Goal: Task Accomplishment & Management: Use online tool/utility

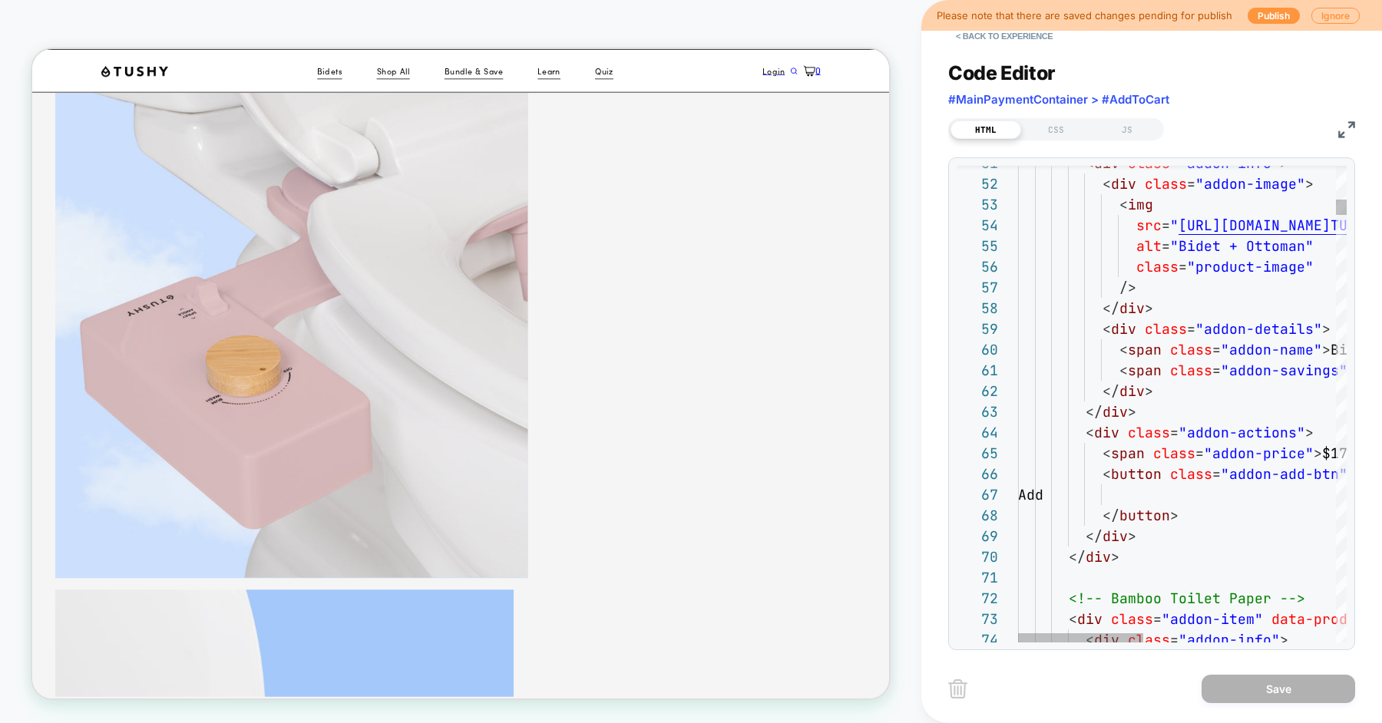
type textarea "**********"
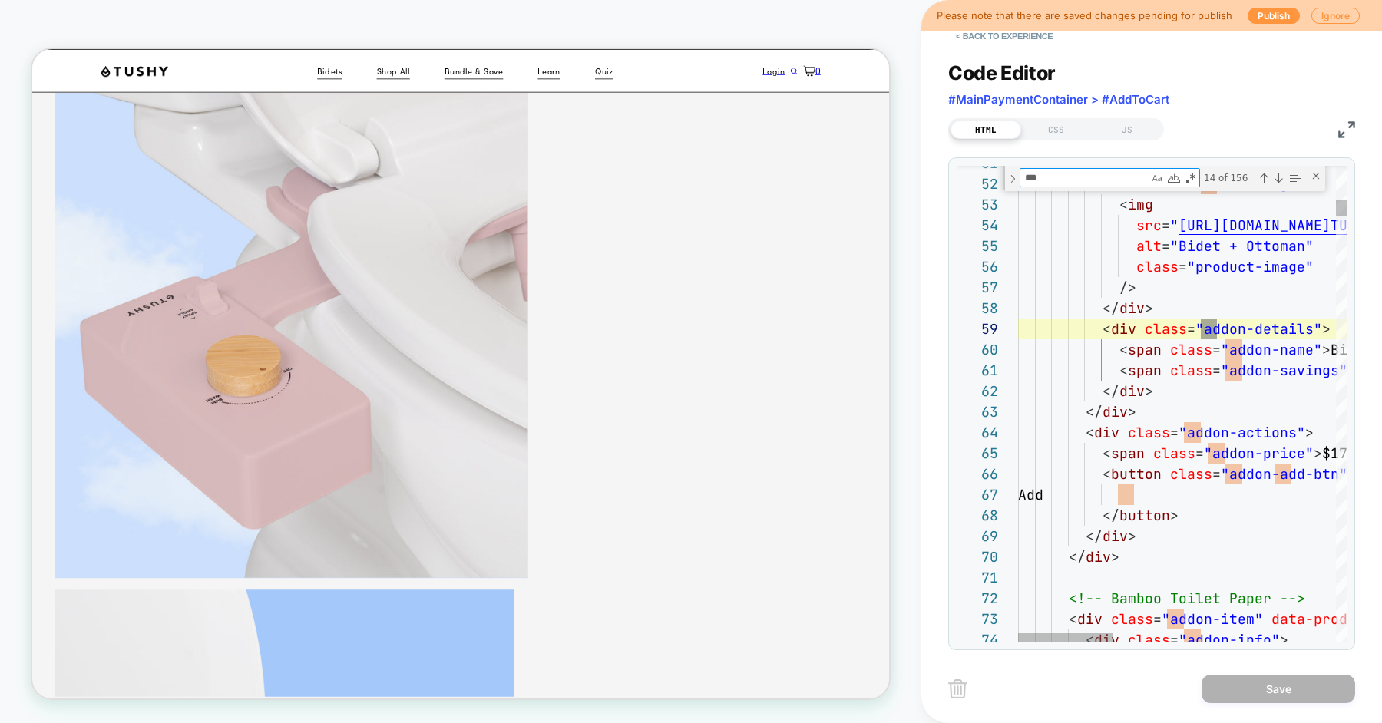
scroll to position [144, 207]
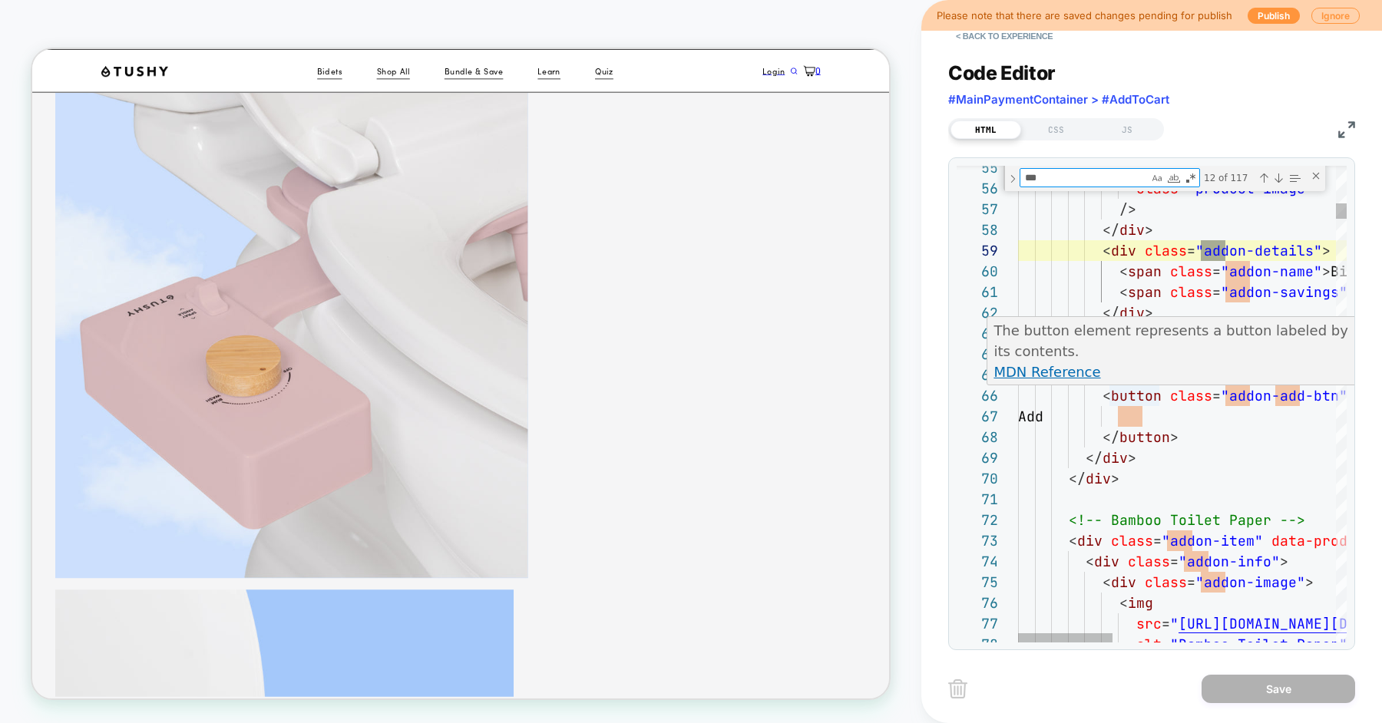
type textarea "***"
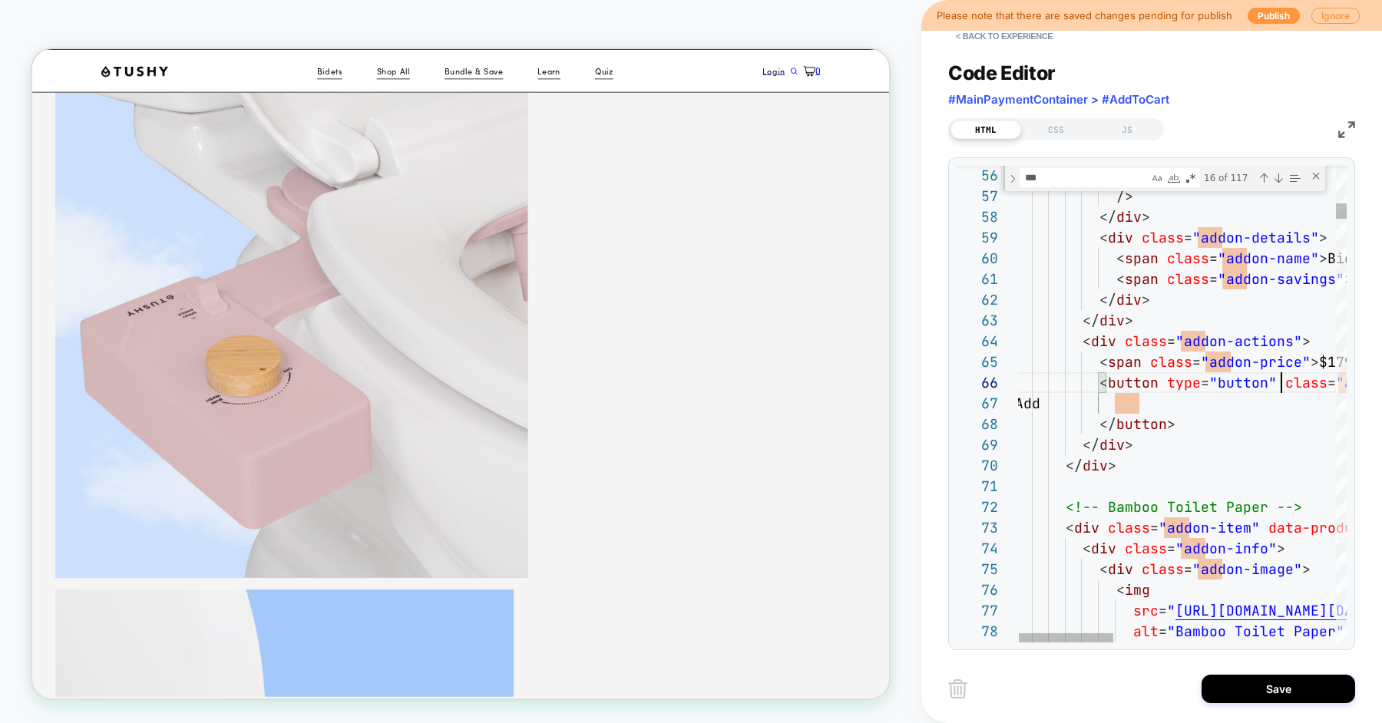
scroll to position [104, 266]
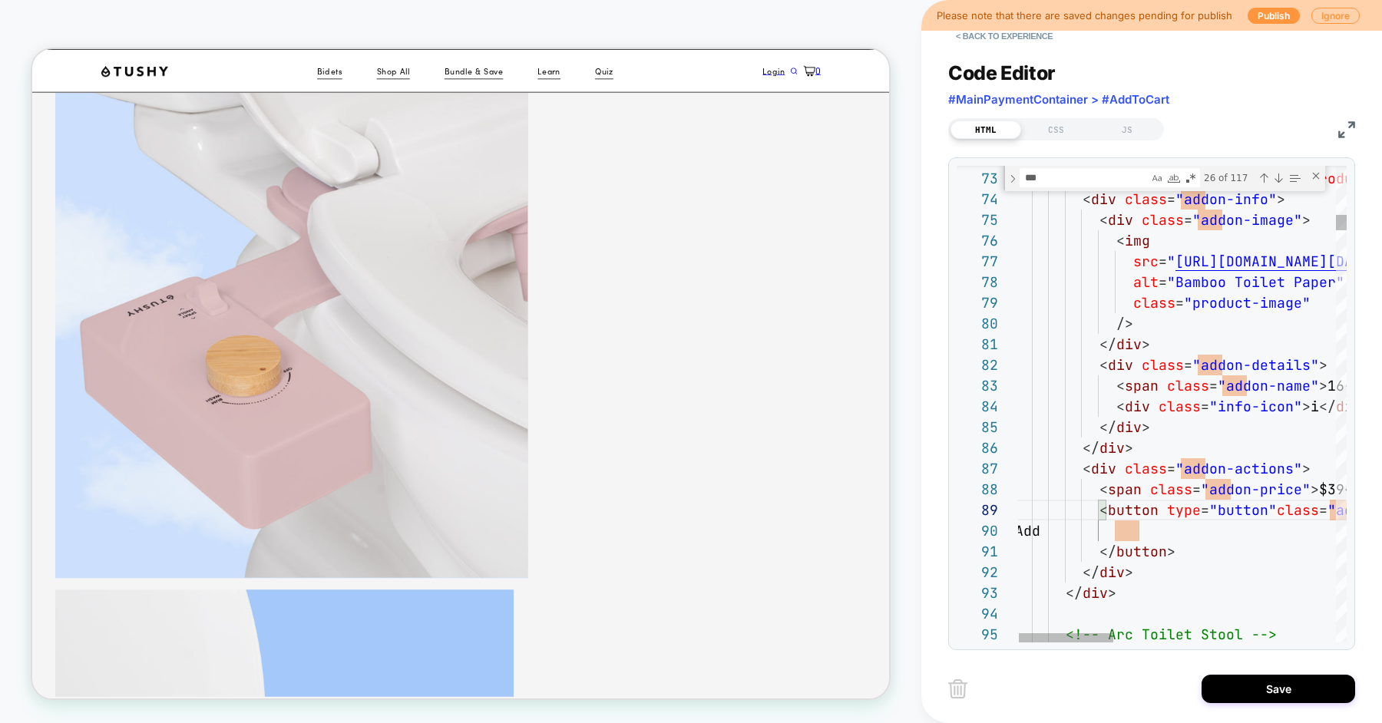
scroll to position [166, 266]
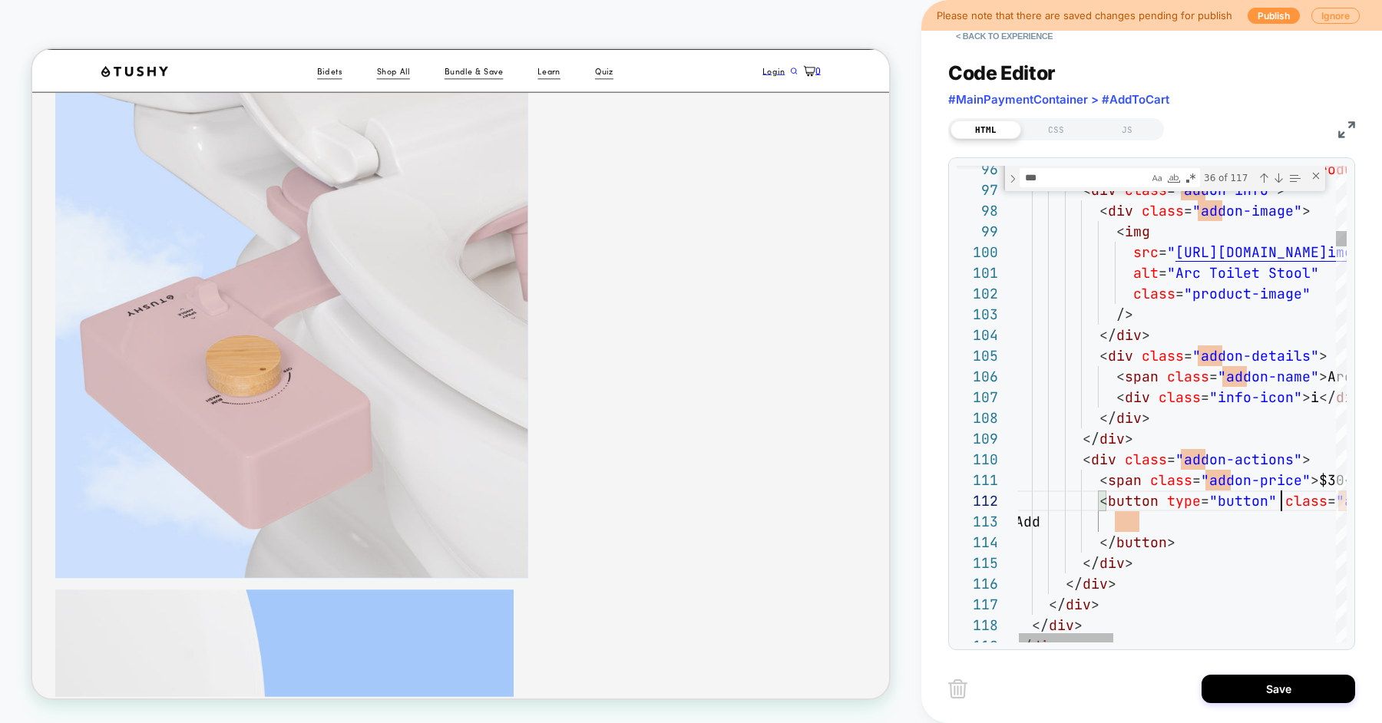
scroll to position [20, 266]
type textarea "**********"
click at [1232, 689] on button "Save" at bounding box center [1279, 689] width 154 height 28
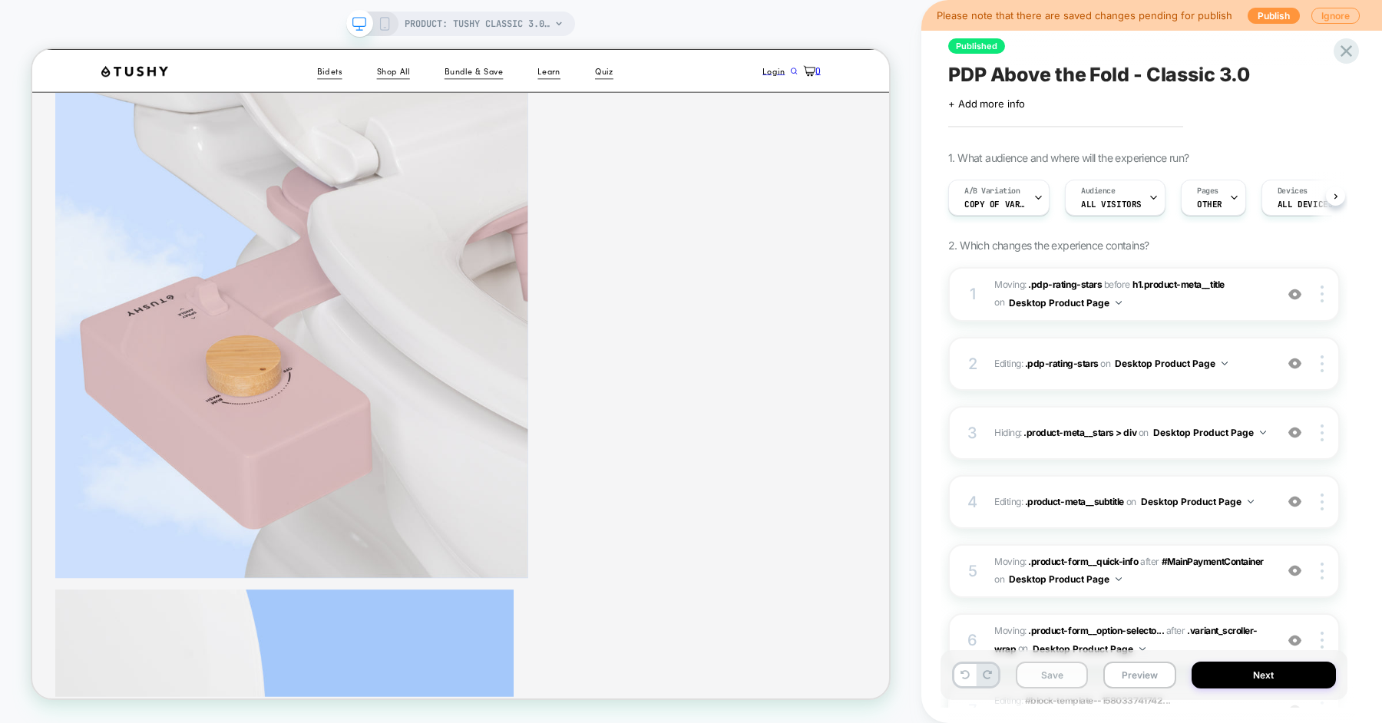
scroll to position [0, 1]
click at [1053, 673] on button "Save" at bounding box center [1052, 675] width 72 height 27
click at [1135, 673] on button "Preview" at bounding box center [1139, 675] width 72 height 27
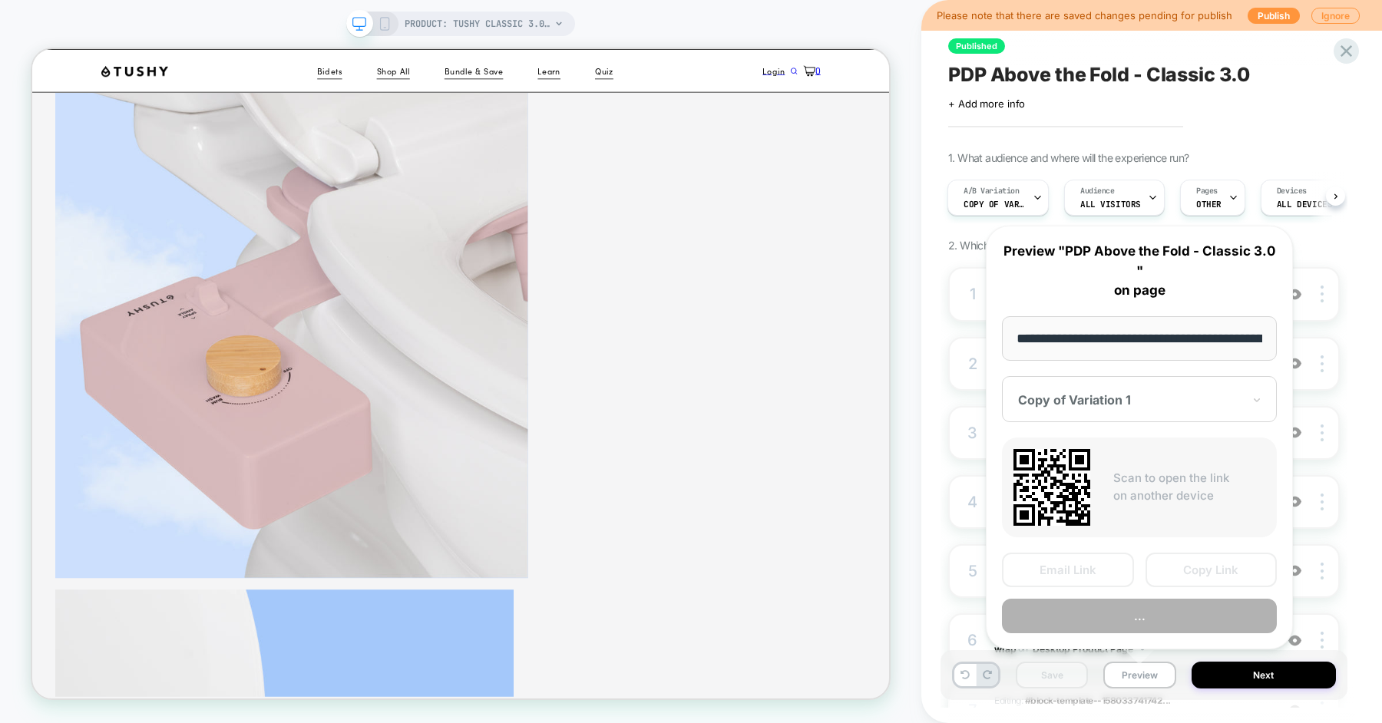
scroll to position [0, 216]
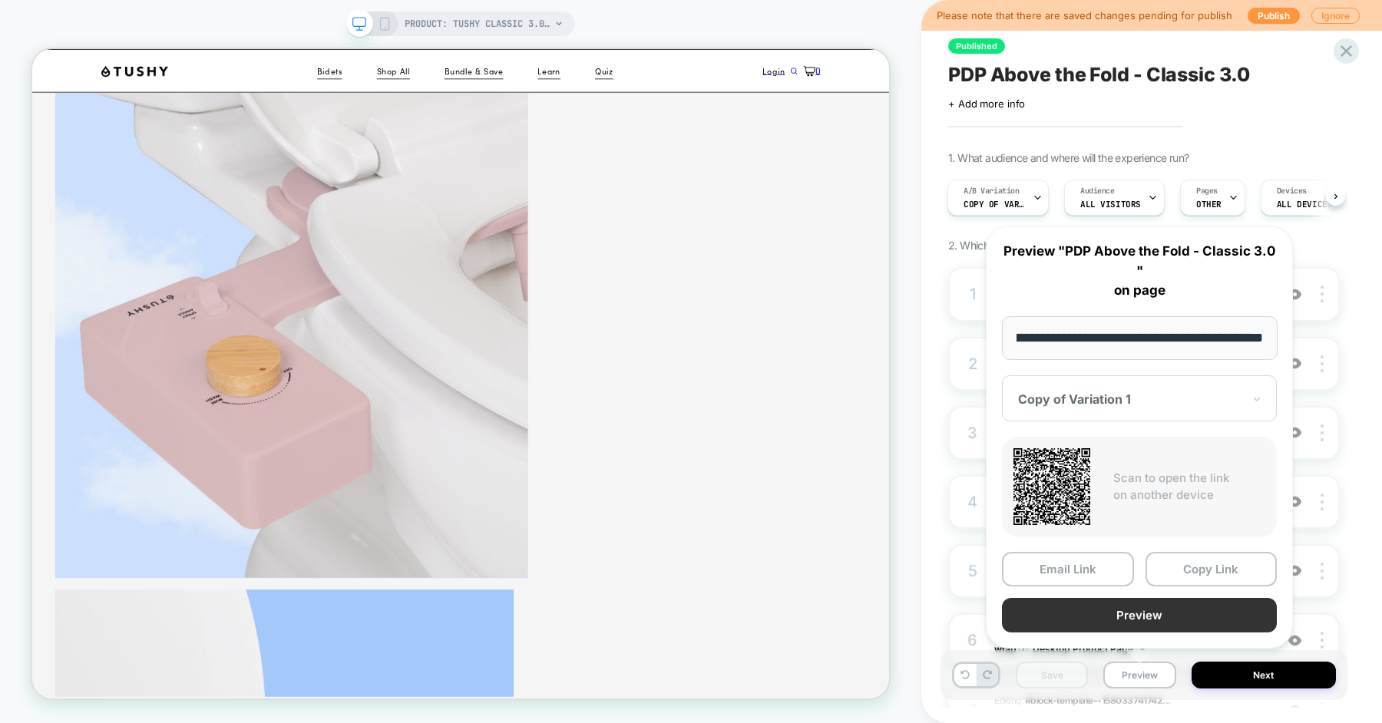
click at [1142, 617] on button "Preview" at bounding box center [1139, 615] width 275 height 35
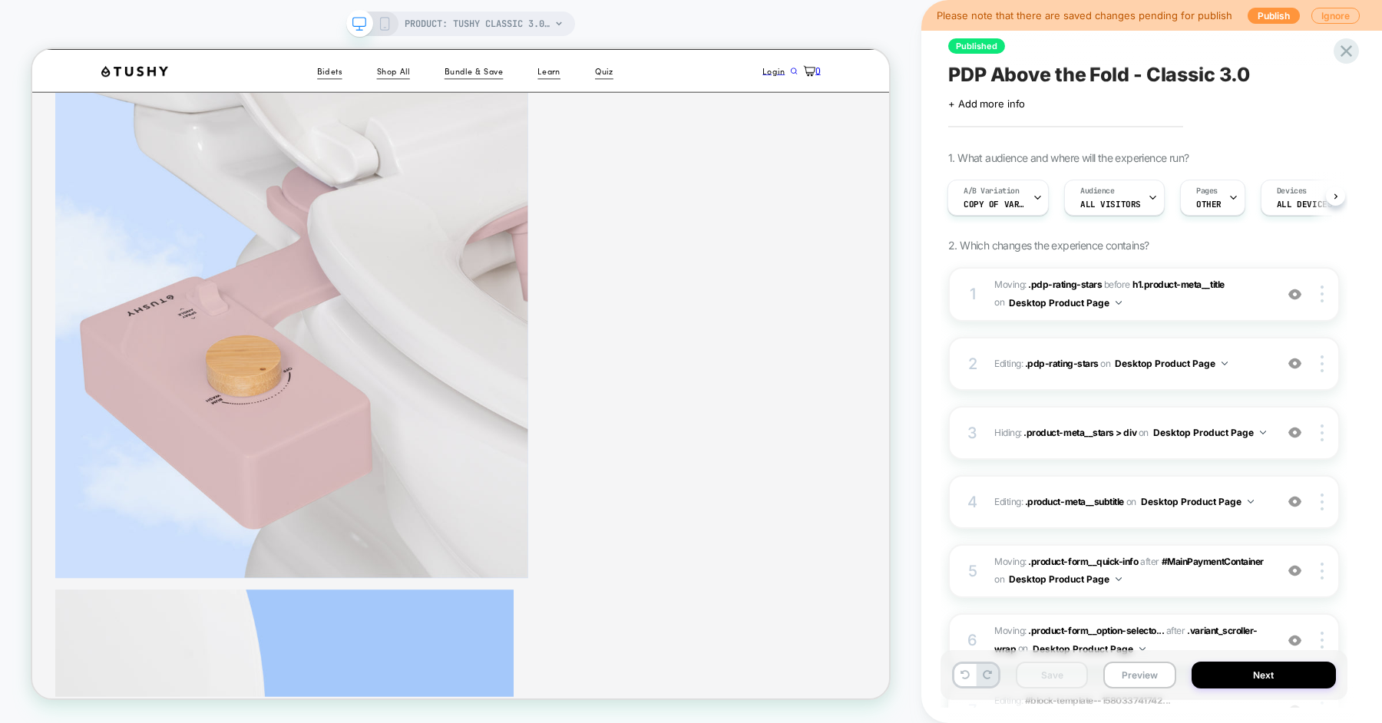
scroll to position [681, 0]
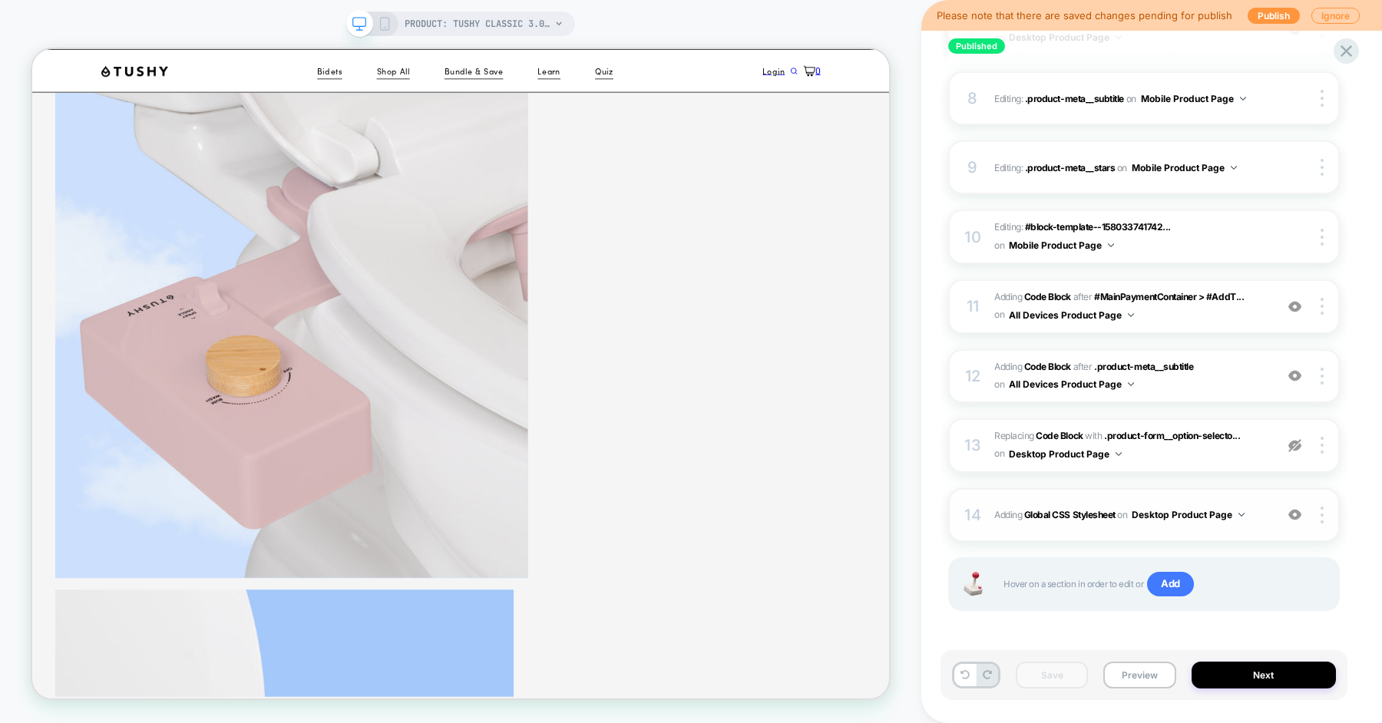
click at [1261, 502] on div "14 Adding Global CSS Stylesheet on Desktop Product Page Add Before Add After Co…" at bounding box center [1144, 515] width 392 height 54
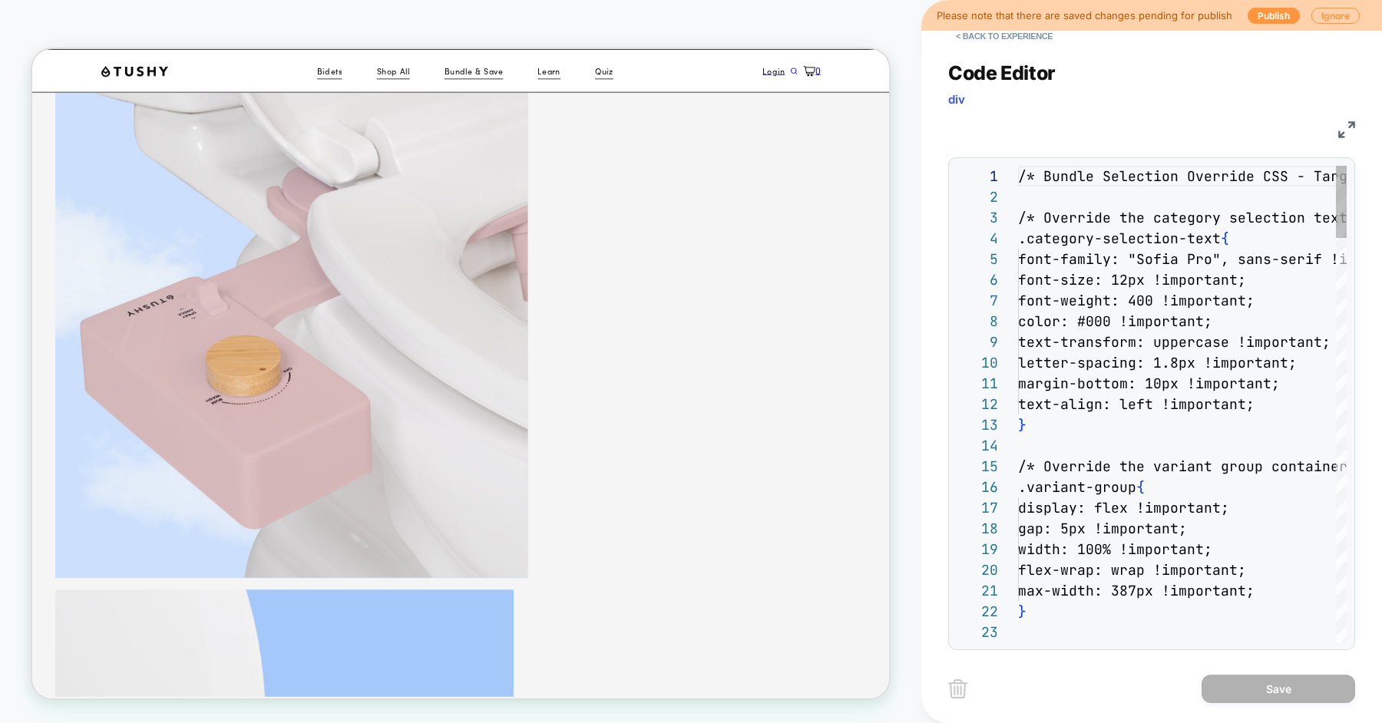
scroll to position [207, 0]
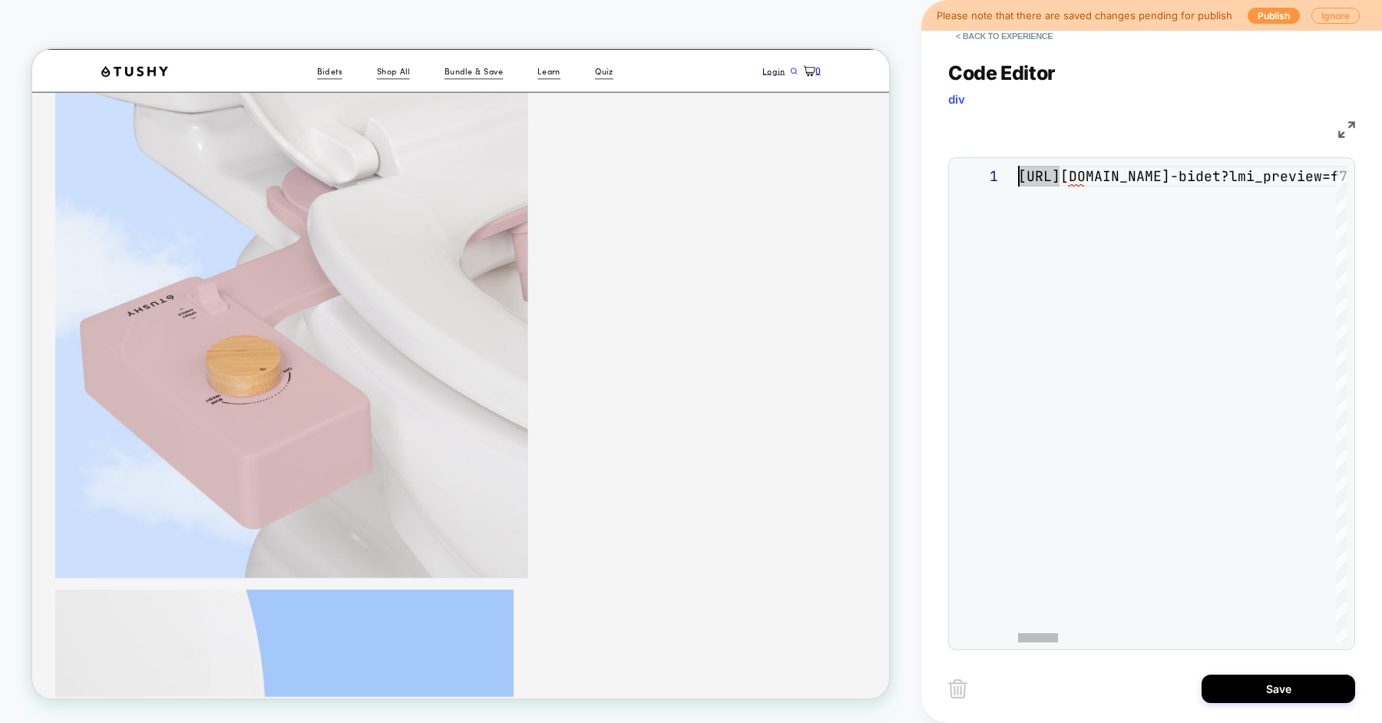
scroll to position [0, 0]
type textarea "**********"
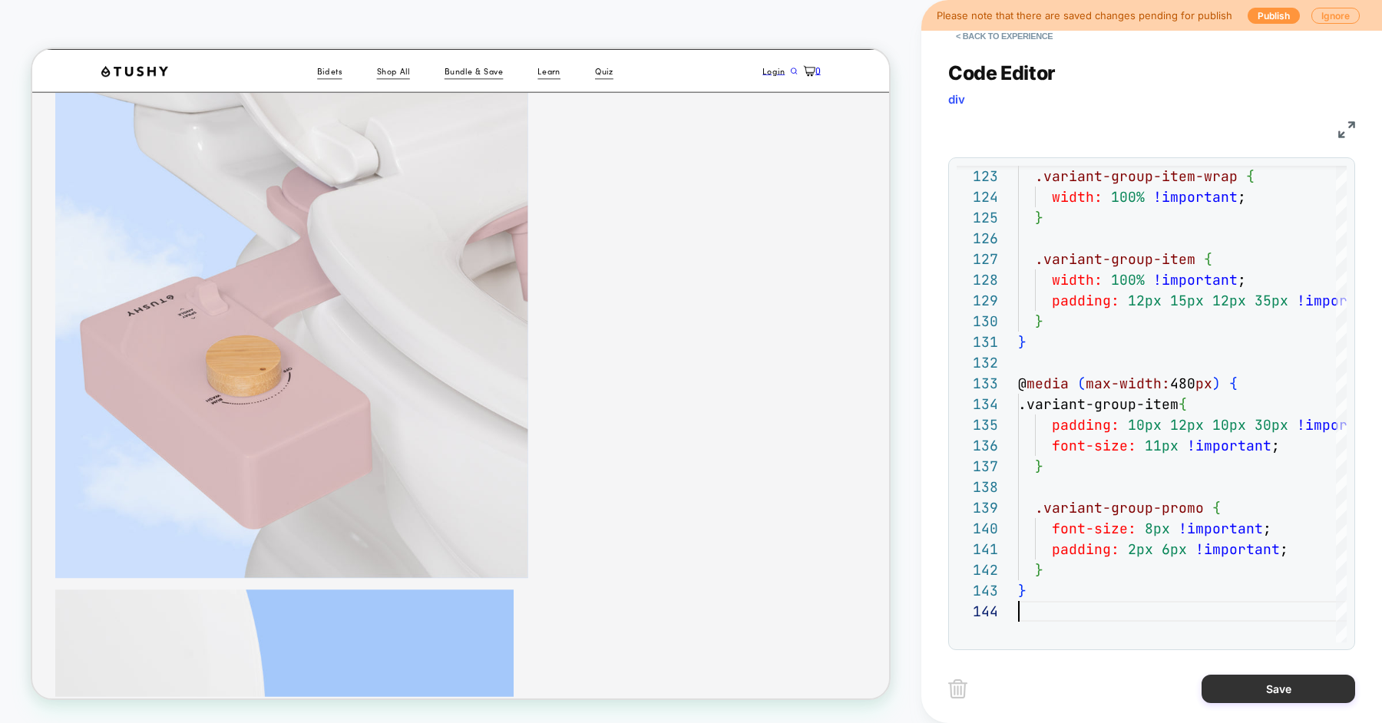
click at [1236, 684] on button "Save" at bounding box center [1279, 689] width 154 height 28
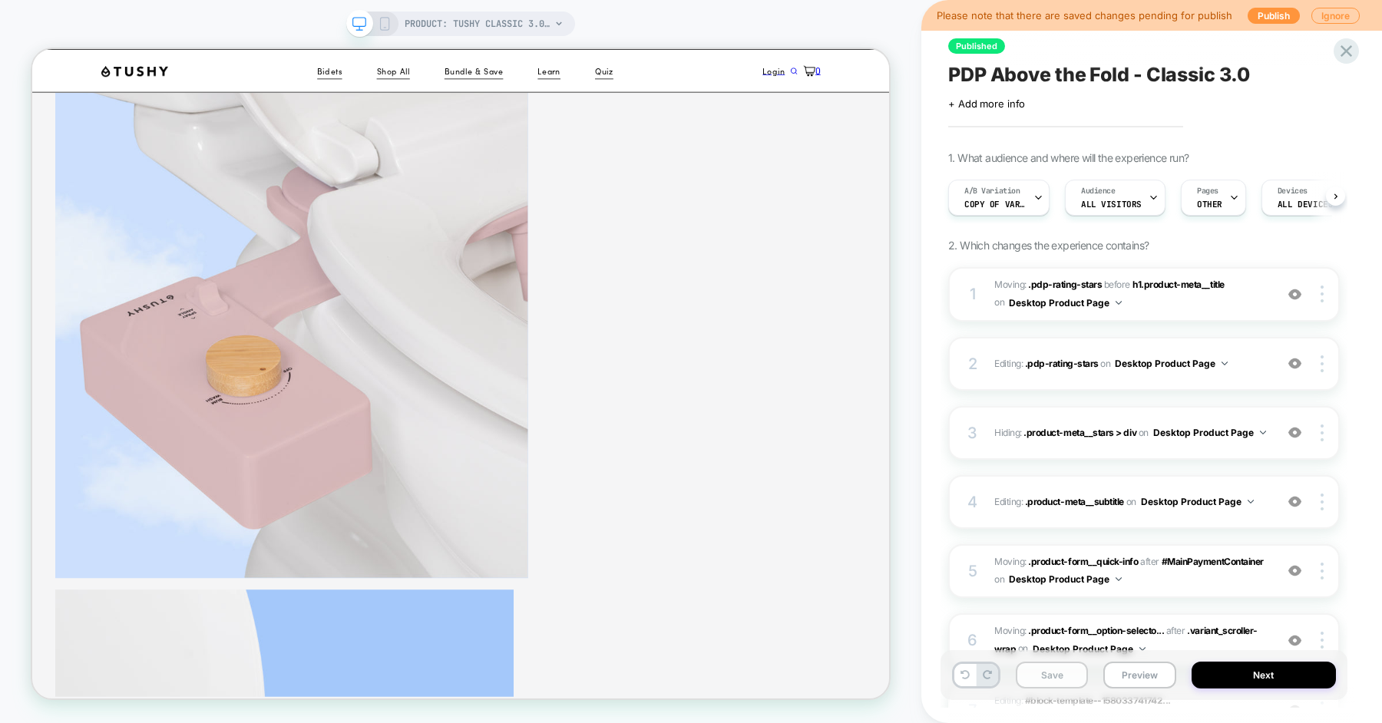
click at [1043, 673] on button "Save" at bounding box center [1052, 675] width 72 height 27
click at [1157, 680] on button "Preview" at bounding box center [1139, 675] width 72 height 27
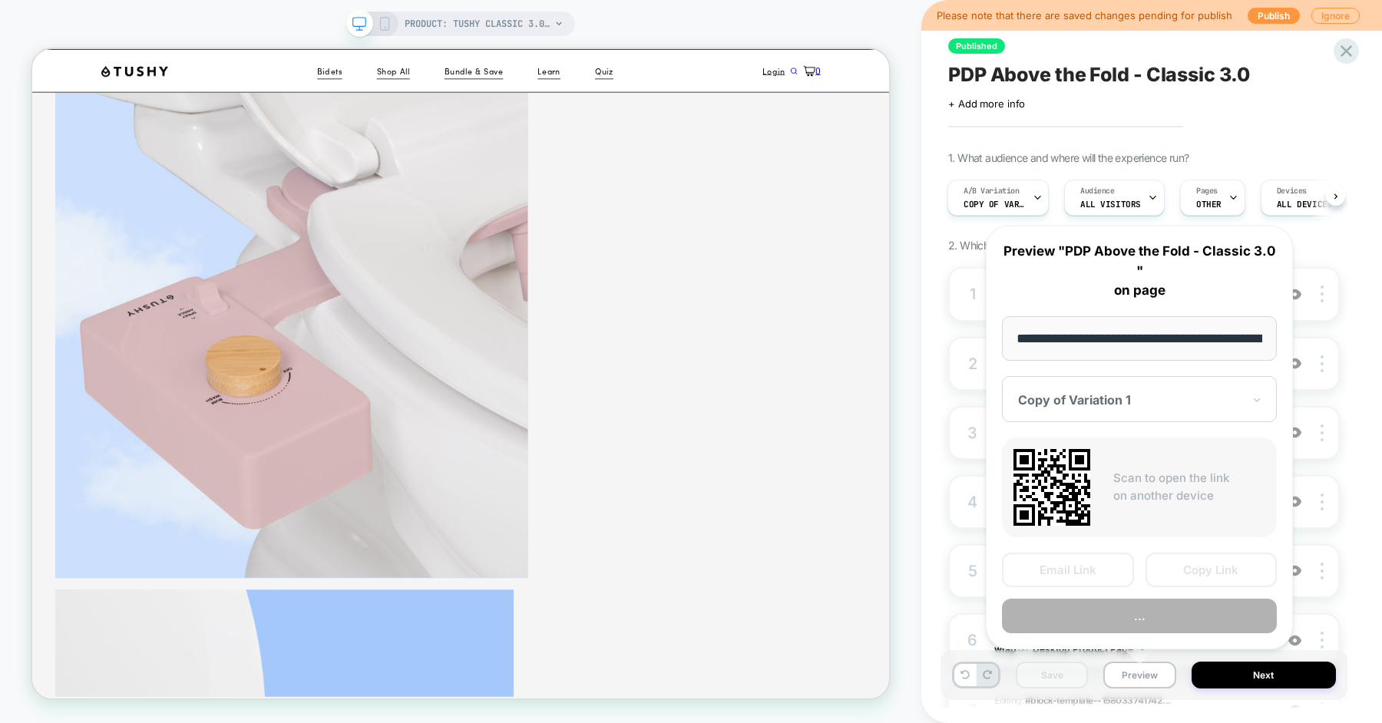
scroll to position [0, 216]
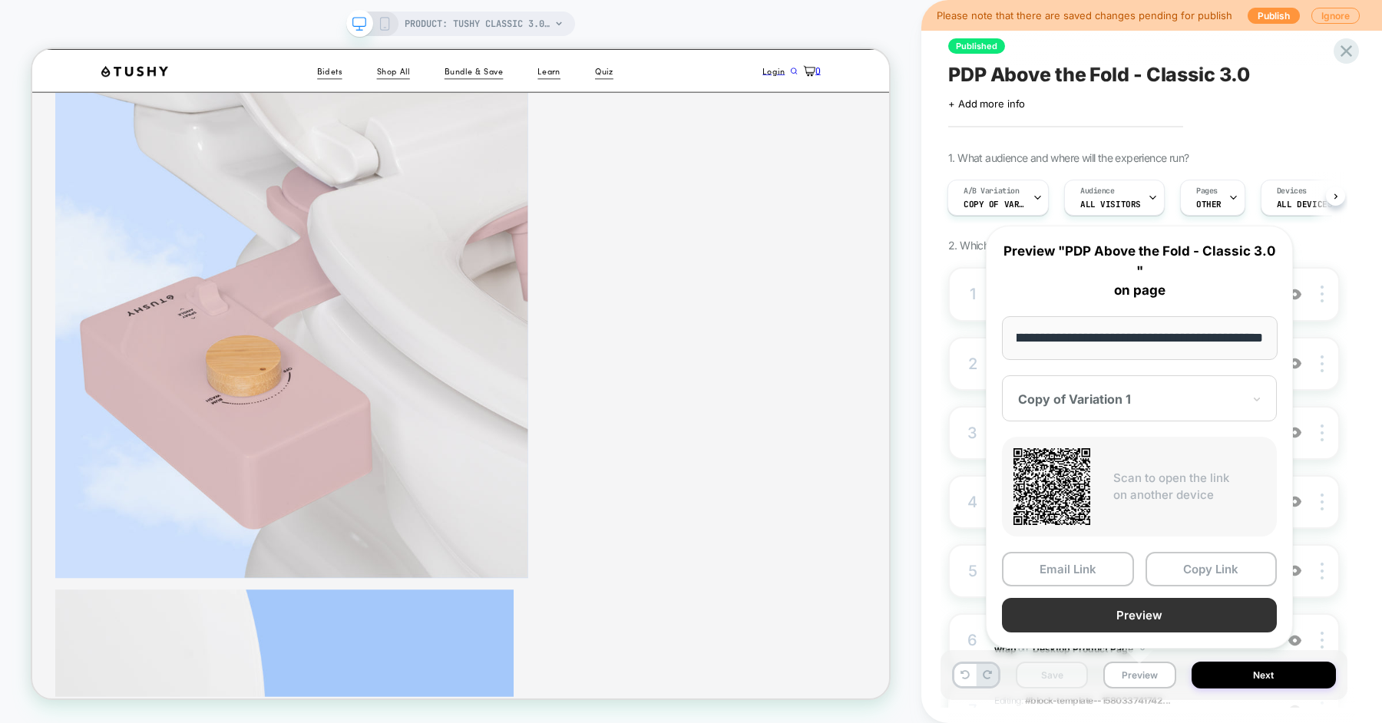
click at [1130, 620] on button "Preview" at bounding box center [1139, 615] width 275 height 35
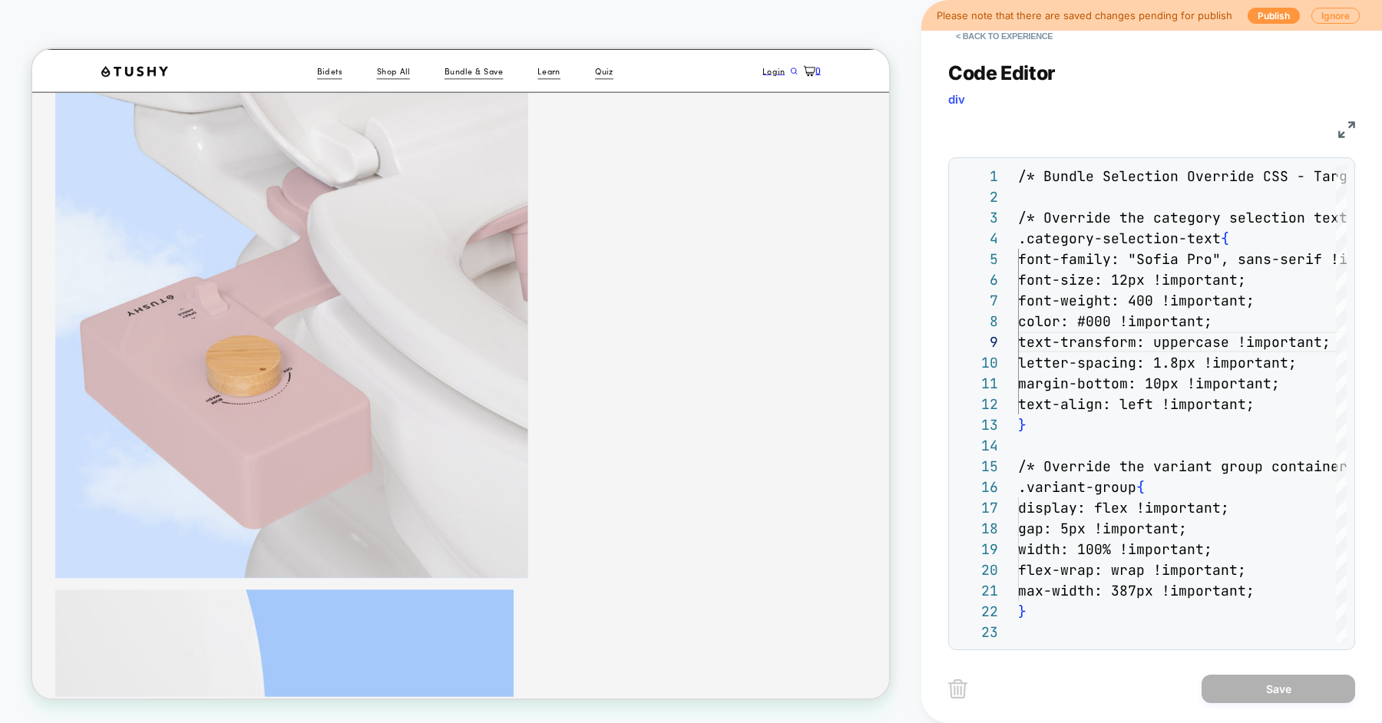
scroll to position [166, 100]
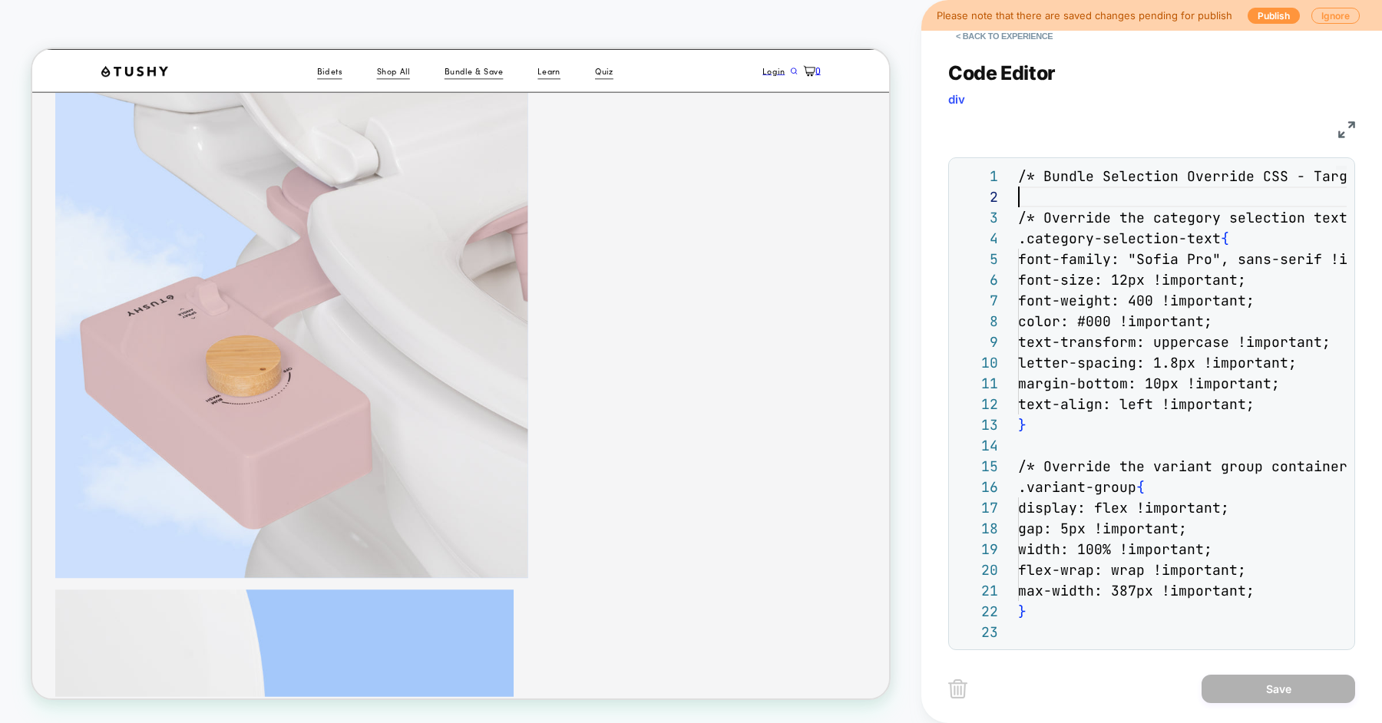
scroll to position [20, 0]
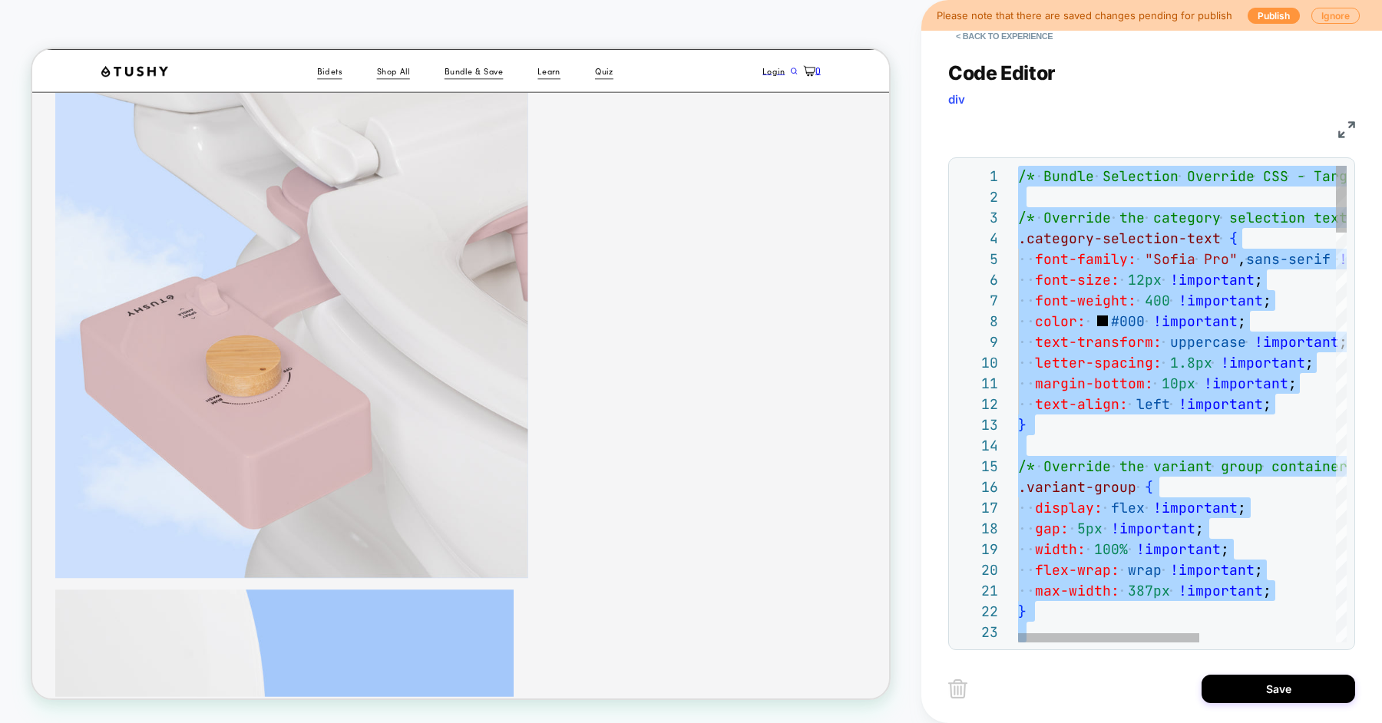
scroll to position [0, 0]
type textarea "**********"
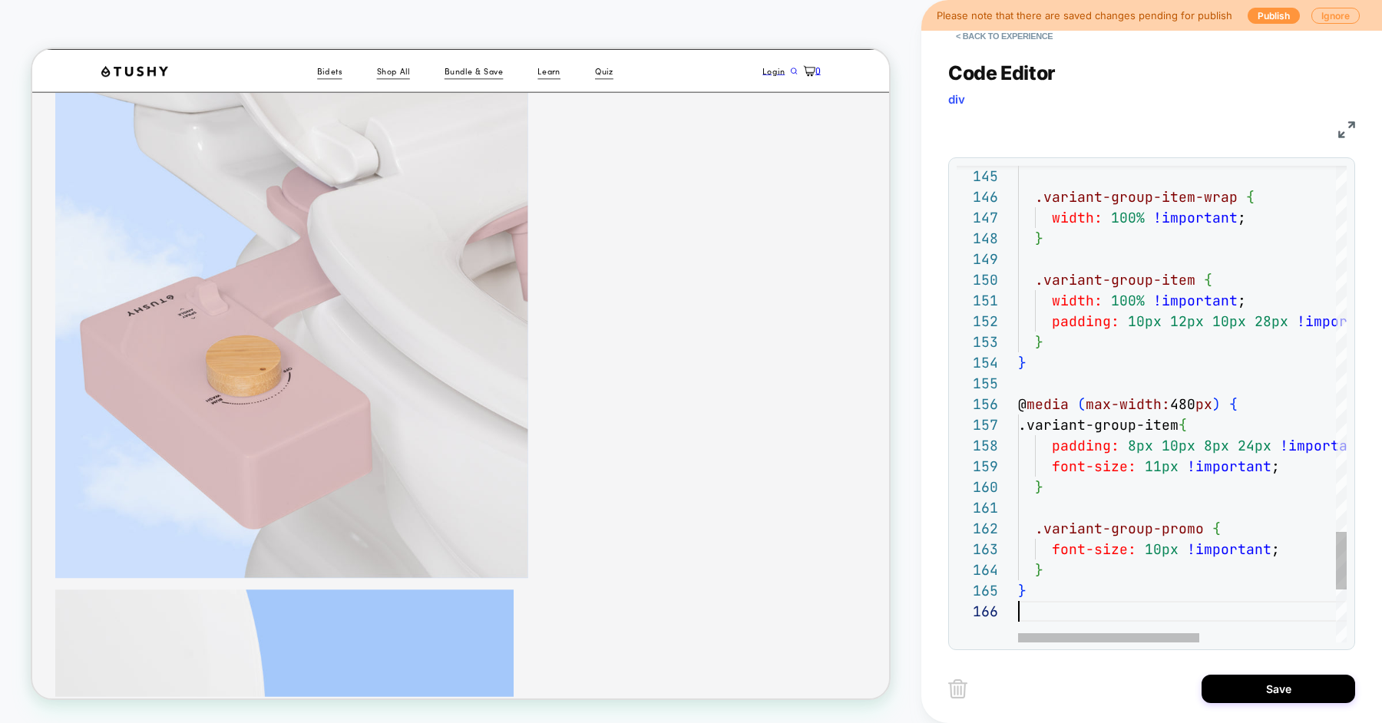
scroll to position [104, 0]
click at [1254, 689] on button "Save" at bounding box center [1279, 689] width 154 height 28
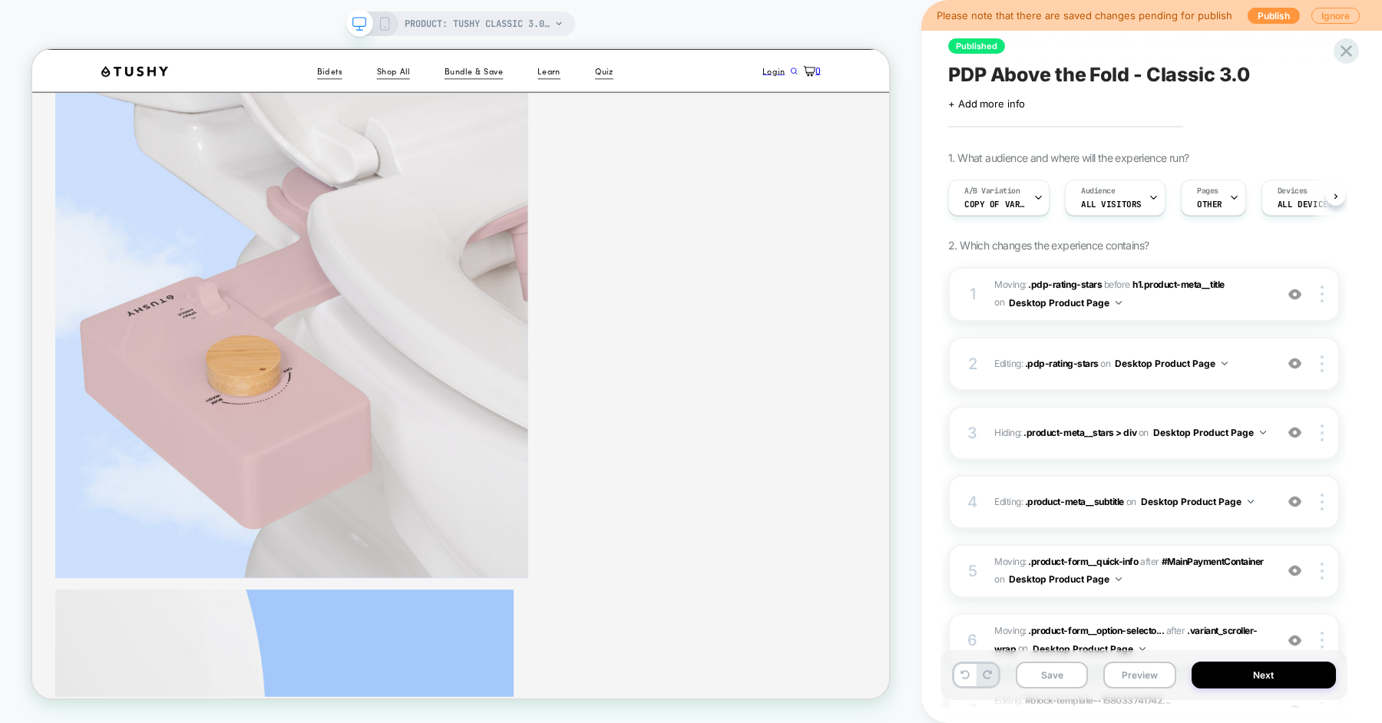
scroll to position [0, 1]
click at [1059, 672] on button "Save" at bounding box center [1052, 675] width 72 height 27
click at [1123, 672] on button "Preview" at bounding box center [1139, 675] width 72 height 27
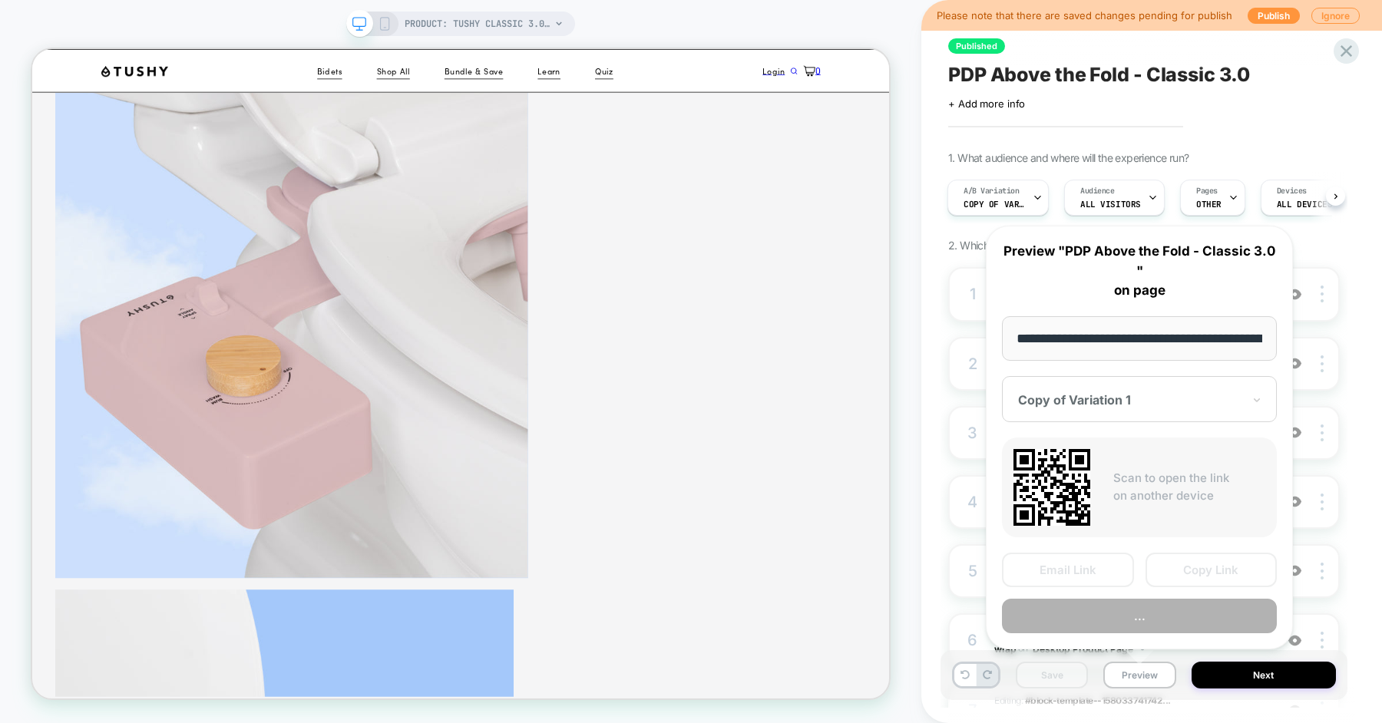
scroll to position [0, 216]
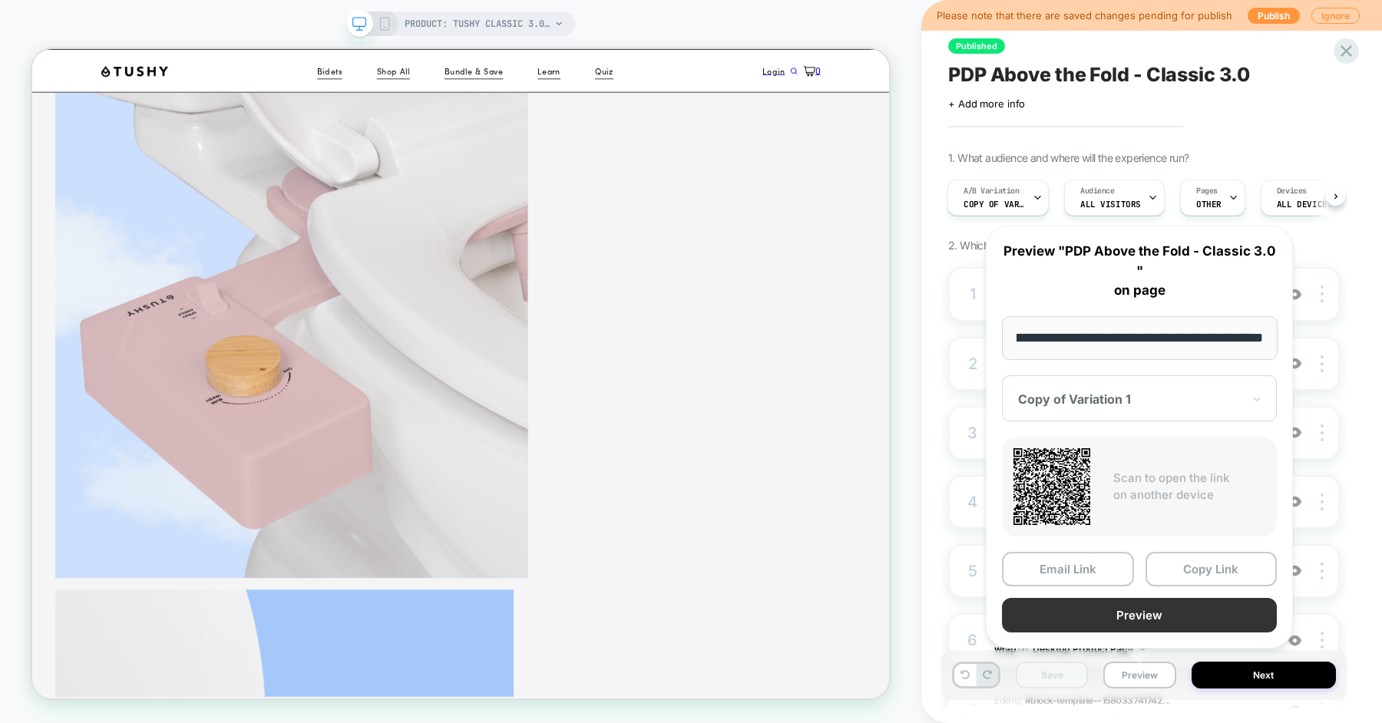
click at [1160, 615] on button "Preview" at bounding box center [1139, 615] width 275 height 35
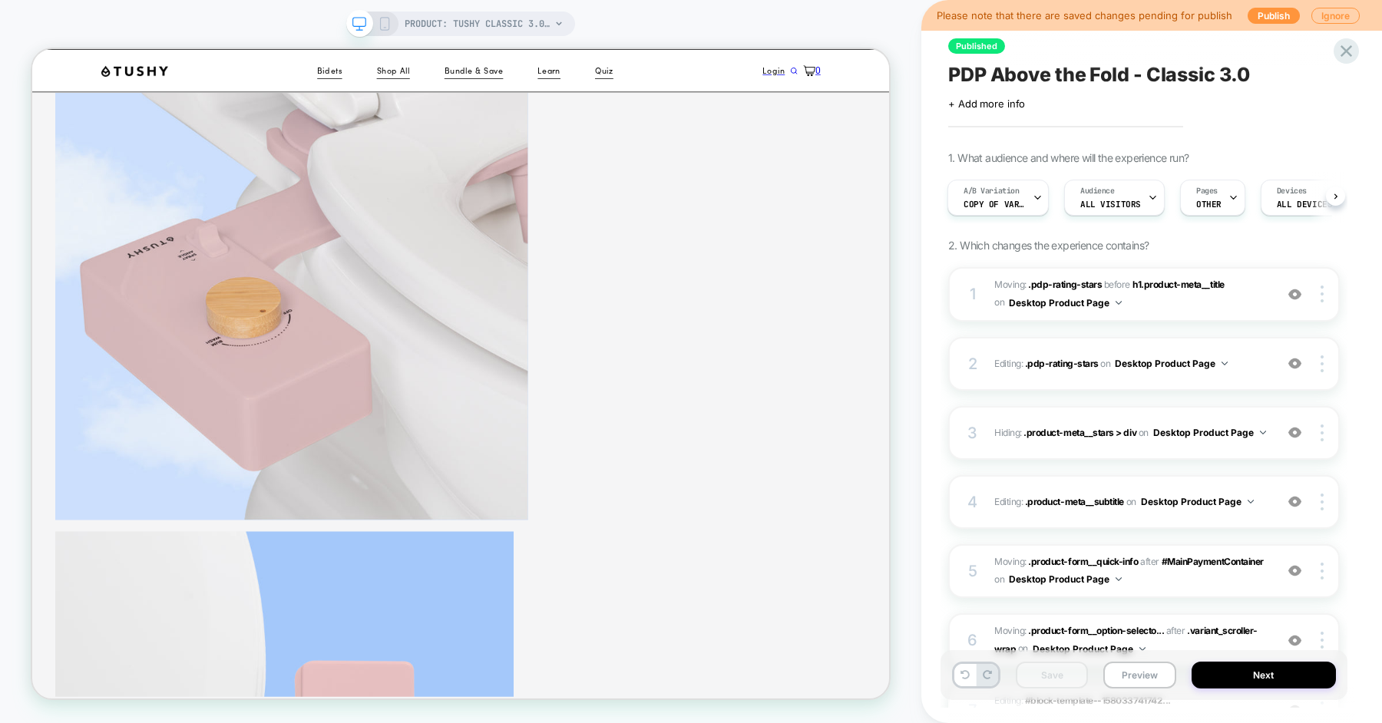
scroll to position [681, 0]
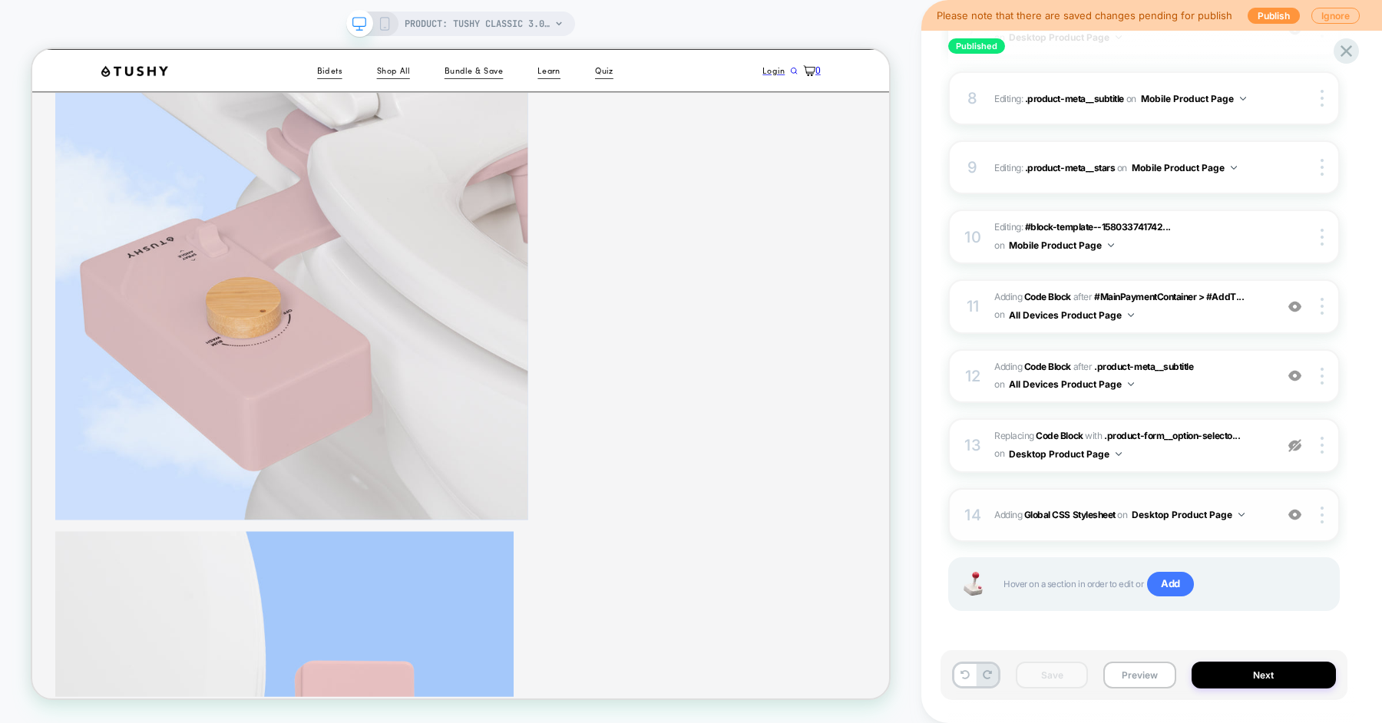
click at [1257, 518] on span "Adding Global CSS Stylesheet on Desktop Product Page" at bounding box center [1130, 514] width 273 height 19
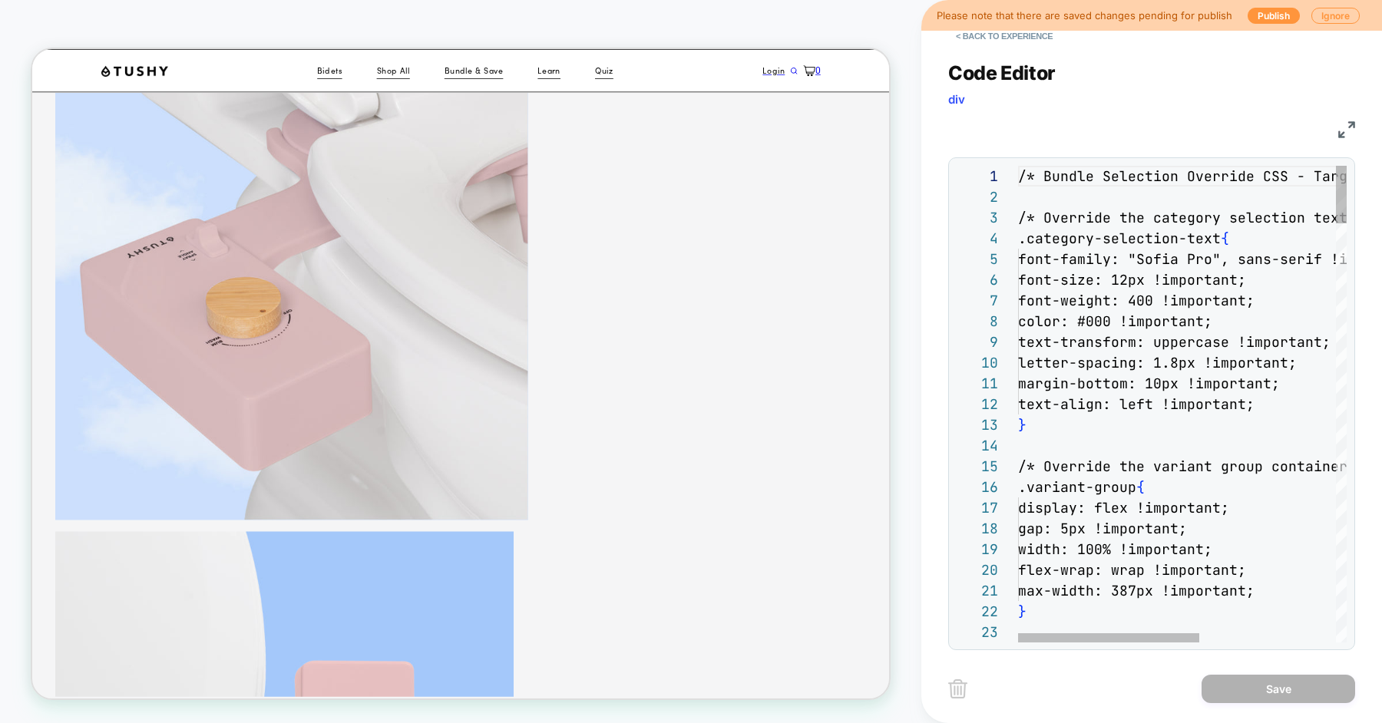
scroll to position [83, 148]
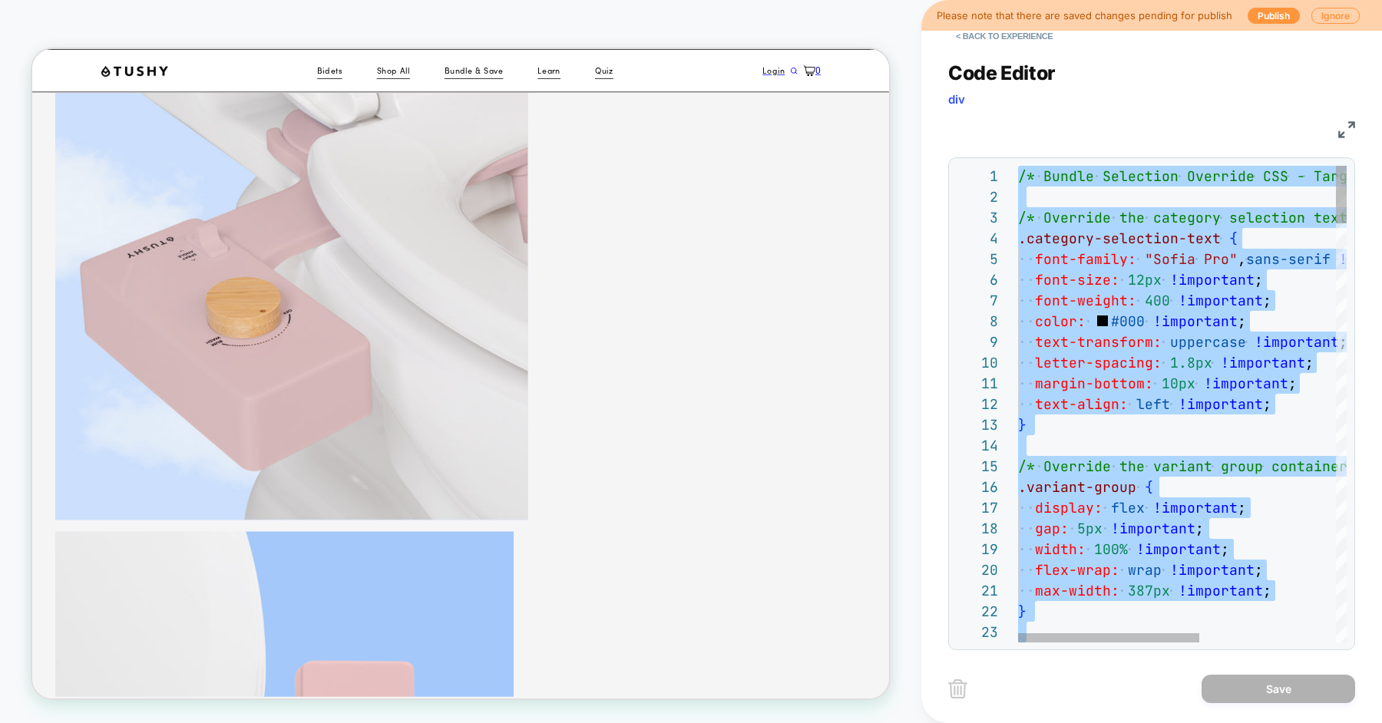
type textarea "**********"
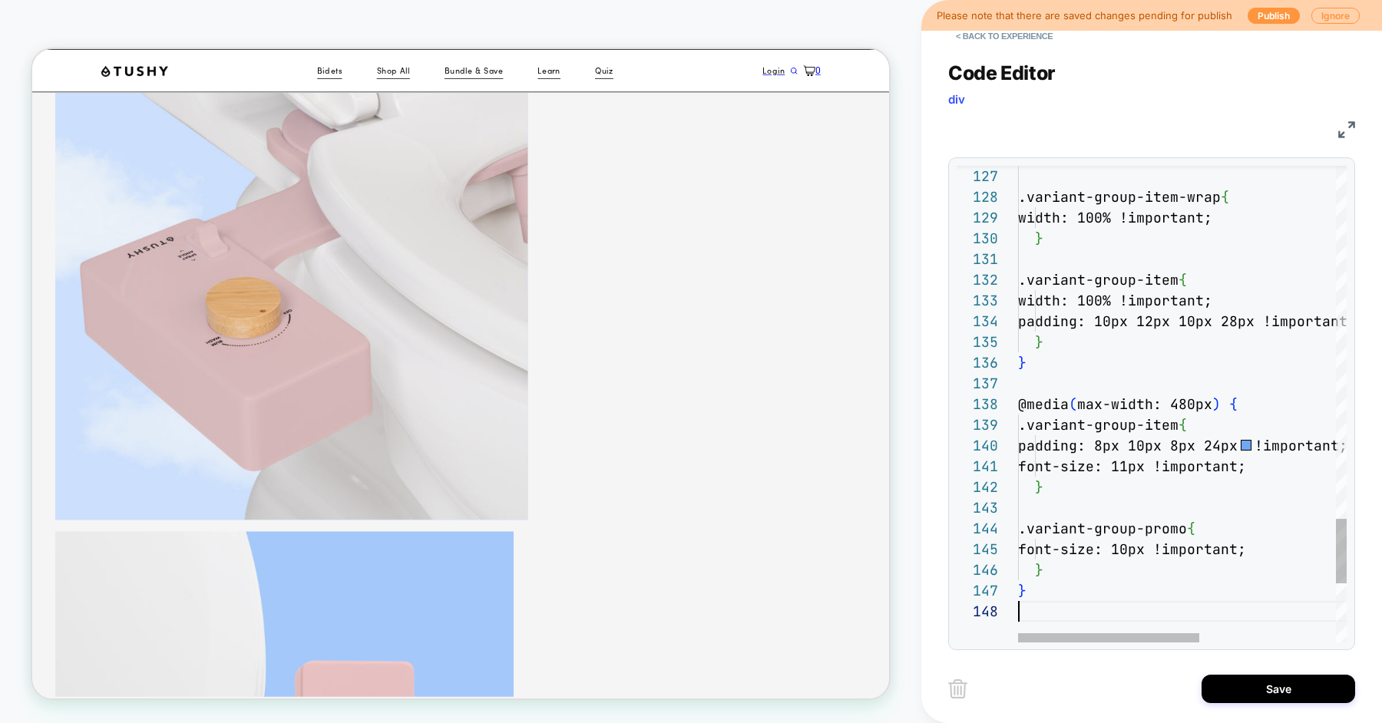
scroll to position [144, 0]
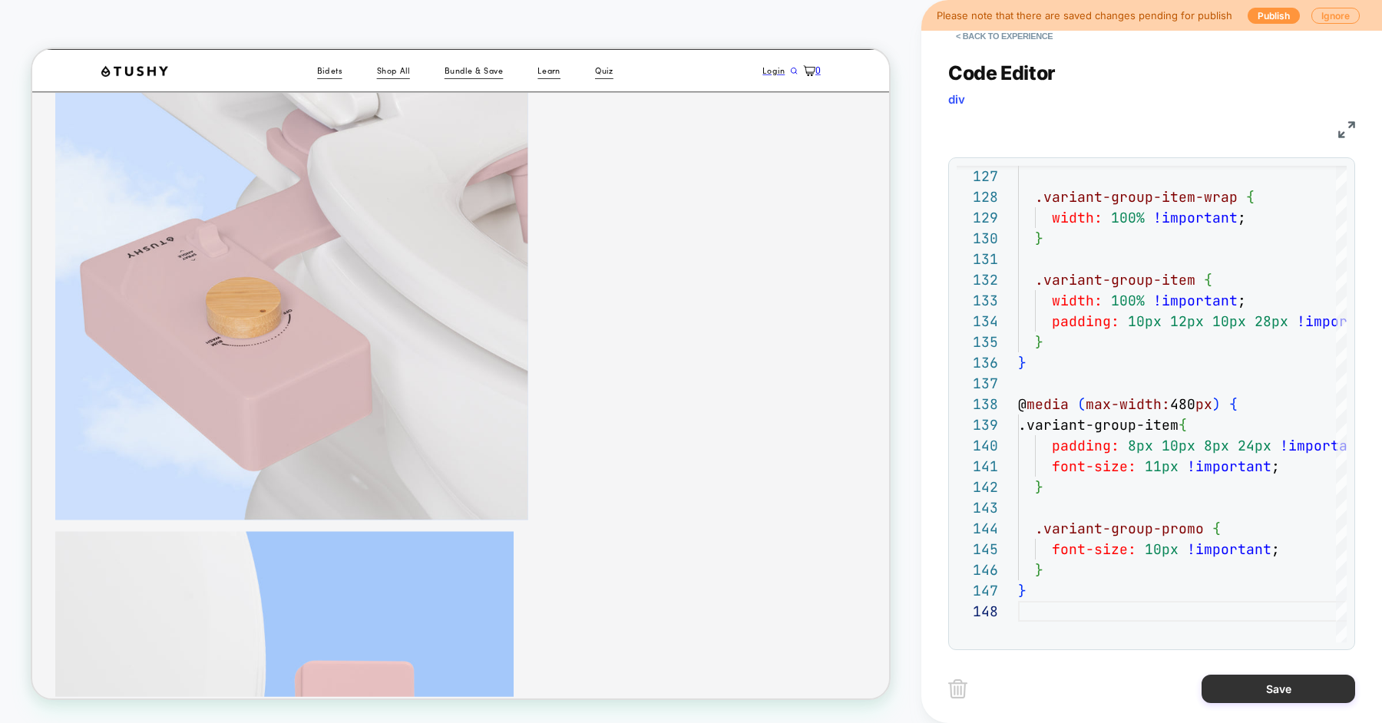
click at [1242, 689] on button "Save" at bounding box center [1279, 689] width 154 height 28
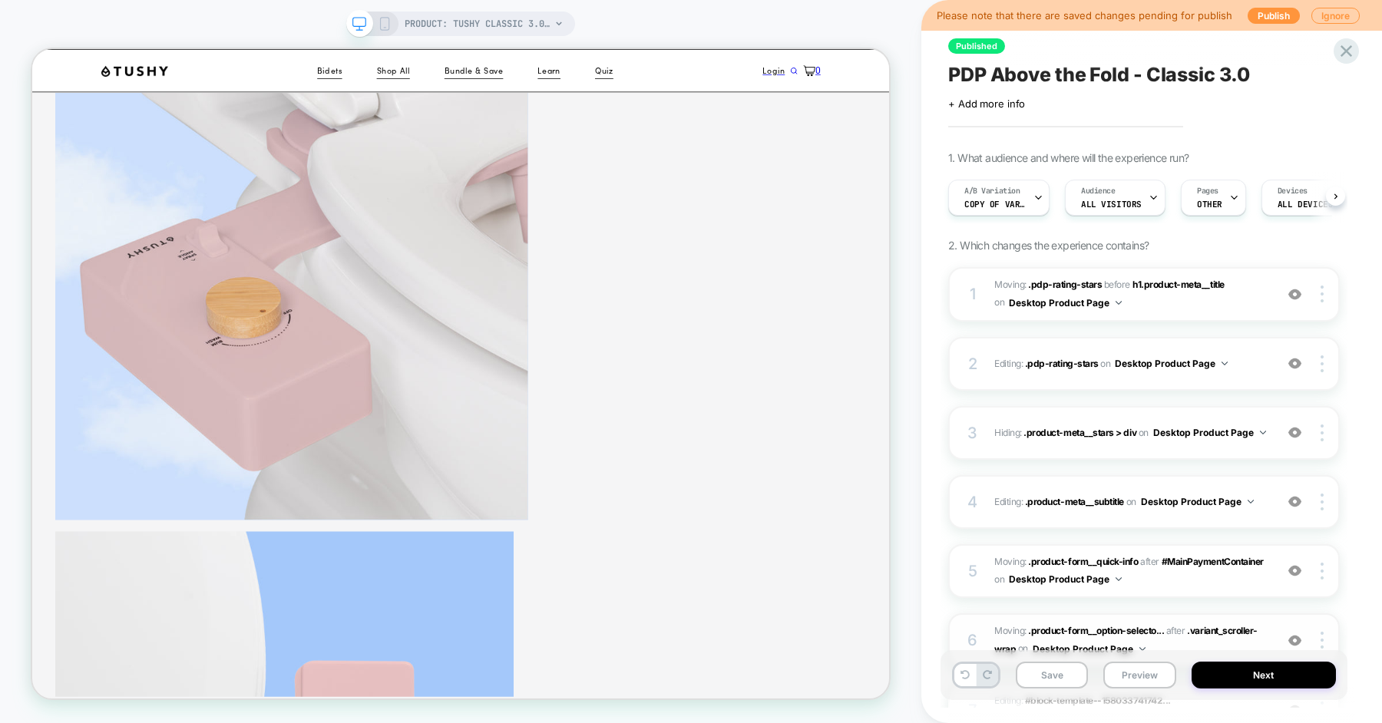
scroll to position [0, 1]
click at [1070, 675] on button "Save" at bounding box center [1052, 675] width 72 height 27
click at [1141, 678] on button "Preview" at bounding box center [1139, 675] width 72 height 27
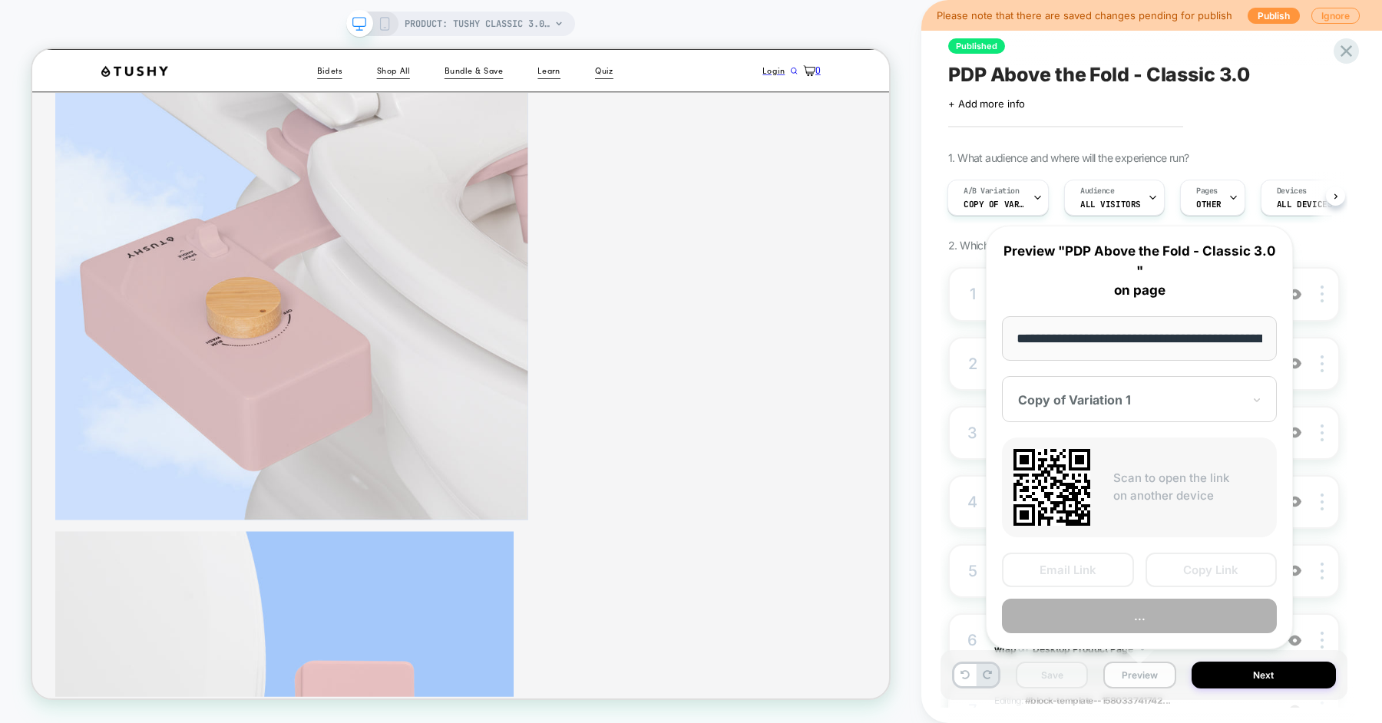
scroll to position [0, 216]
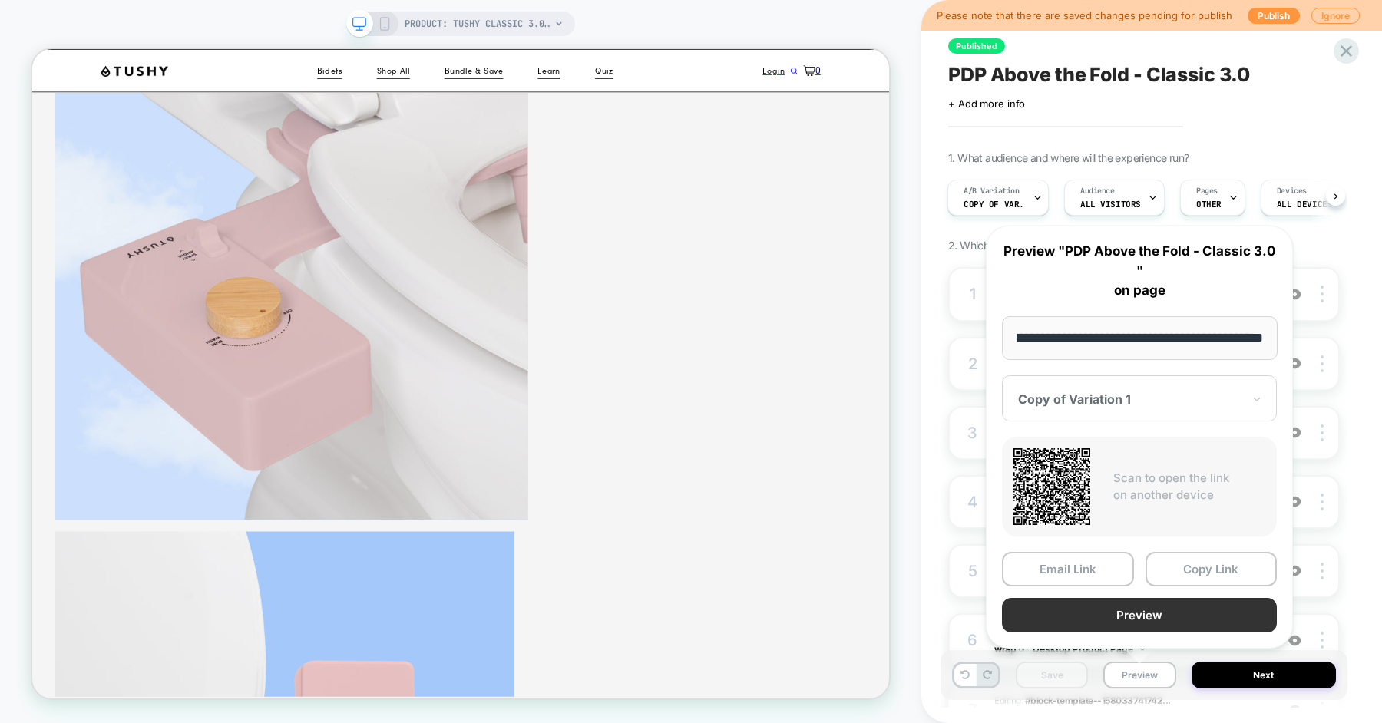
click at [1157, 614] on button "Preview" at bounding box center [1139, 615] width 275 height 35
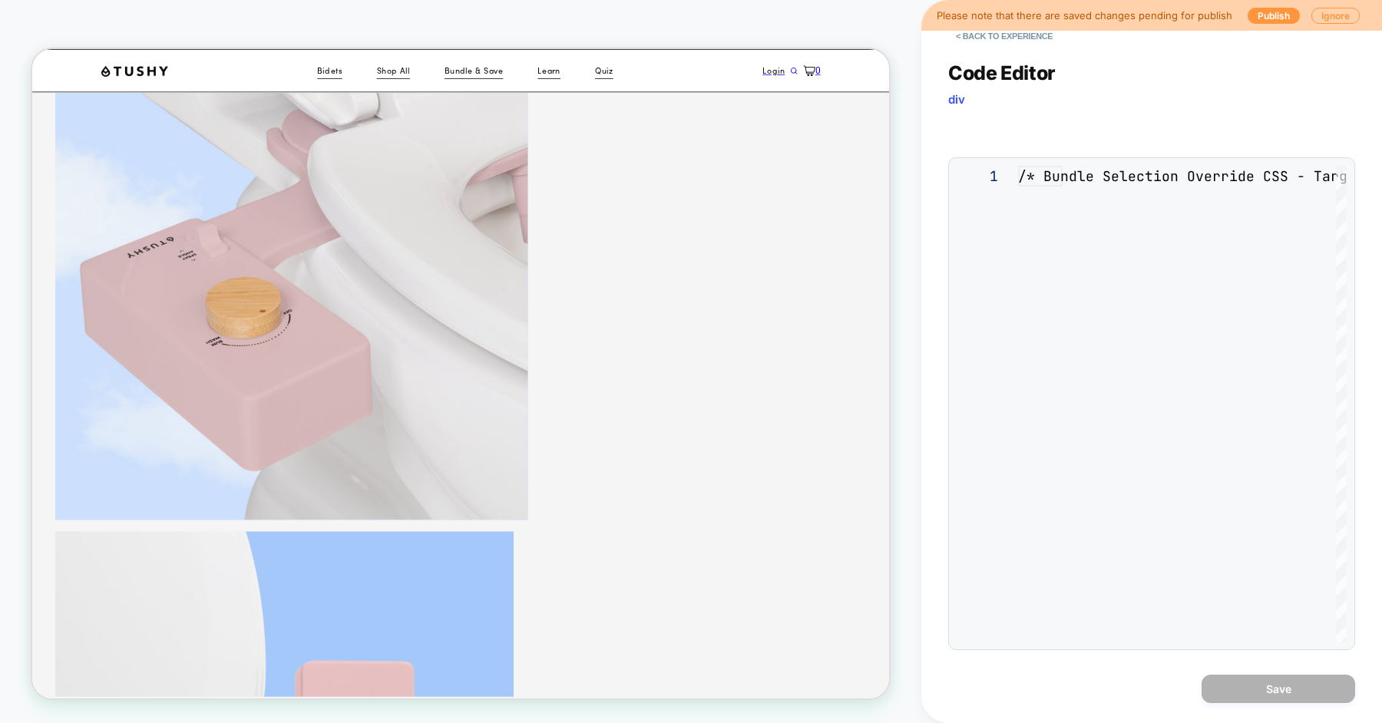
click at [1086, 254] on div "**********" at bounding box center [1151, 346] width 407 height 608
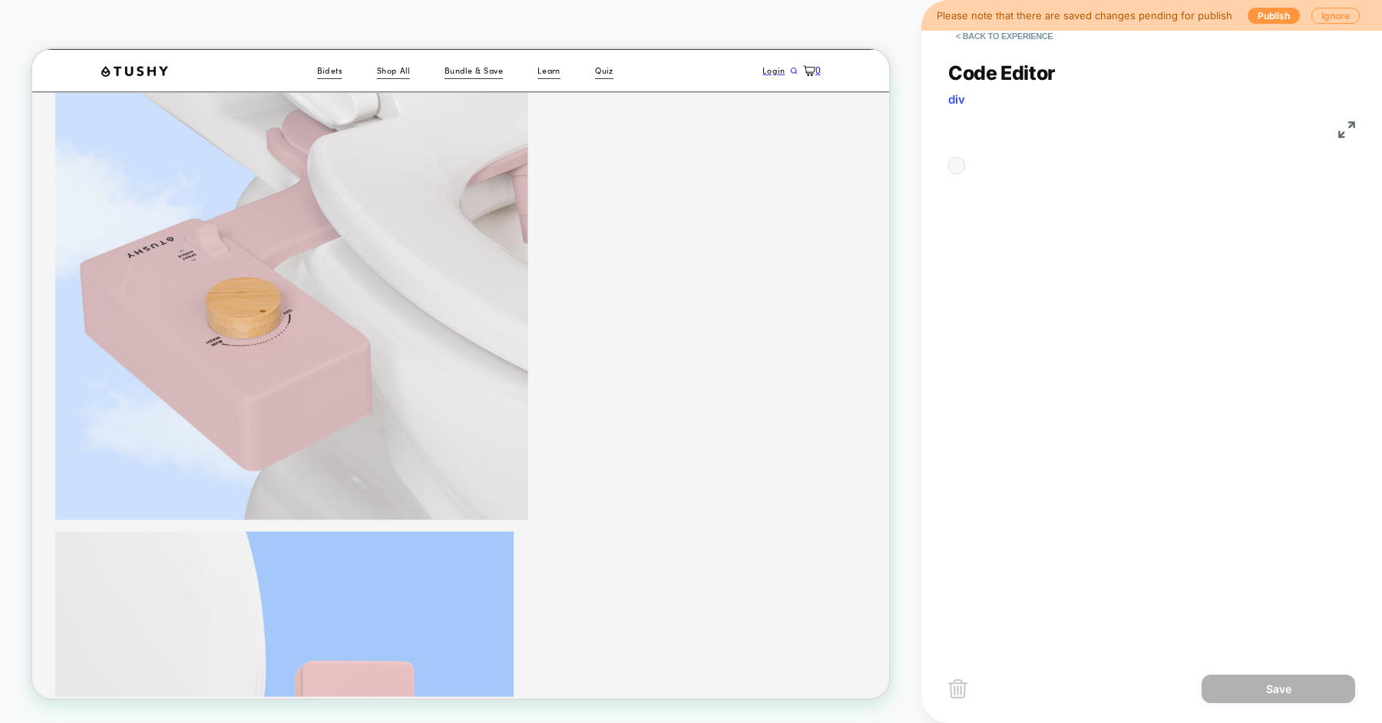
scroll to position [207, 0]
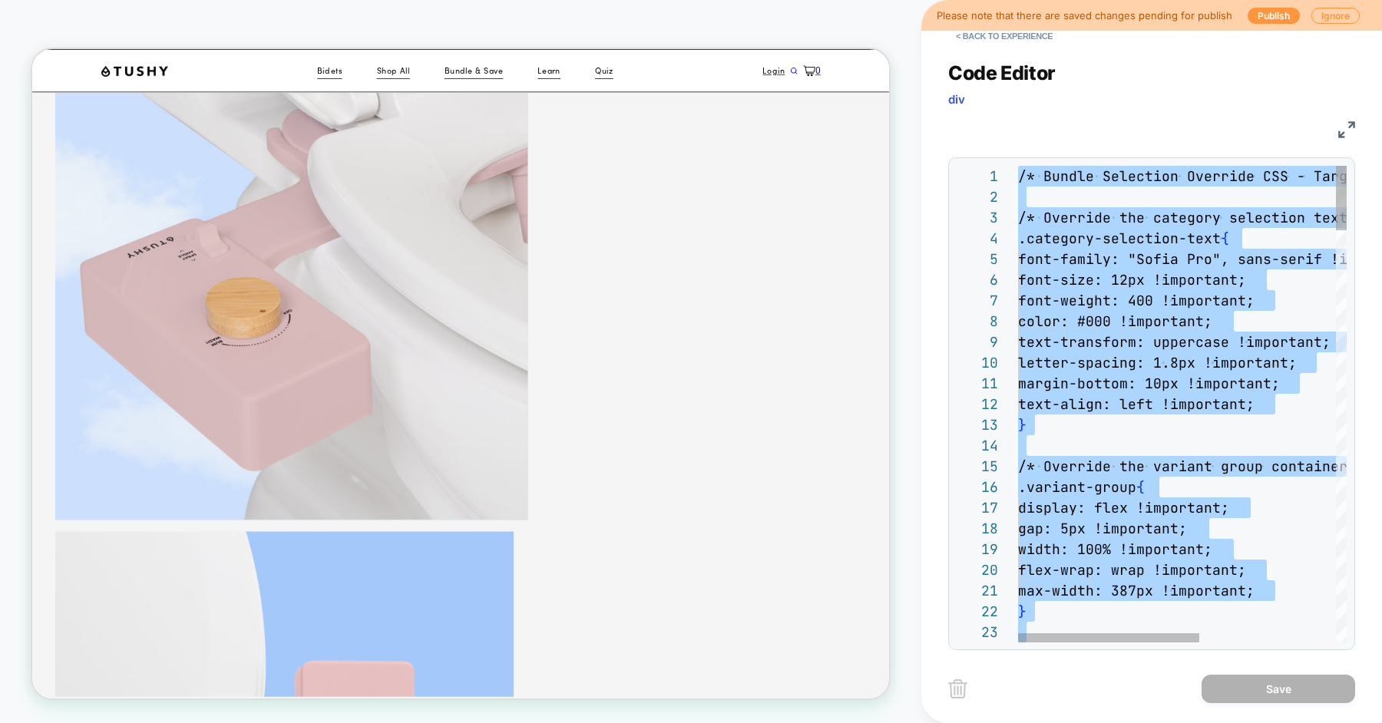
type textarea "**********"
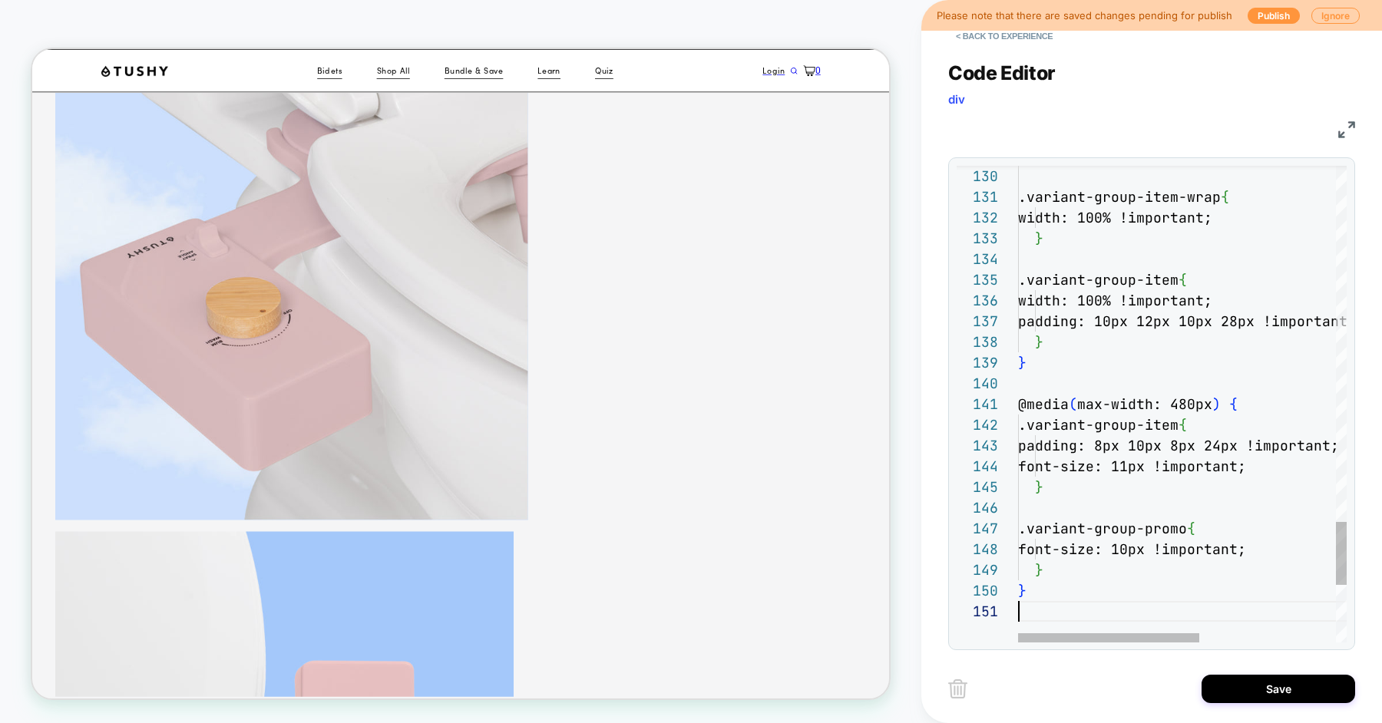
scroll to position [0, 0]
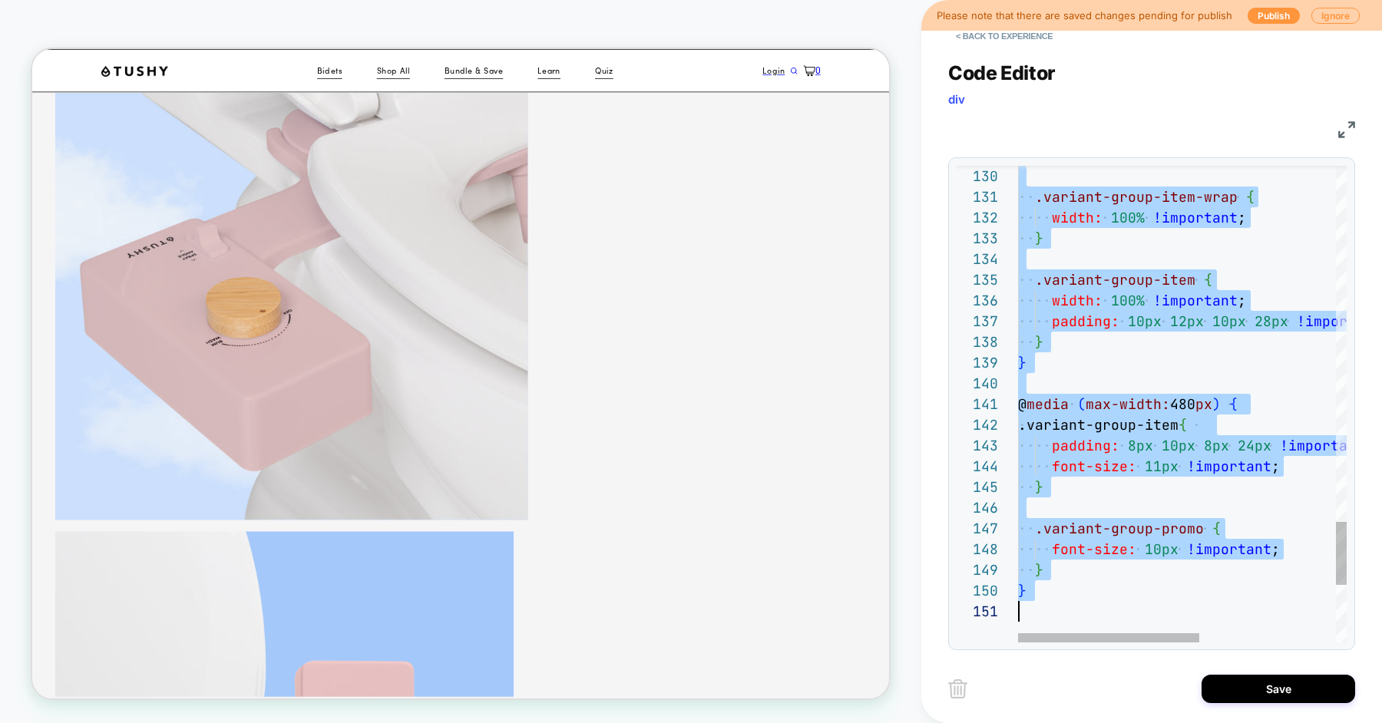
type textarea "**********"
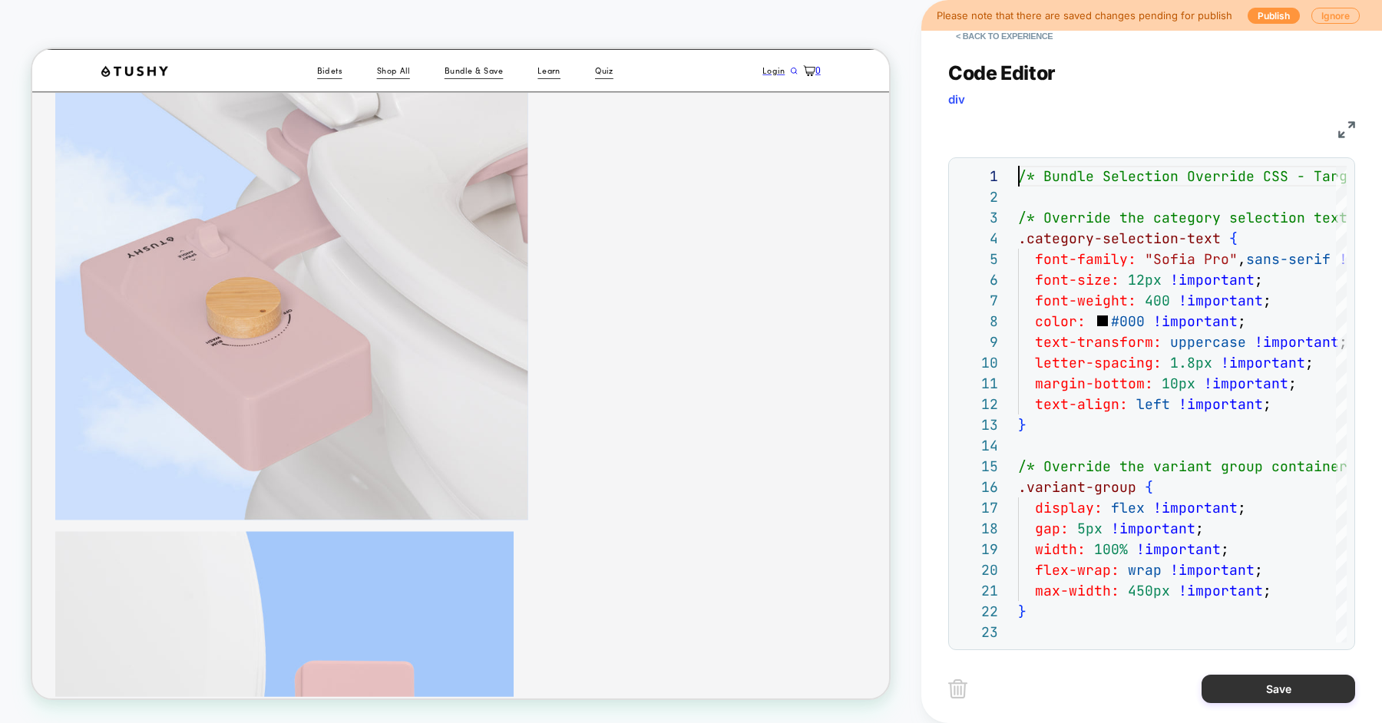
click at [1231, 683] on button "Save" at bounding box center [1279, 689] width 154 height 28
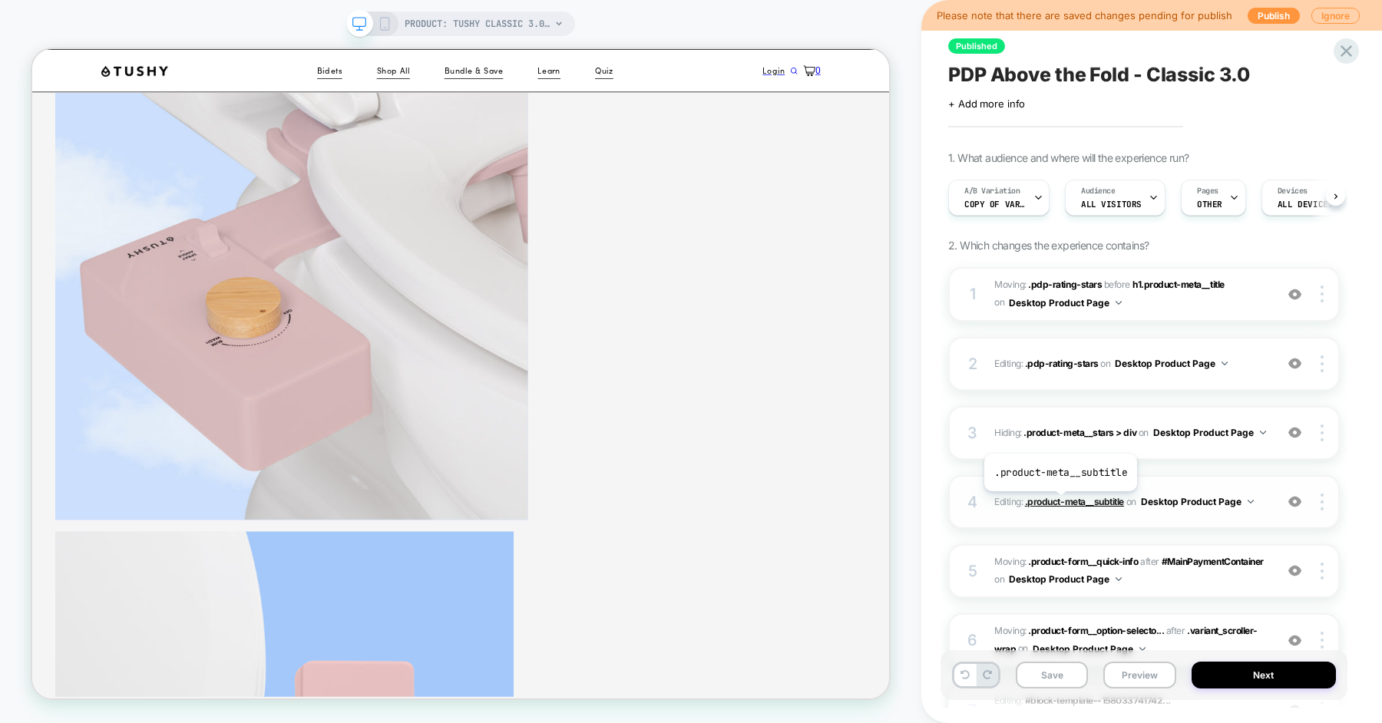
scroll to position [0, 1]
click at [1070, 674] on button "Save" at bounding box center [1052, 675] width 72 height 27
click at [1127, 679] on button "Preview" at bounding box center [1139, 675] width 72 height 27
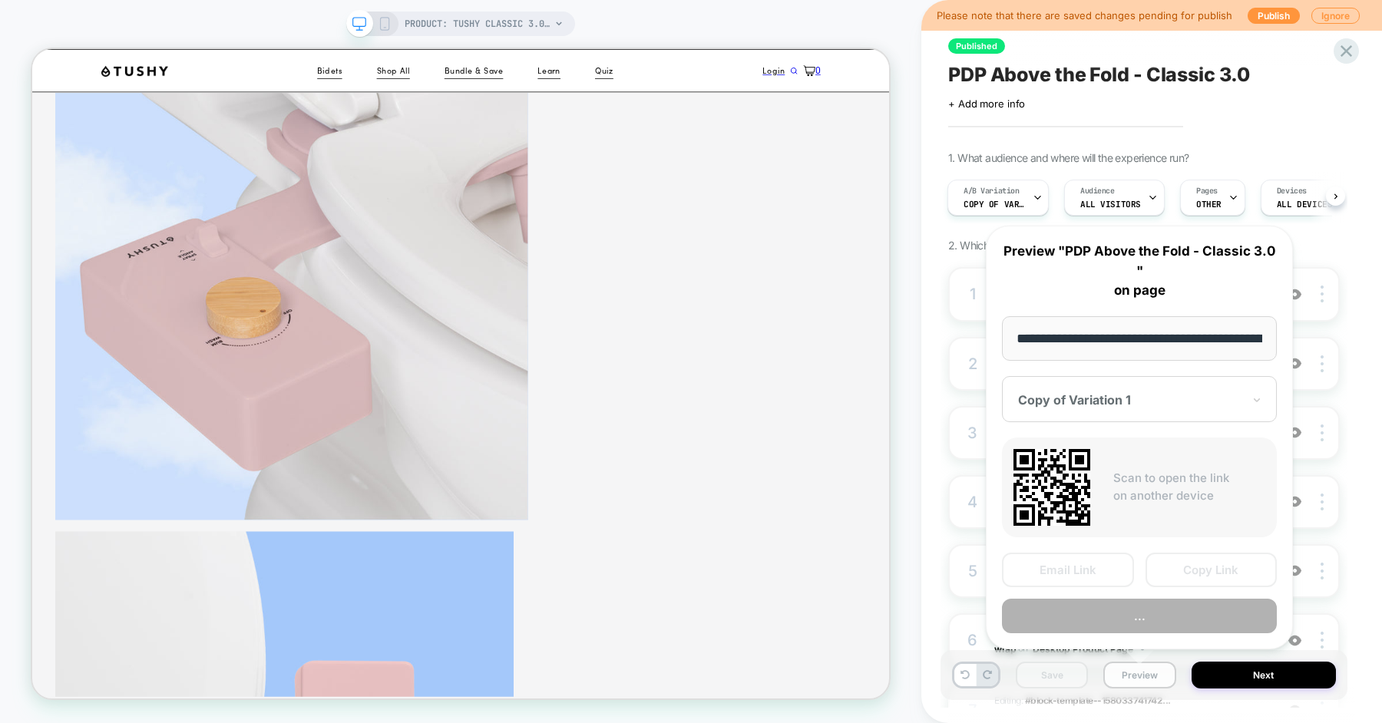
scroll to position [0, 216]
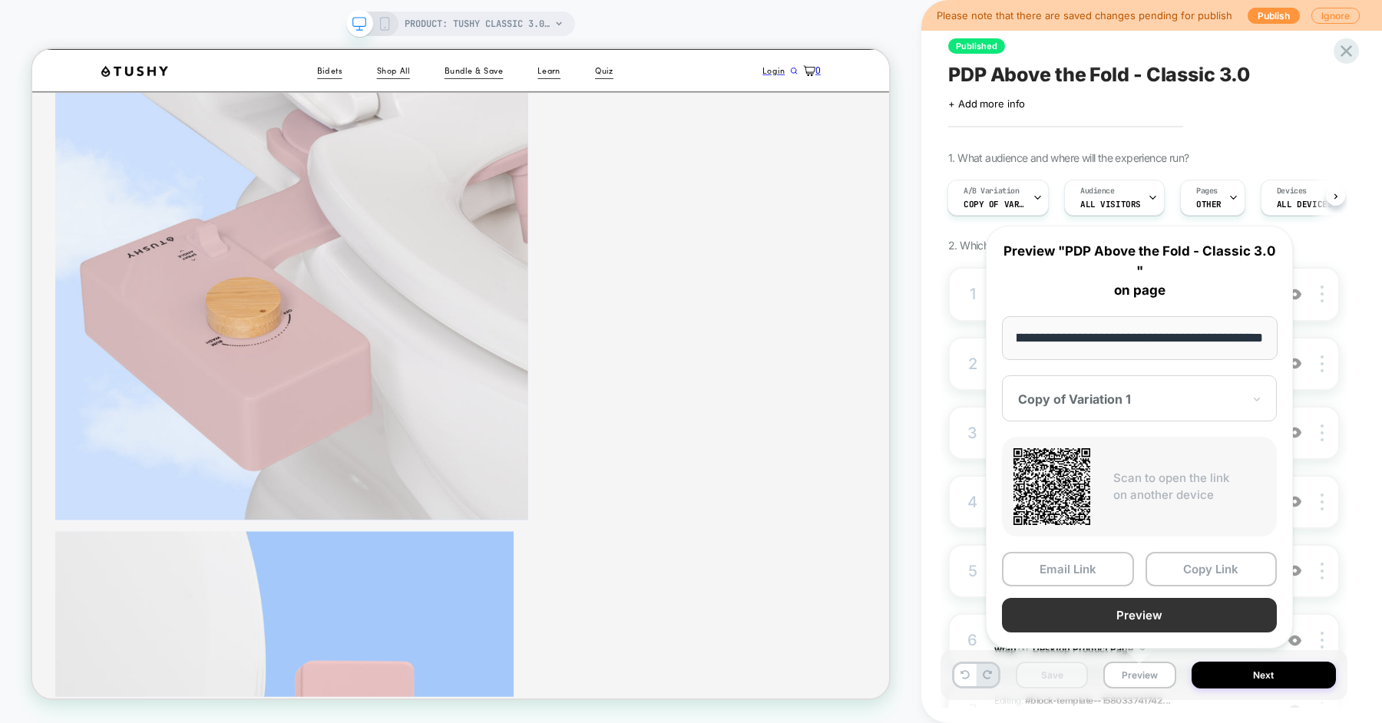
click at [1139, 618] on button "Preview" at bounding box center [1139, 615] width 275 height 35
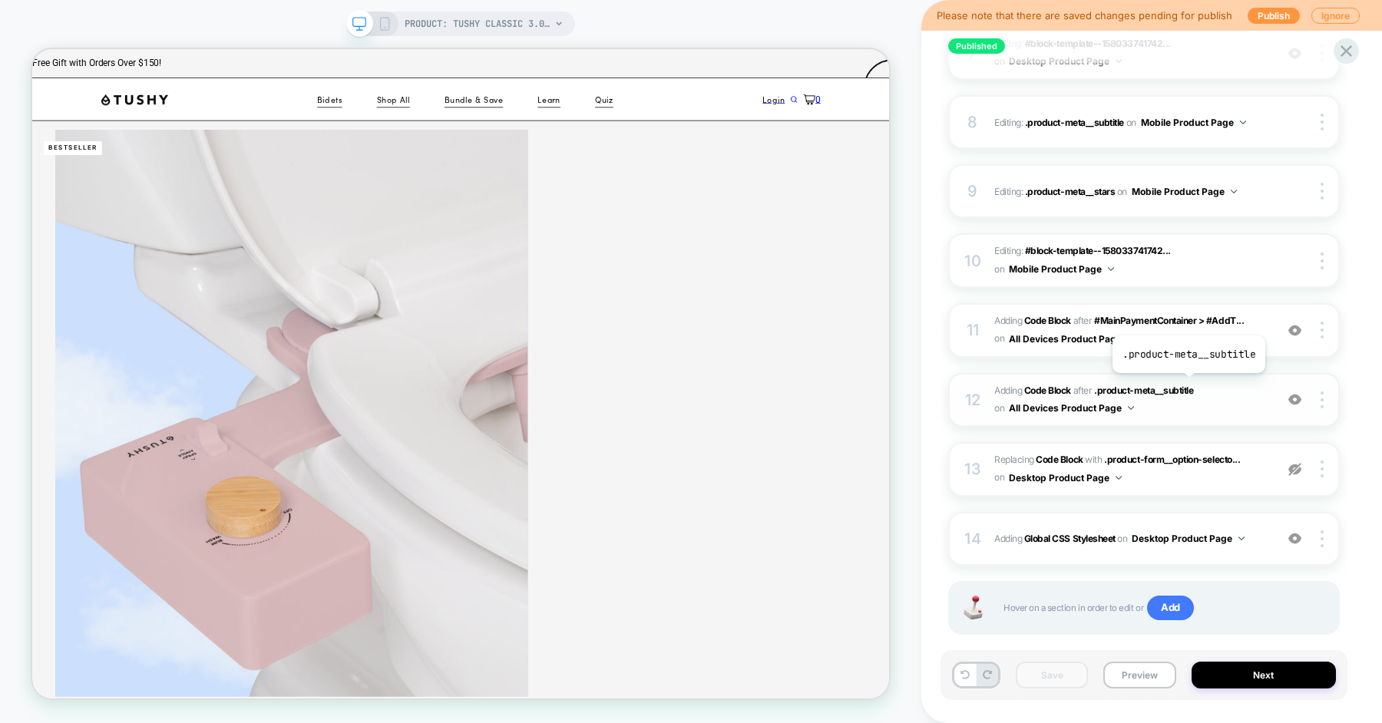
scroll to position [658, 0]
click at [1179, 398] on span "Adding Code Block AFTER .product-meta__subtitle .product-meta__subtitle on All …" at bounding box center [1130, 400] width 273 height 36
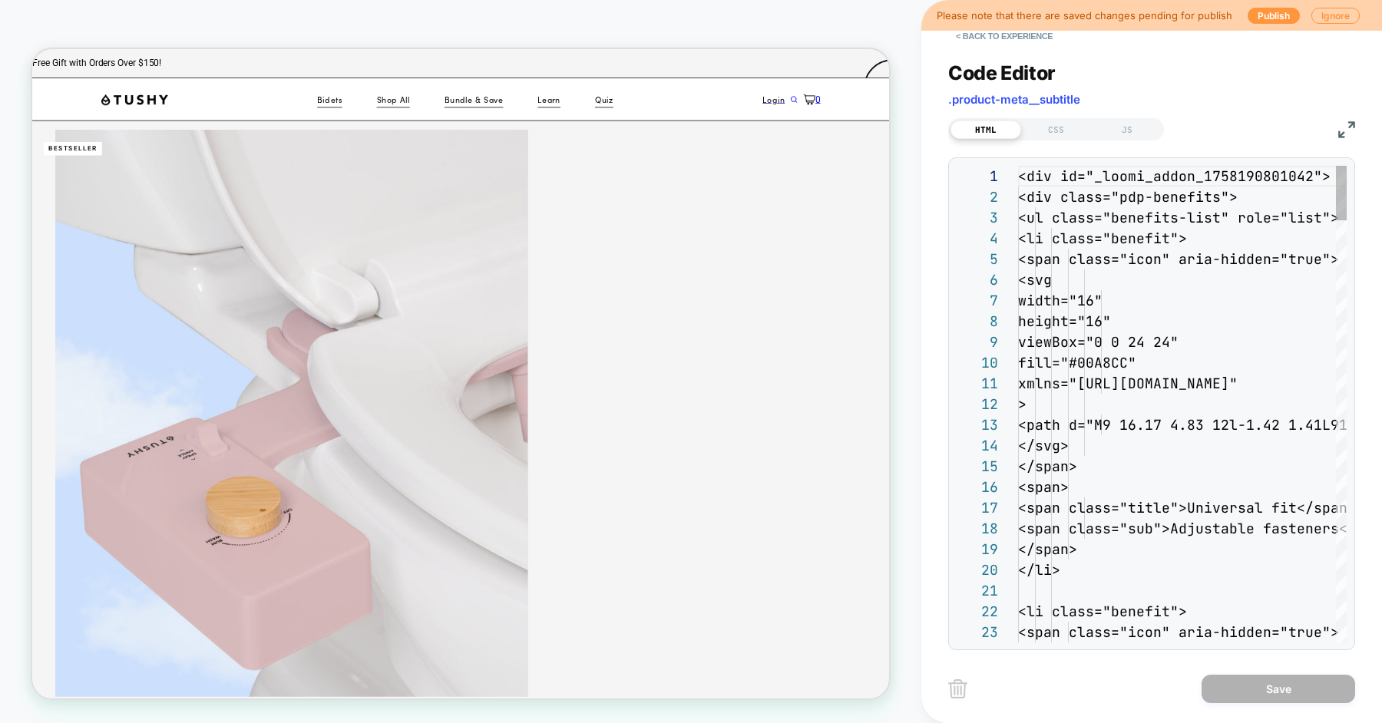
scroll to position [207, 0]
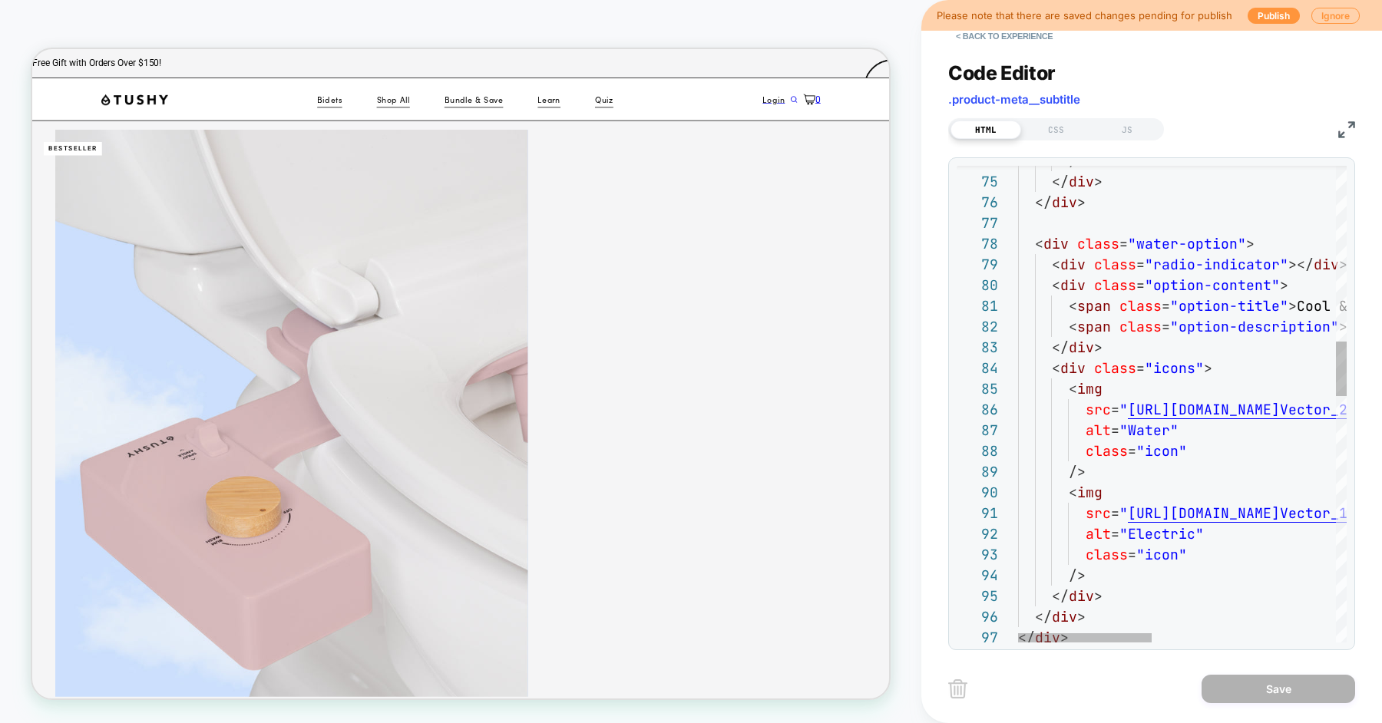
click at [1057, 286] on div "</ div > < div class = "water-option" > < div class = "radio-indicator" ></ div…" at bounding box center [1409, 710] width 782 height 4146
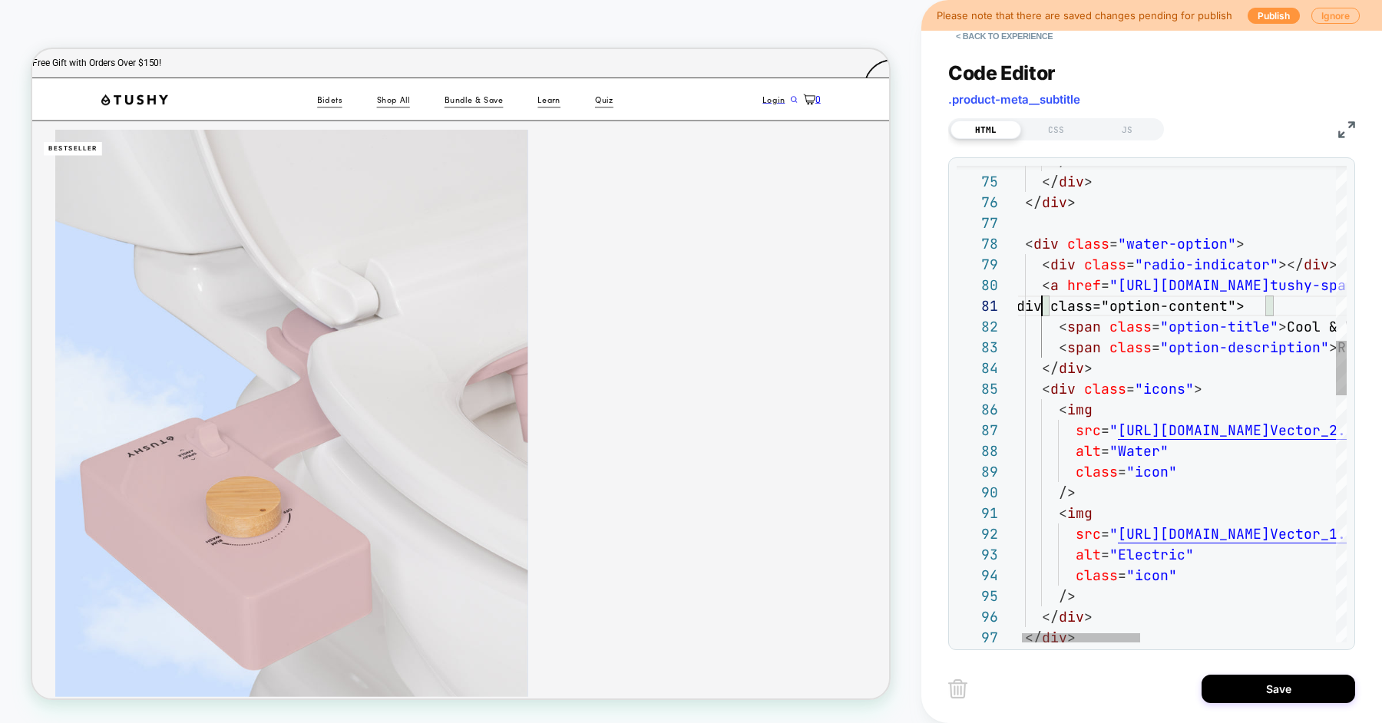
scroll to position [0, 33]
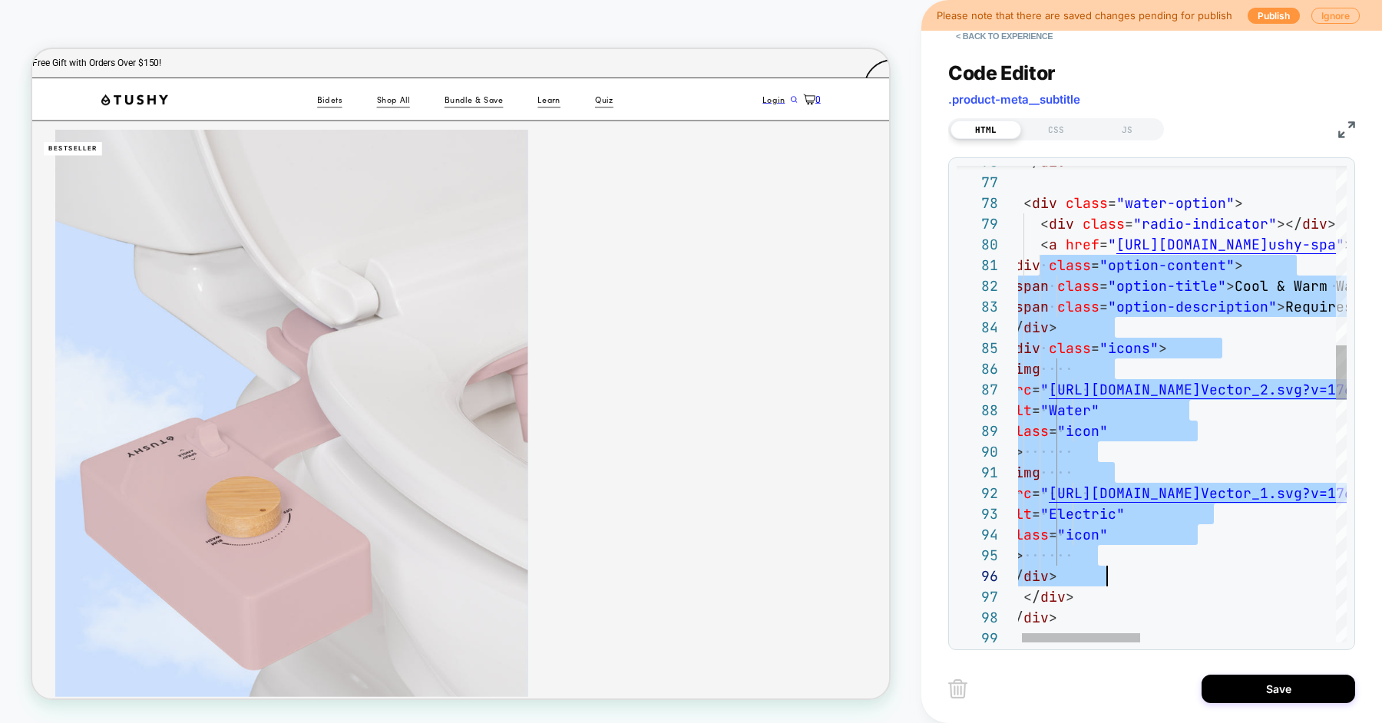
scroll to position [0, 100]
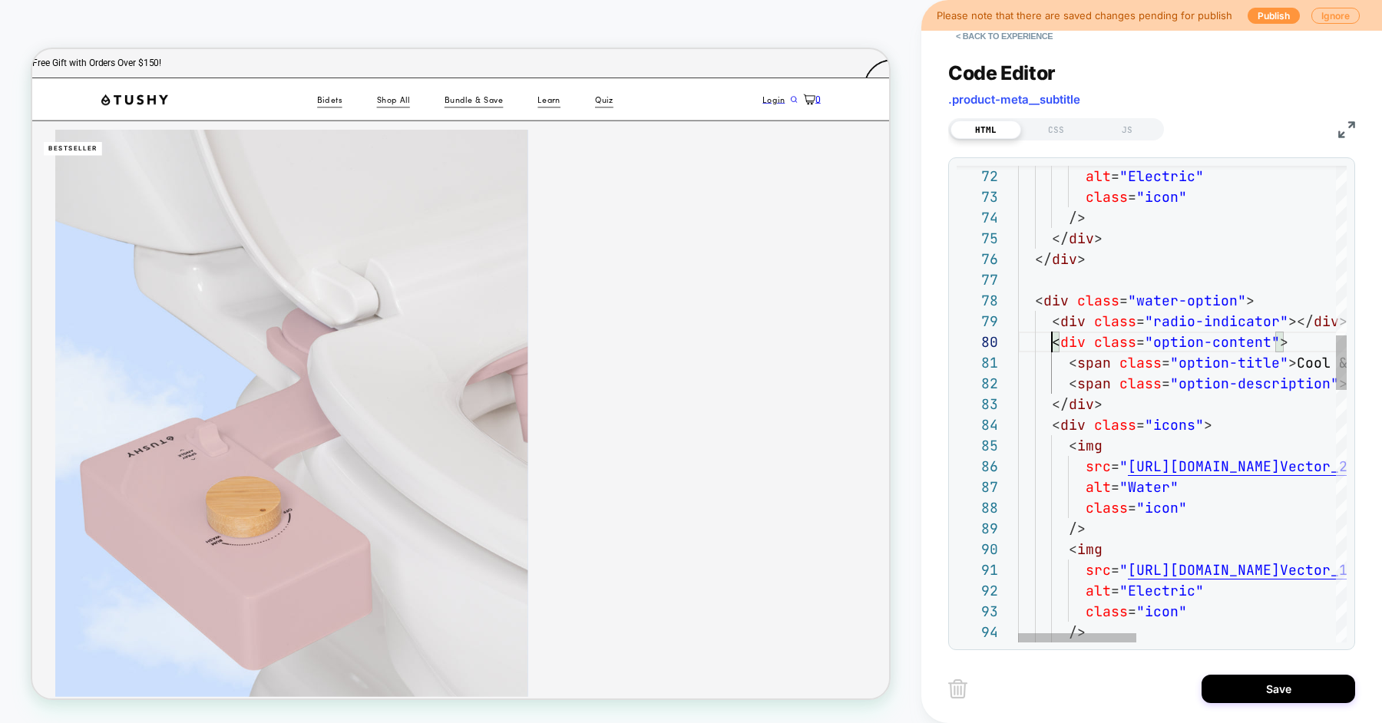
scroll to position [187, 33]
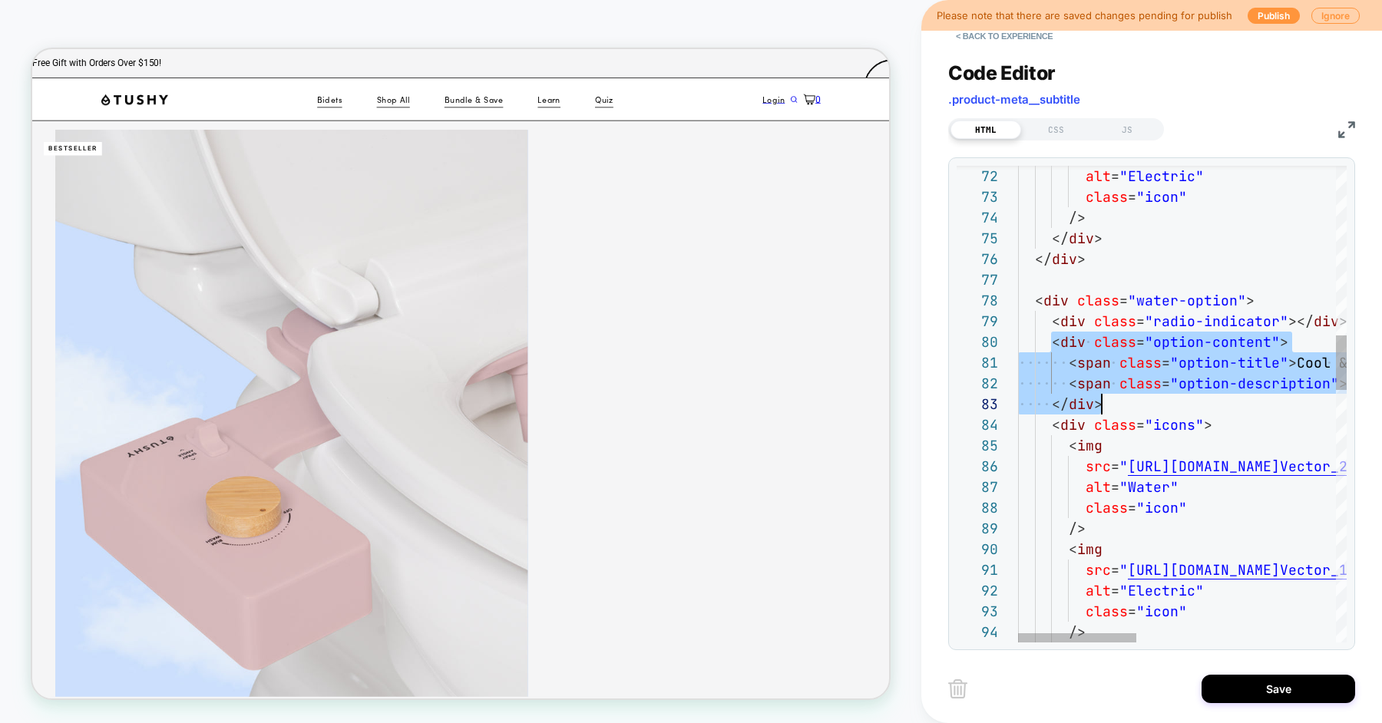
scroll to position [187, 83]
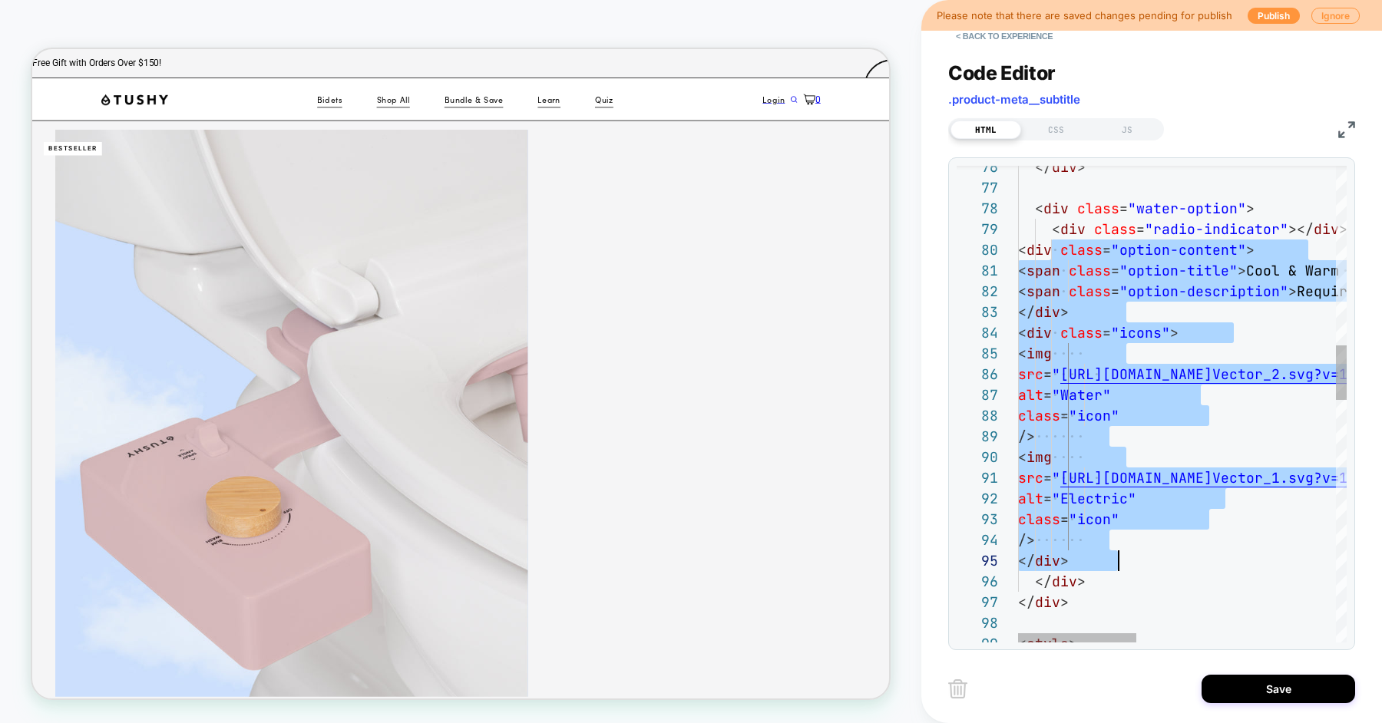
scroll to position [187, 100]
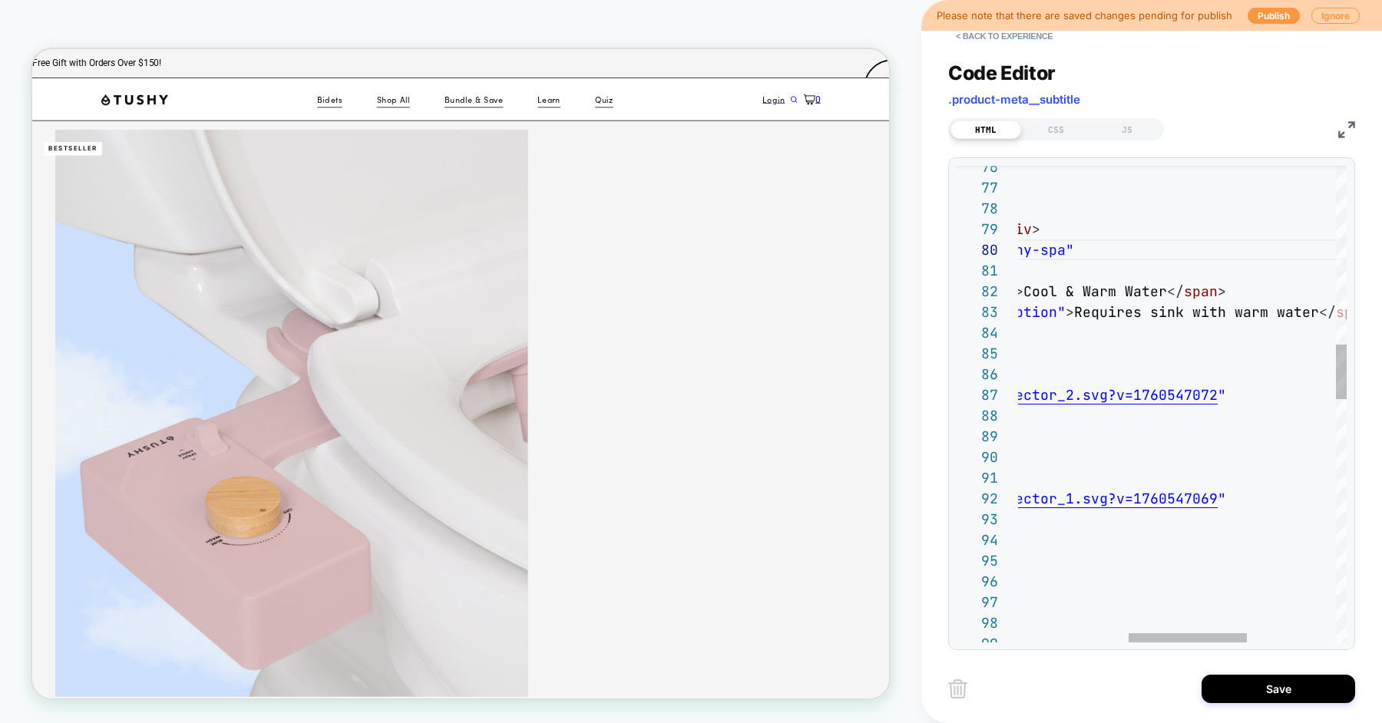
scroll to position [187, 622]
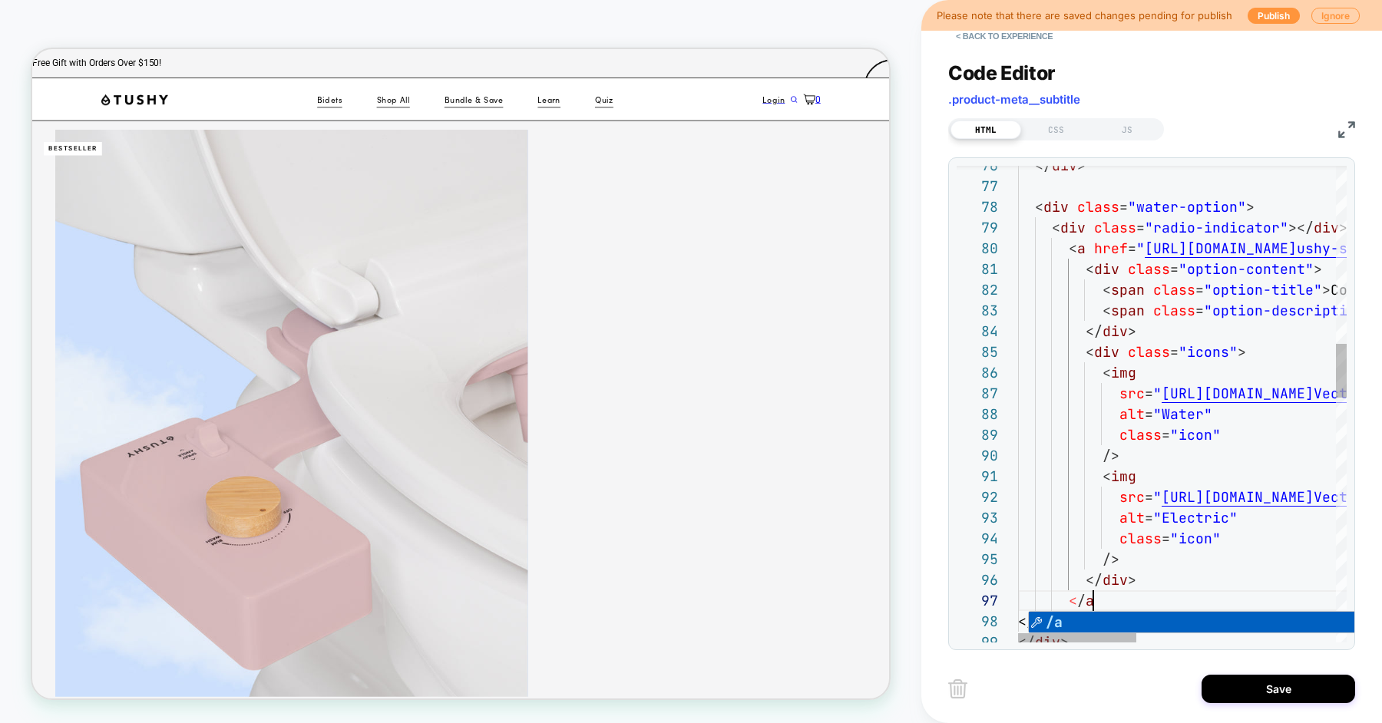
scroll to position [124, 83]
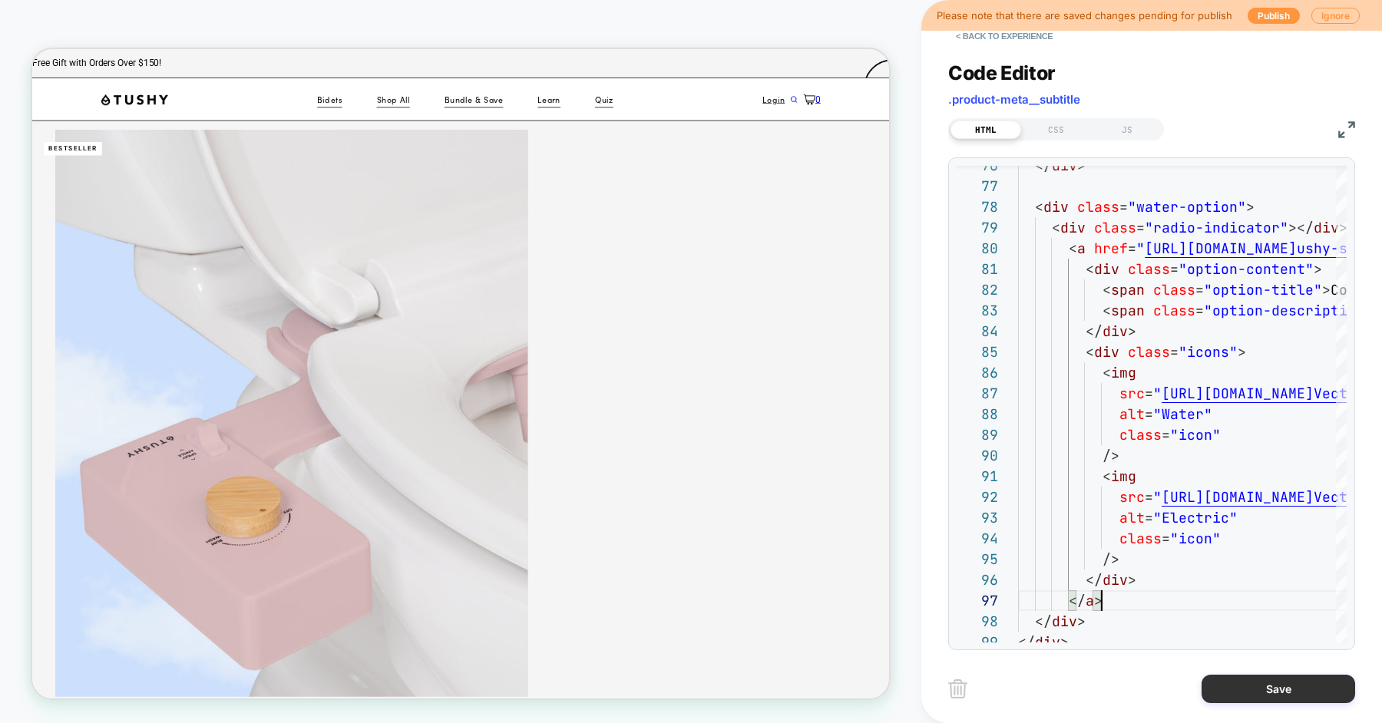
type textarea "**********"
click at [1265, 690] on button "Save" at bounding box center [1279, 689] width 154 height 28
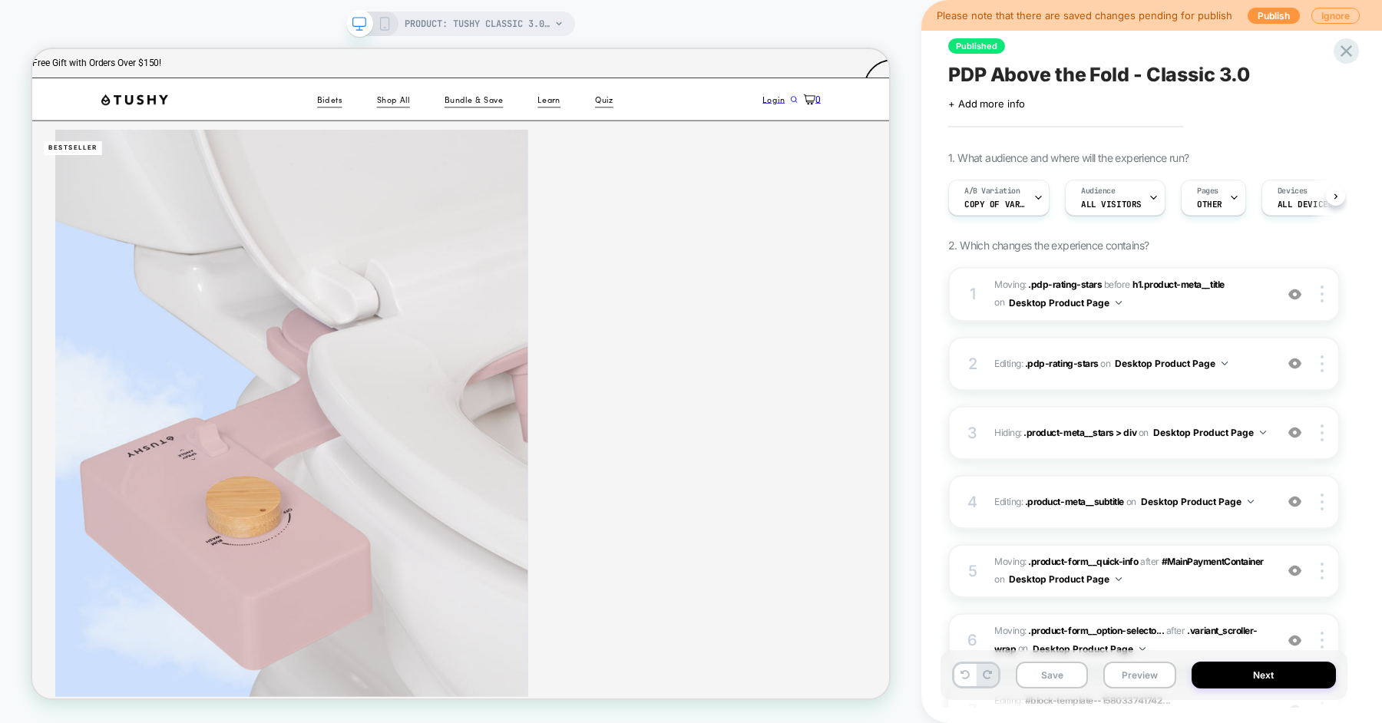
scroll to position [0, 1]
click at [1066, 675] on button "Save" at bounding box center [1052, 675] width 72 height 27
click at [1124, 673] on button "Preview" at bounding box center [1139, 675] width 72 height 27
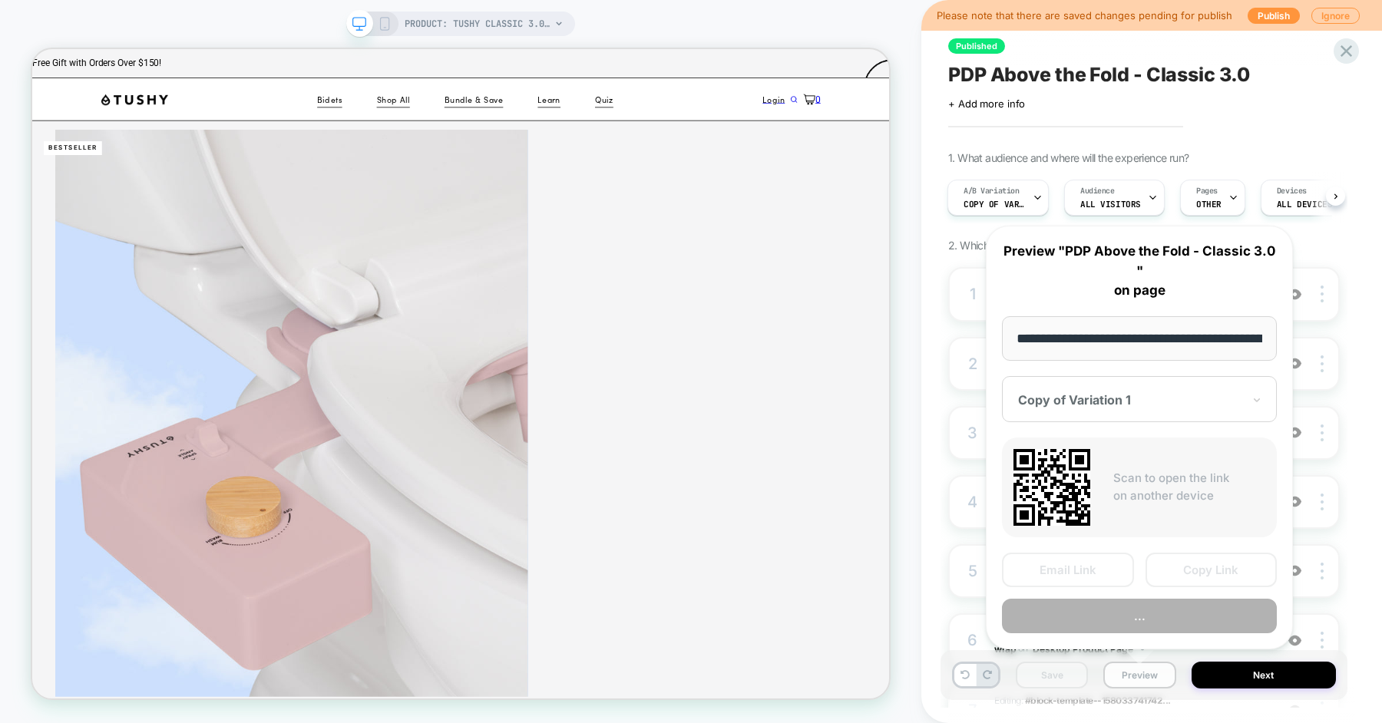
scroll to position [0, 216]
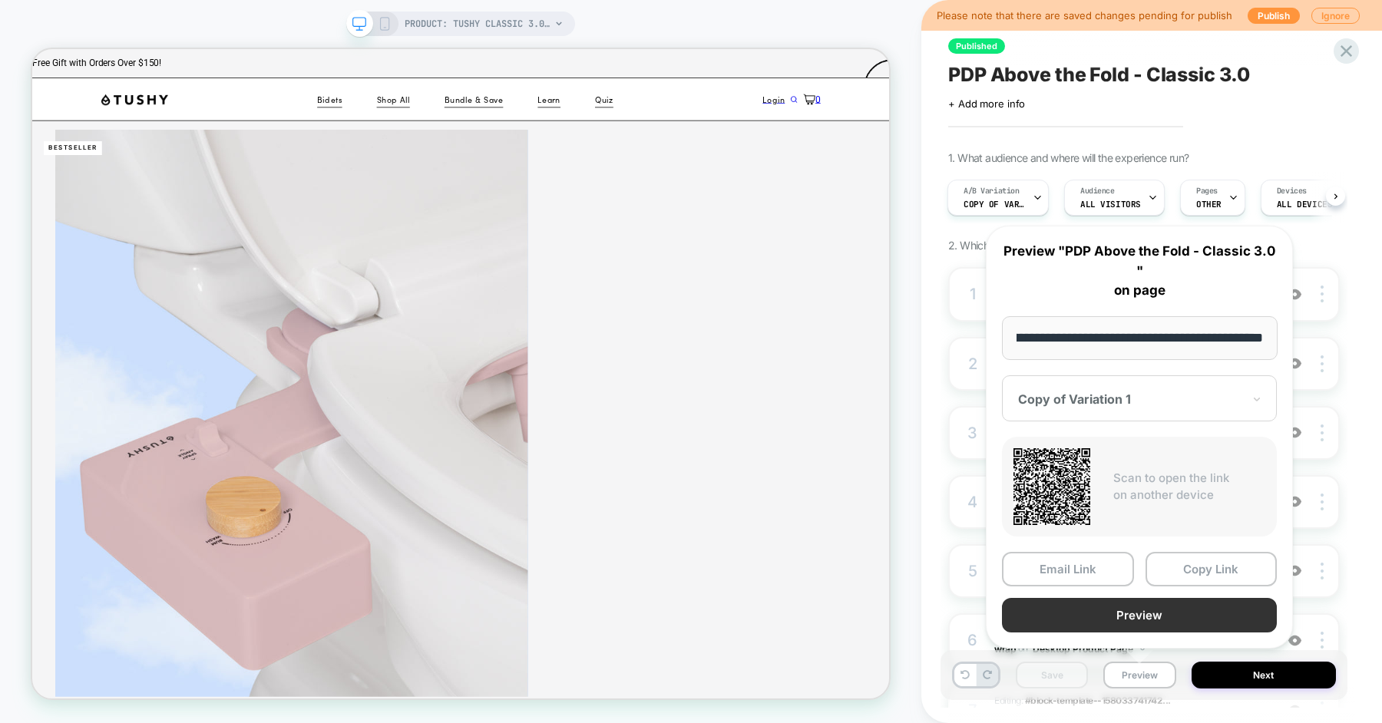
click at [1143, 616] on button "Preview" at bounding box center [1139, 615] width 275 height 35
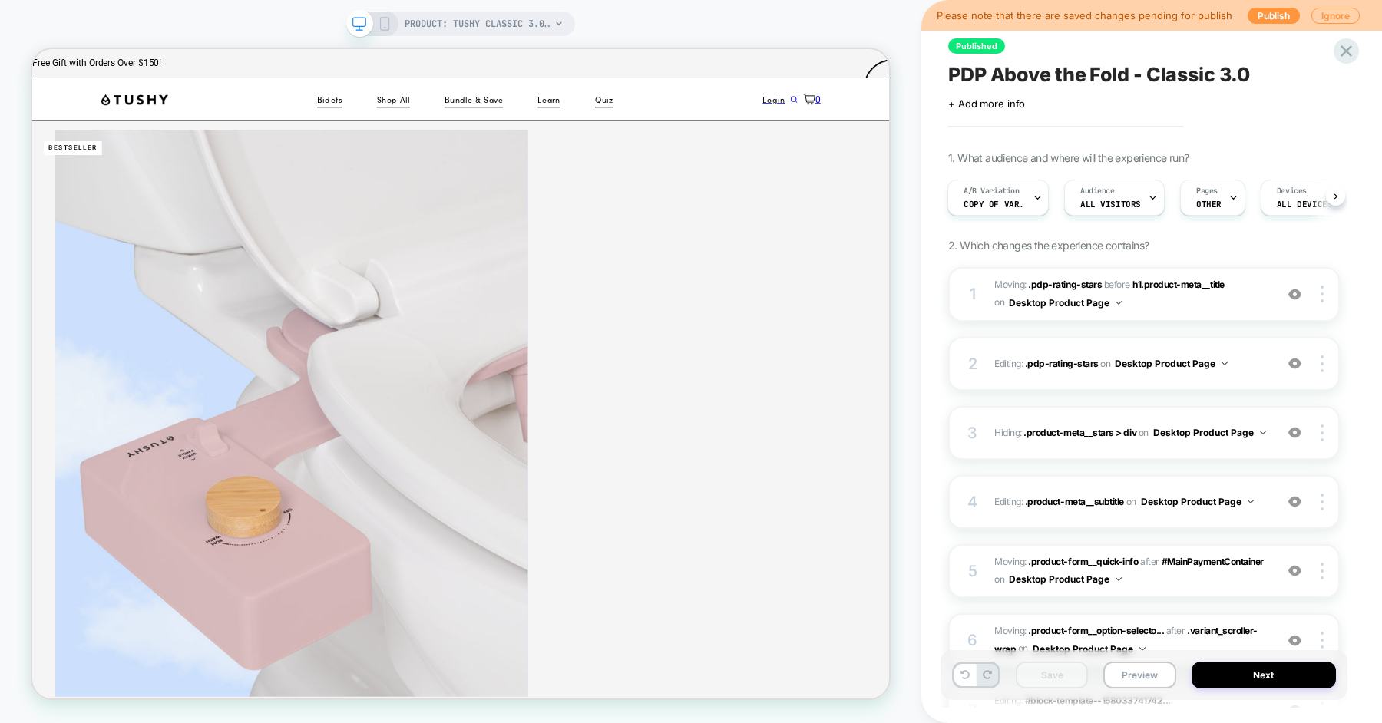
scroll to position [681, 0]
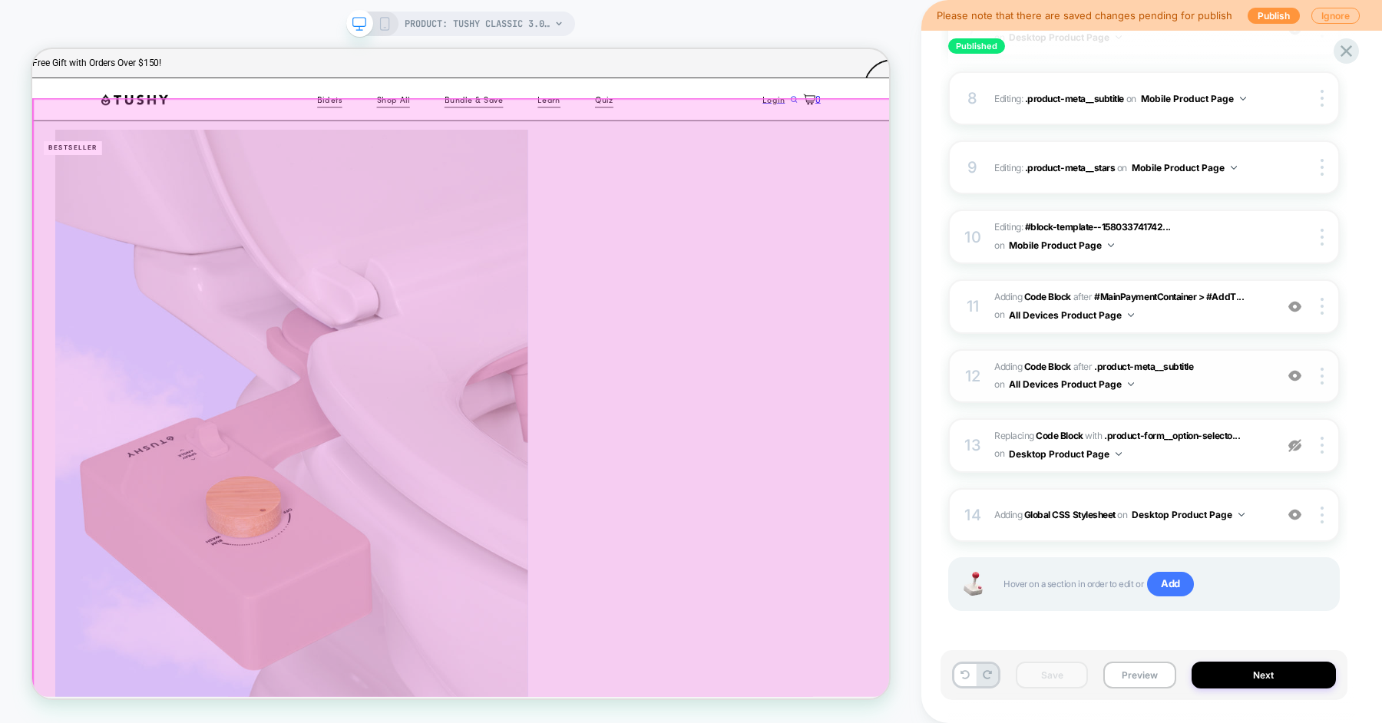
click at [1215, 395] on span "Adding Code Block AFTER .product-meta__subtitle .product-meta__subtitle on All …" at bounding box center [1130, 377] width 273 height 36
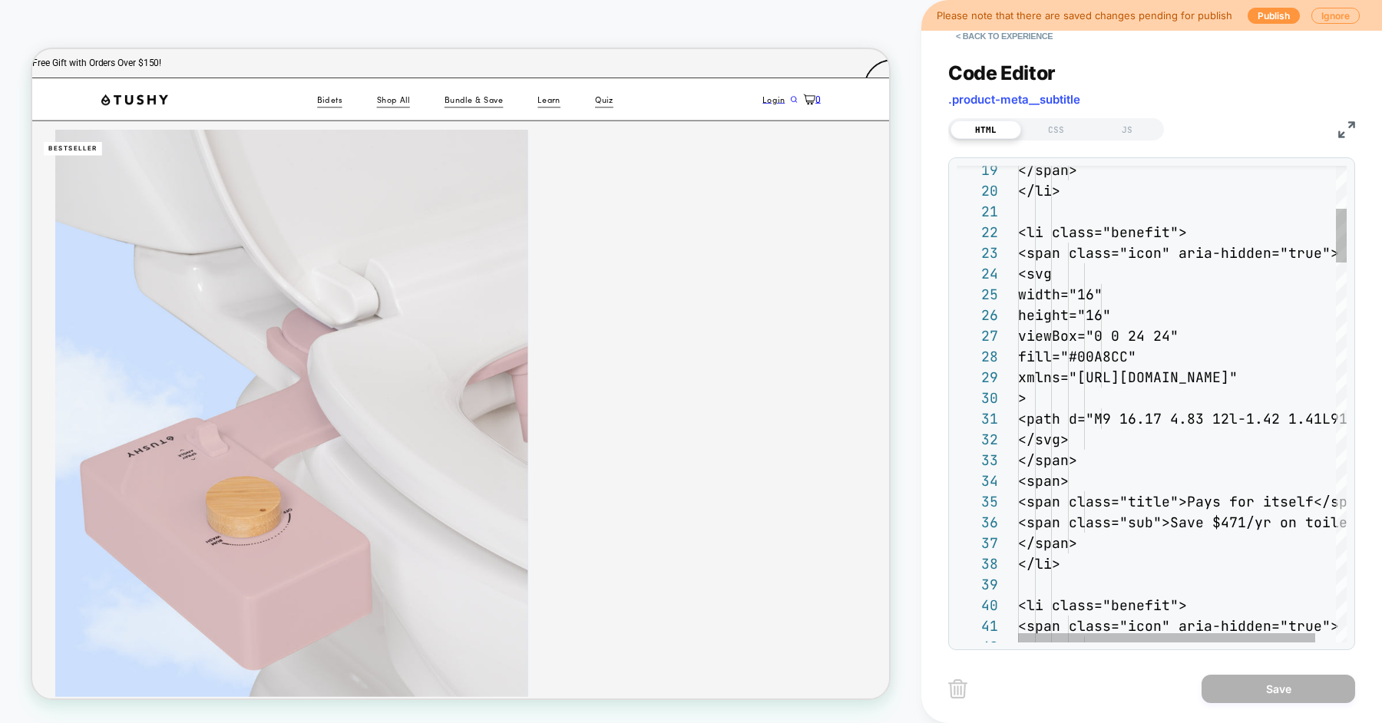
scroll to position [207, 0]
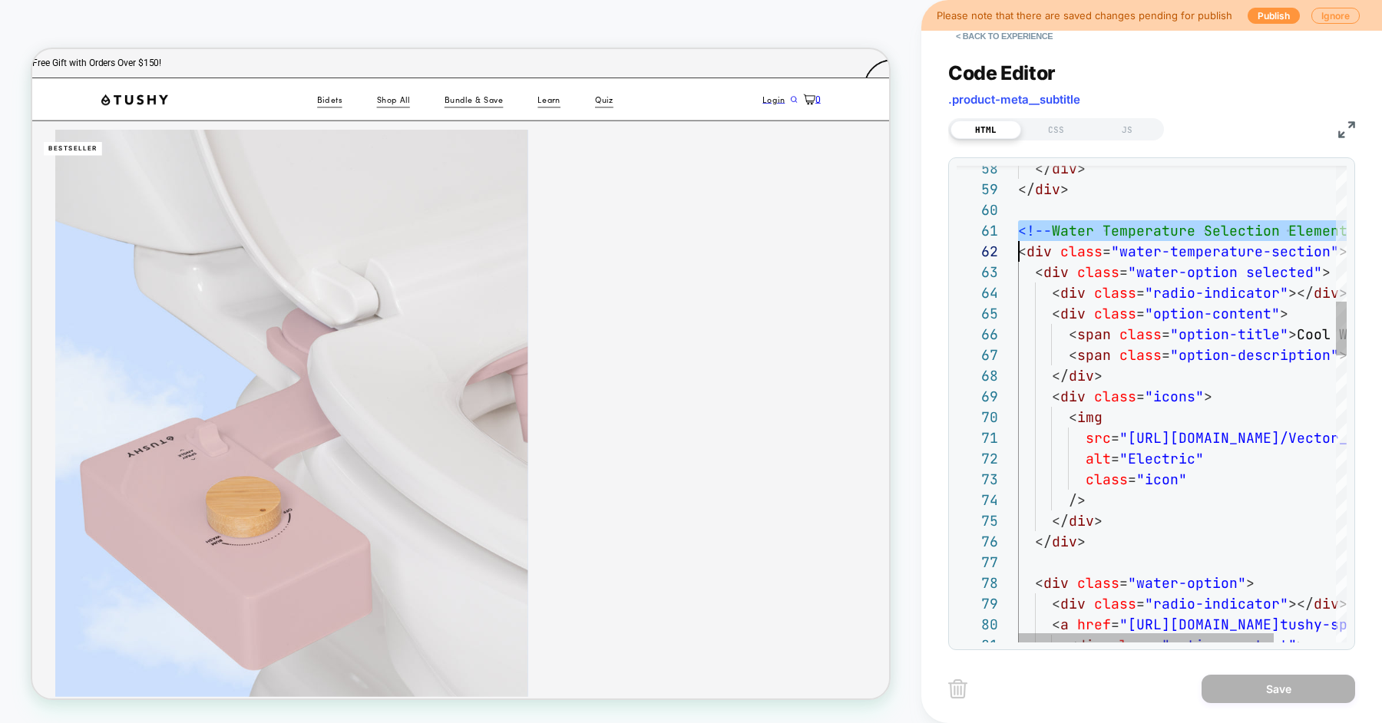
type textarea "**********"
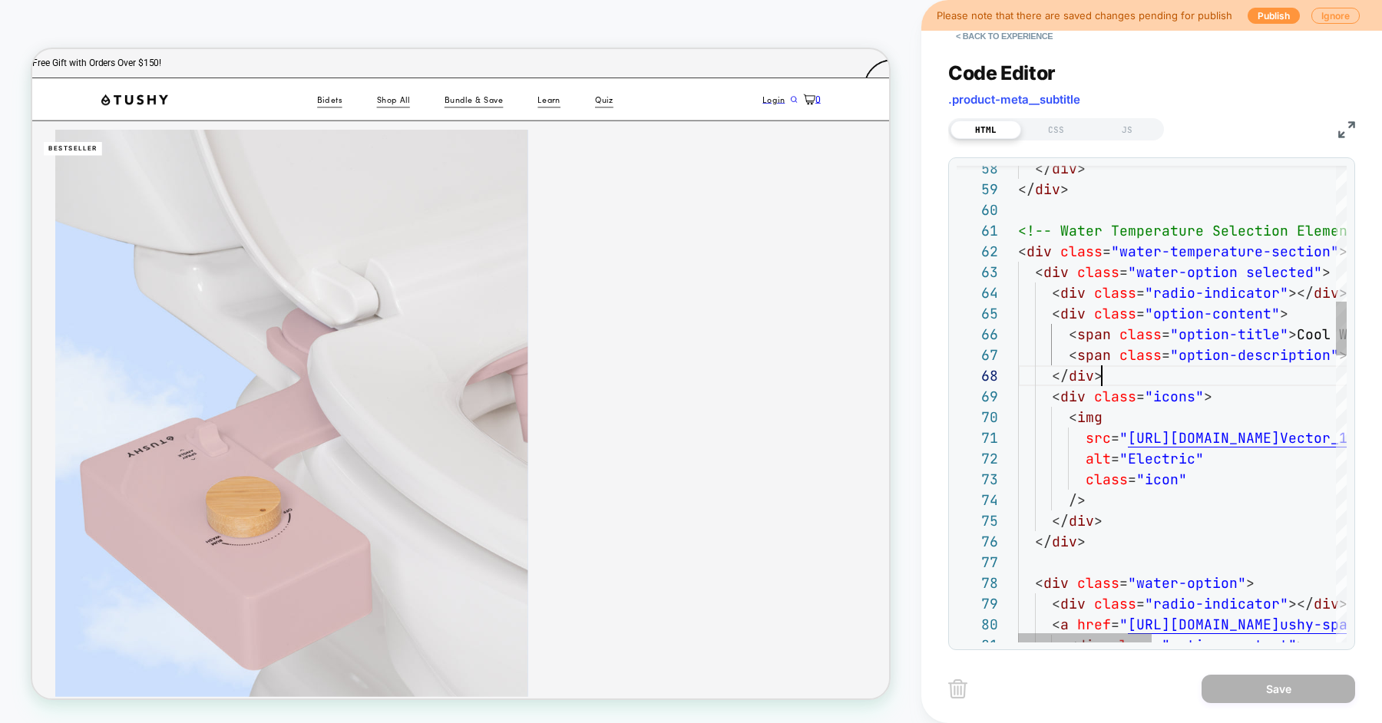
scroll to position [144, 83]
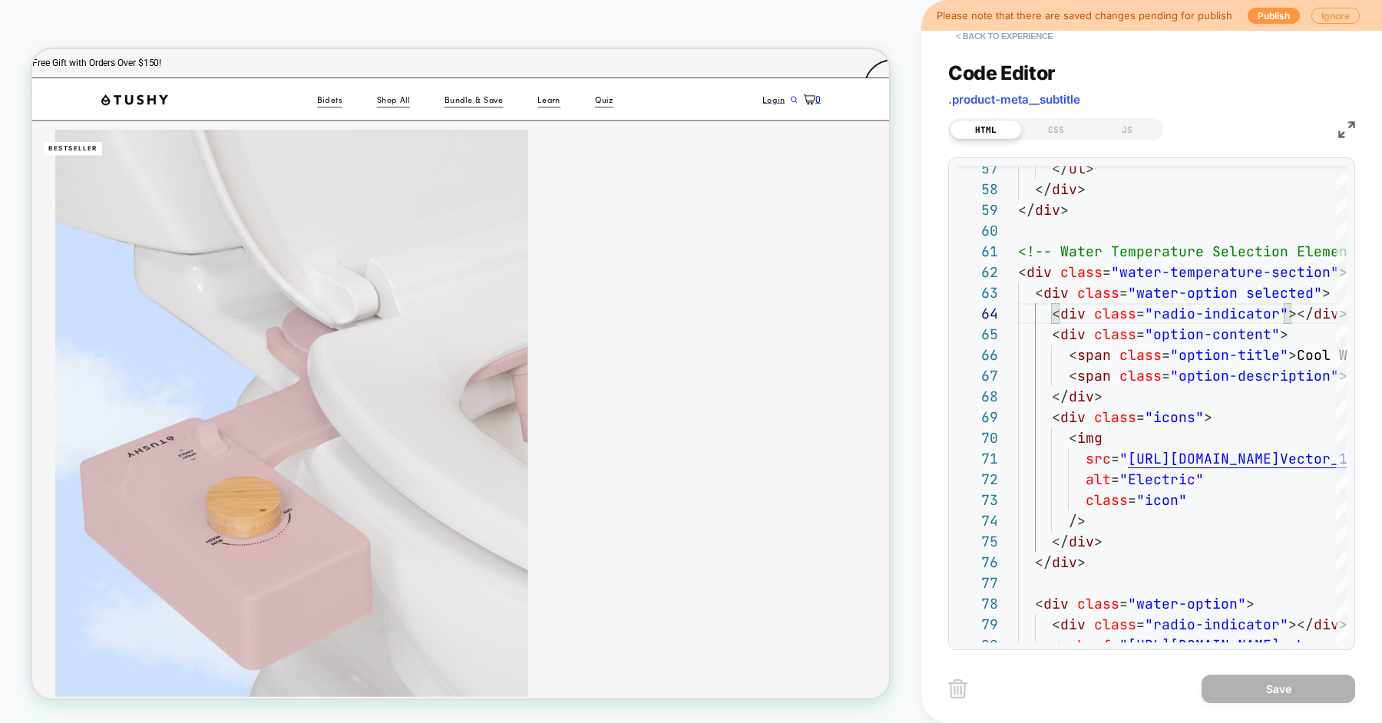
click at [1013, 41] on button "< Back to experience" at bounding box center [1004, 36] width 112 height 25
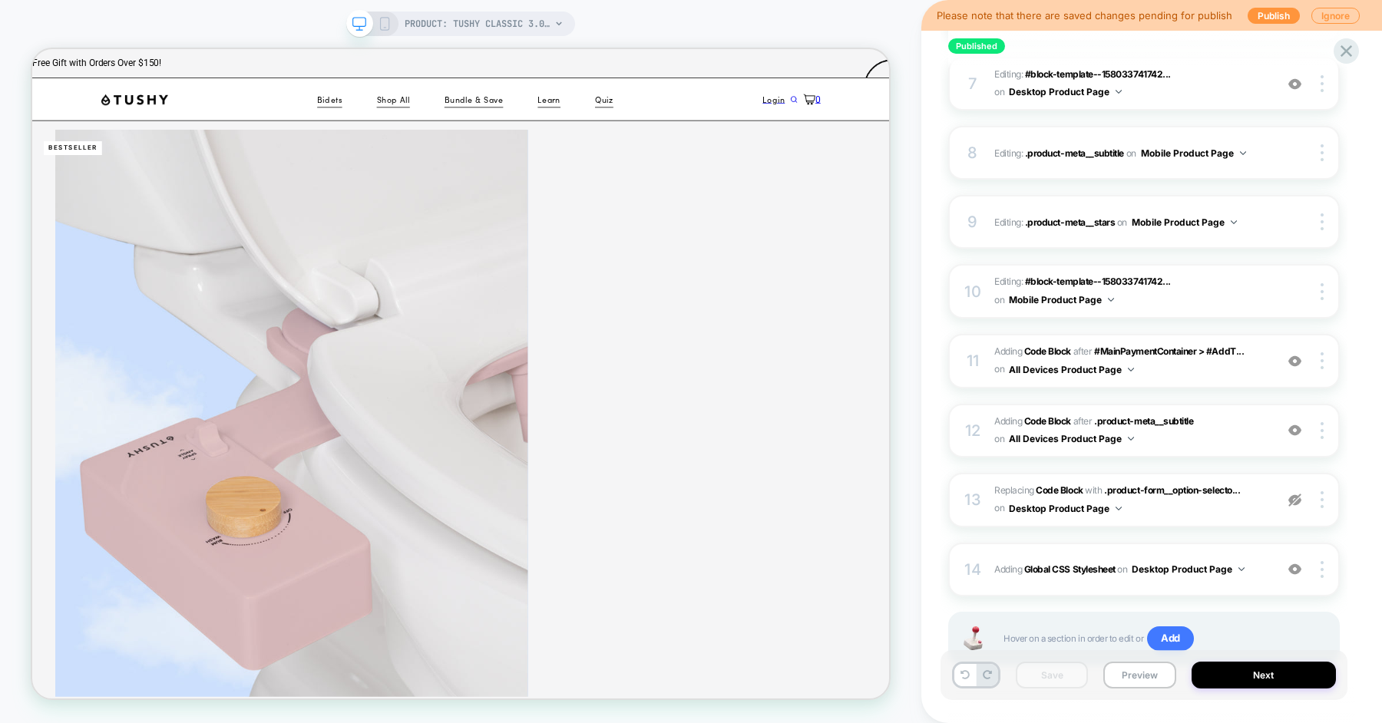
scroll to position [614, 0]
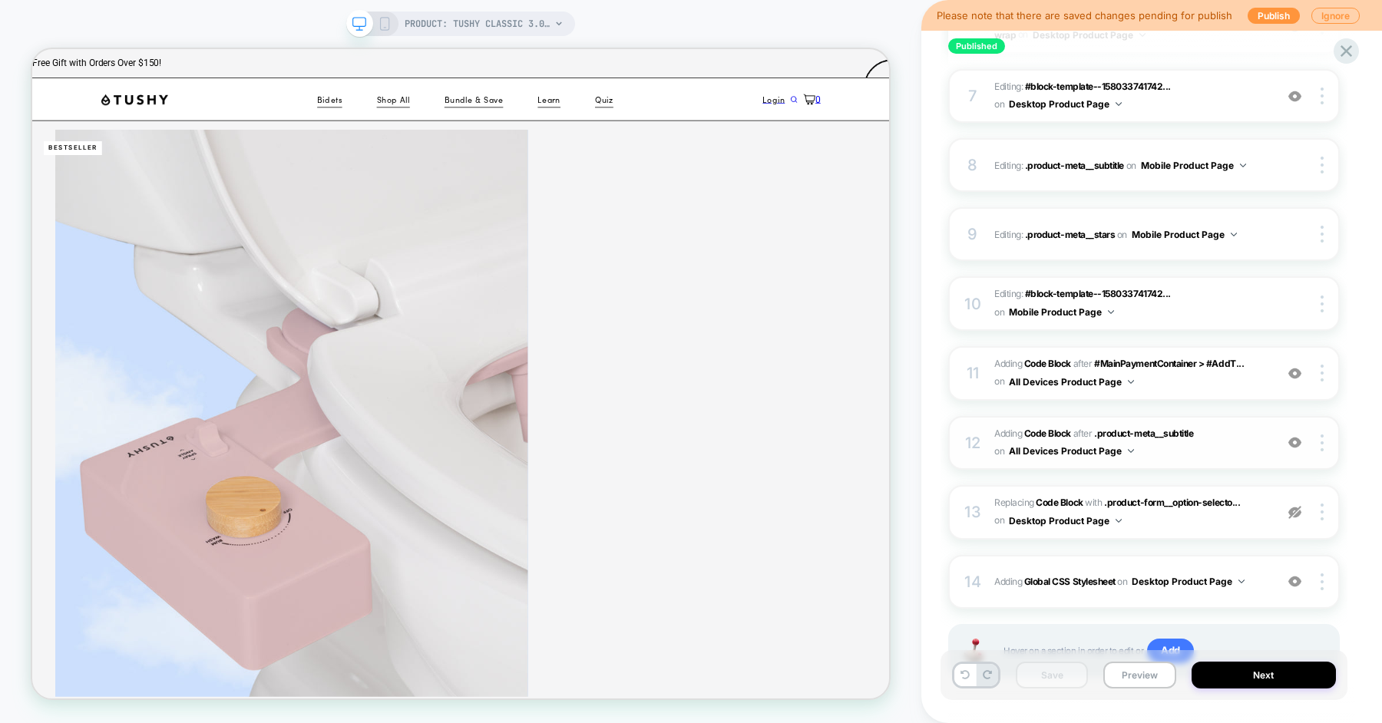
click at [1228, 448] on span "Adding Code Block AFTER .product-meta__subtitle .product-meta__subtitle on All …" at bounding box center [1130, 443] width 273 height 36
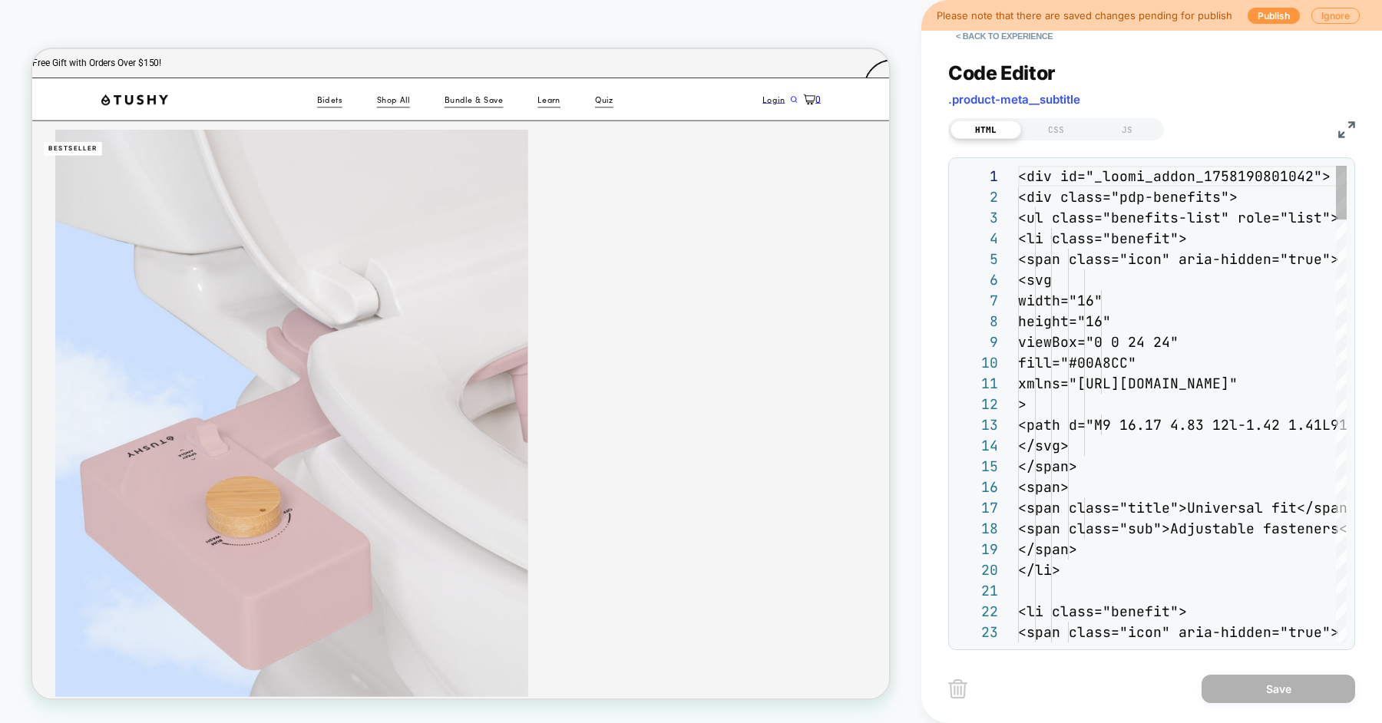
scroll to position [207, 0]
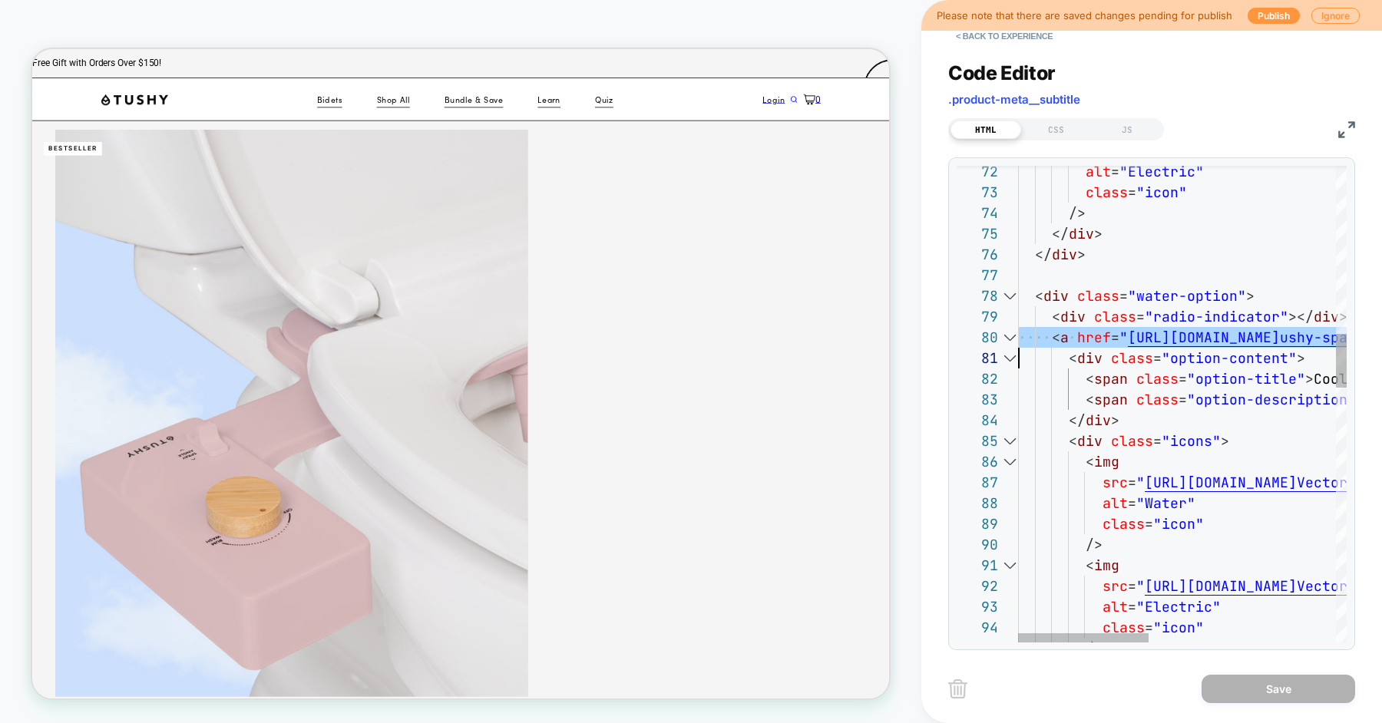
scroll to position [187, 0]
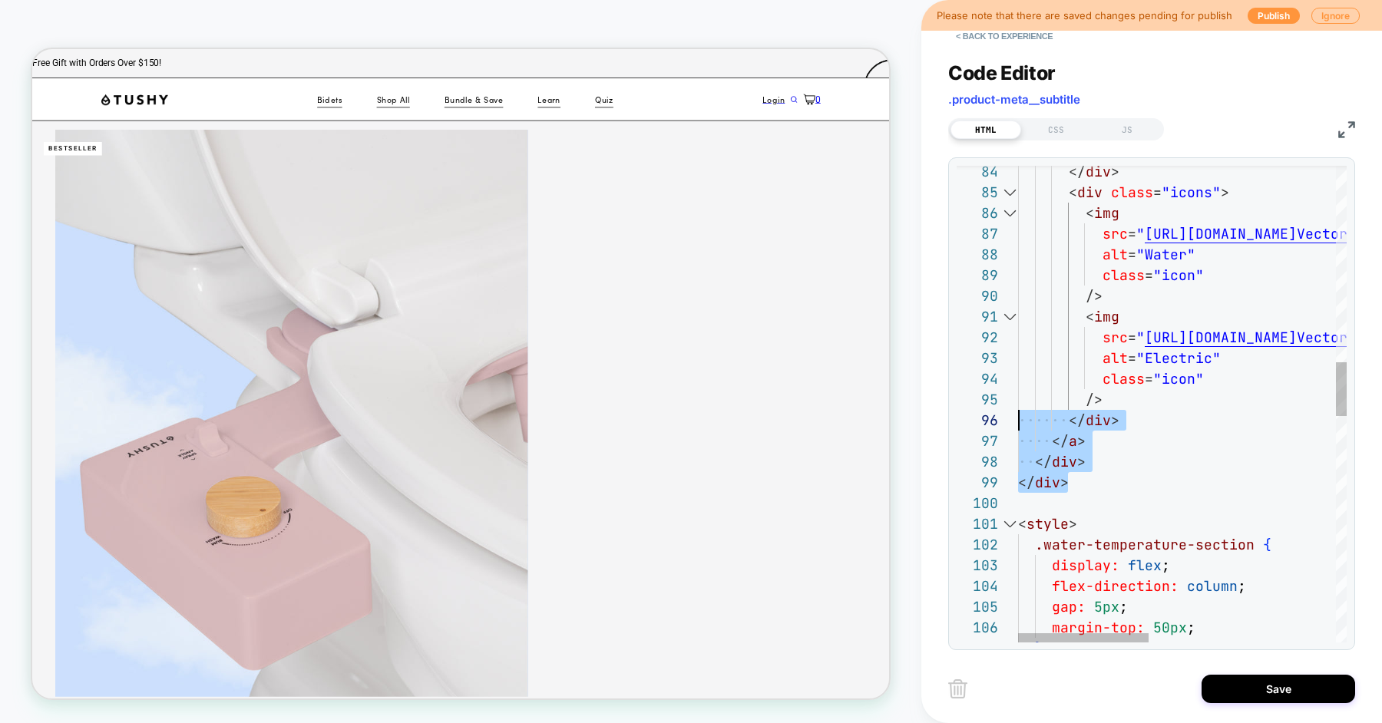
scroll to position [104, 0]
drag, startPoint x: 1081, startPoint y: 483, endPoint x: 1008, endPoint y: 421, distance: 95.9
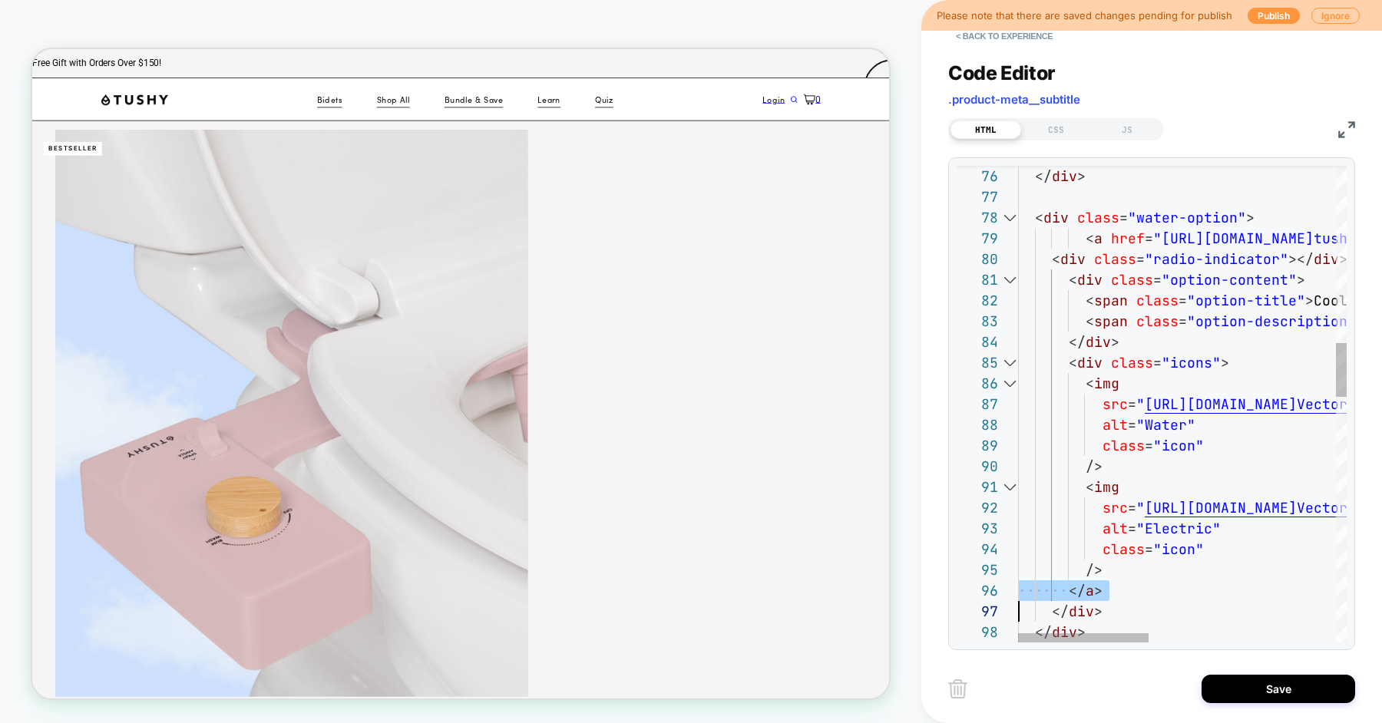
scroll to position [104, 0]
type textarea "**********"
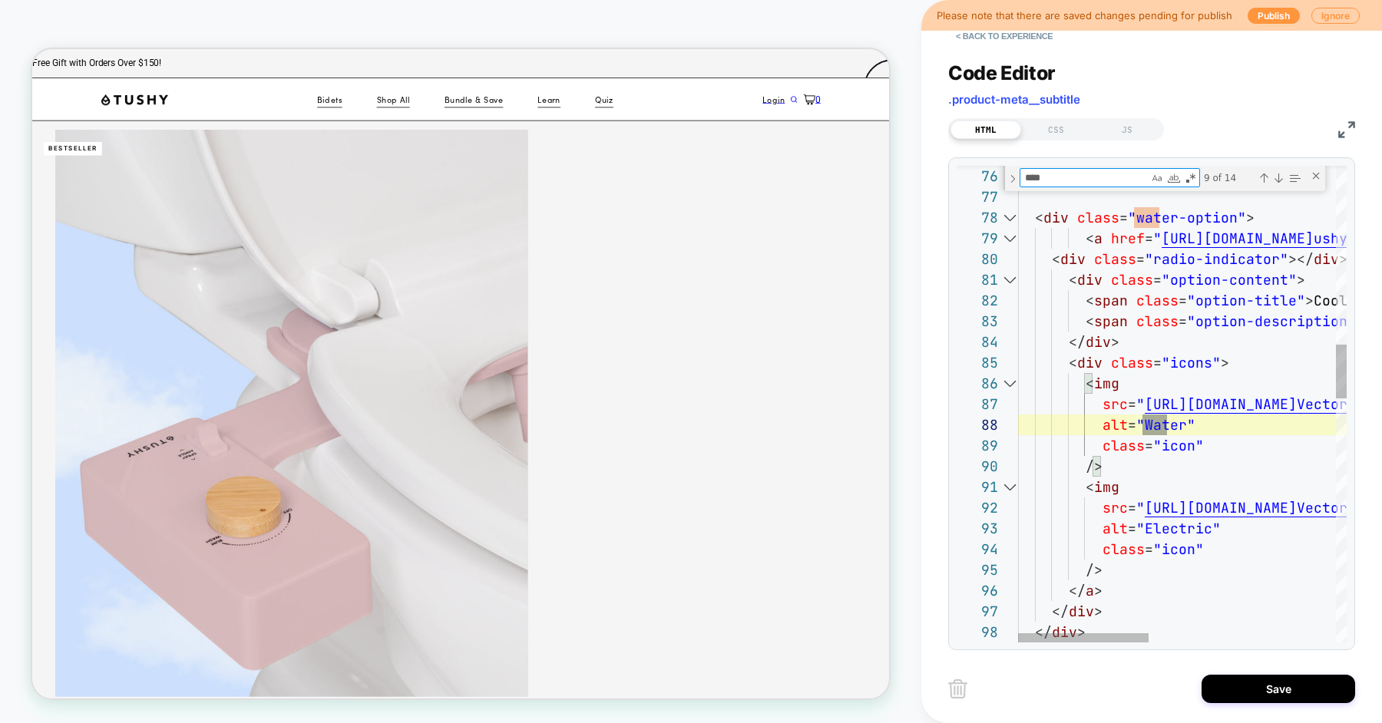
type textarea "*****"
type textarea "**********"
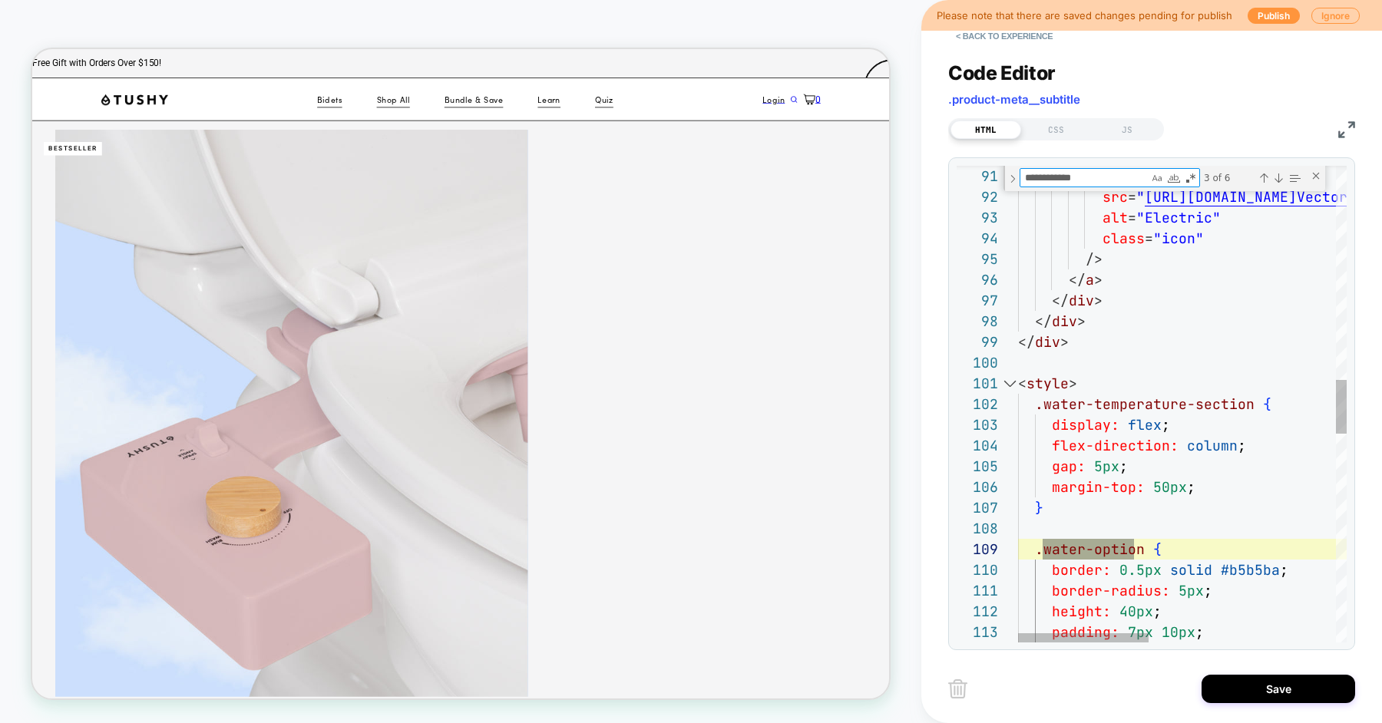
scroll to position [207, 124]
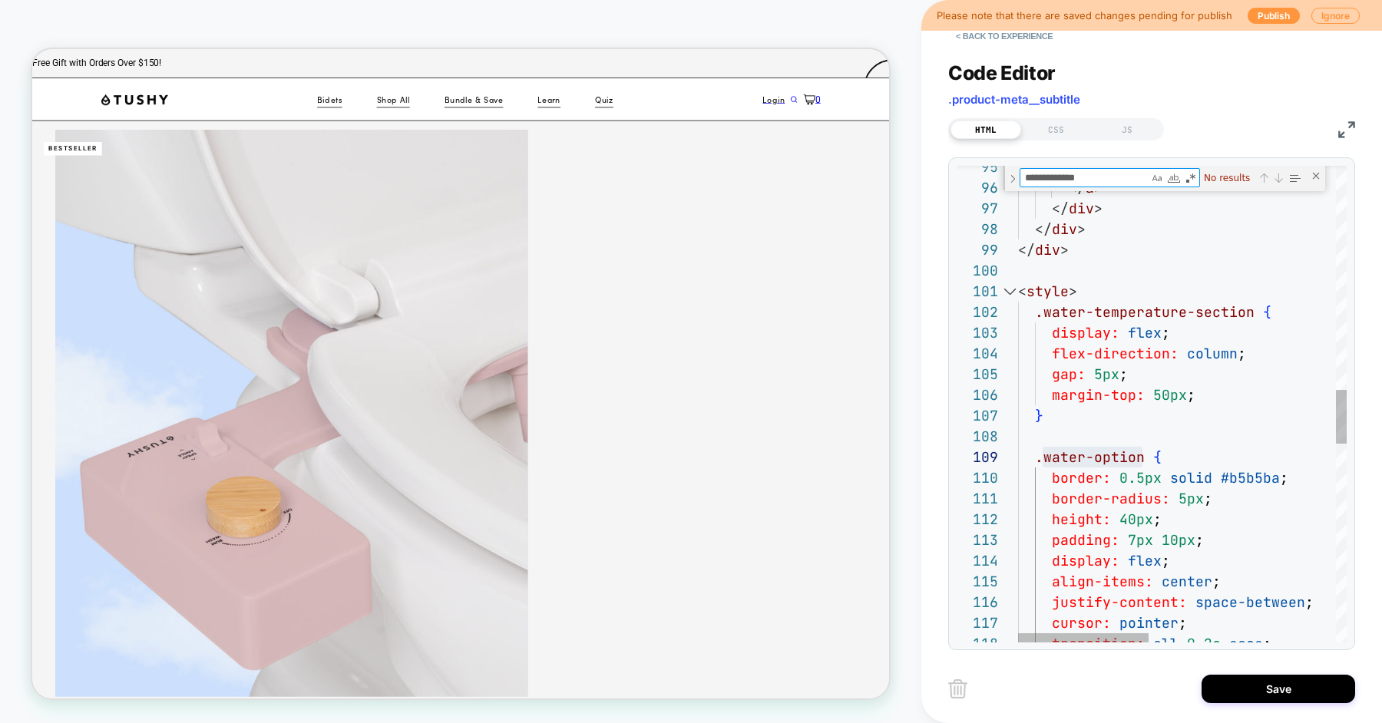
type textarea "**********"
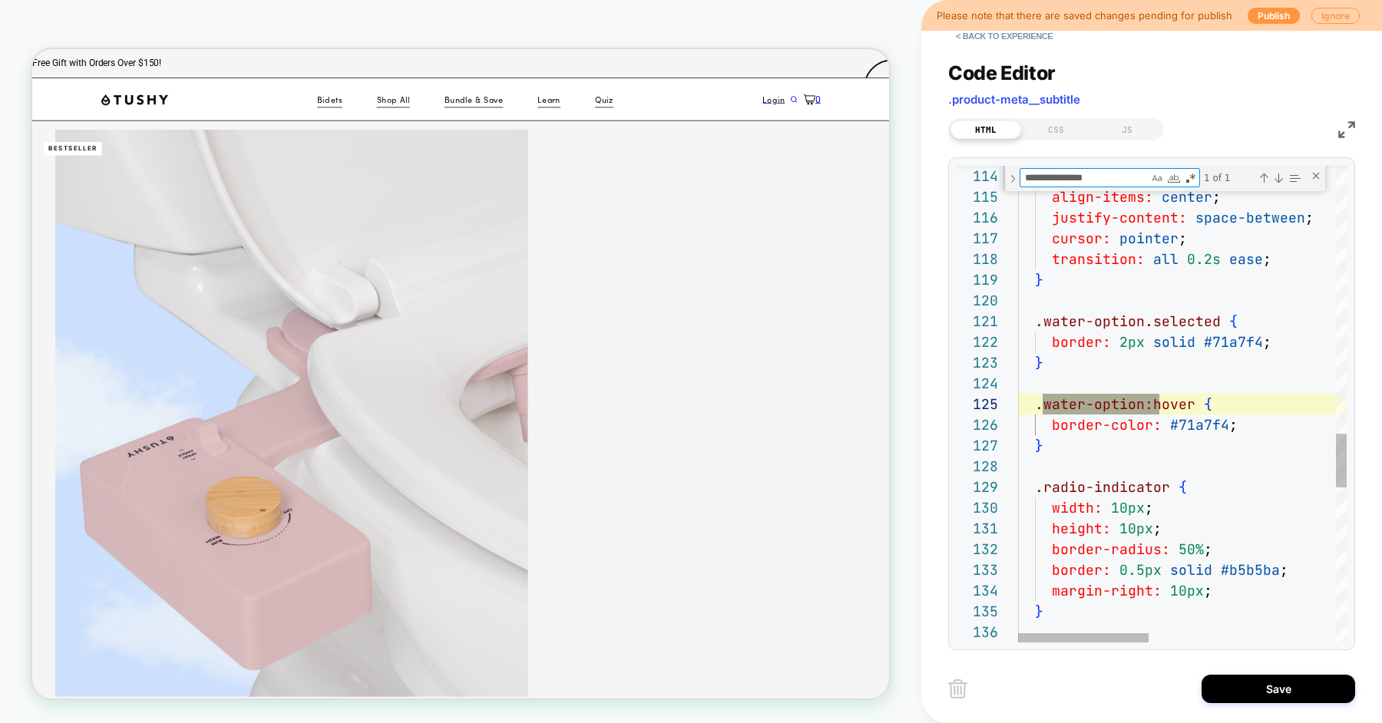
scroll to position [207, 148]
type textarea "**********"
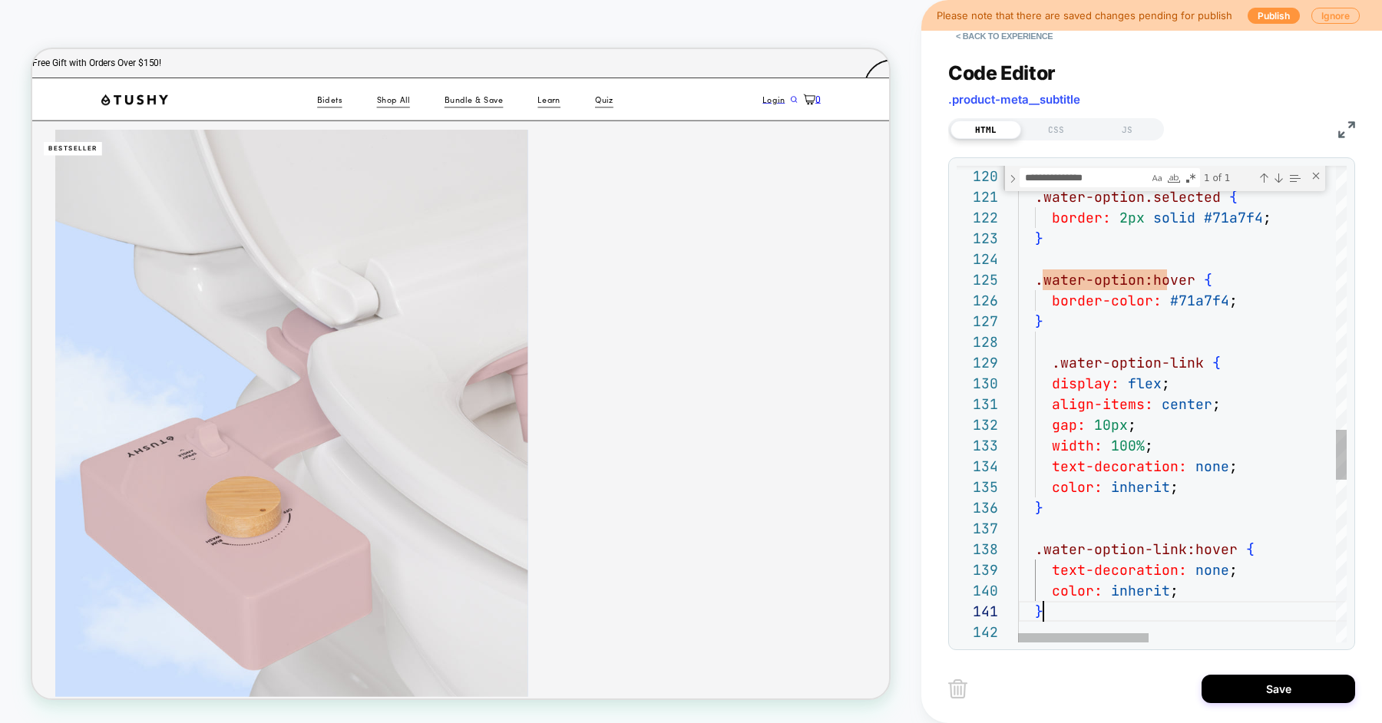
scroll to position [0, 24]
type textarea "**********"
type textarea "*"
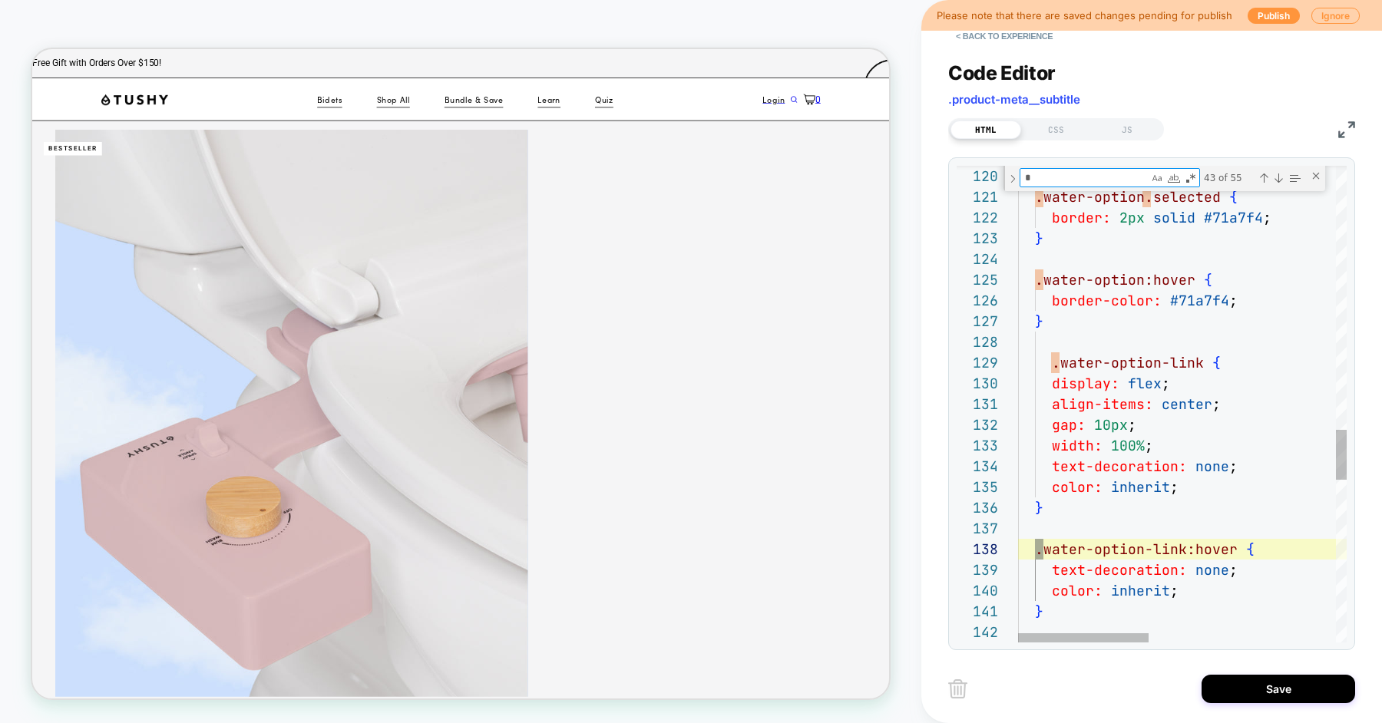
type textarea "**********"
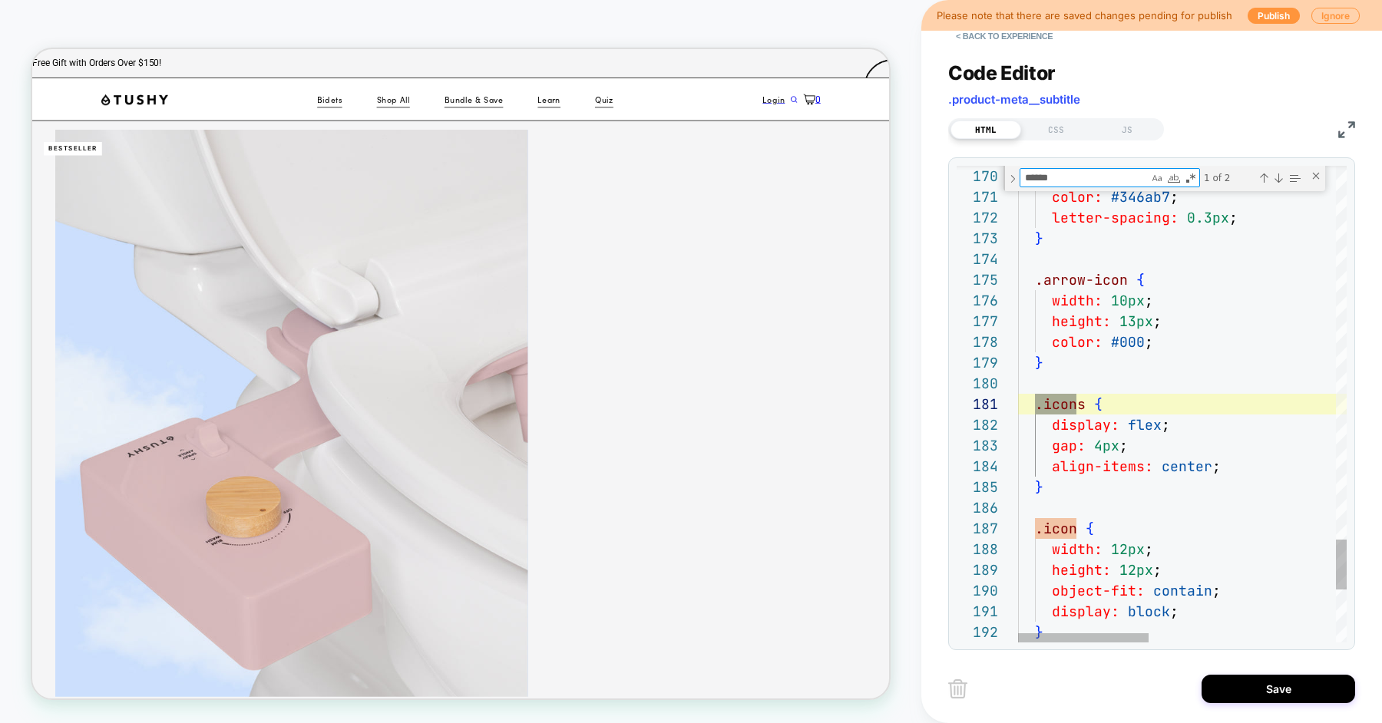
scroll to position [207, 66]
type textarea "******"
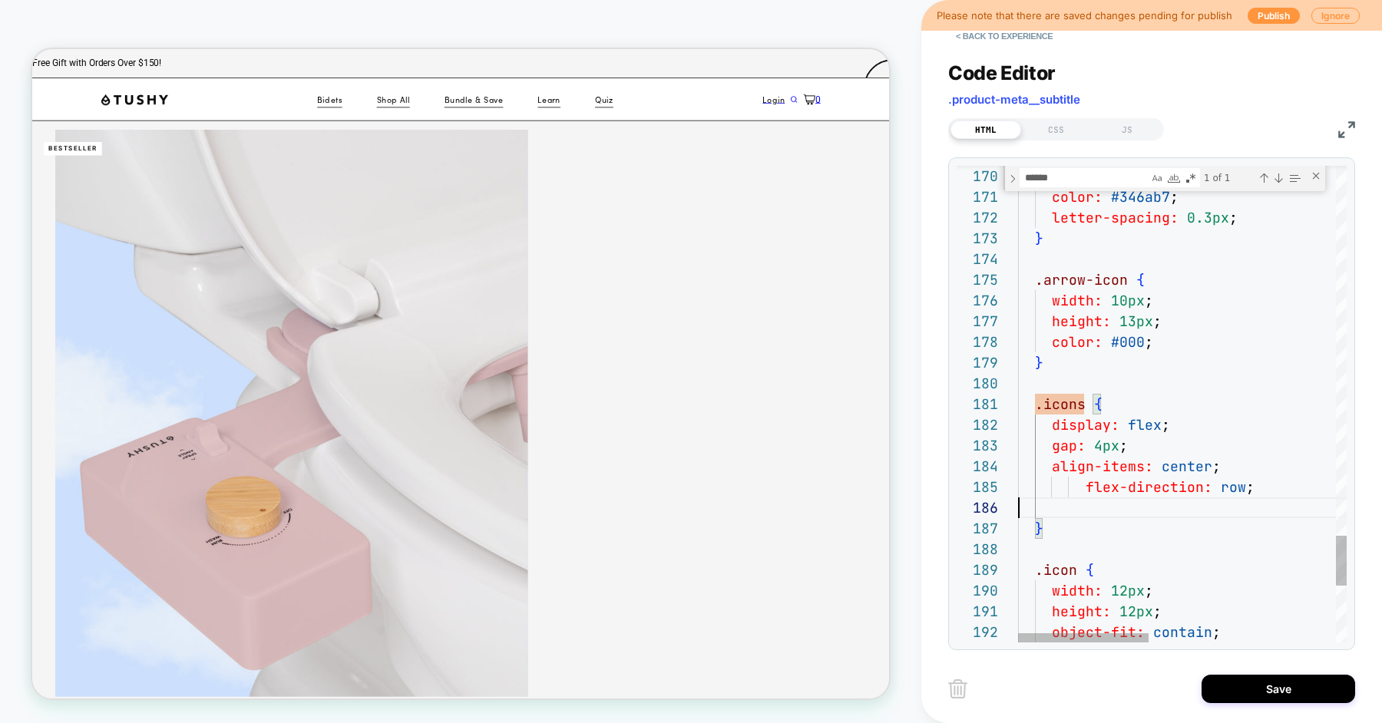
scroll to position [104, 0]
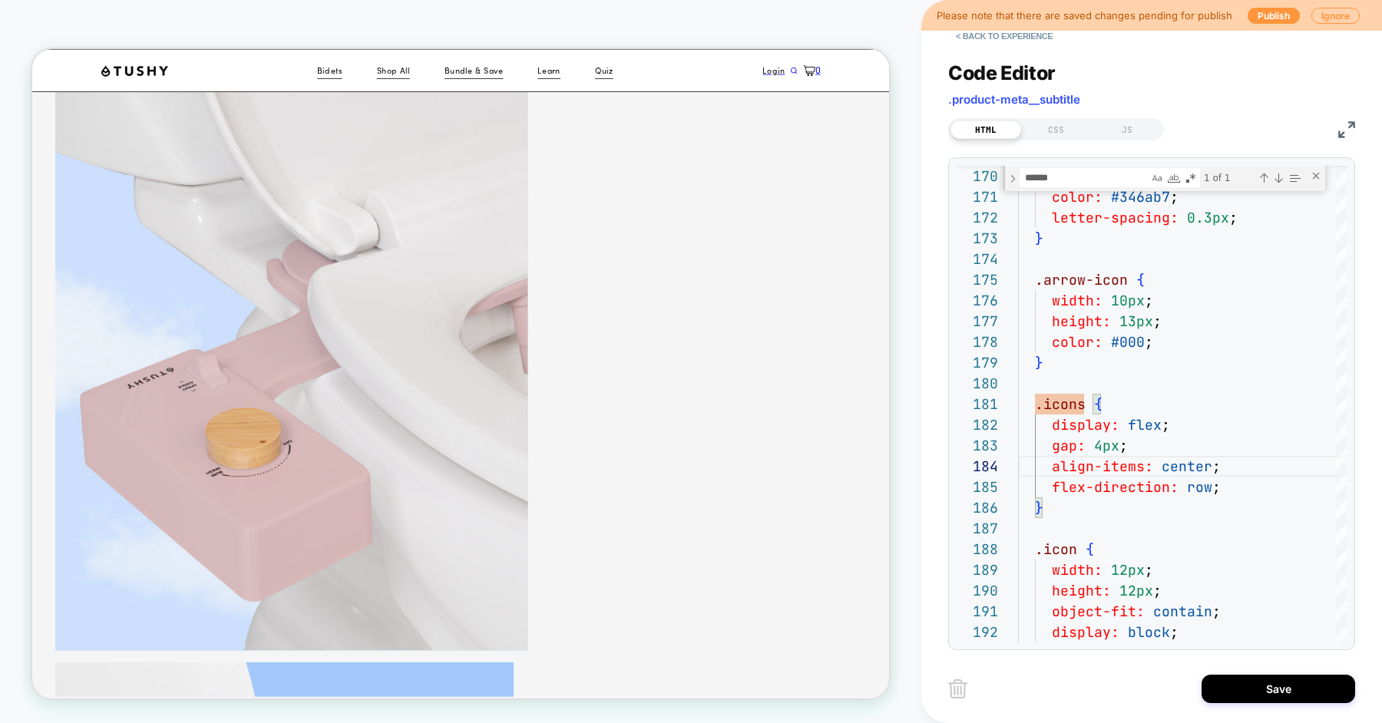
scroll to position [98, 0]
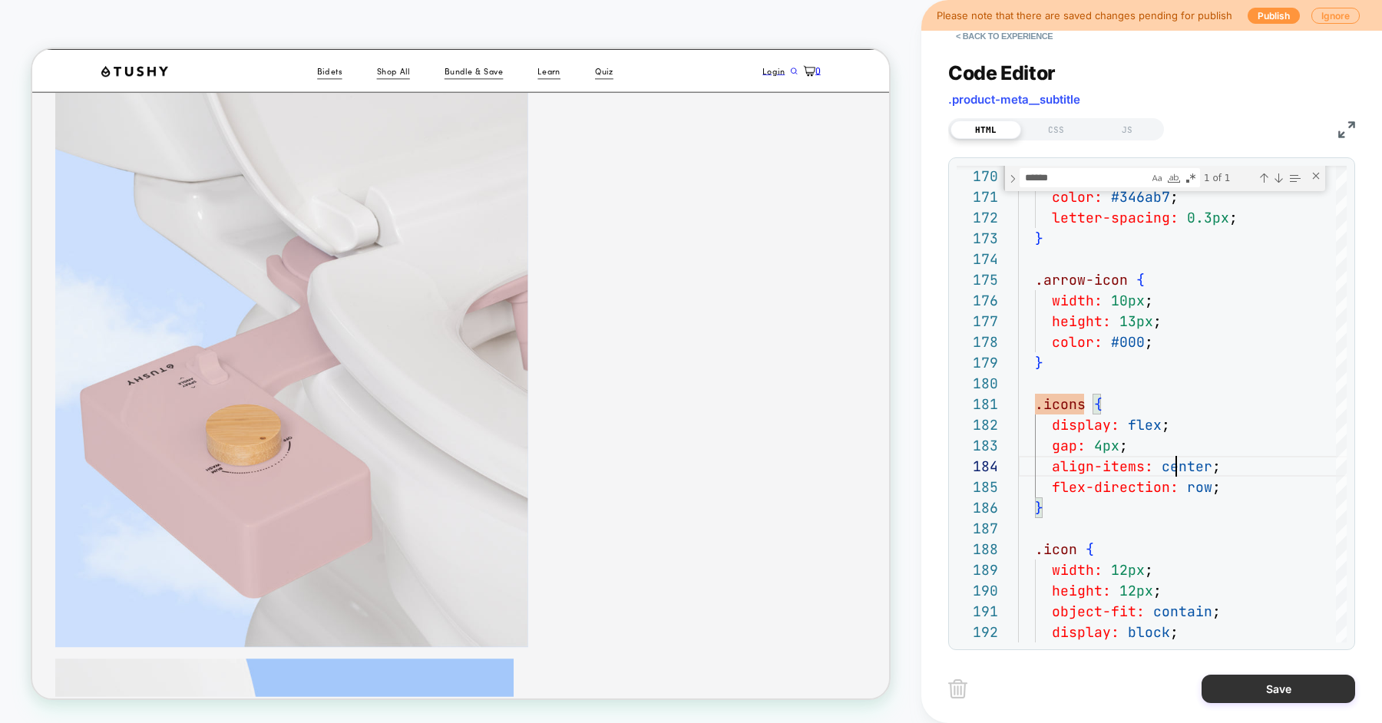
click at [1237, 693] on button "Save" at bounding box center [1279, 689] width 154 height 28
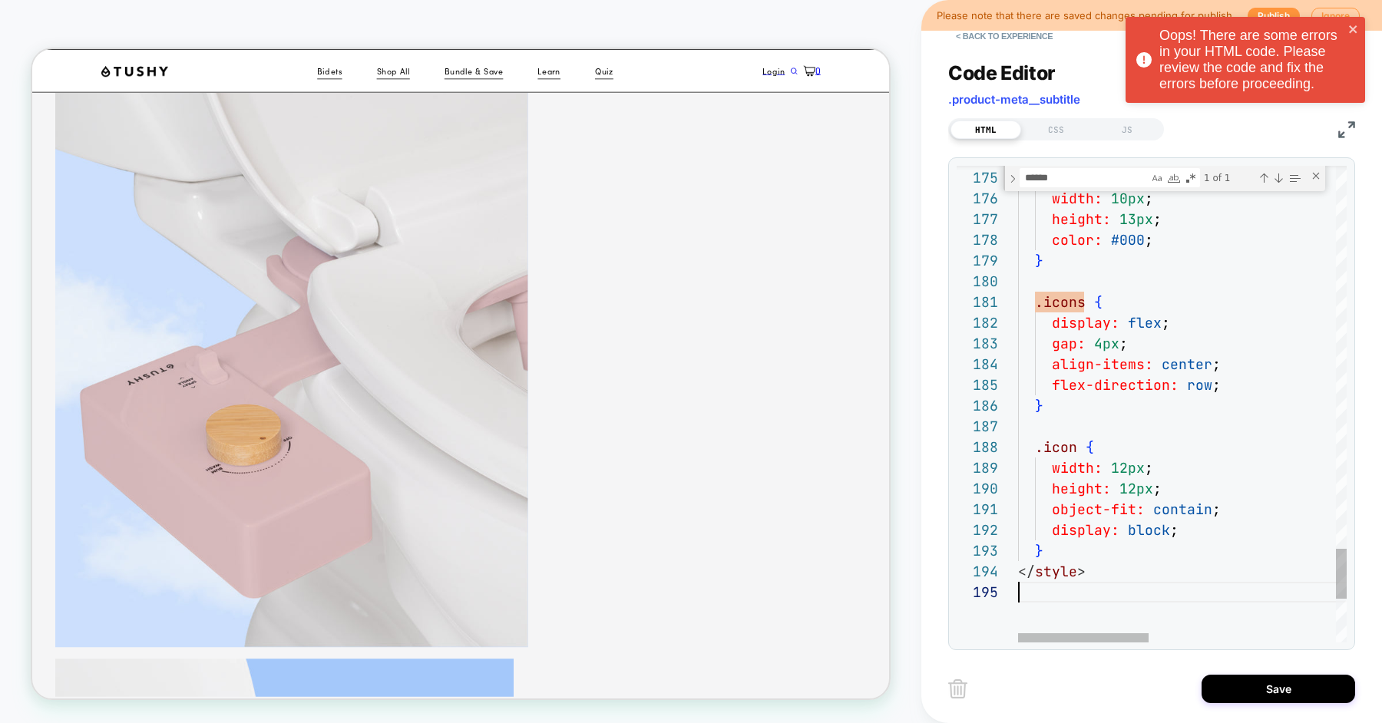
scroll to position [83, 0]
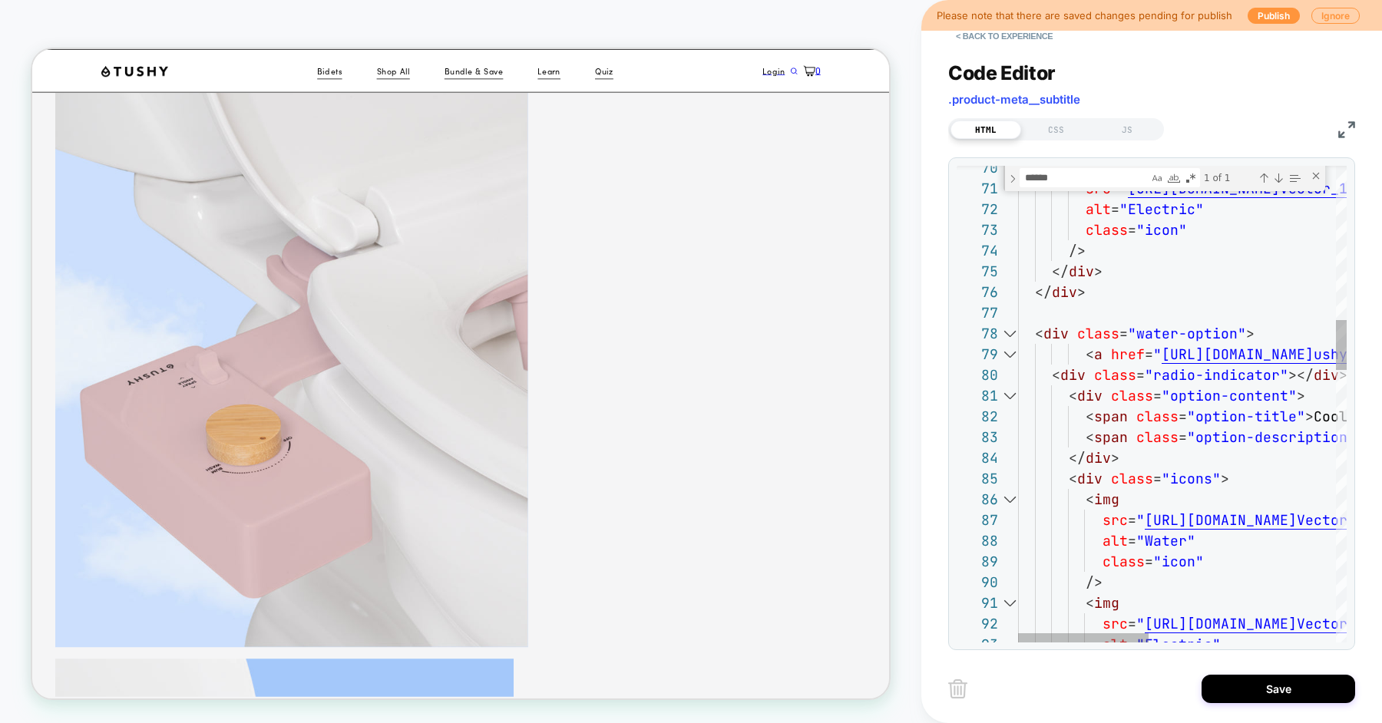
click at [1249, 671] on div "Save" at bounding box center [1151, 689] width 407 height 38
click at [1249, 696] on button "Save" at bounding box center [1279, 689] width 154 height 28
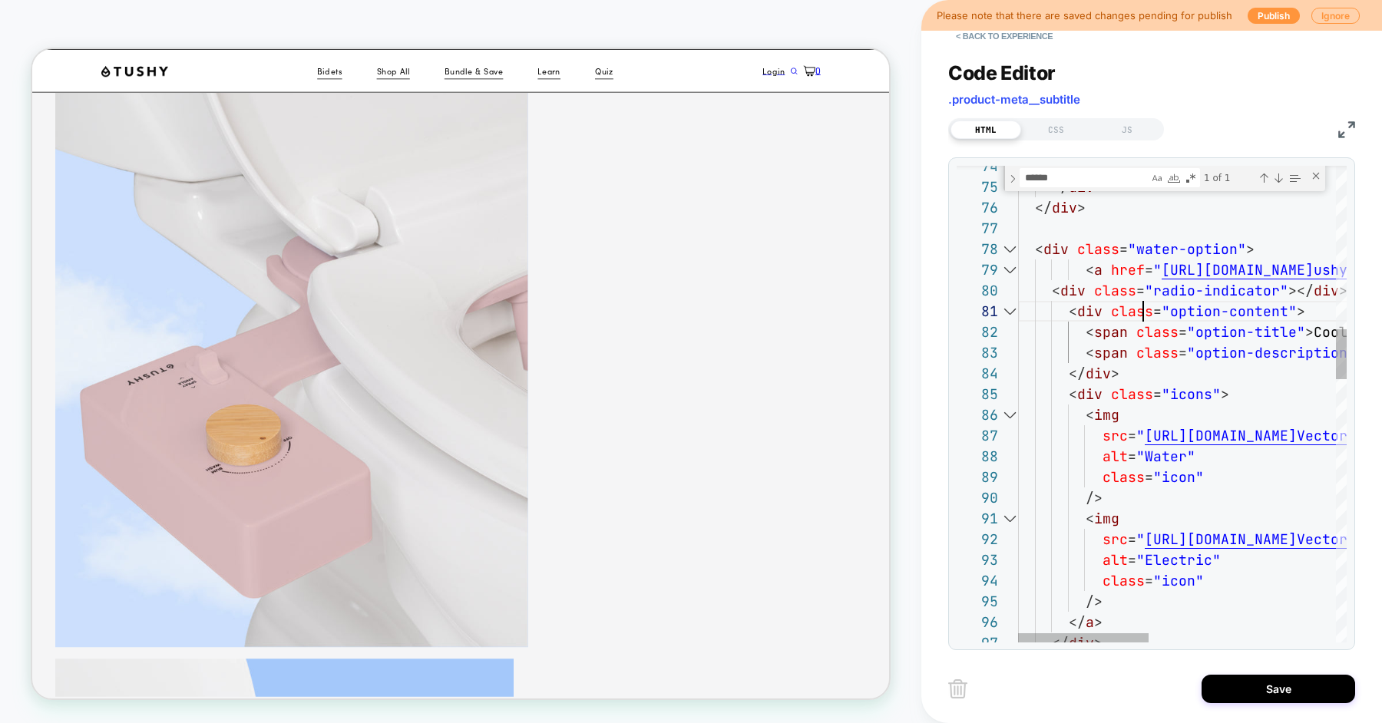
scroll to position [0, 124]
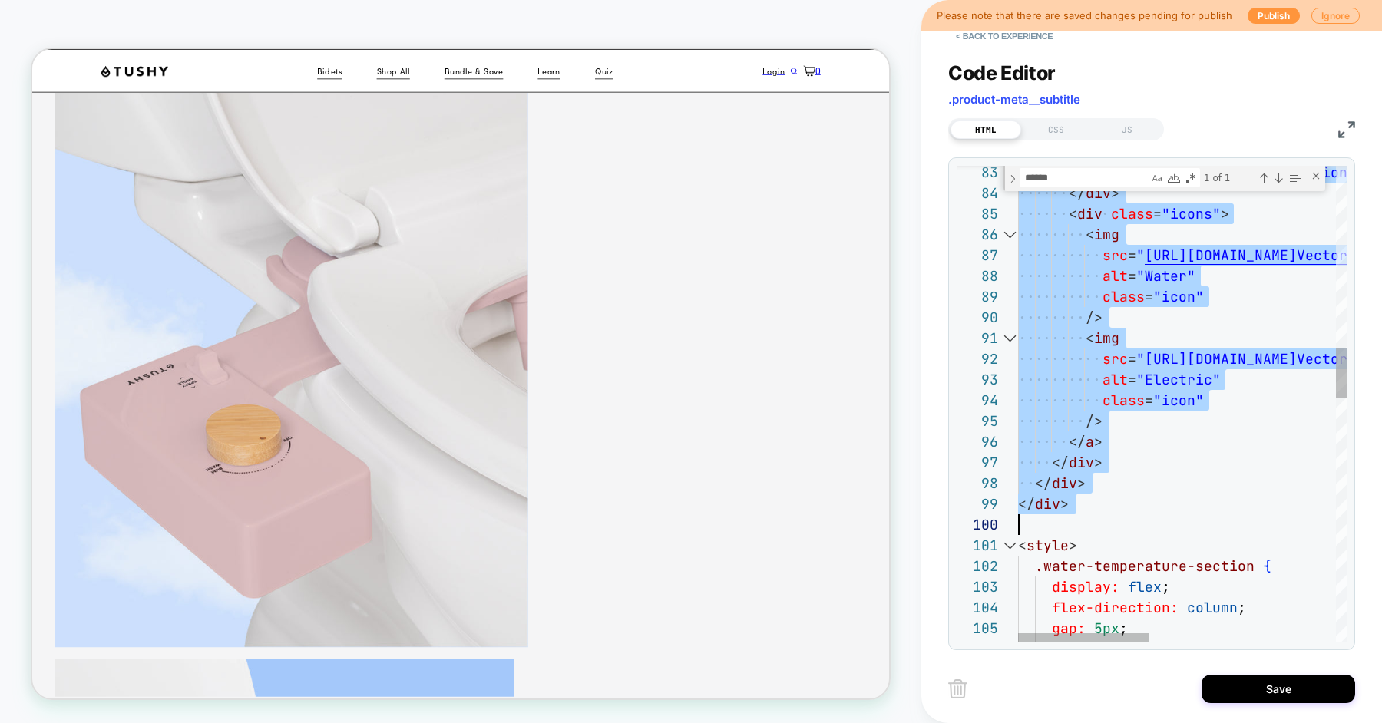
type textarea "**********"
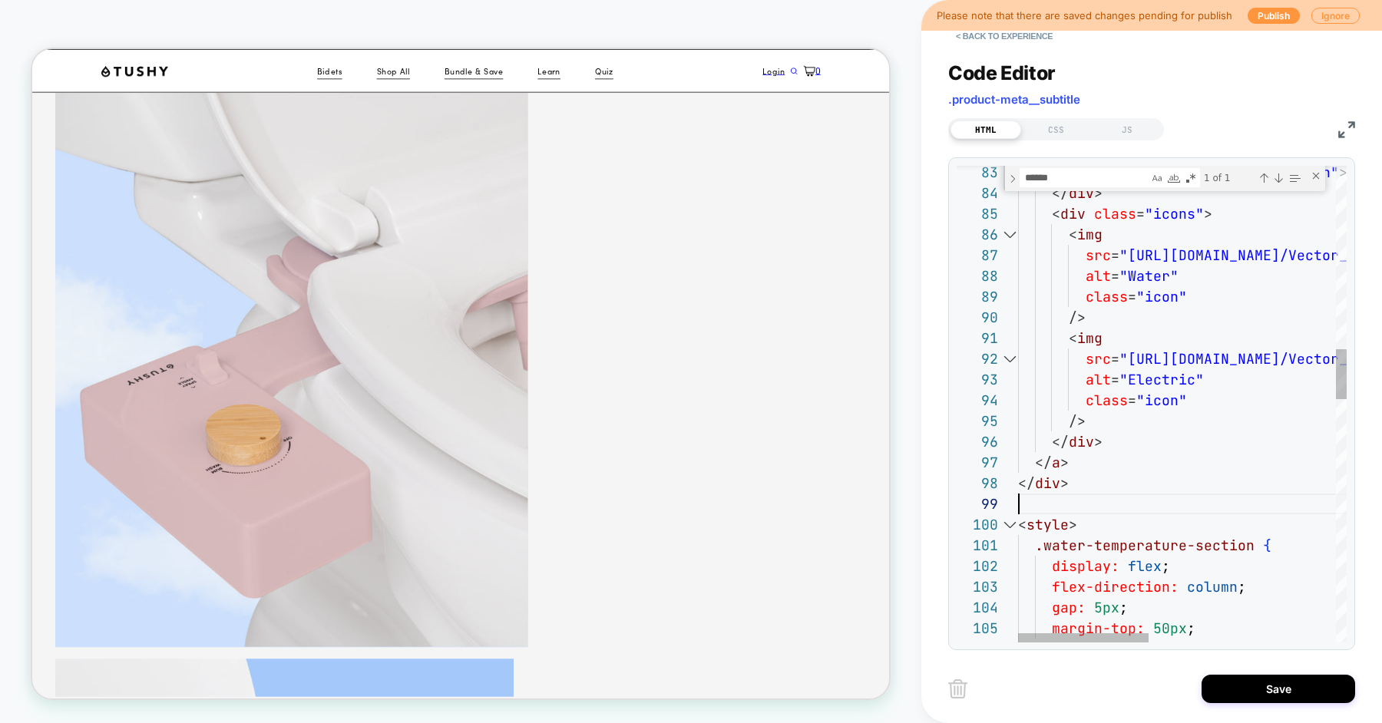
scroll to position [166, 0]
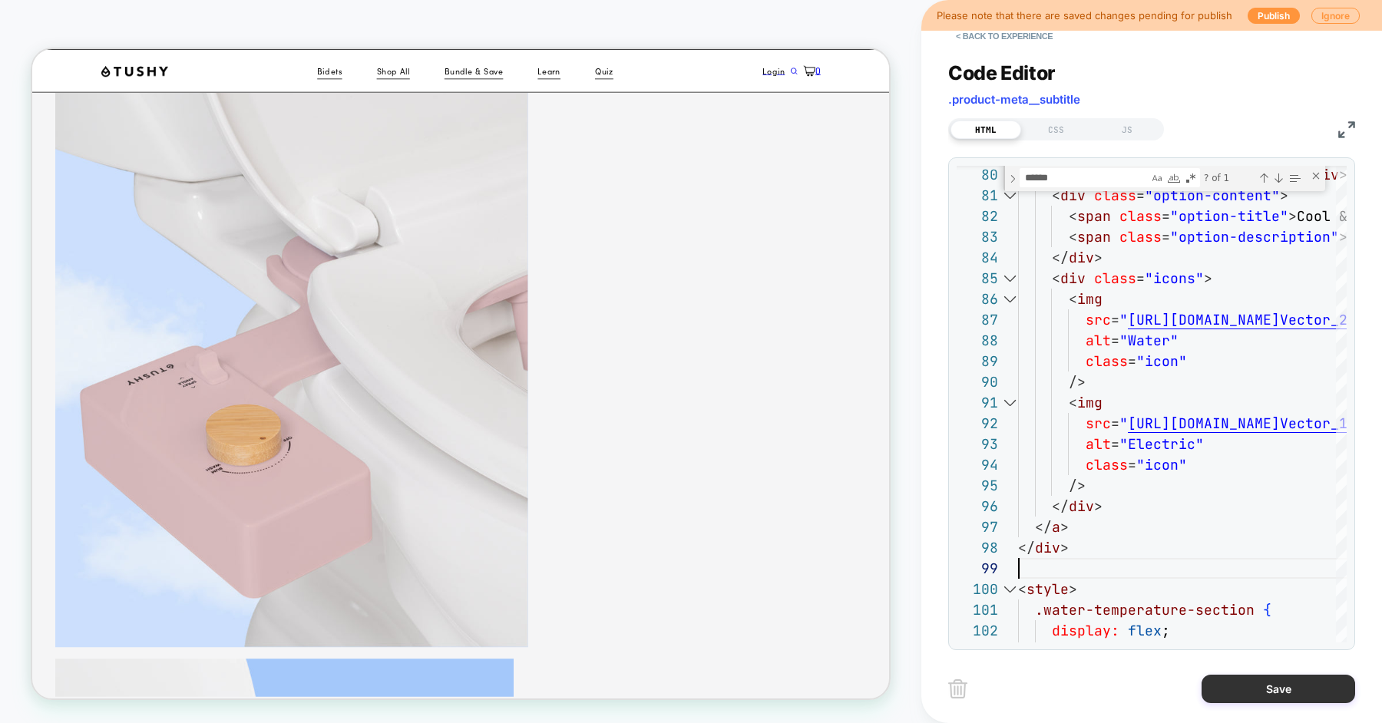
click at [1252, 698] on button "Save" at bounding box center [1279, 689] width 154 height 28
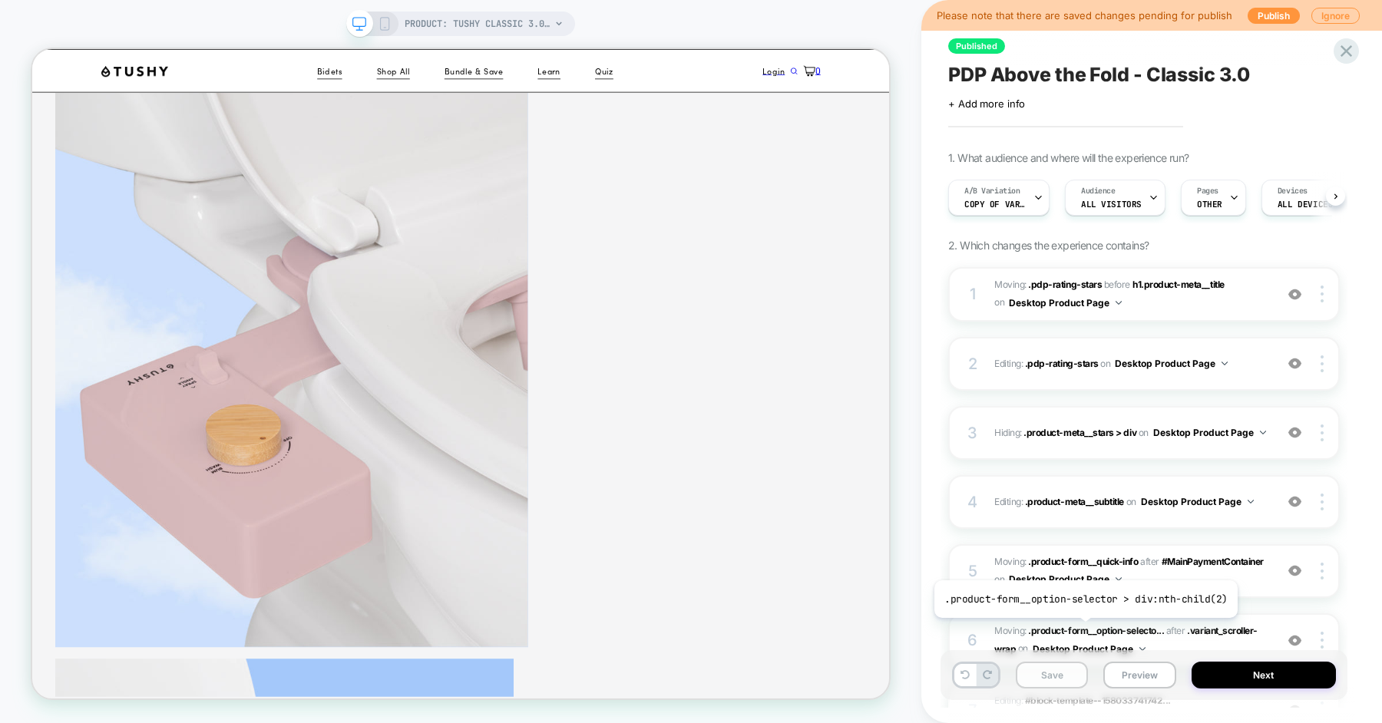
scroll to position [0, 1]
click at [1061, 673] on button "Save" at bounding box center [1052, 675] width 72 height 27
click at [1137, 676] on button "Preview" at bounding box center [1139, 675] width 72 height 27
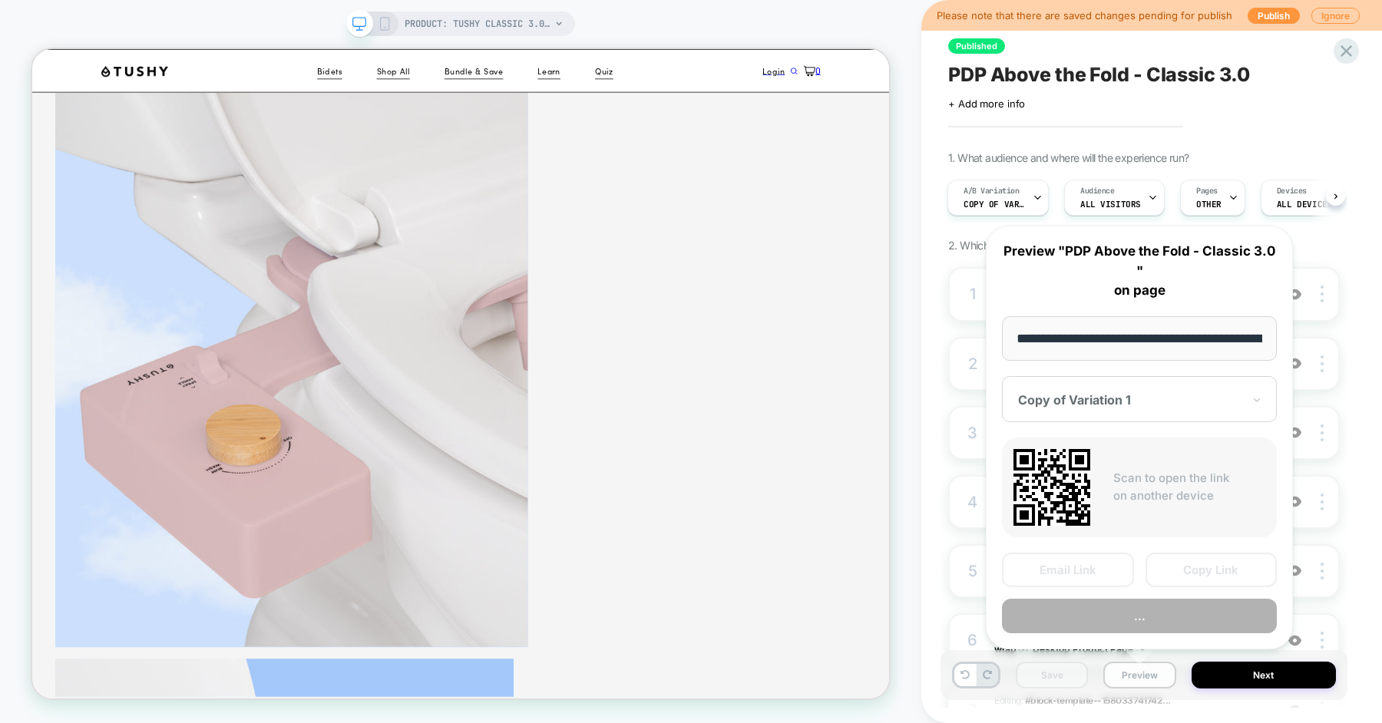
scroll to position [0, 216]
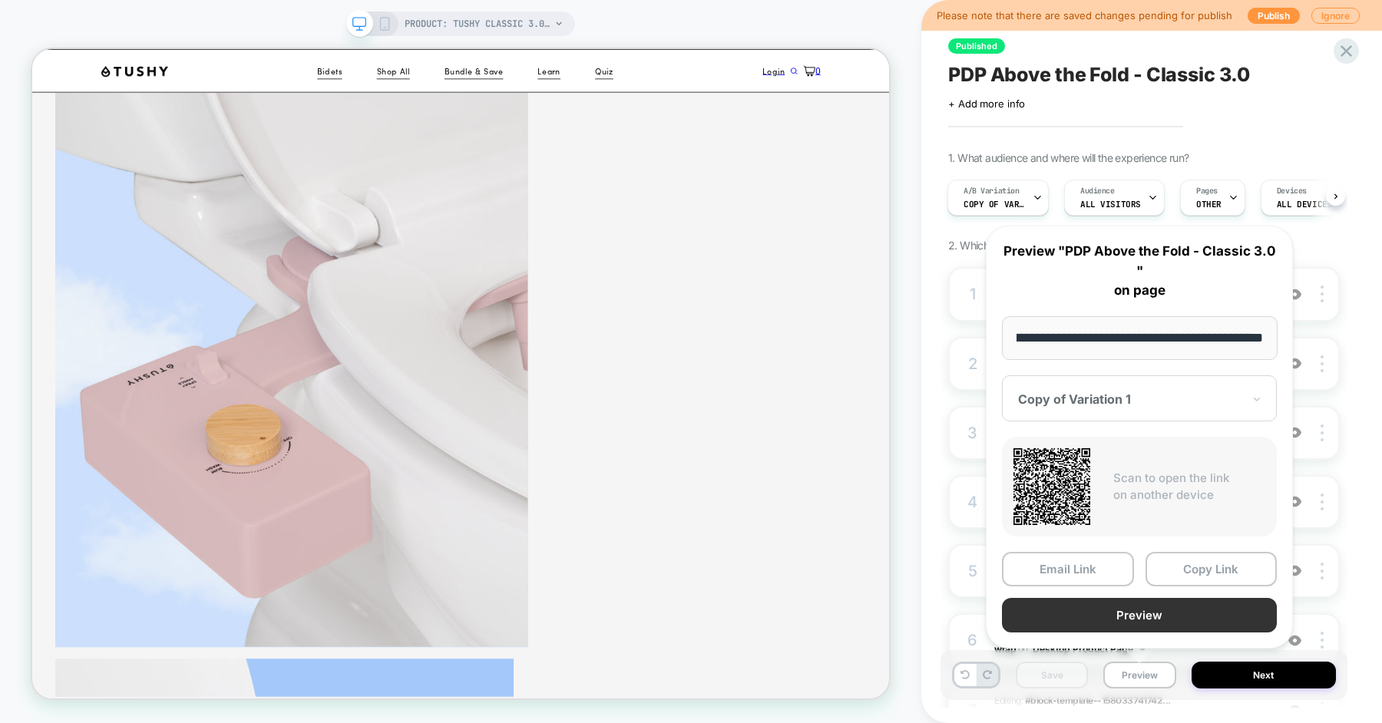
click at [1159, 616] on button "Preview" at bounding box center [1139, 615] width 275 height 35
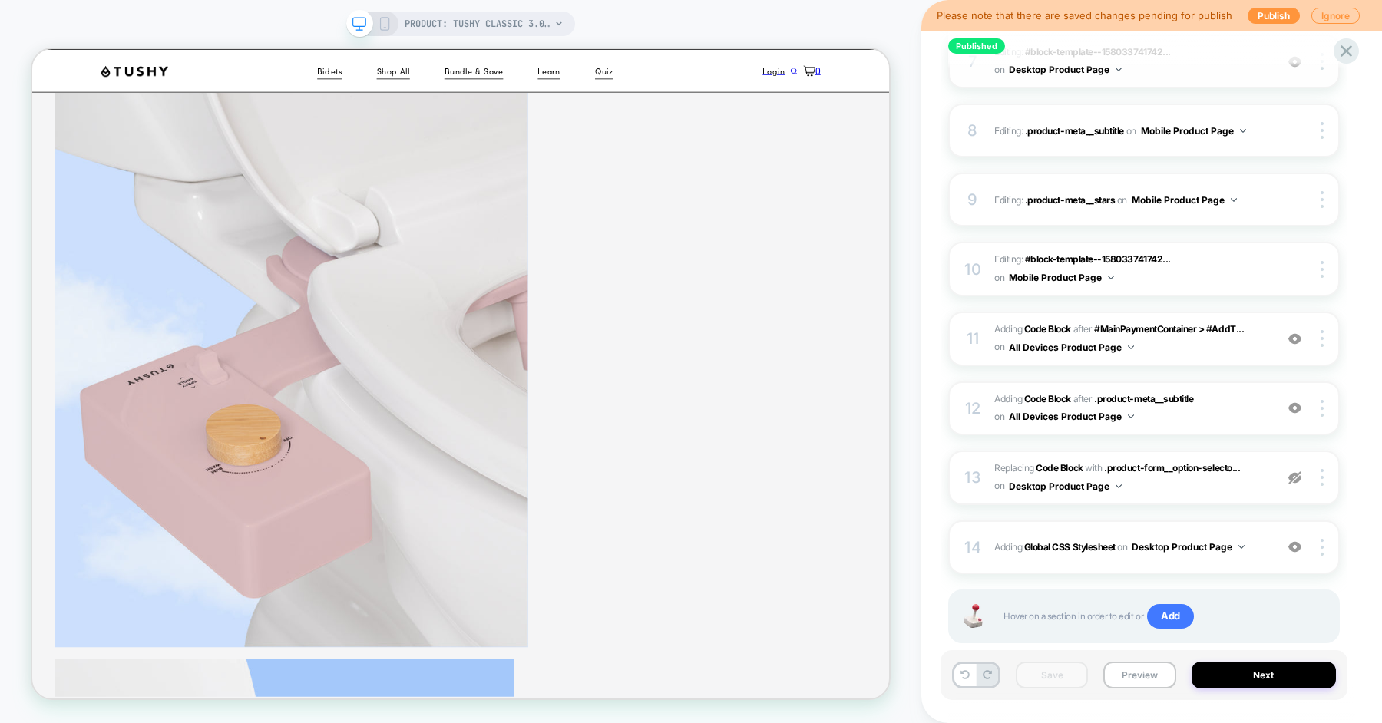
scroll to position [681, 0]
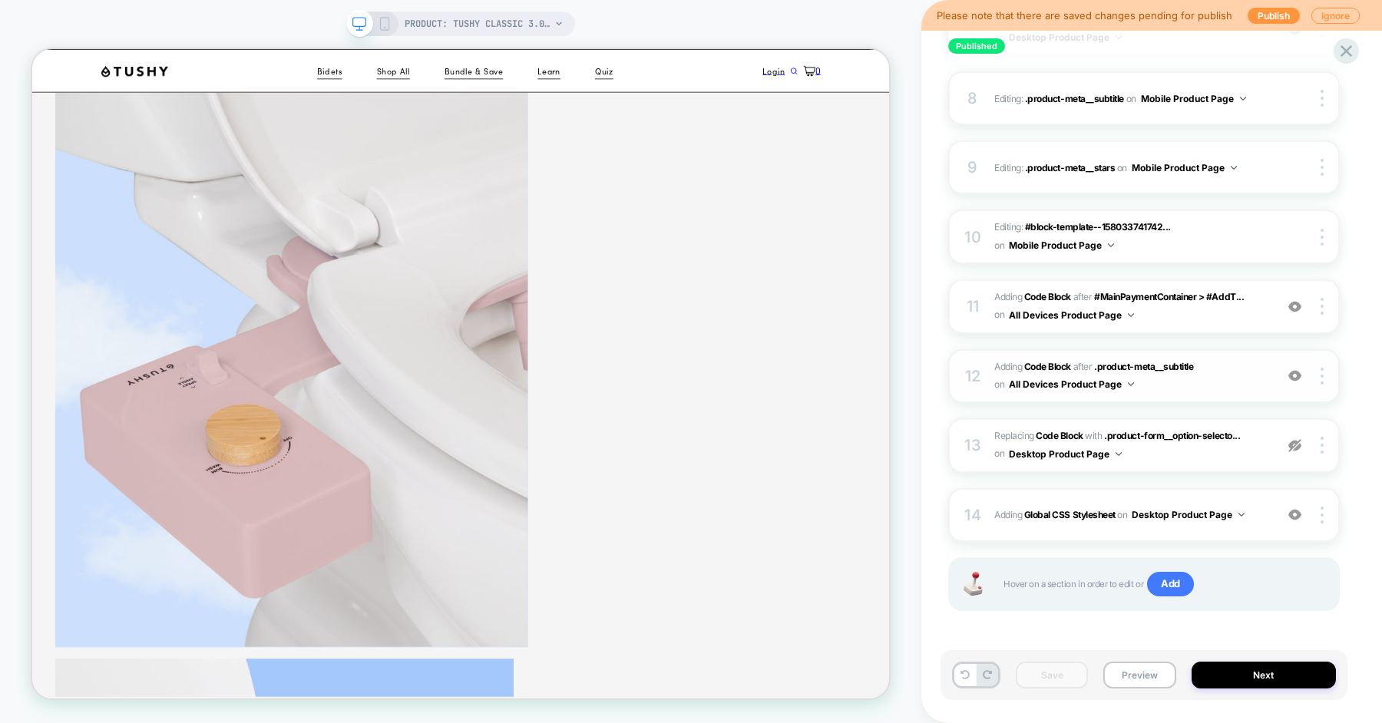
click at [1212, 379] on span "Adding Code Block AFTER .product-meta__subtitle .product-meta__subtitle on All …" at bounding box center [1130, 377] width 273 height 36
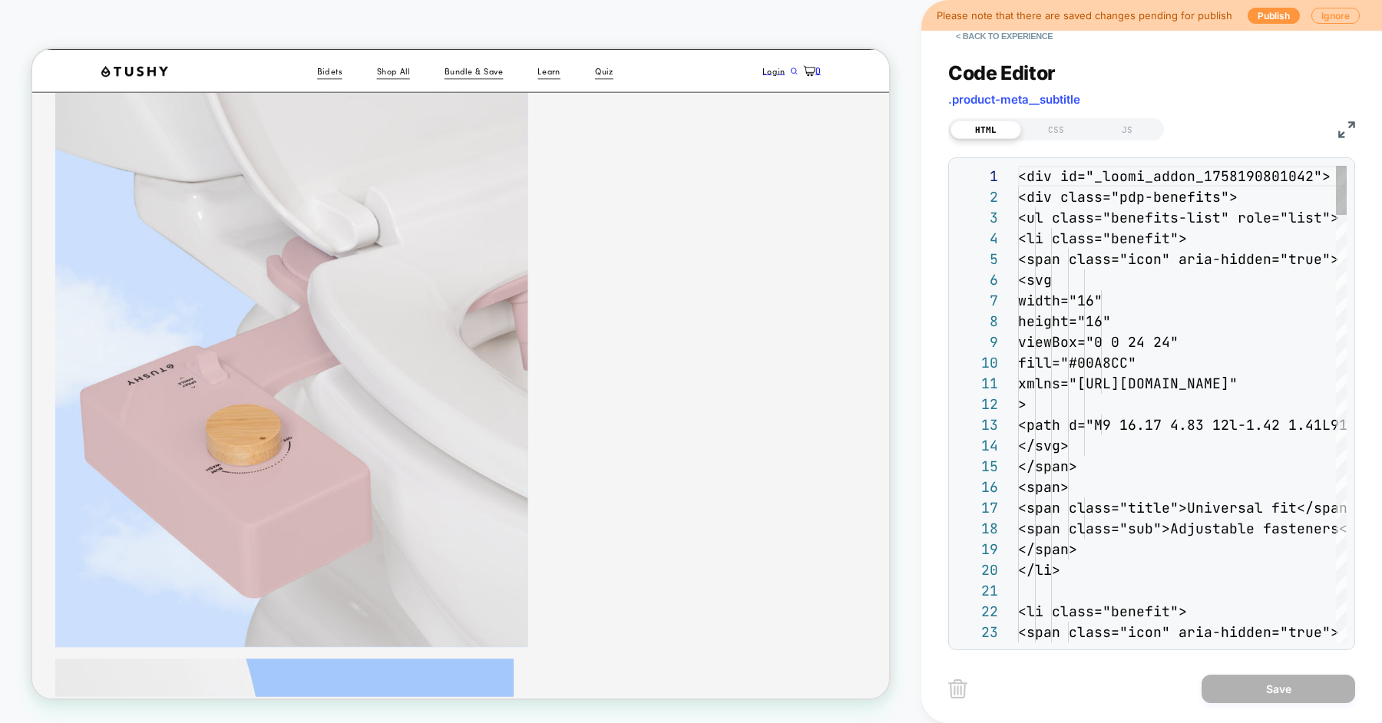
scroll to position [207, 0]
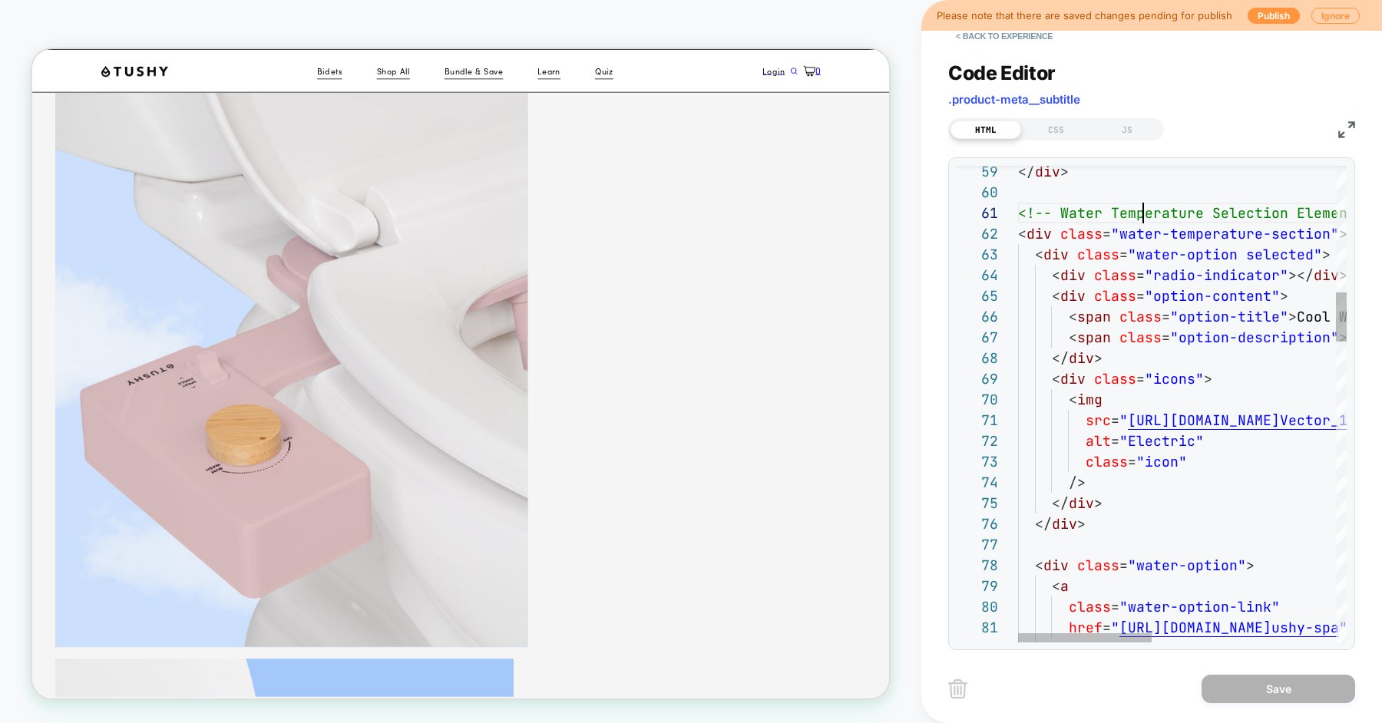
scroll to position [0, 0]
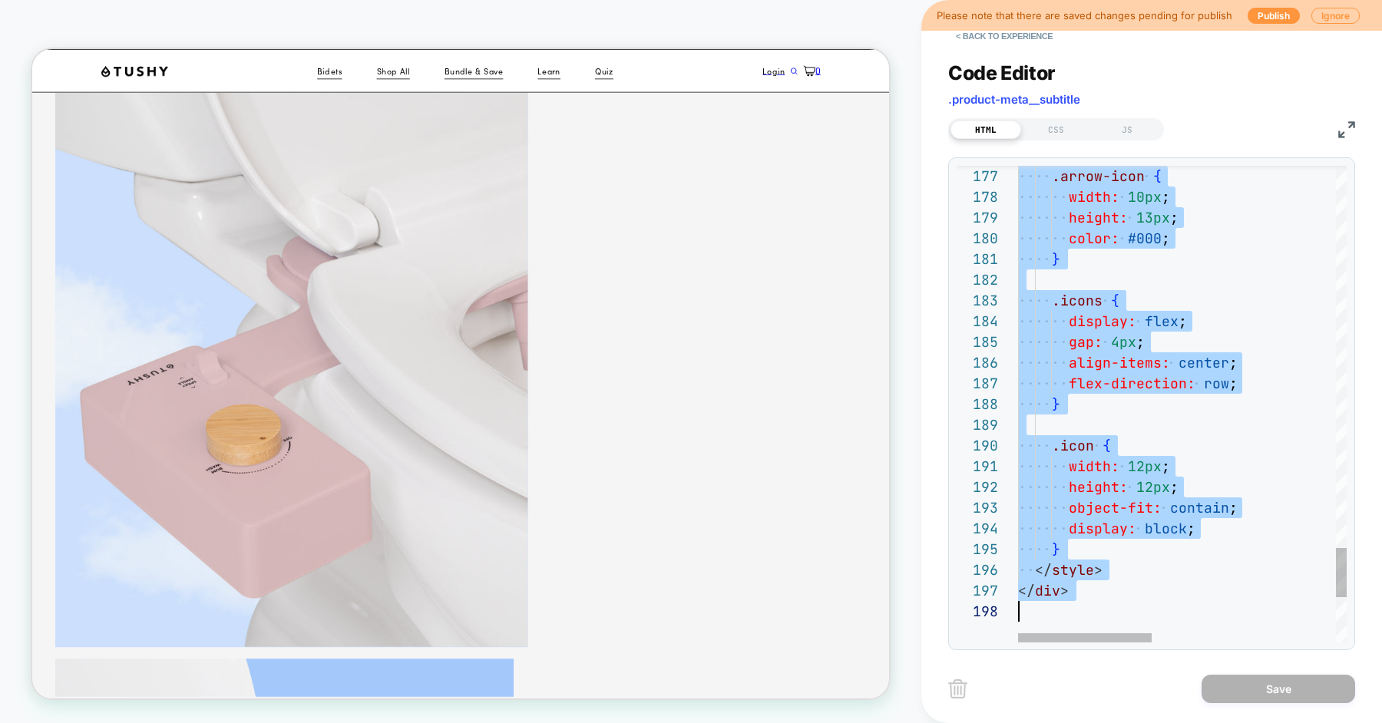
scroll to position [0, 0]
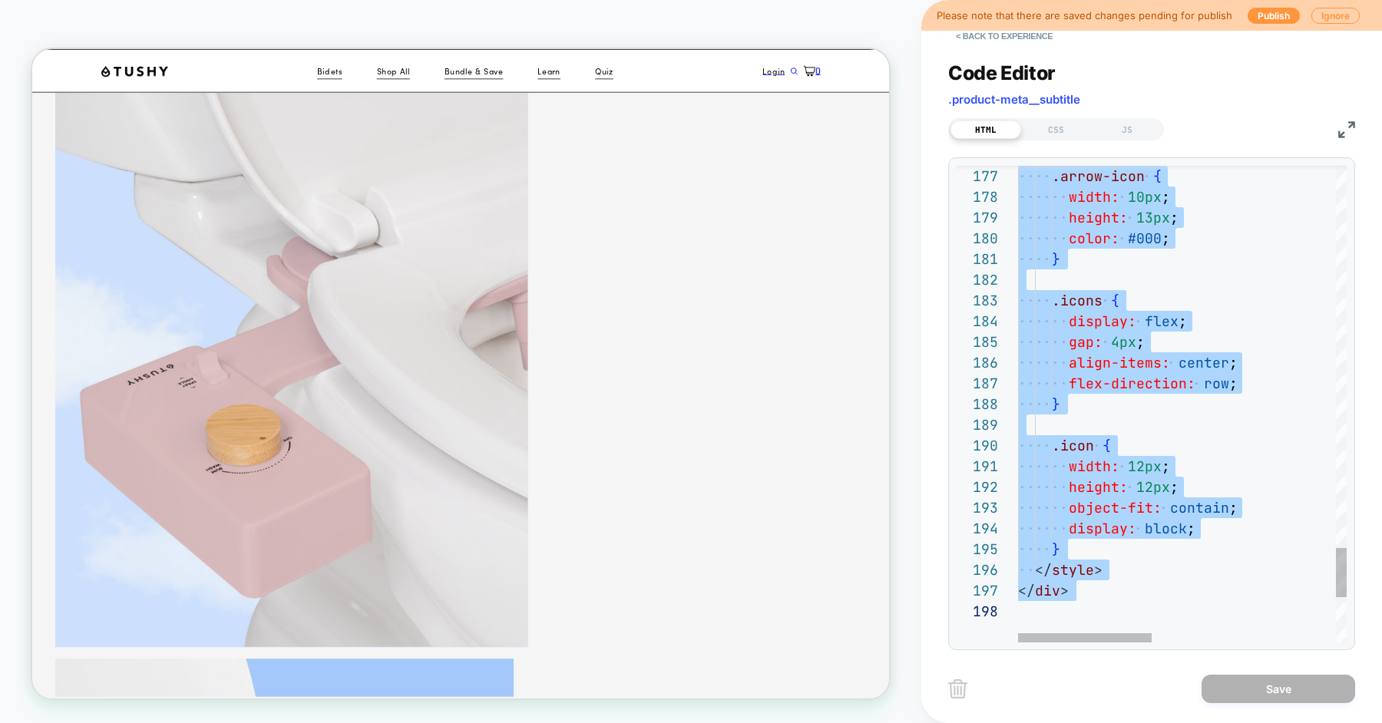
type textarea "**********"
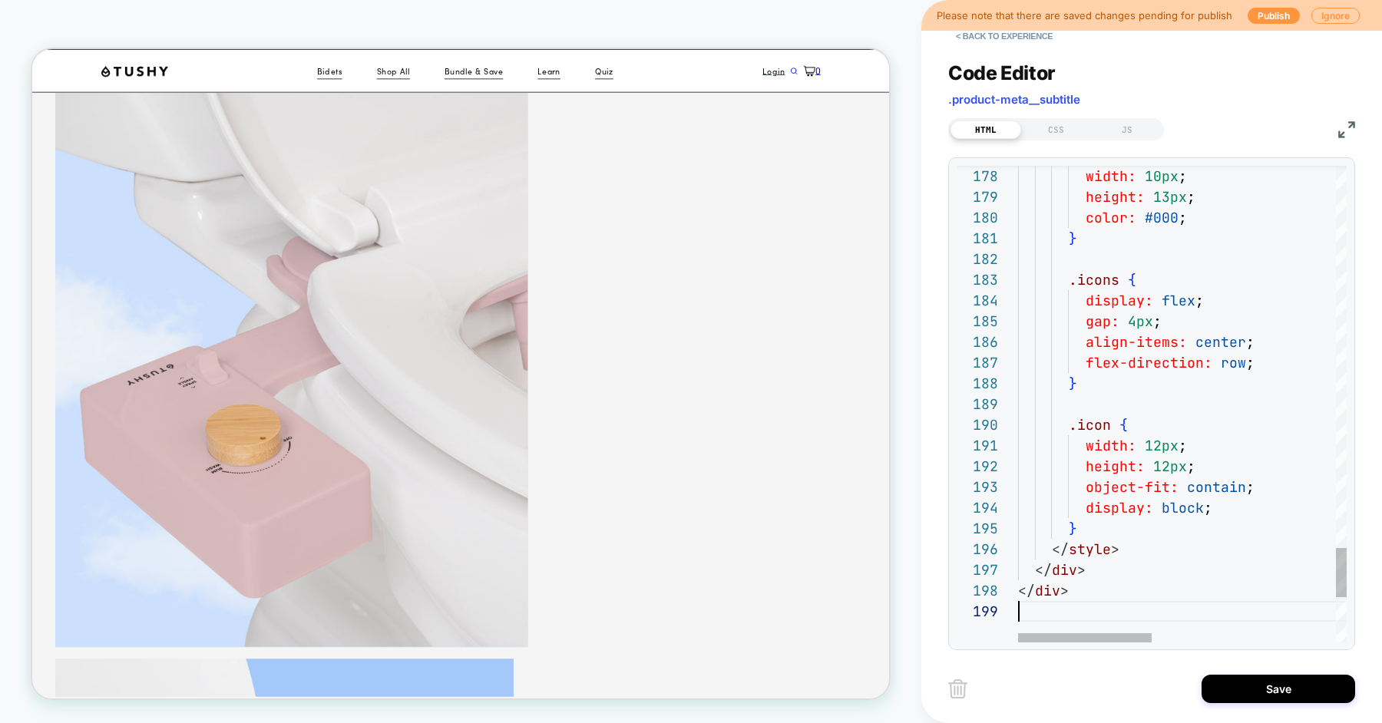
scroll to position [166, 0]
click at [1268, 682] on button "Save" at bounding box center [1279, 689] width 154 height 28
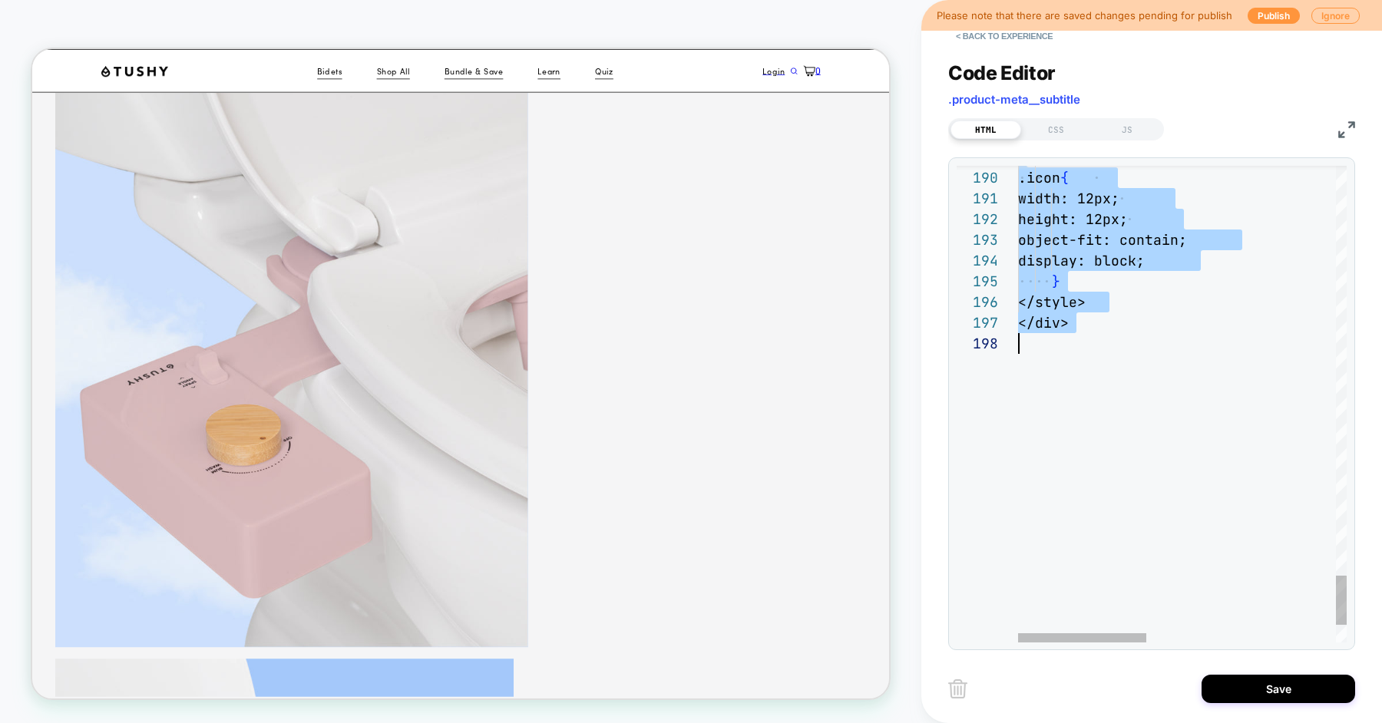
scroll to position [0, 0]
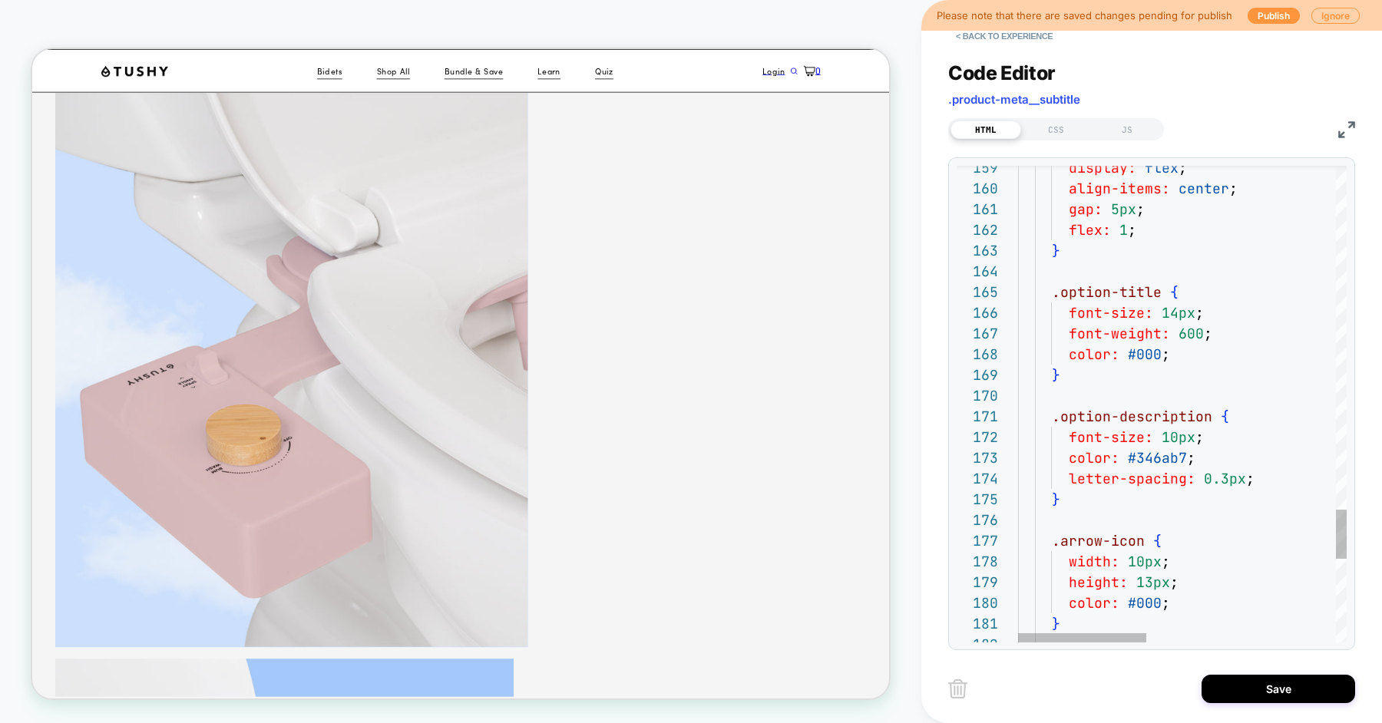
scroll to position [62, 83]
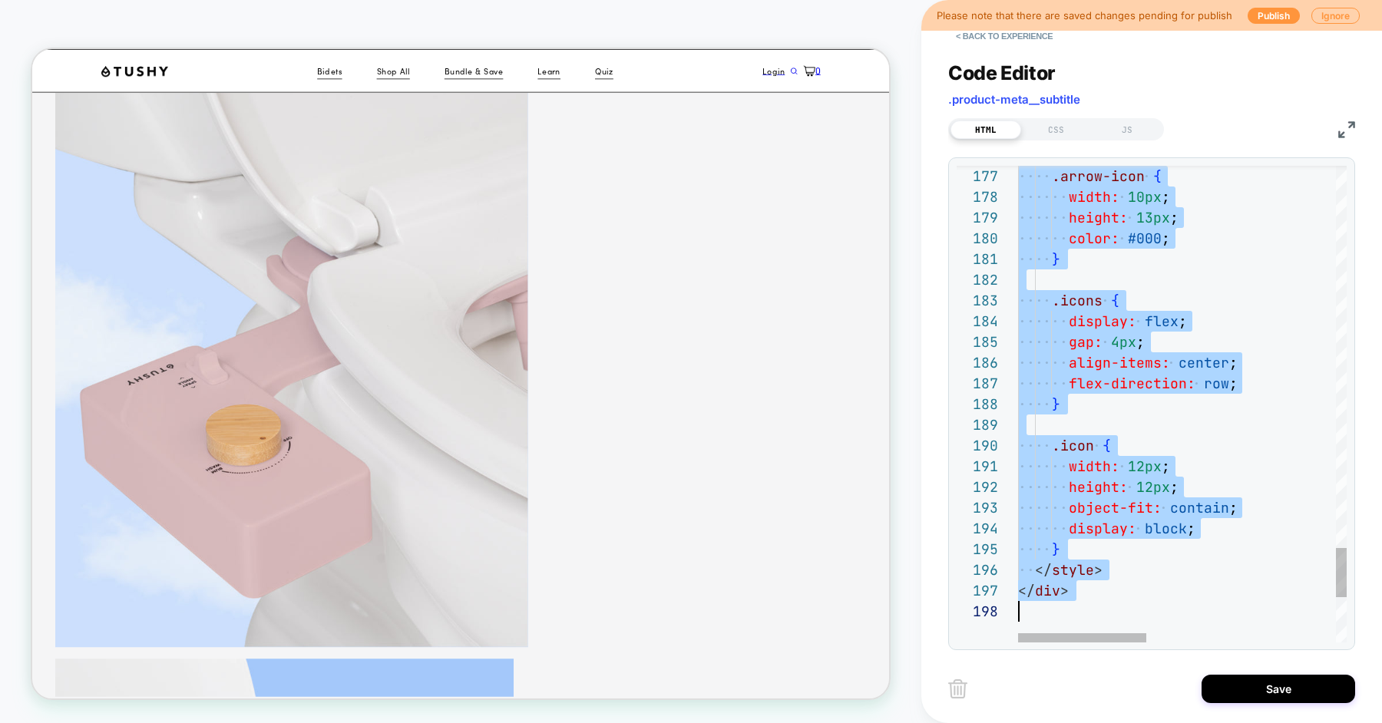
type textarea "**********"
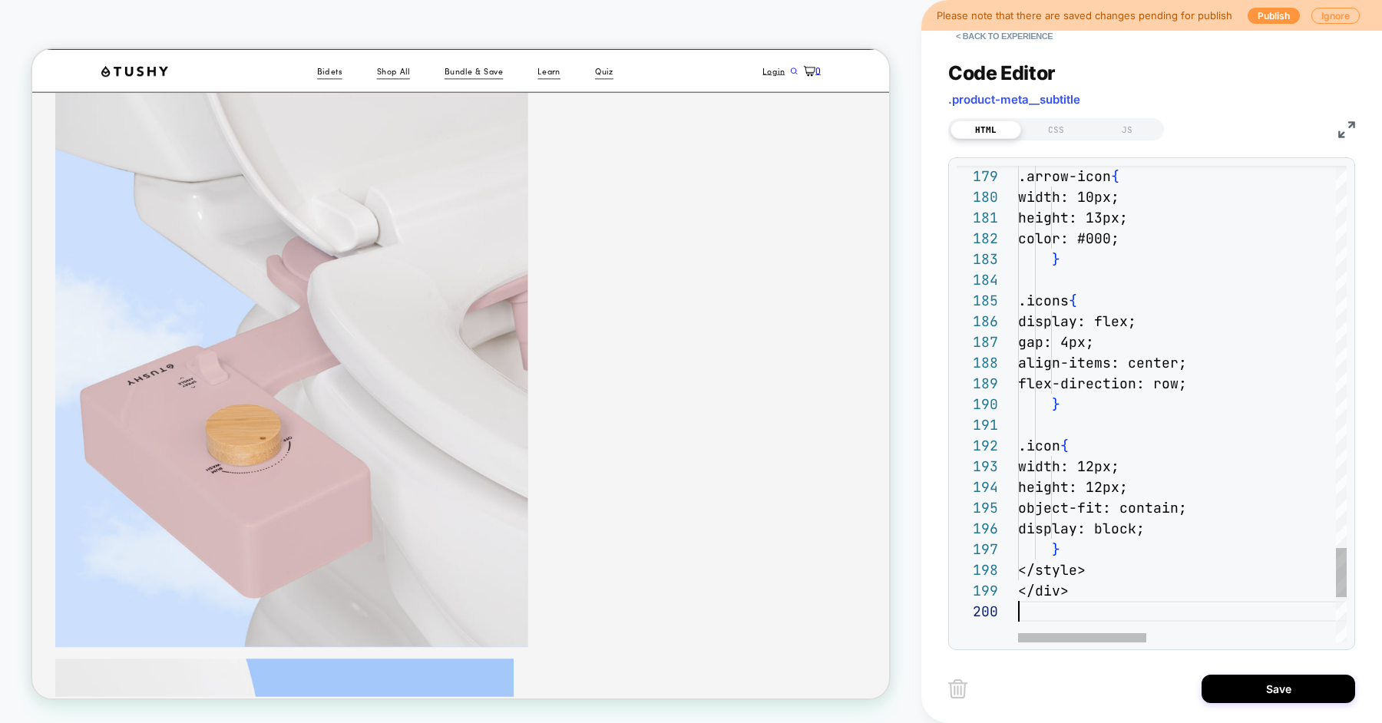
scroll to position [187, 0]
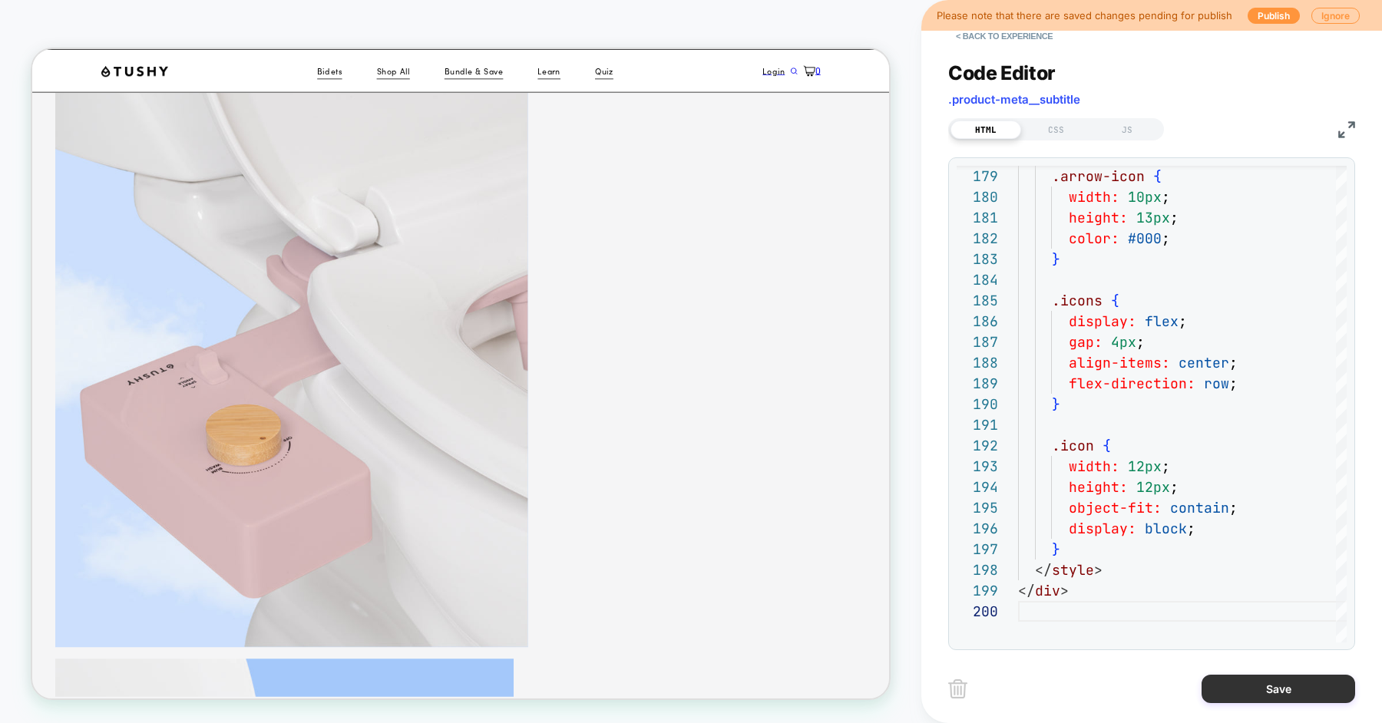
click at [1230, 680] on button "Save" at bounding box center [1279, 689] width 154 height 28
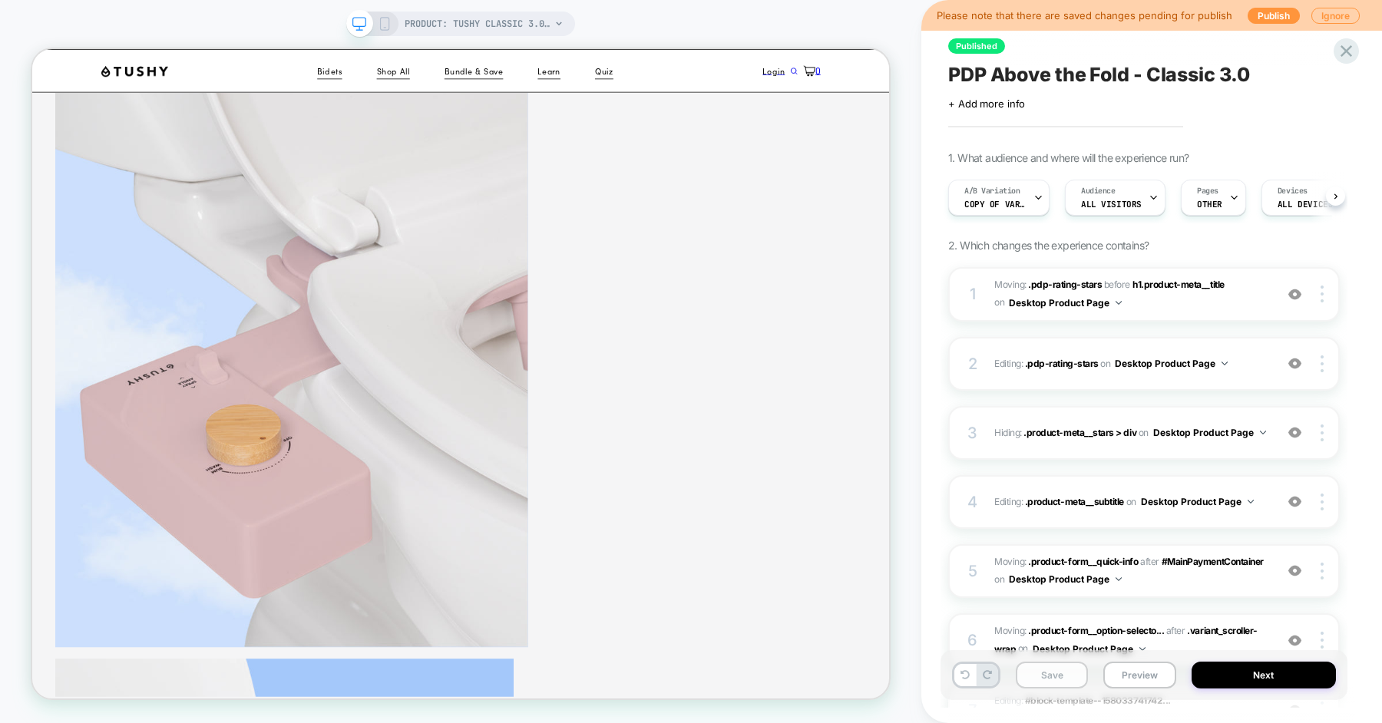
scroll to position [0, 1]
click at [1053, 675] on button "Save" at bounding box center [1052, 675] width 72 height 27
click at [1129, 679] on button "Preview" at bounding box center [1139, 675] width 72 height 27
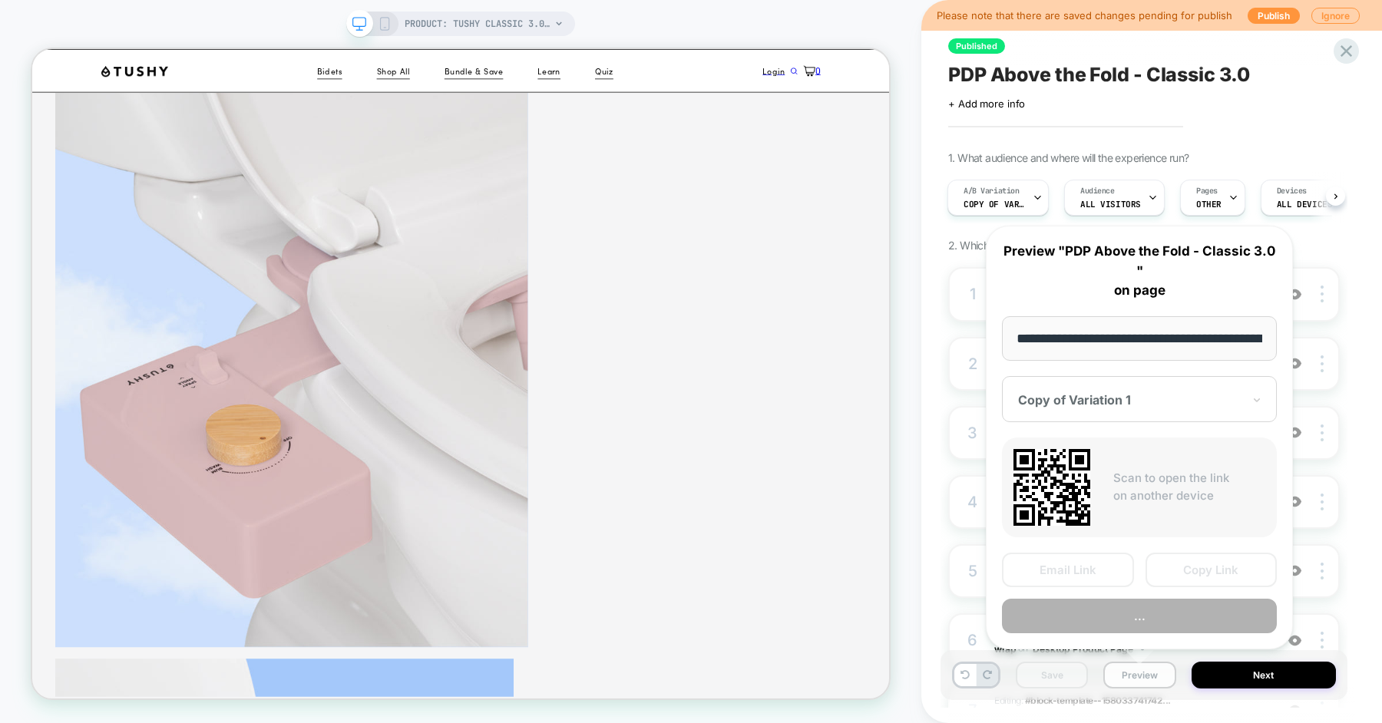
scroll to position [0, 216]
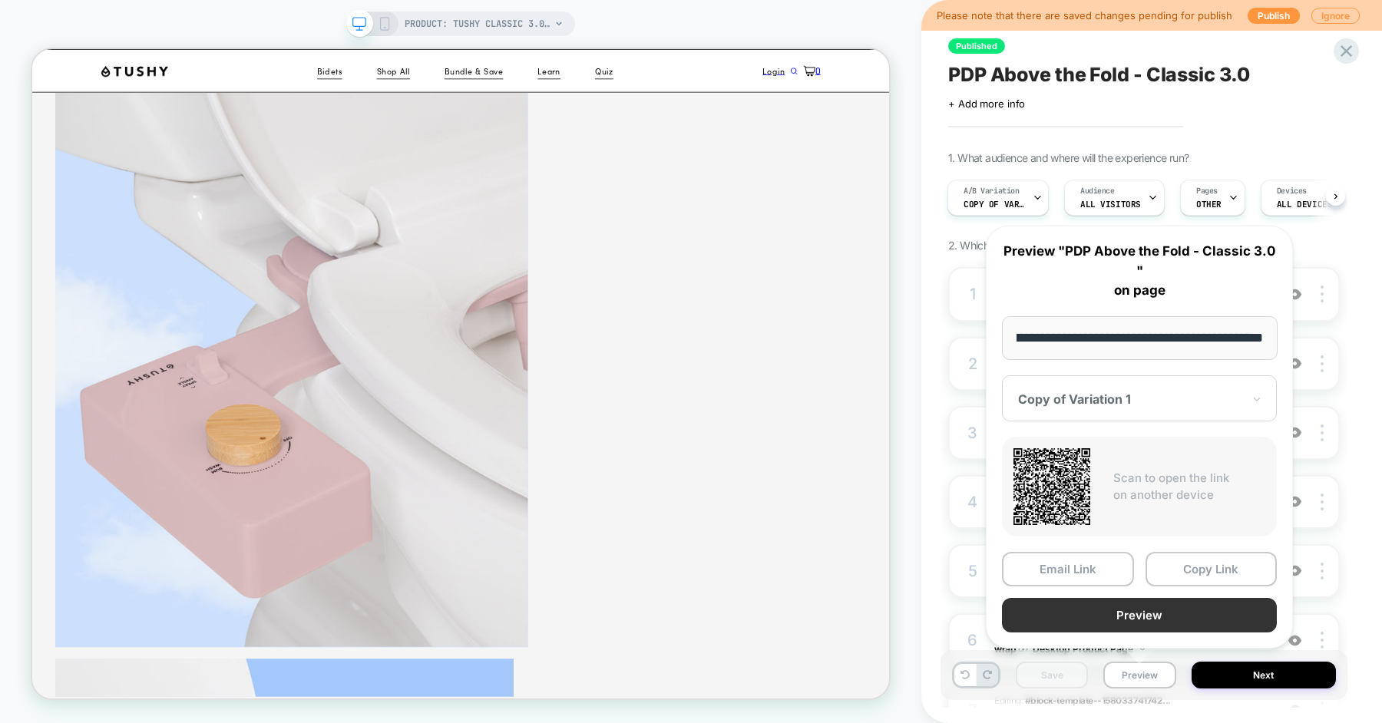
click at [1135, 626] on button "Preview" at bounding box center [1139, 615] width 275 height 35
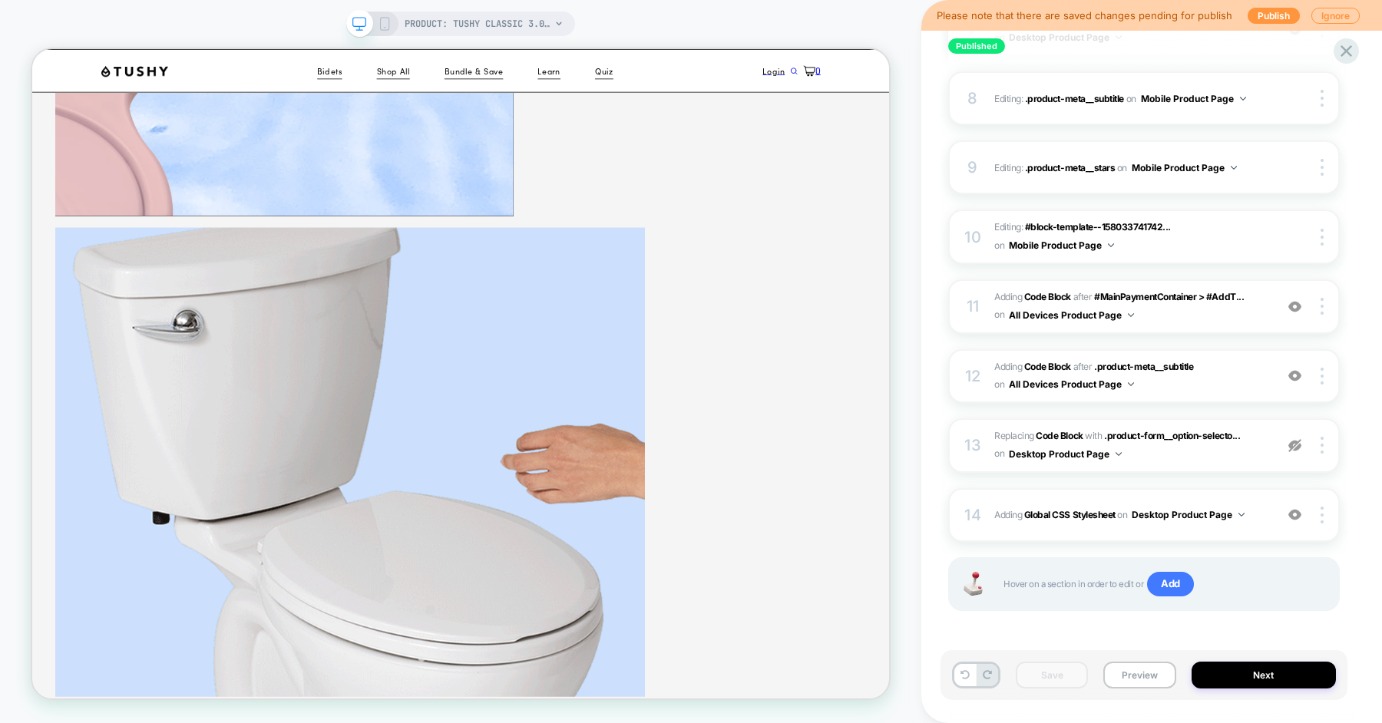
scroll to position [2528, 0]
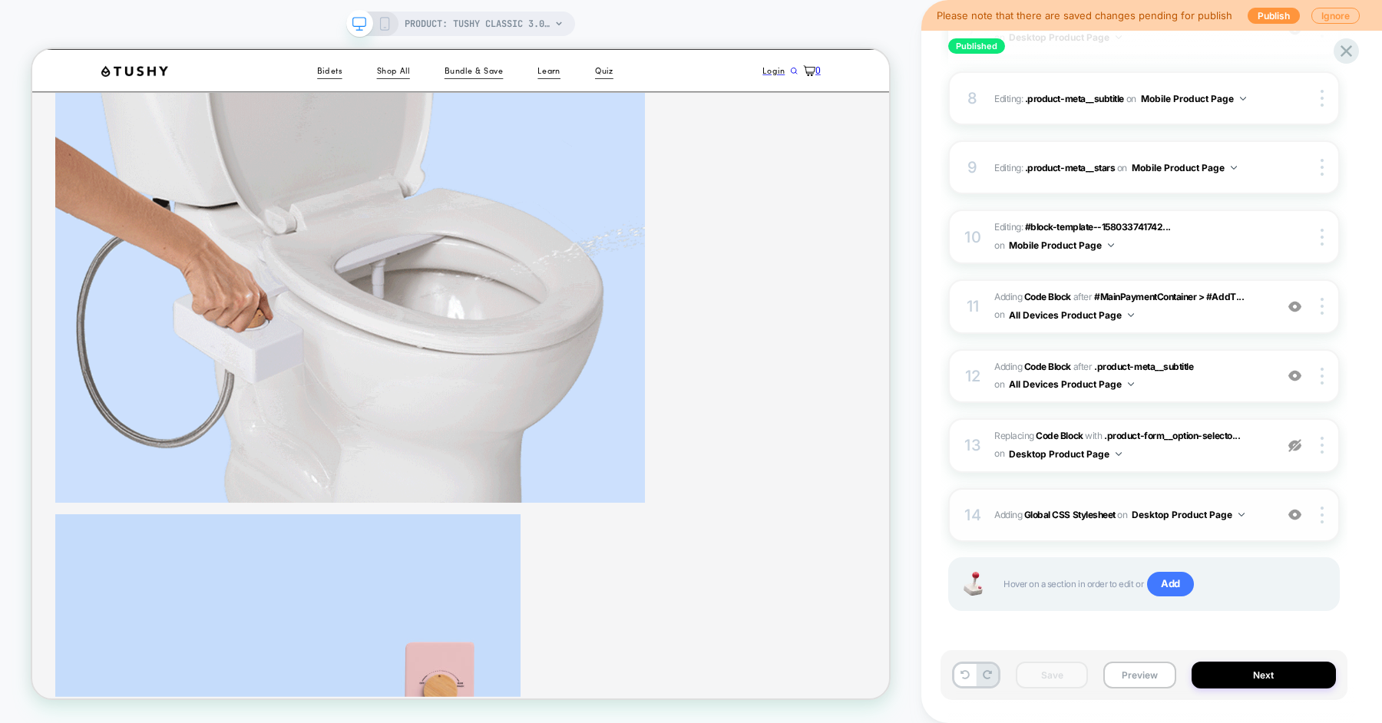
click at [987, 501] on div "14 Adding Global CSS Stylesheet on Desktop Product Page Add Before Add After Co…" at bounding box center [1144, 515] width 392 height 54
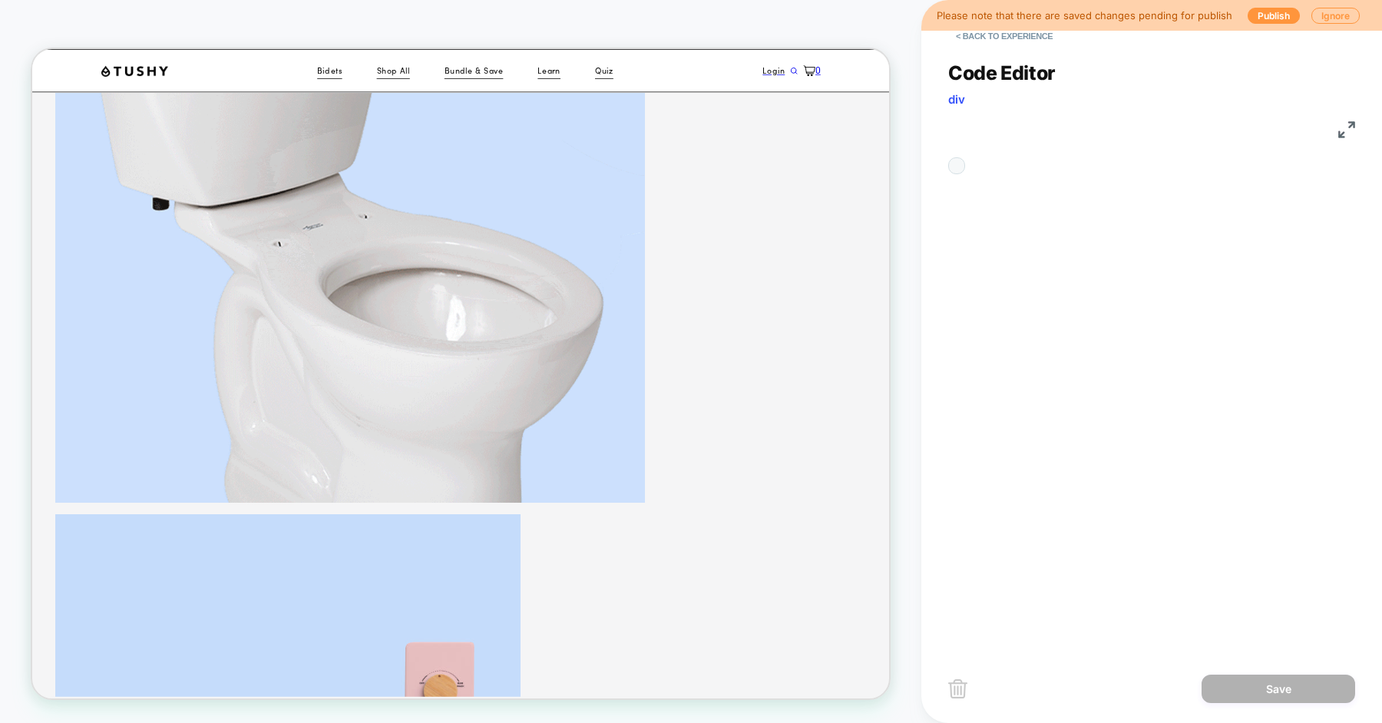
click at [1094, 336] on div "Code Editor div CSS 1 2 3 4 5 6 7 8 9 10 11 12 13 14 15 16 17 18 19 20 21 22 23…" at bounding box center [1151, 346] width 407 height 608
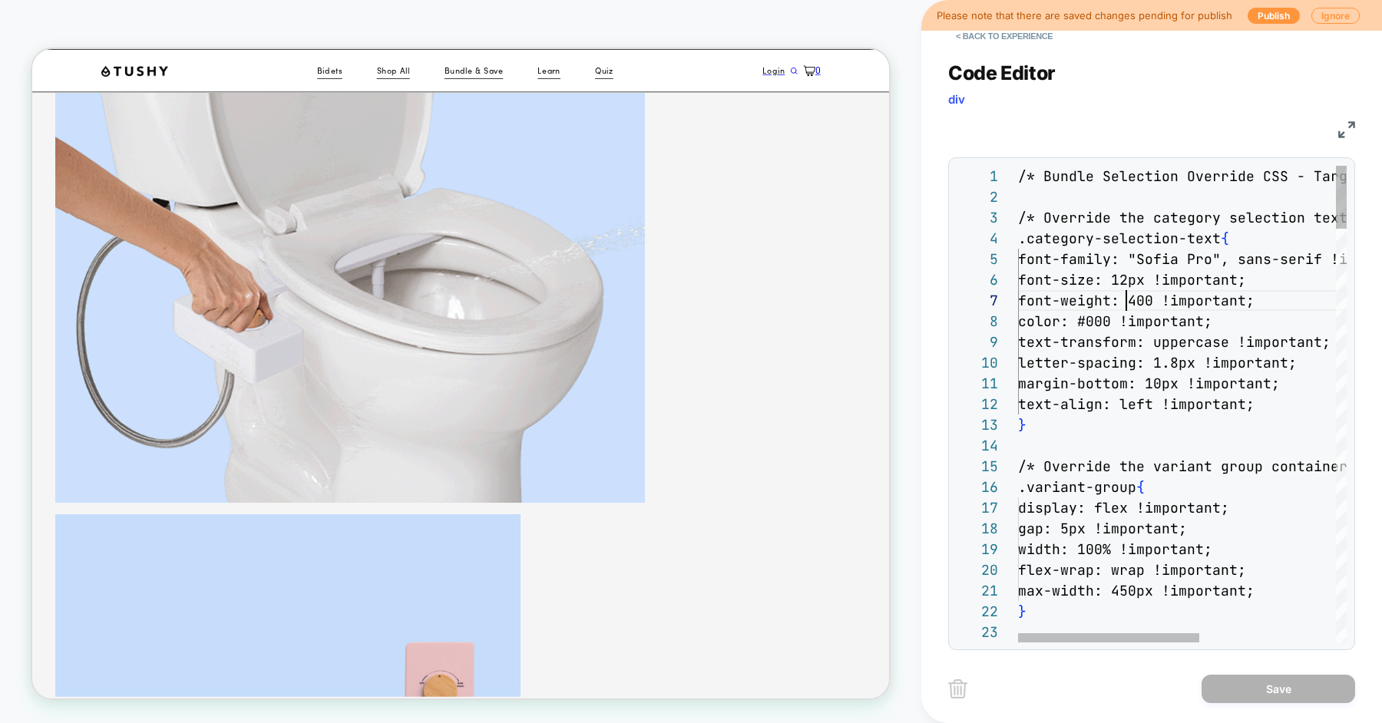
scroll to position [124, 107]
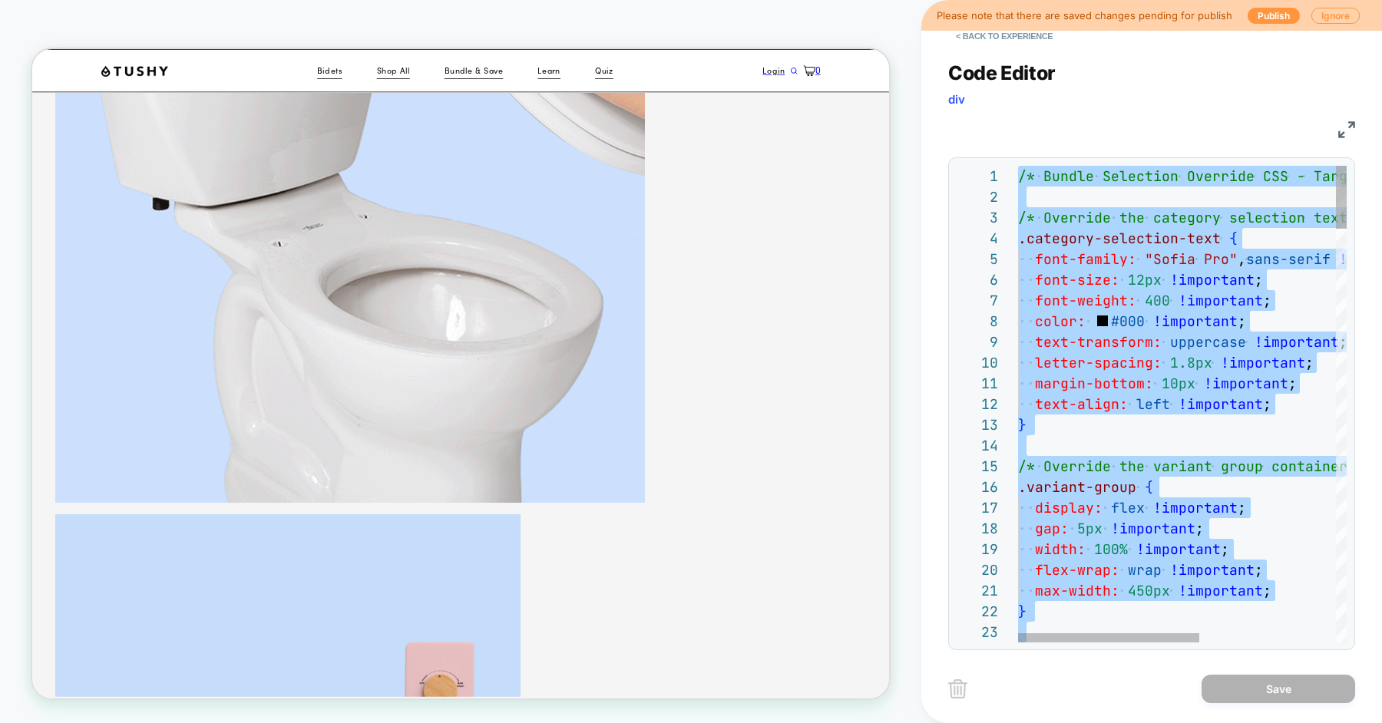
type textarea "**********"
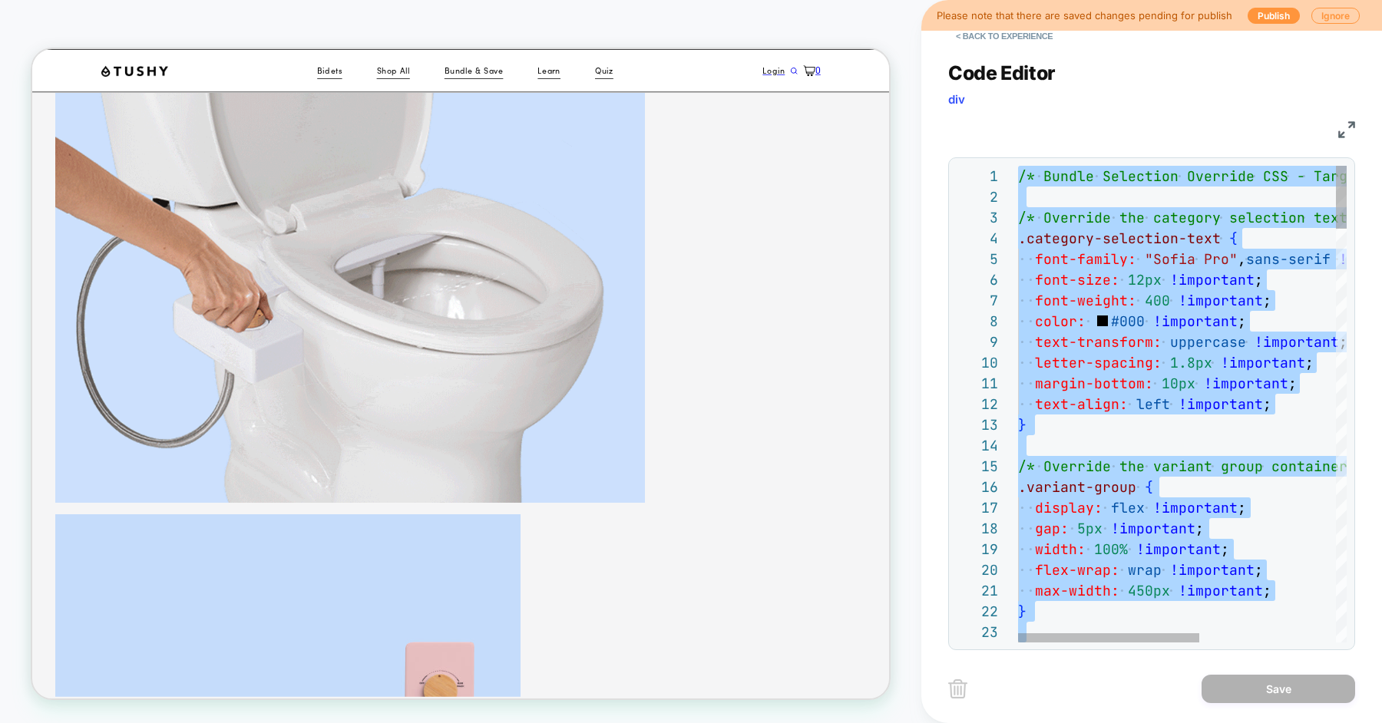
scroll to position [0, 0]
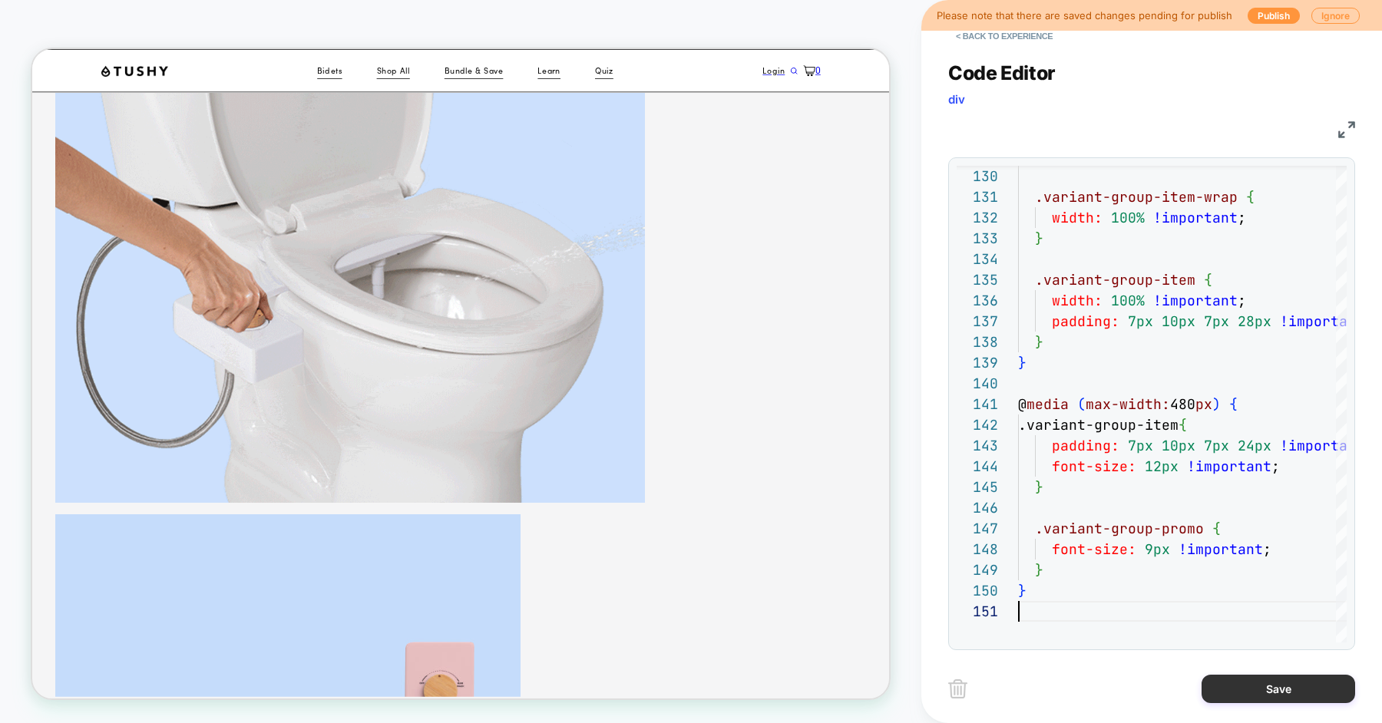
click at [1254, 684] on button "Save" at bounding box center [1279, 689] width 154 height 28
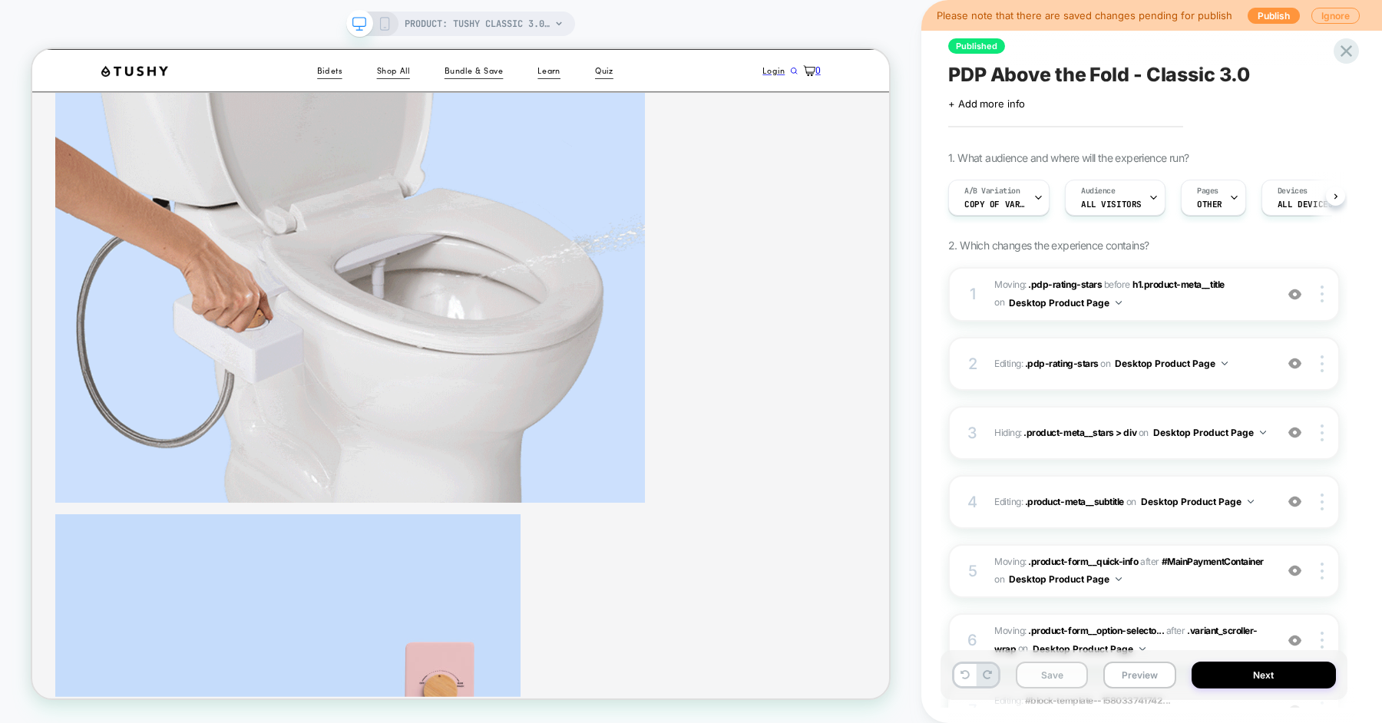
scroll to position [0, 1]
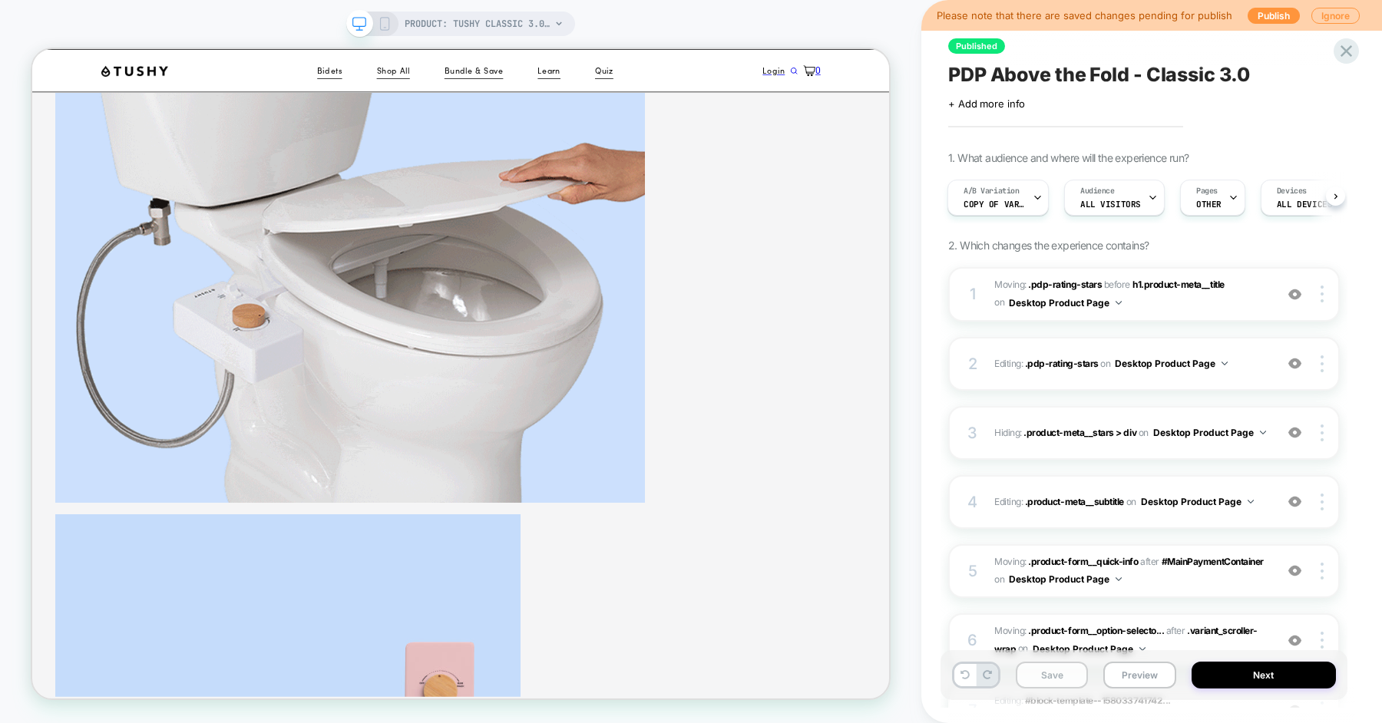
click at [1060, 679] on button "Save" at bounding box center [1052, 675] width 72 height 27
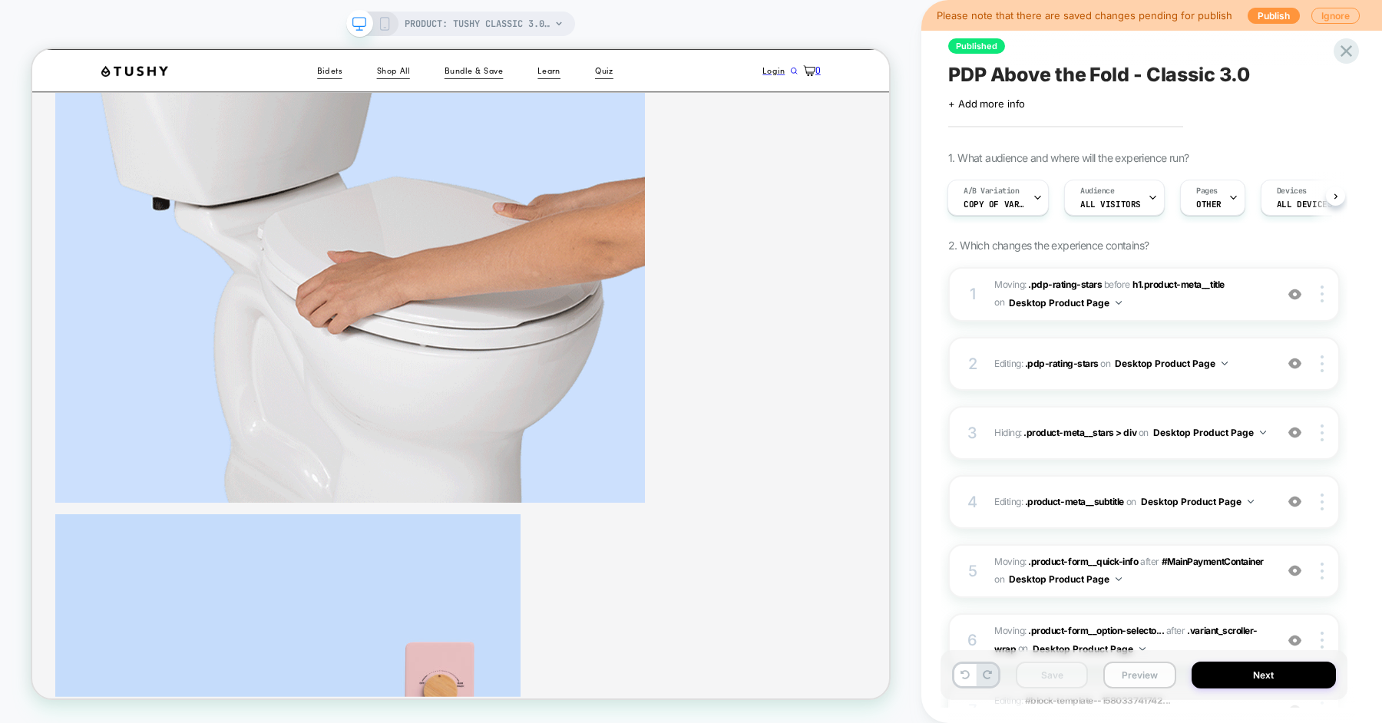
click at [1130, 678] on button "Preview" at bounding box center [1139, 675] width 72 height 27
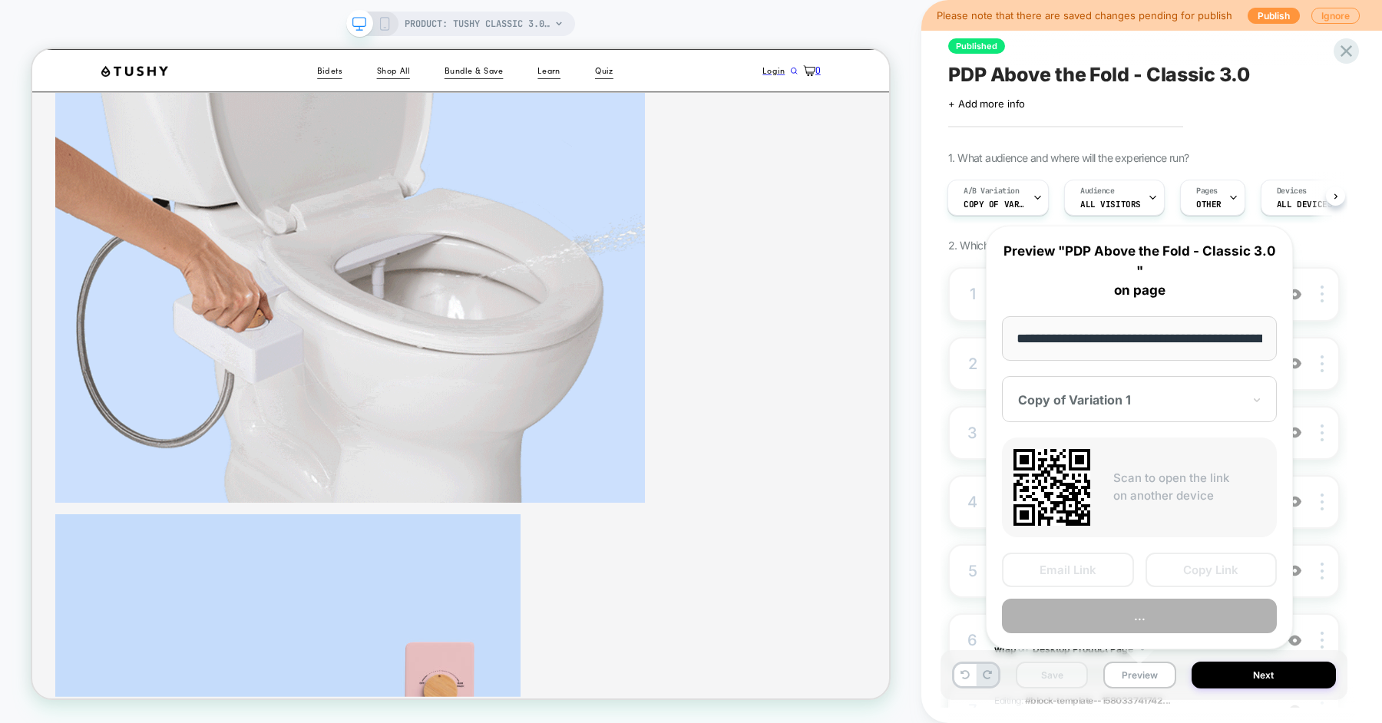
scroll to position [0, 216]
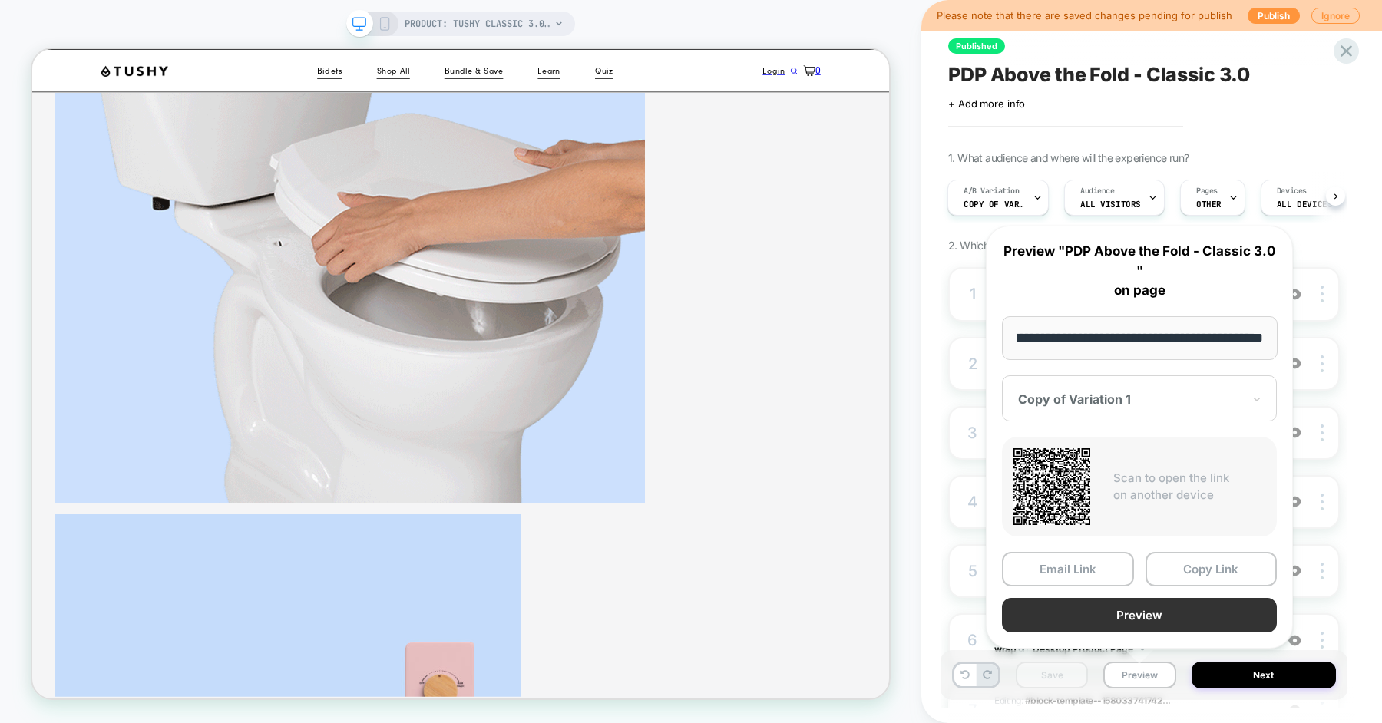
click at [1157, 615] on button "Preview" at bounding box center [1139, 615] width 275 height 35
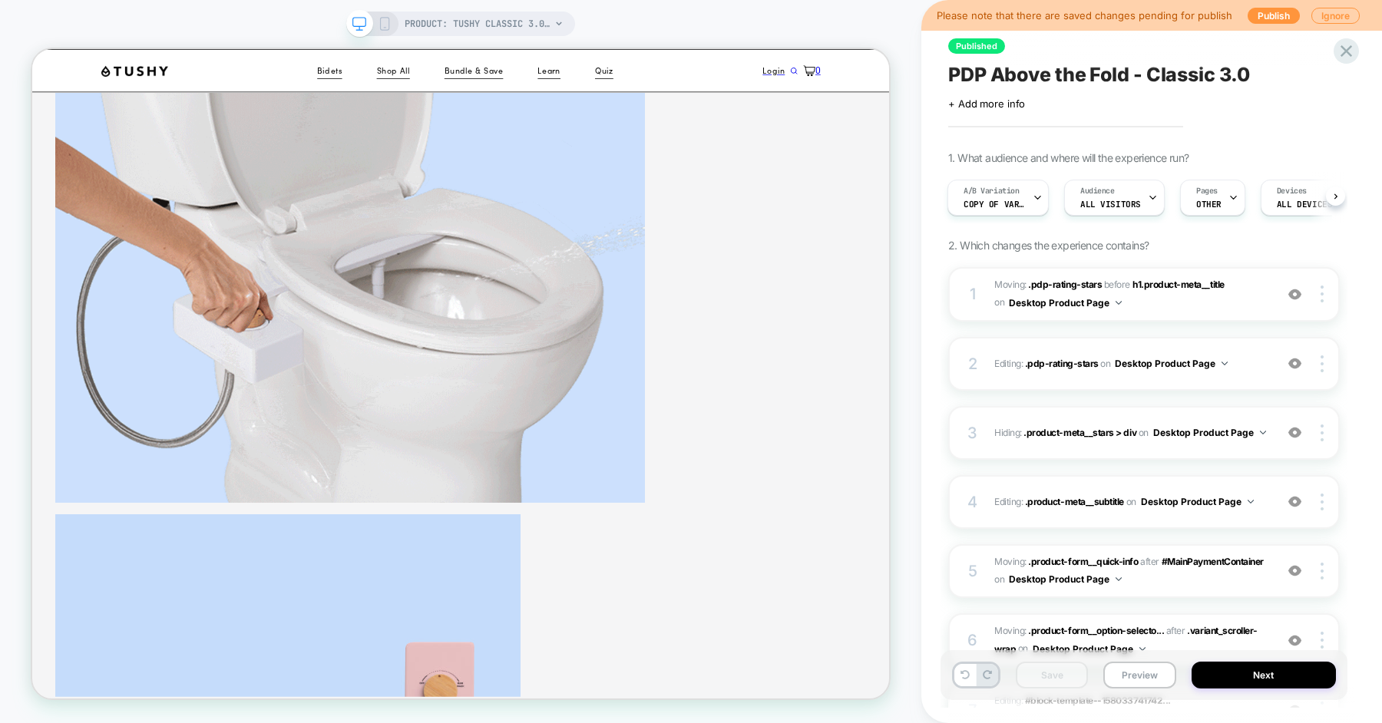
scroll to position [681, 0]
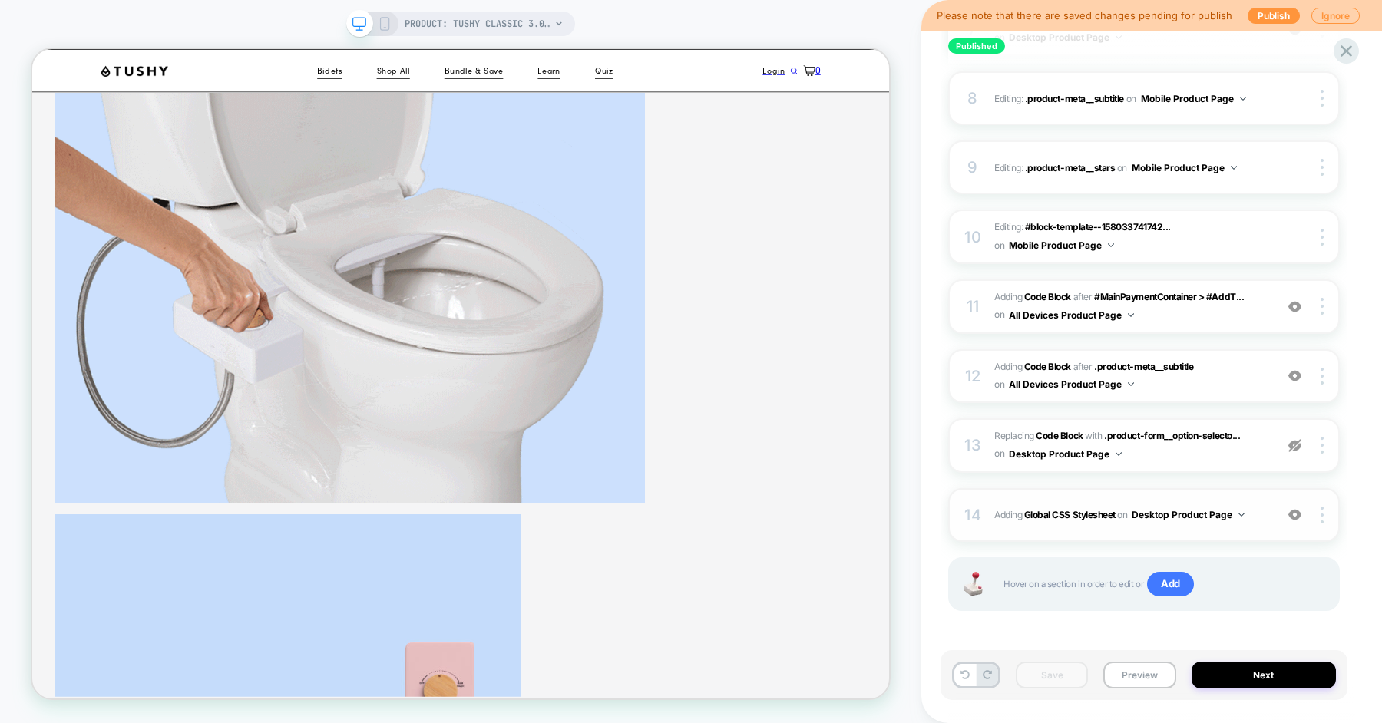
click at [986, 503] on div "14 Adding Global CSS Stylesheet on Desktop Product Page Add Before Add After Co…" at bounding box center [1144, 515] width 392 height 54
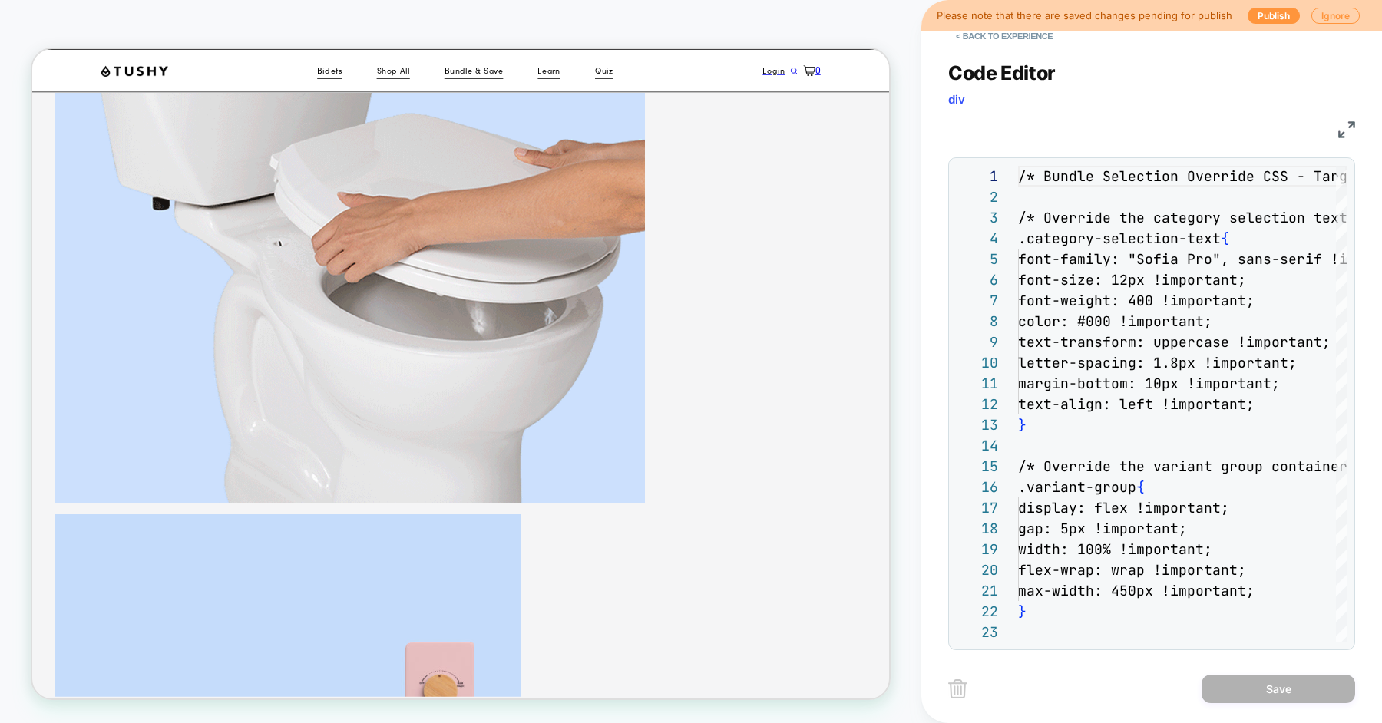
type textarea "**********"
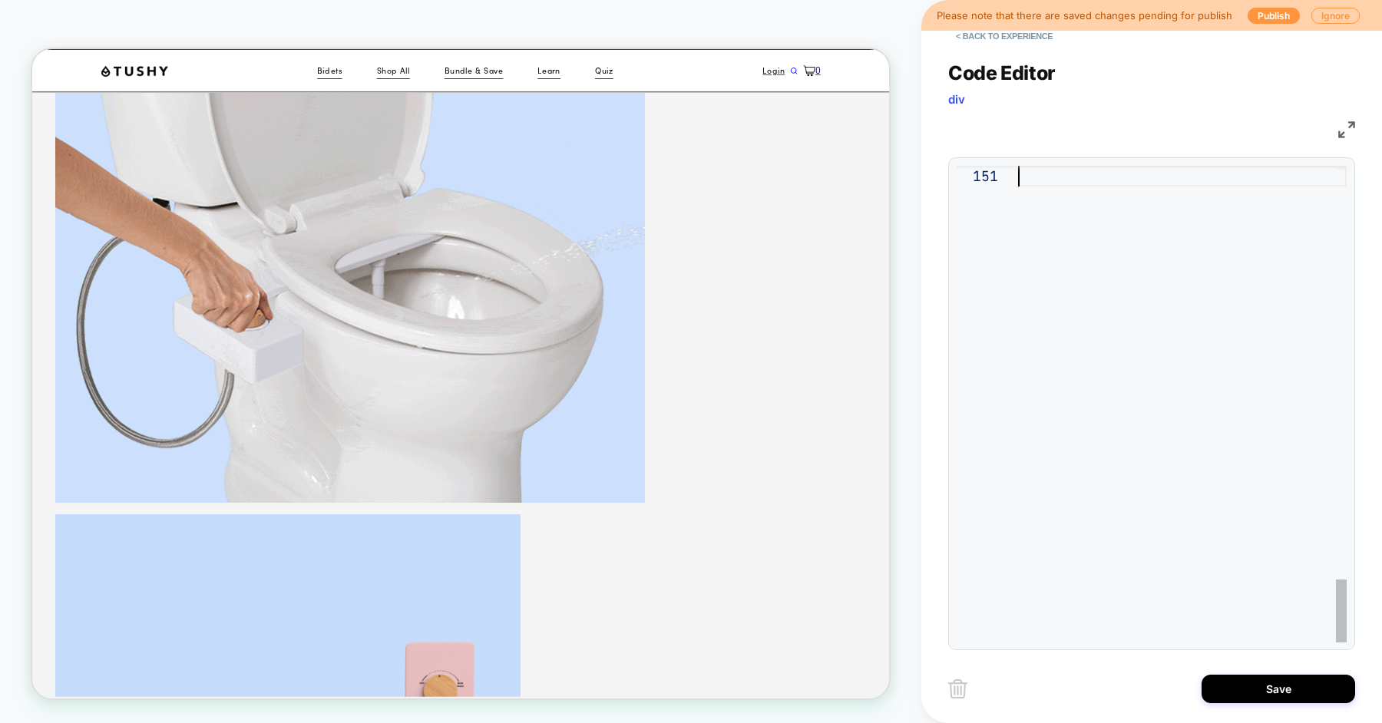
scroll to position [0, 0]
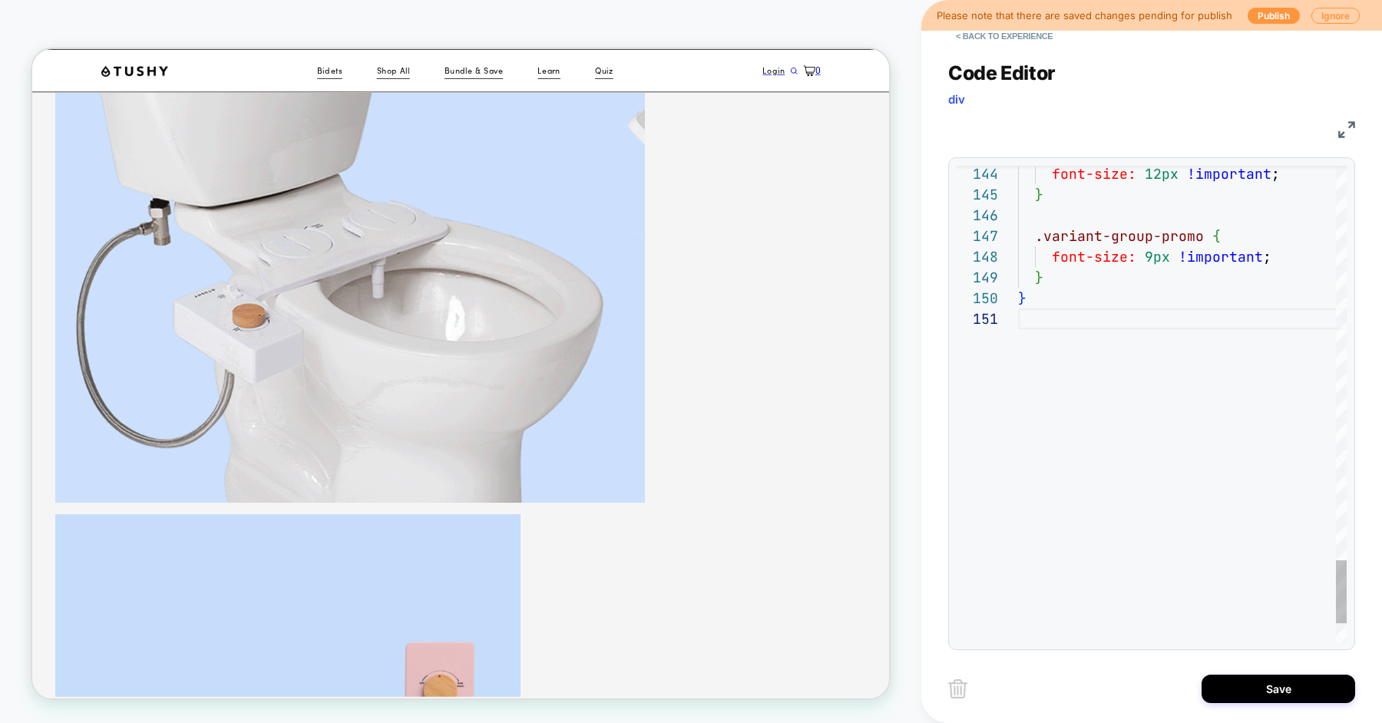
type textarea "**********"
click at [1223, 689] on button "Save" at bounding box center [1279, 689] width 154 height 28
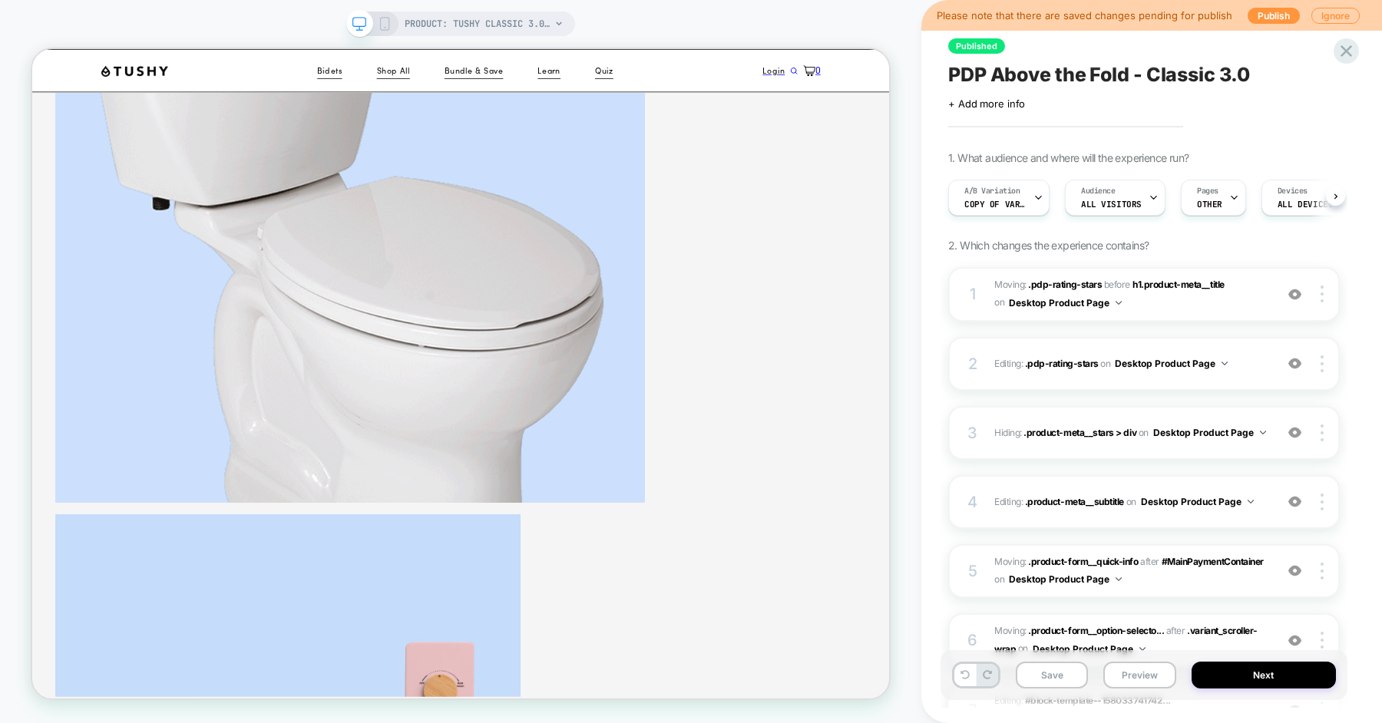
scroll to position [0, 1]
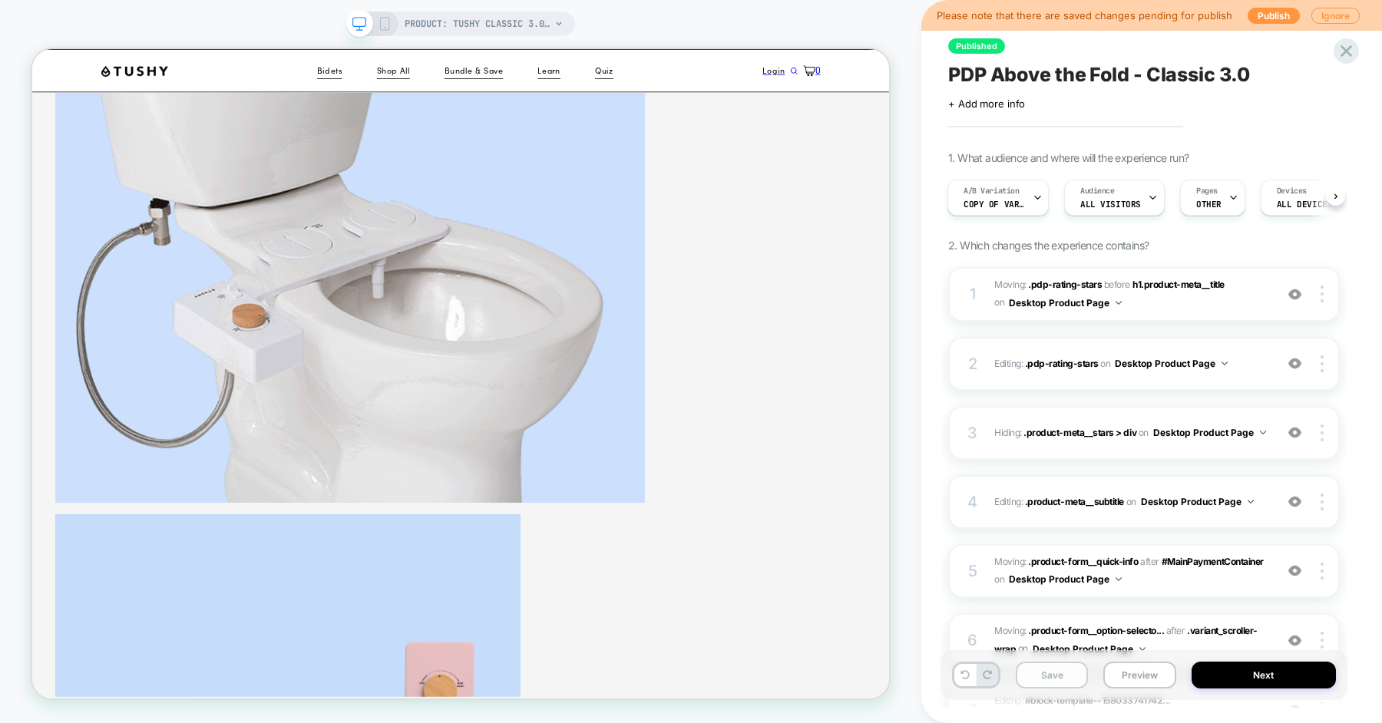
click at [1068, 676] on button "Save" at bounding box center [1052, 675] width 72 height 27
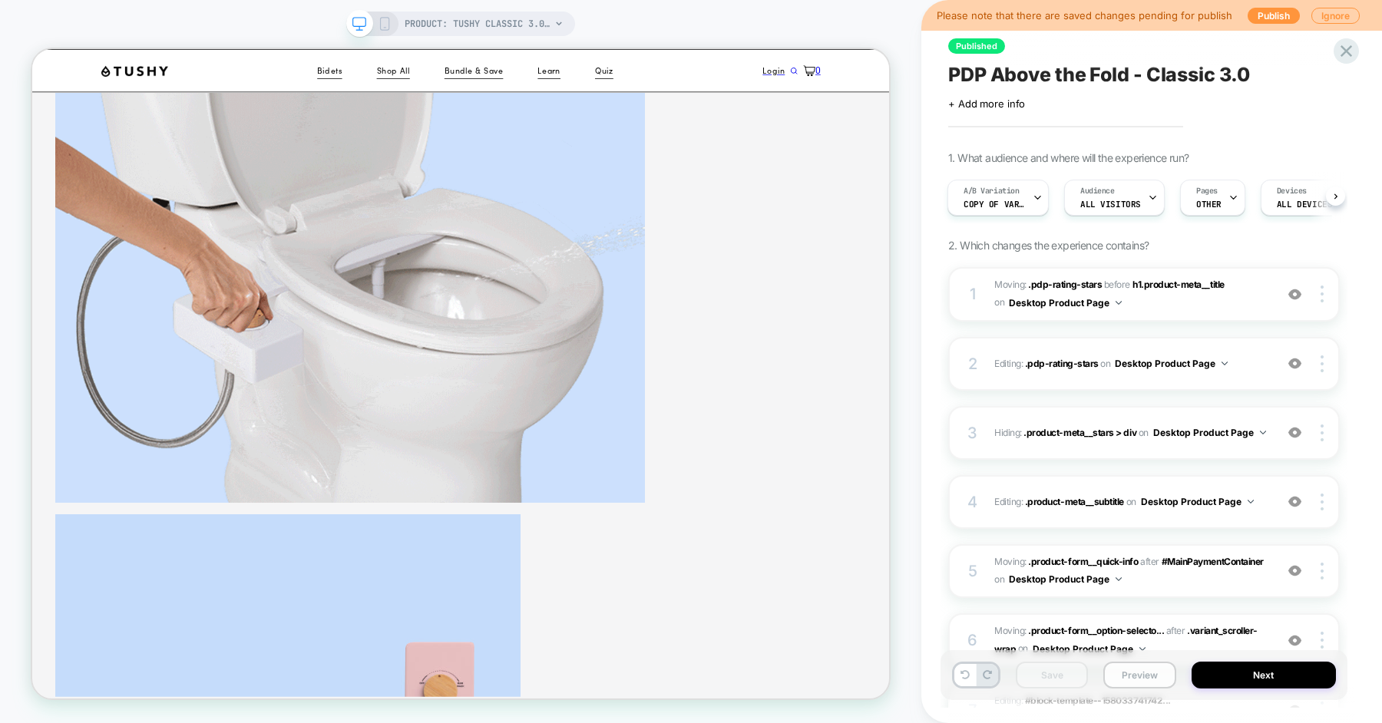
click at [1116, 678] on button "Preview" at bounding box center [1139, 675] width 72 height 27
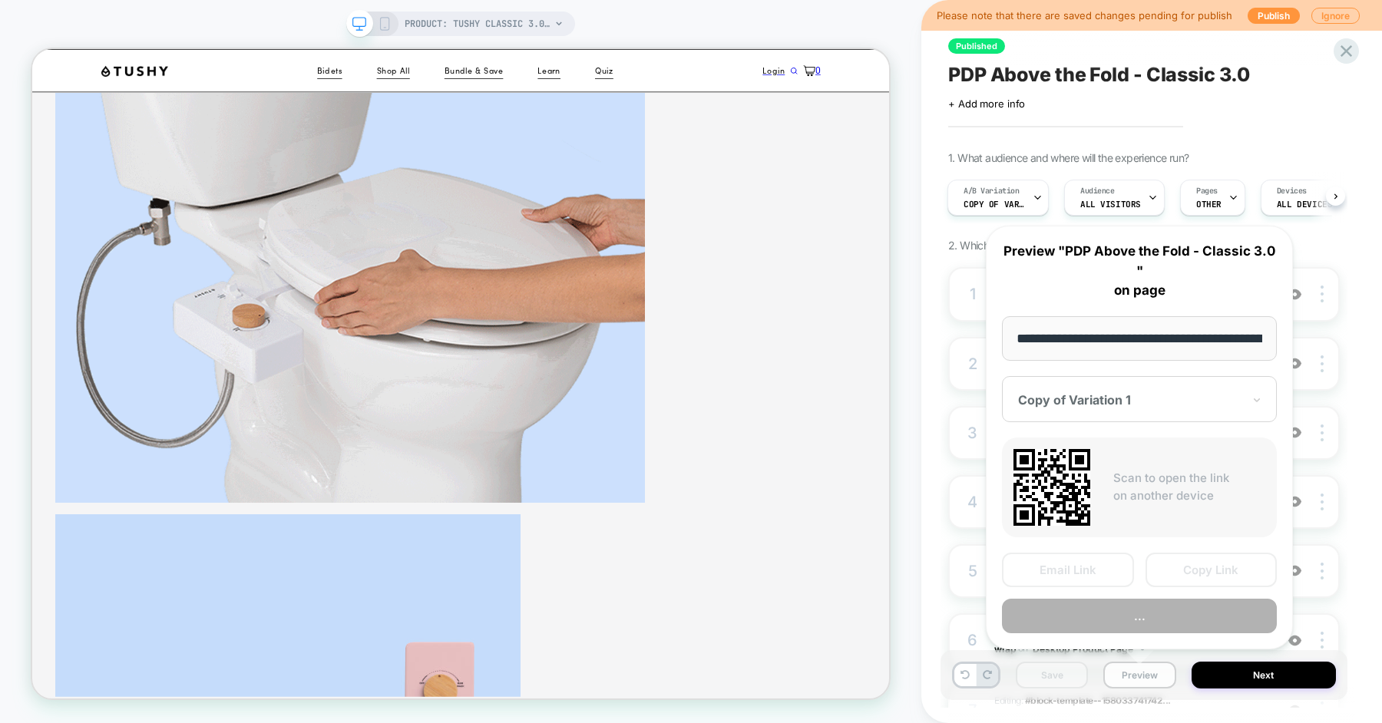
scroll to position [0, 216]
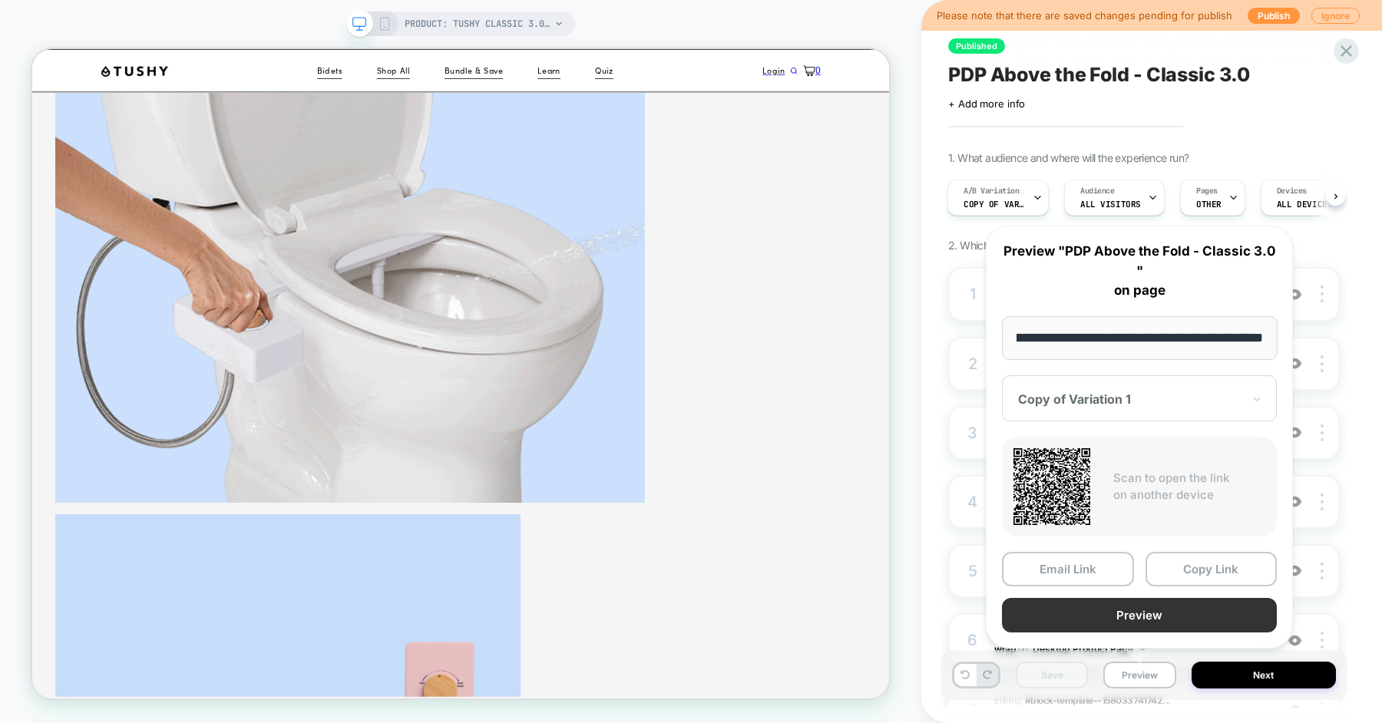
click at [1127, 616] on button "Preview" at bounding box center [1139, 615] width 275 height 35
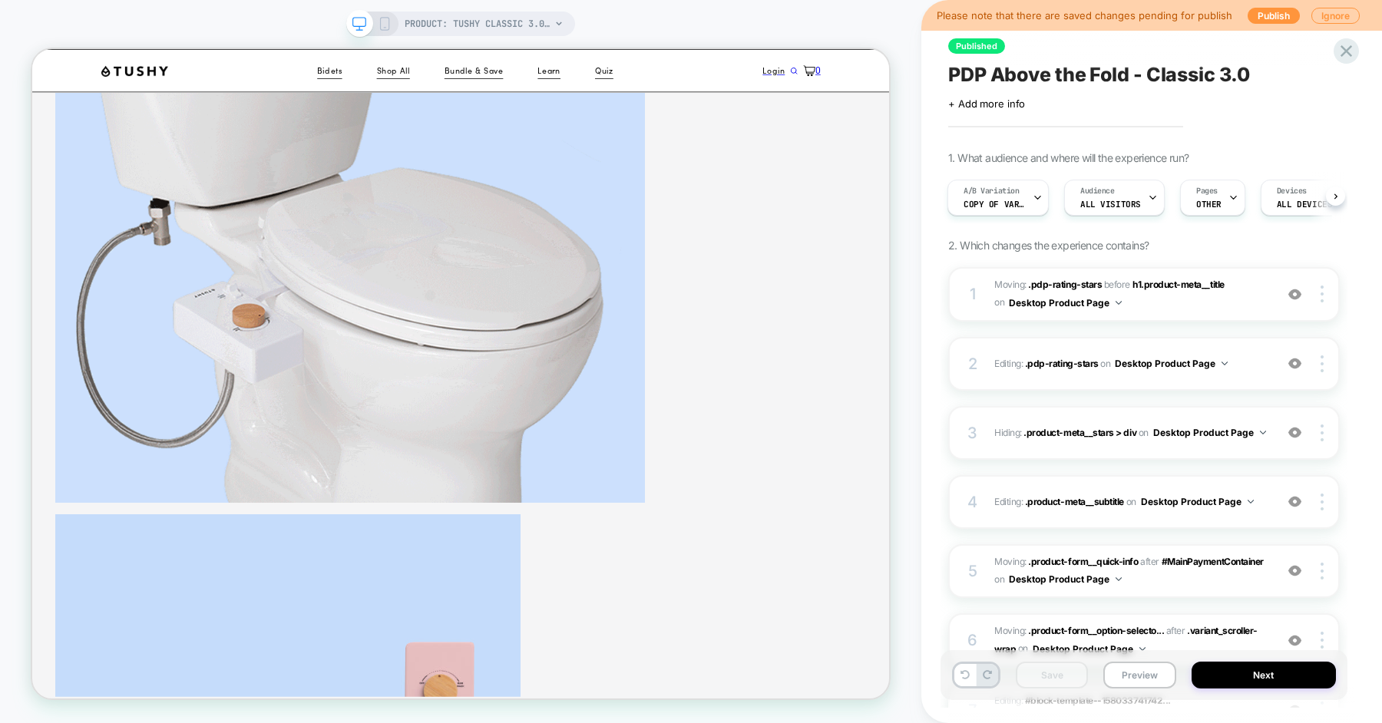
scroll to position [681, 0]
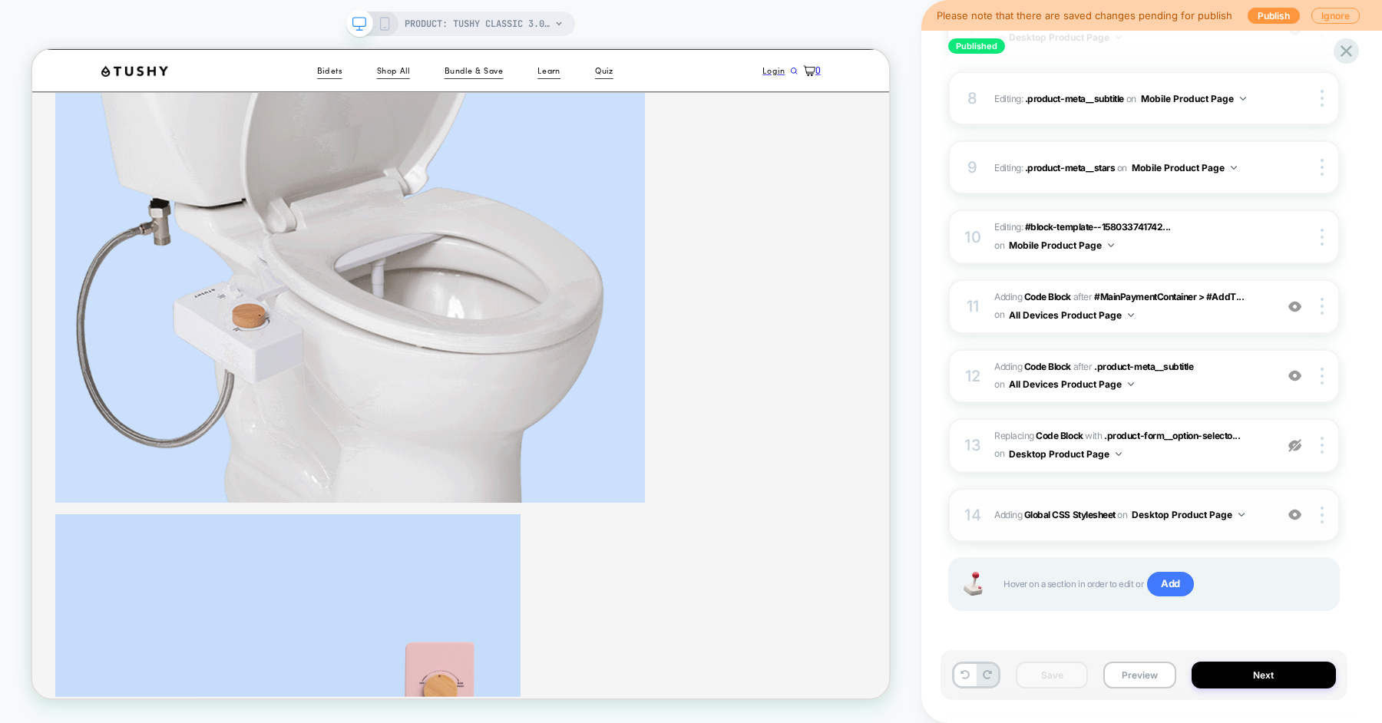
click at [988, 500] on div "14 Adding Global CSS Stylesheet on Desktop Product Page Add Before Add After Co…" at bounding box center [1144, 515] width 392 height 54
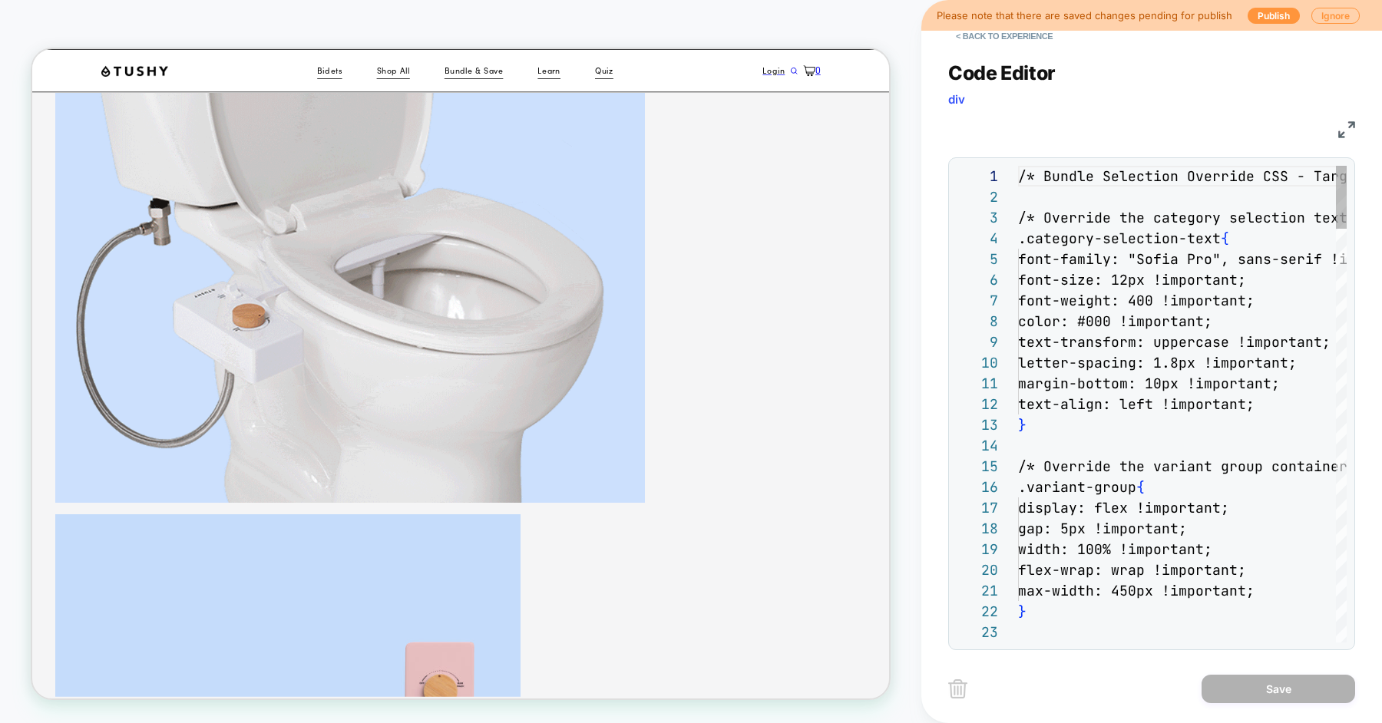
scroll to position [207, 0]
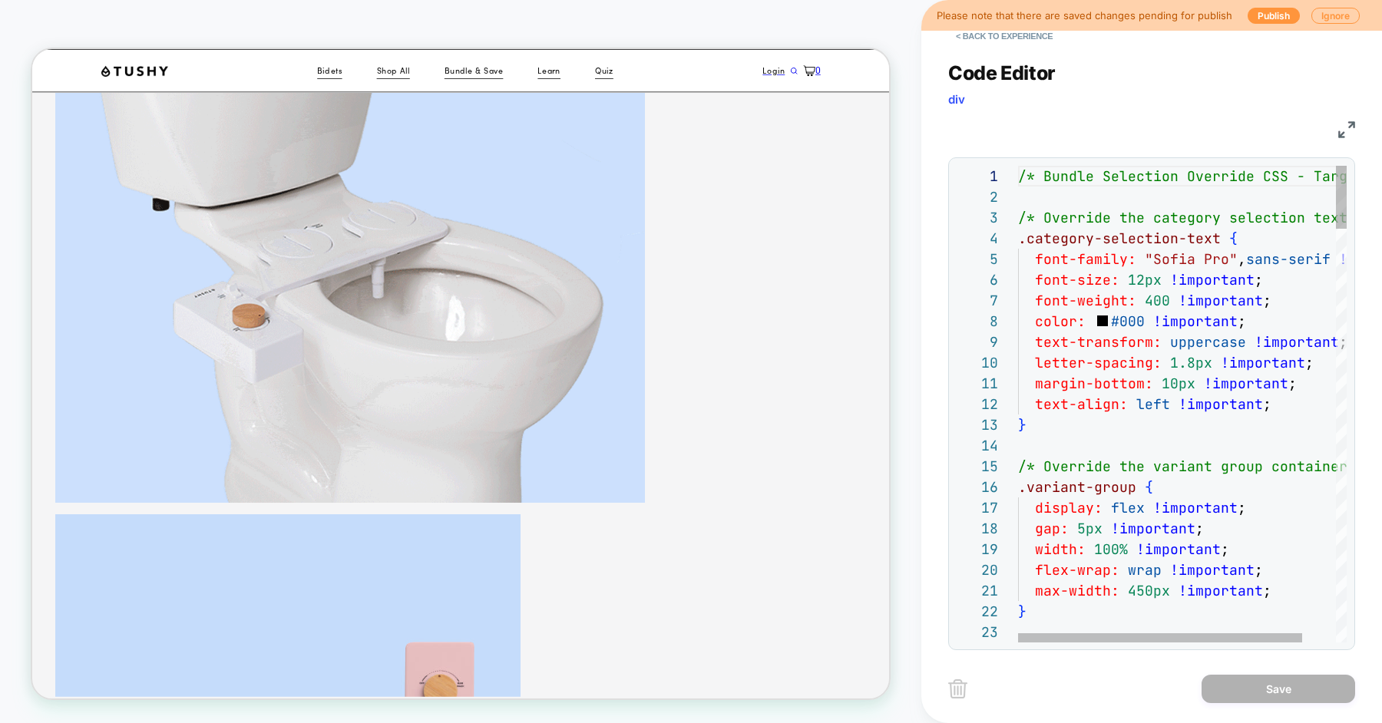
scroll to position [144, 66]
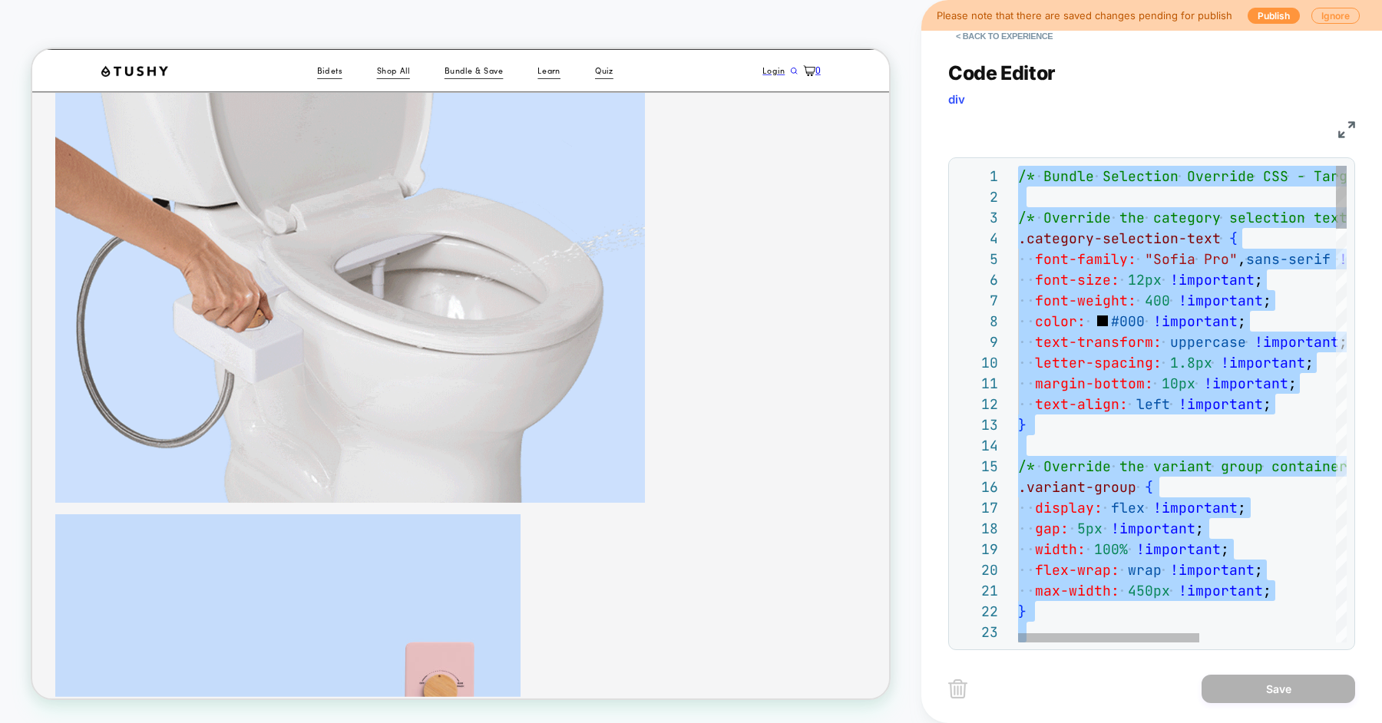
type textarea "**********"
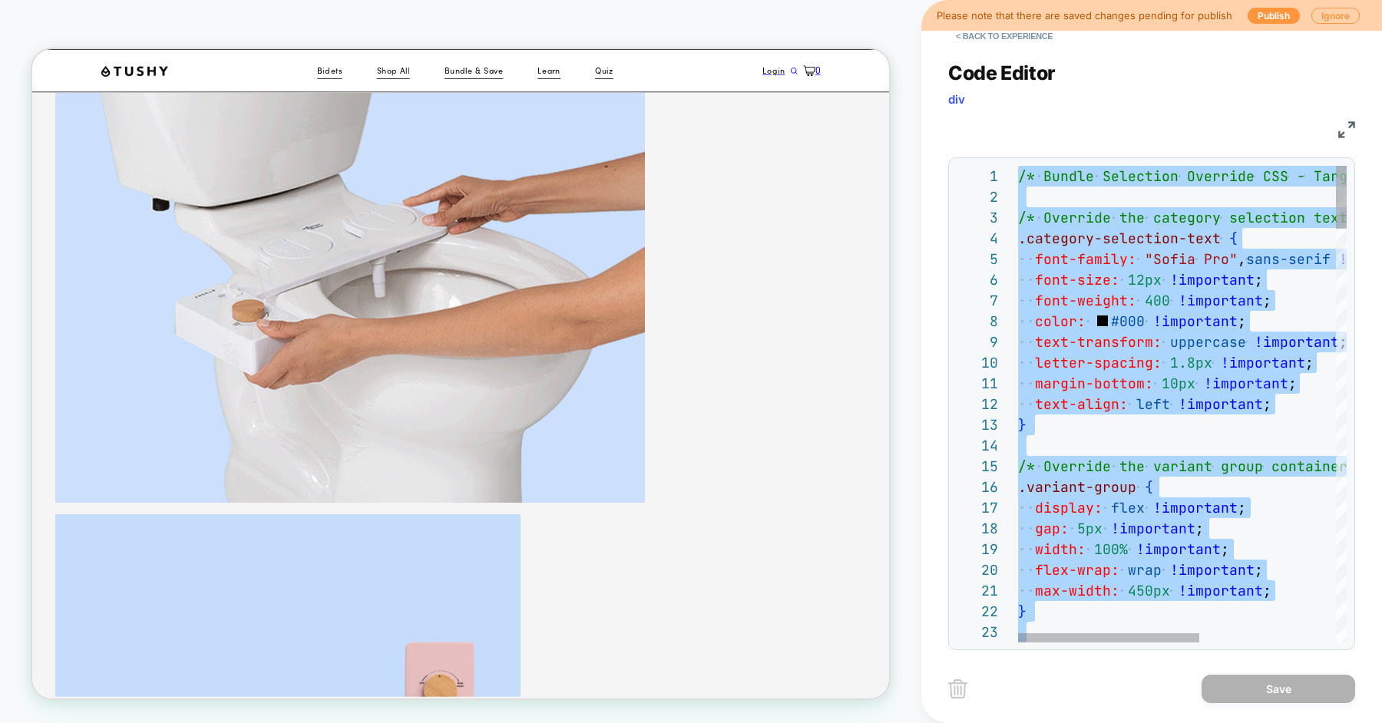
scroll to position [166, 0]
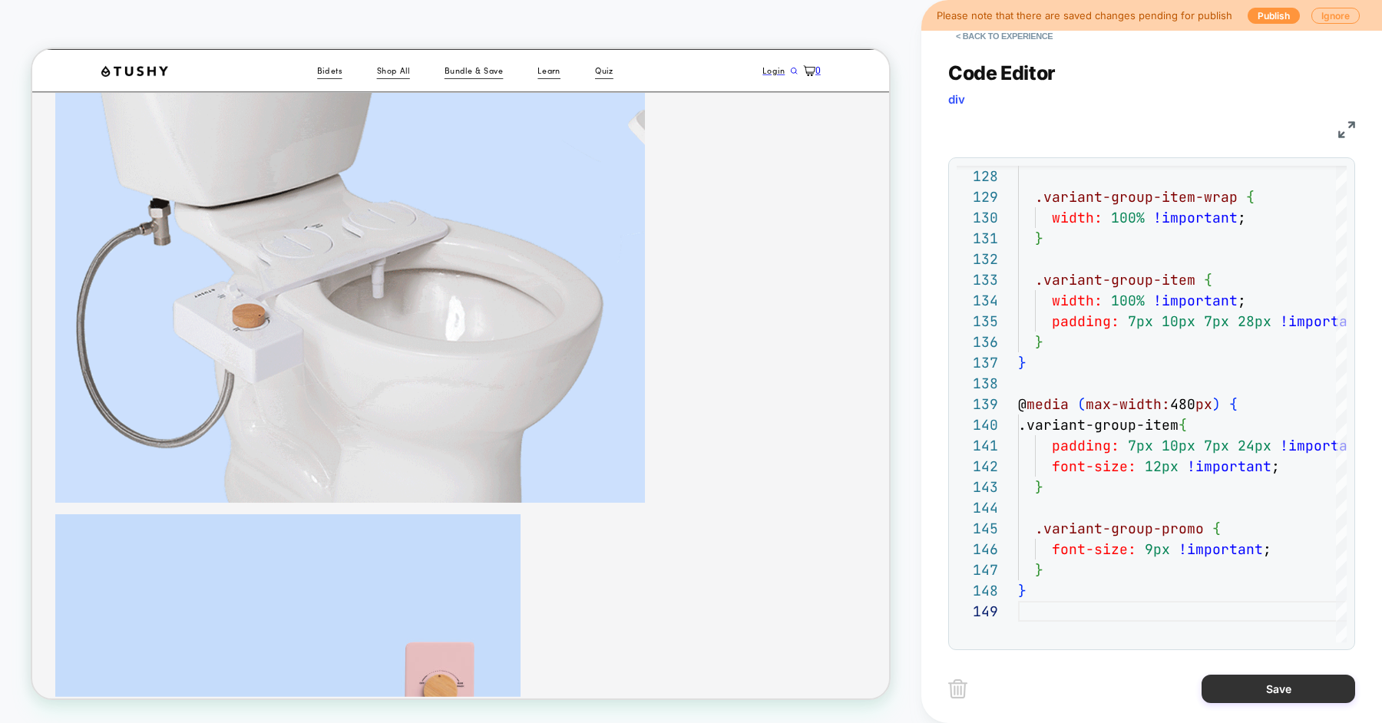
click at [1220, 681] on button "Save" at bounding box center [1279, 689] width 154 height 28
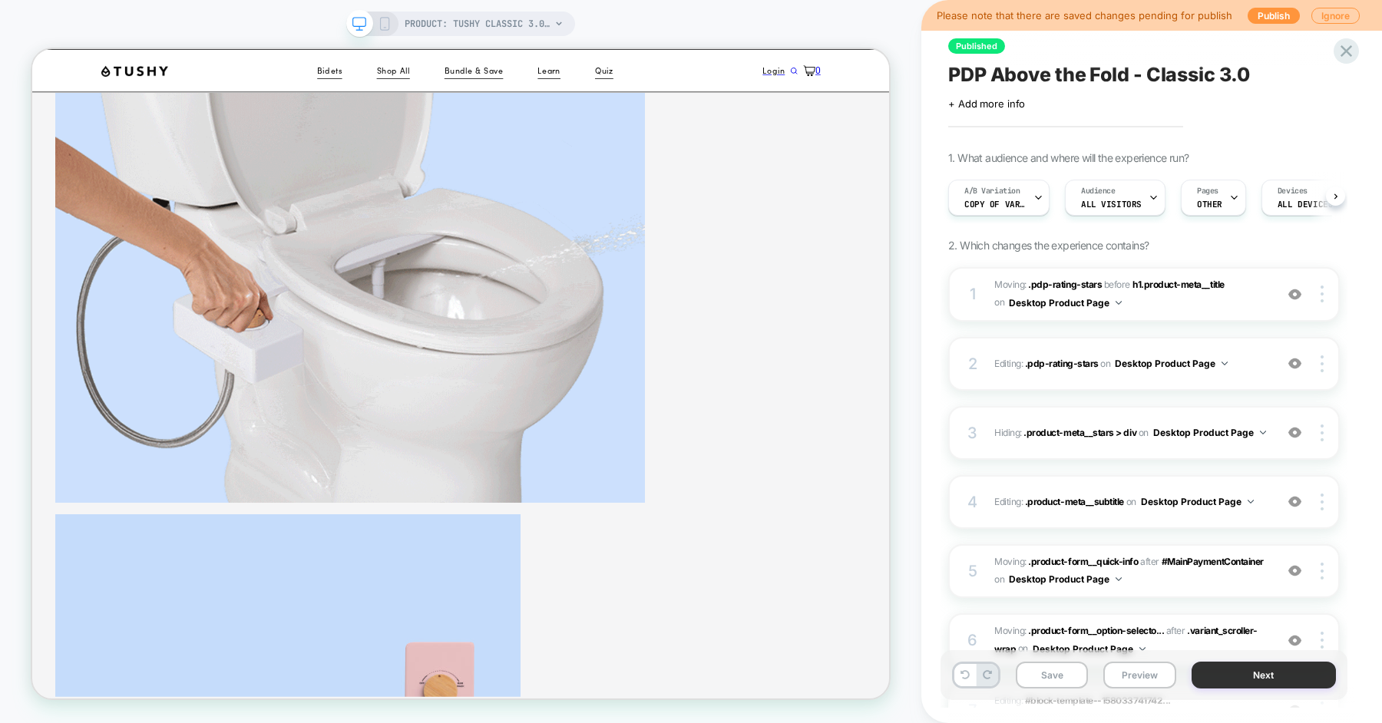
scroll to position [0, 1]
click at [1060, 672] on button "Save" at bounding box center [1052, 675] width 72 height 27
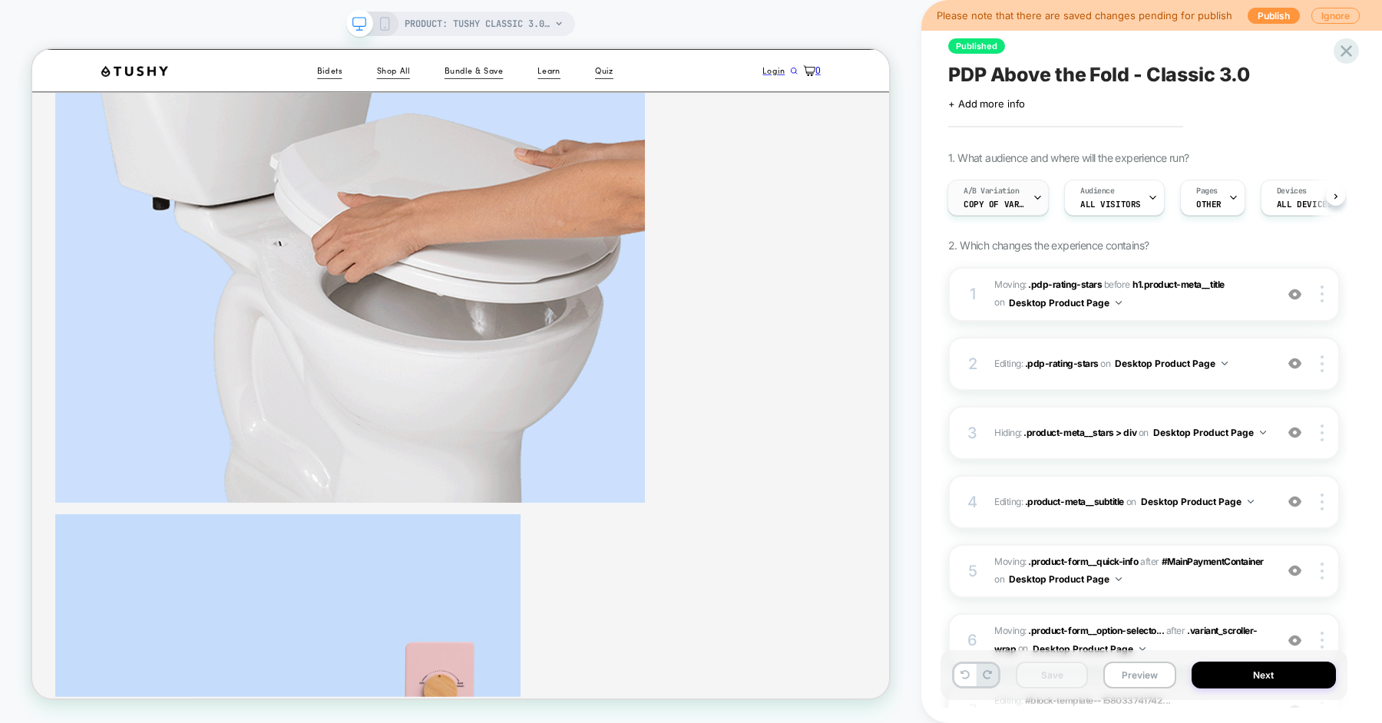
click at [1017, 191] on span "A/B Variation" at bounding box center [992, 191] width 56 height 11
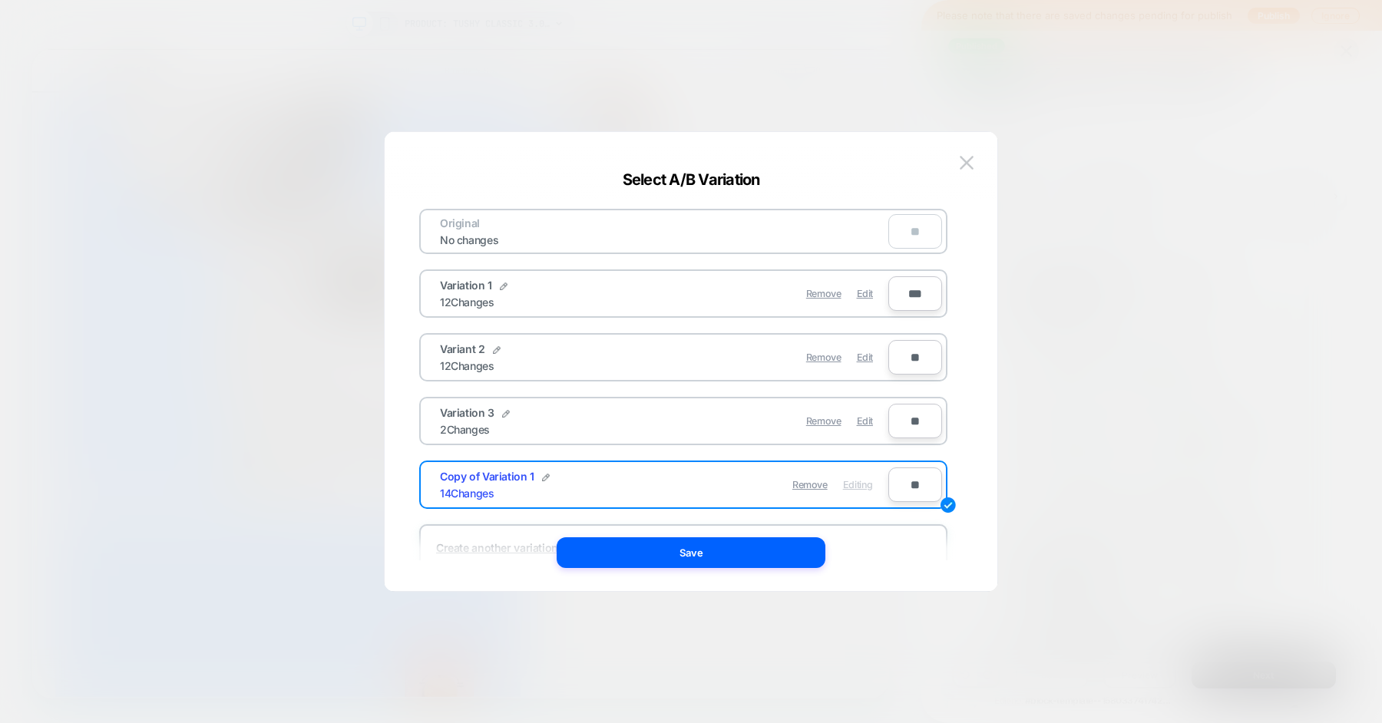
click at [911, 230] on div "**" at bounding box center [915, 231] width 54 height 35
click at [912, 299] on input "***" at bounding box center [915, 293] width 54 height 35
type input "**"
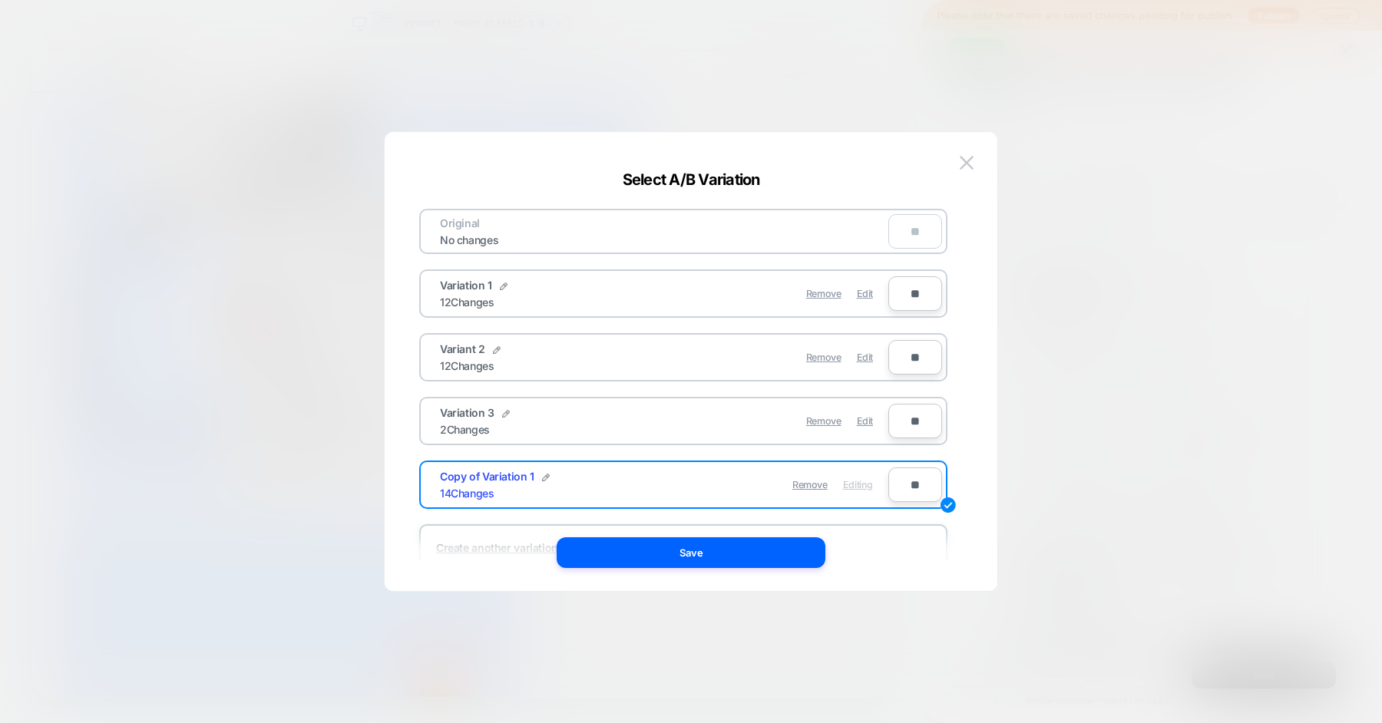
click at [956, 328] on div "Original No changes ** Variation 1 12 Changes Remove Edit ** Variant 2 12 Chang…" at bounding box center [683, 362] width 567 height 398
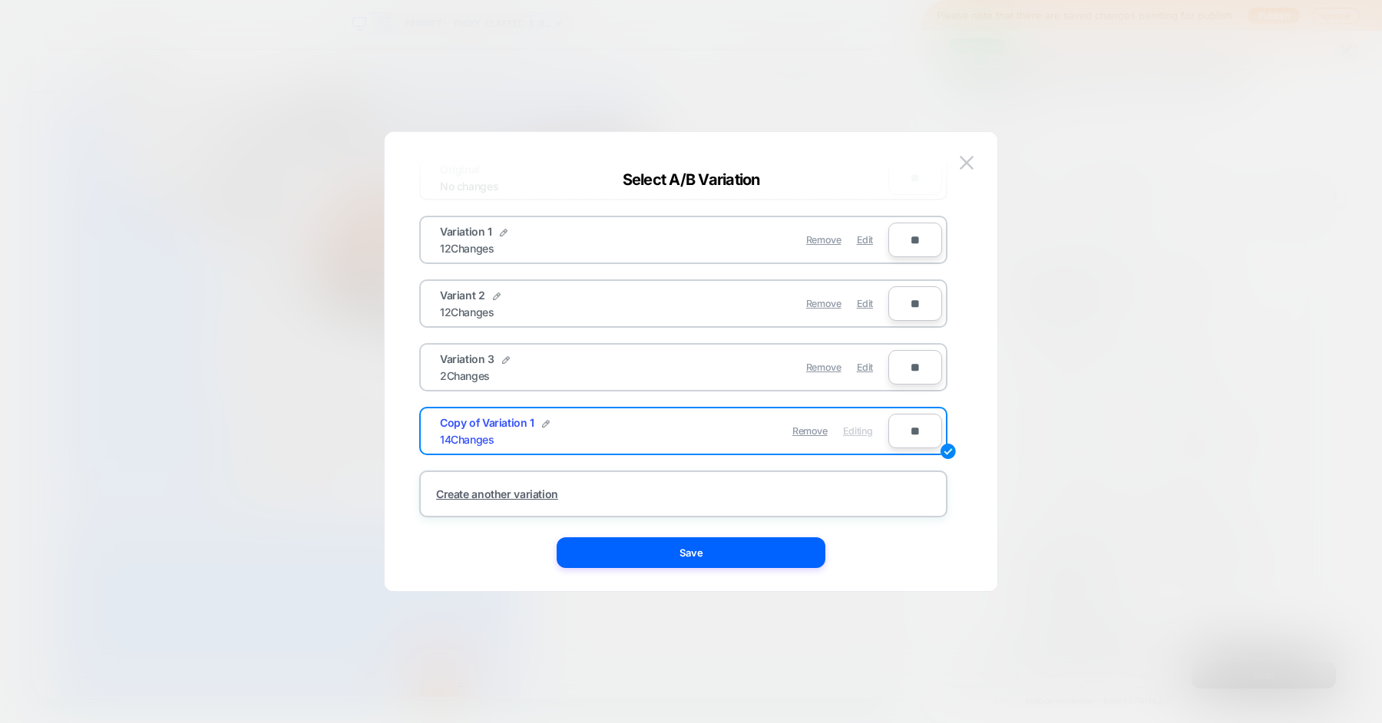
scroll to position [42, 0]
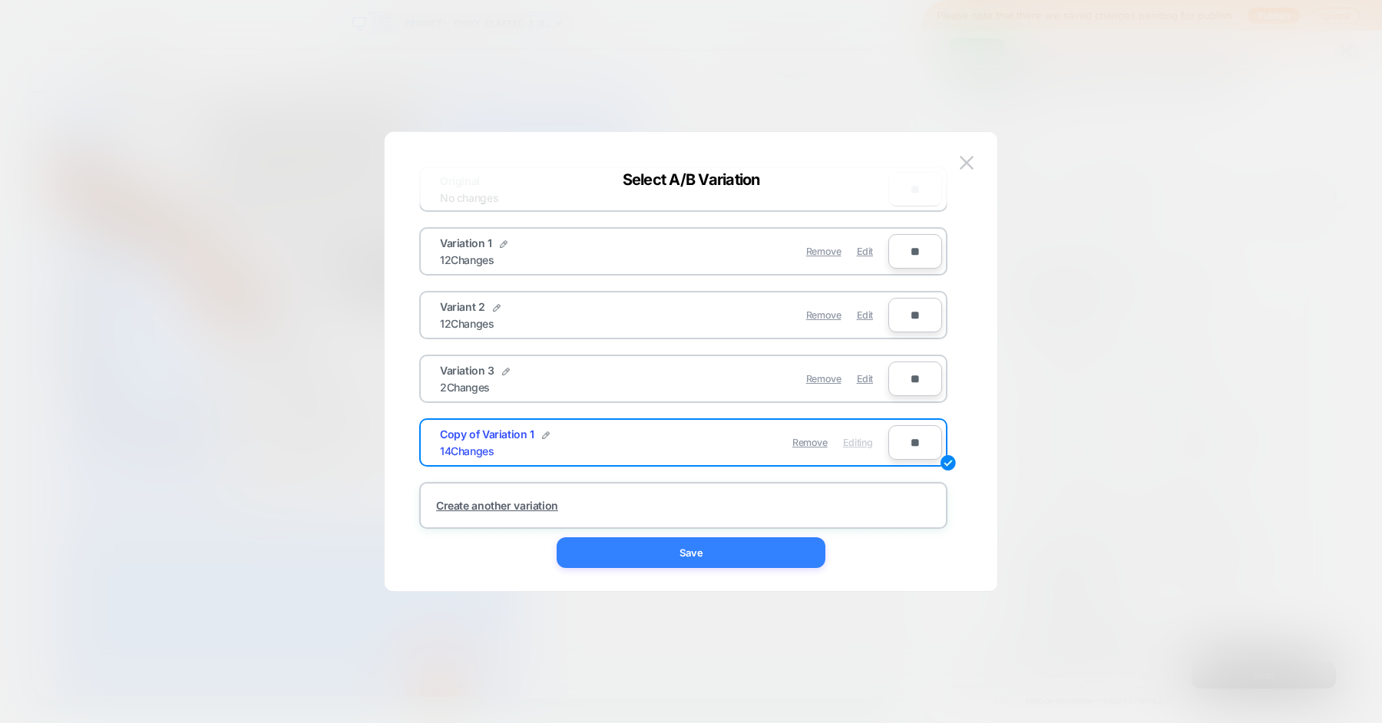
click at [719, 547] on button "Save" at bounding box center [691, 552] width 269 height 31
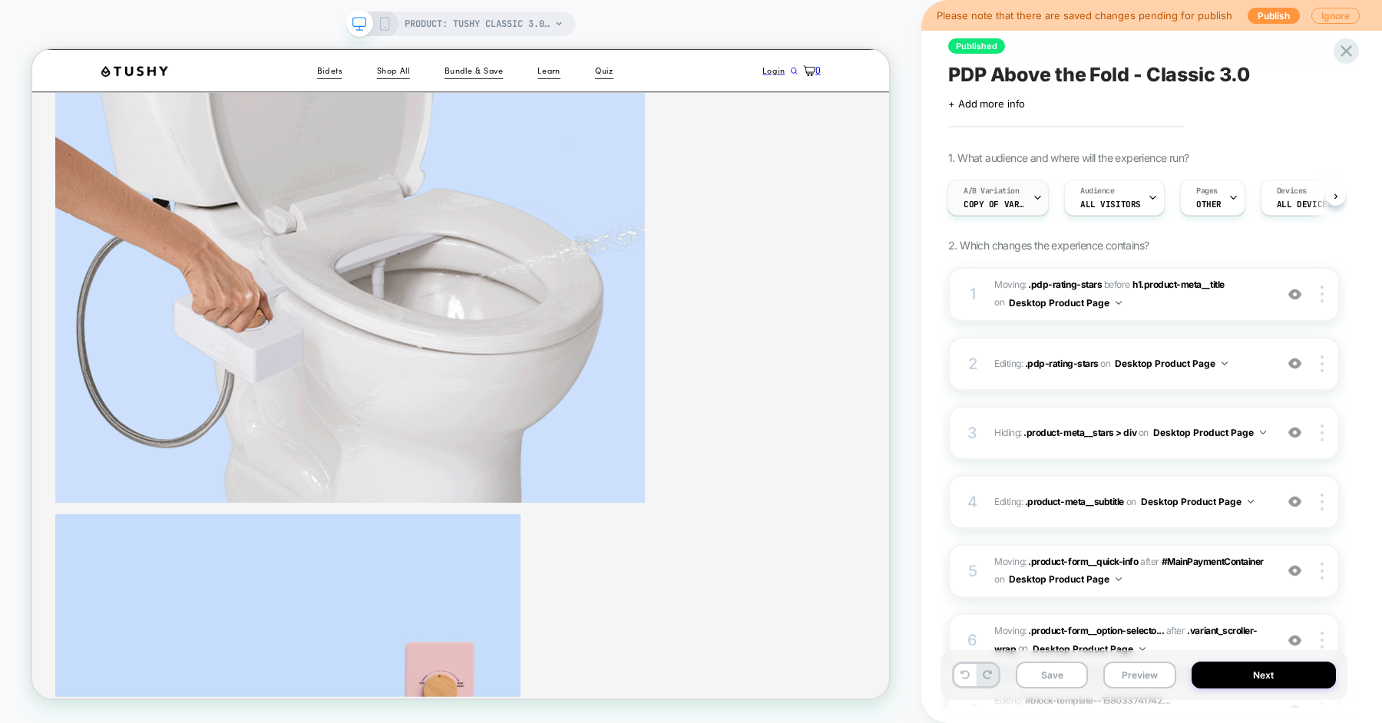
click at [1004, 206] on span "Copy of Variation 1" at bounding box center [994, 204] width 61 height 11
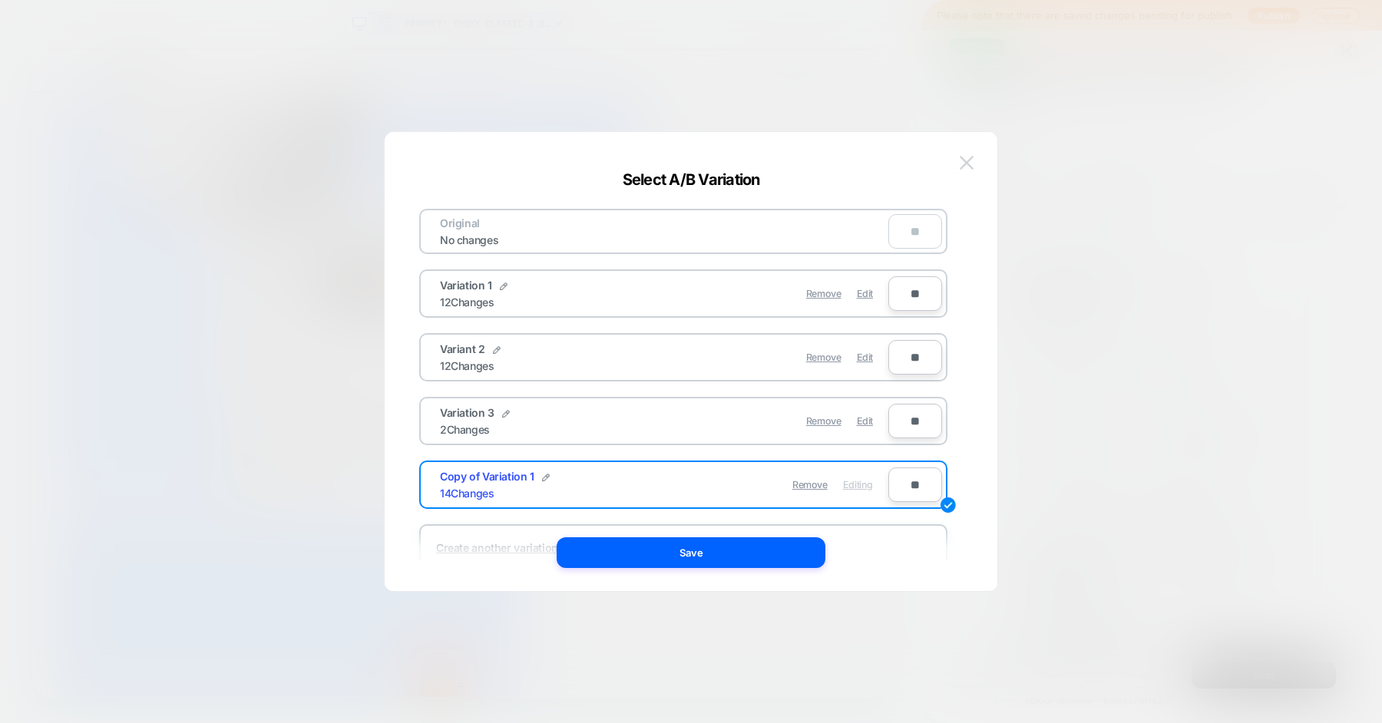
click at [970, 171] on button at bounding box center [966, 162] width 23 height 23
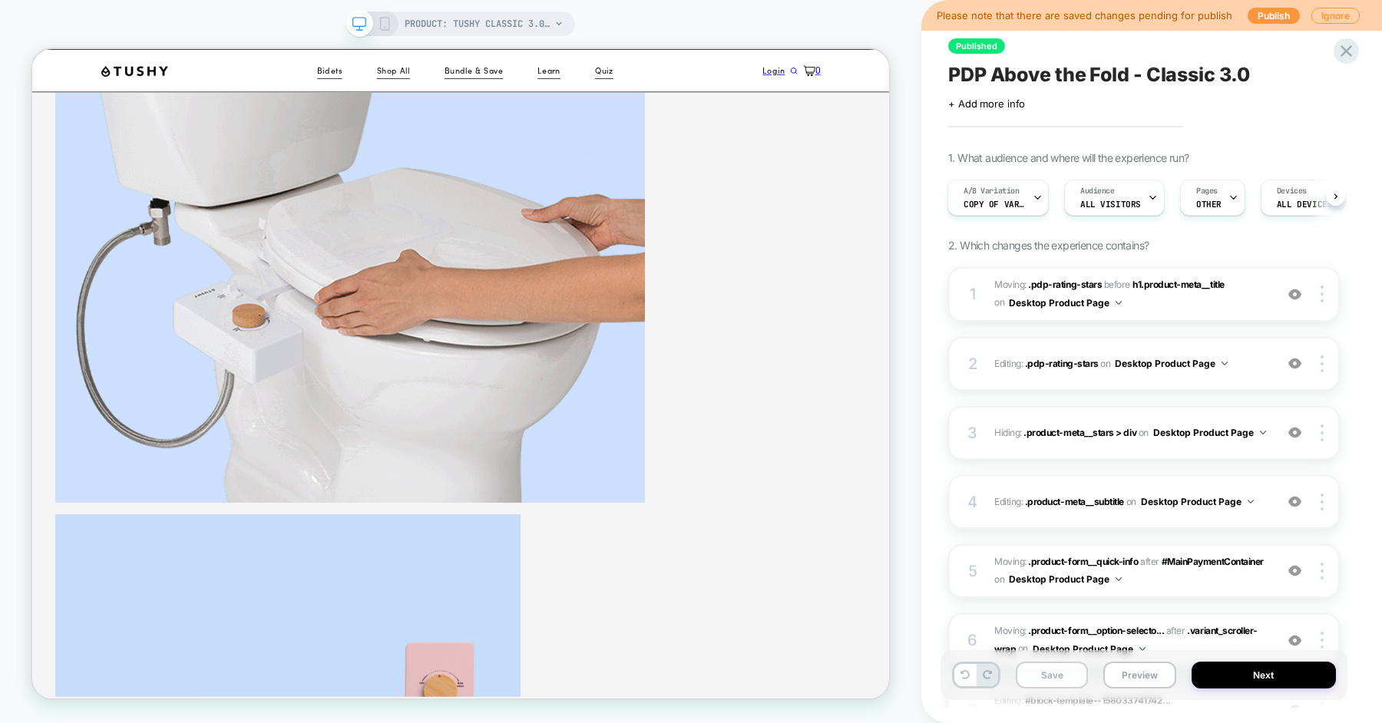
click at [1079, 674] on button "Save" at bounding box center [1052, 675] width 72 height 27
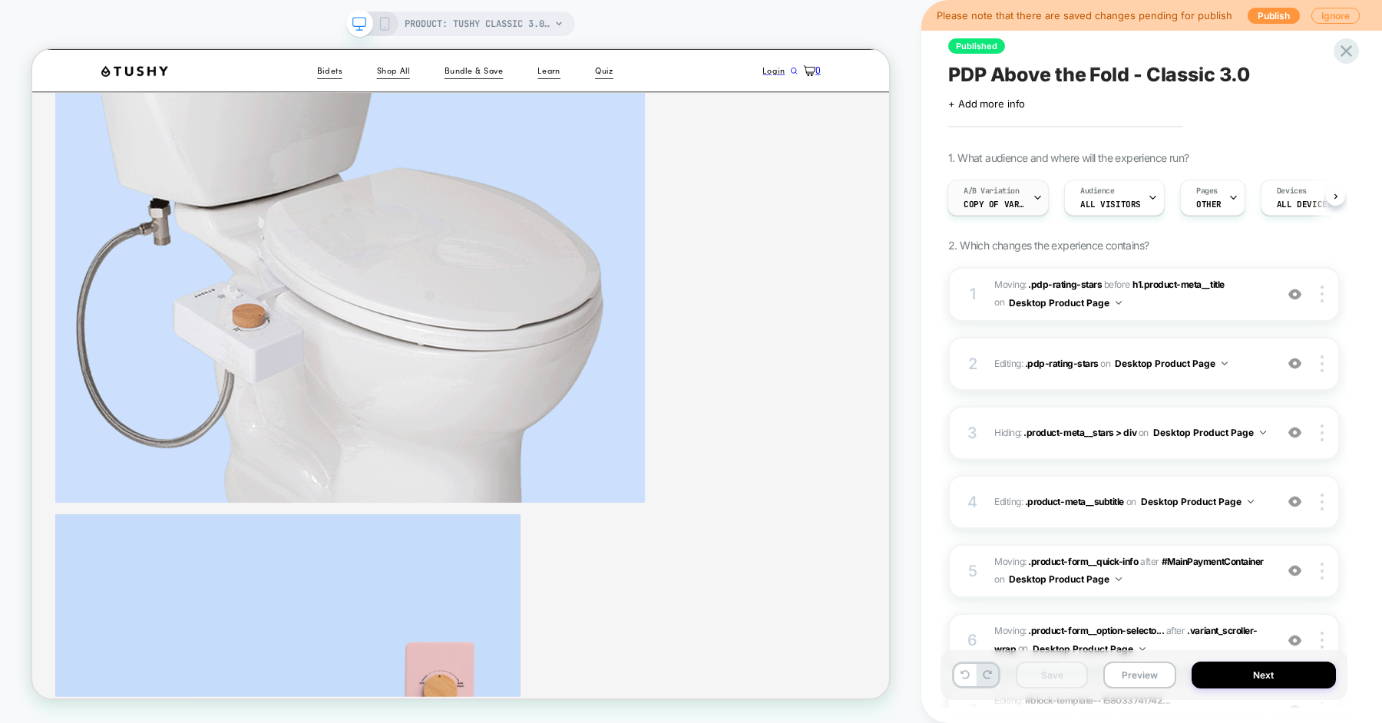
click at [1030, 207] on div "A/B Variation Copy of Variation 1" at bounding box center [994, 197] width 92 height 35
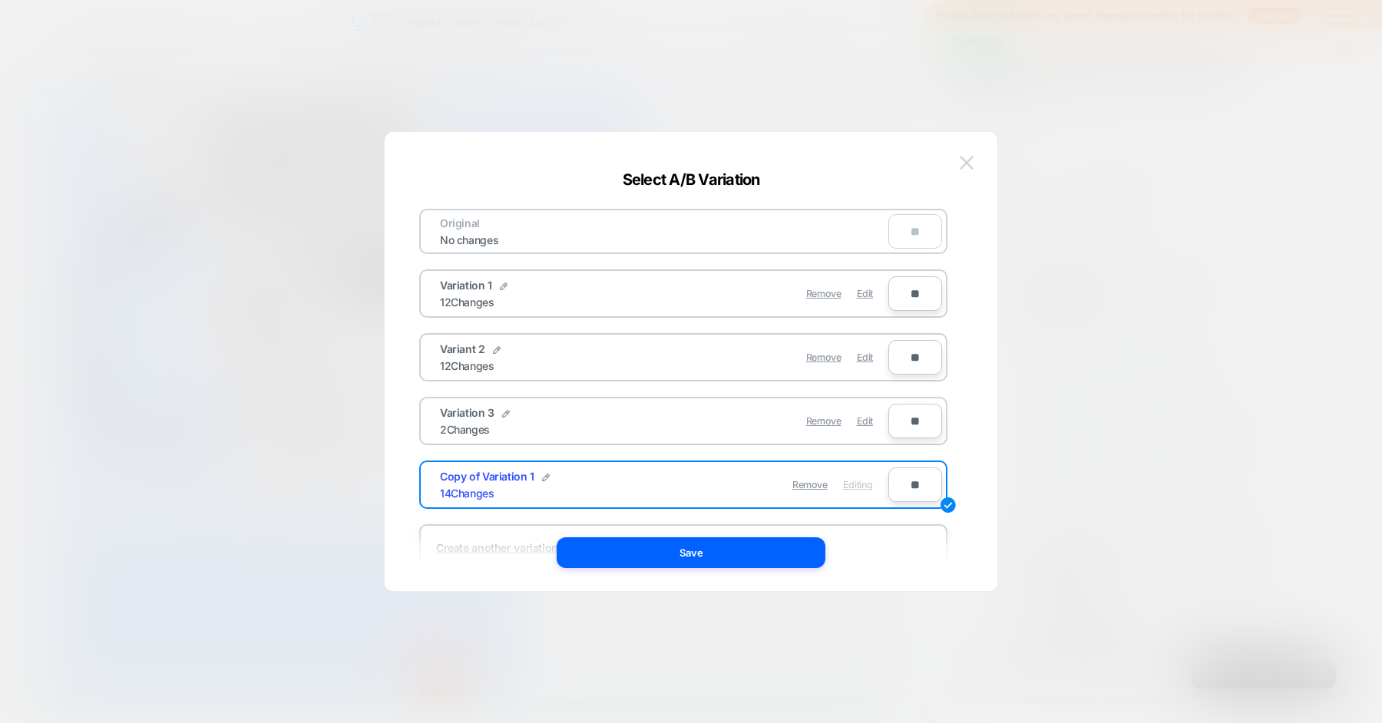
click at [961, 165] on img at bounding box center [967, 162] width 14 height 13
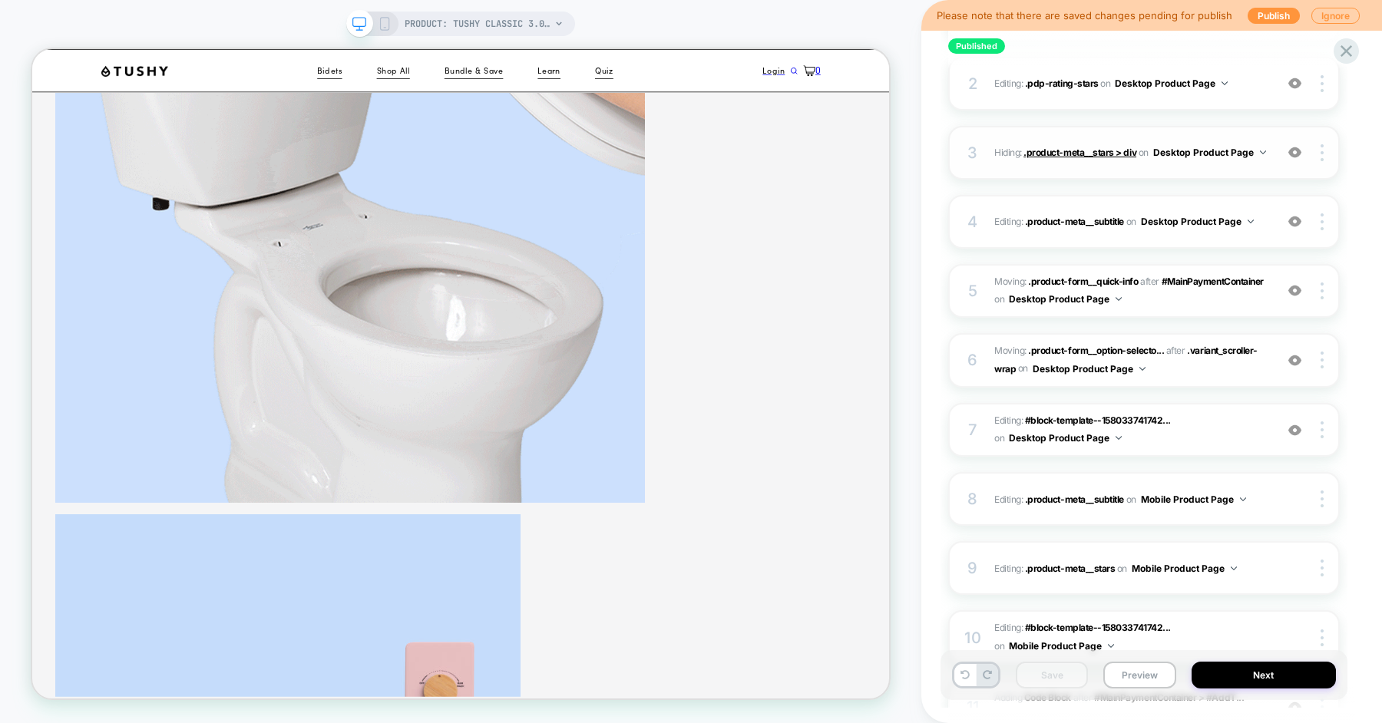
scroll to position [0, 0]
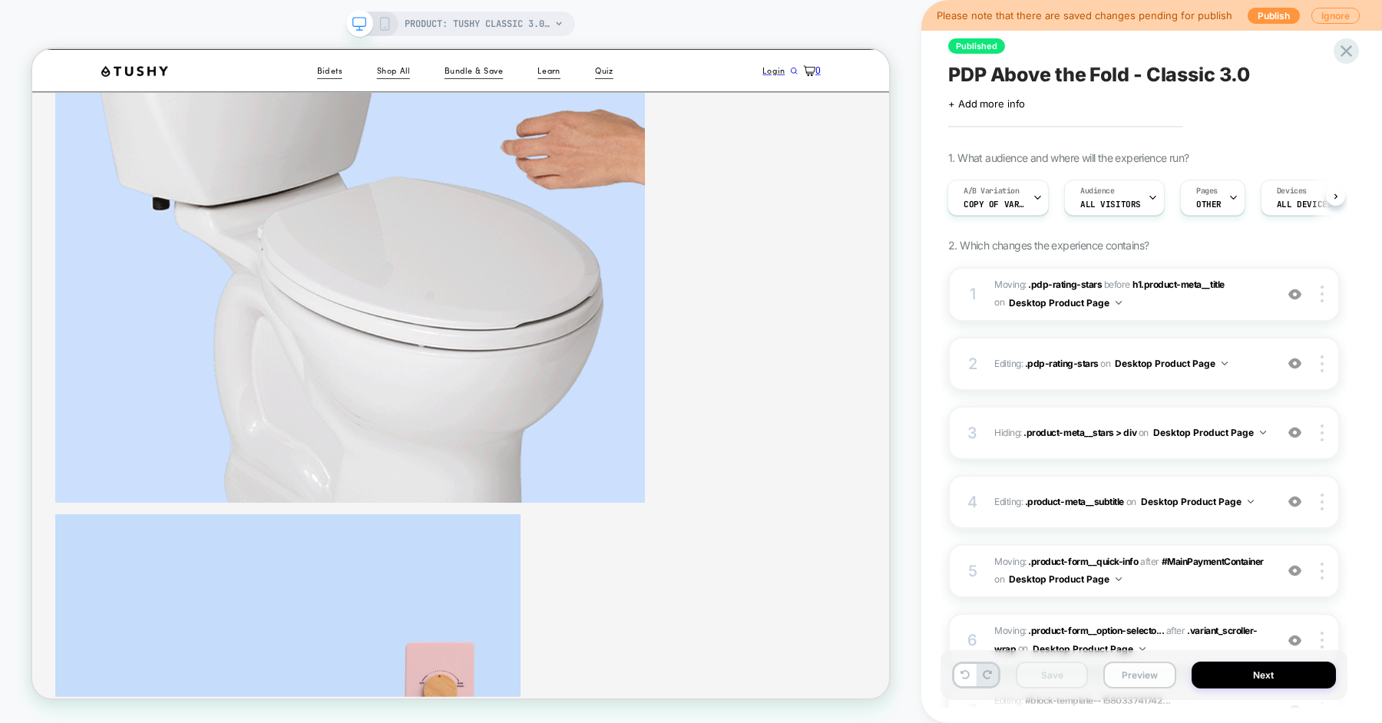
click at [1139, 675] on button "Preview" at bounding box center [1139, 675] width 72 height 27
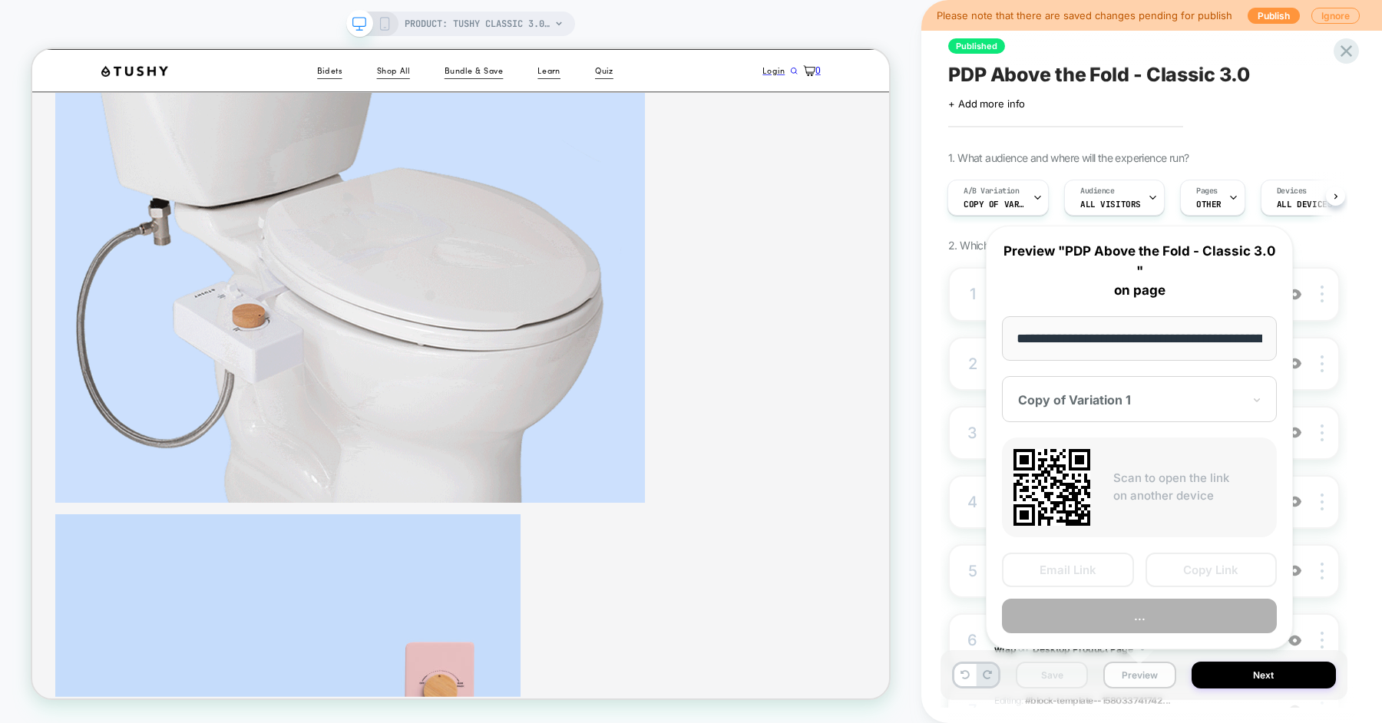
scroll to position [0, 216]
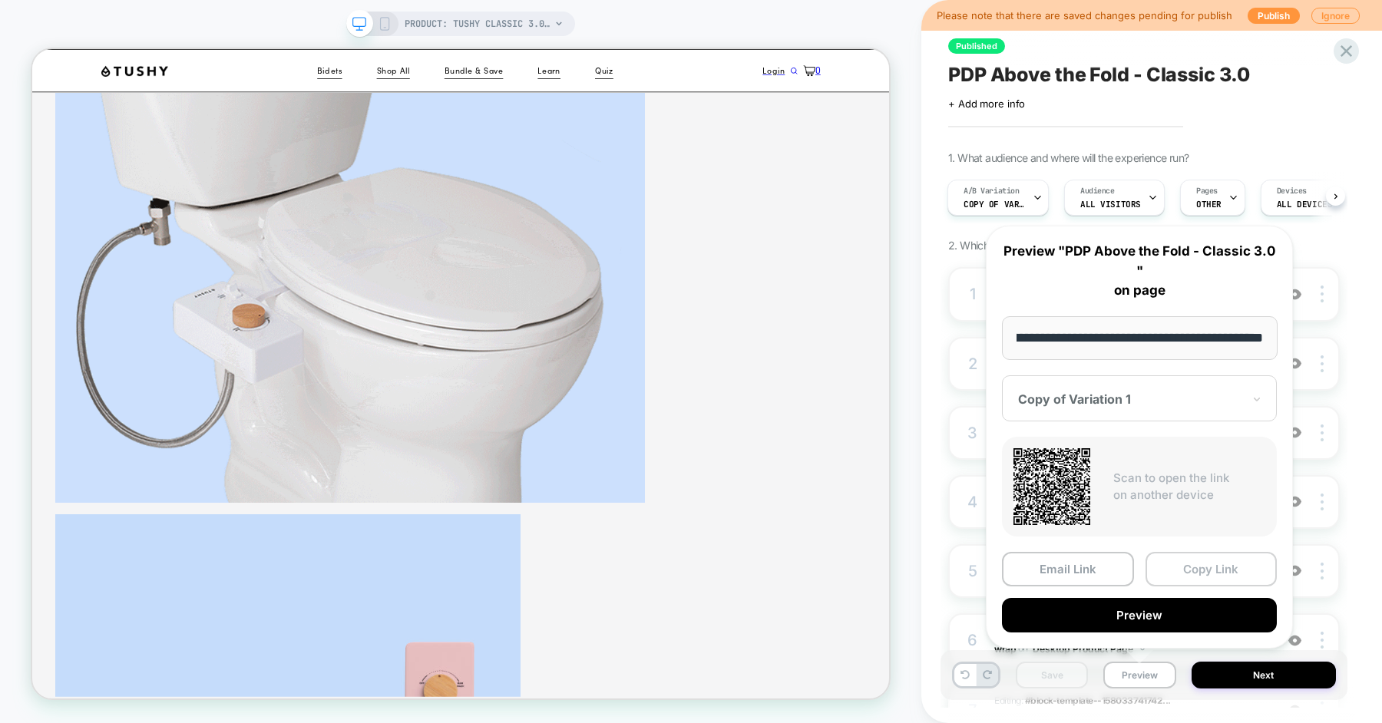
click at [1182, 572] on button "Copy Link" at bounding box center [1212, 569] width 132 height 35
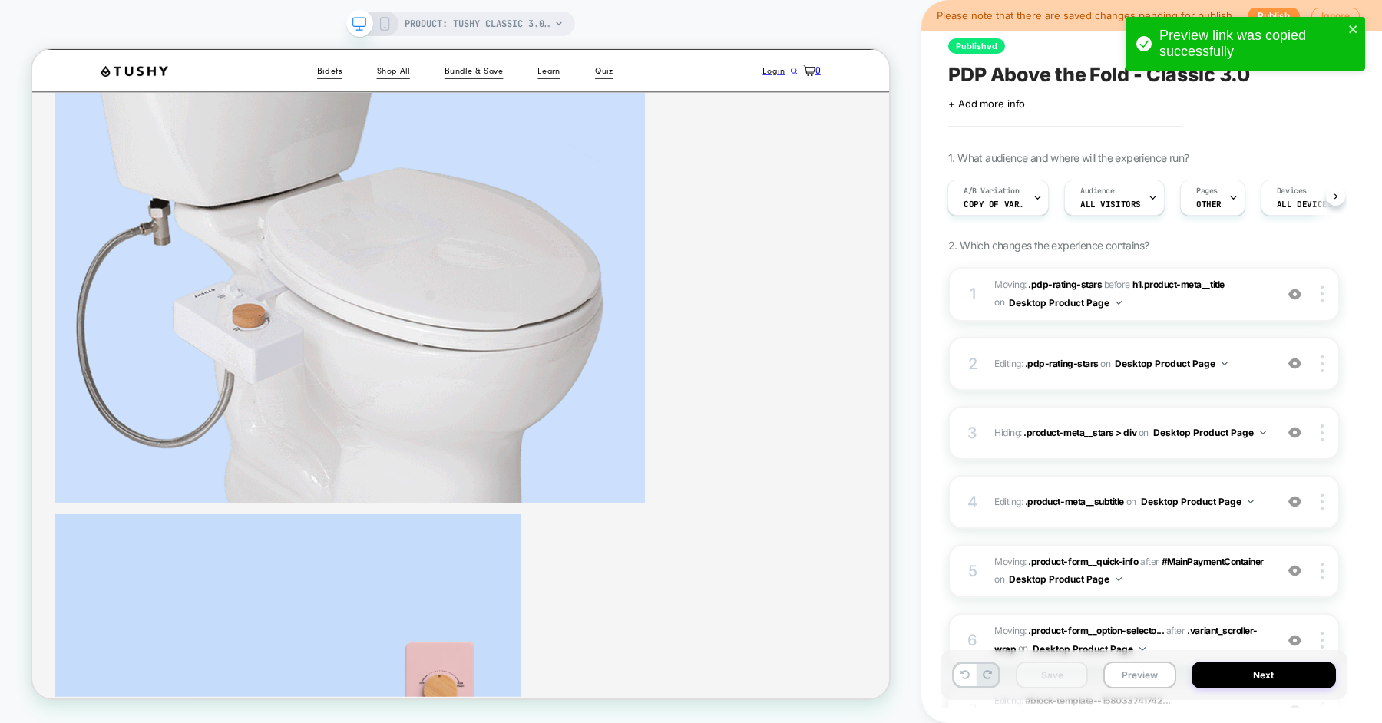
scroll to position [660, 0]
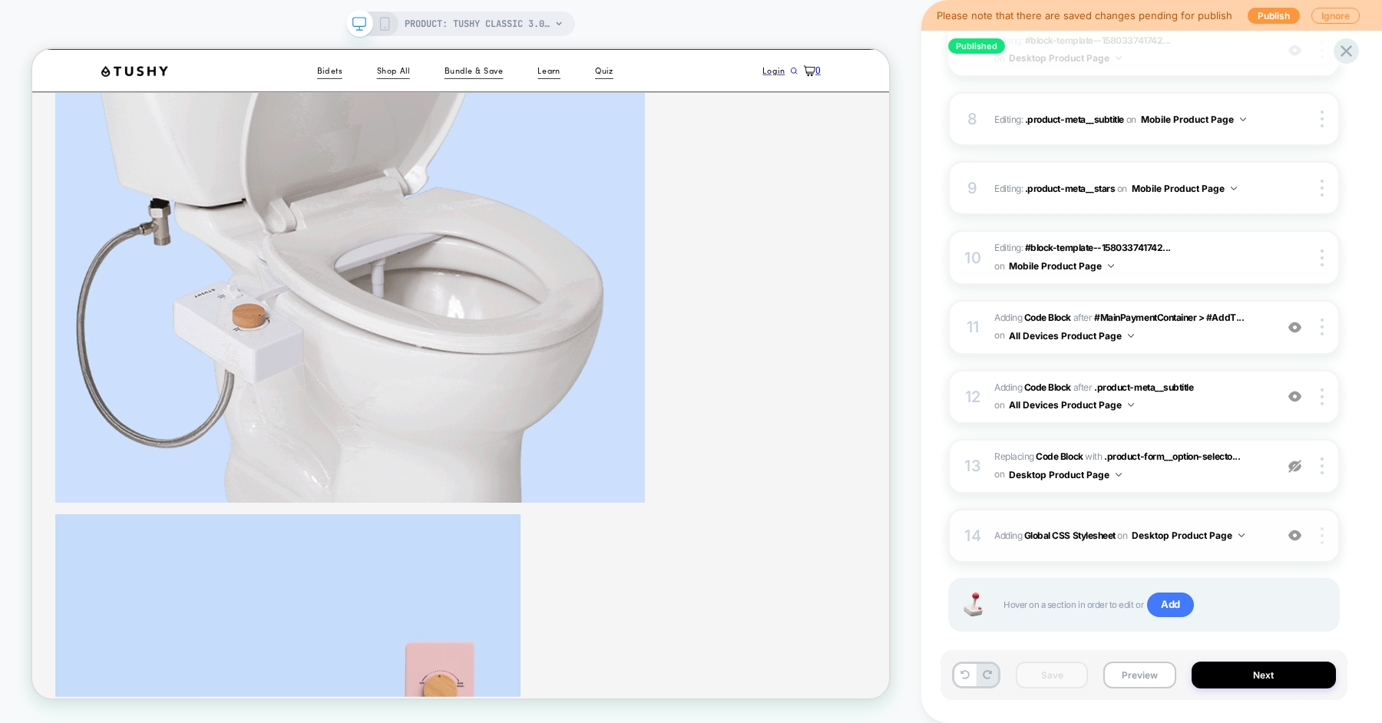
click at [1321, 529] on img at bounding box center [1322, 535] width 3 height 17
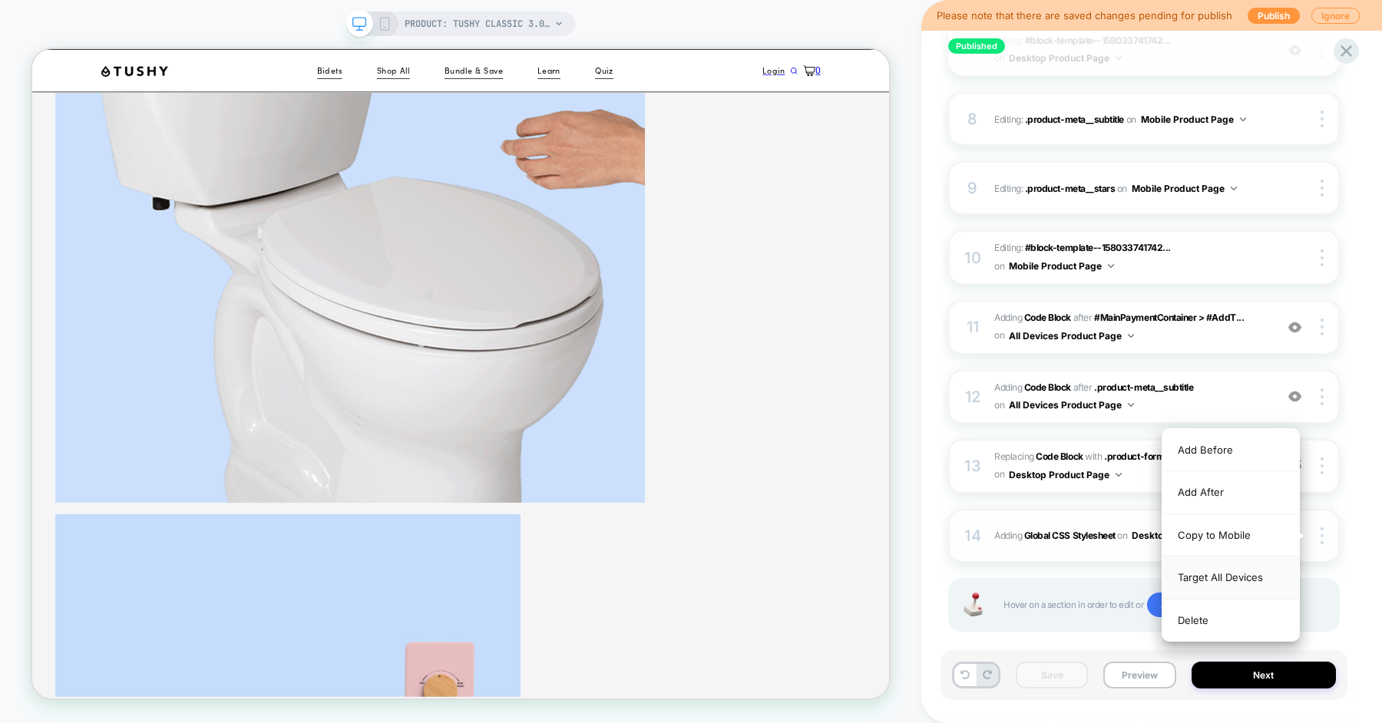
click at [1259, 567] on div "Target All Devices" at bounding box center [1230, 578] width 137 height 42
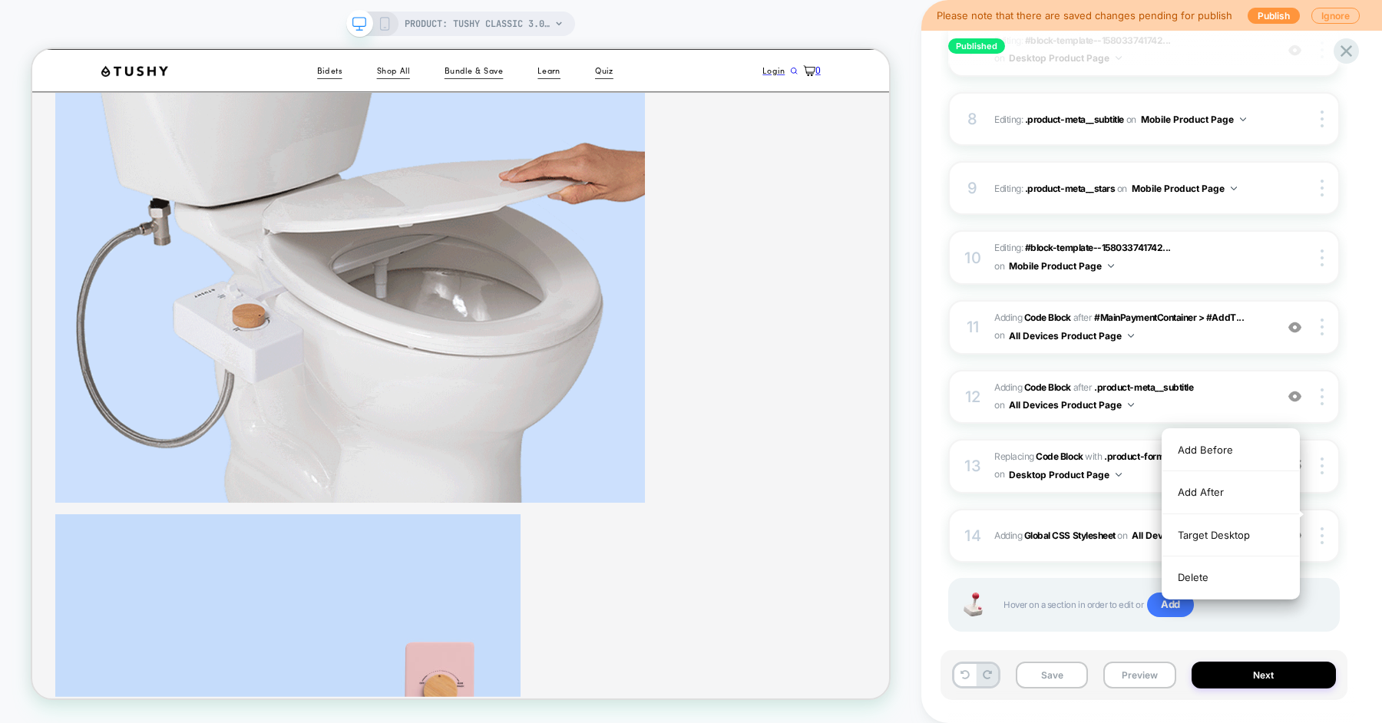
click at [1352, 536] on div "Published PDP Above the Fold - Classic 3.0 Click to edit experience details + A…" at bounding box center [1151, 361] width 407 height 723
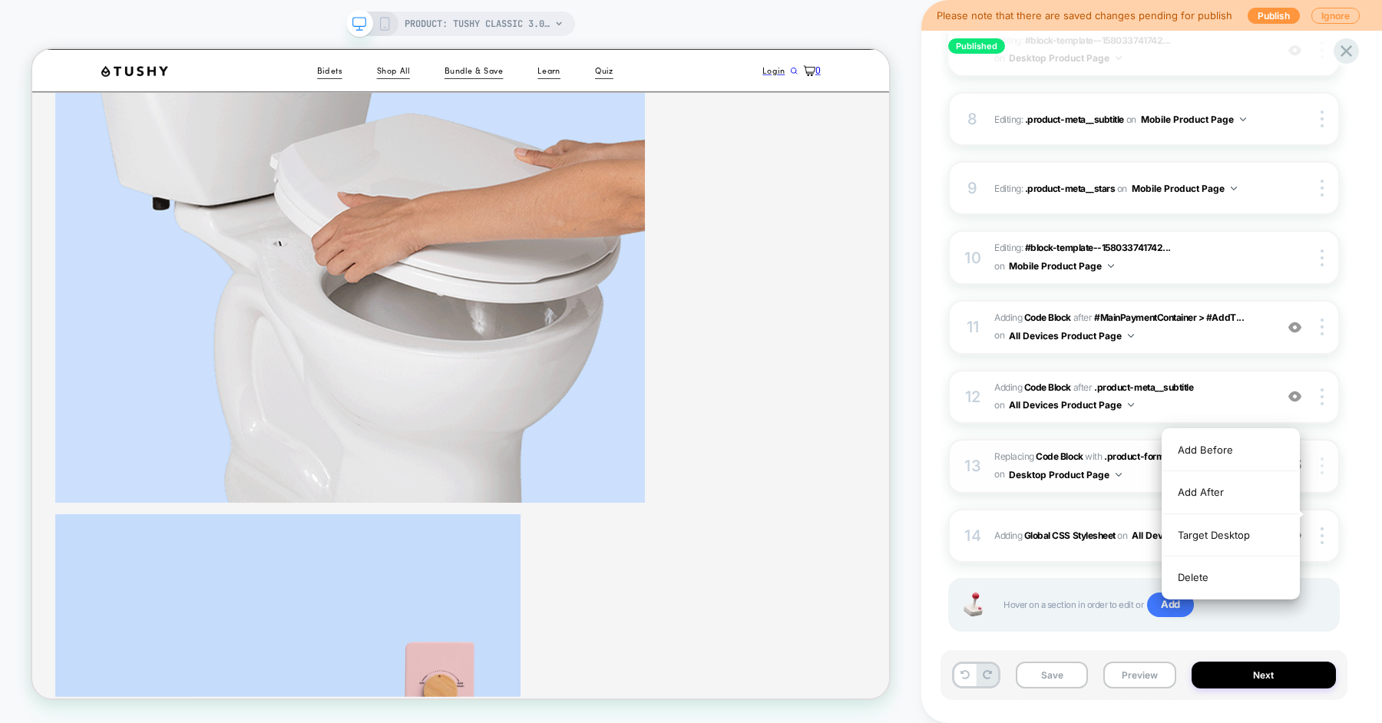
click at [1327, 466] on div at bounding box center [1324, 466] width 29 height 17
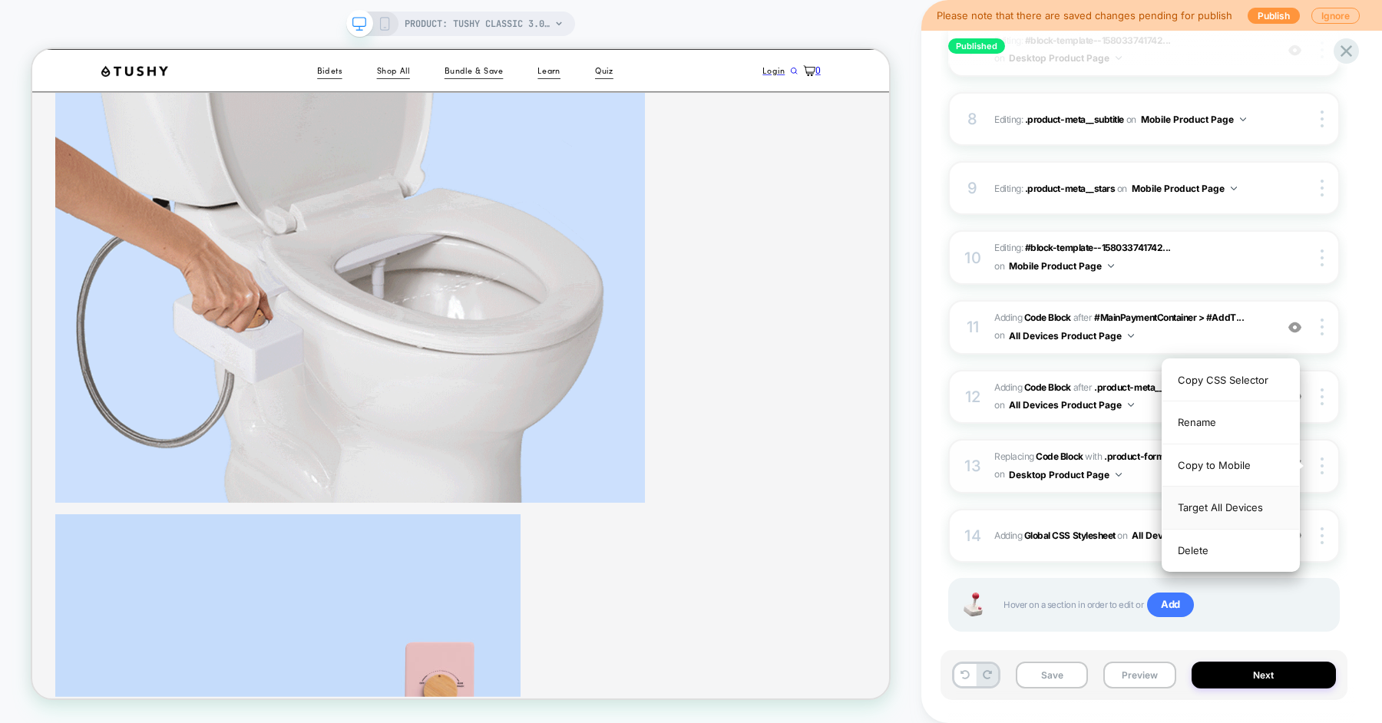
click at [1262, 501] on div "Target All Devices" at bounding box center [1230, 508] width 137 height 42
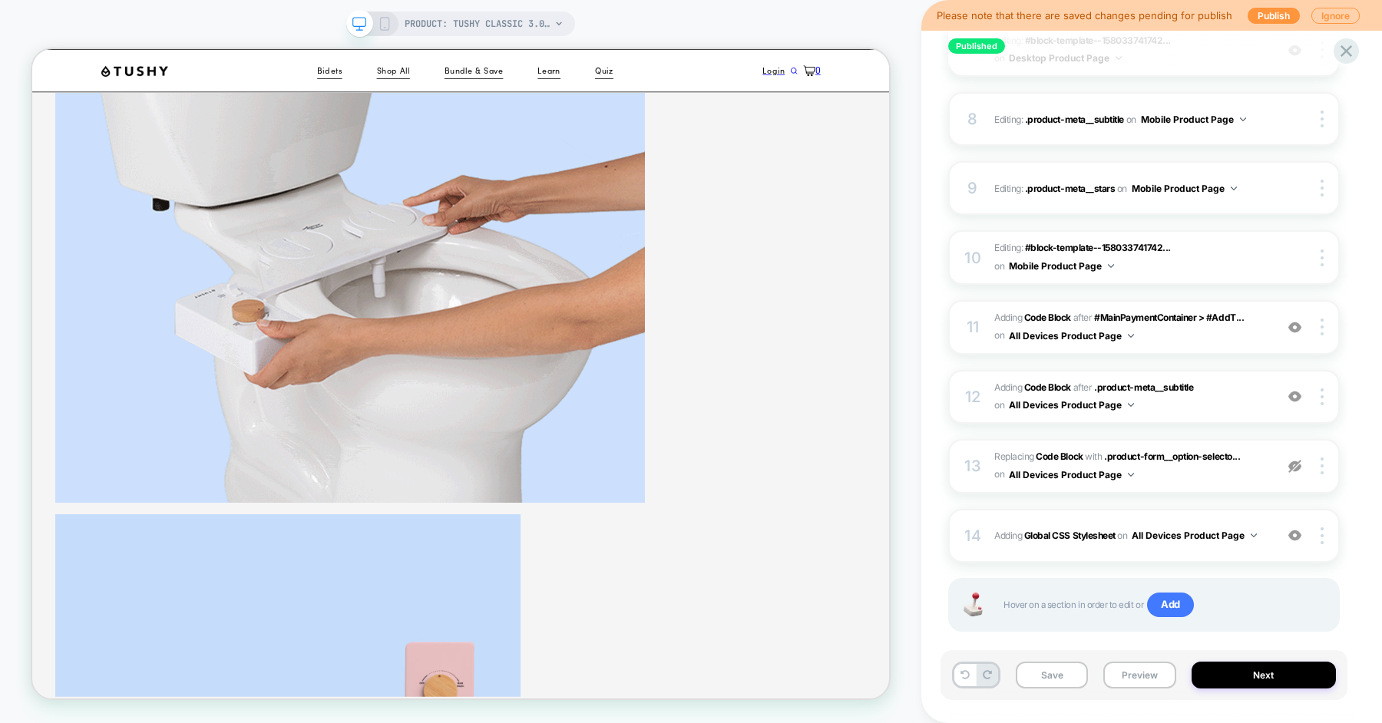
scroll to position [630, 0]
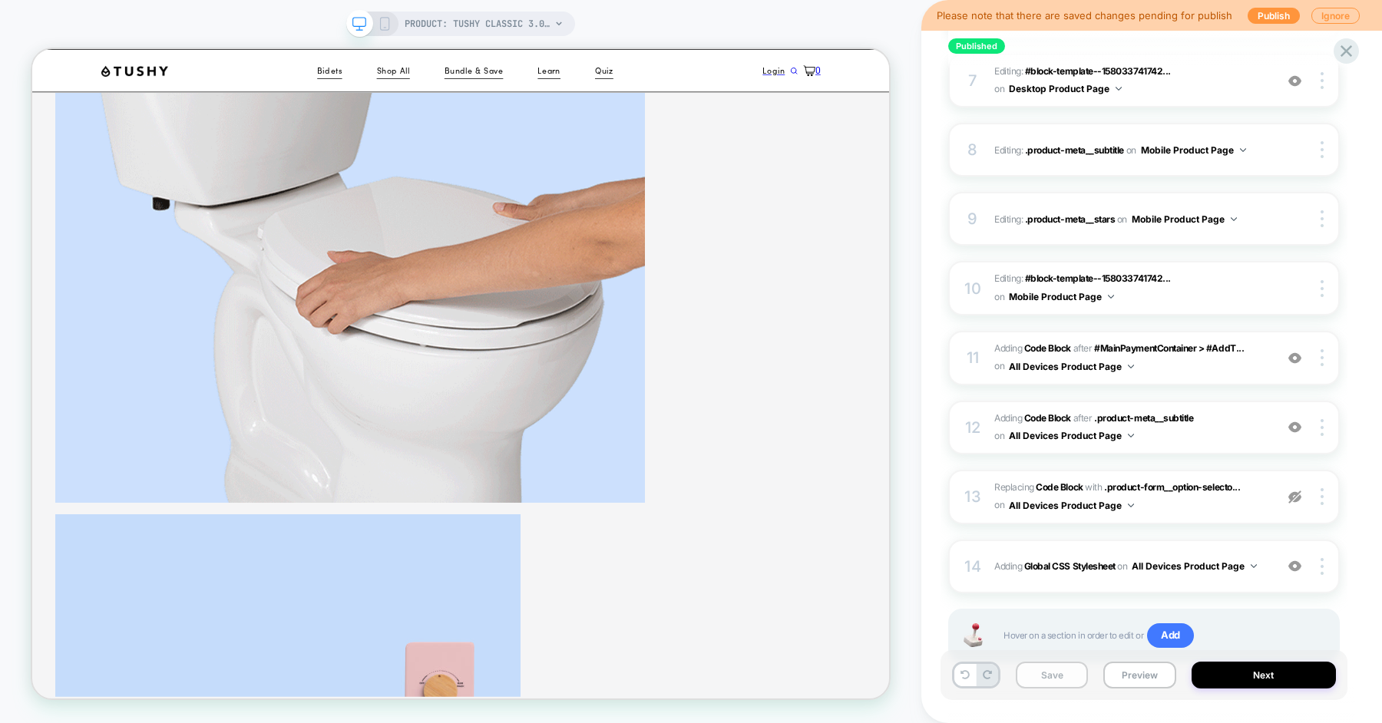
click at [1050, 679] on button "Save" at bounding box center [1052, 675] width 72 height 27
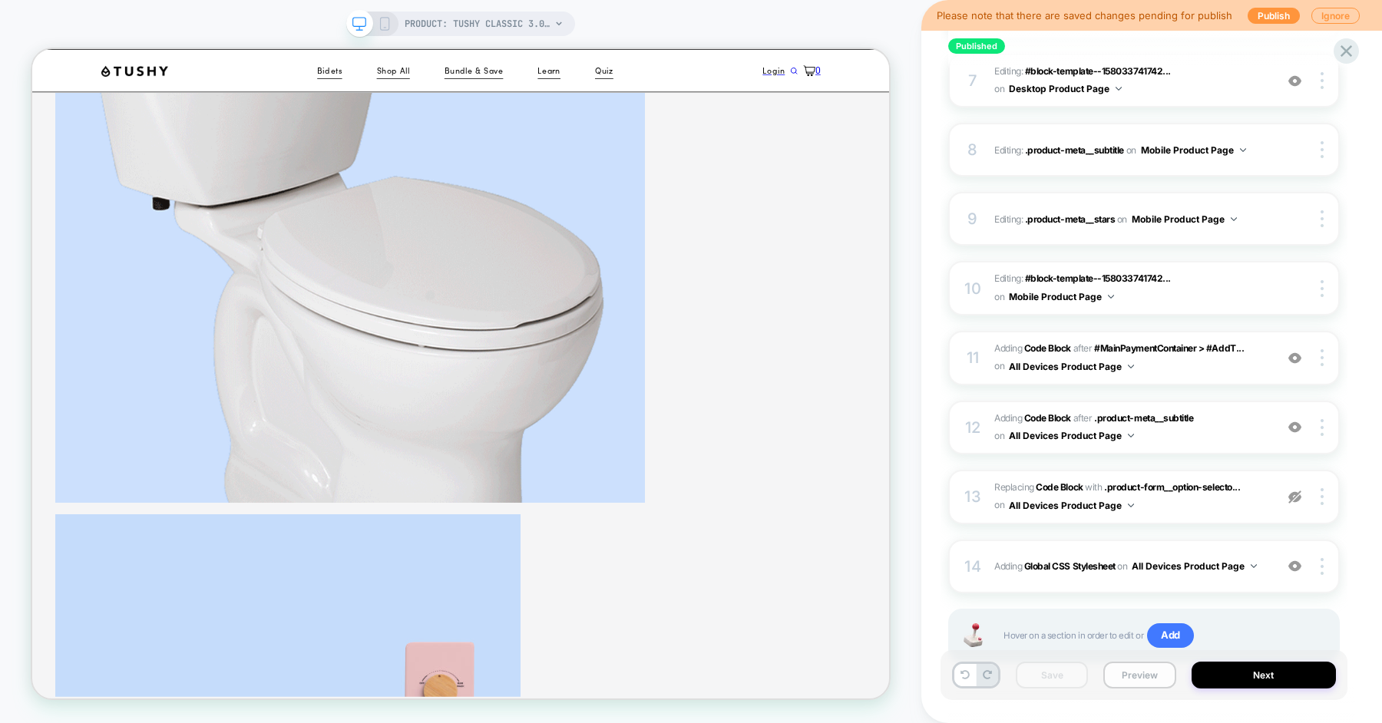
click at [1126, 672] on button "Preview" at bounding box center [1139, 675] width 72 height 27
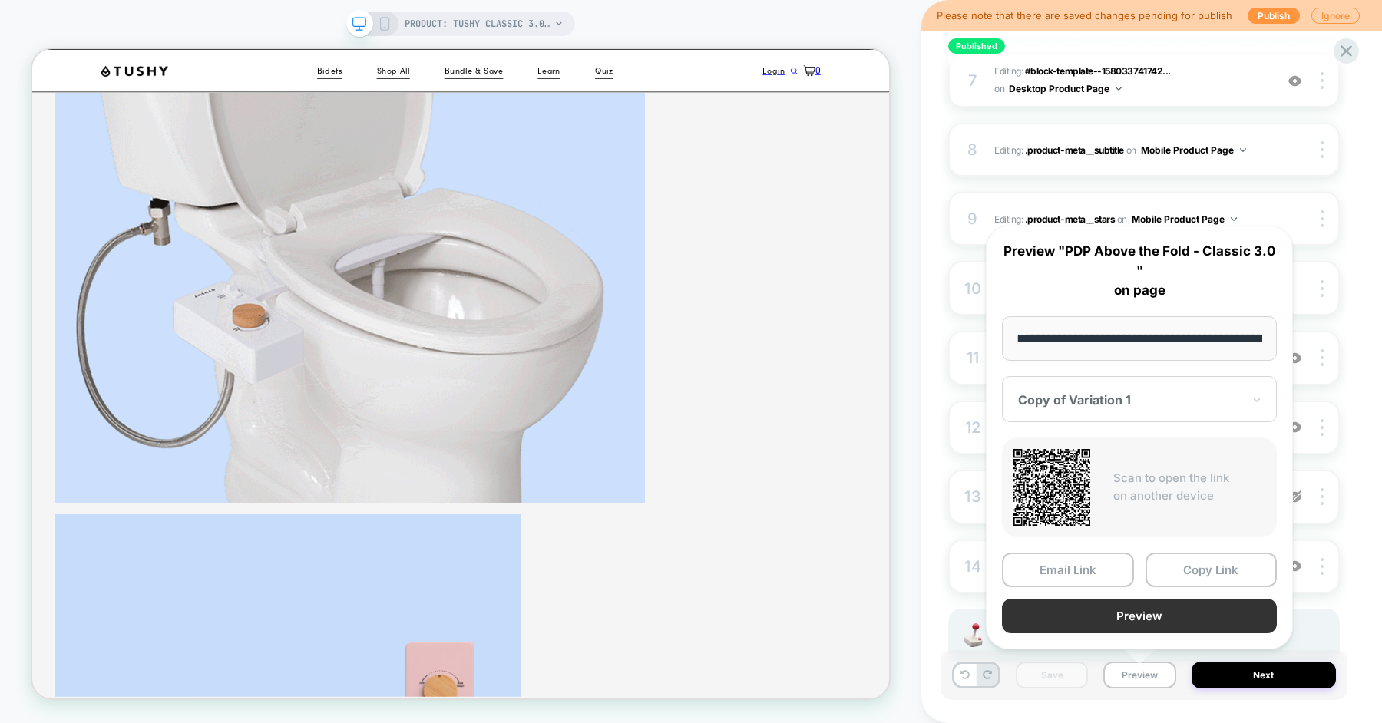
scroll to position [0, 216]
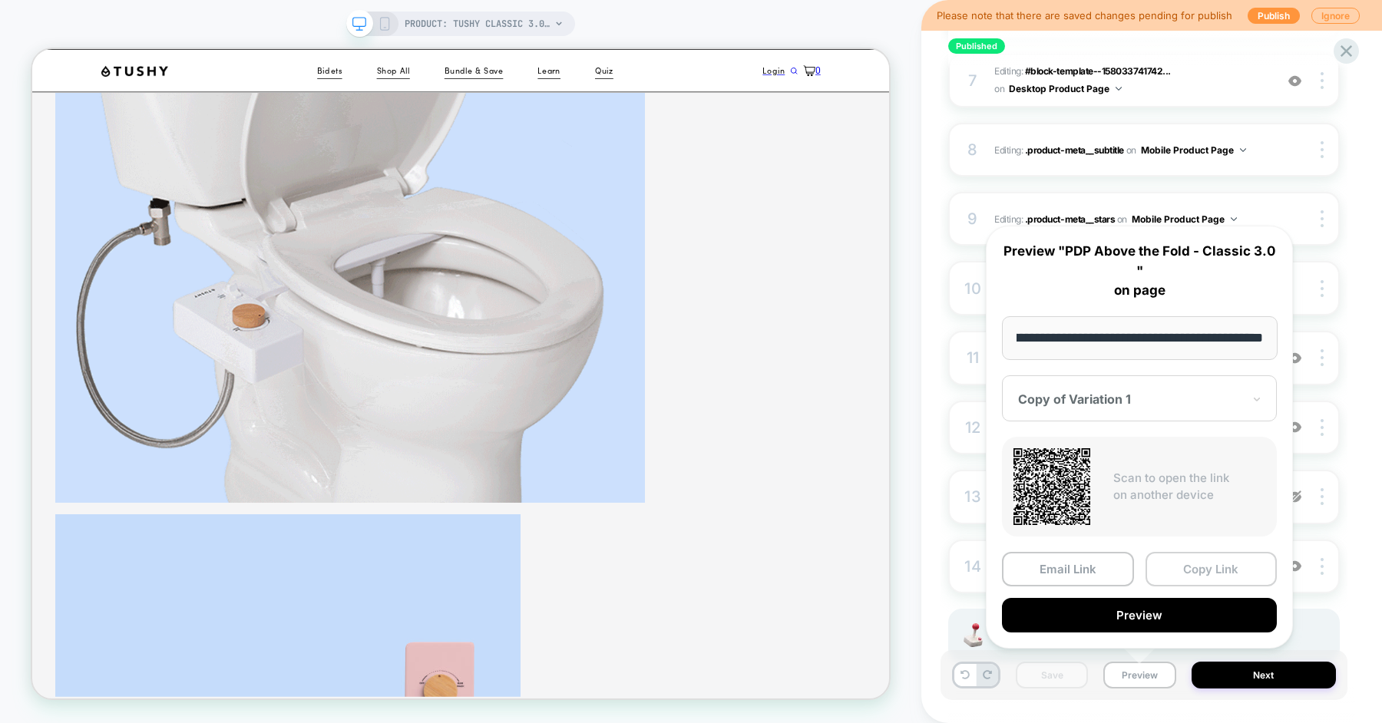
click at [1189, 564] on button "Copy Link" at bounding box center [1212, 569] width 132 height 35
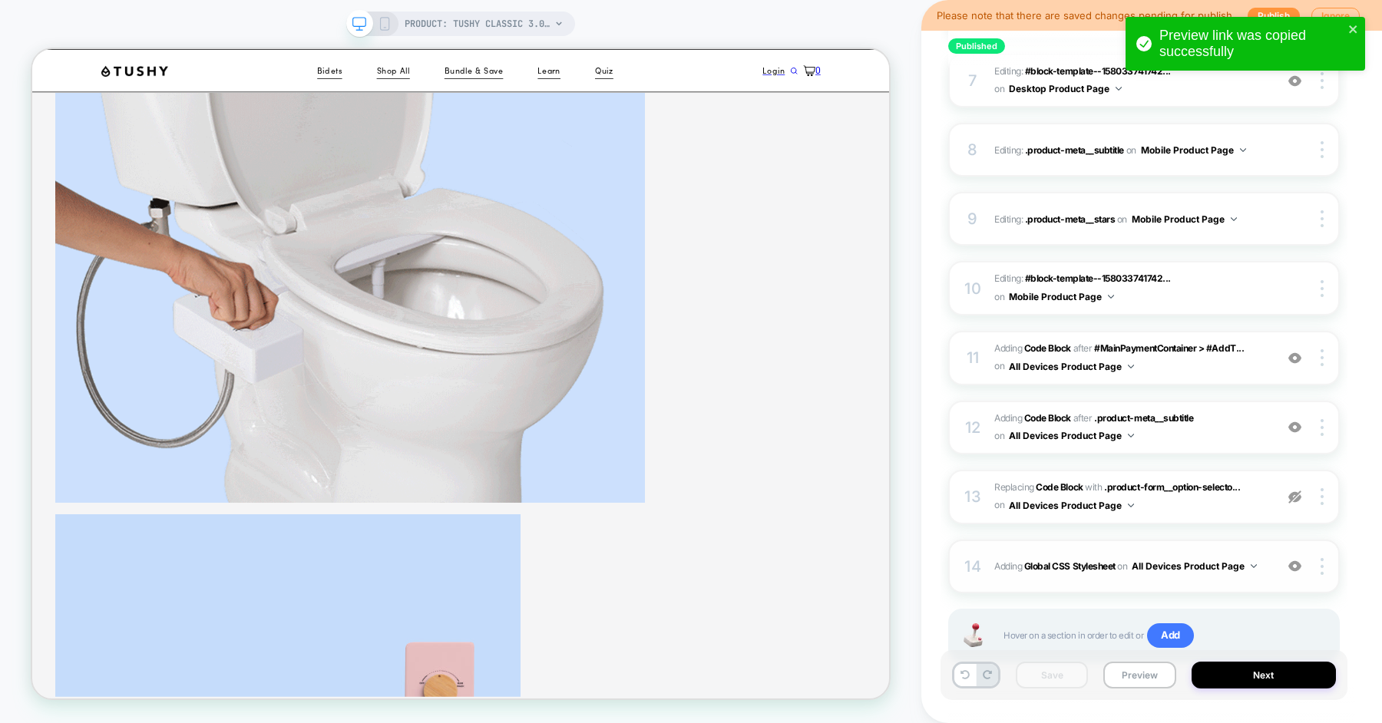
click at [991, 567] on div "14 Adding Global CSS Stylesheet on All Devices Product Page Add Before Add Afte…" at bounding box center [1144, 567] width 392 height 54
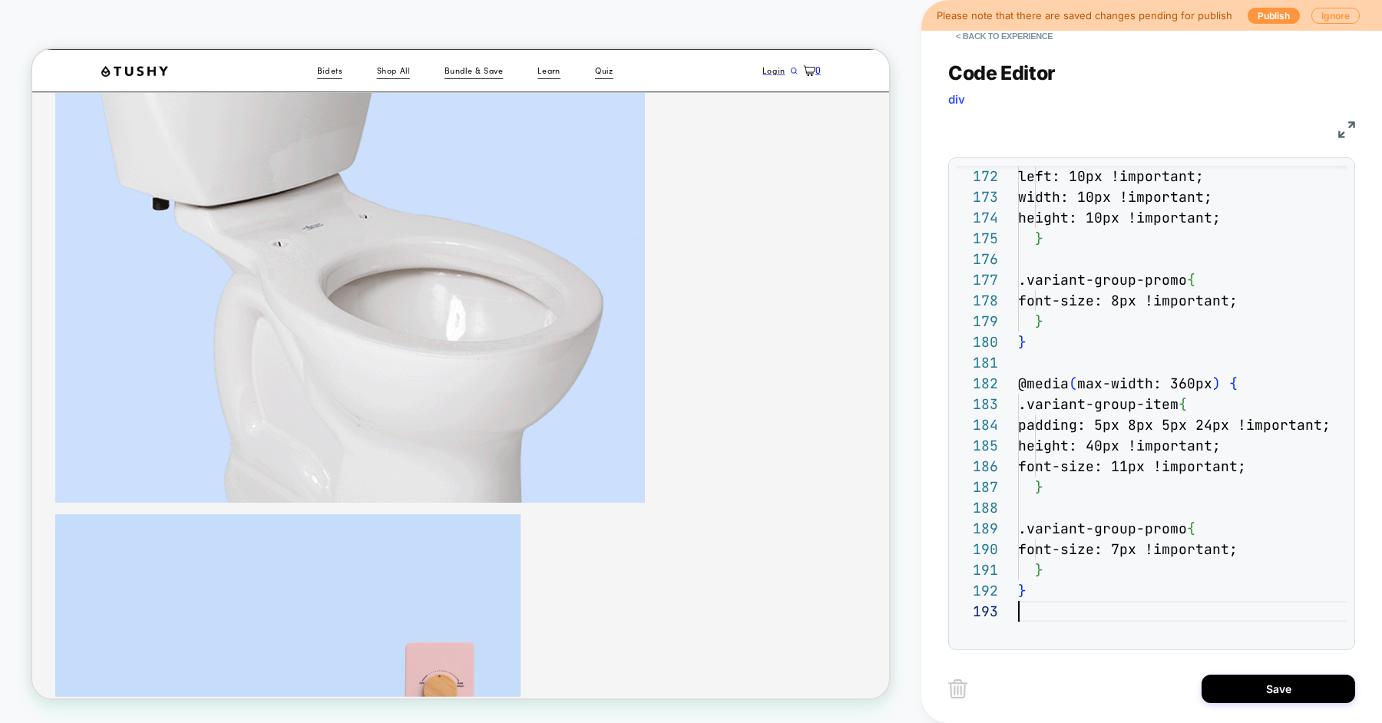
scroll to position [41, 0]
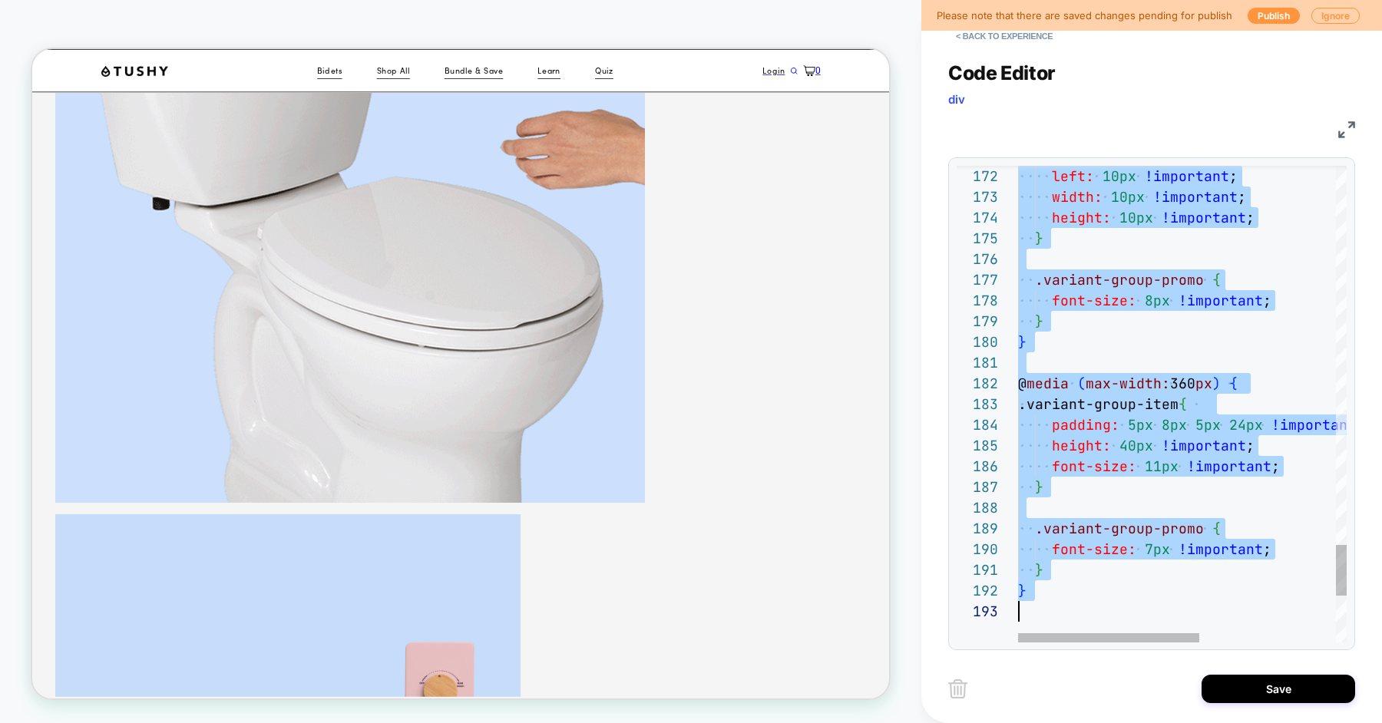
scroll to position [0, 0]
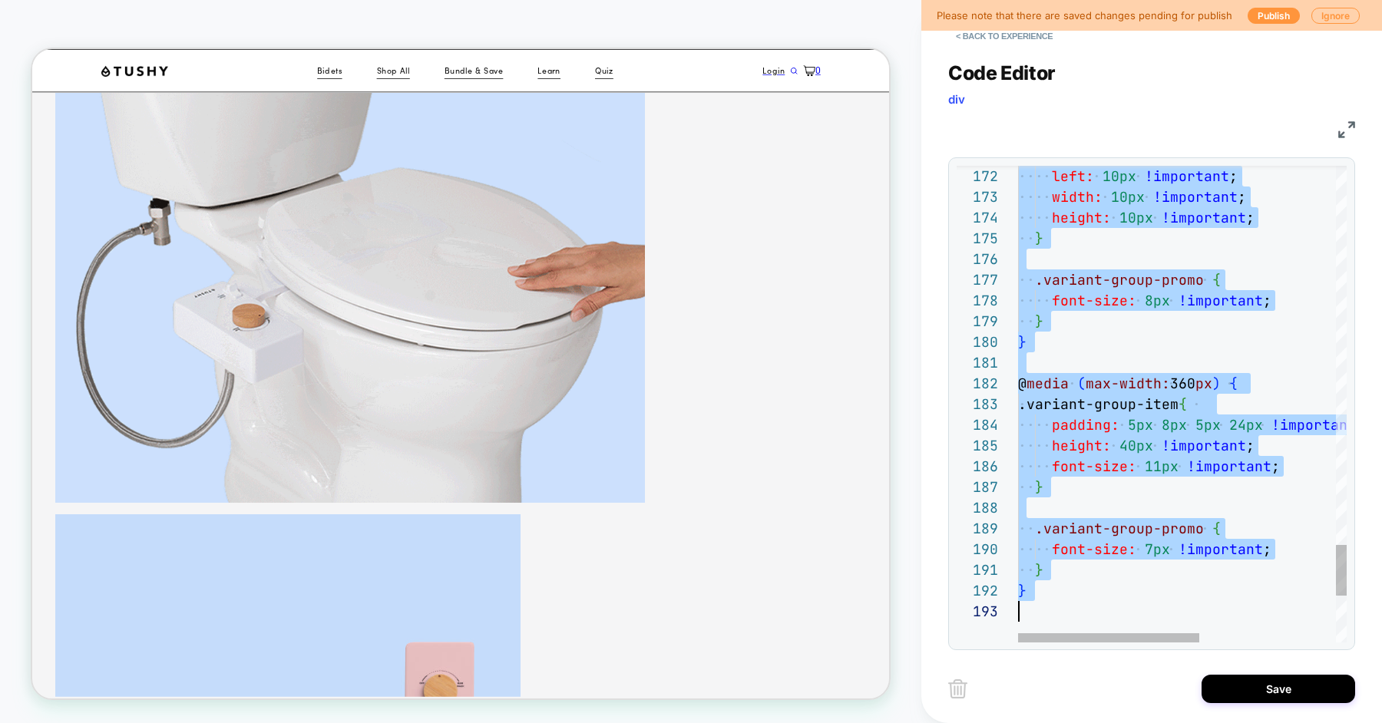
type textarea "* *"
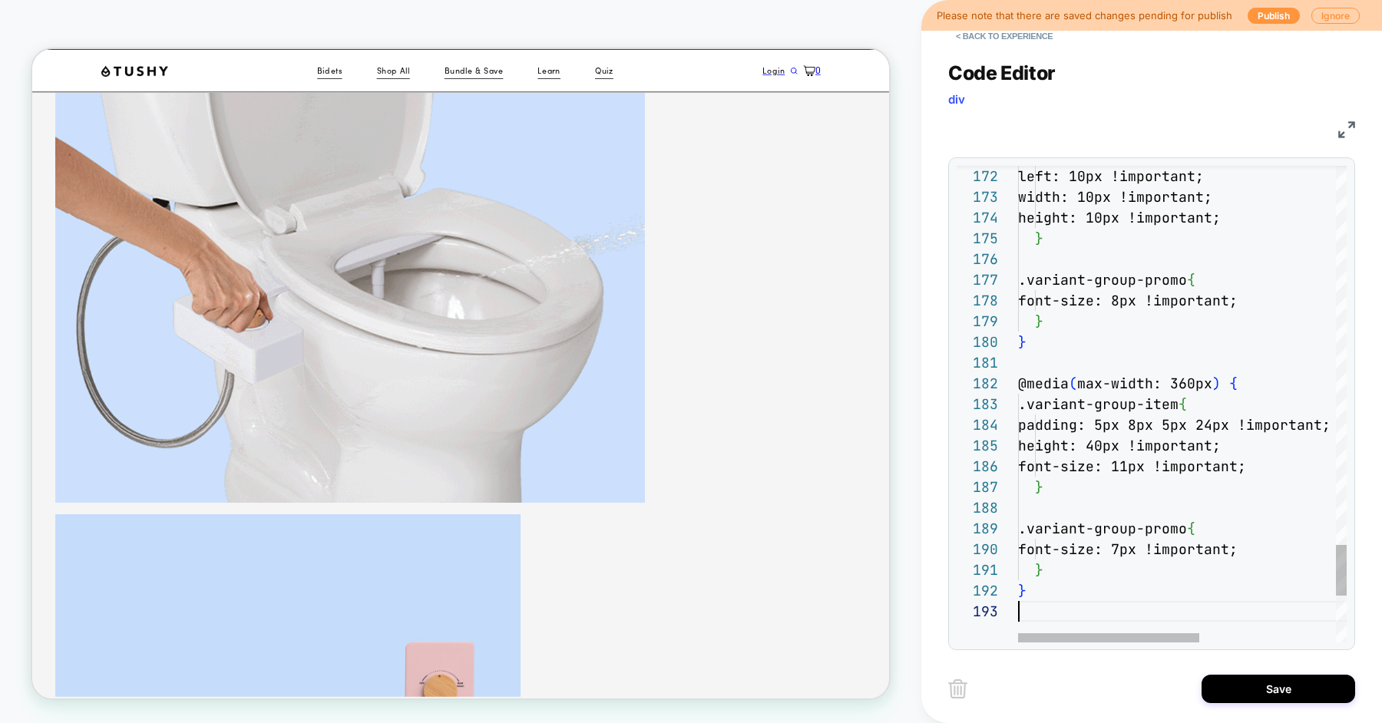
scroll to position [41, 0]
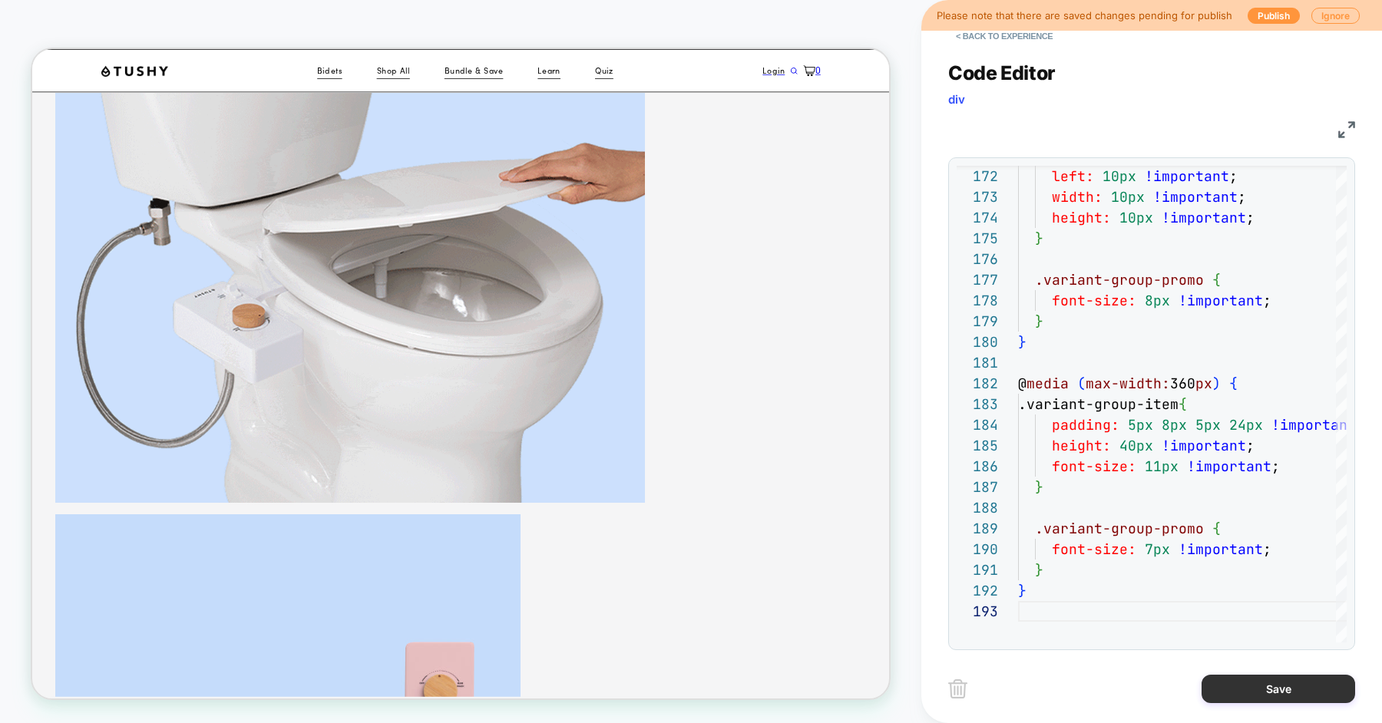
click at [1242, 690] on button "Save" at bounding box center [1279, 689] width 154 height 28
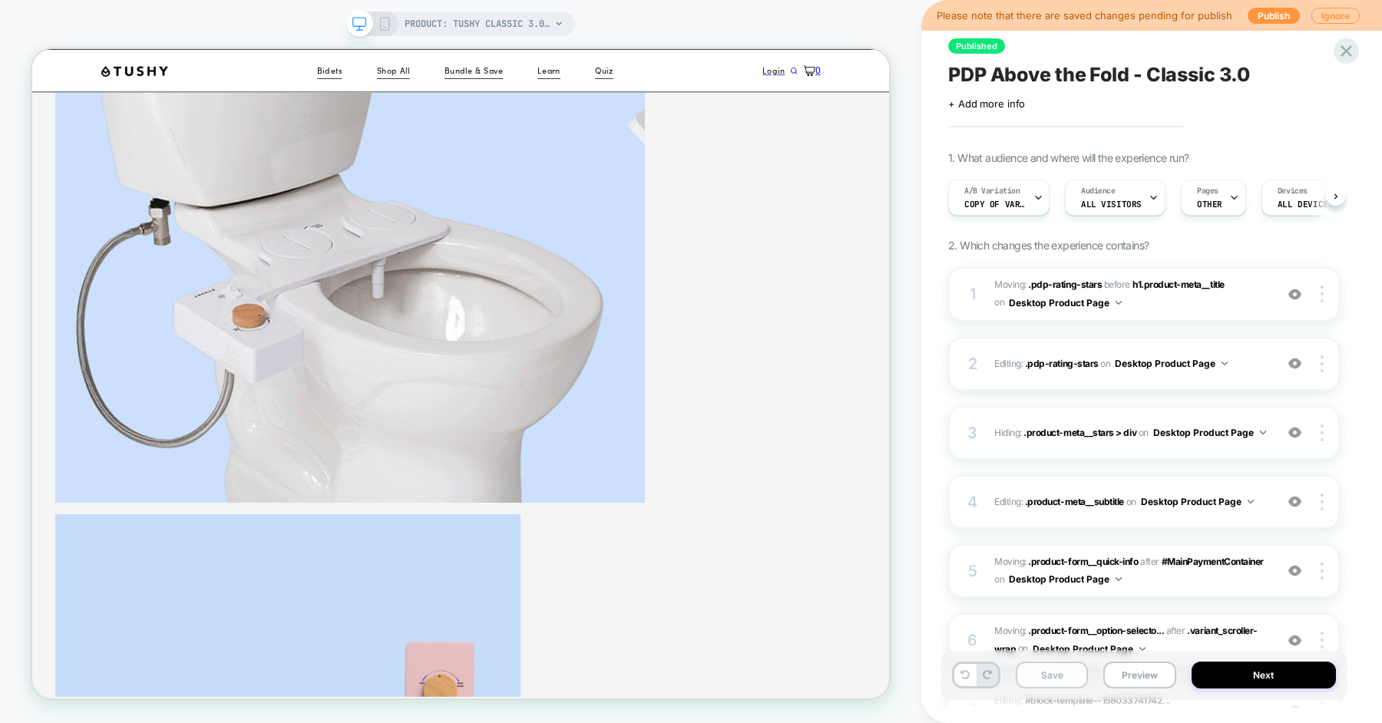
click at [1052, 679] on button "Save" at bounding box center [1052, 675] width 72 height 27
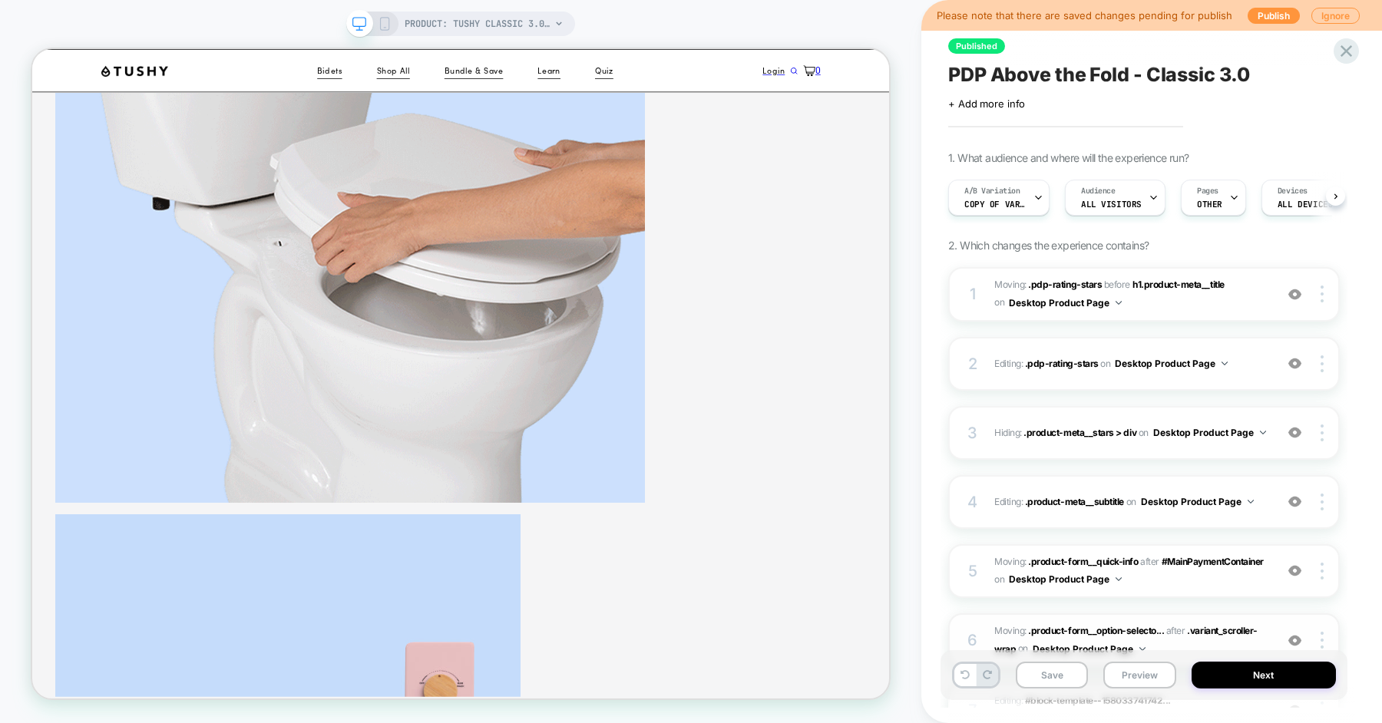
click at [1131, 679] on button "Preview" at bounding box center [1139, 675] width 72 height 27
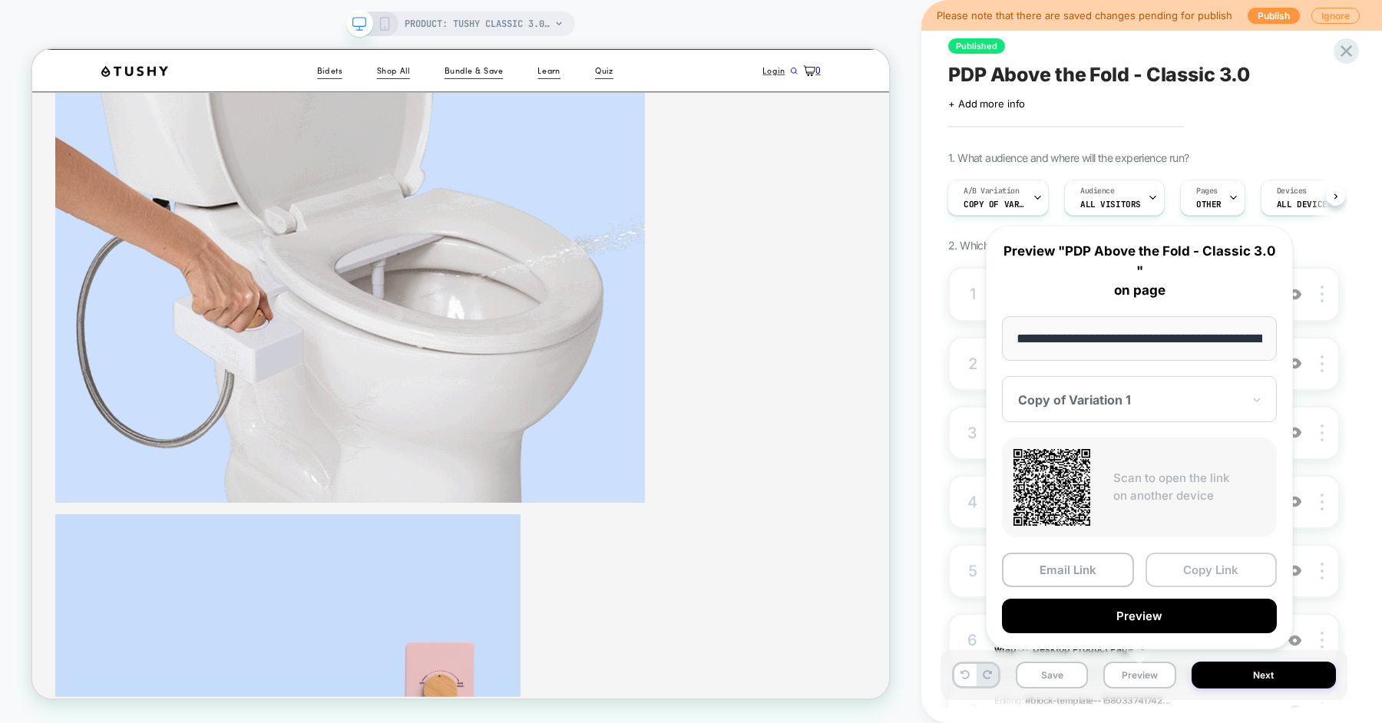
scroll to position [0, 216]
click at [1211, 568] on button "Copy Link" at bounding box center [1212, 569] width 132 height 35
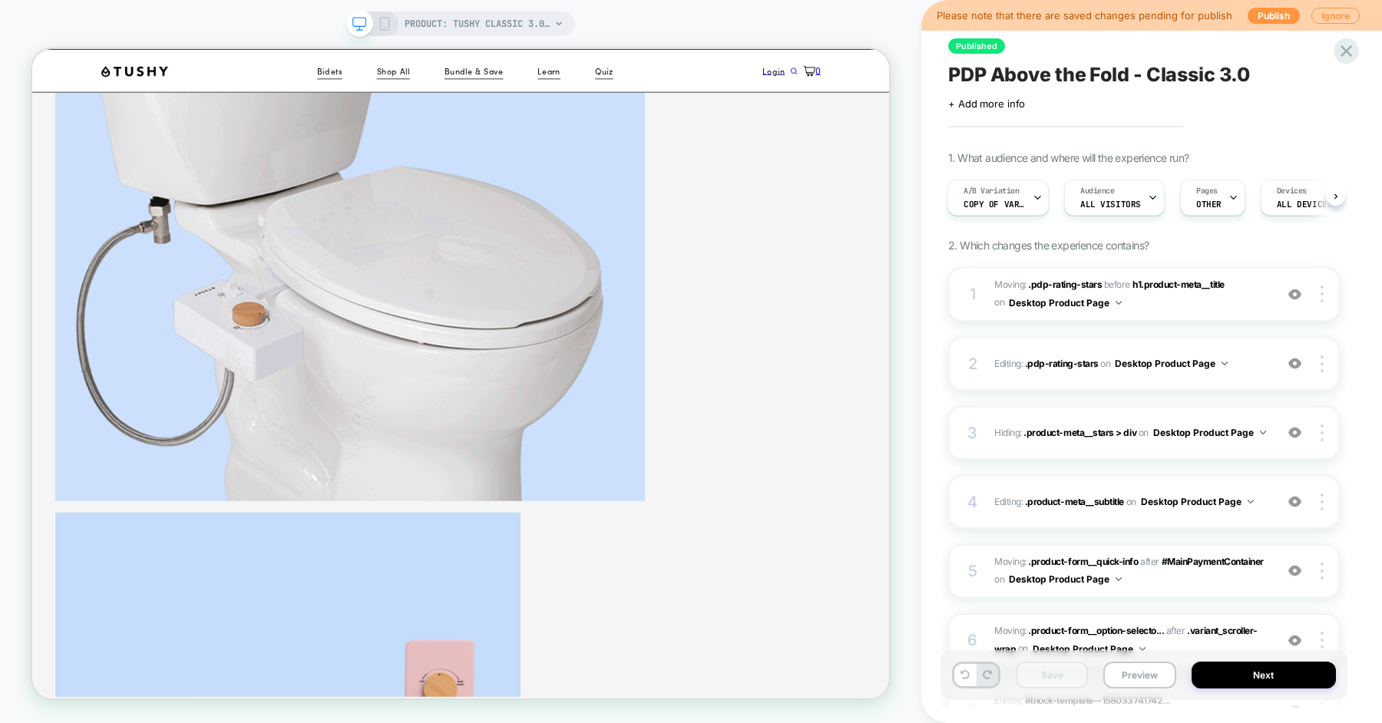
scroll to position [681, 0]
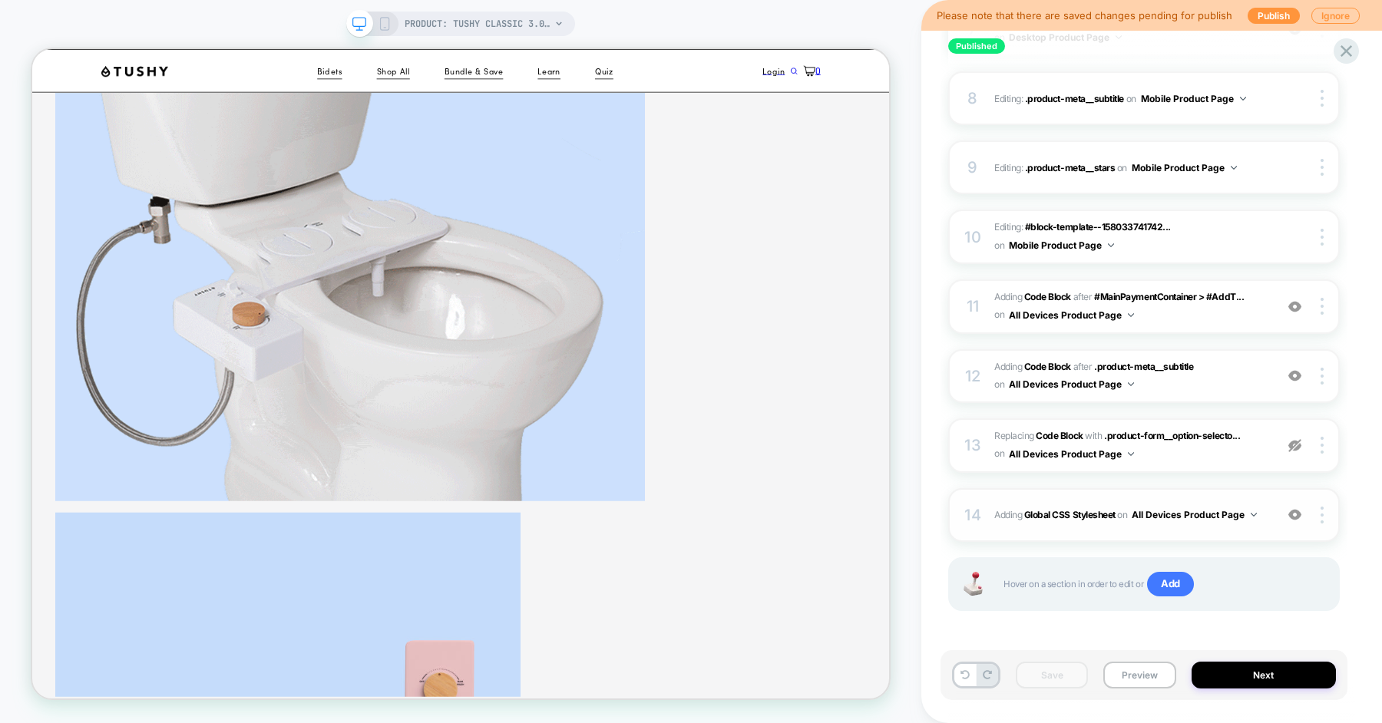
click at [990, 519] on div "14 Adding Global CSS Stylesheet on All Devices Product Page Add Before Add Afte…" at bounding box center [1144, 515] width 392 height 54
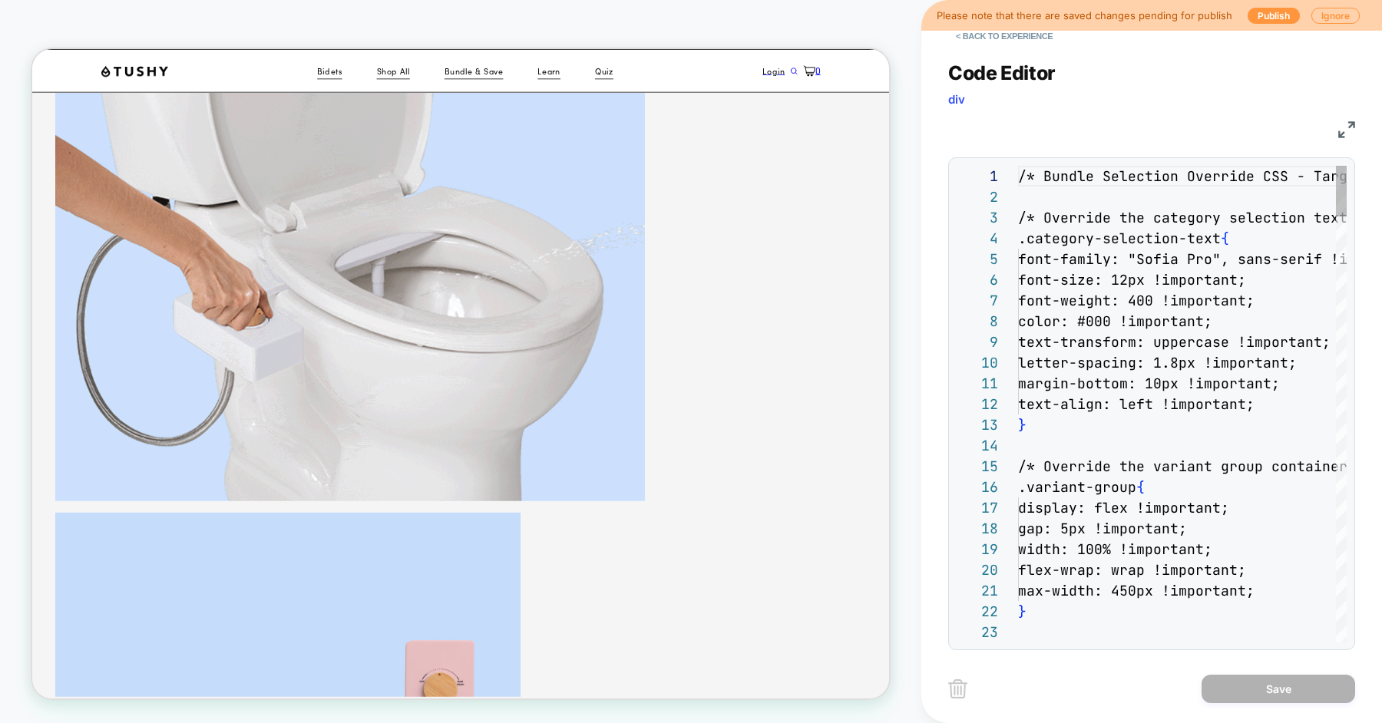
scroll to position [207, 0]
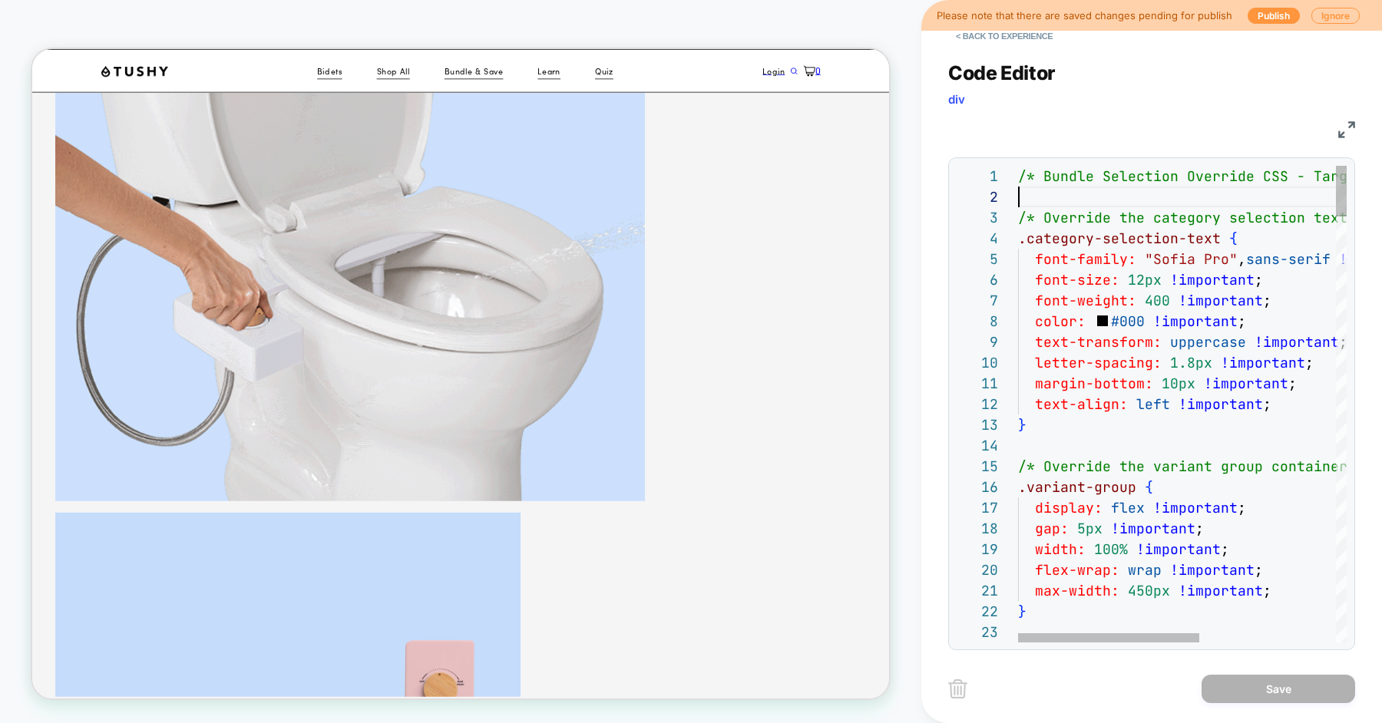
scroll to position [20, 0]
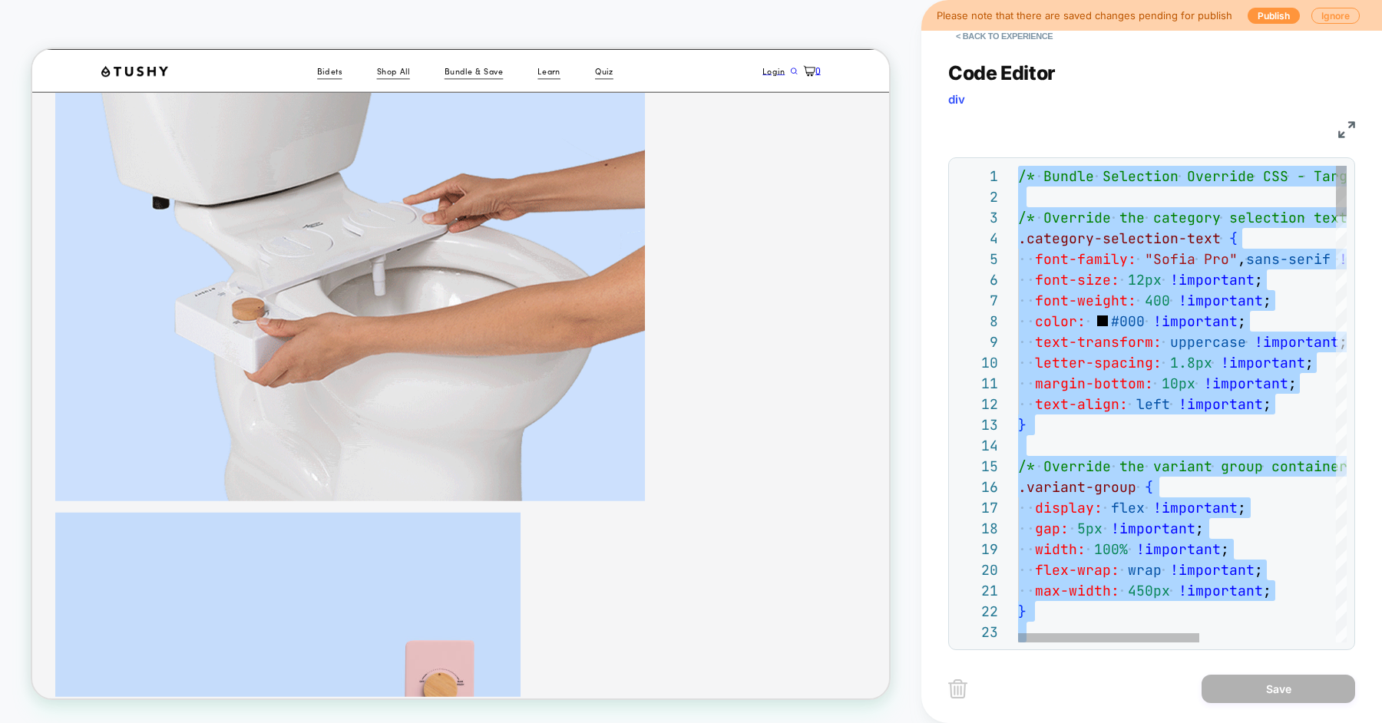
scroll to position [83, 74]
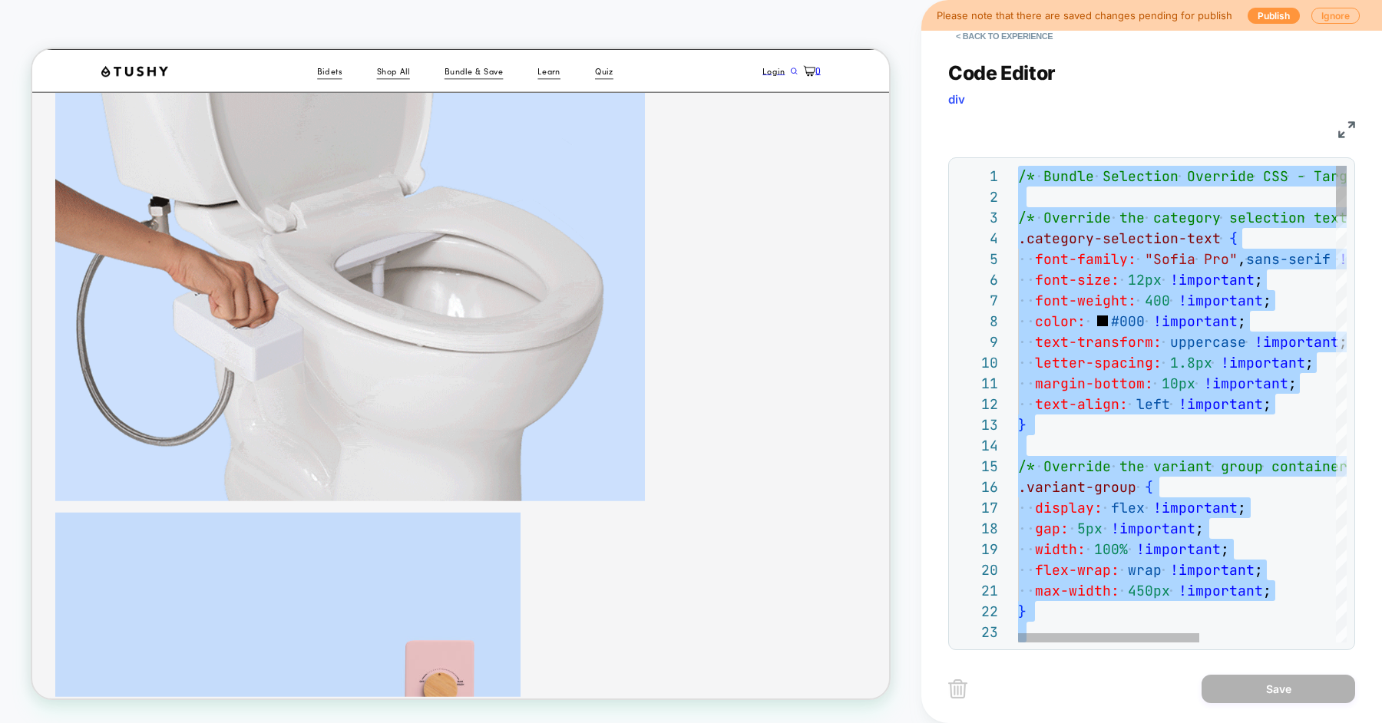
type textarea "**********"
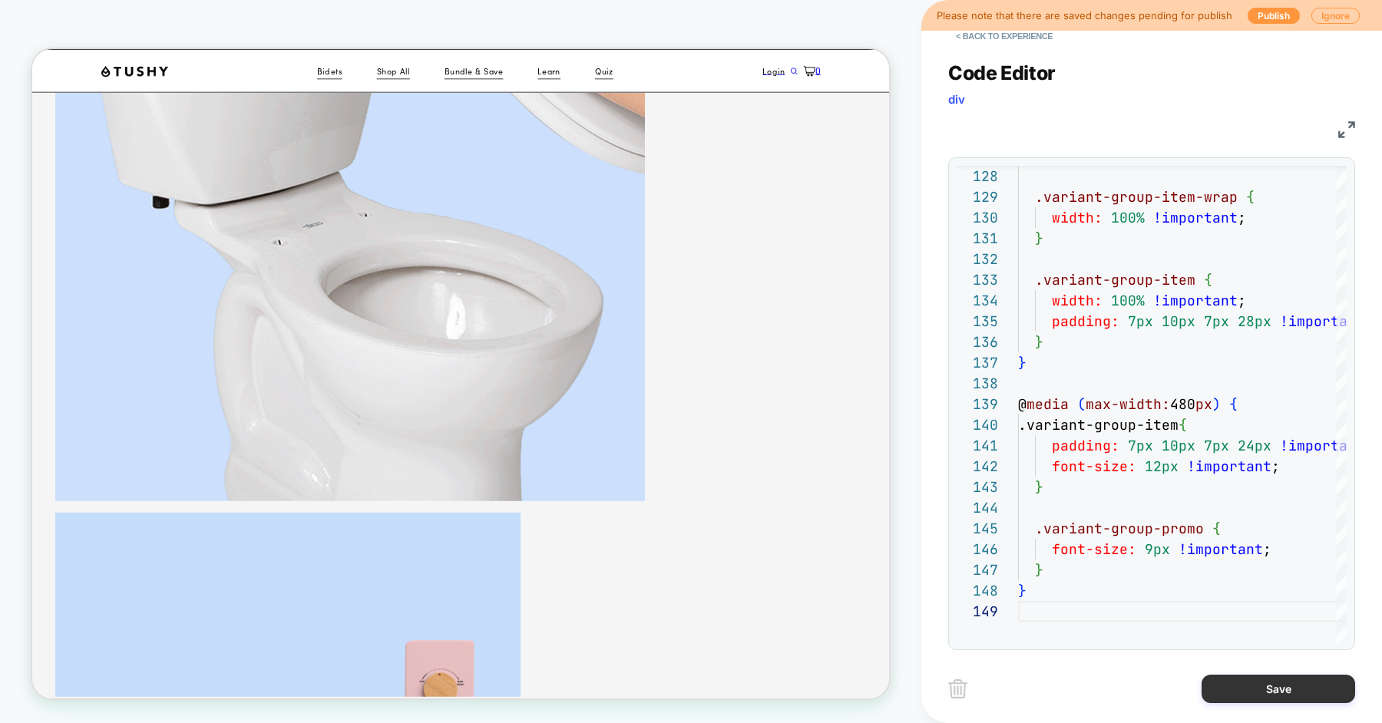
scroll to position [166, 0]
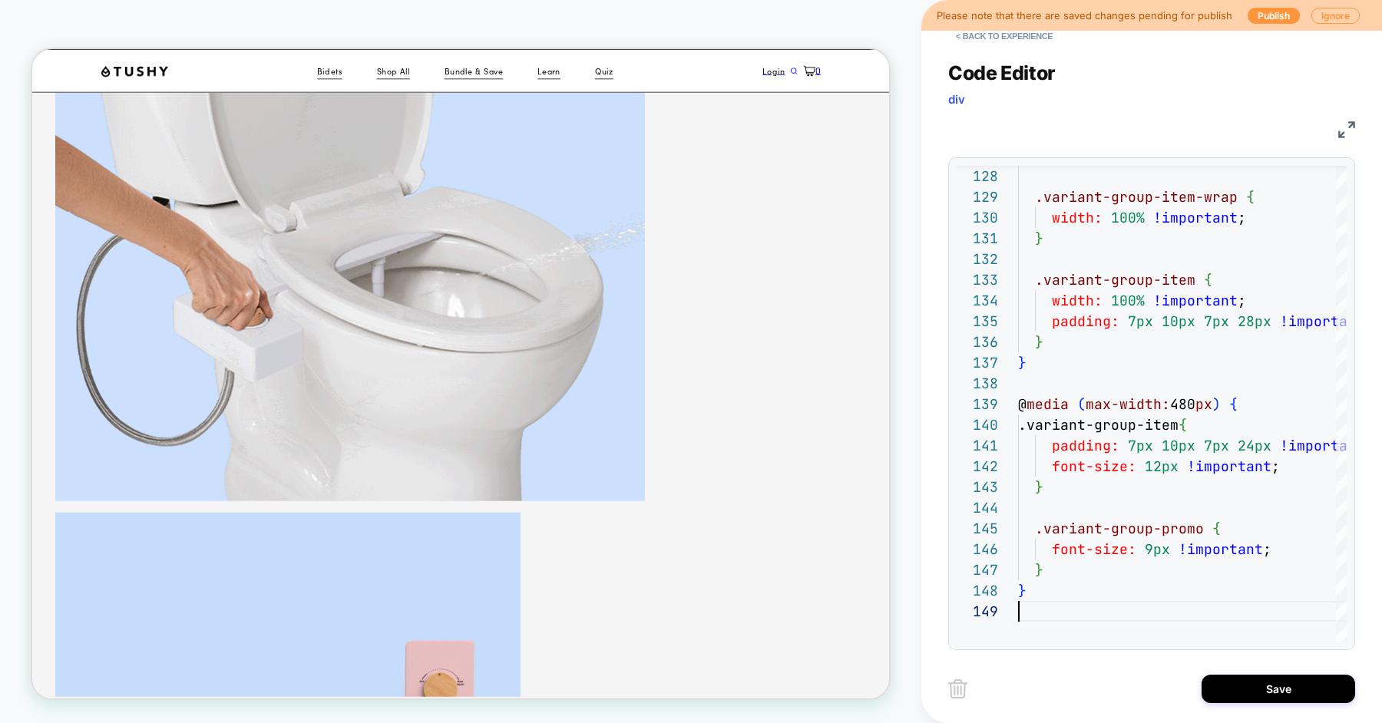
click at [1236, 706] on div "Save" at bounding box center [1151, 689] width 407 height 38
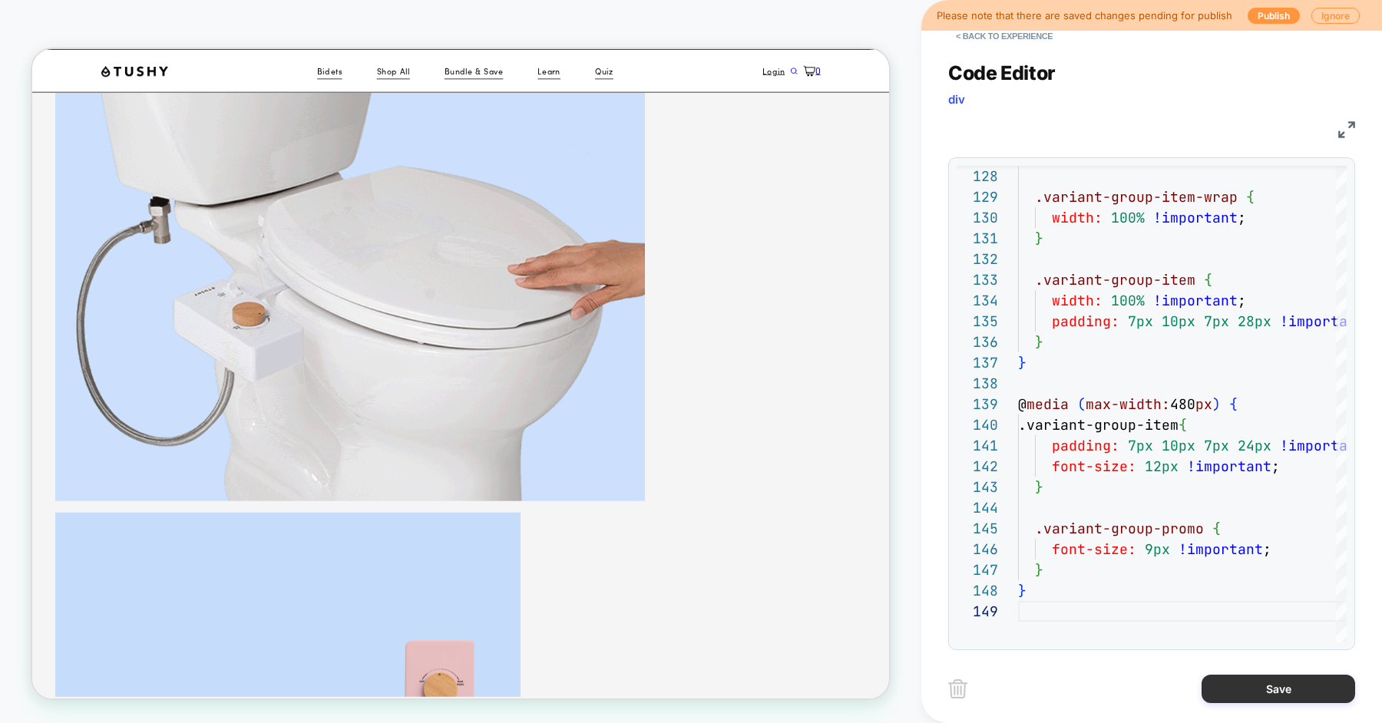
click at [1250, 687] on button "Save" at bounding box center [1279, 689] width 154 height 28
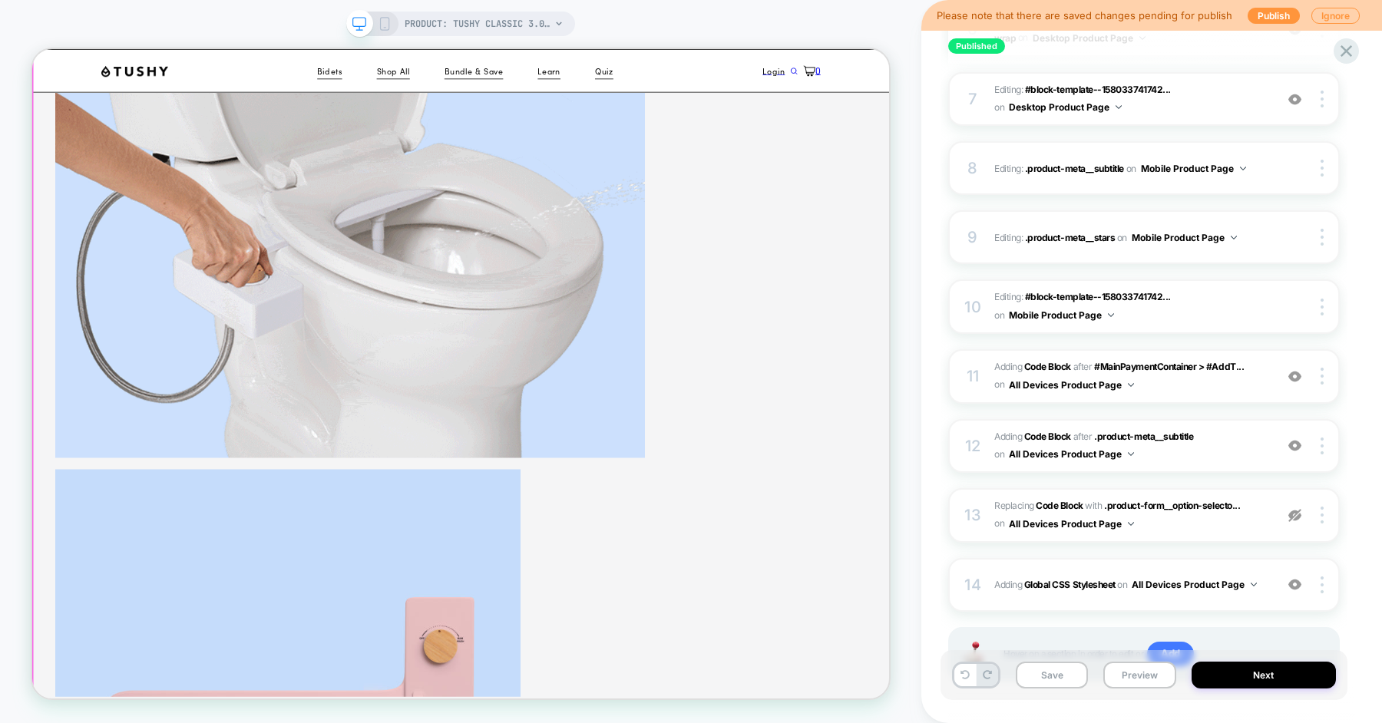
scroll to position [2589, 0]
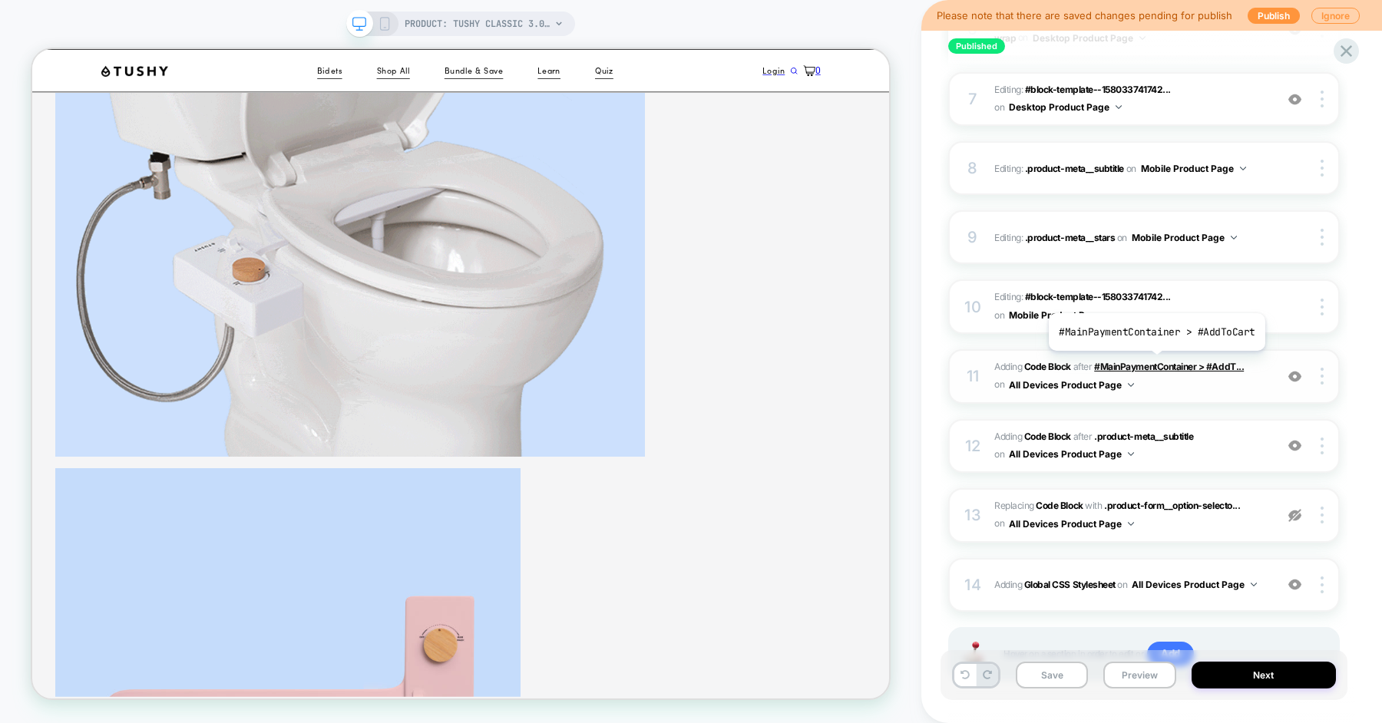
click at [1154, 362] on span "#MainPaymentContainer > #AddT..." at bounding box center [1169, 367] width 150 height 12
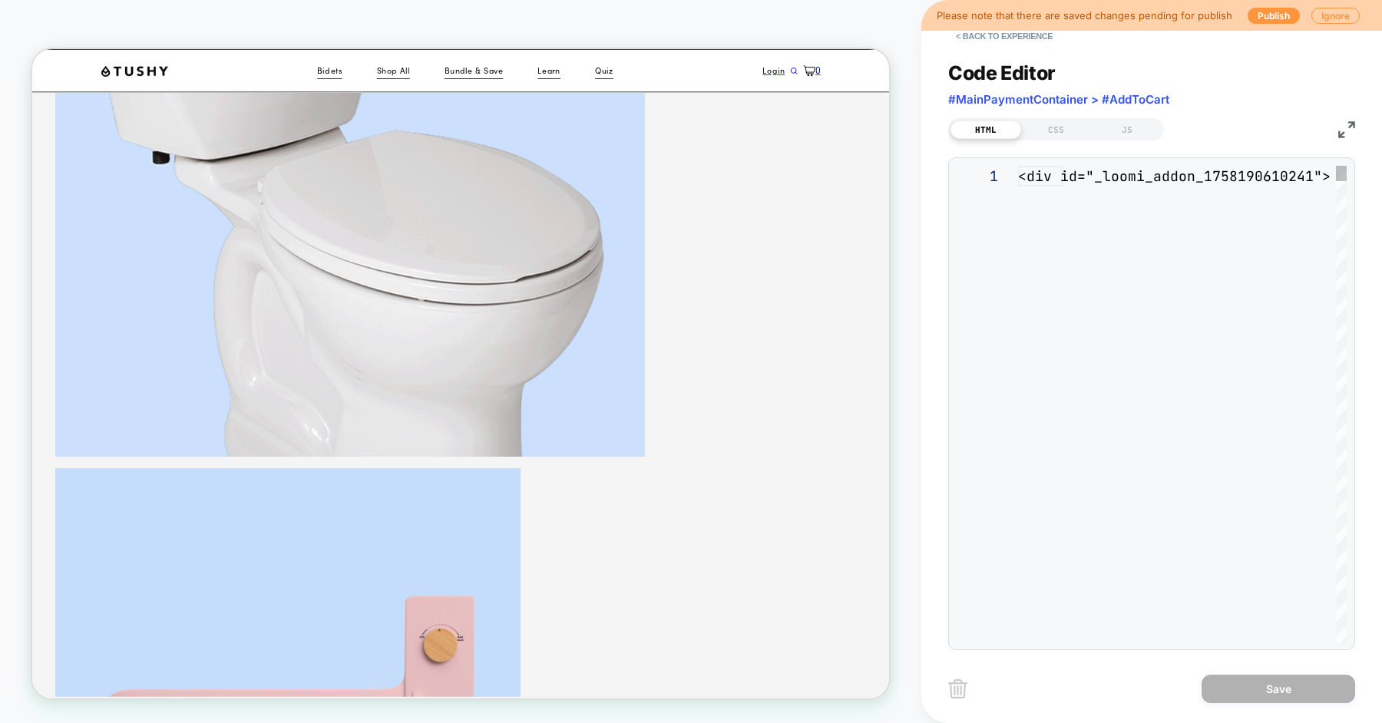
scroll to position [207, 0]
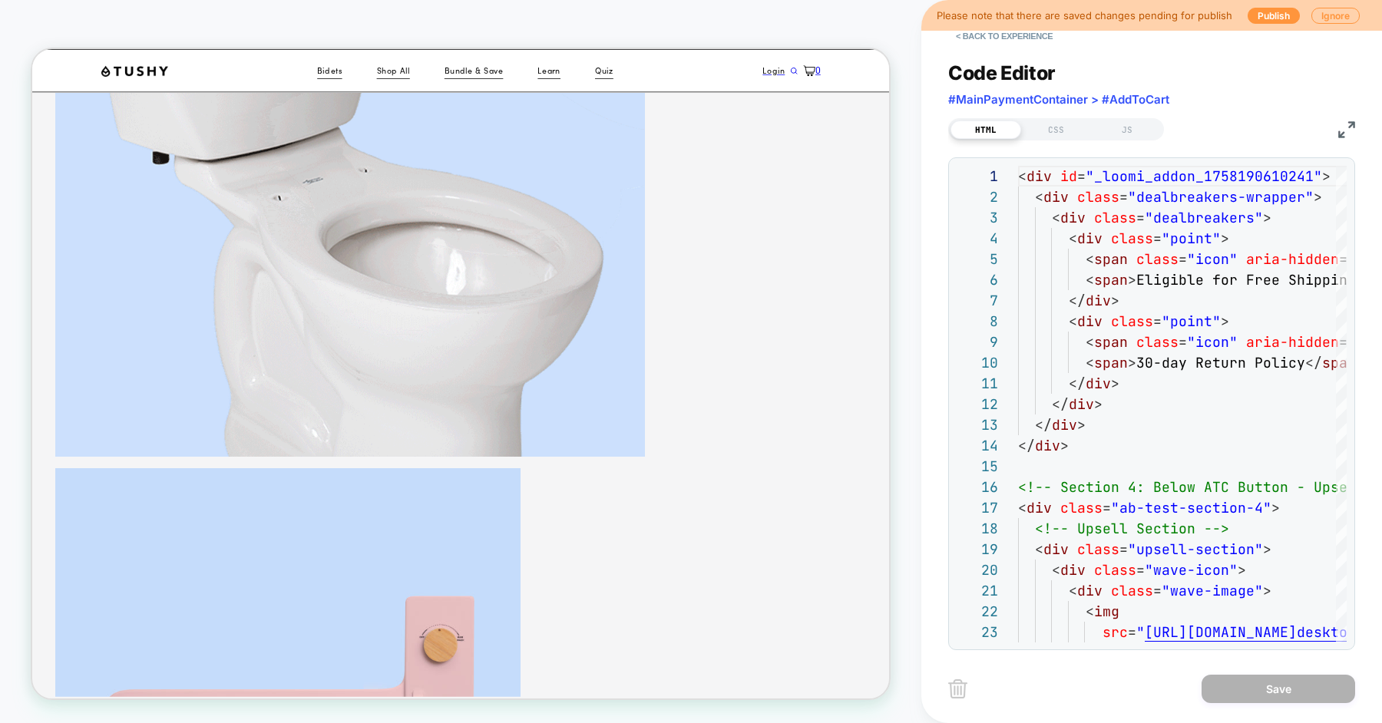
click at [1086, 99] on span "#MainPaymentContainer > #AddToCart" at bounding box center [1058, 99] width 221 height 15
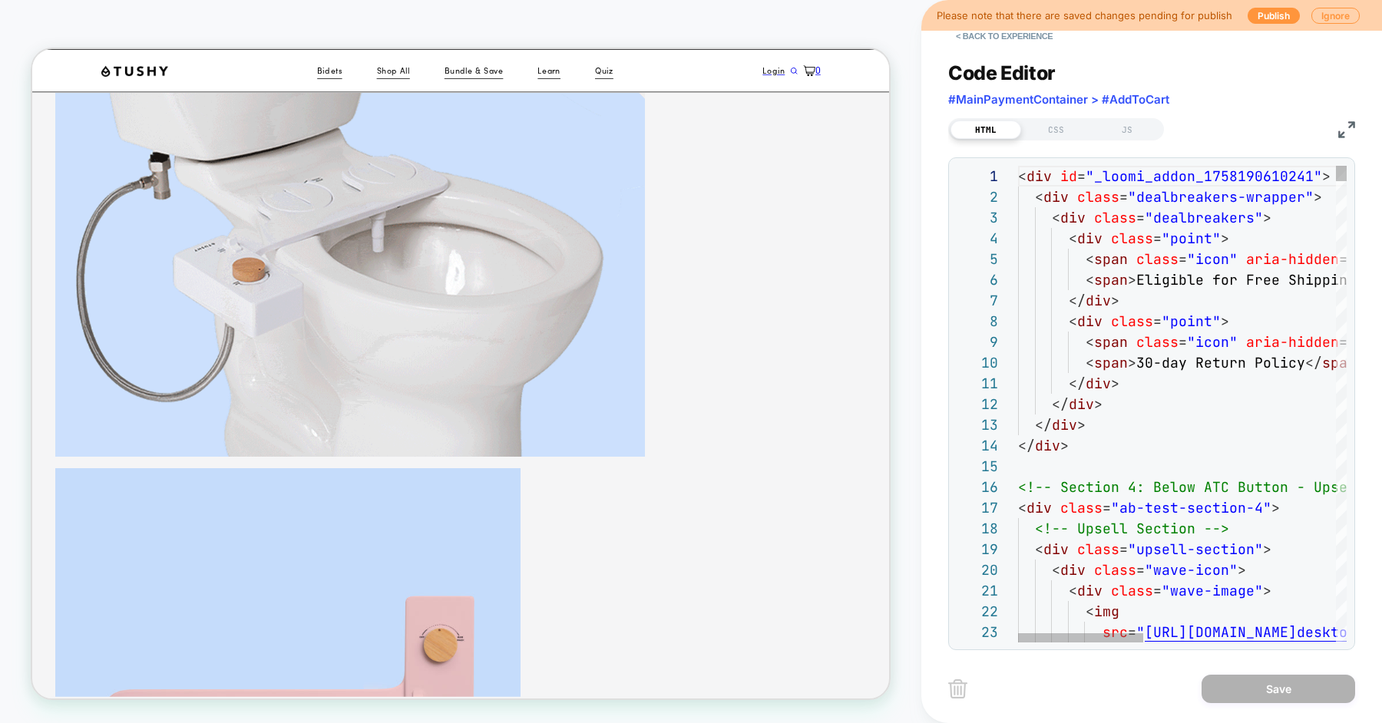
scroll to position [104, 50]
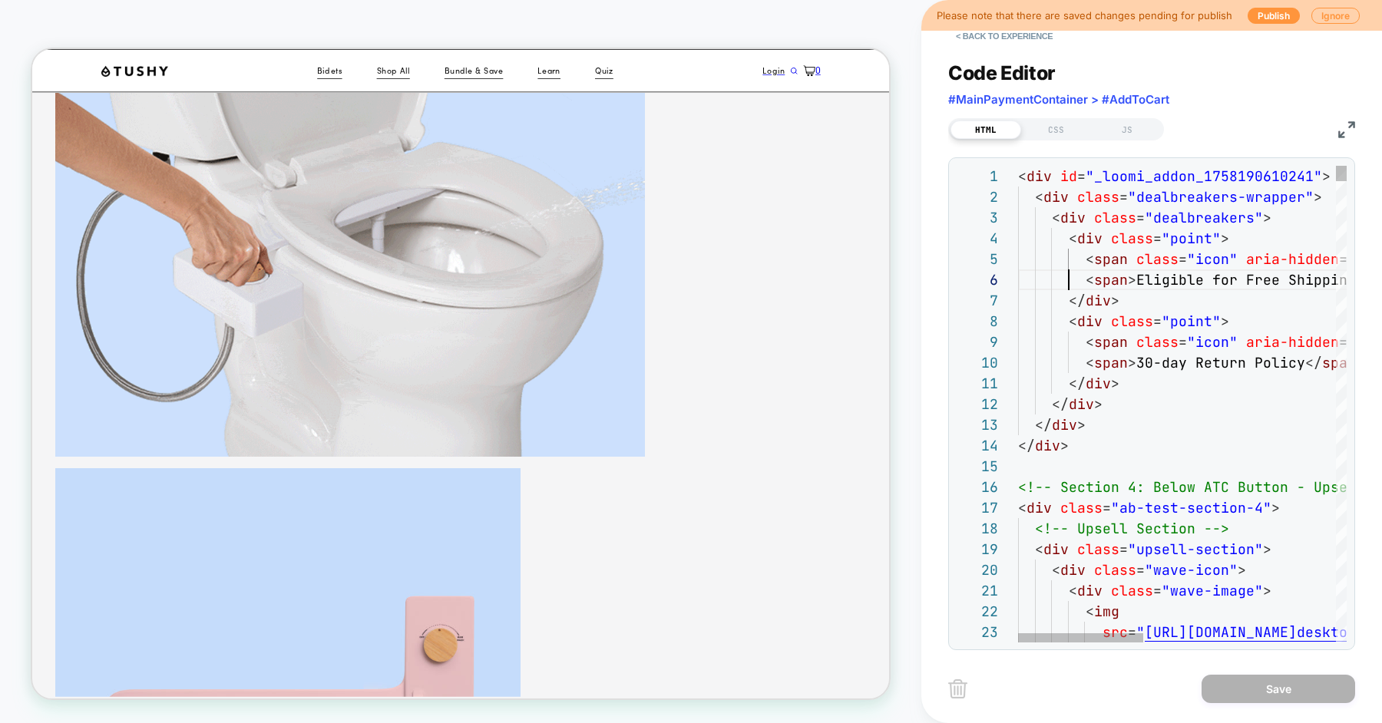
type textarea "**********"
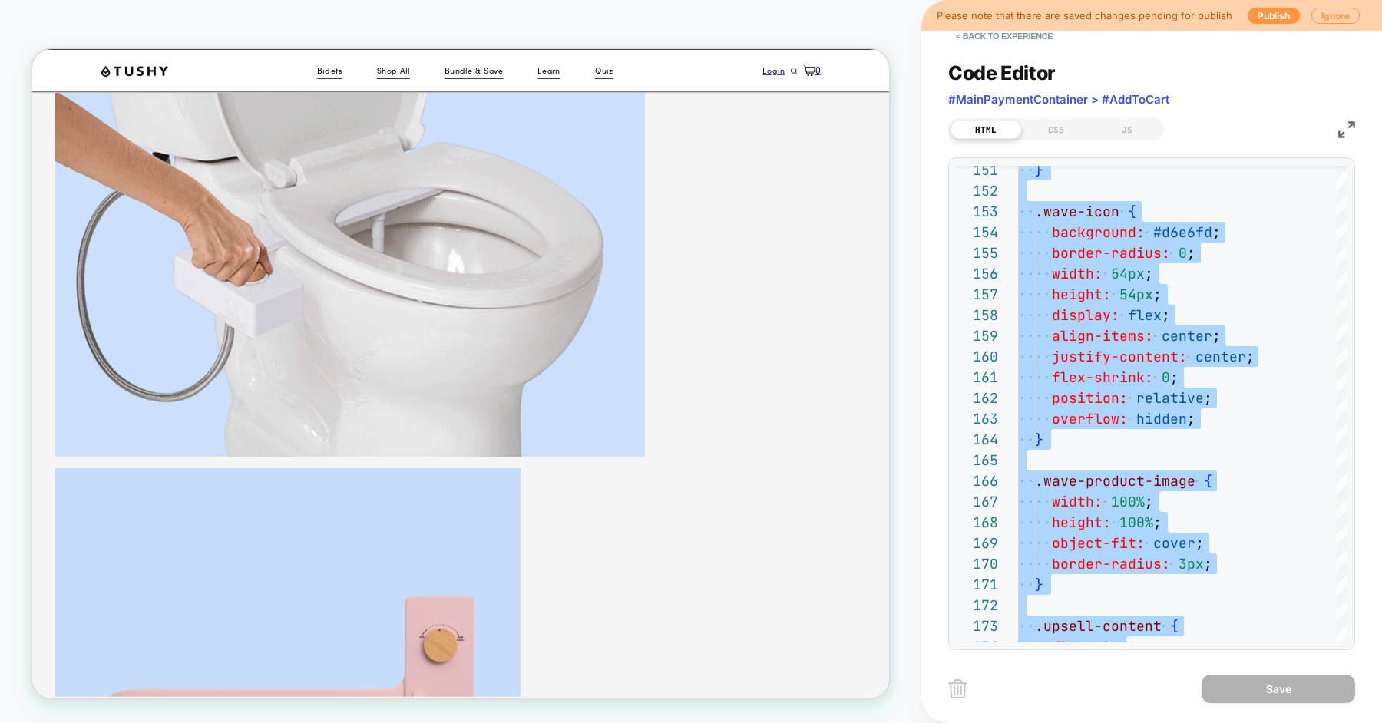
click at [997, 30] on div "Please note that there are saved changes pending for publish Publish Ignore" at bounding box center [1151, 15] width 461 height 31
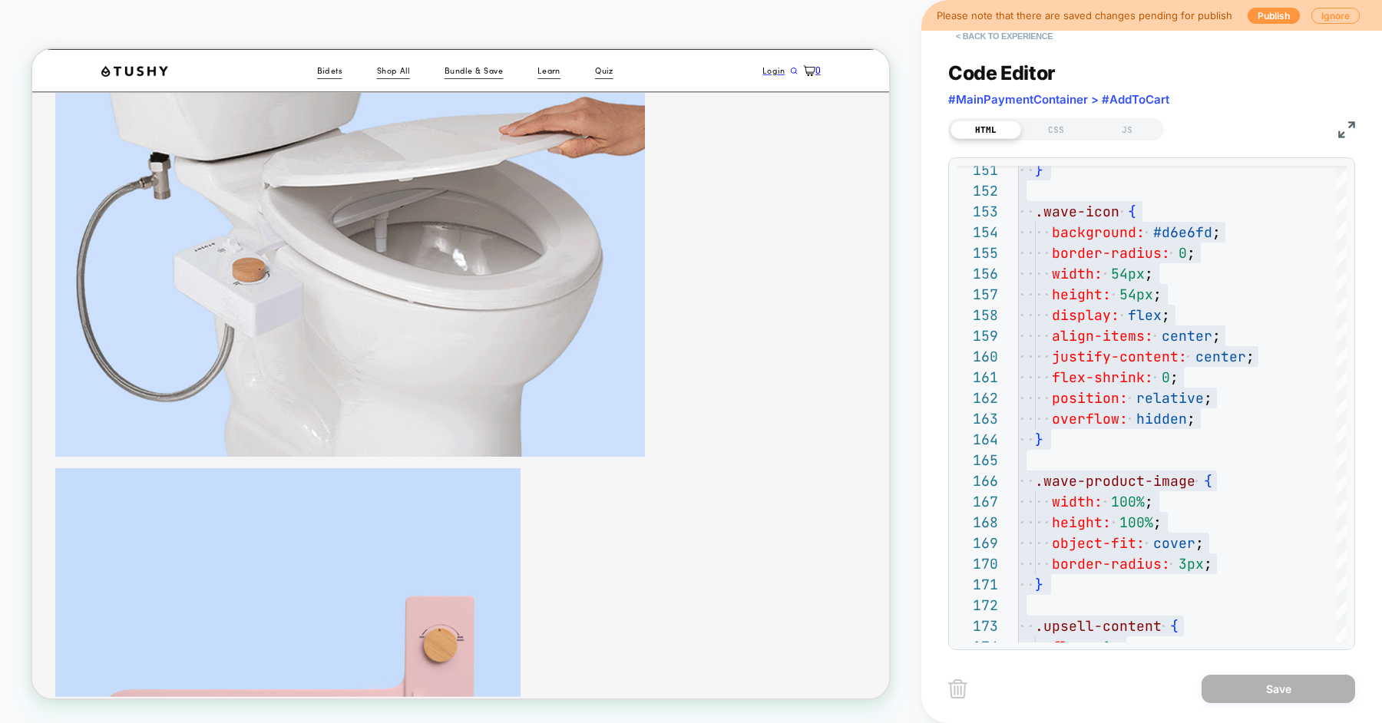
click at [997, 35] on button "< Back to experience" at bounding box center [1004, 36] width 112 height 25
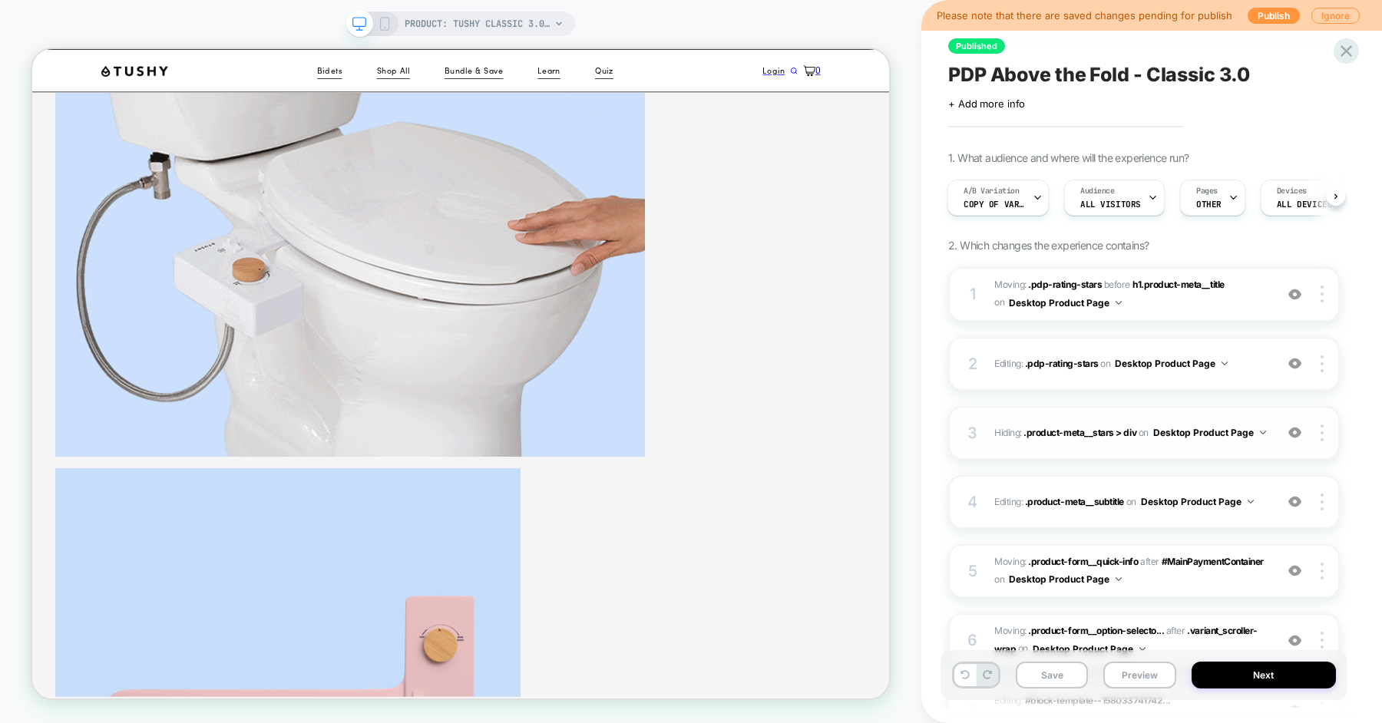
scroll to position [681, 0]
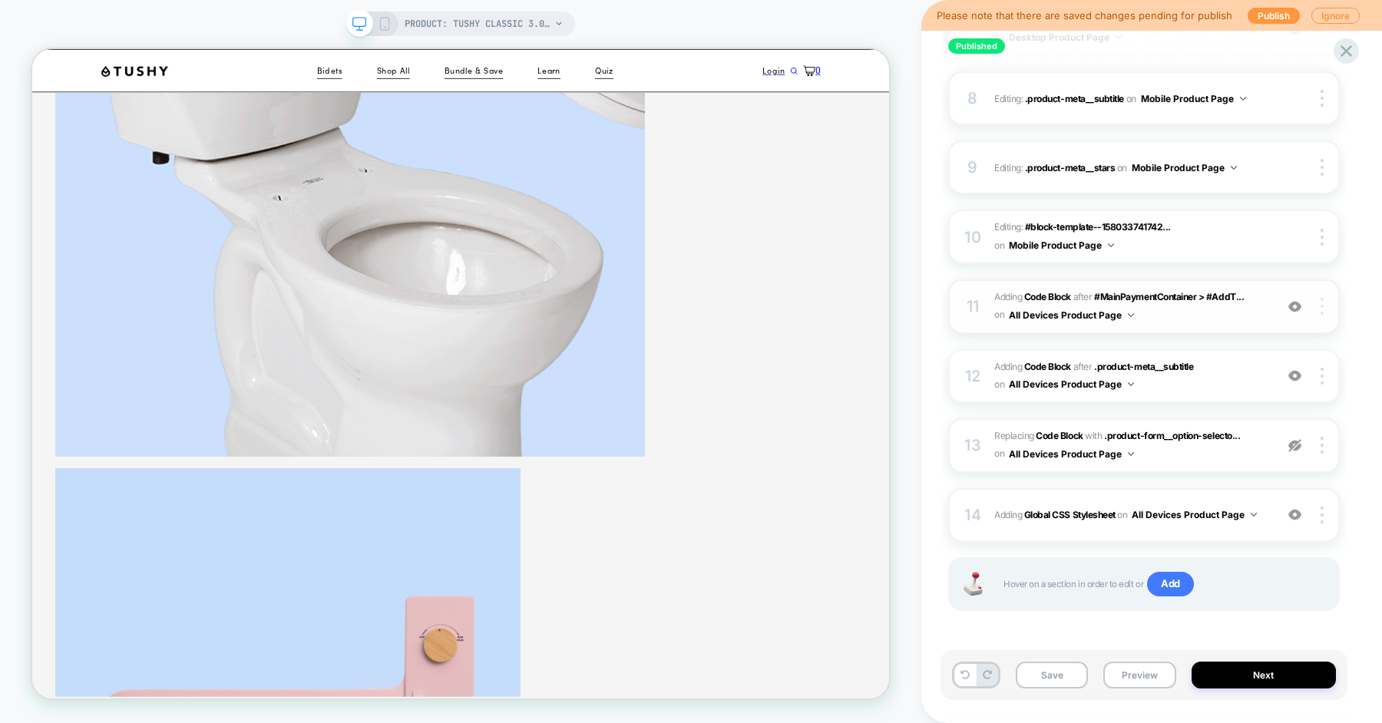
click at [1321, 304] on img at bounding box center [1322, 306] width 3 height 17
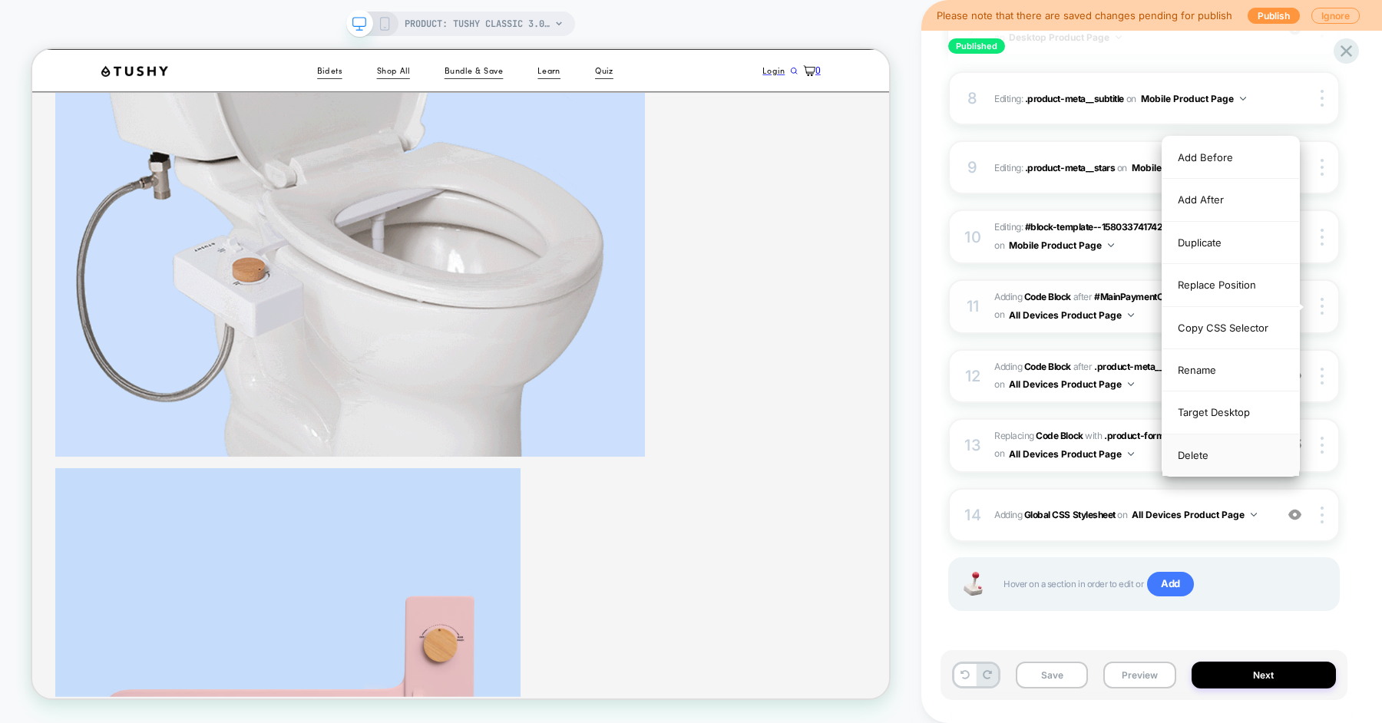
click at [1212, 450] on div "Delete" at bounding box center [1230, 455] width 137 height 41
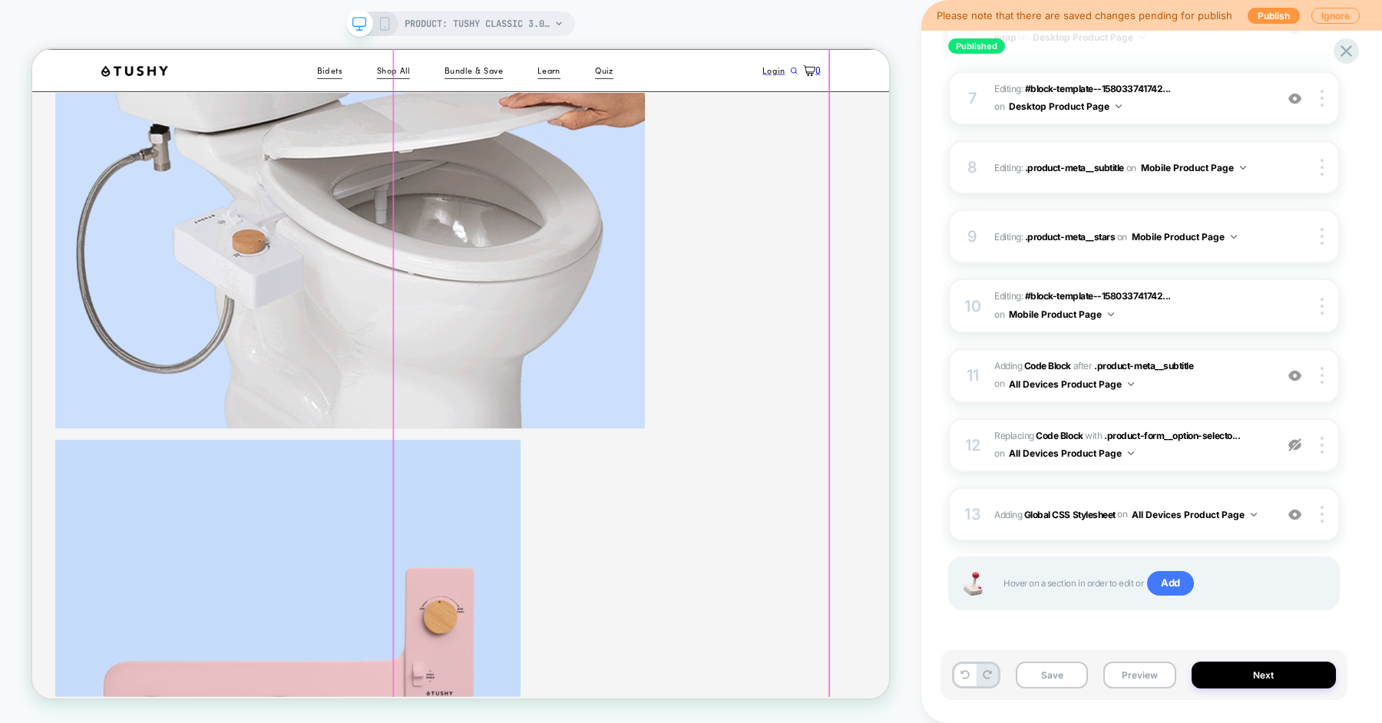
scroll to position [2608, 0]
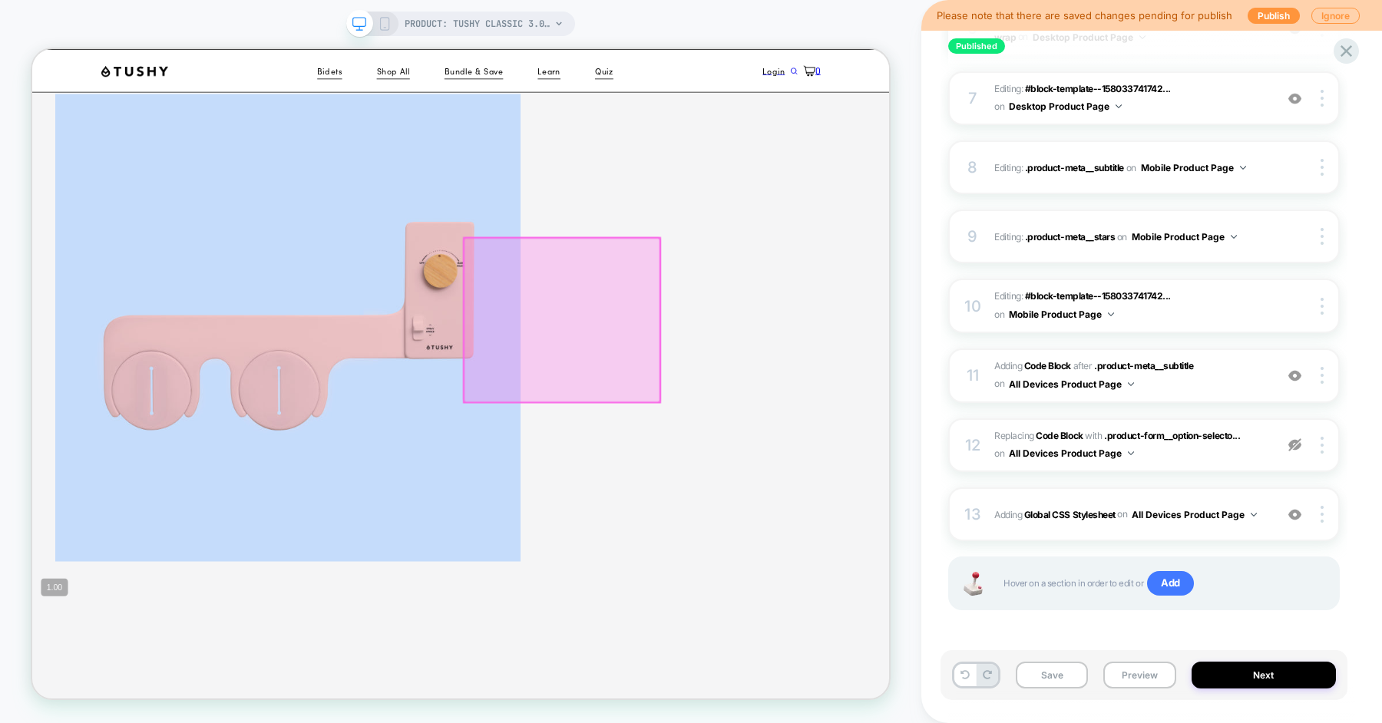
scroll to position [2938, 0]
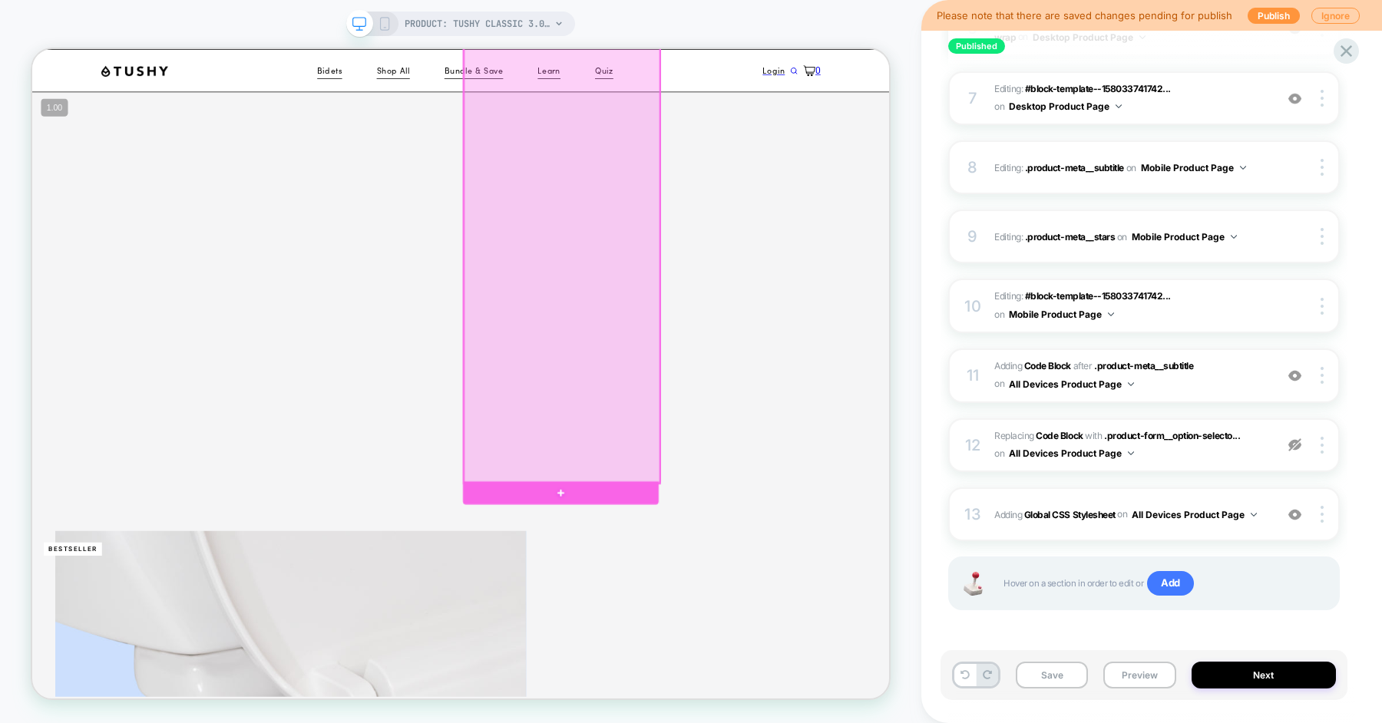
scroll to position [3738, 0]
click at [789, 633] on div at bounding box center [737, 634] width 261 height 35
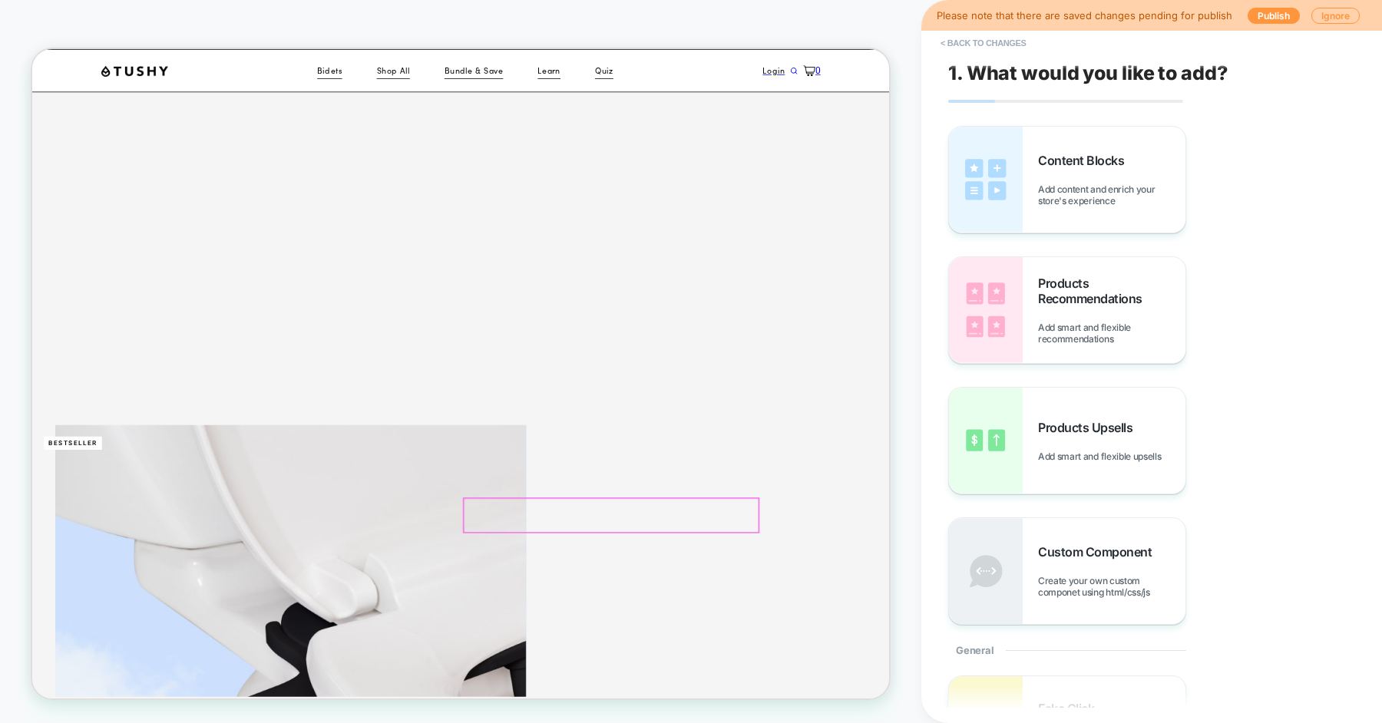
scroll to position [3903, 0]
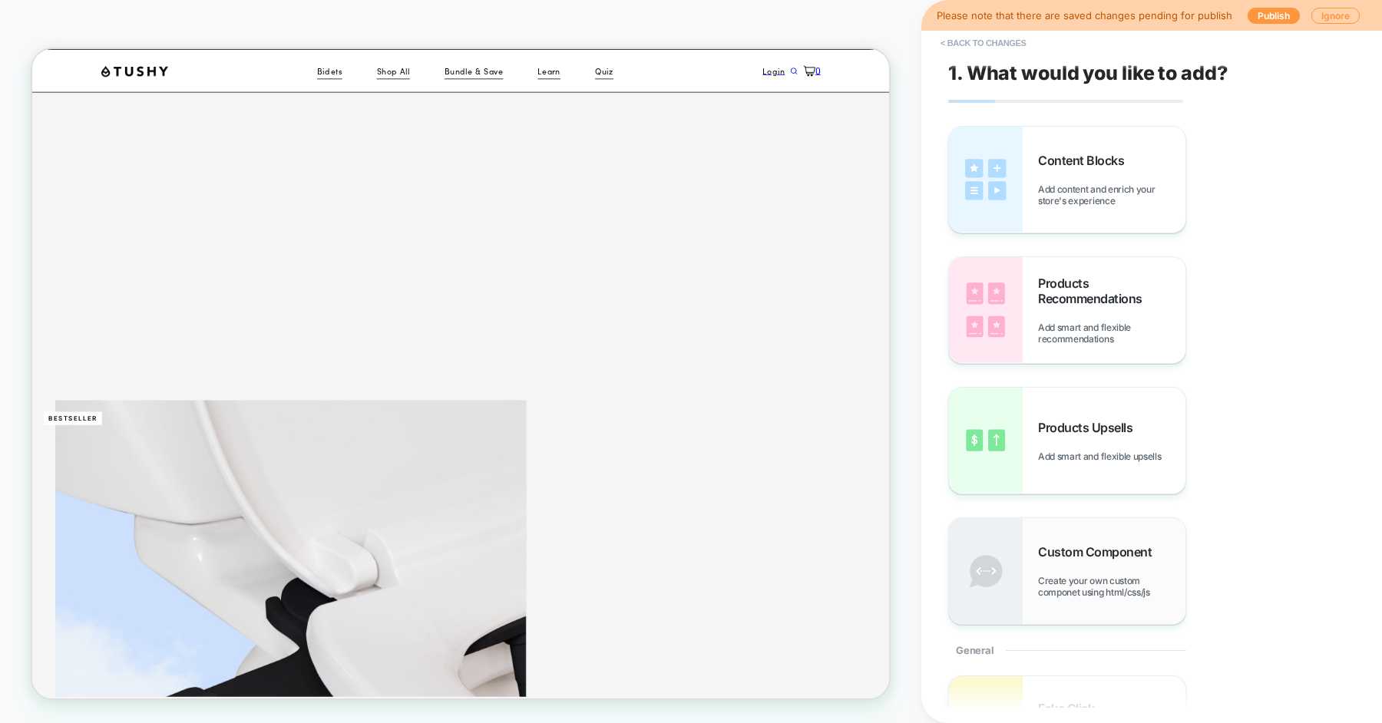
click at [1073, 531] on div "Custom Component Create your own custom componet using html/css/js" at bounding box center [1067, 571] width 236 height 106
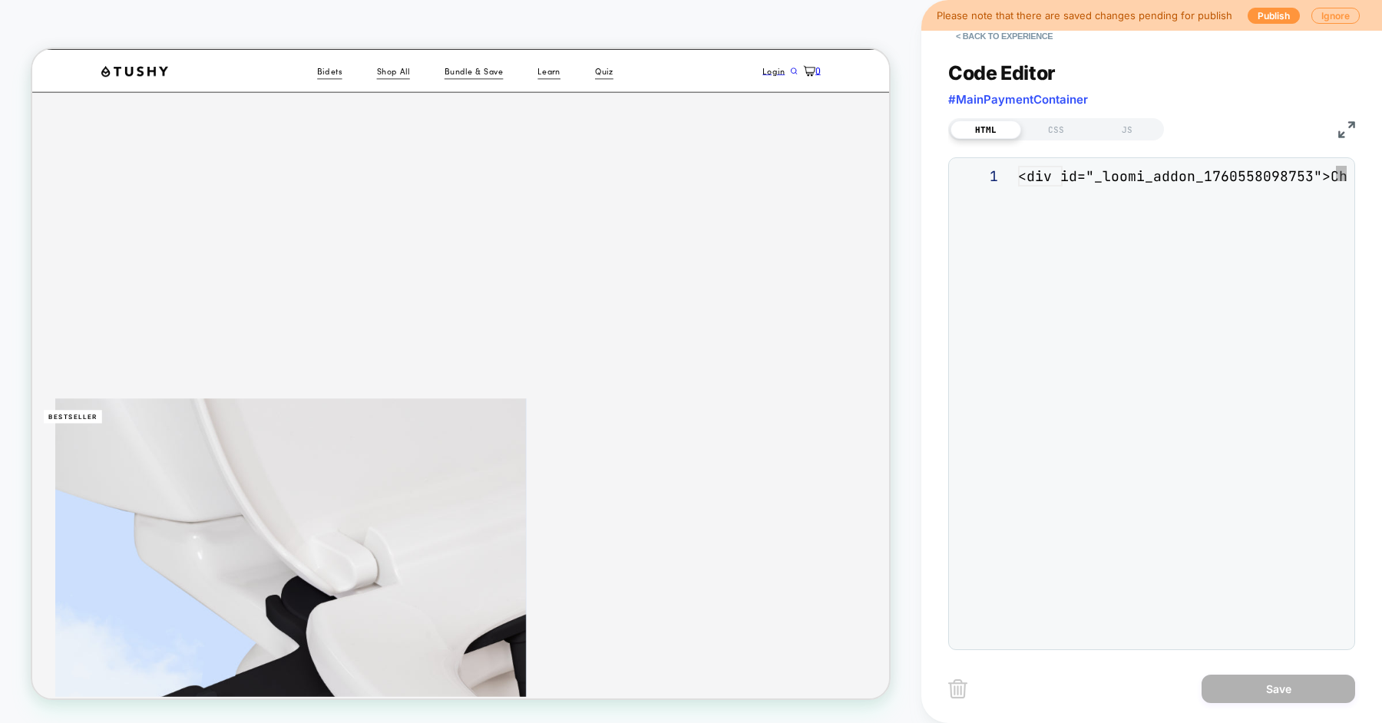
scroll to position [20, 0]
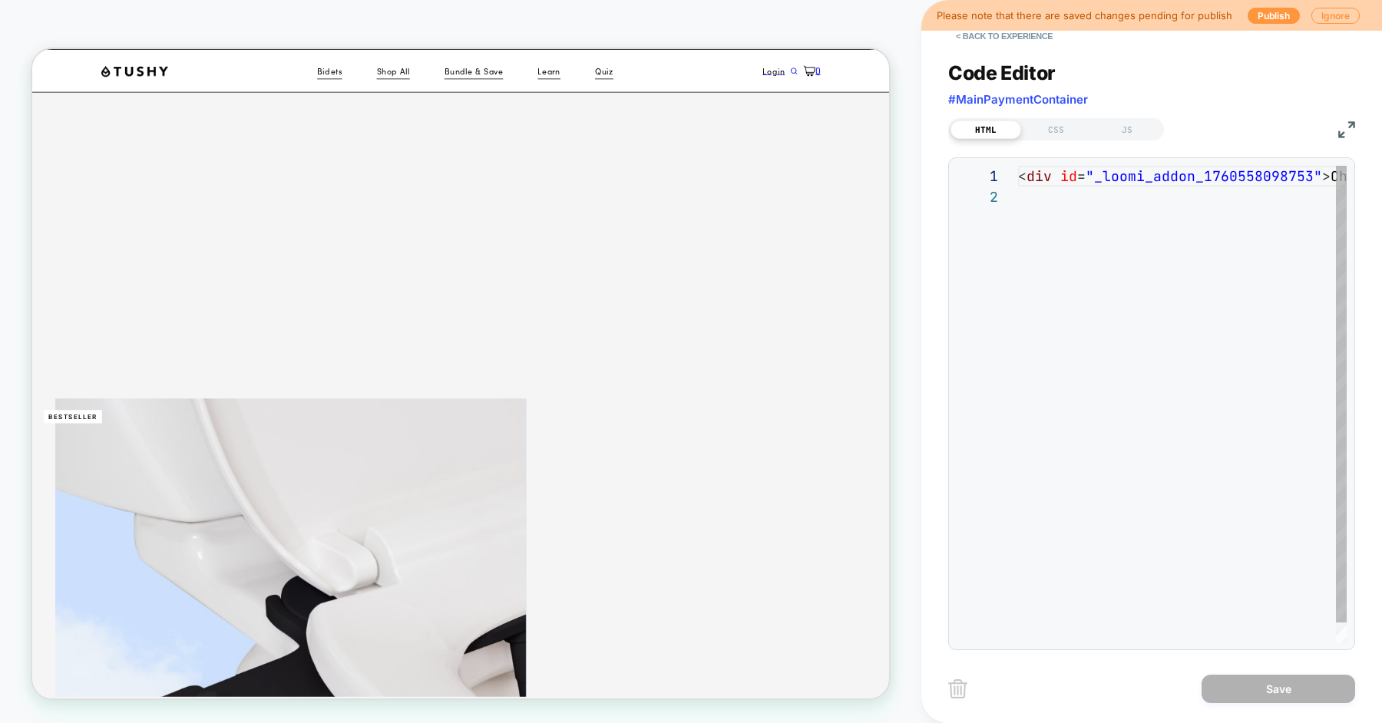
click at [1109, 325] on div "< div id = "_loomi_addon_1760558098753" > Change Me! </ div >" at bounding box center [1182, 415] width 329 height 498
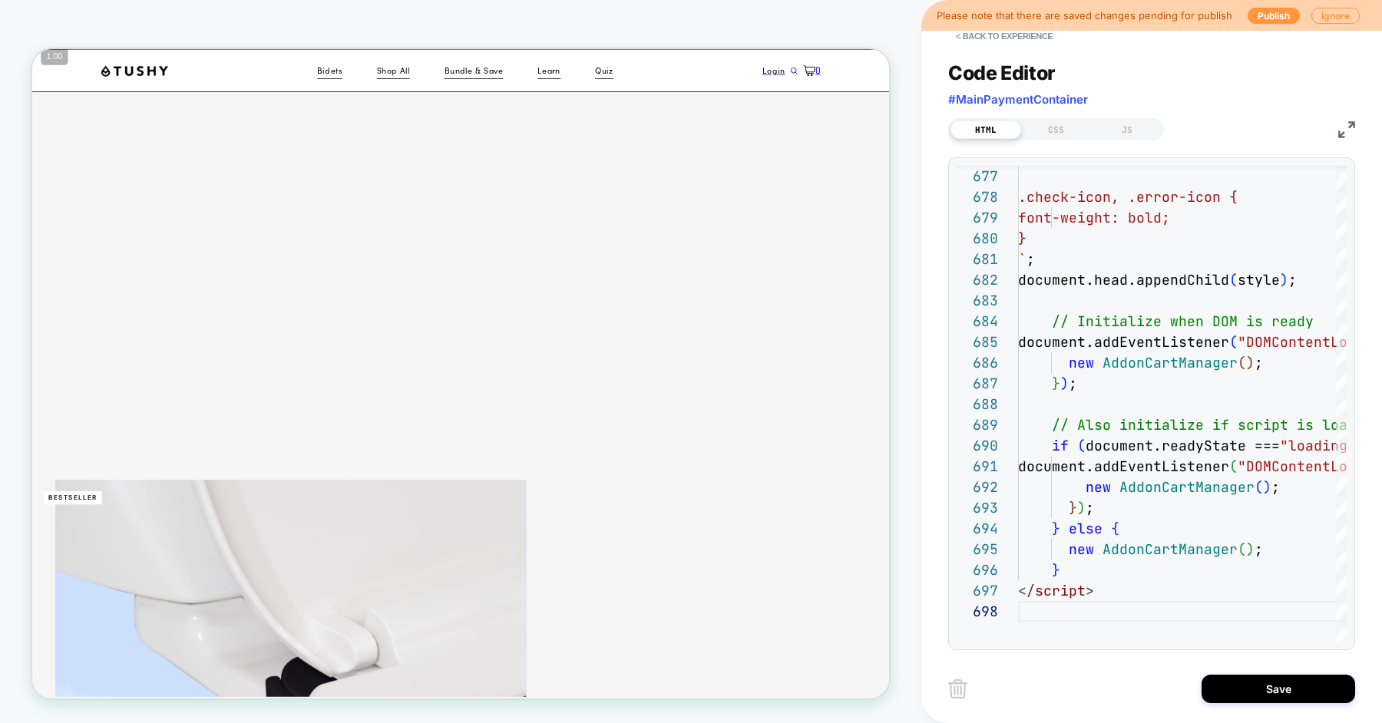
scroll to position [3761, 0]
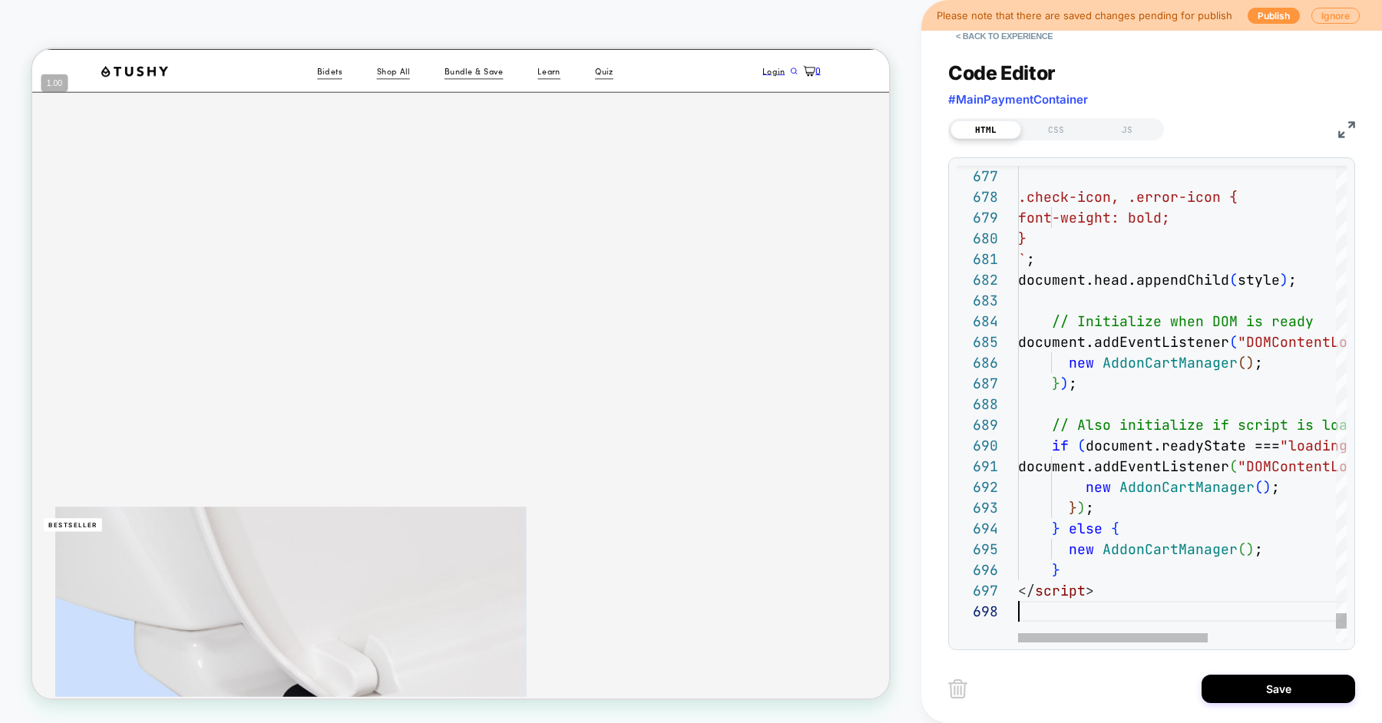
type textarea "**********"
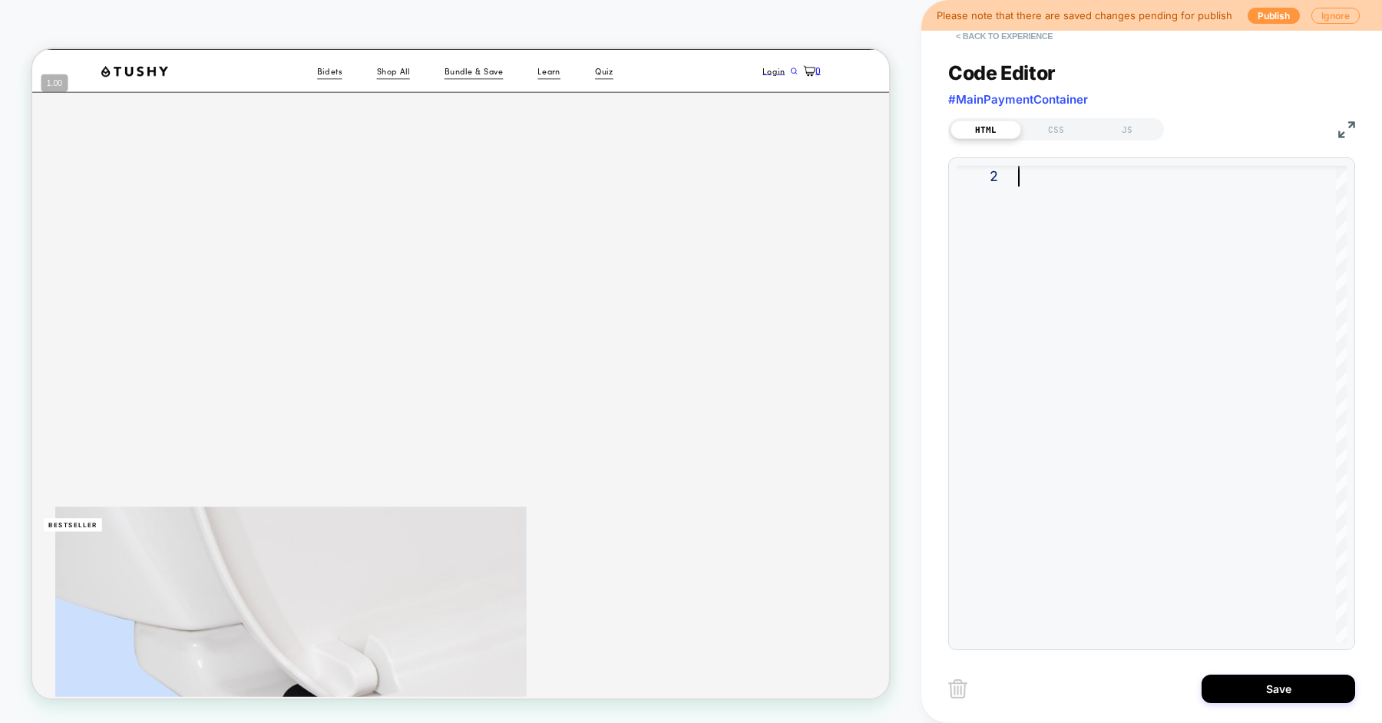
click at [1009, 43] on button "< Back to experience" at bounding box center [1004, 36] width 112 height 25
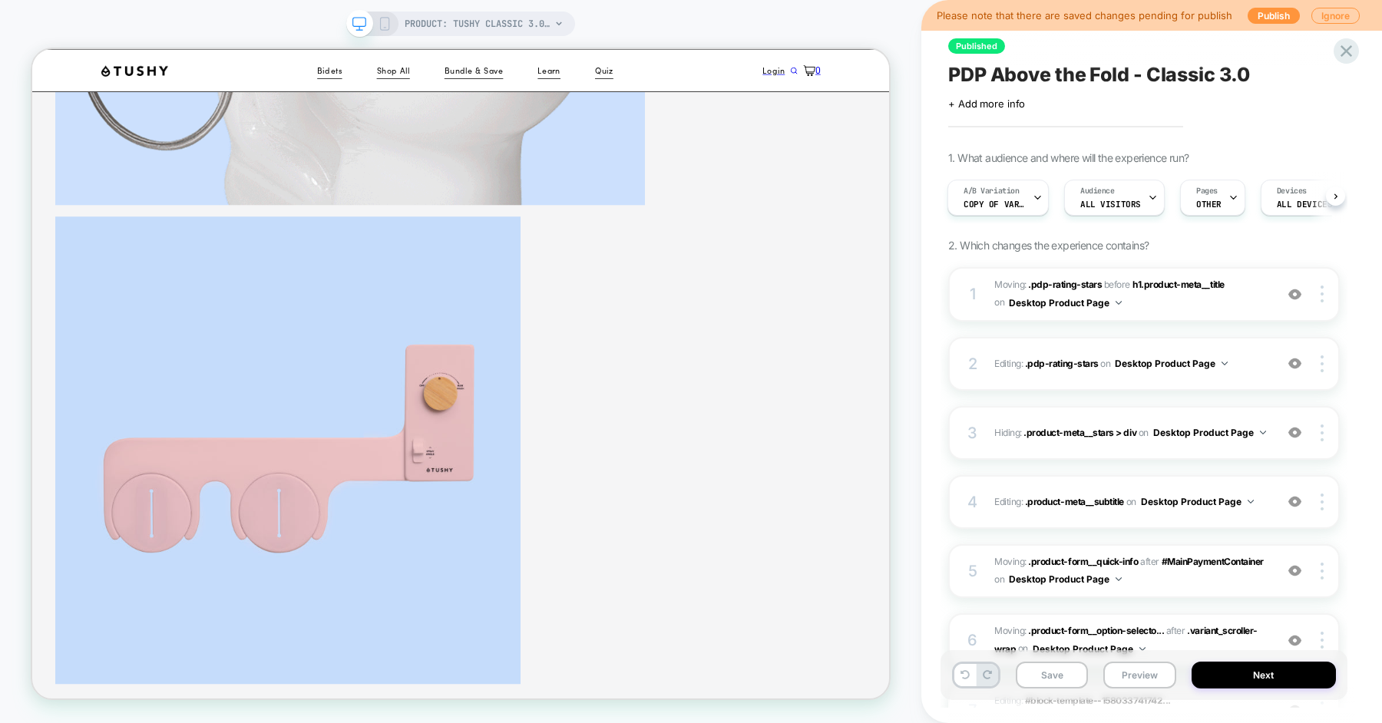
scroll to position [2901, 0]
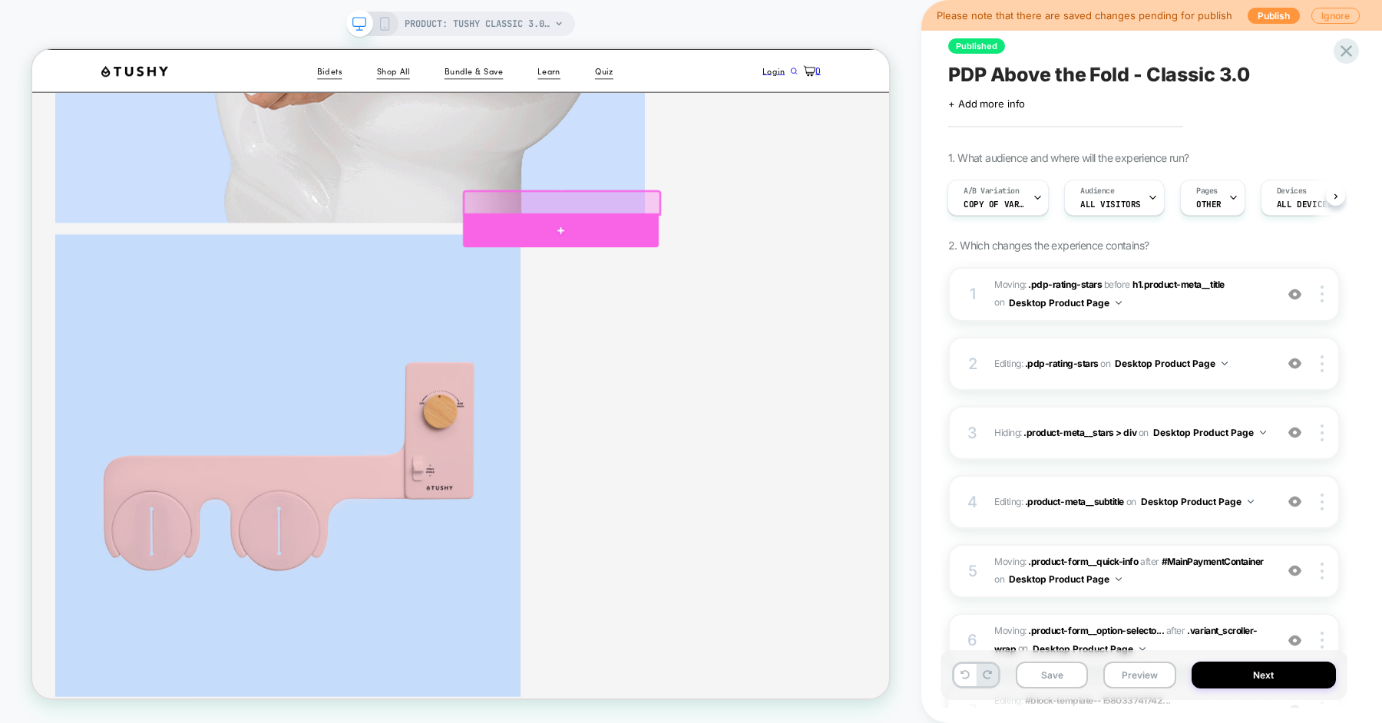
click at [857, 281] on div at bounding box center [737, 291] width 261 height 45
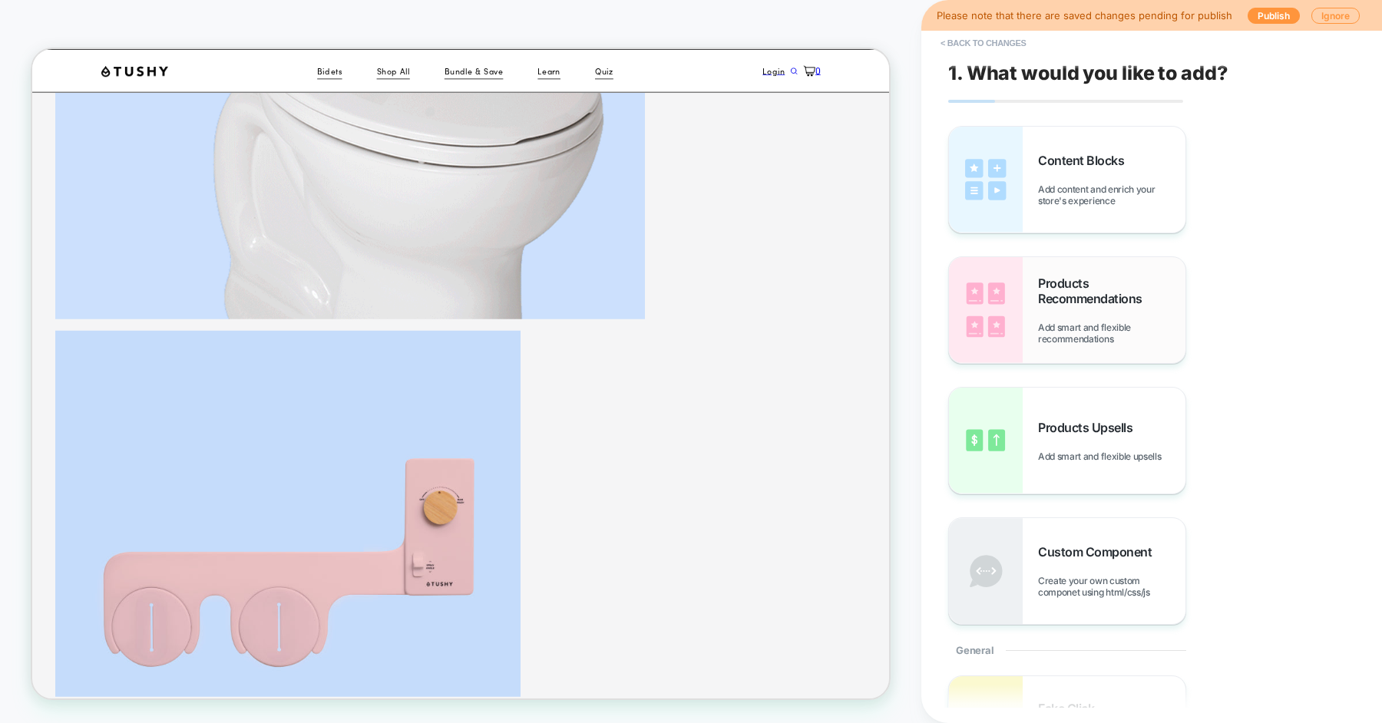
scroll to position [2717, 0]
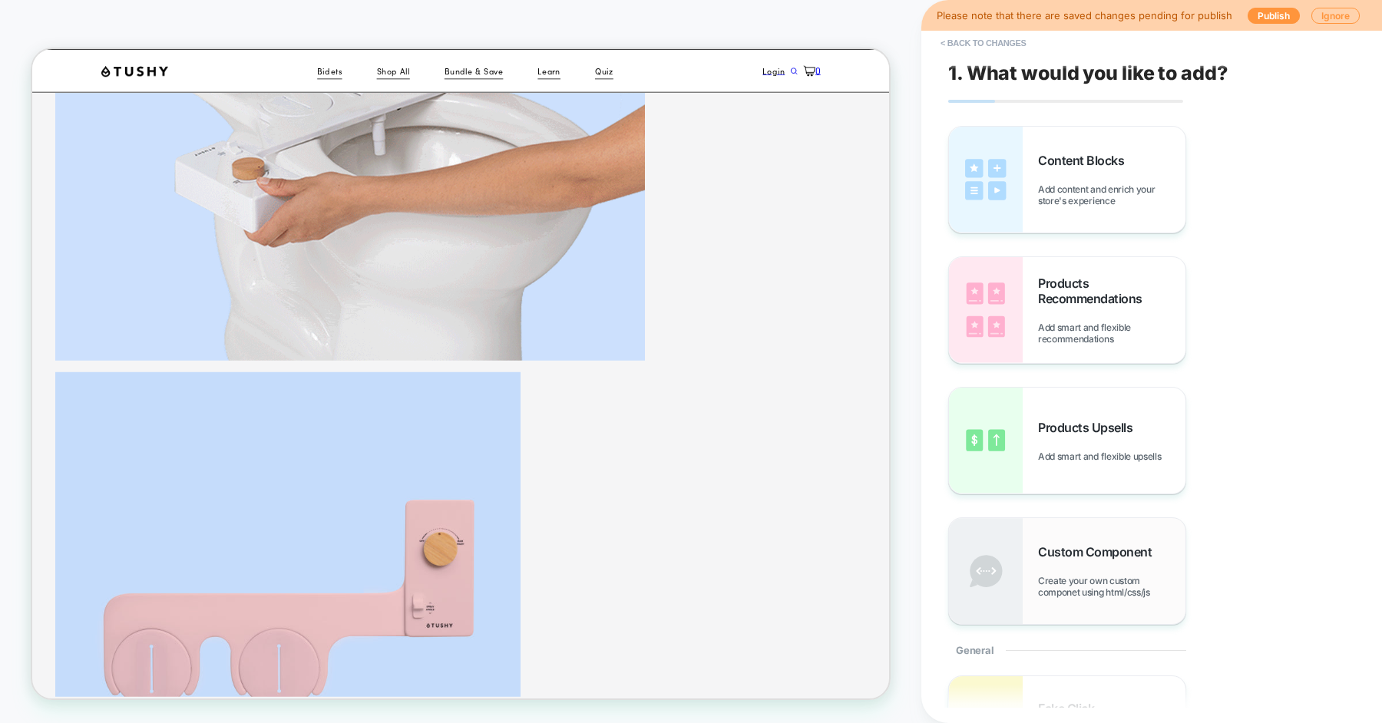
click at [1071, 588] on span "Create your own custom componet using html/css/js" at bounding box center [1111, 586] width 147 height 23
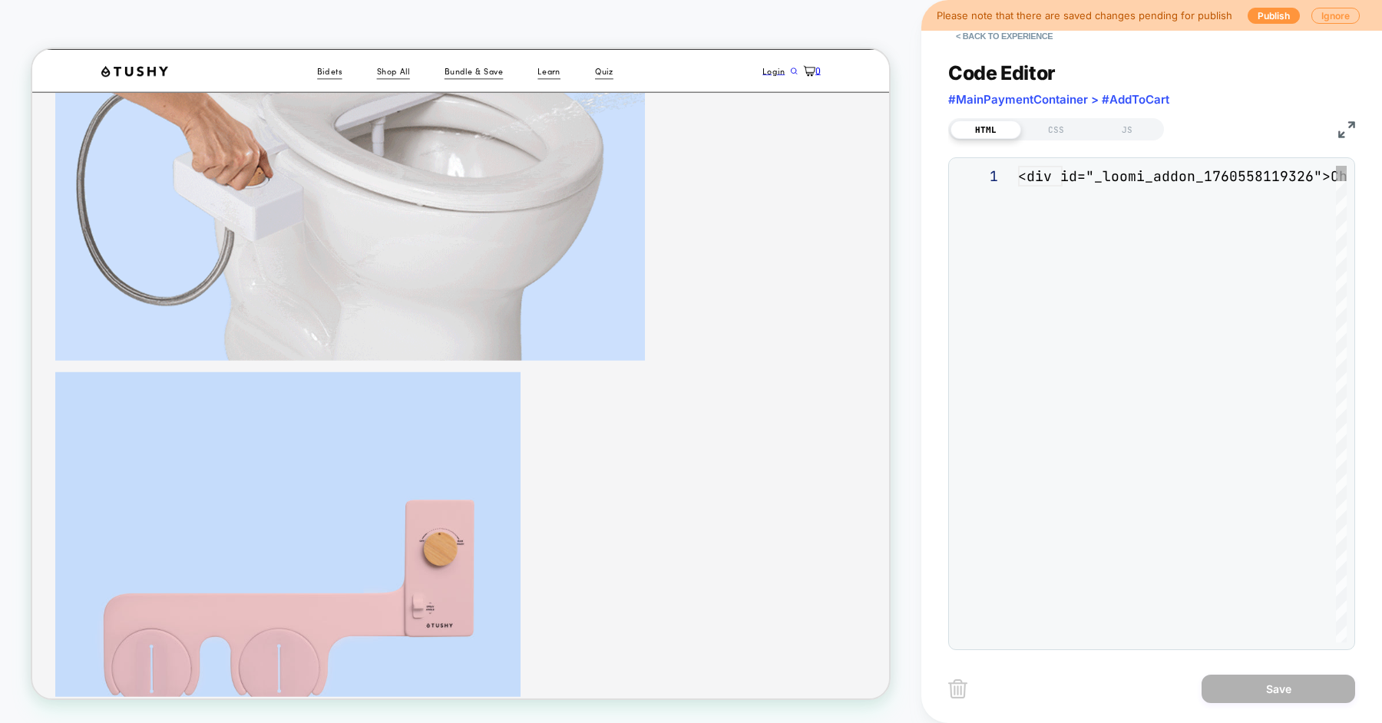
scroll to position [2720, 0]
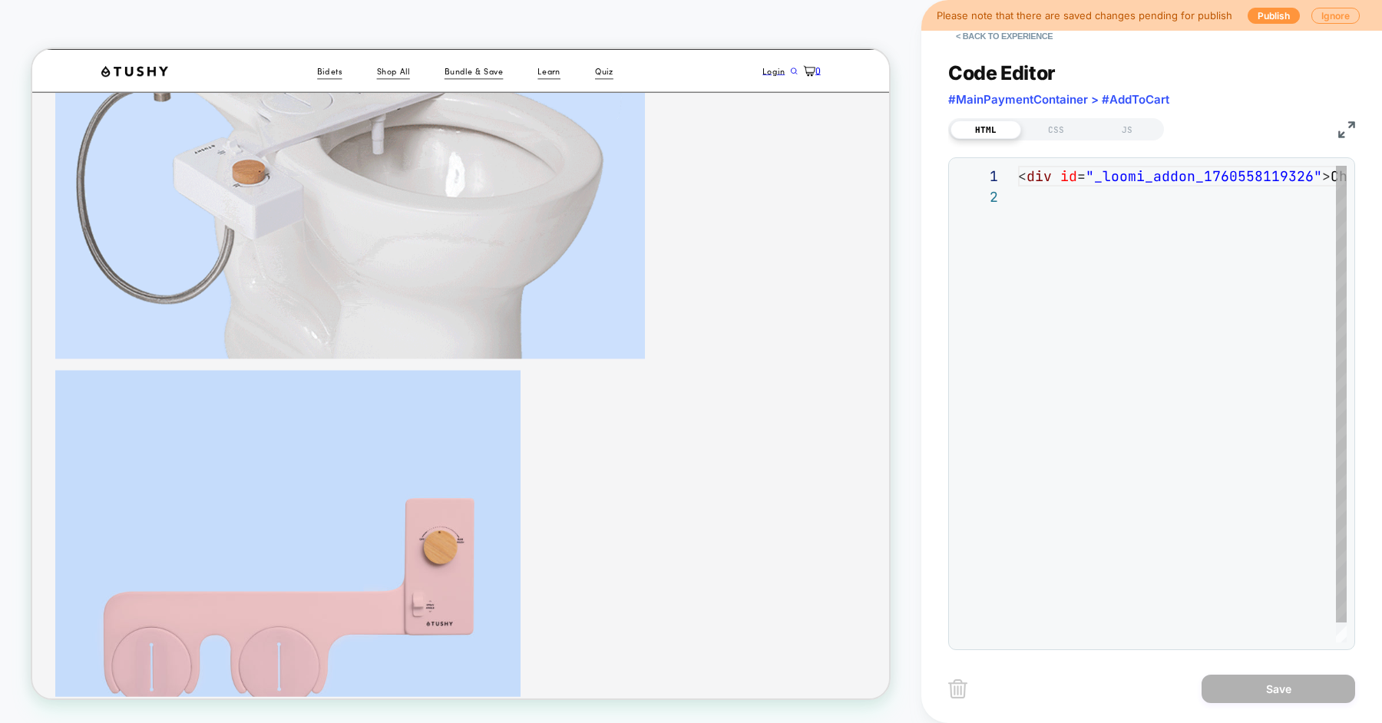
click at [1100, 398] on div "< div id = "_loomi_addon_1760558119326" > Change Me! </ div >" at bounding box center [1182, 415] width 329 height 498
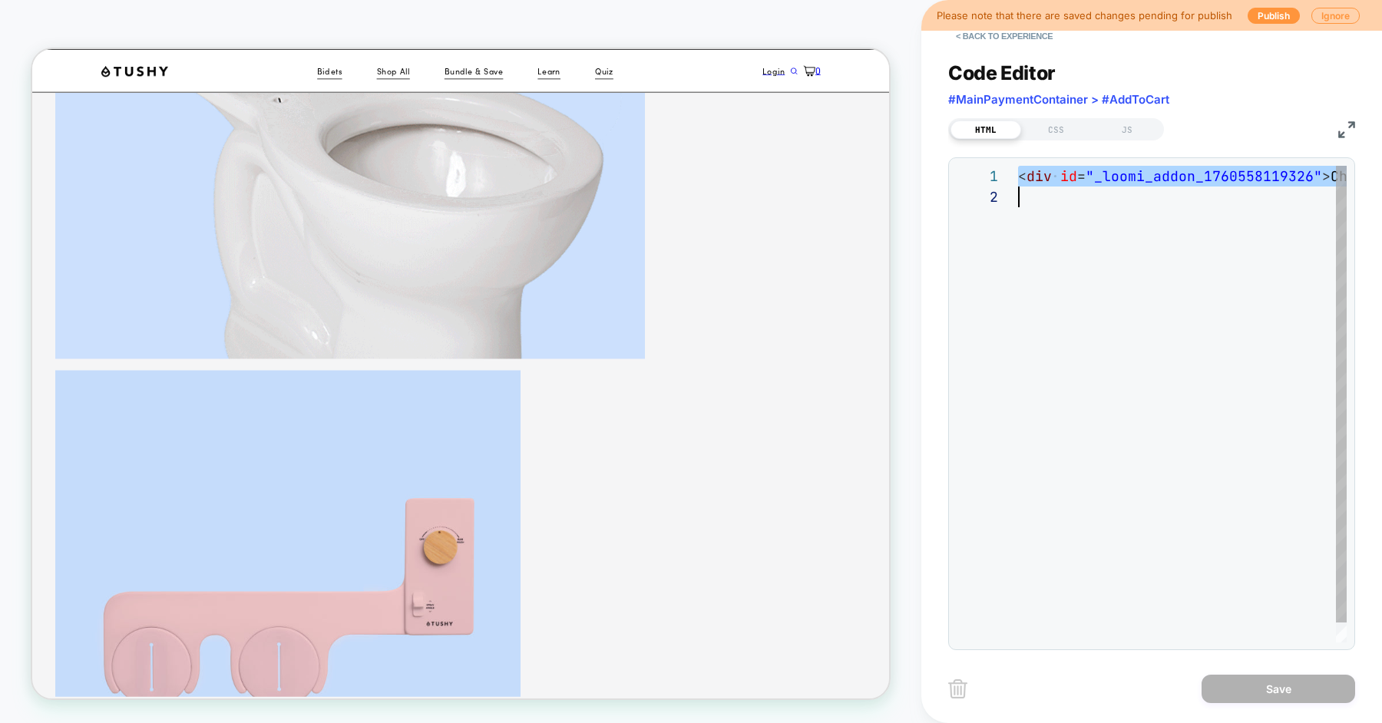
scroll to position [0, 0]
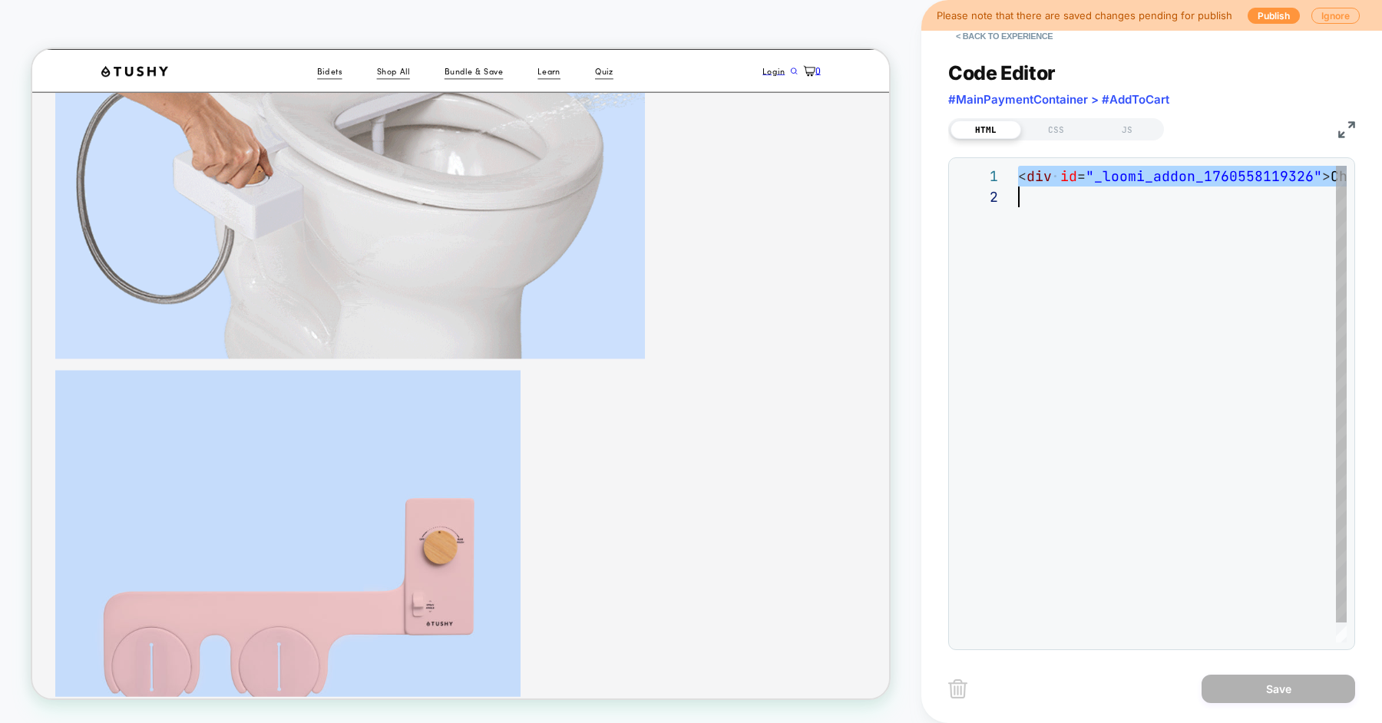
type textarea "**********"
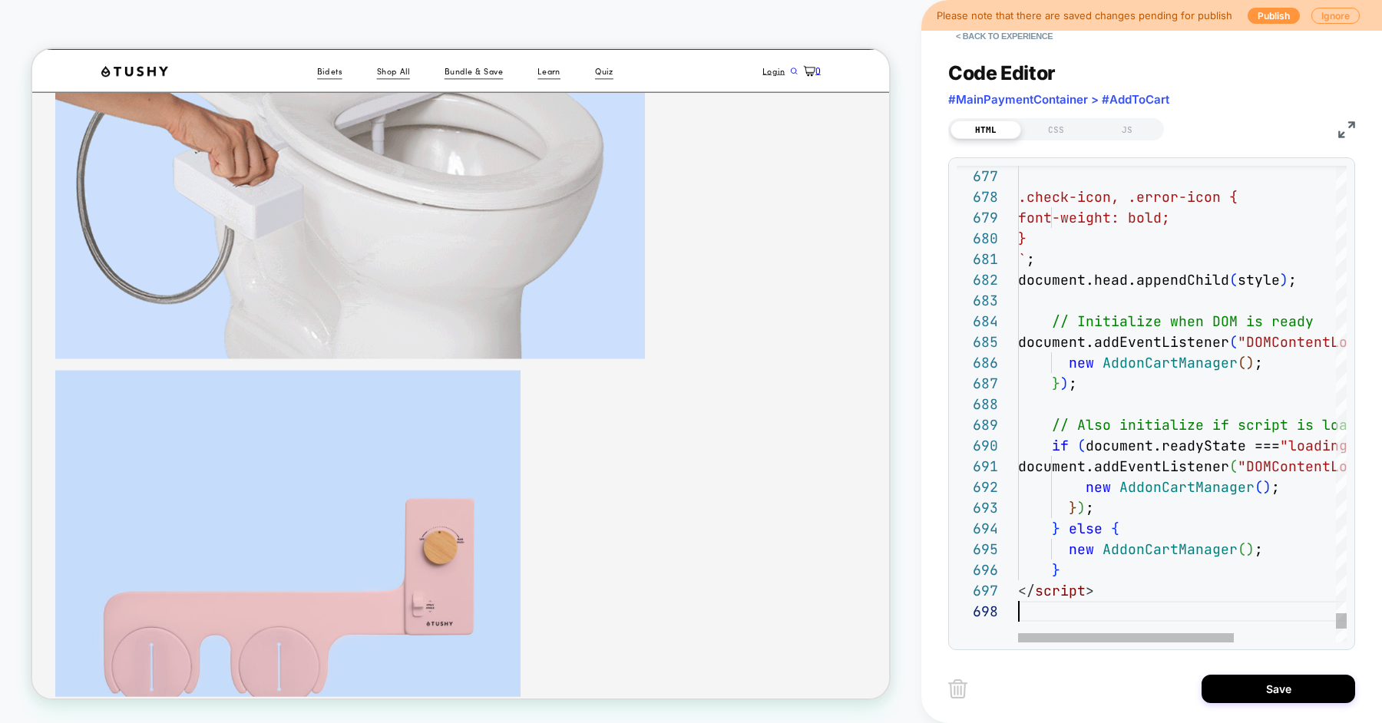
scroll to position [144, 0]
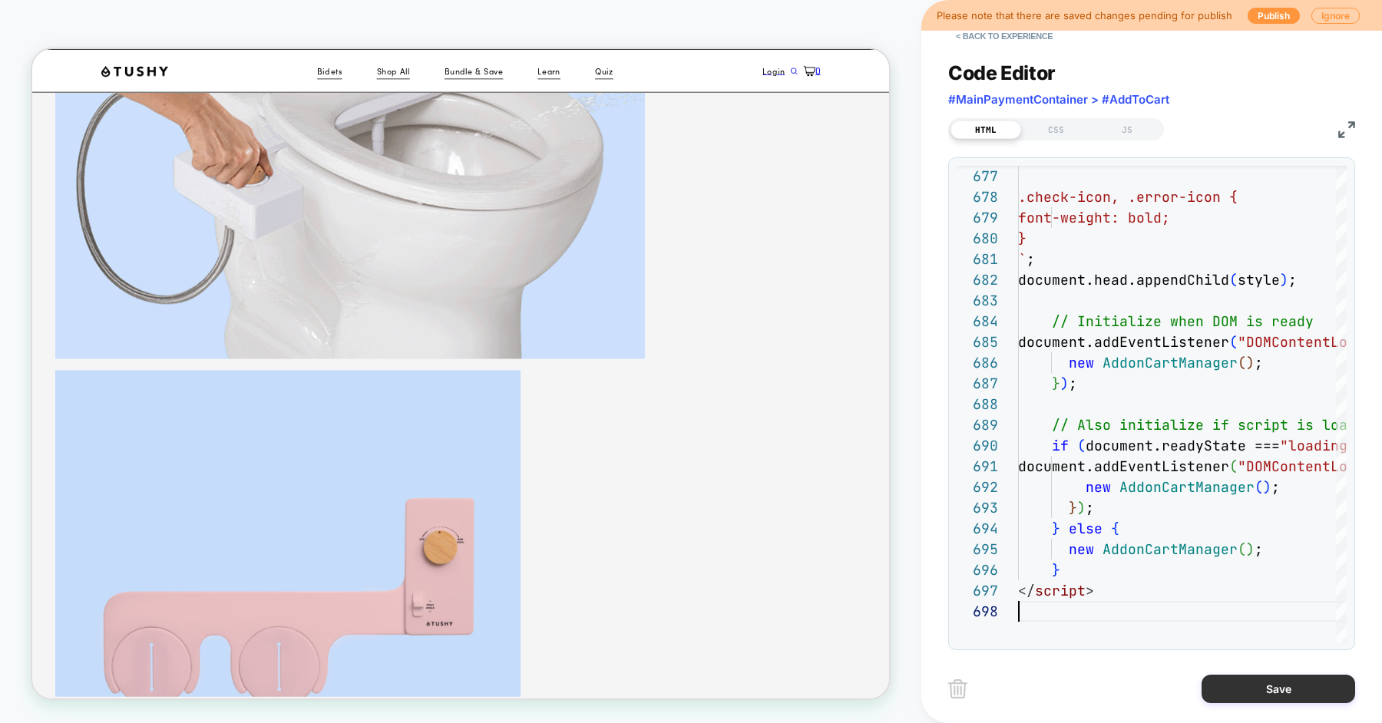
click at [1231, 681] on button "Save" at bounding box center [1279, 689] width 154 height 28
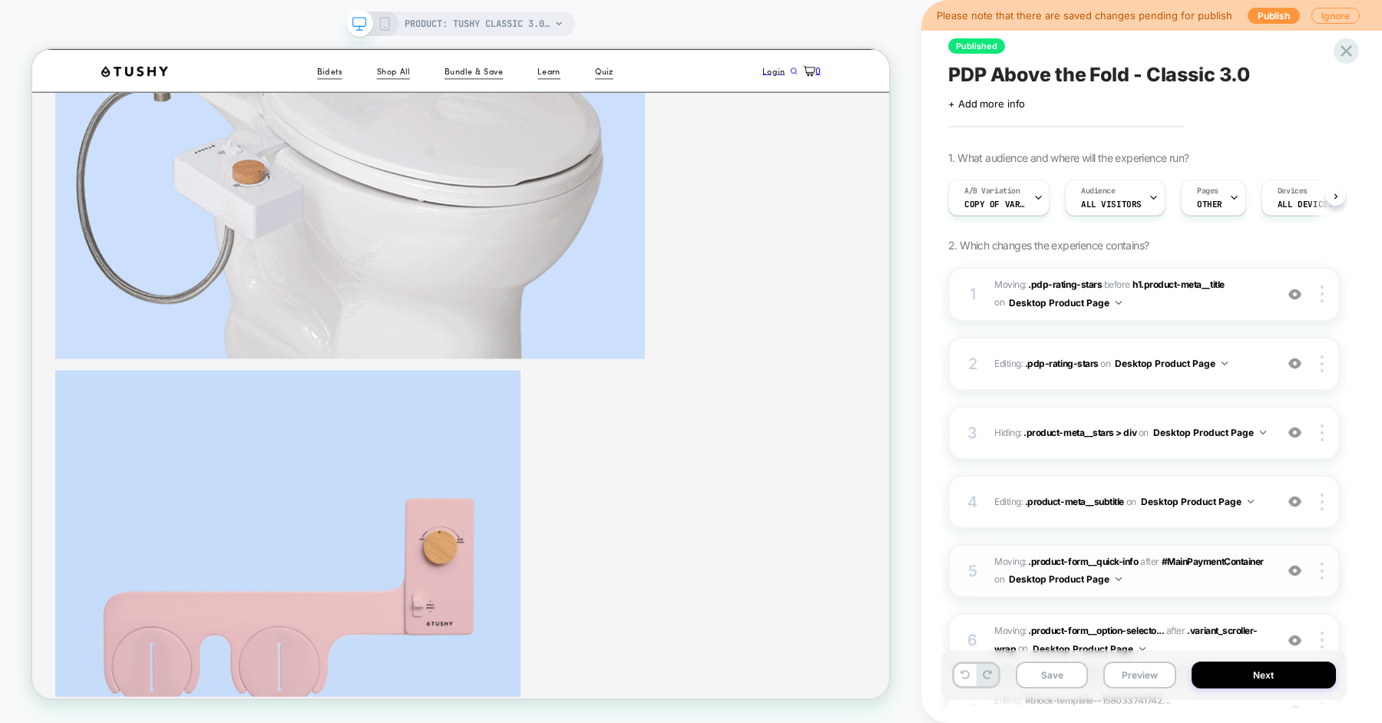
scroll to position [0, 1]
click at [1072, 664] on button "Save" at bounding box center [1052, 675] width 72 height 27
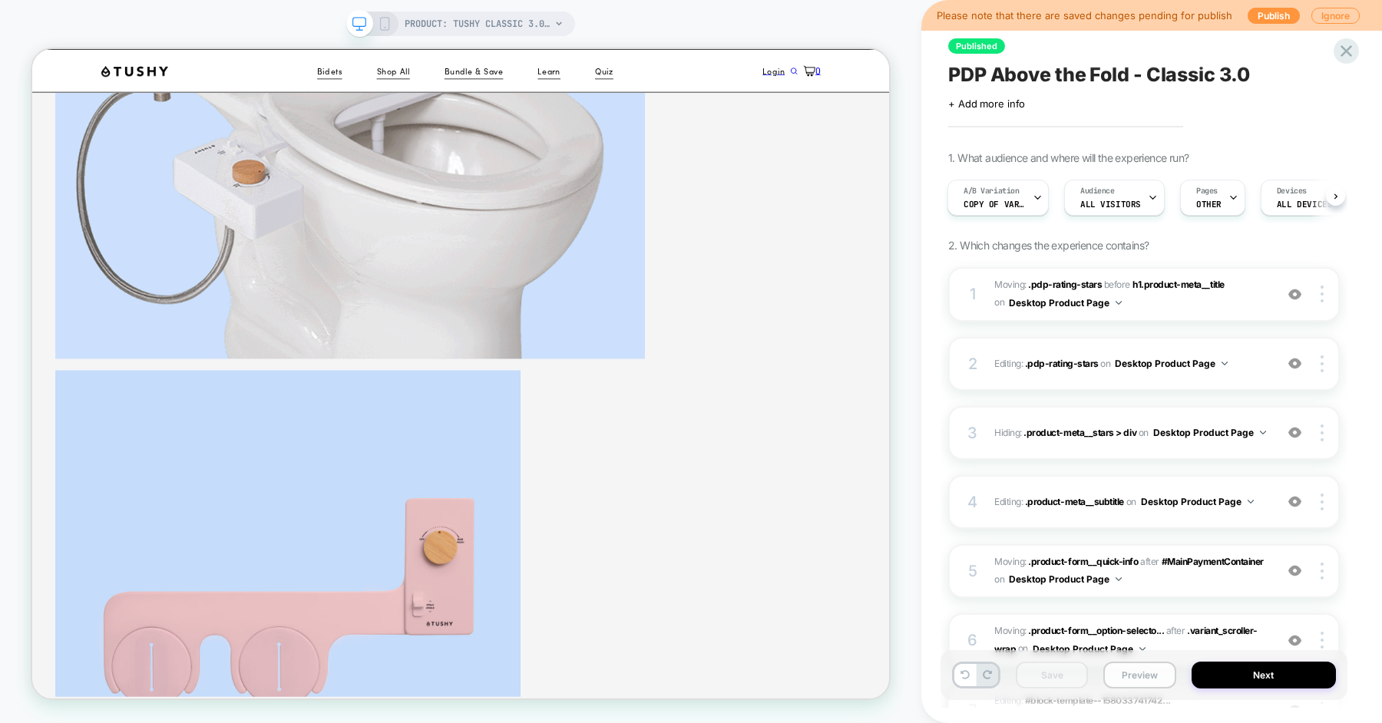
click at [1127, 673] on button "Preview" at bounding box center [1139, 675] width 72 height 27
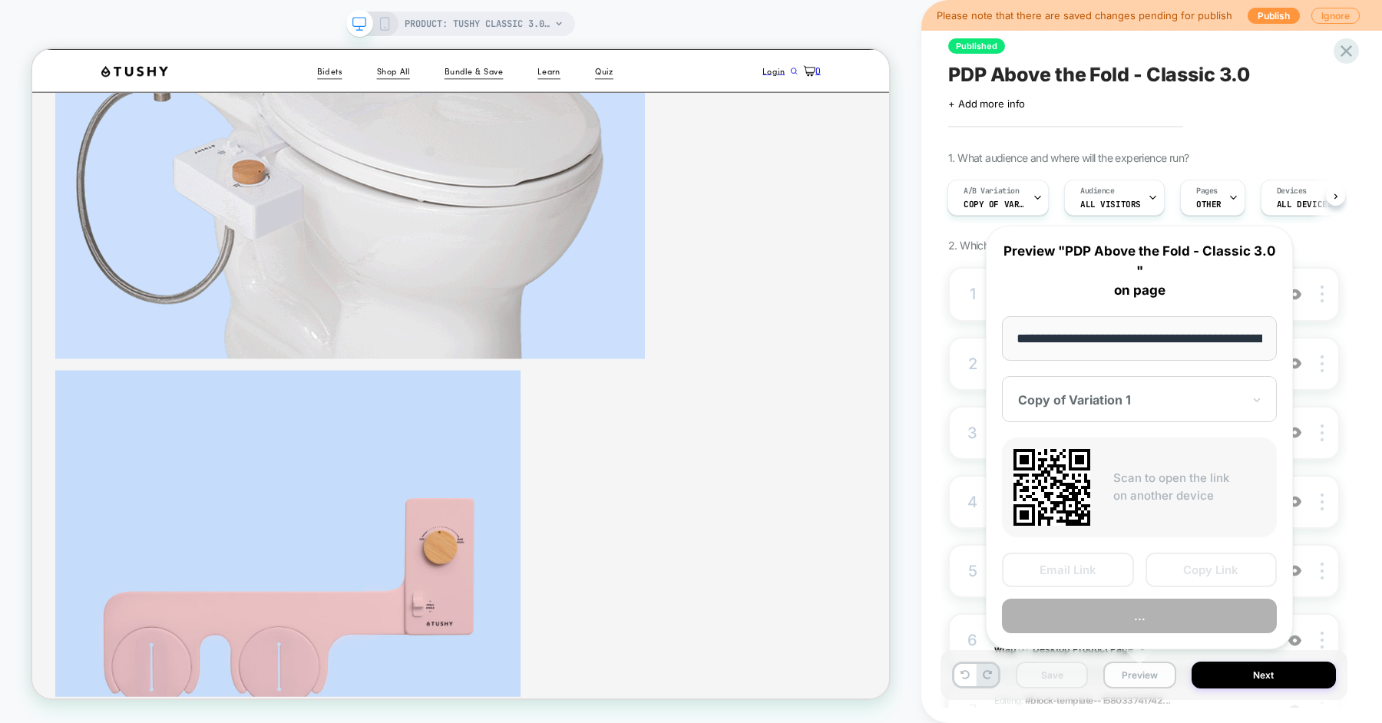
scroll to position [0, 216]
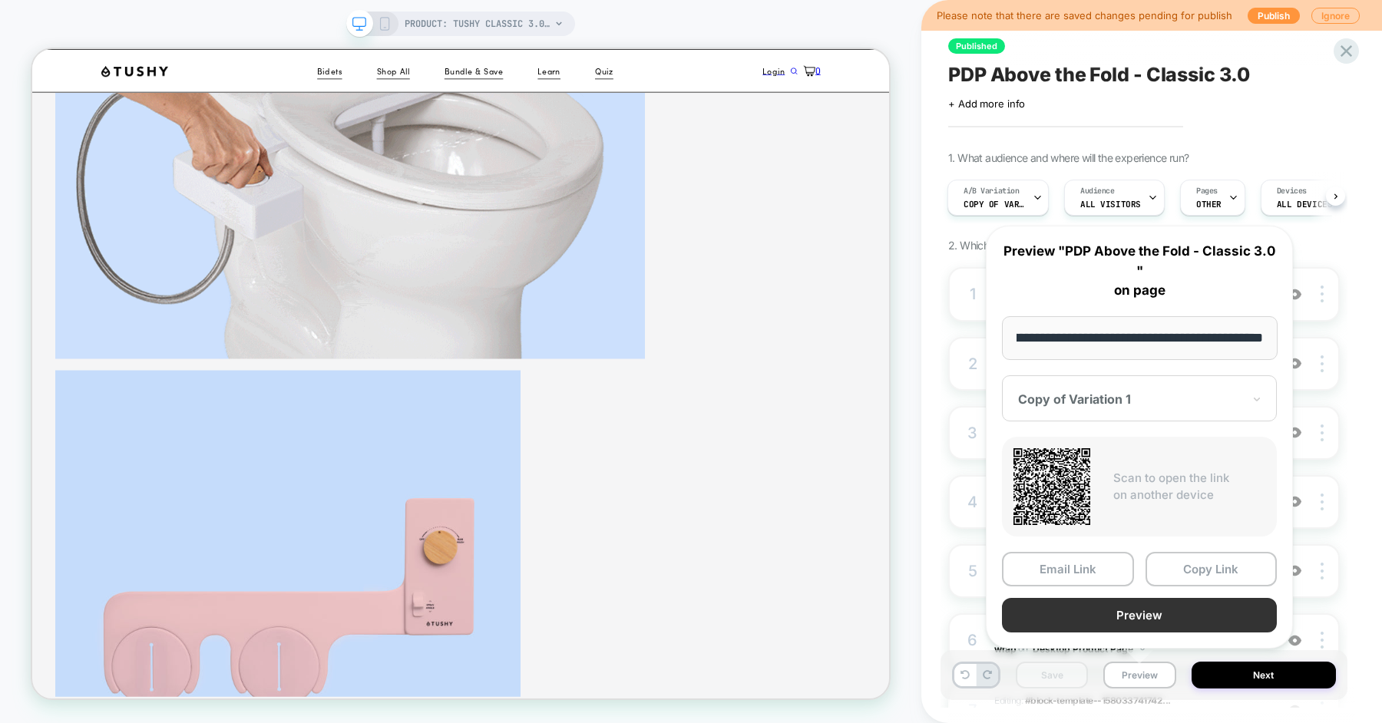
click at [1136, 616] on button "Preview" at bounding box center [1139, 615] width 275 height 35
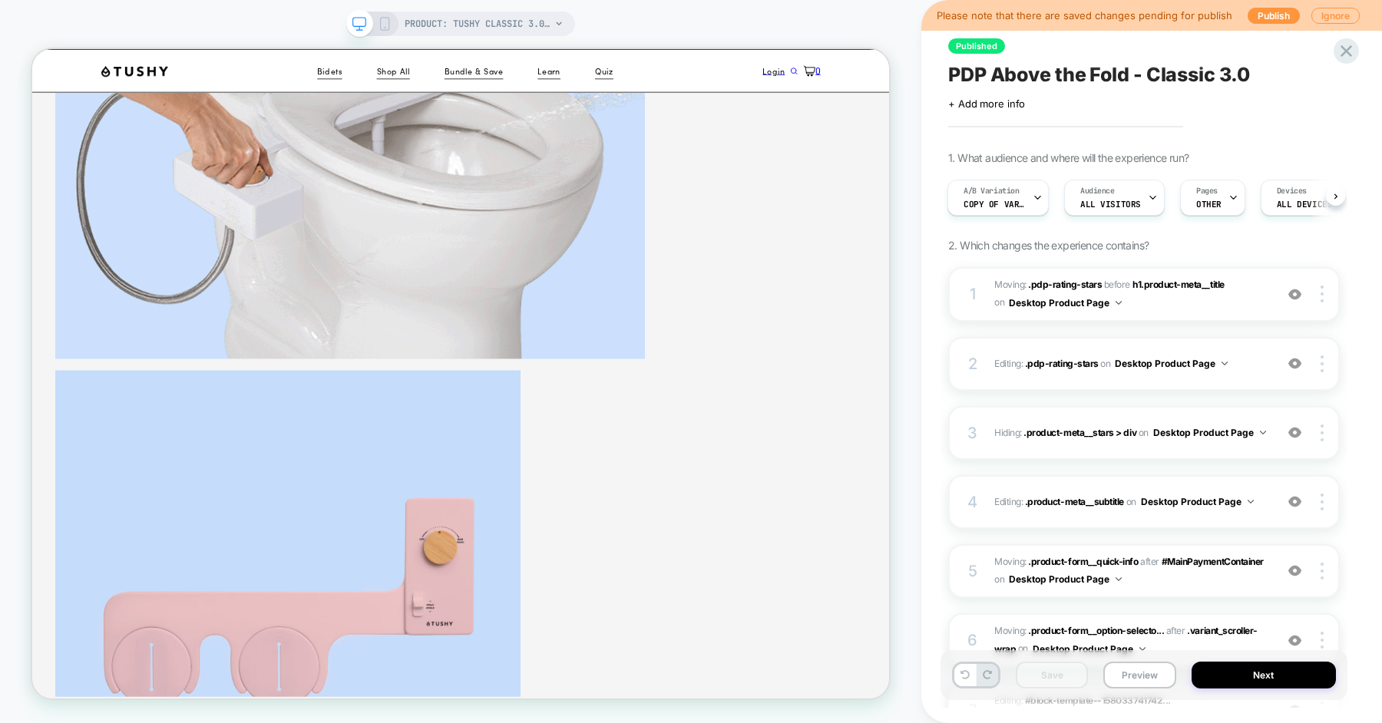
click at [967, 670] on icon at bounding box center [965, 674] width 9 height 9
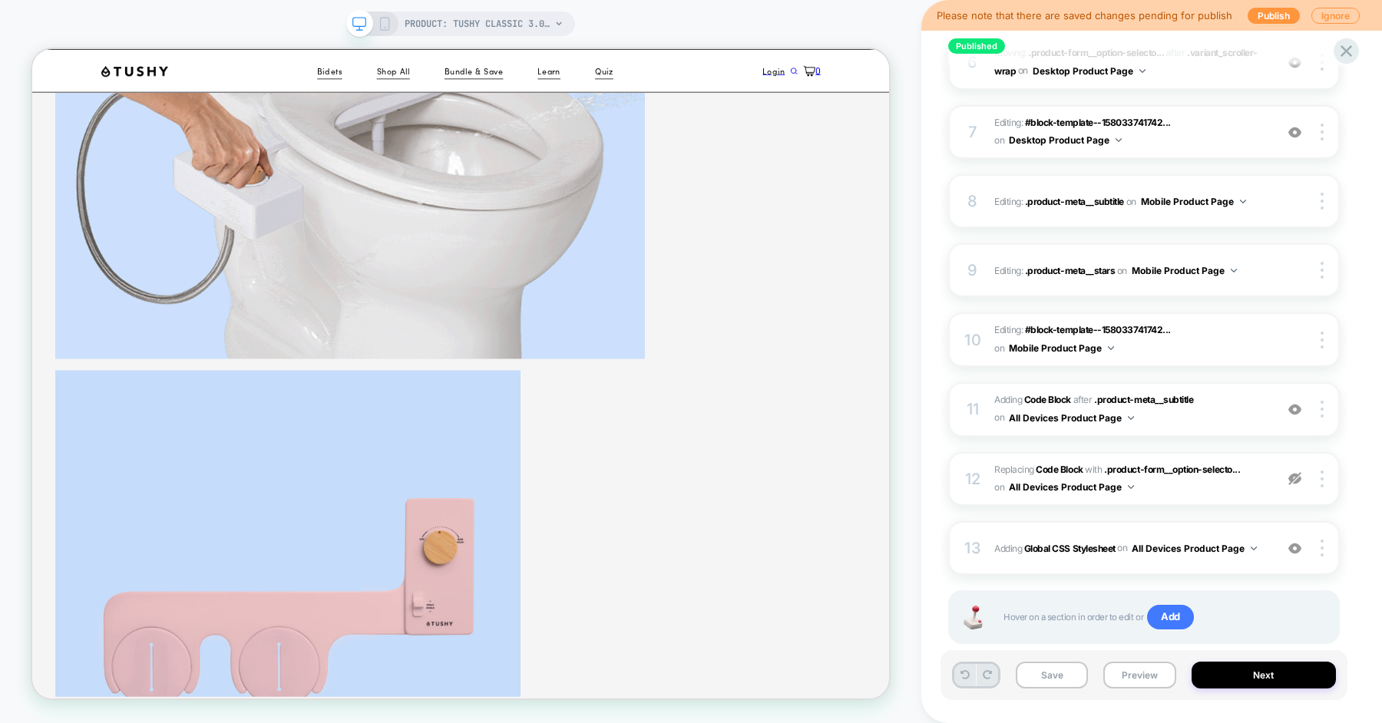
click at [962, 679] on icon at bounding box center [965, 674] width 9 height 9
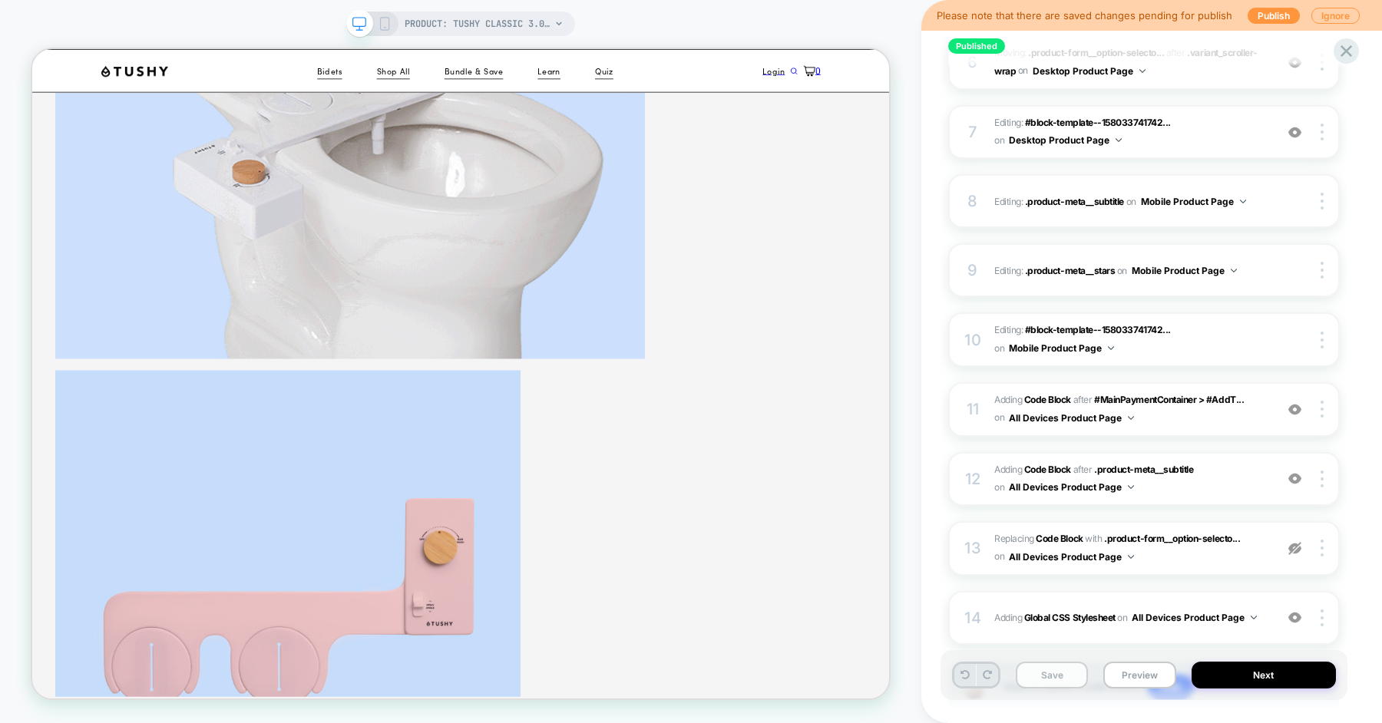
click at [1044, 685] on button "Save" at bounding box center [1052, 675] width 72 height 27
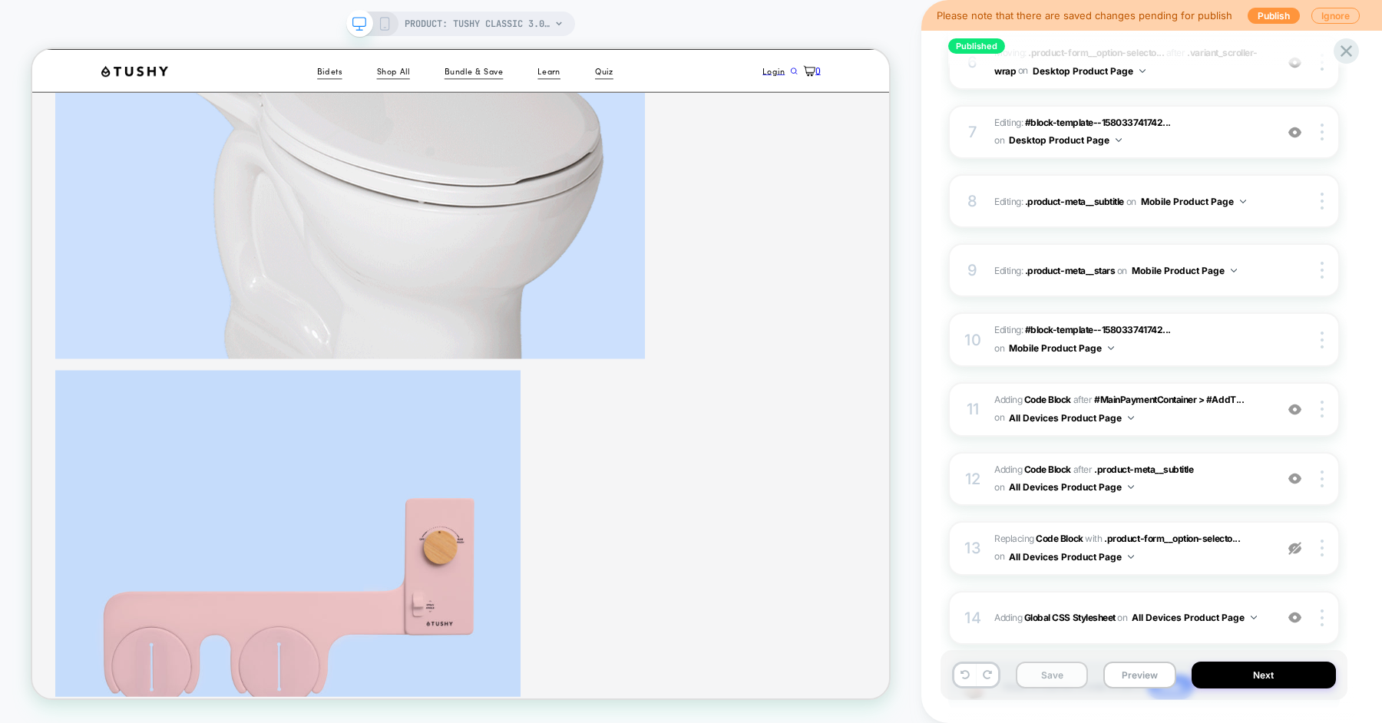
scroll to position [612, 0]
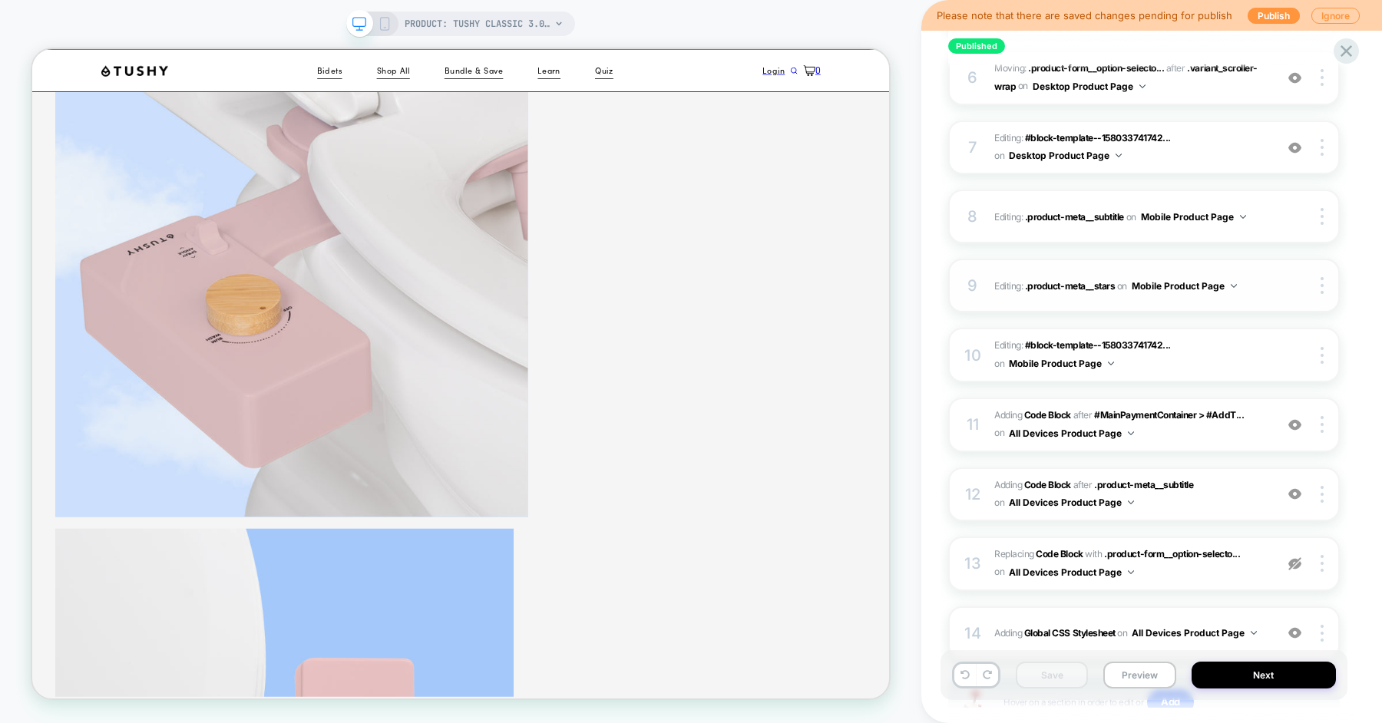
scroll to position [601, 0]
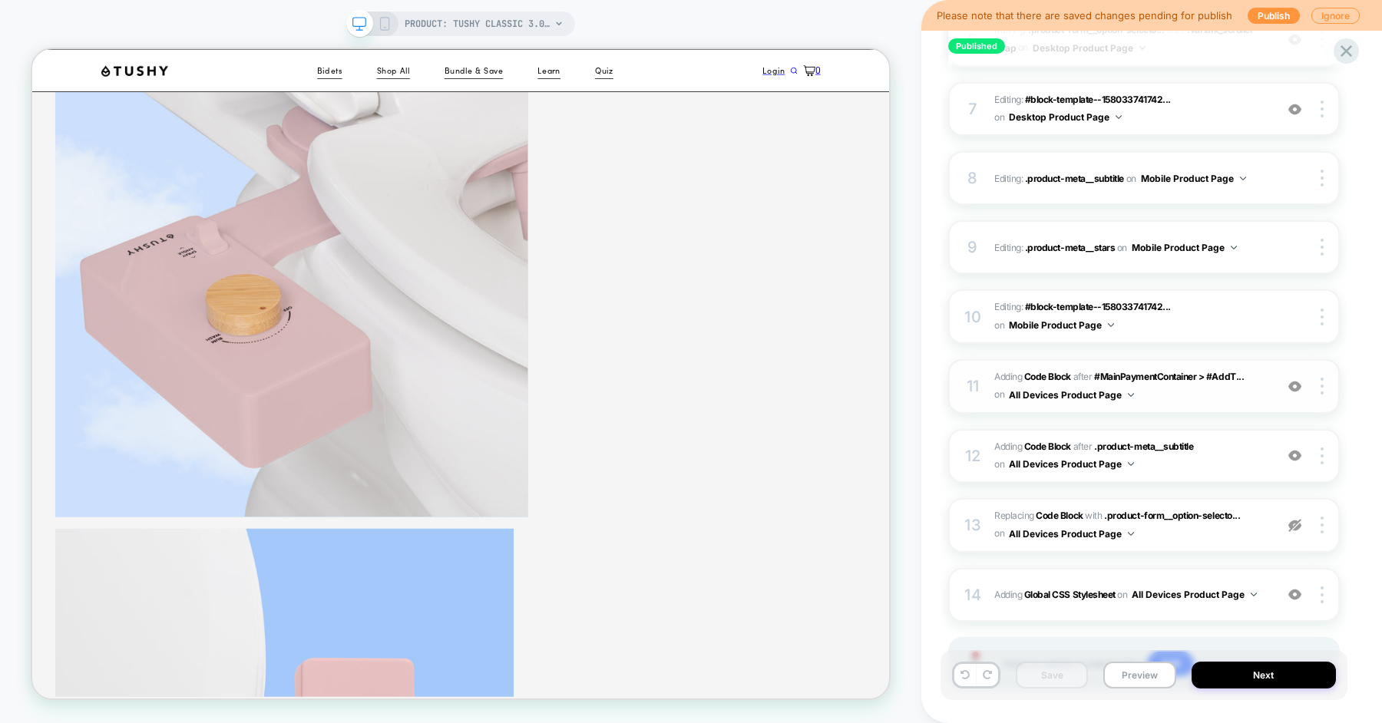
click at [1179, 394] on span "Adding Code Block AFTER #MainPaymentContainer > #AddT... #MainPaymentContainer …" at bounding box center [1130, 387] width 273 height 36
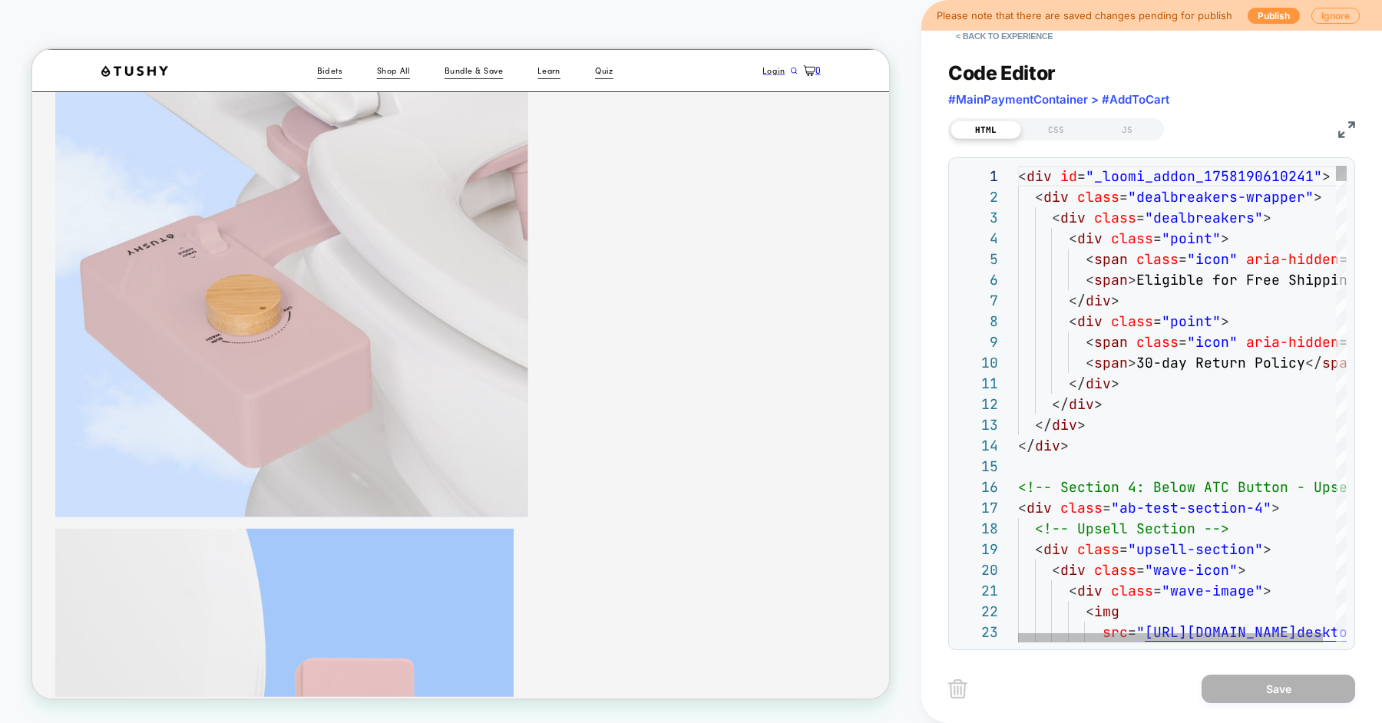
scroll to position [207, 0]
click at [1007, 35] on button "< Back to experience" at bounding box center [1004, 36] width 112 height 25
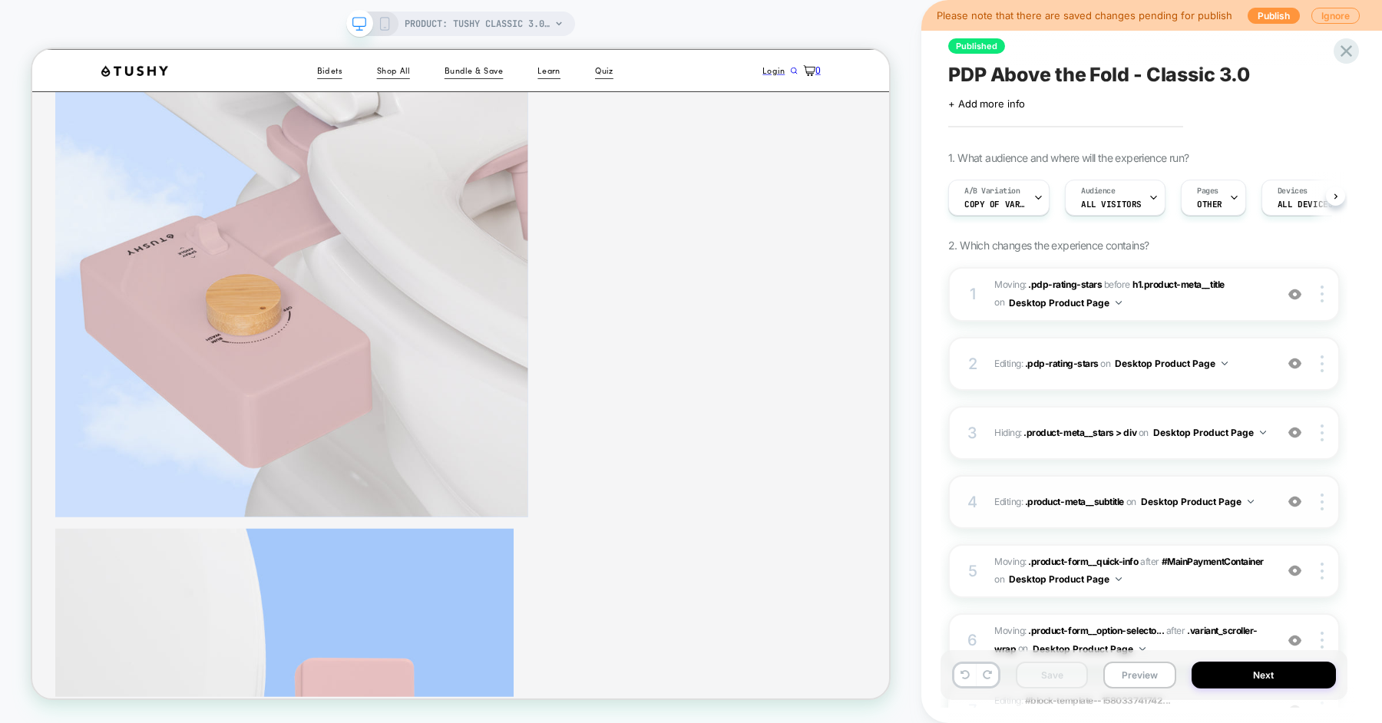
scroll to position [0, 1]
click at [1123, 674] on button "Preview" at bounding box center [1139, 675] width 72 height 27
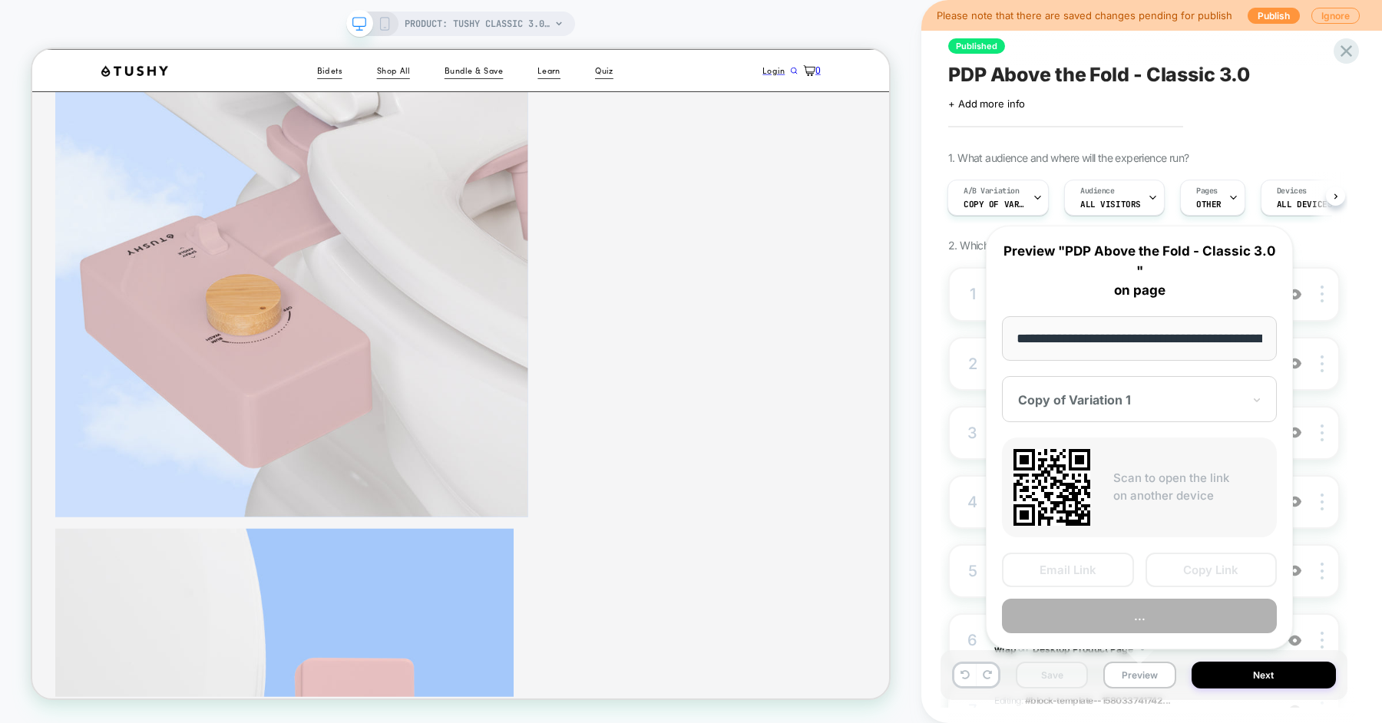
scroll to position [0, 216]
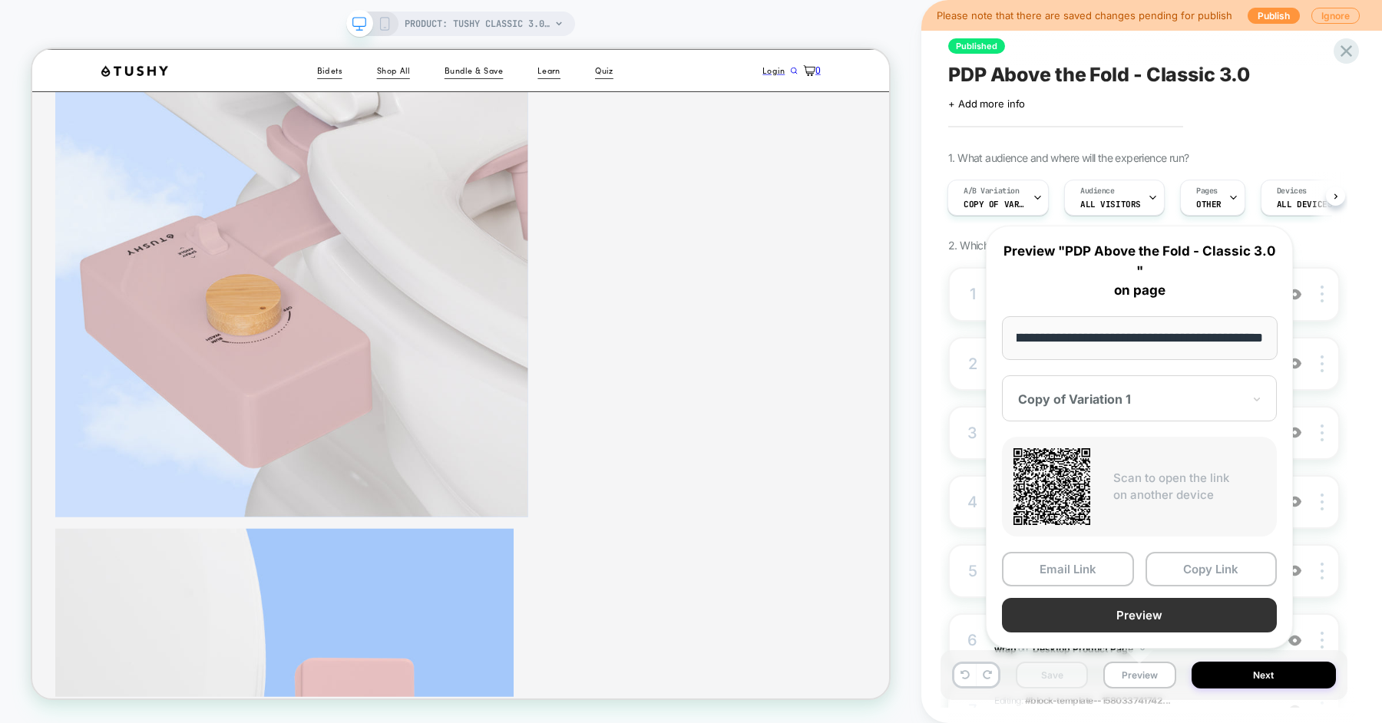
click at [1137, 621] on button "Preview" at bounding box center [1139, 615] width 275 height 35
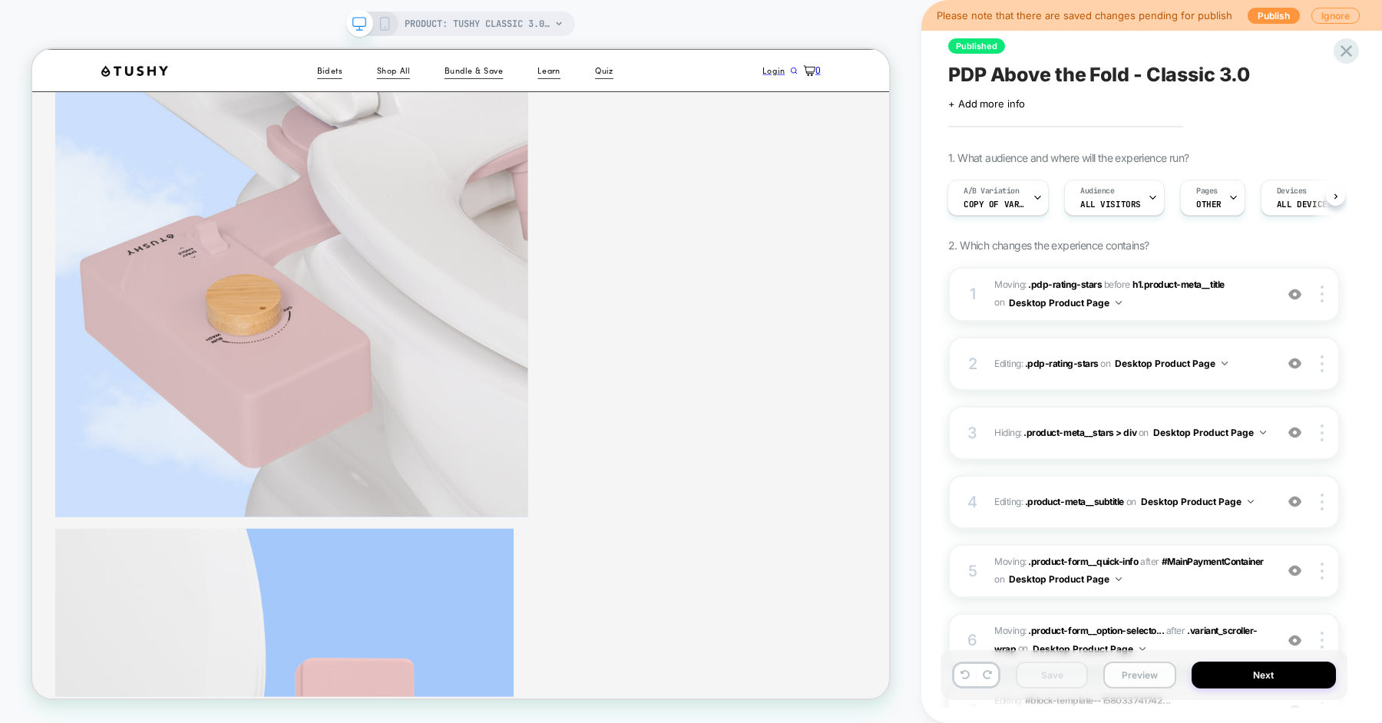
click at [1126, 671] on button "Preview" at bounding box center [1139, 675] width 72 height 27
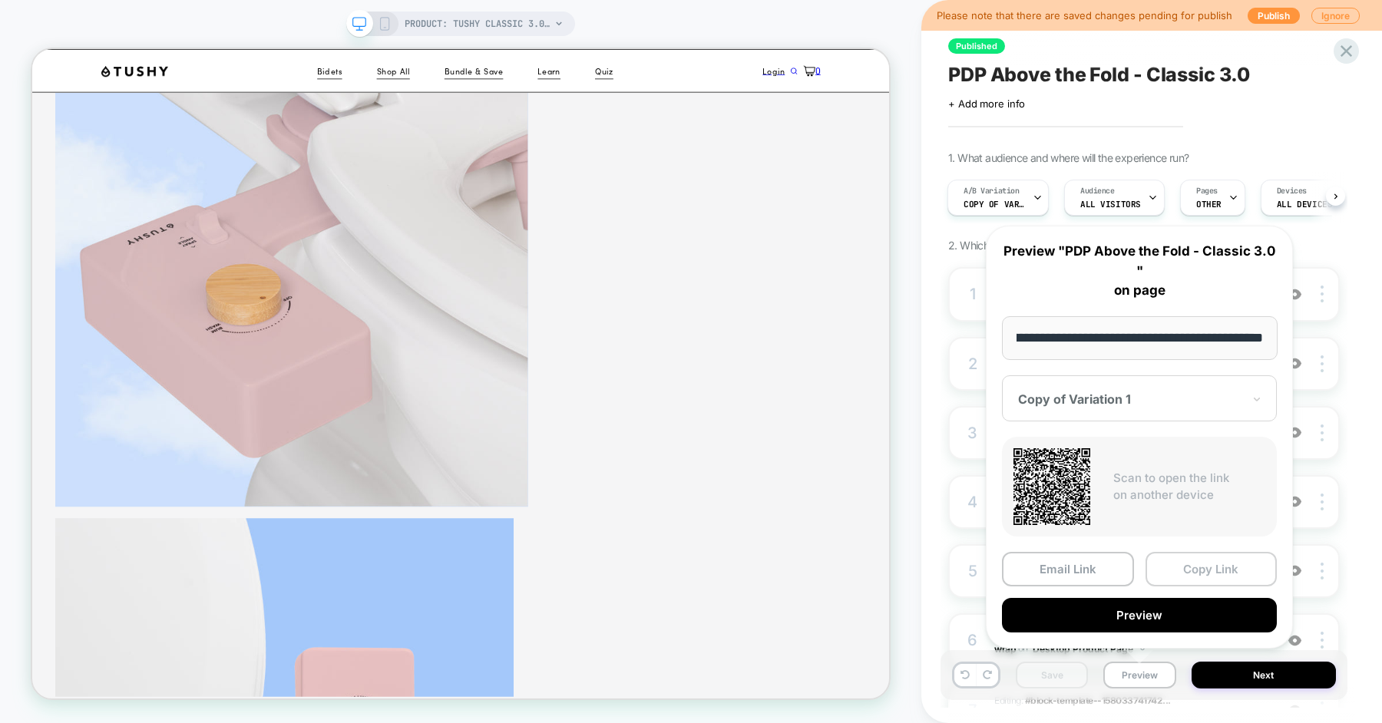
click at [1193, 567] on button "Copy Link" at bounding box center [1212, 569] width 132 height 35
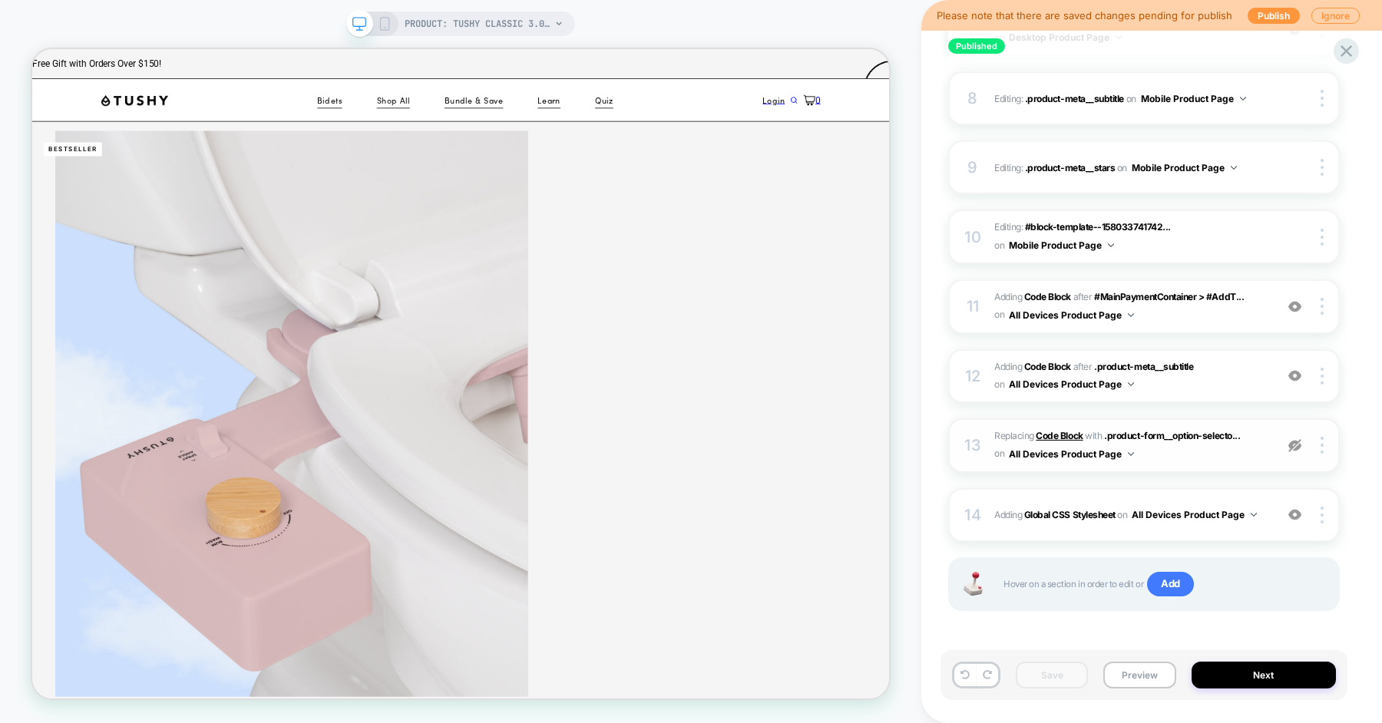
scroll to position [663, 0]
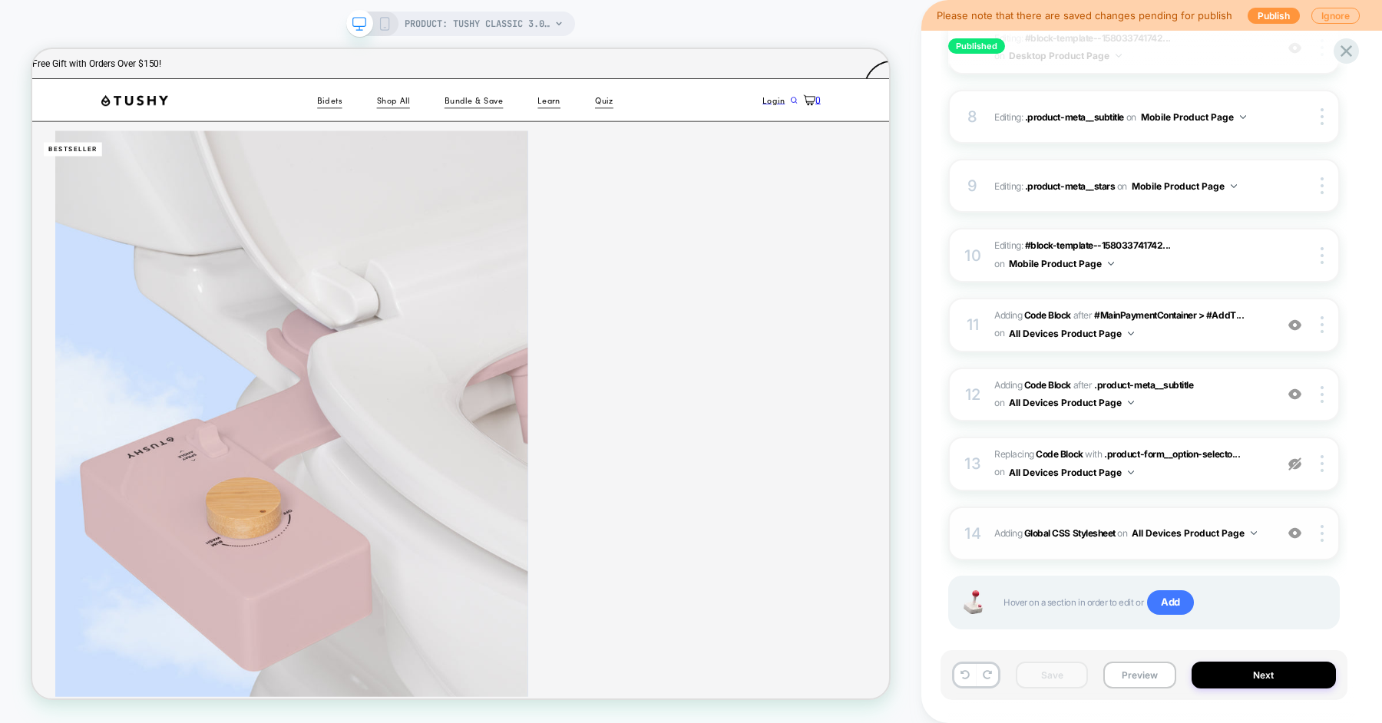
click at [993, 526] on div "14 Adding Global CSS Stylesheet on All Devices Product Page Add Before Add Afte…" at bounding box center [1144, 534] width 392 height 54
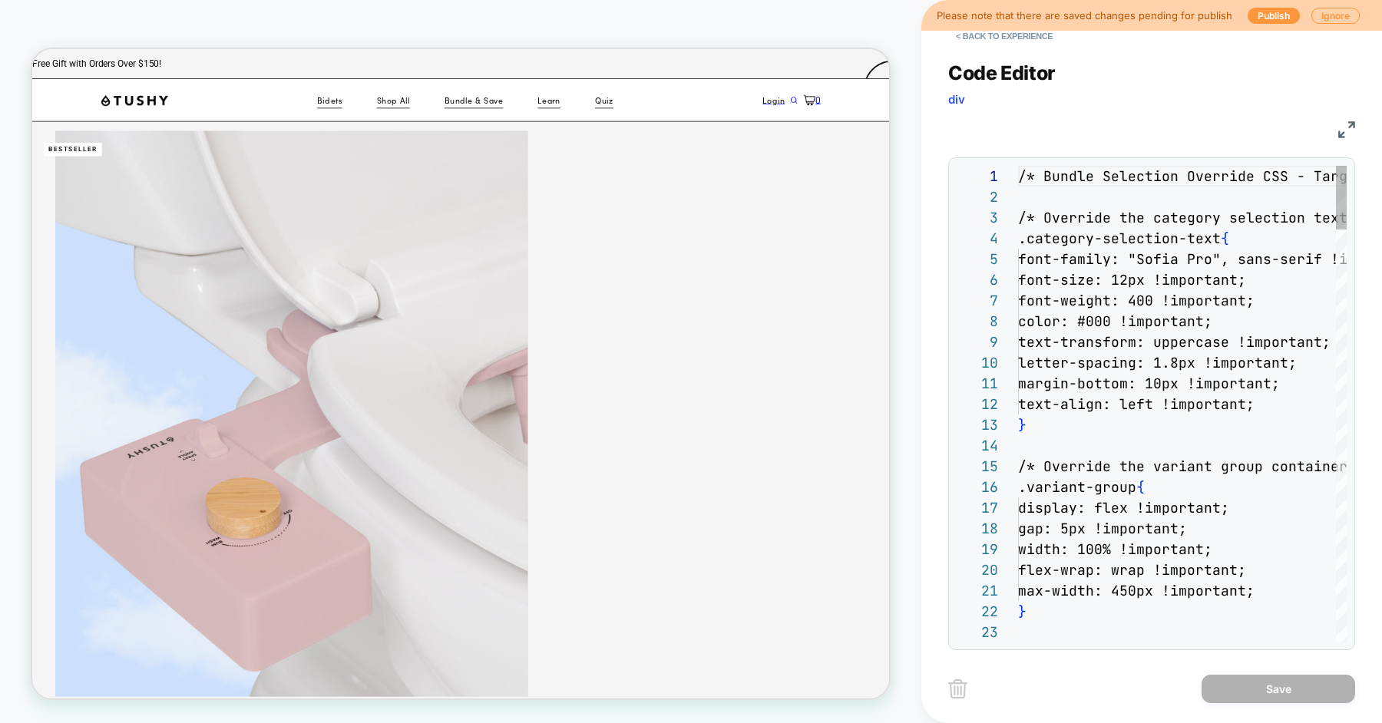
scroll to position [207, 0]
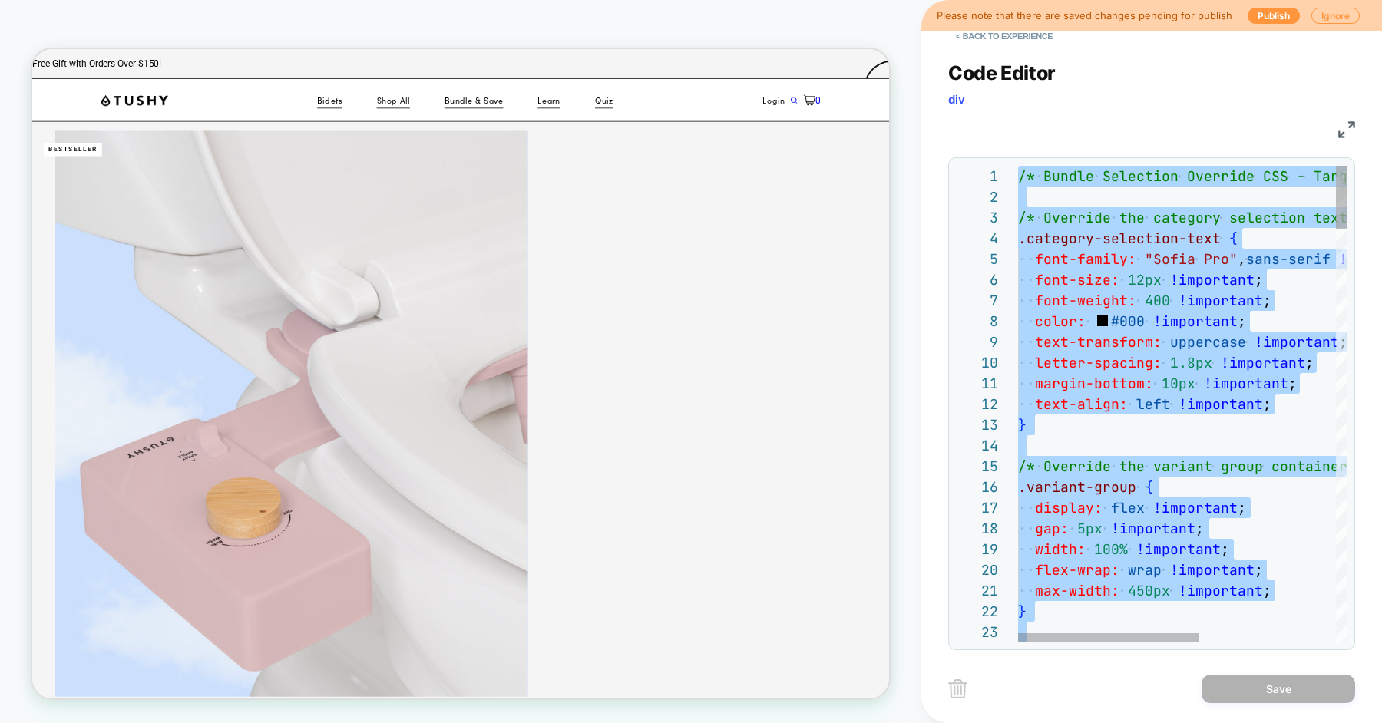
type textarea "**********"
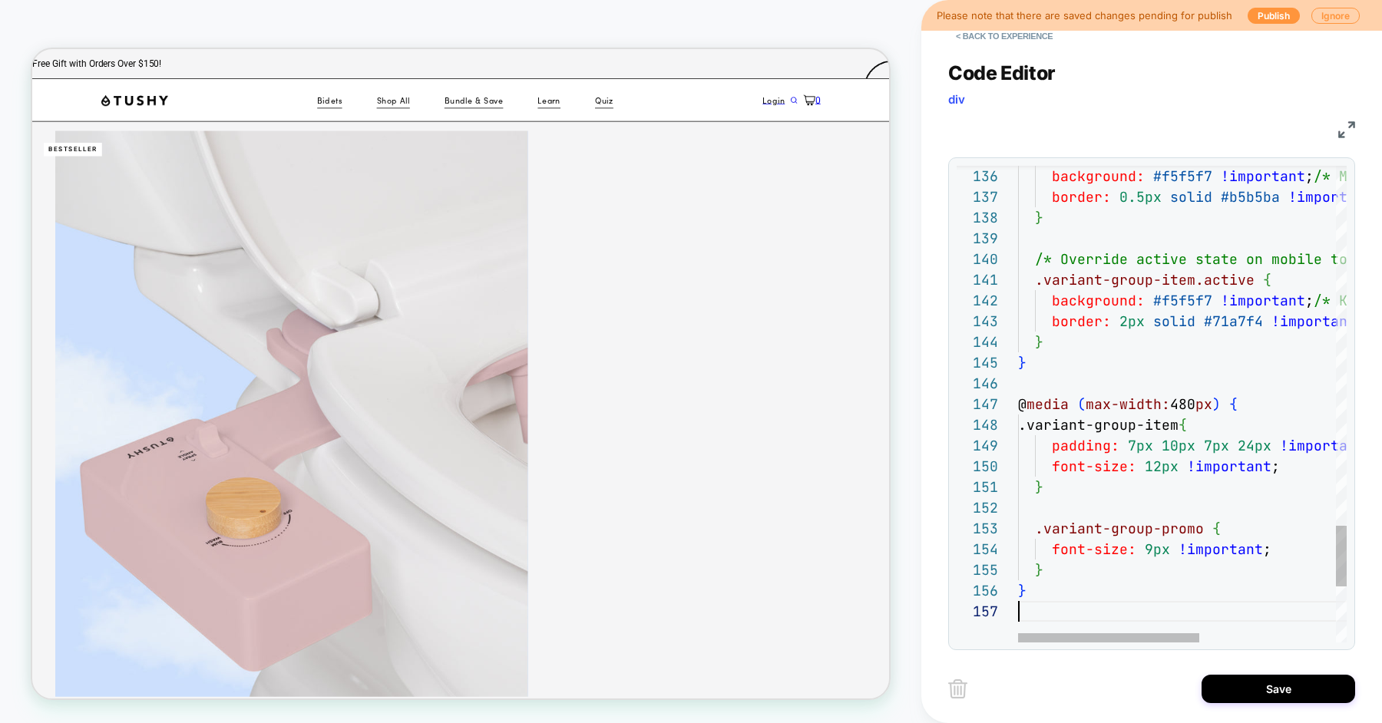
scroll to position [124, 0]
click at [1224, 690] on button "Save" at bounding box center [1279, 689] width 154 height 28
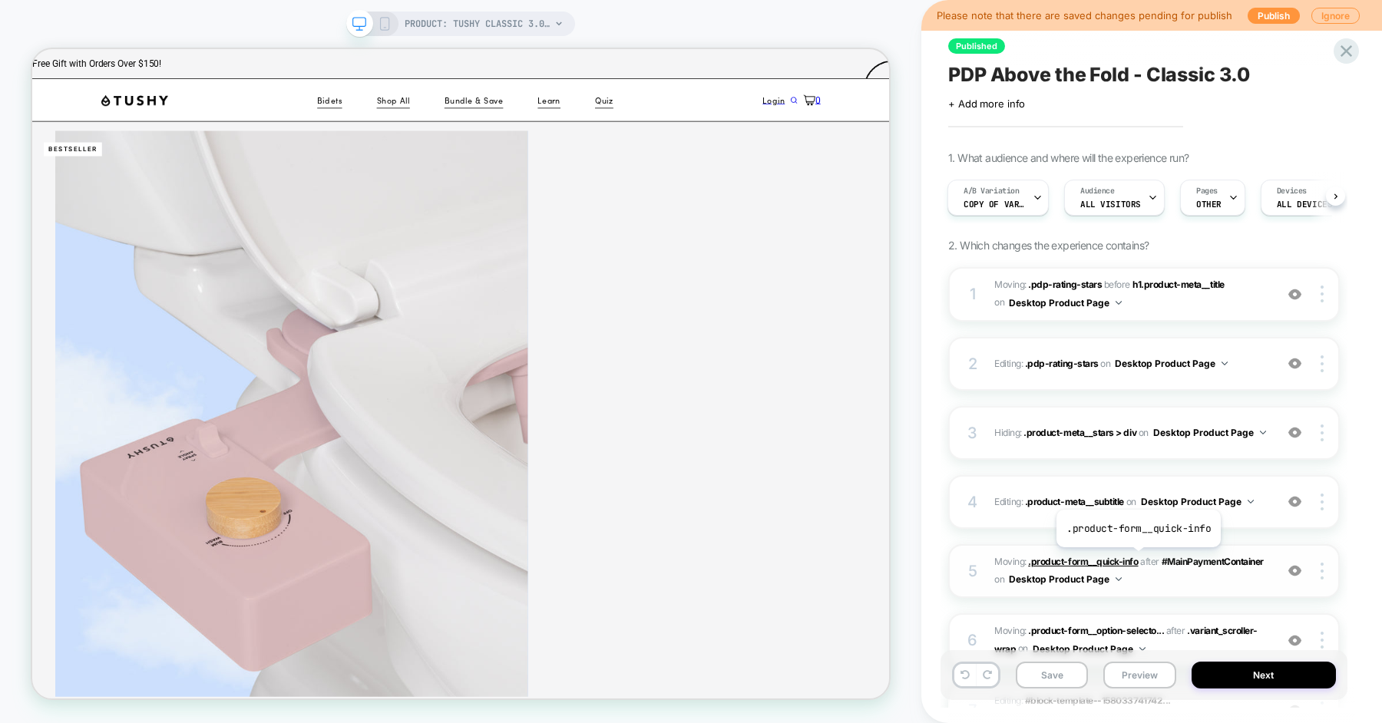
scroll to position [681, 0]
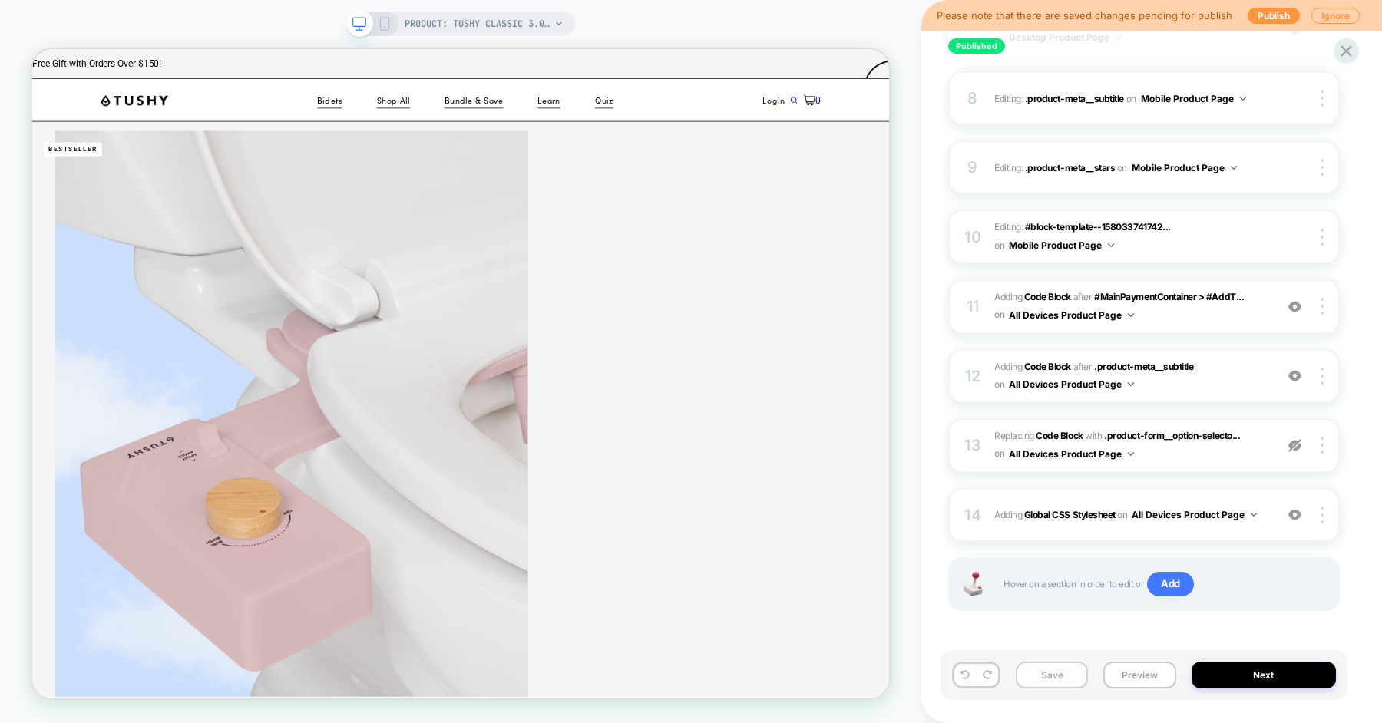
click at [1036, 680] on button "Save" at bounding box center [1052, 675] width 72 height 27
click at [1146, 682] on button "Preview" at bounding box center [1139, 675] width 72 height 27
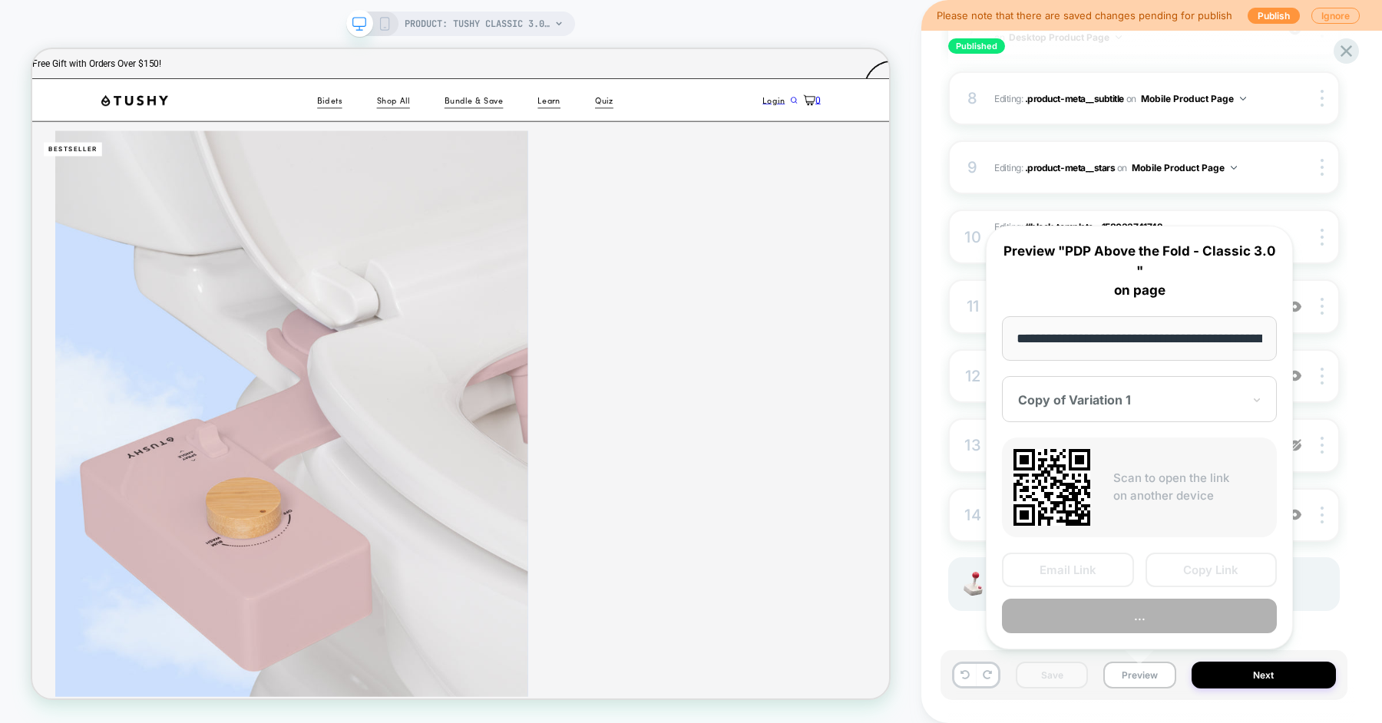
scroll to position [0, 216]
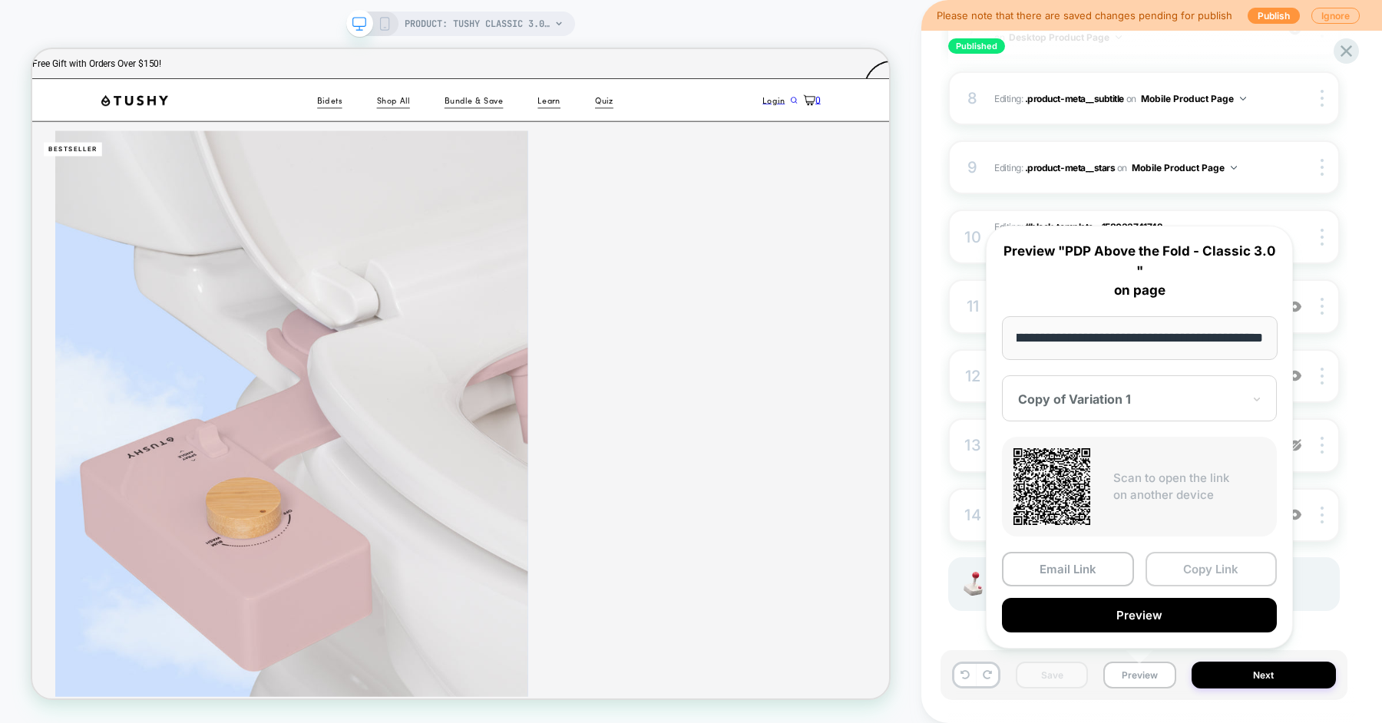
click at [1189, 571] on button "Copy Link" at bounding box center [1212, 569] width 132 height 35
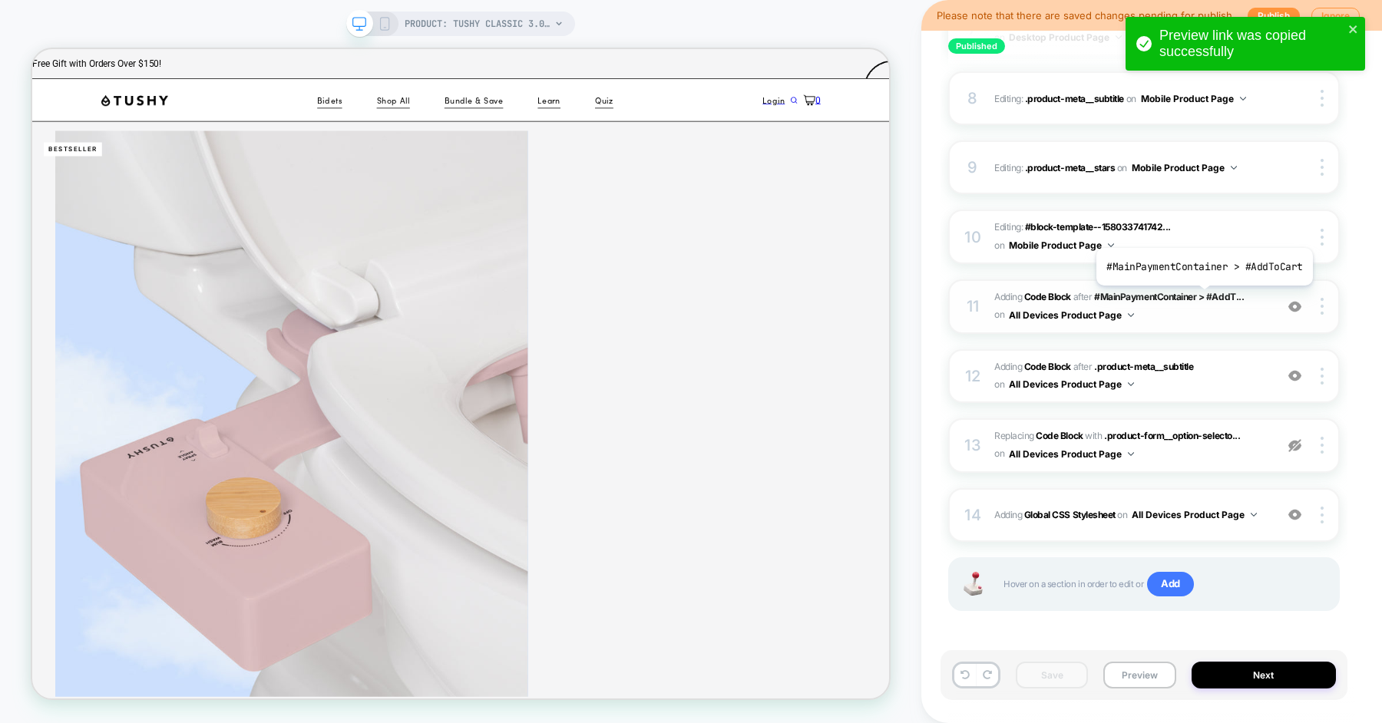
click at [1199, 309] on span "Adding Code Block AFTER #MainPaymentContainer > #AddT... #MainPaymentContainer …" at bounding box center [1130, 307] width 273 height 36
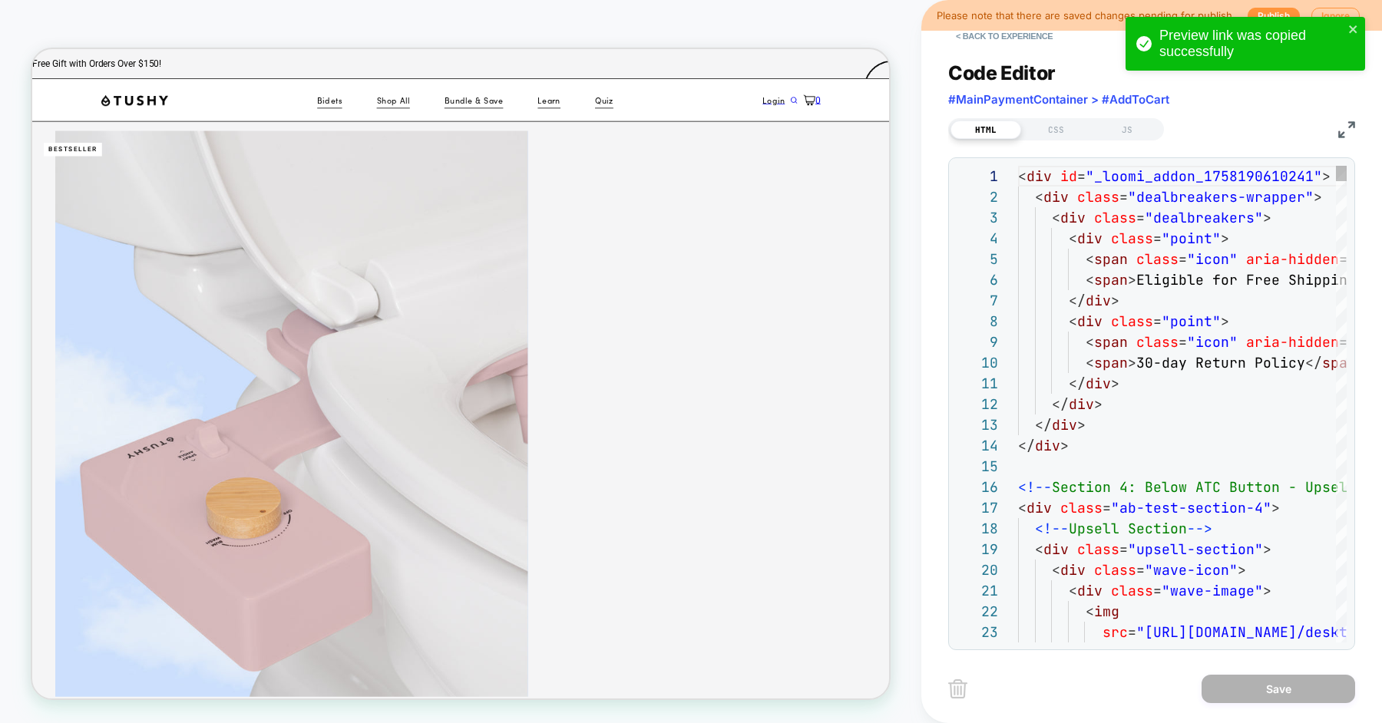
scroll to position [207, 0]
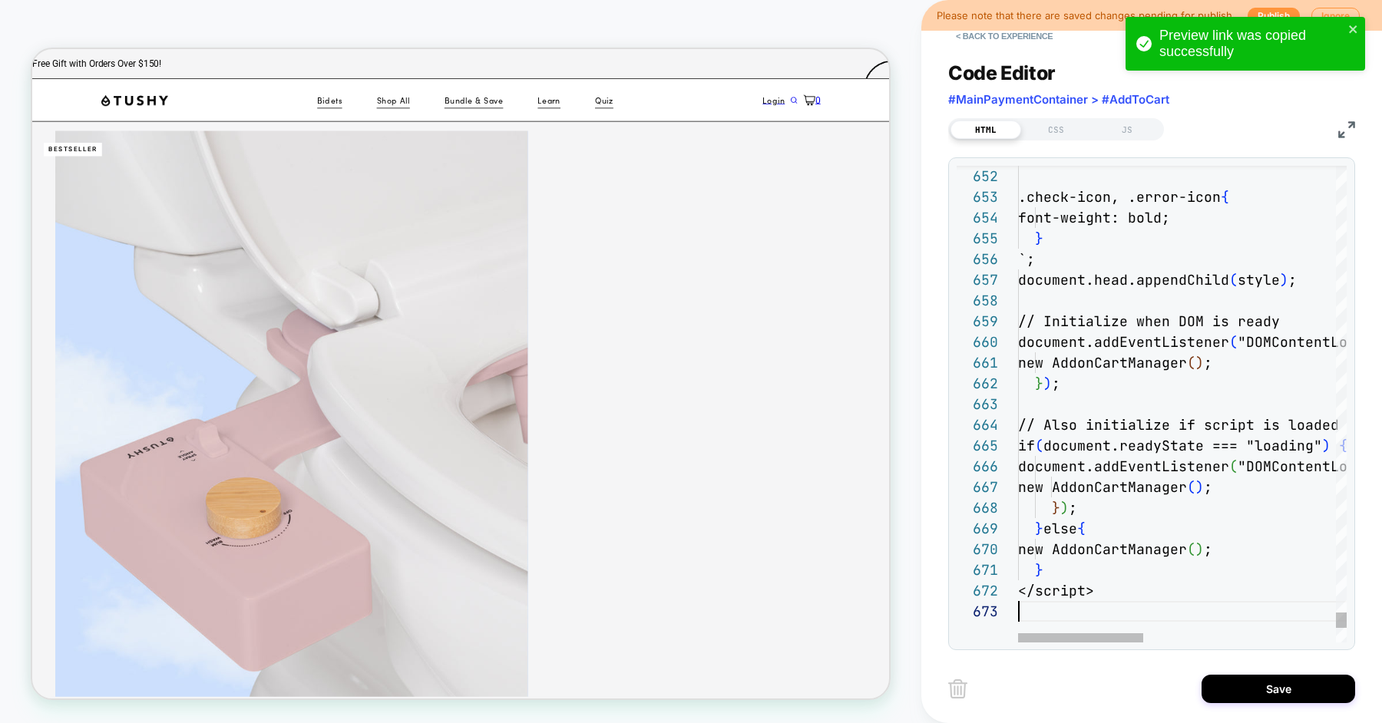
type textarea "* *********"
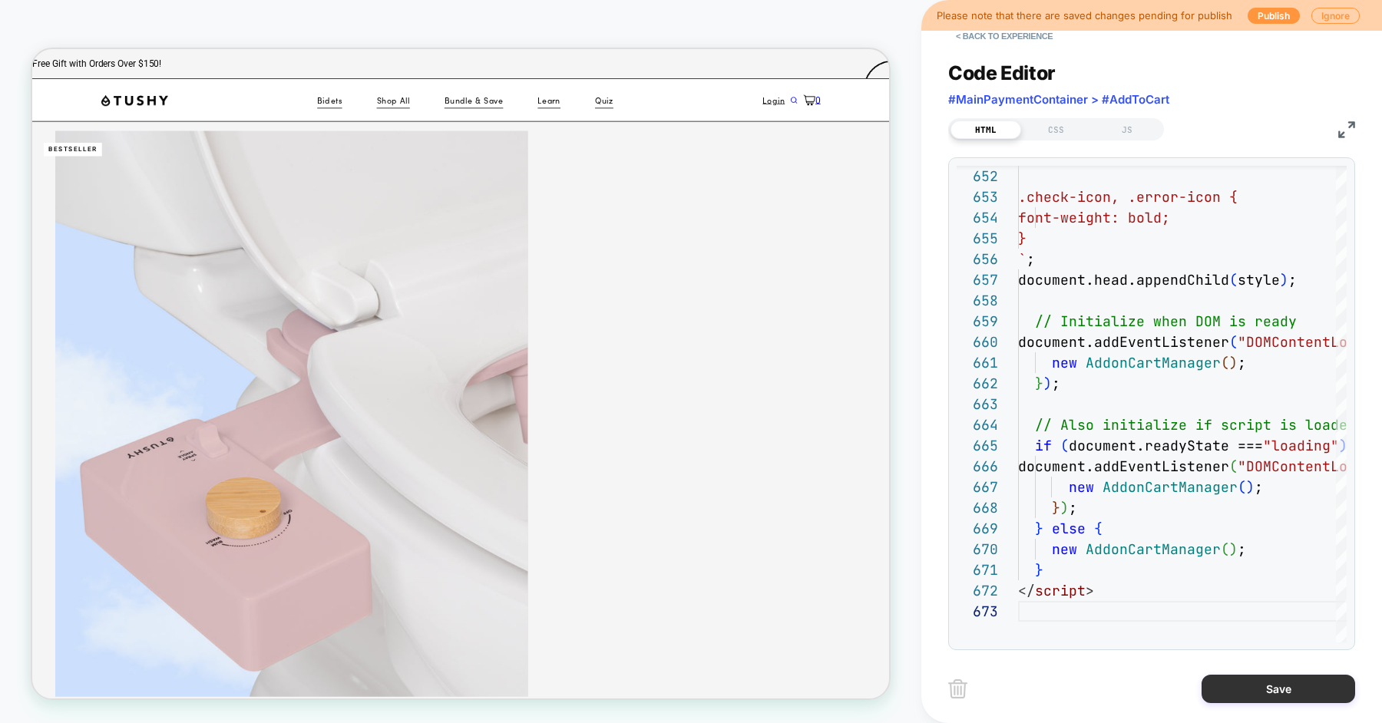
click at [1236, 691] on button "Save" at bounding box center [1279, 689] width 154 height 28
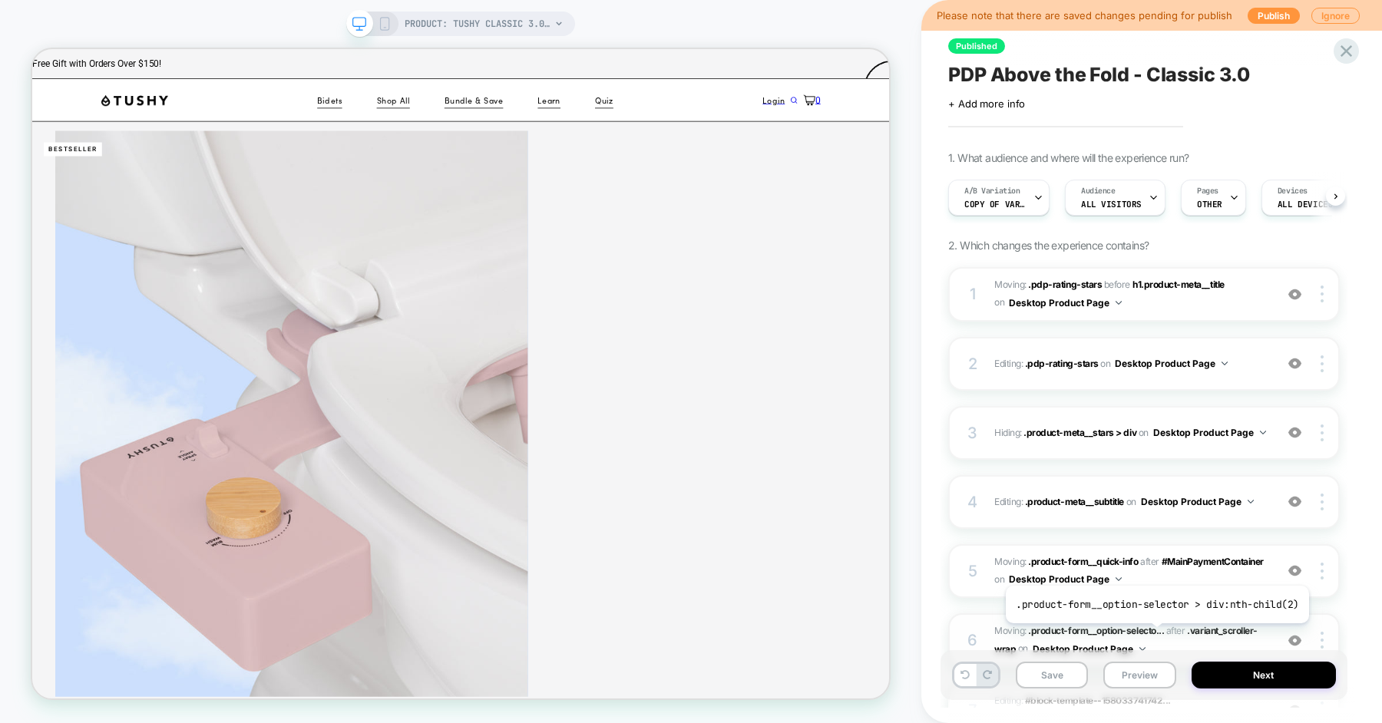
scroll to position [0, 1]
click at [1056, 676] on button "Save" at bounding box center [1052, 675] width 72 height 27
click at [1123, 672] on button "Preview" at bounding box center [1139, 675] width 72 height 27
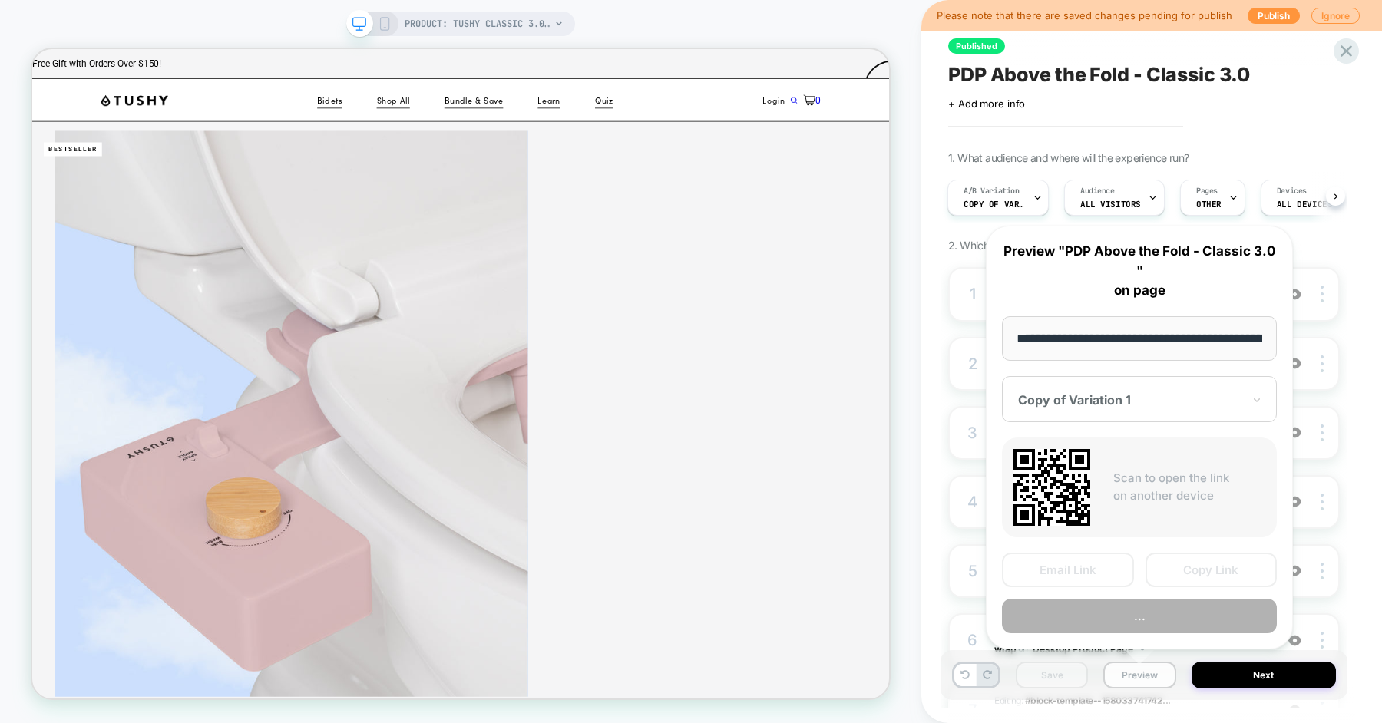
scroll to position [0, 216]
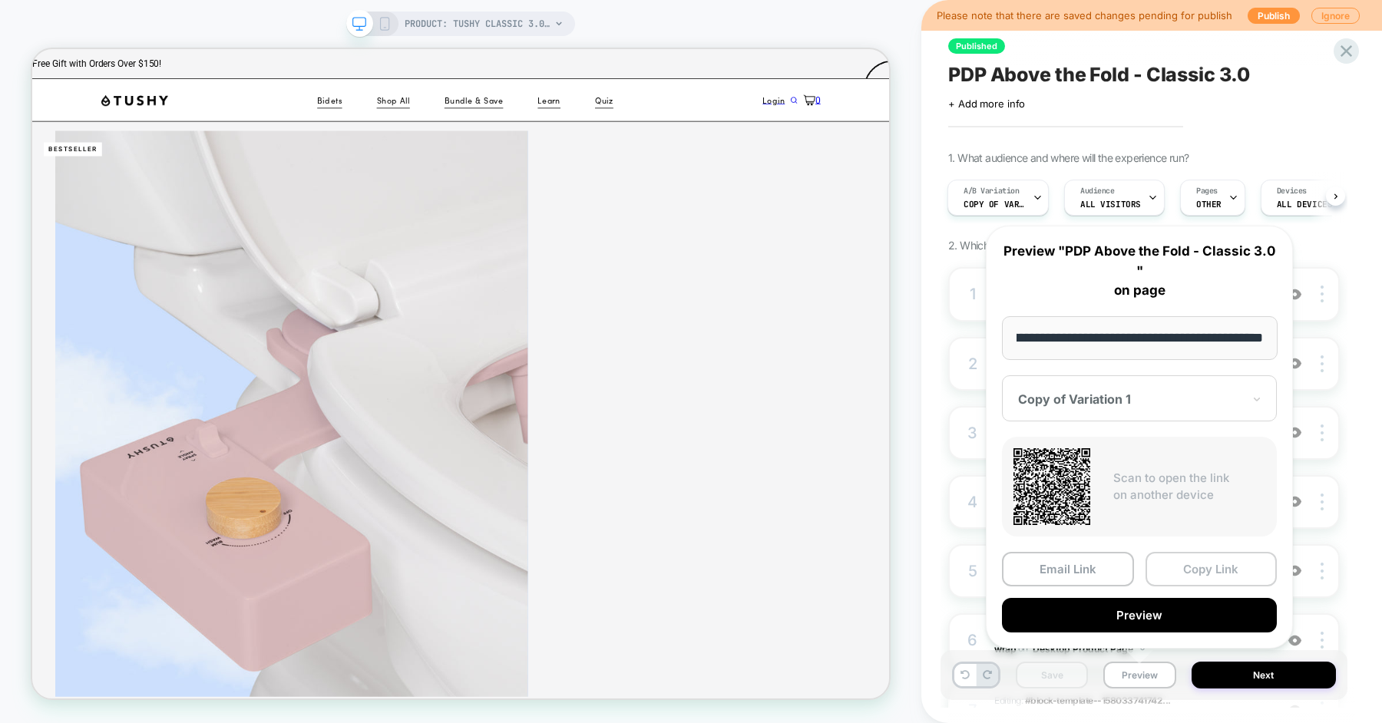
click at [1175, 577] on button "Copy Link" at bounding box center [1212, 569] width 132 height 35
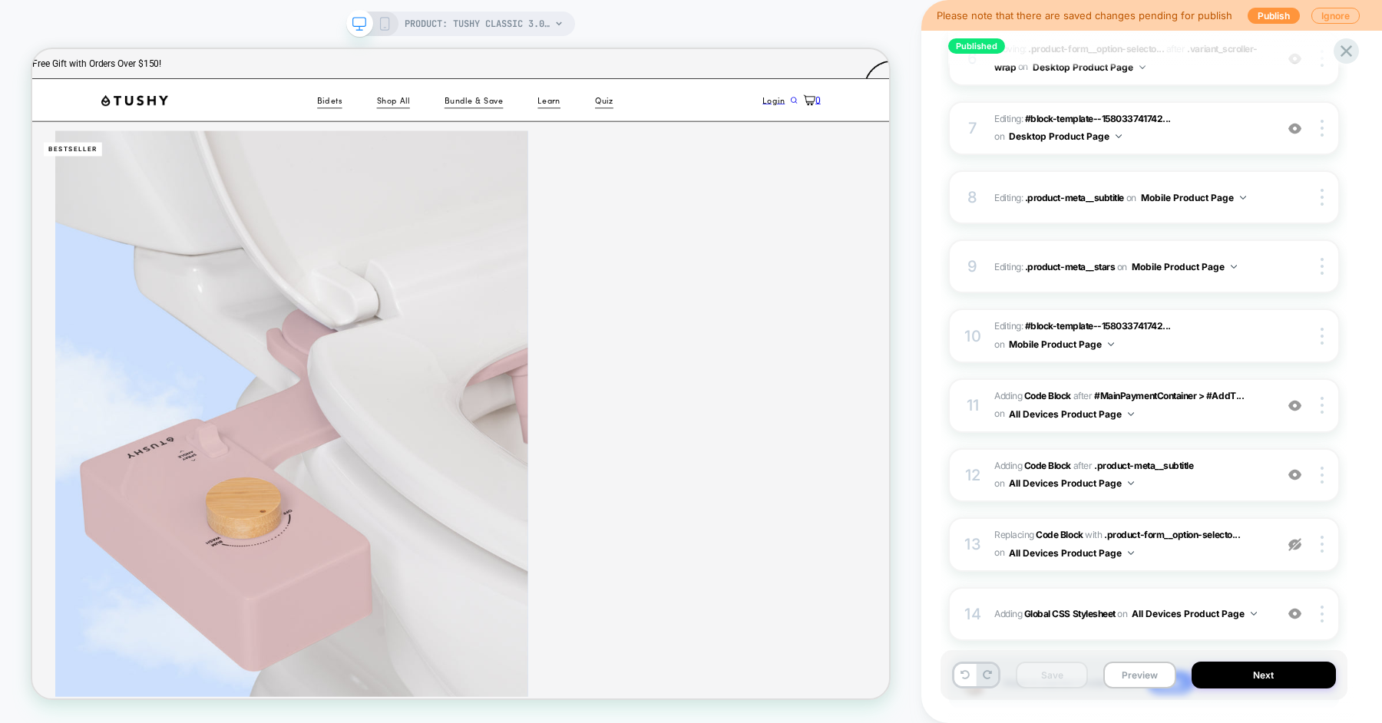
scroll to position [681, 0]
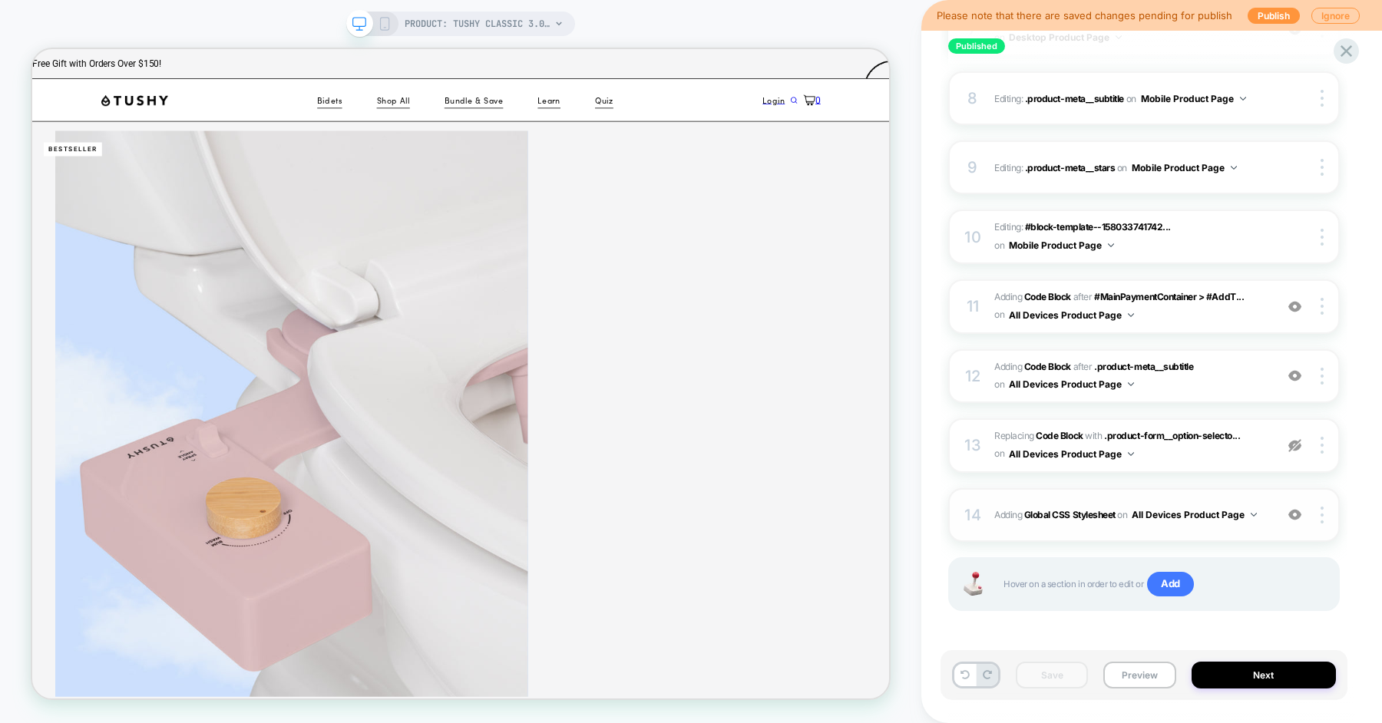
click at [997, 501] on div "14 Adding Global CSS Stylesheet on All Devices Product Page Add Before Add Afte…" at bounding box center [1144, 515] width 392 height 54
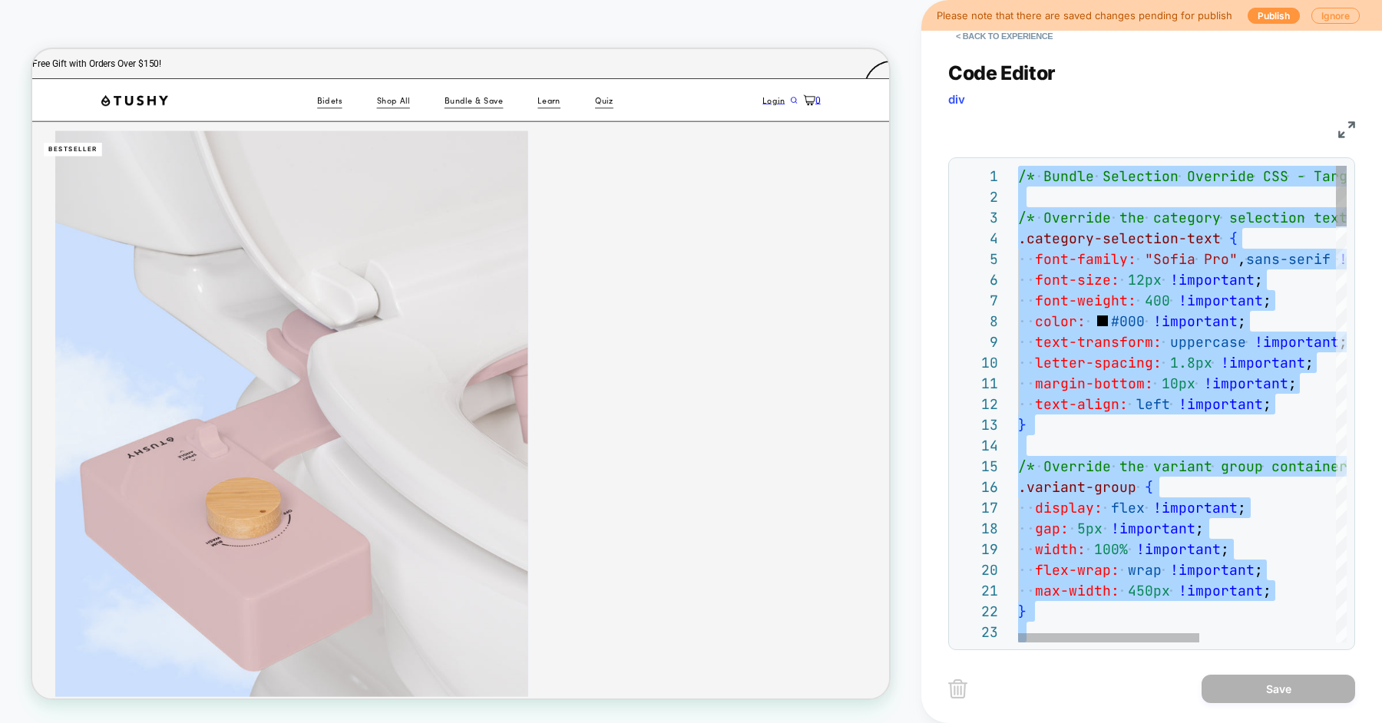
type textarea "**********"
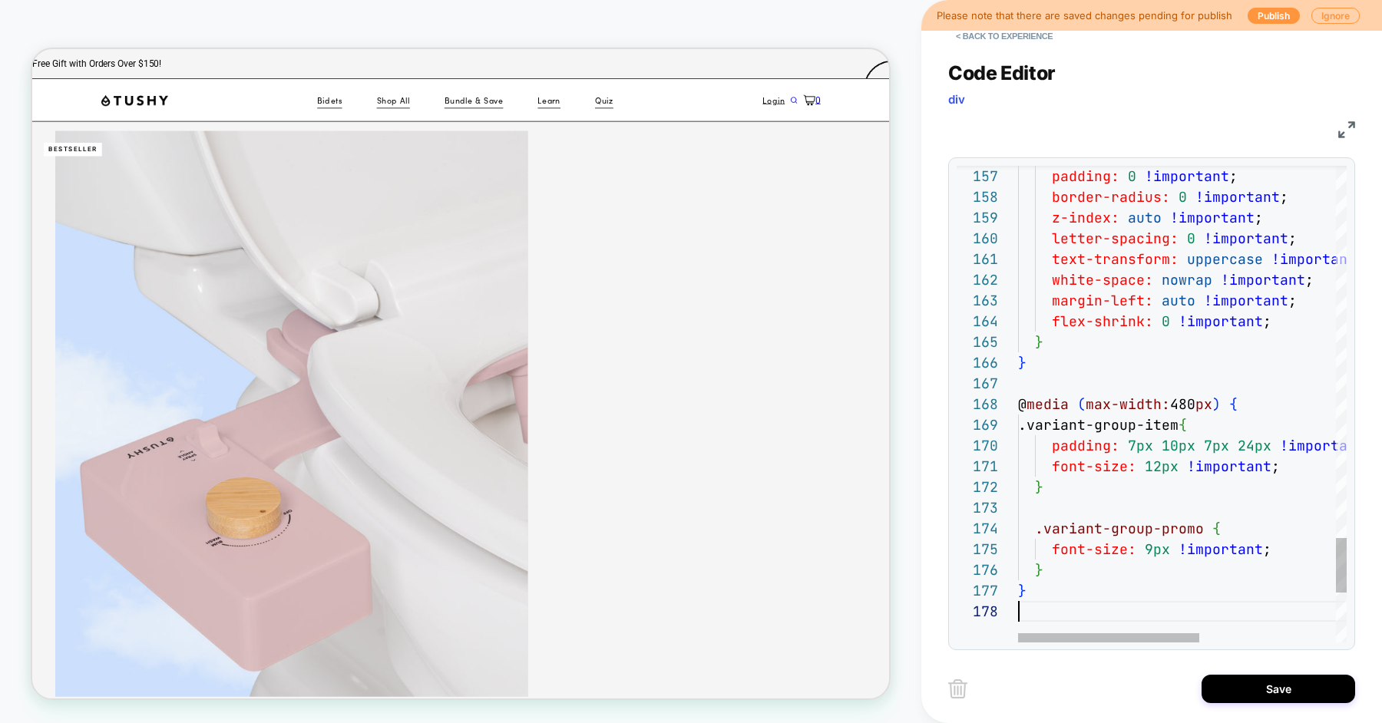
scroll to position [144, 0]
click at [1231, 695] on button "Save" at bounding box center [1279, 689] width 154 height 28
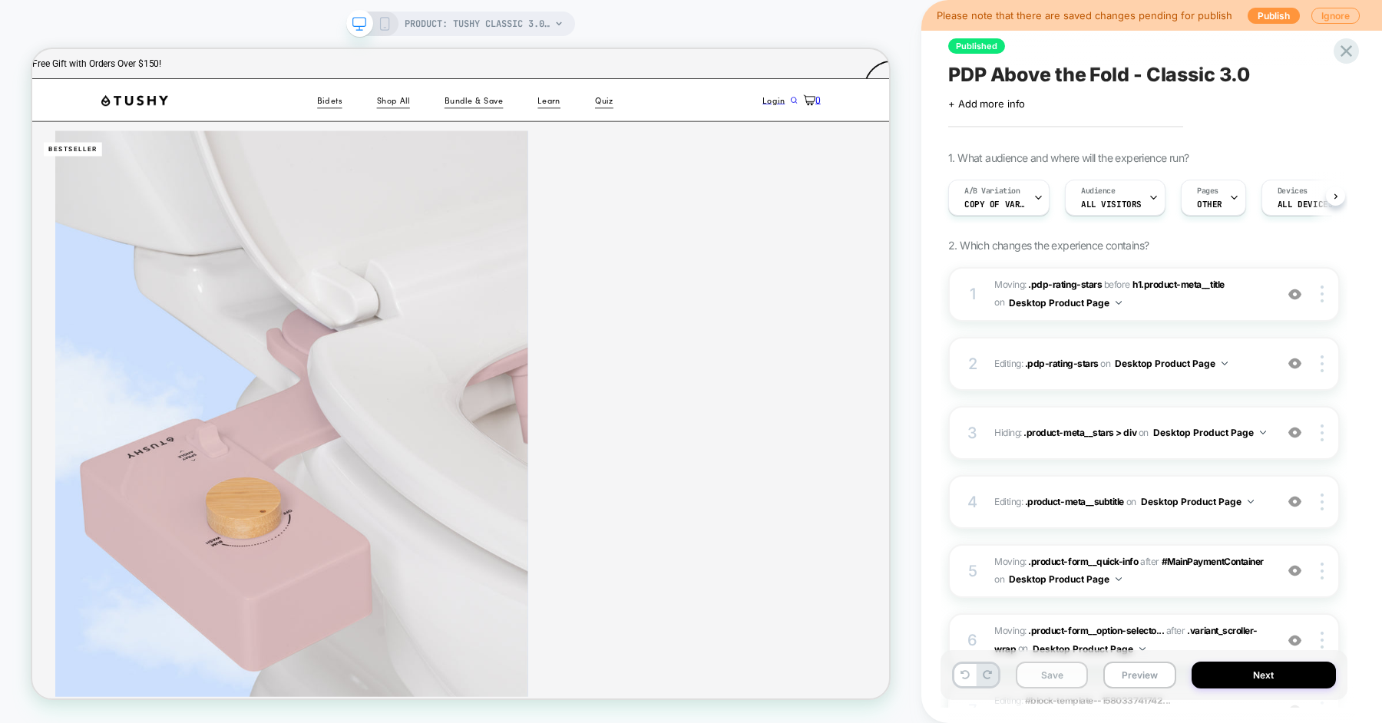
scroll to position [0, 1]
click at [1052, 684] on button "Save" at bounding box center [1052, 675] width 72 height 27
click at [1134, 673] on button "Preview" at bounding box center [1139, 675] width 72 height 27
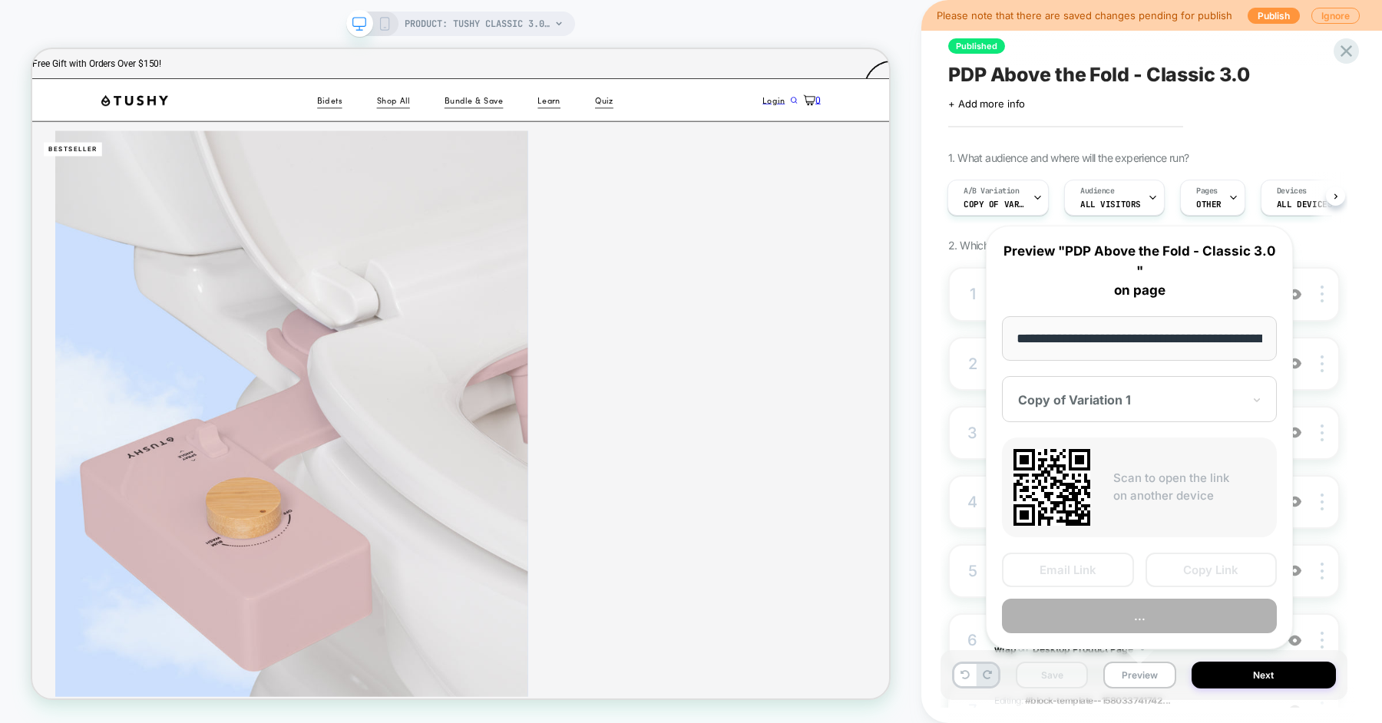
scroll to position [0, 216]
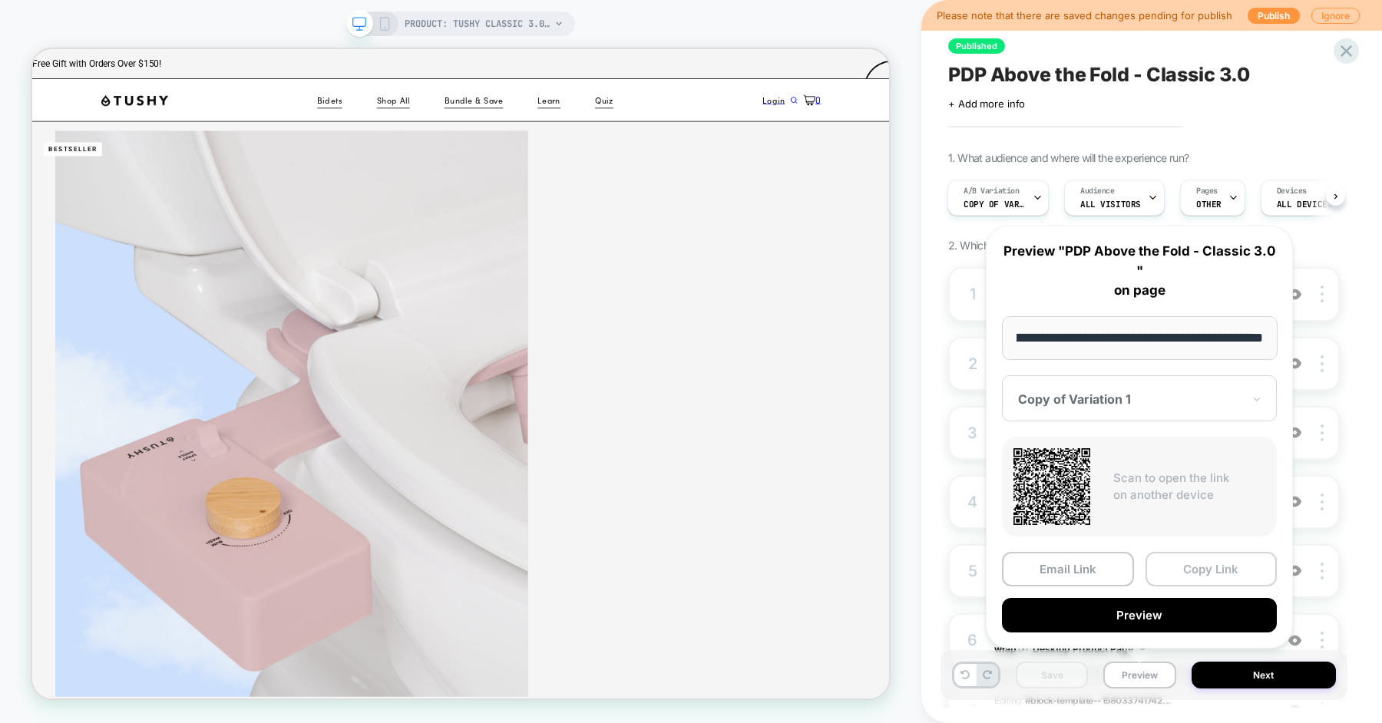
click at [1183, 575] on button "Copy Link" at bounding box center [1212, 569] width 132 height 35
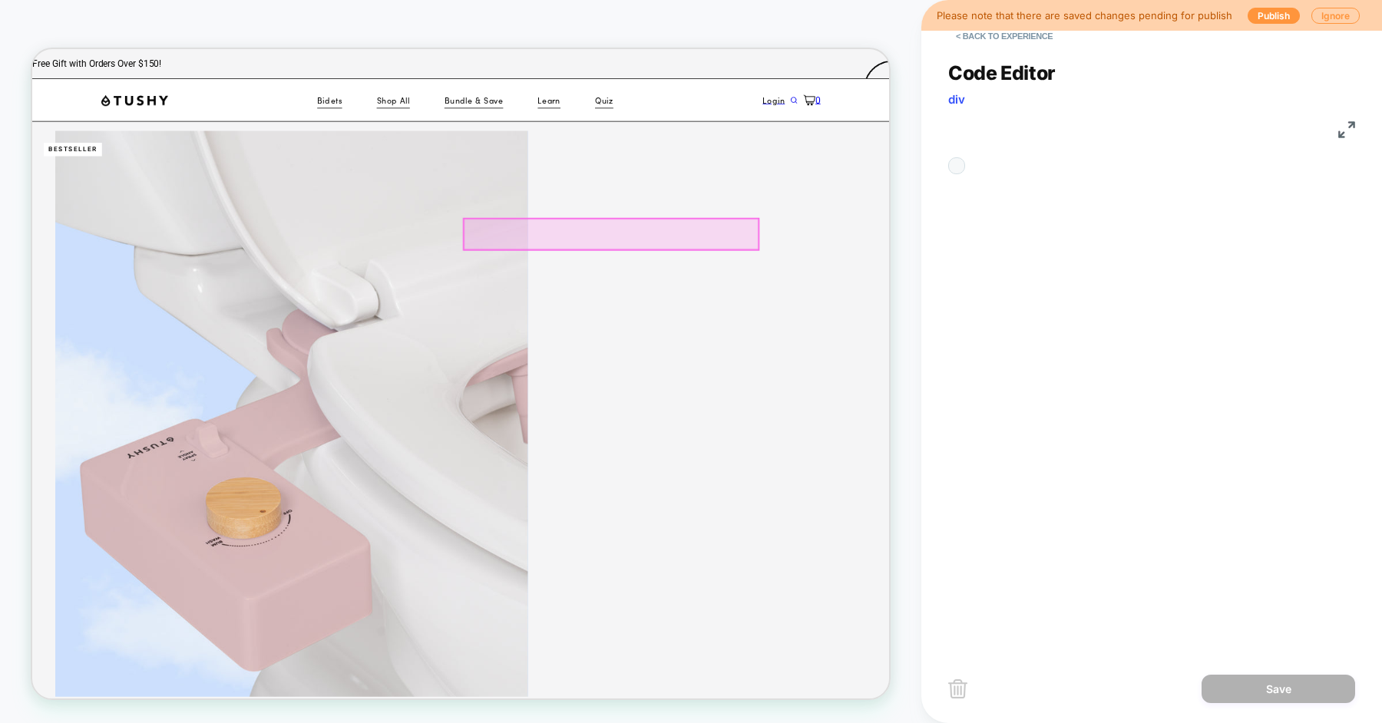
click at [1106, 238] on div "**********" at bounding box center [1151, 346] width 407 height 608
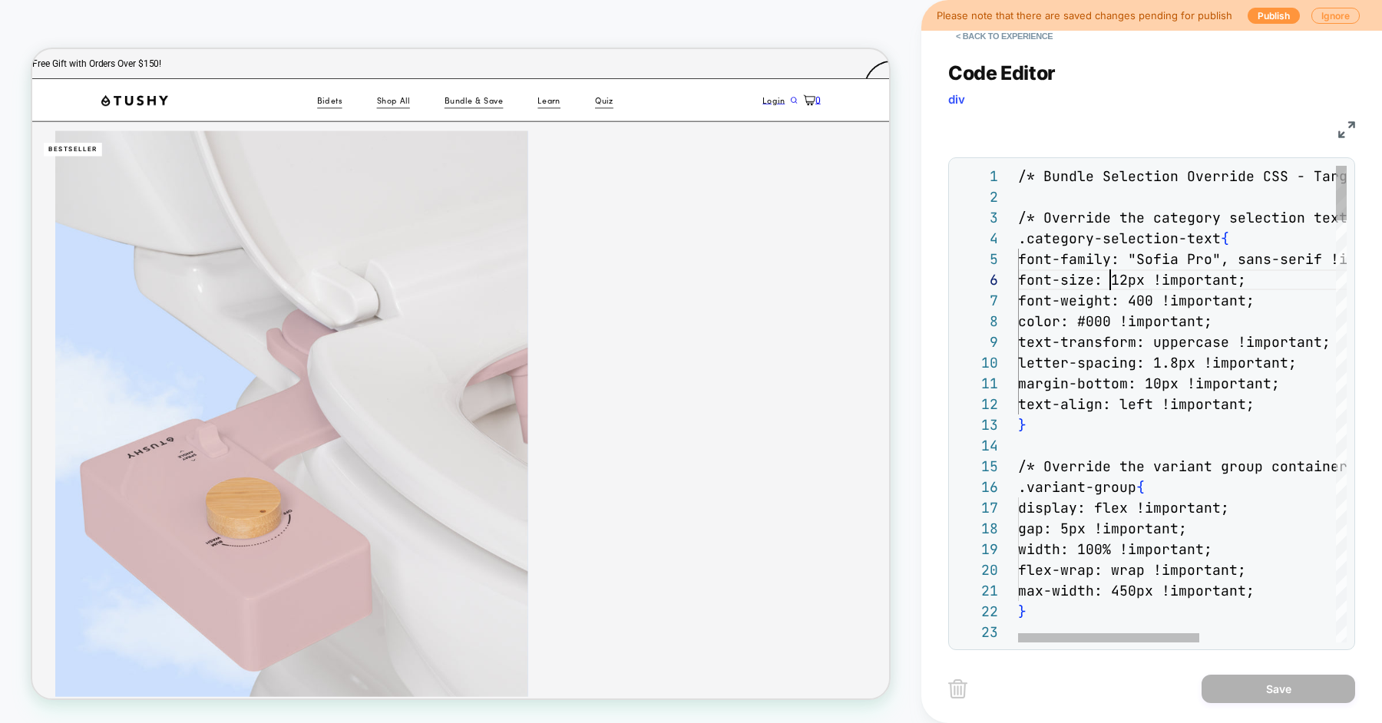
scroll to position [104, 91]
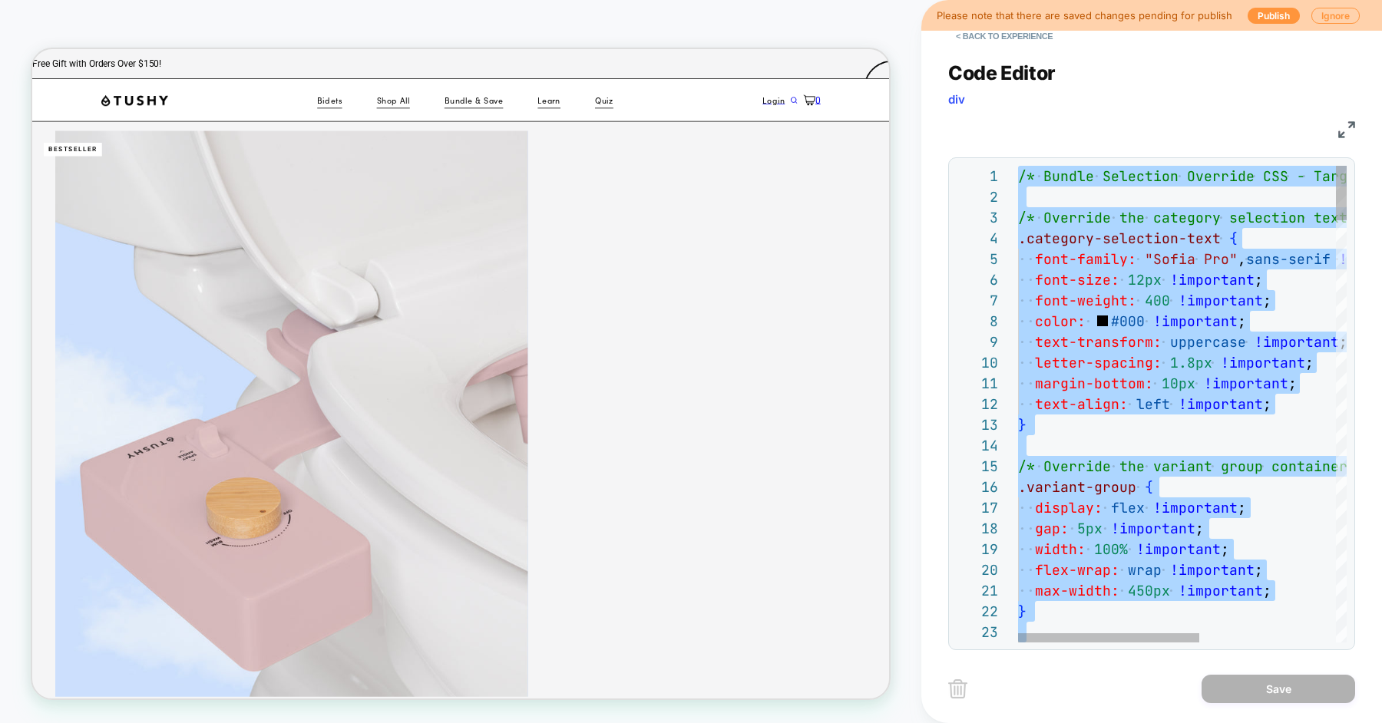
type textarea "**********"
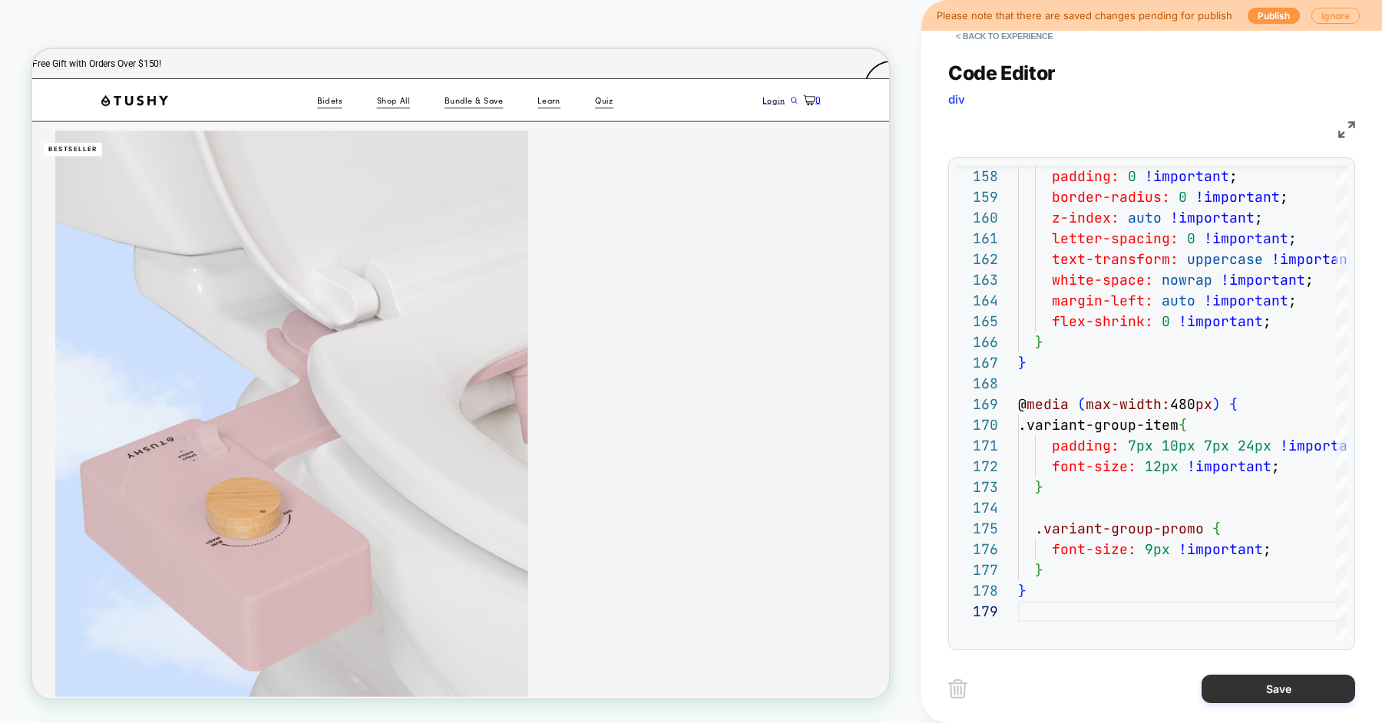
click at [1226, 686] on button "Save" at bounding box center [1279, 689] width 154 height 28
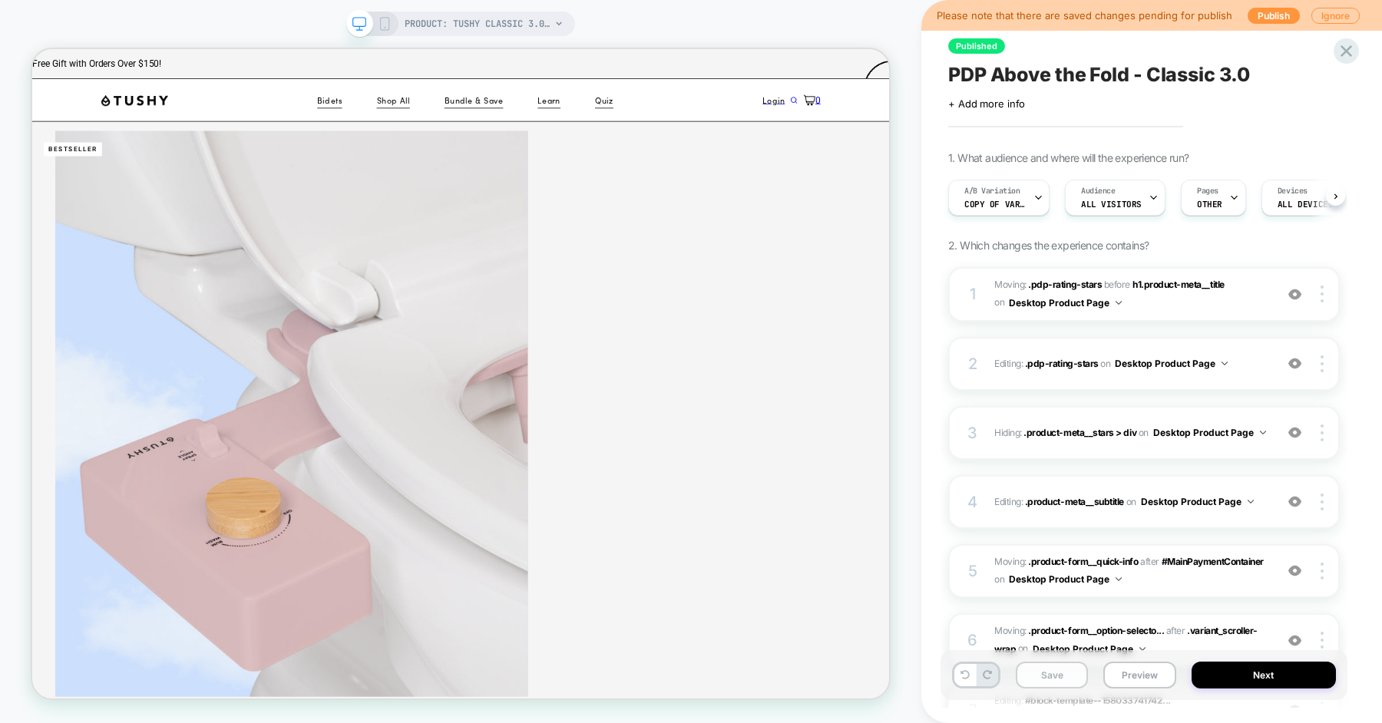
scroll to position [0, 1]
click at [1068, 667] on button "Save" at bounding box center [1052, 675] width 72 height 27
click at [1125, 677] on button "Preview" at bounding box center [1139, 675] width 72 height 27
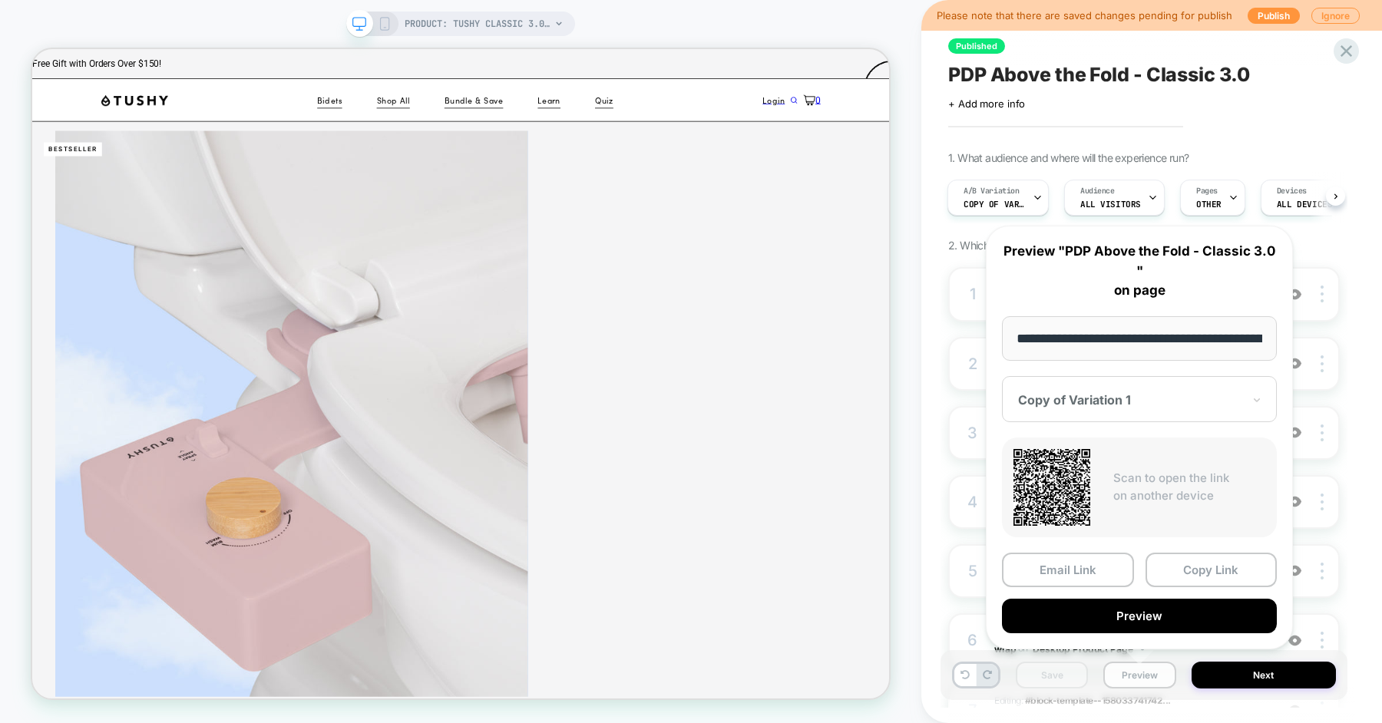
scroll to position [0, 216]
click at [1172, 581] on button "Copy Link" at bounding box center [1212, 569] width 132 height 35
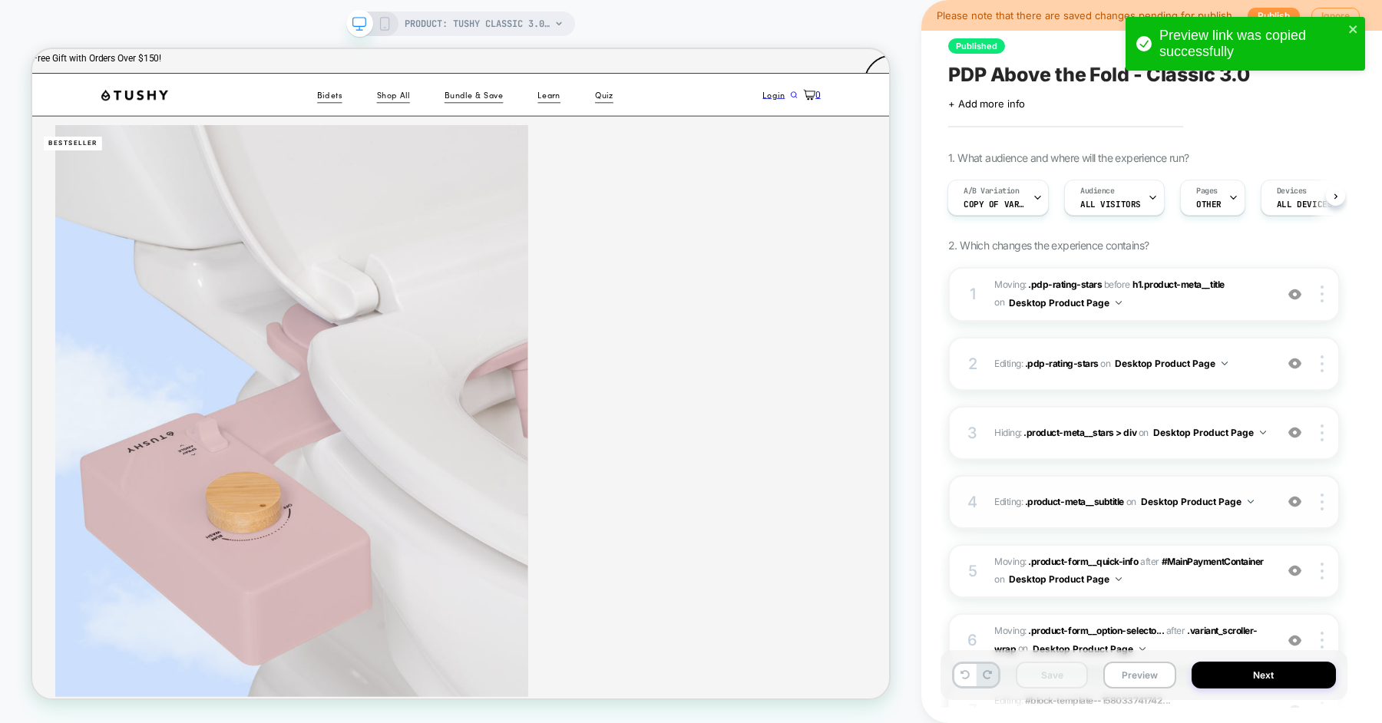
scroll to position [681, 0]
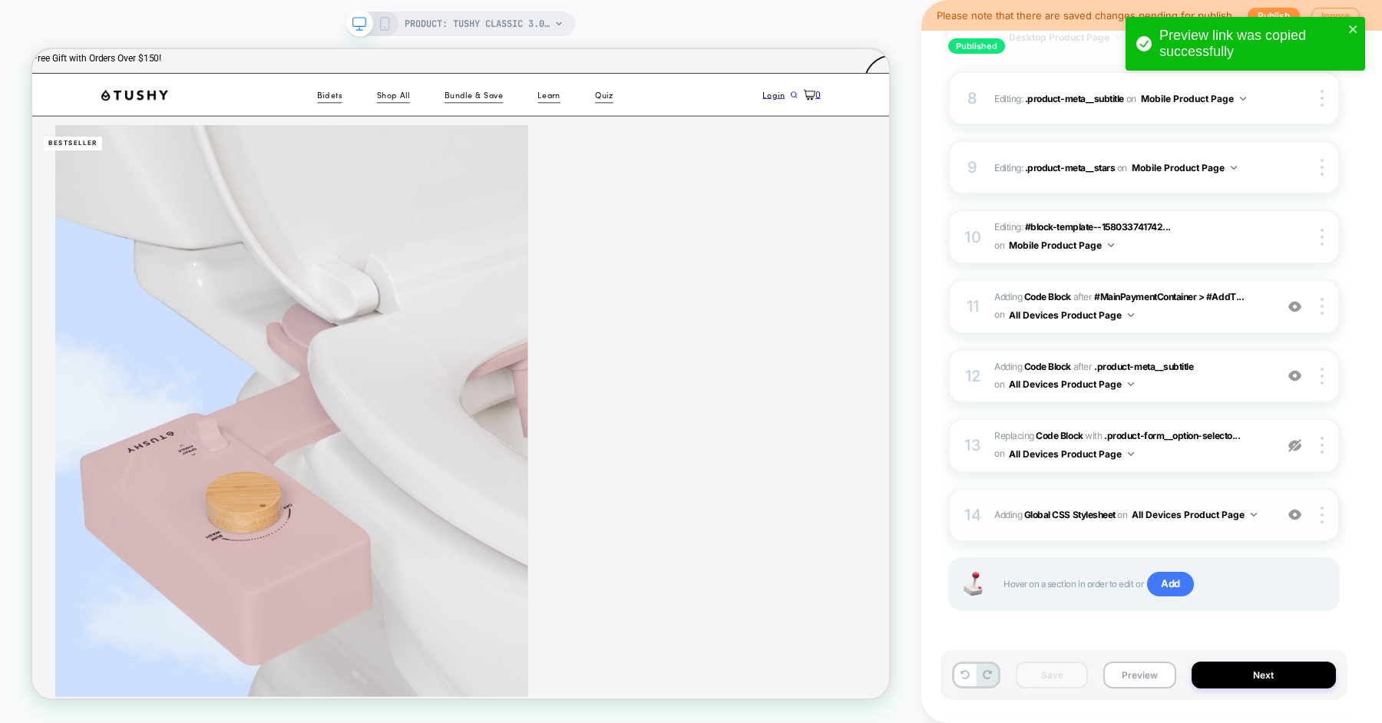
click at [1093, 527] on div "14 Adding Global CSS Stylesheet on All Devices Product Page Add Before Add Afte…" at bounding box center [1144, 515] width 392 height 54
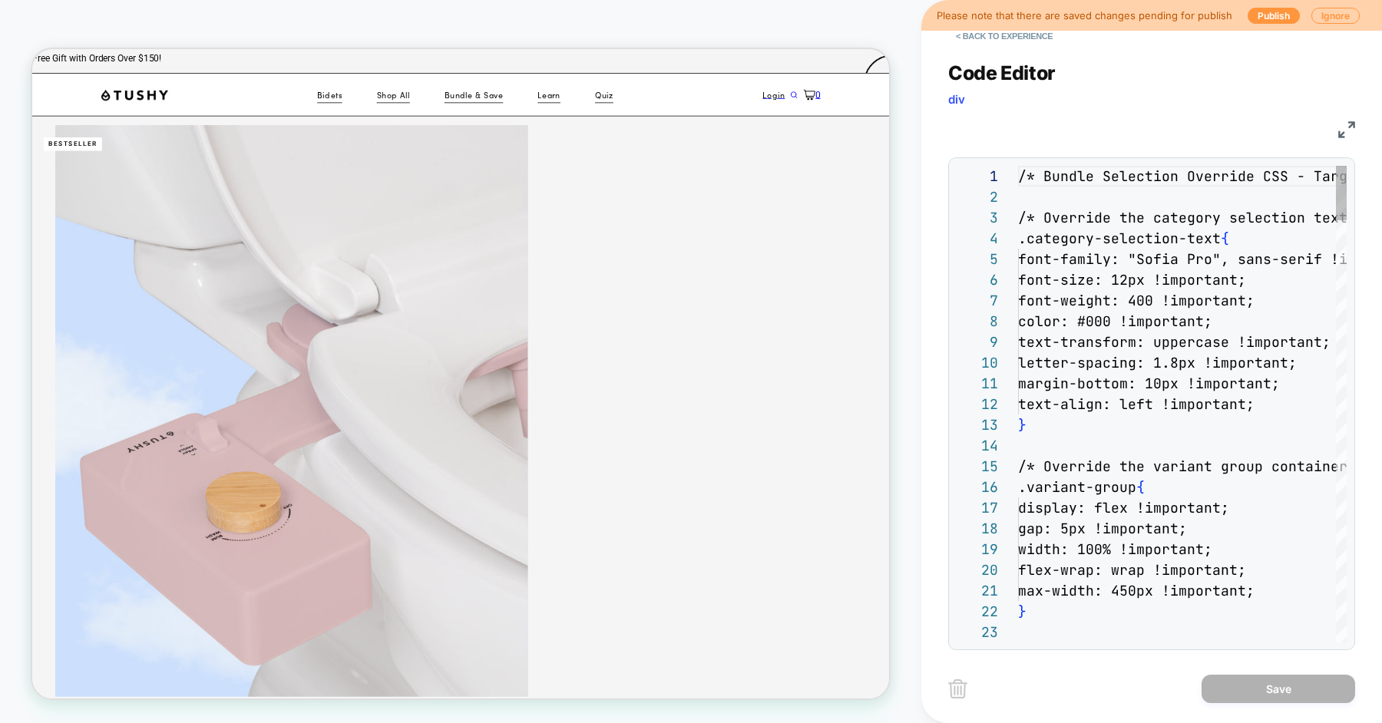
scroll to position [207, 0]
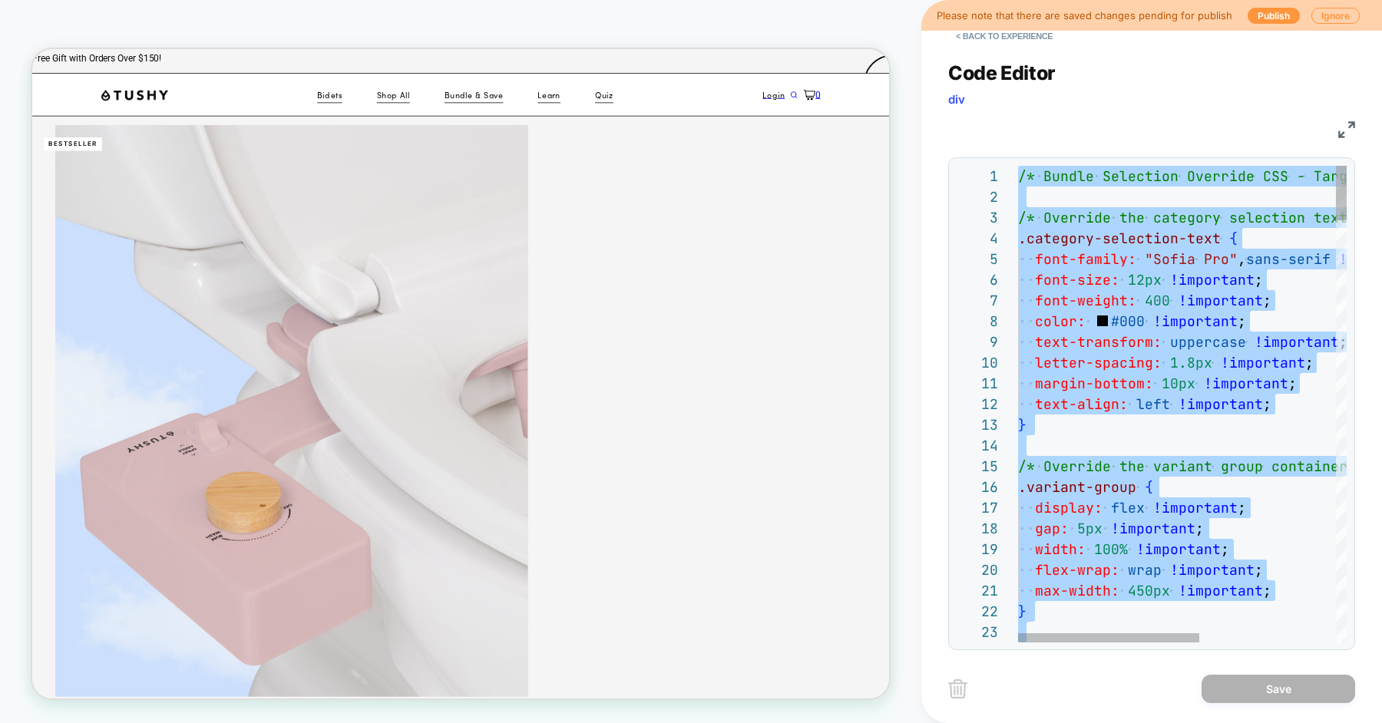
type textarea "**********"
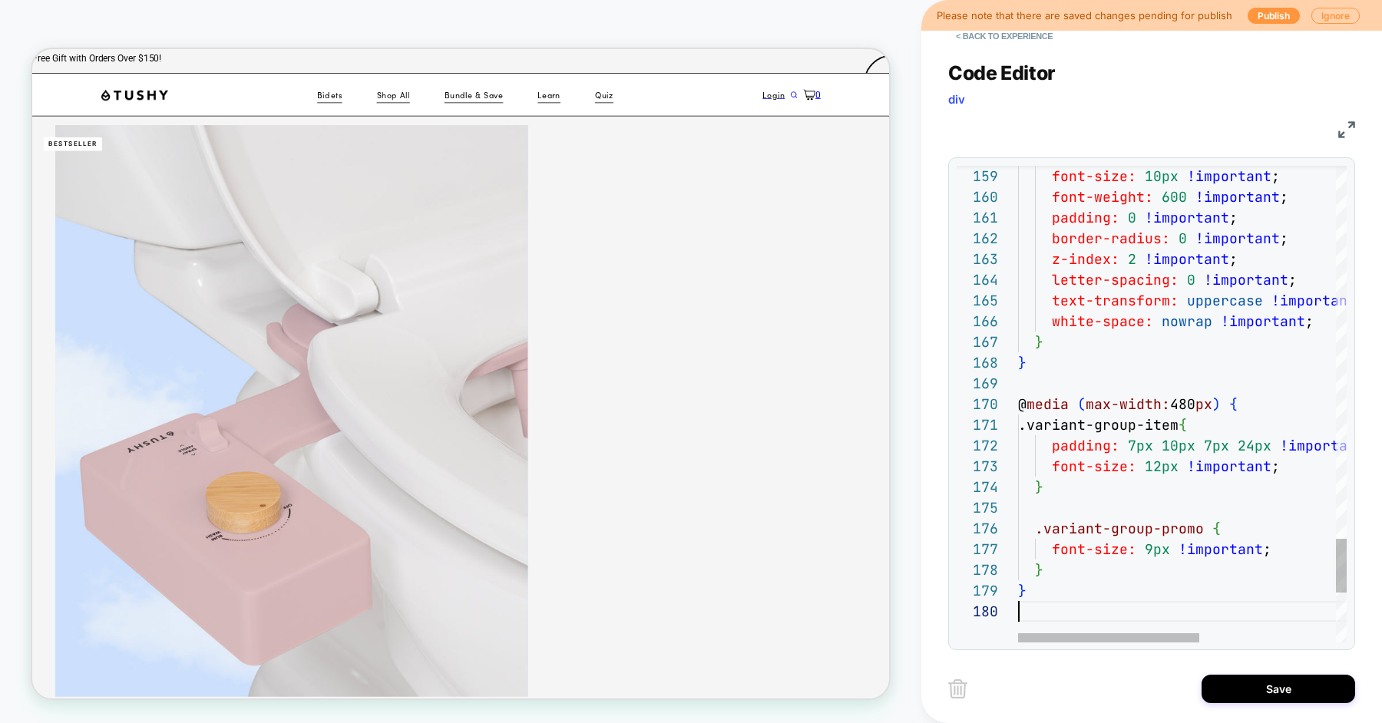
scroll to position [187, 0]
click at [1222, 676] on button "Save" at bounding box center [1279, 689] width 154 height 28
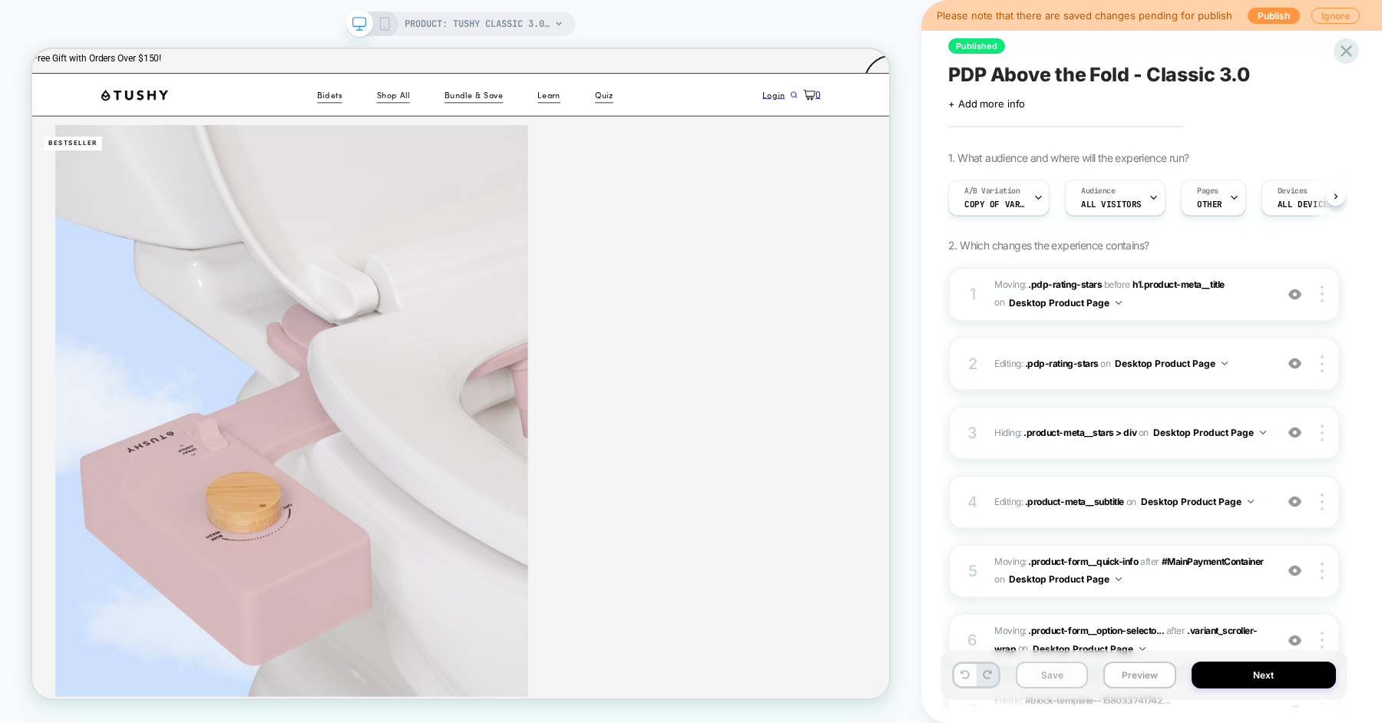
scroll to position [0, 1]
click at [1080, 679] on button "Save" at bounding box center [1052, 675] width 72 height 27
click at [1123, 678] on button "Preview" at bounding box center [1139, 675] width 72 height 27
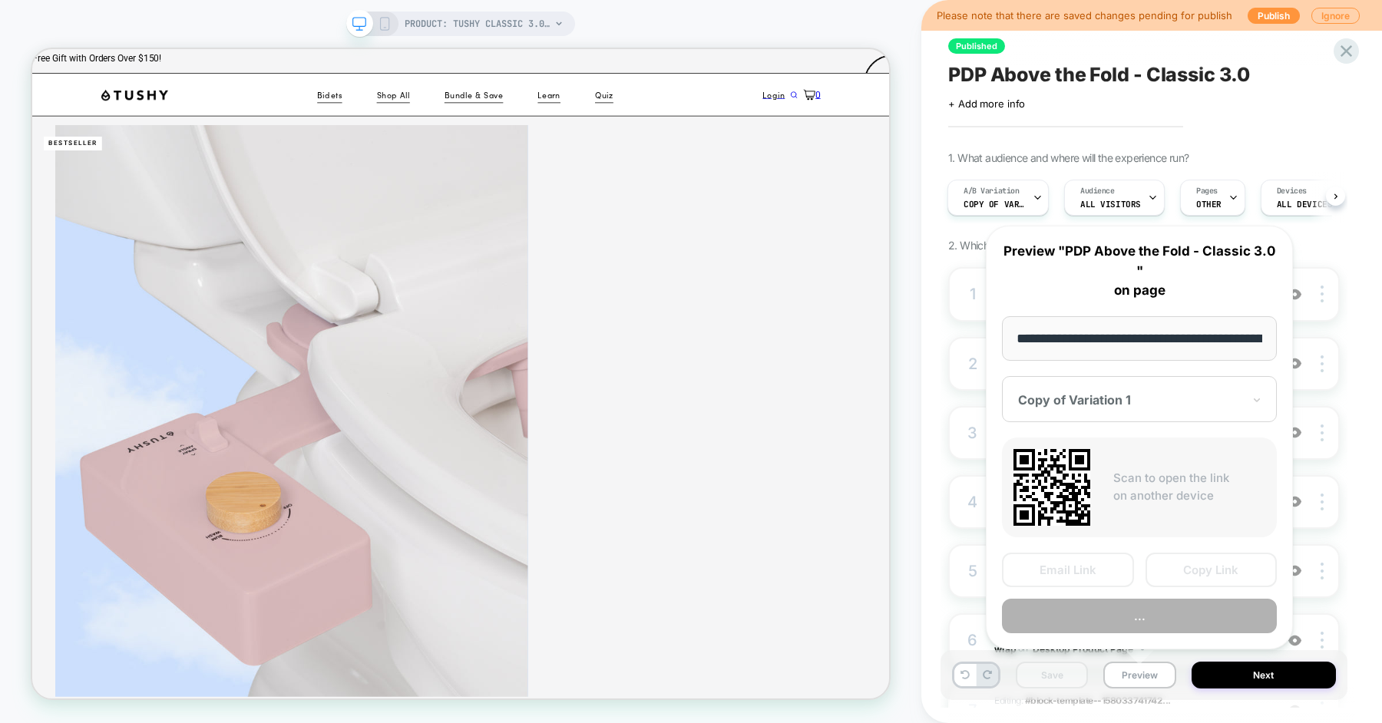
scroll to position [0, 216]
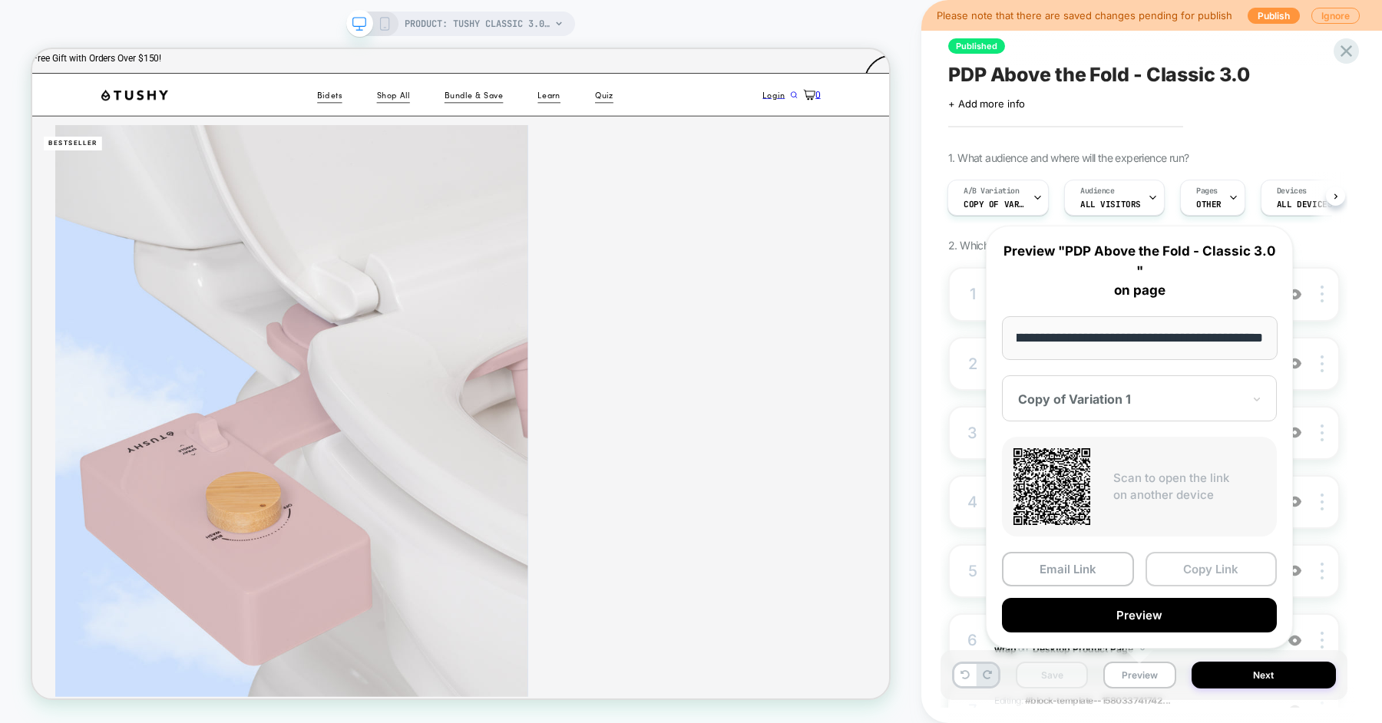
click at [1205, 567] on button "Copy Link" at bounding box center [1212, 569] width 132 height 35
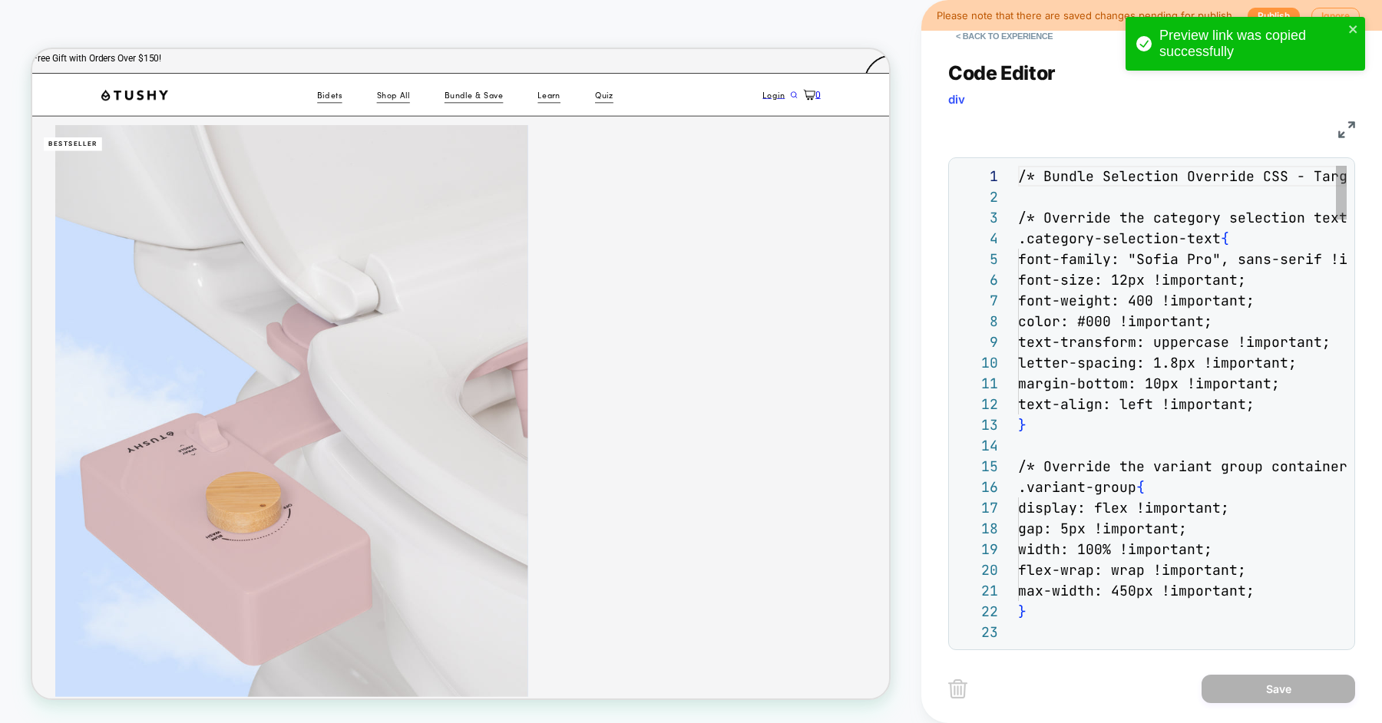
scroll to position [207, 0]
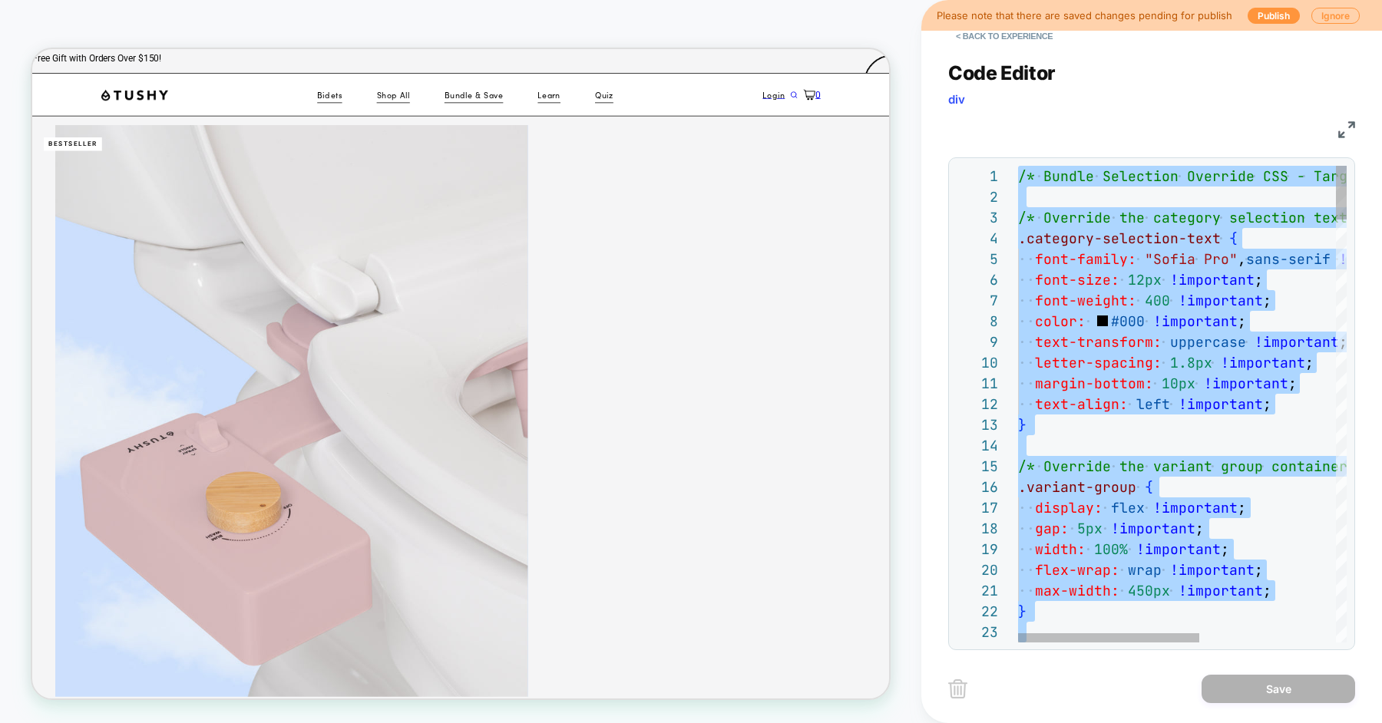
type textarea "*"
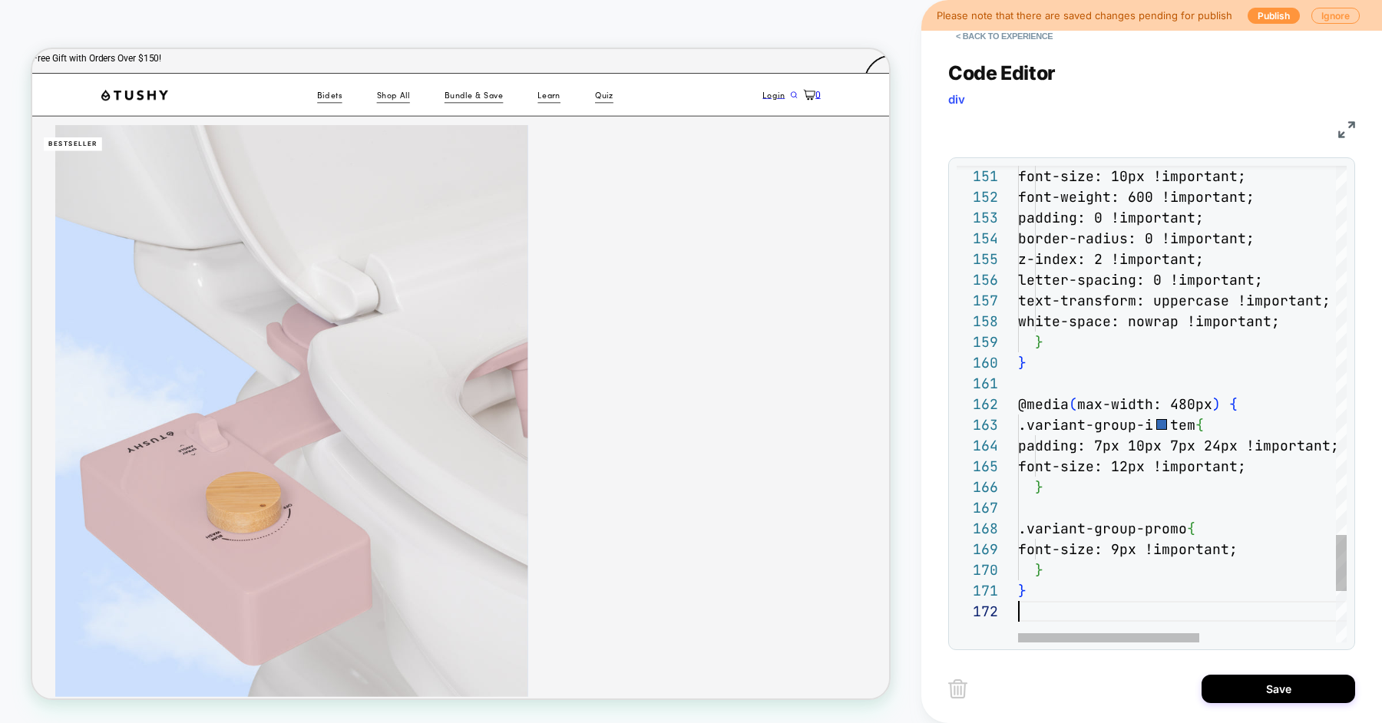
scroll to position [20, 0]
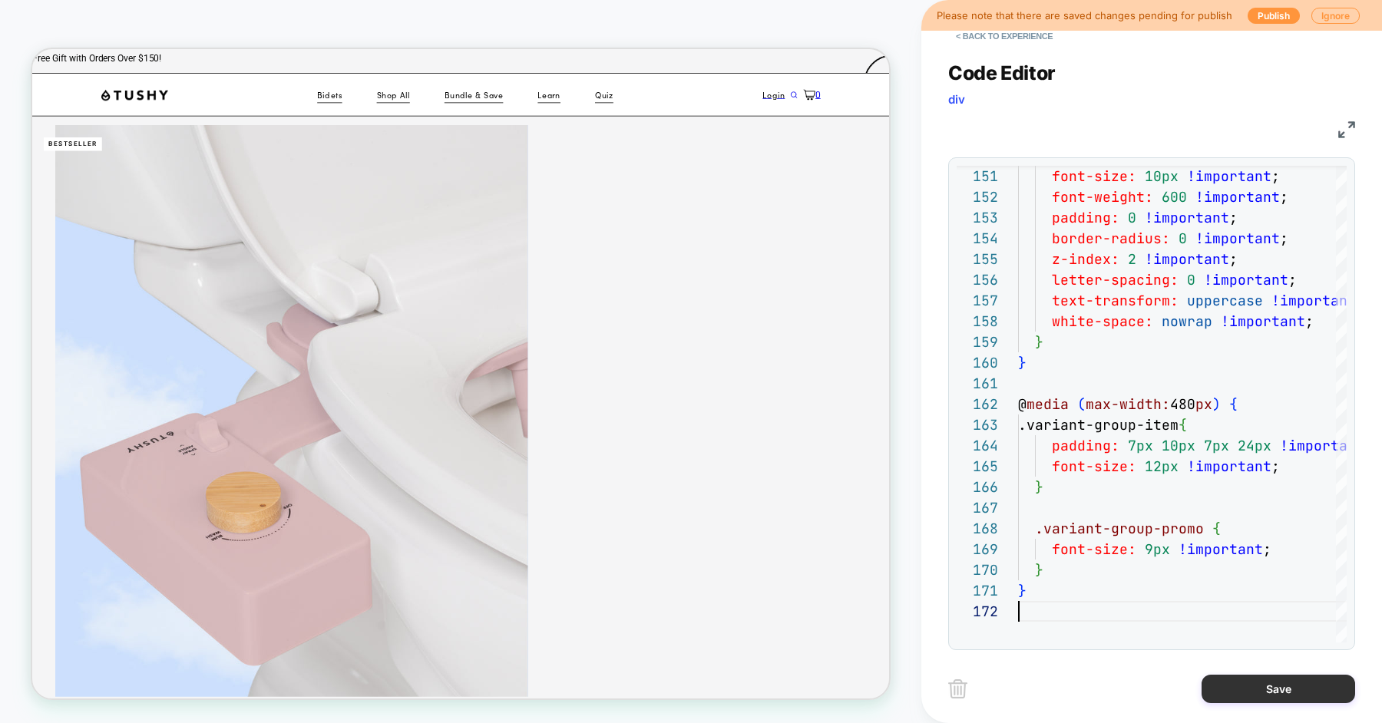
click at [1222, 682] on button "Save" at bounding box center [1279, 689] width 154 height 28
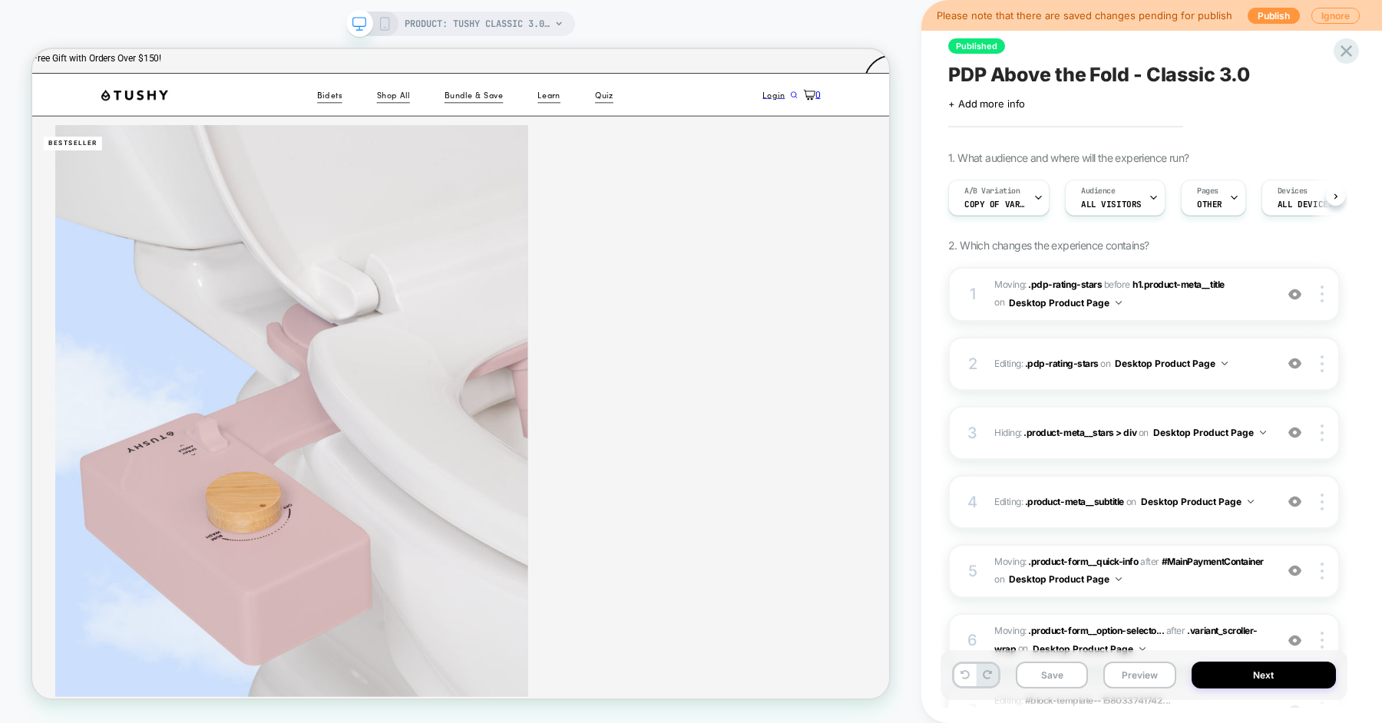
scroll to position [0, 1]
click at [1056, 679] on button "Save" at bounding box center [1052, 675] width 72 height 27
click at [1146, 678] on button "Preview" at bounding box center [1139, 675] width 72 height 27
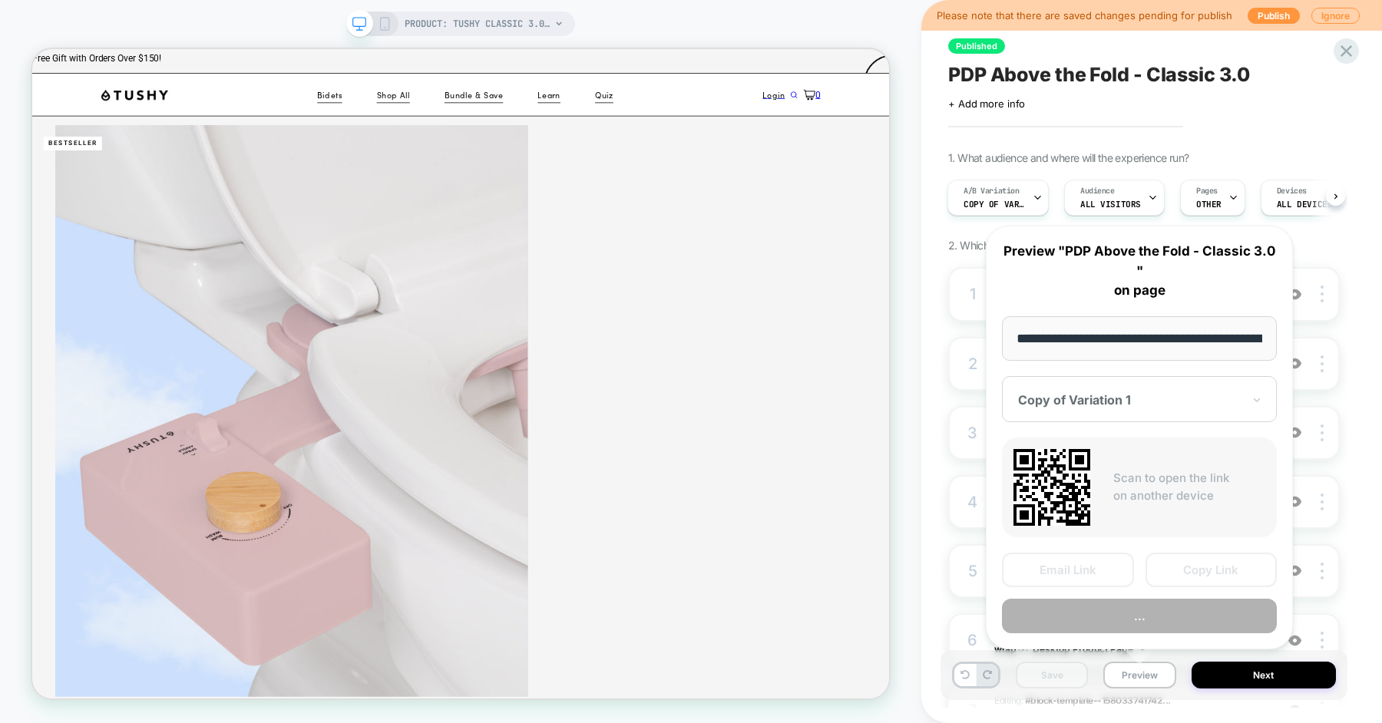
scroll to position [0, 216]
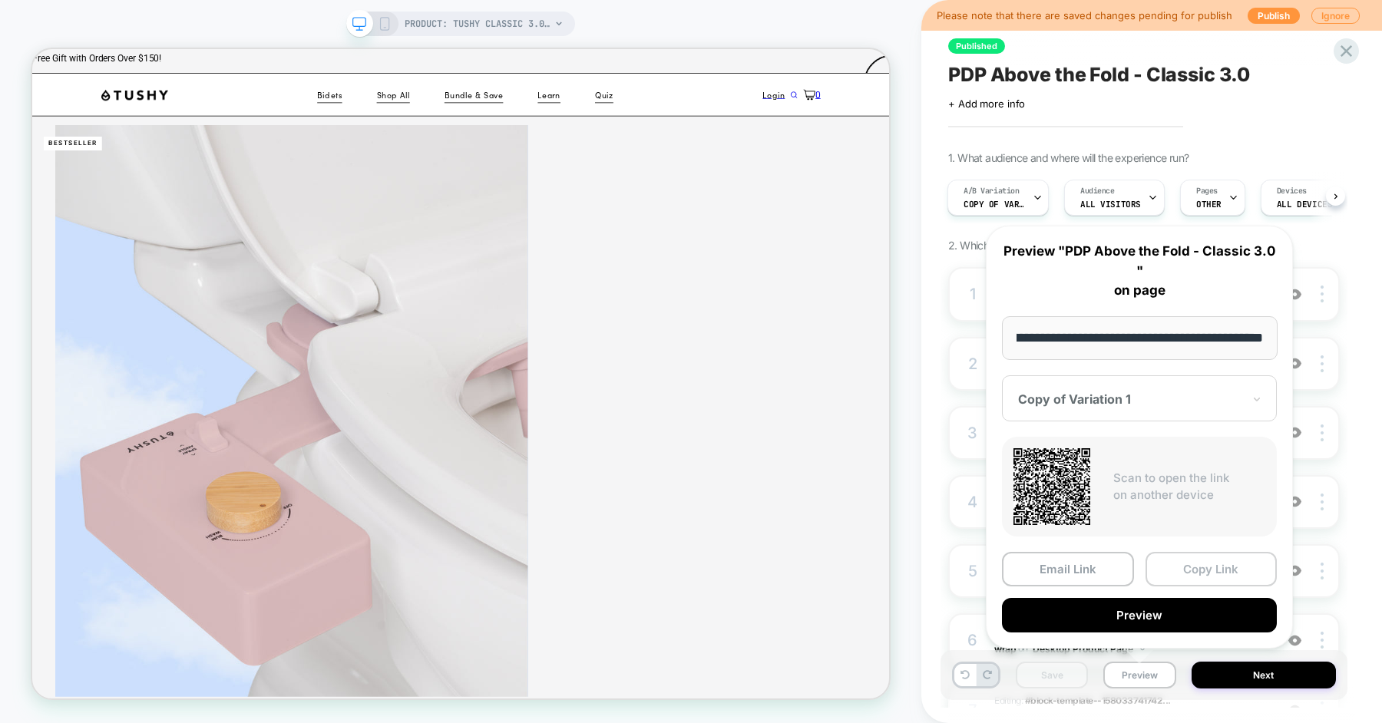
click at [1213, 566] on button "Copy Link" at bounding box center [1212, 569] width 132 height 35
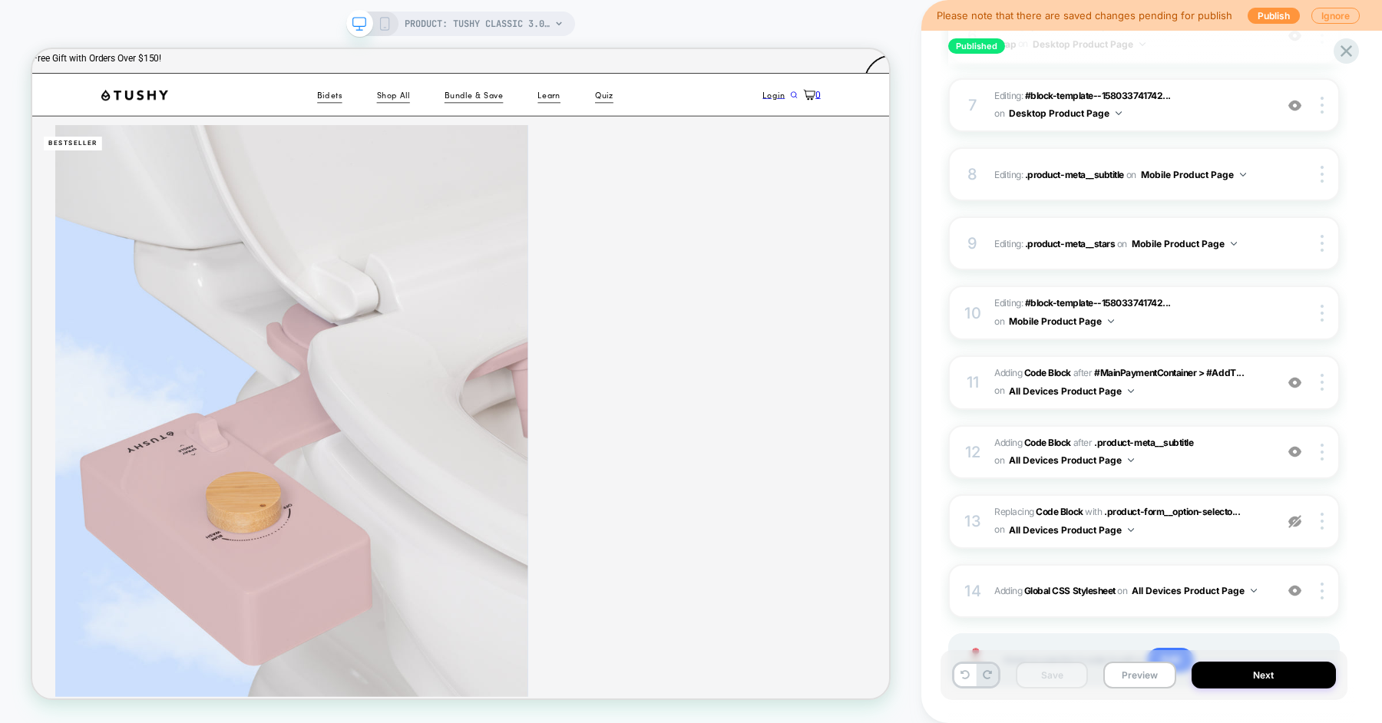
scroll to position [618, 0]
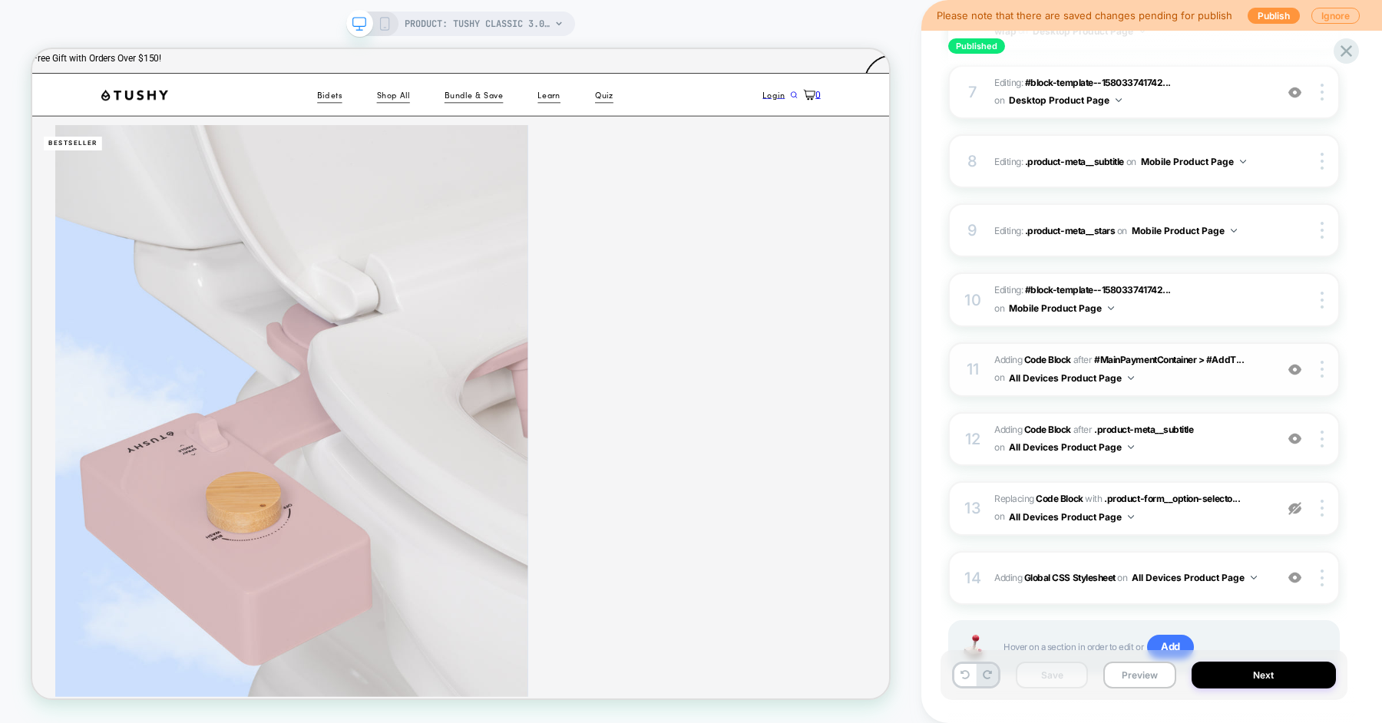
click at [1221, 385] on span "Adding Code Block AFTER #MainPaymentContainer > #AddT... #MainPaymentContainer …" at bounding box center [1130, 370] width 273 height 36
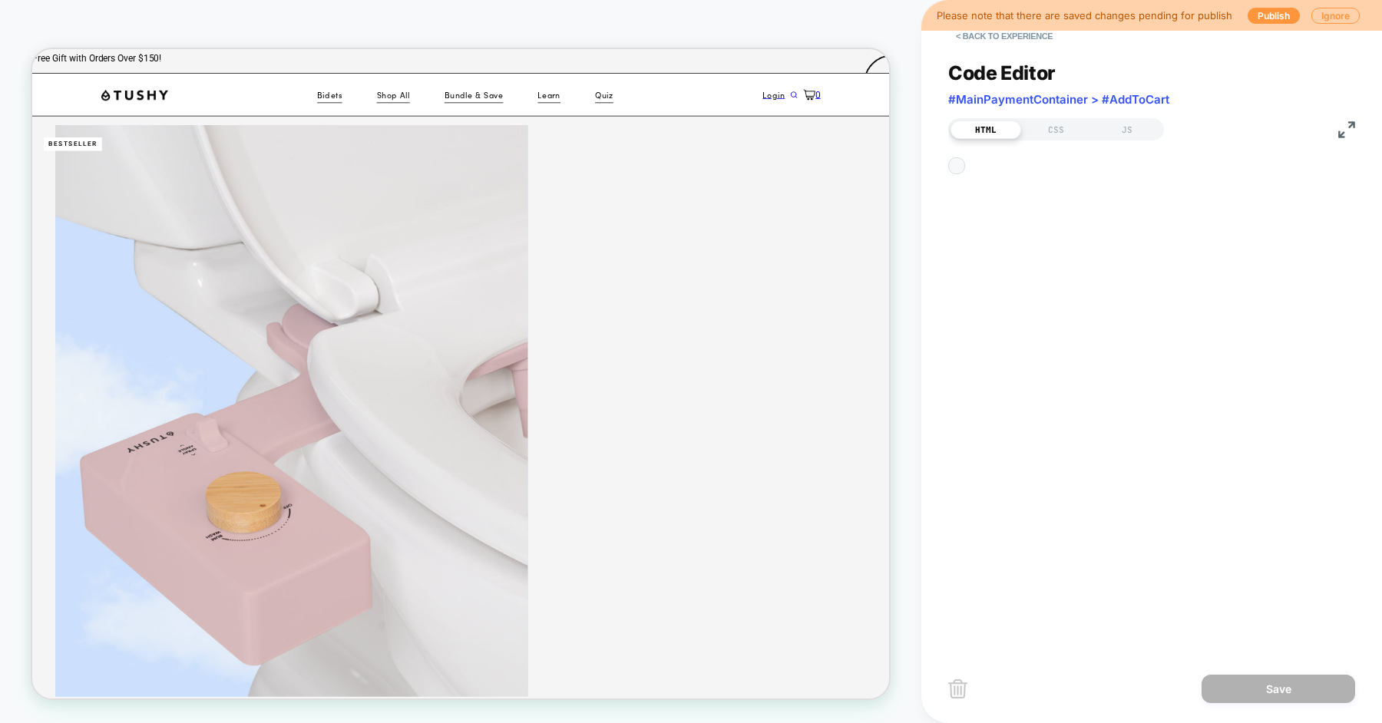
scroll to position [207, 0]
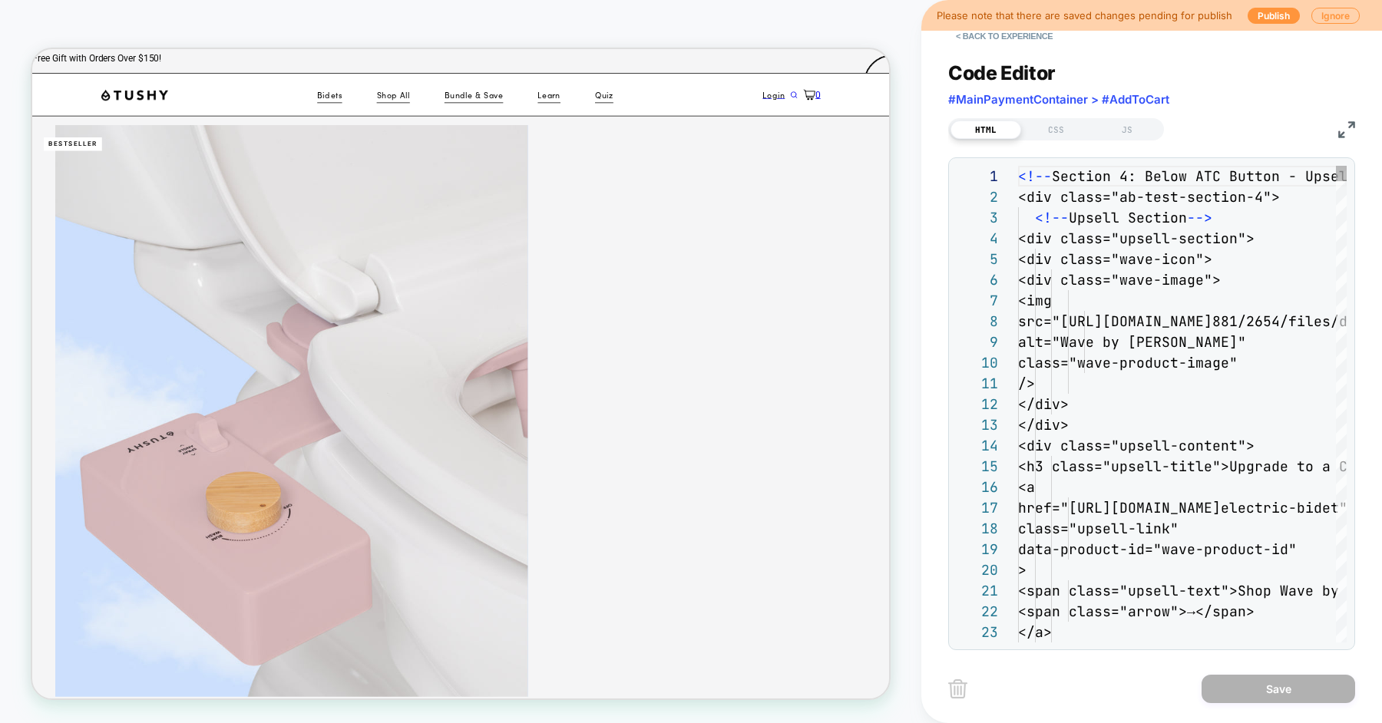
type textarea "**********"
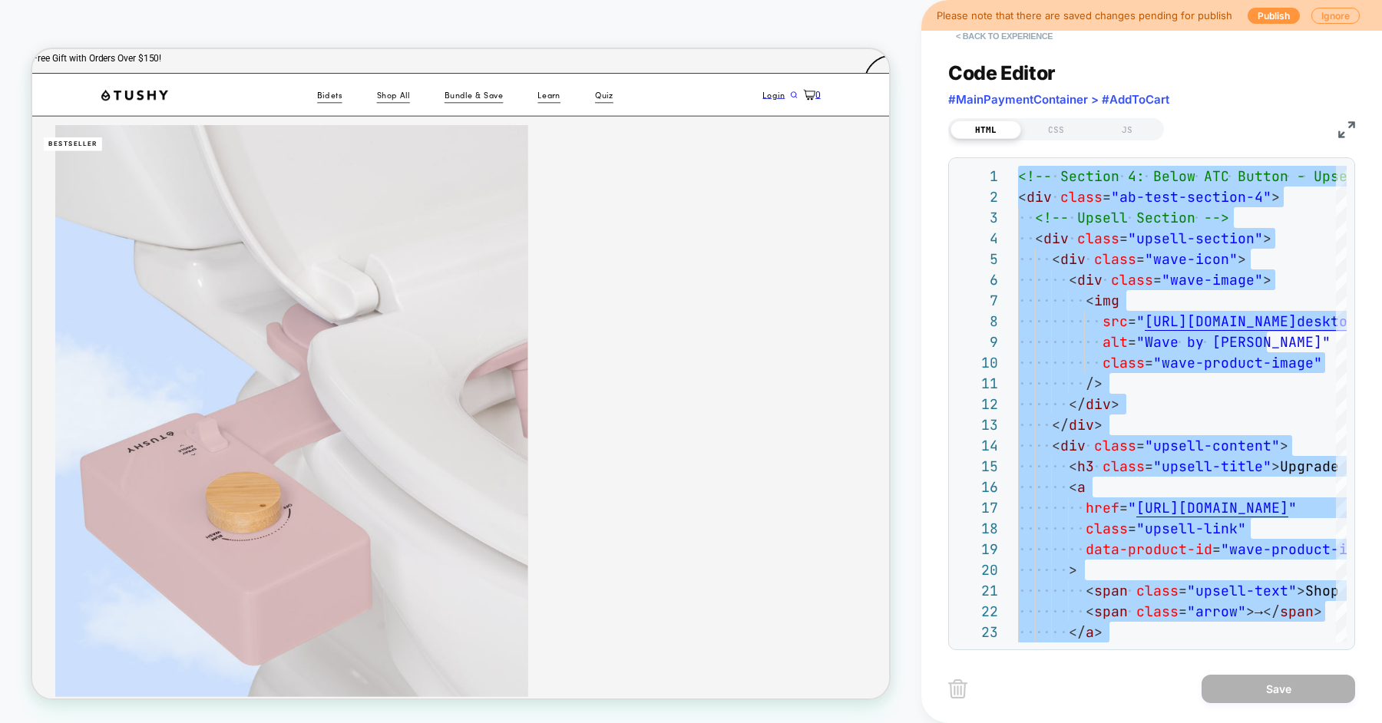
click at [1035, 33] on button "< Back to experience" at bounding box center [1004, 36] width 112 height 25
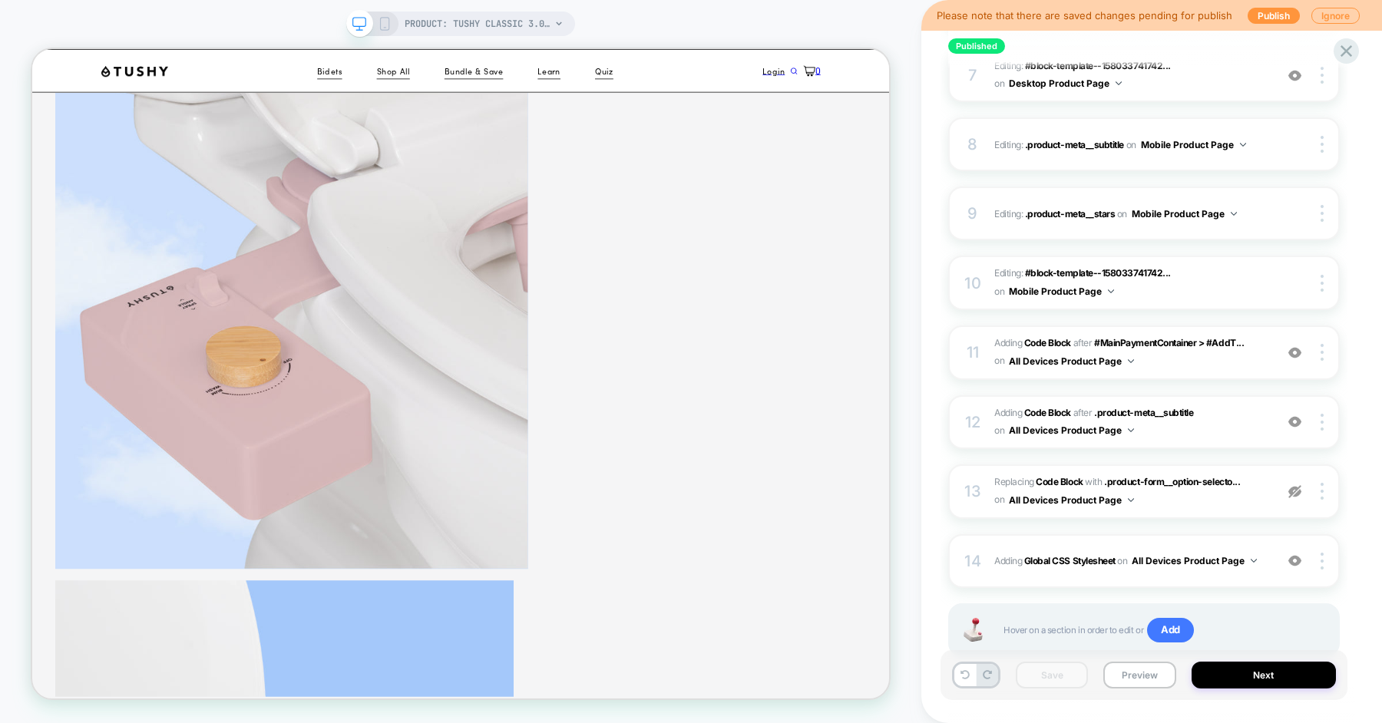
scroll to position [643, 0]
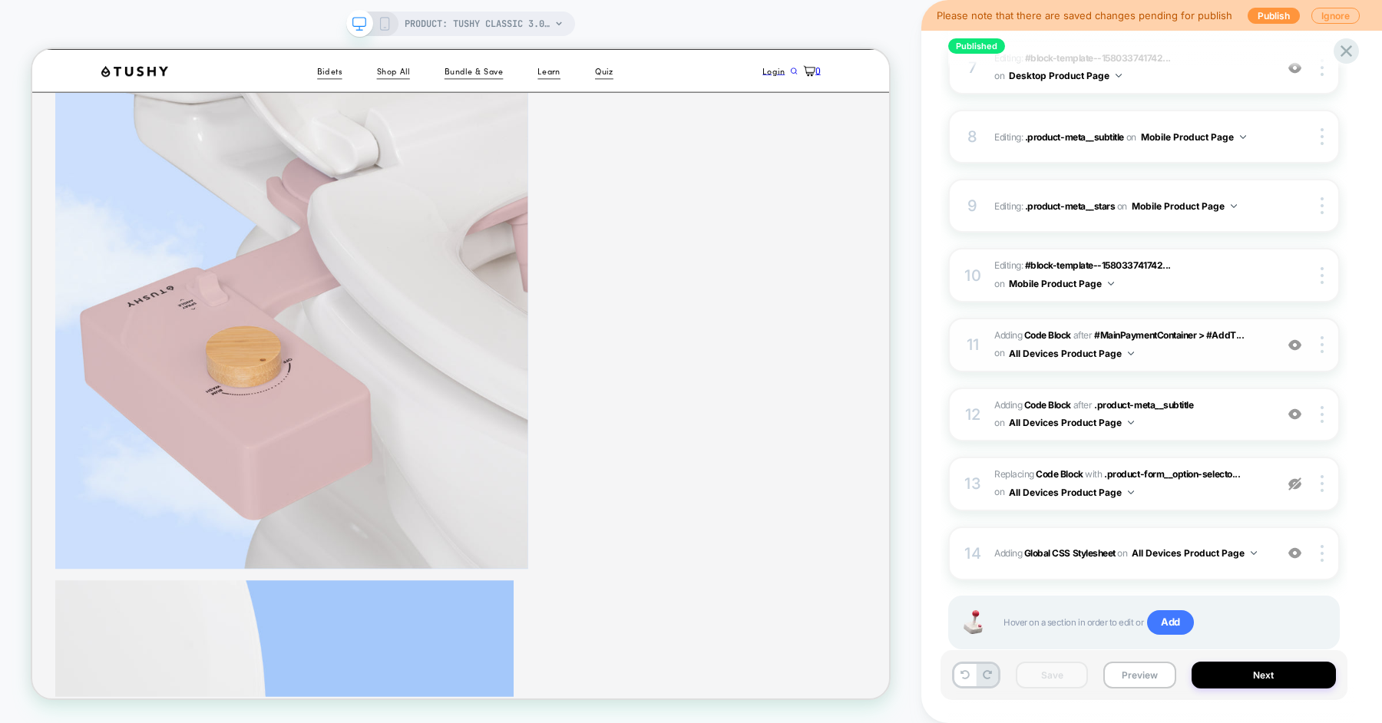
click at [1293, 346] on img at bounding box center [1294, 345] width 13 height 13
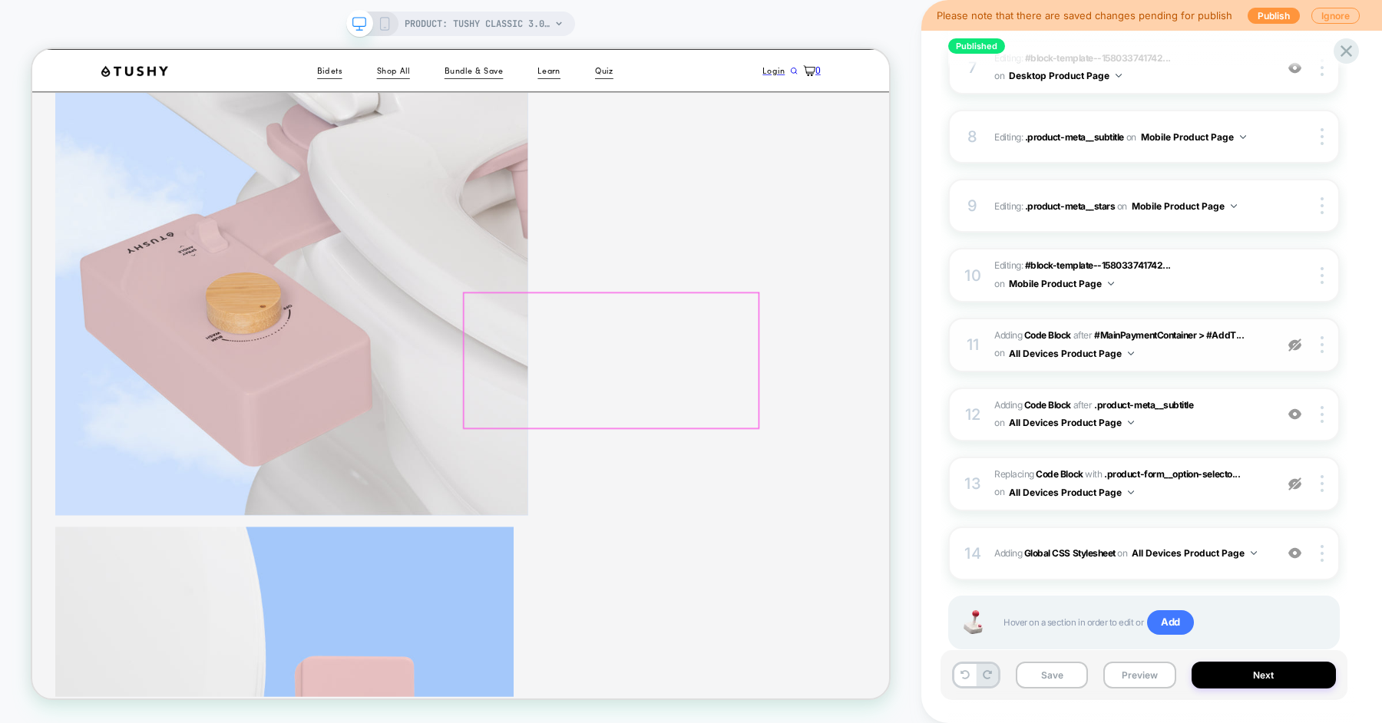
scroll to position [297, 0]
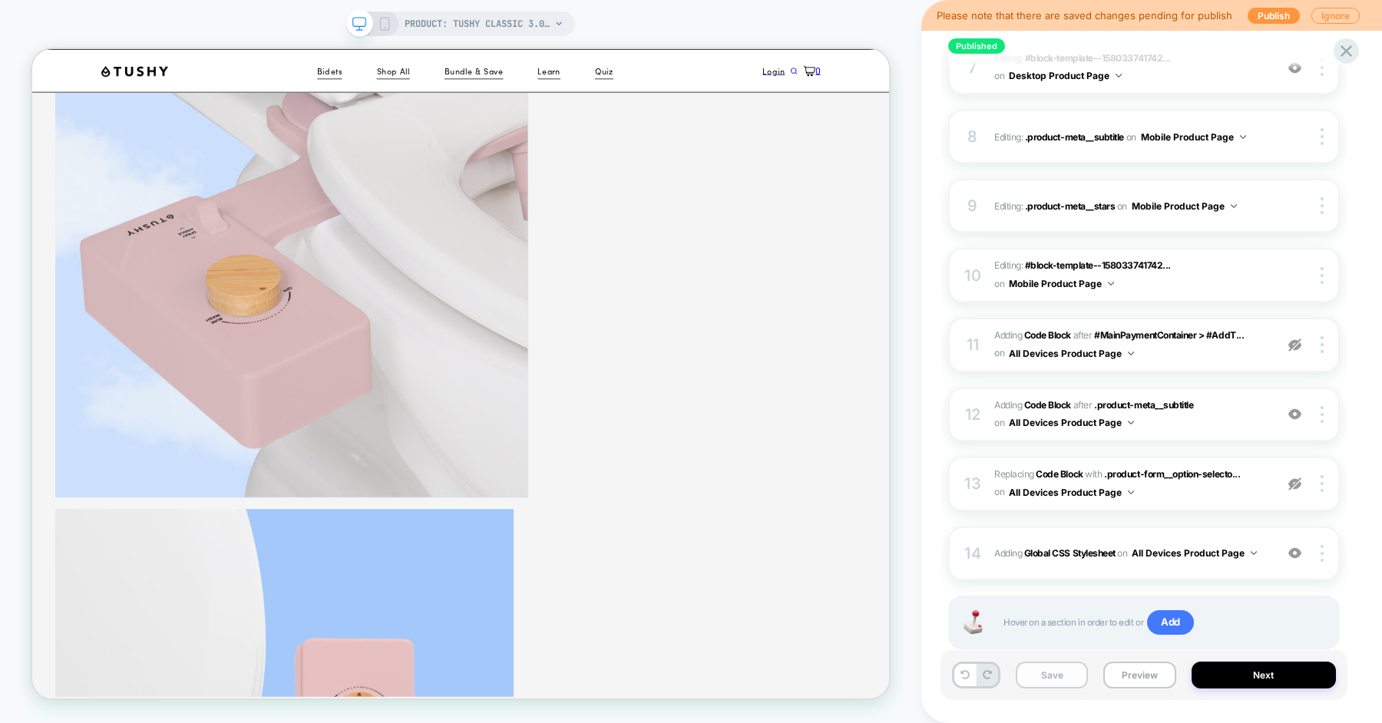
click at [1051, 679] on button "Save" at bounding box center [1052, 675] width 72 height 27
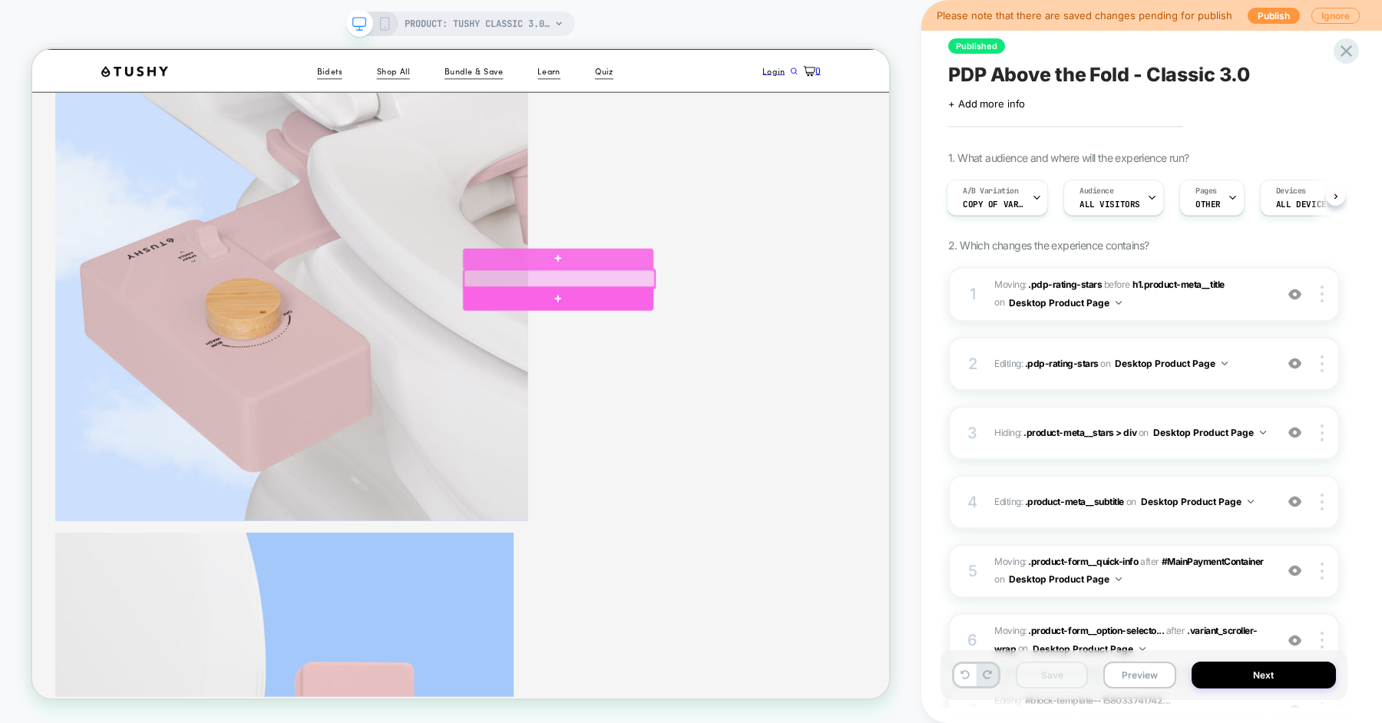
scroll to position [269, 0]
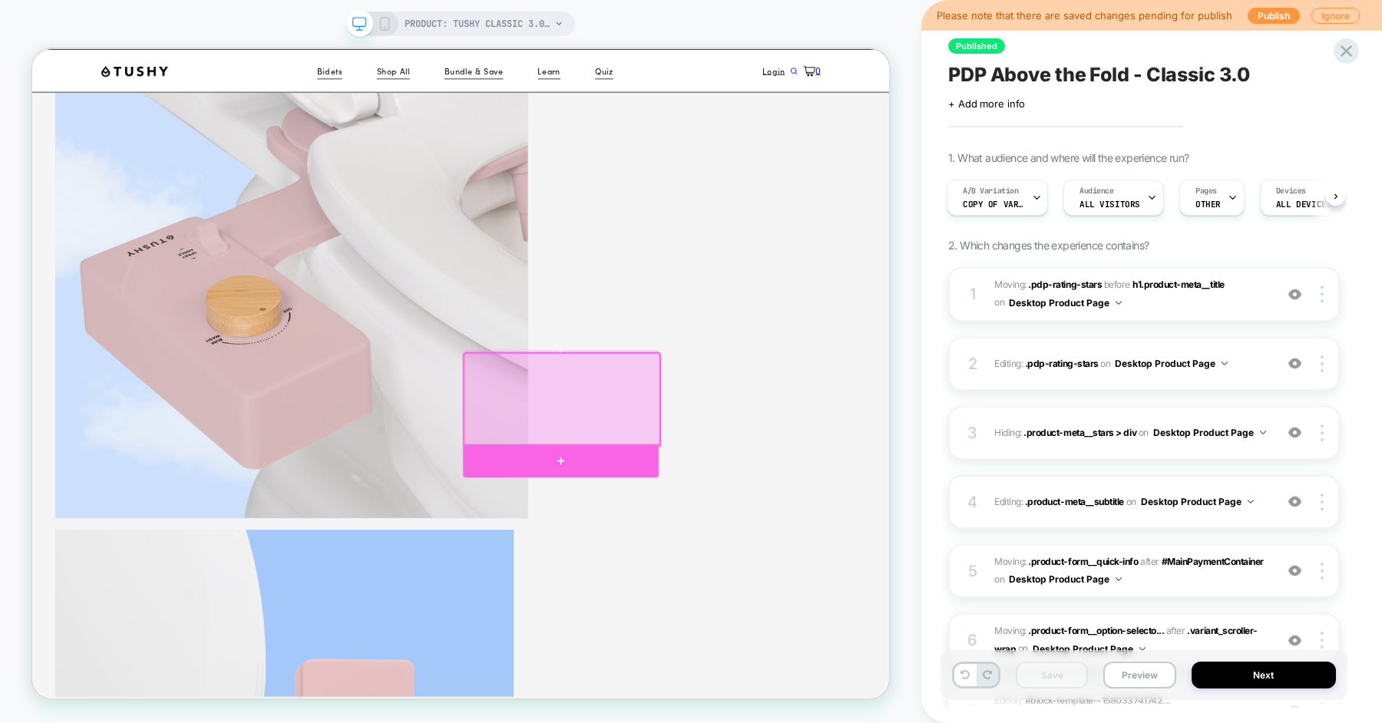
click at [755, 594] on div at bounding box center [737, 598] width 261 height 44
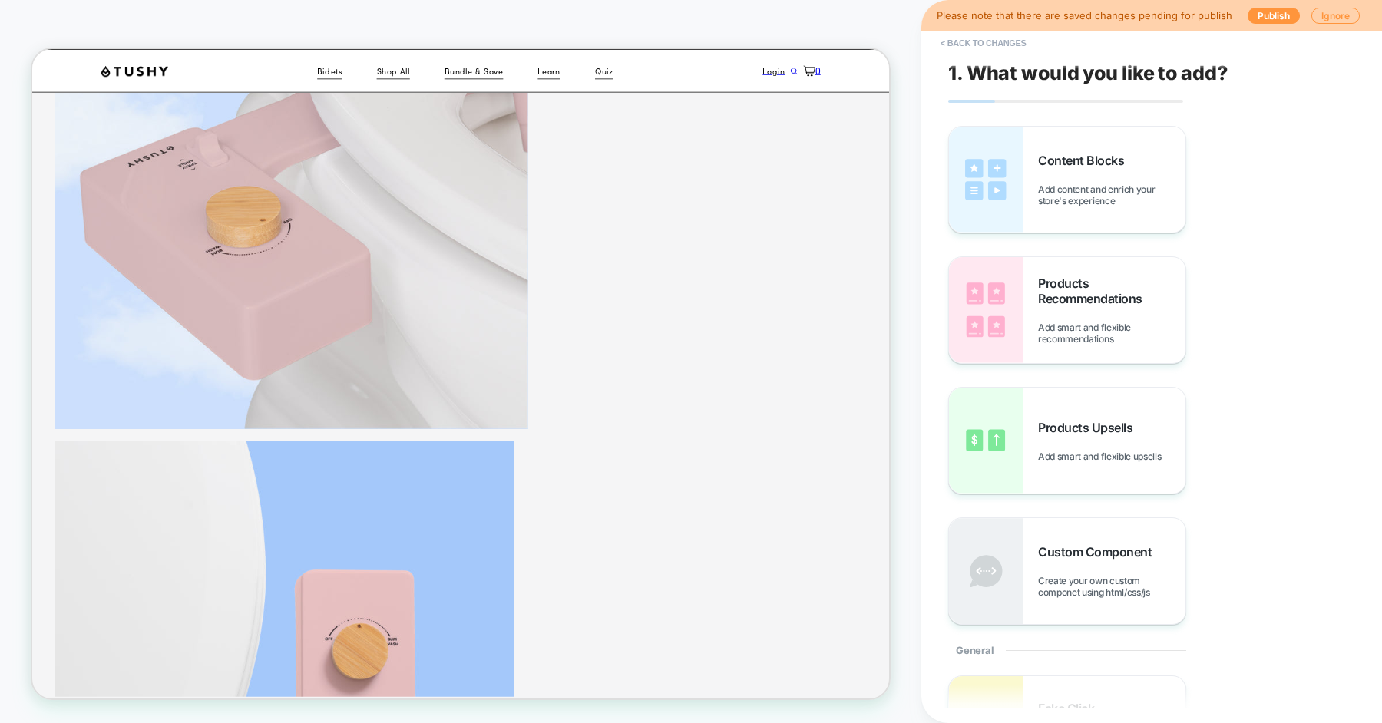
scroll to position [84, 0]
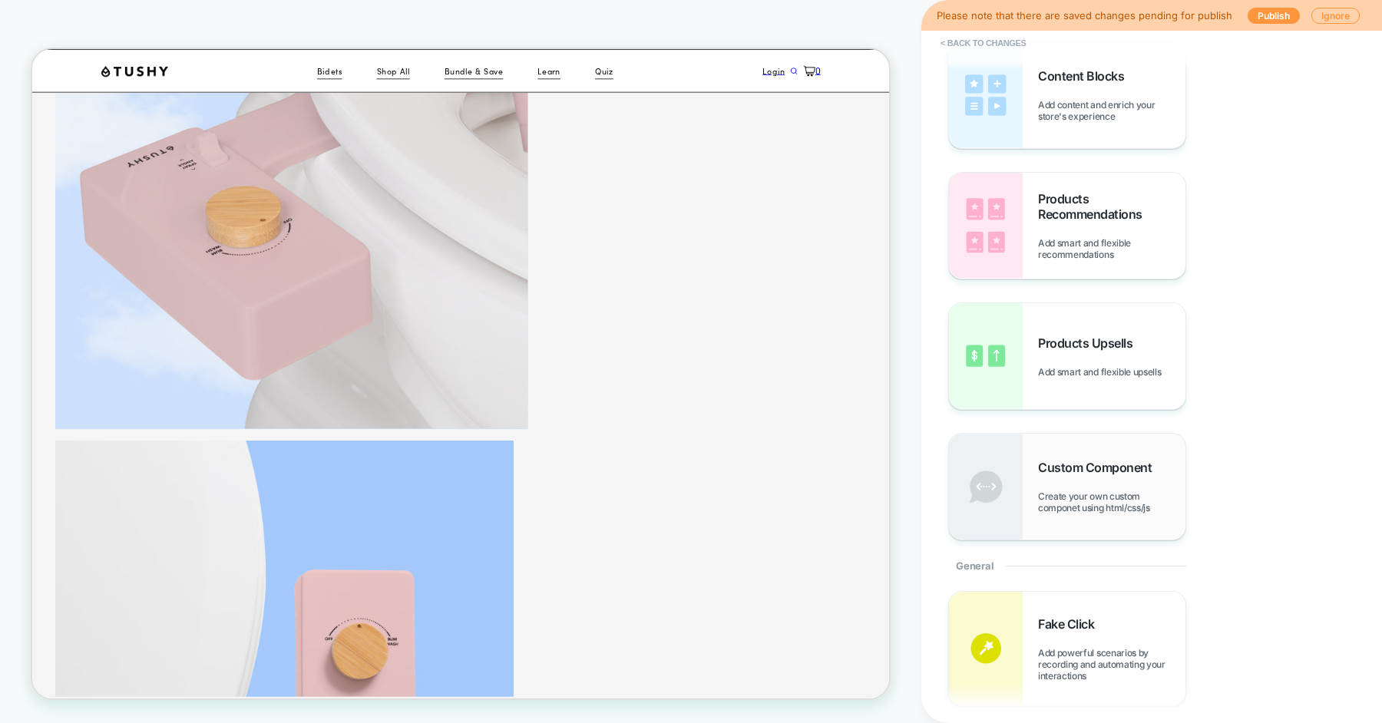
click at [1085, 468] on span "Custom Component" at bounding box center [1098, 467] width 121 height 15
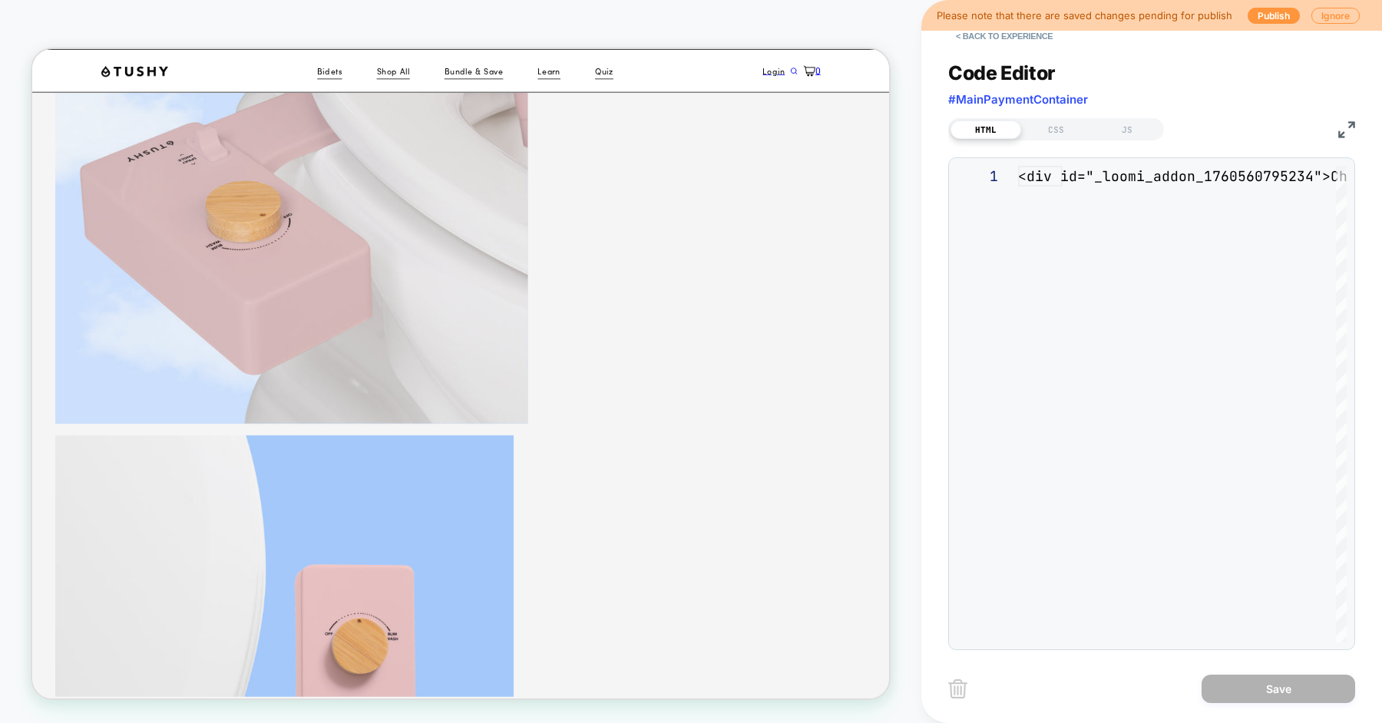
scroll to position [20, 0]
click at [1103, 277] on div "<div id="_loomi_addon_1760560795234">Change Me!</d iv>" at bounding box center [1182, 415] width 329 height 498
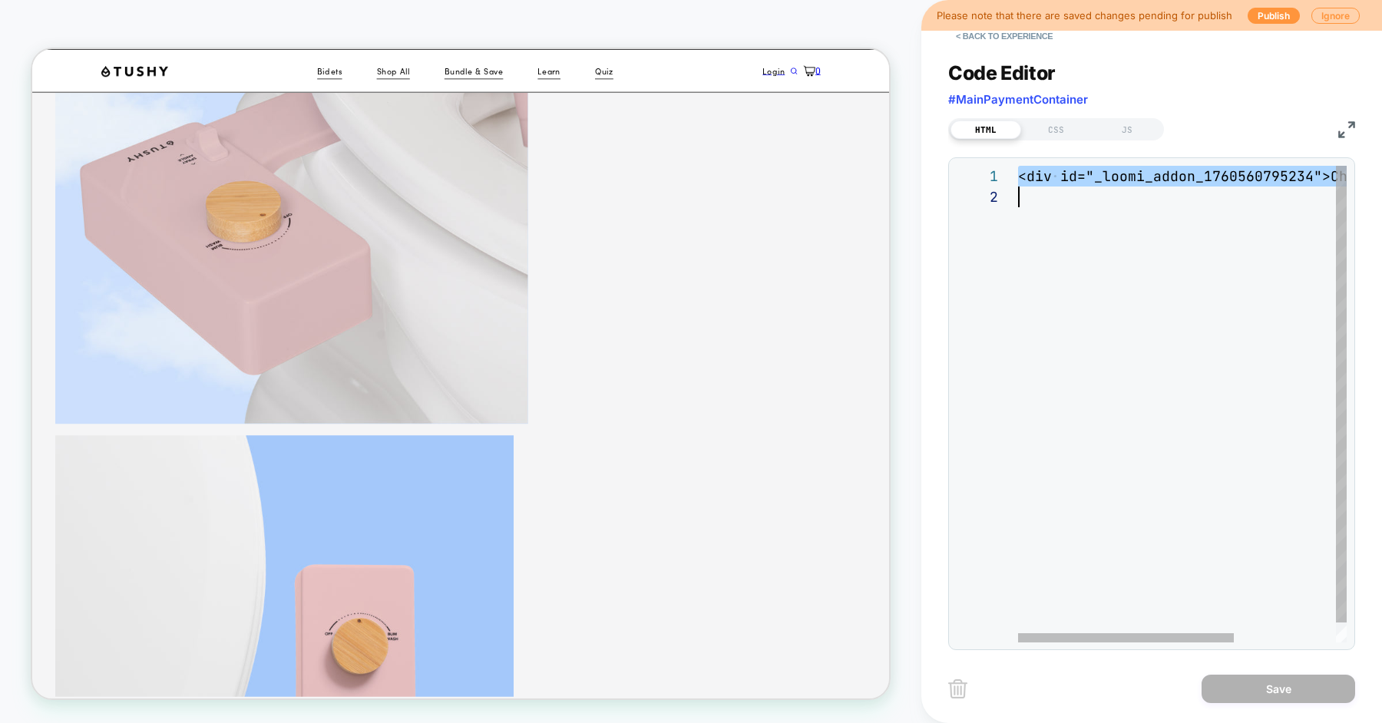
scroll to position [41, 0]
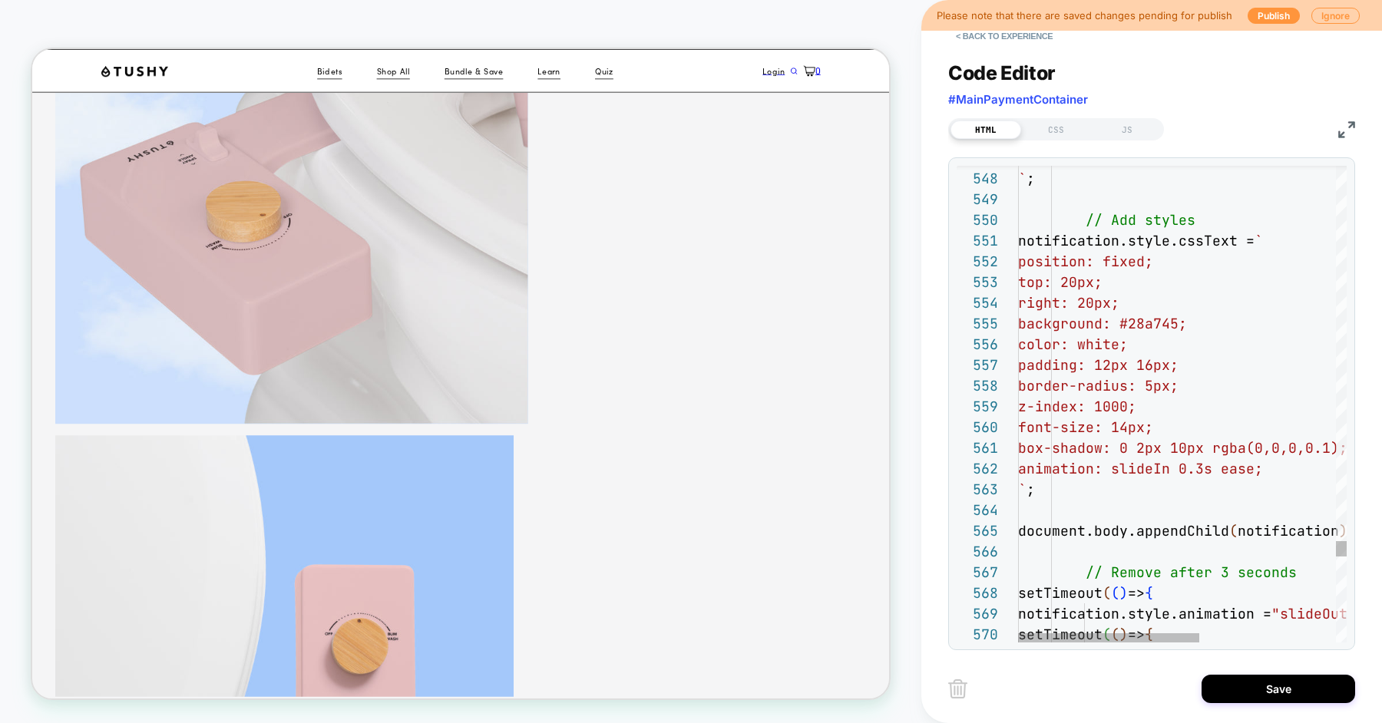
type textarea "**********"
type textarea "*"
type textarea "**********"
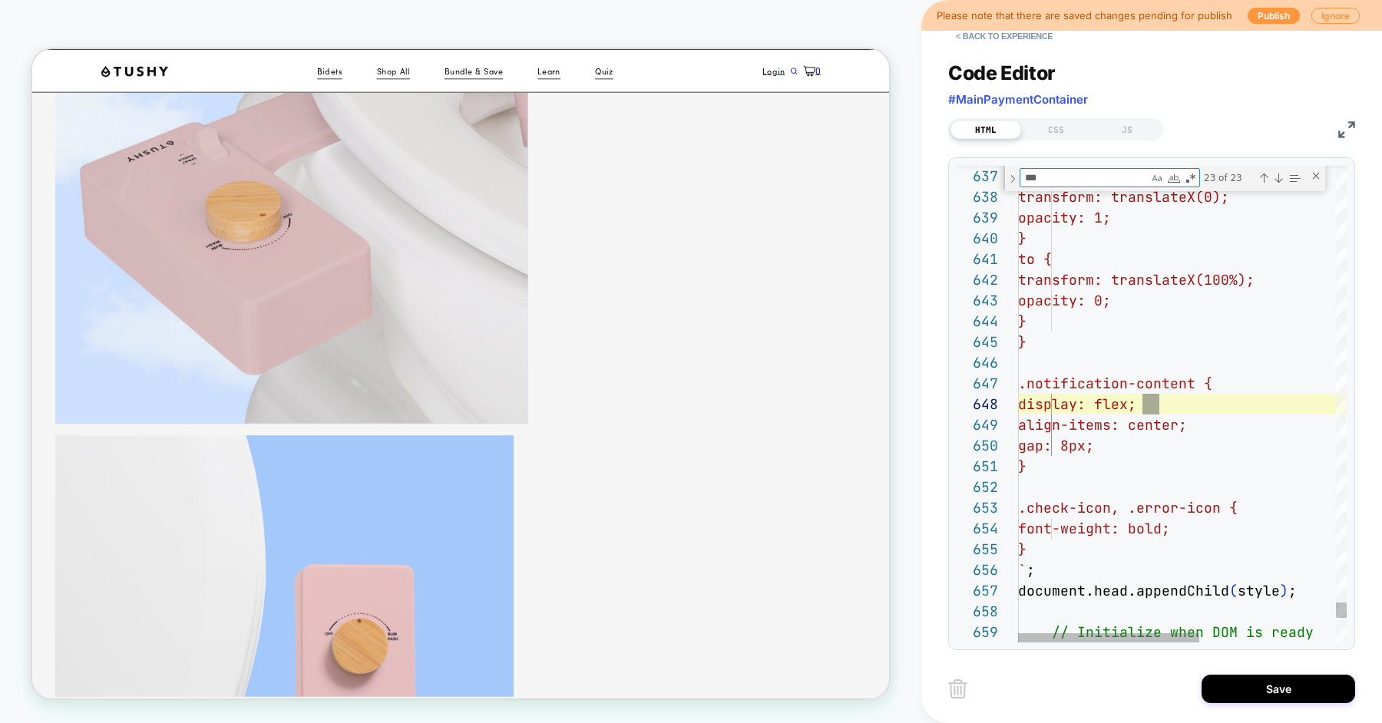
type textarea "****"
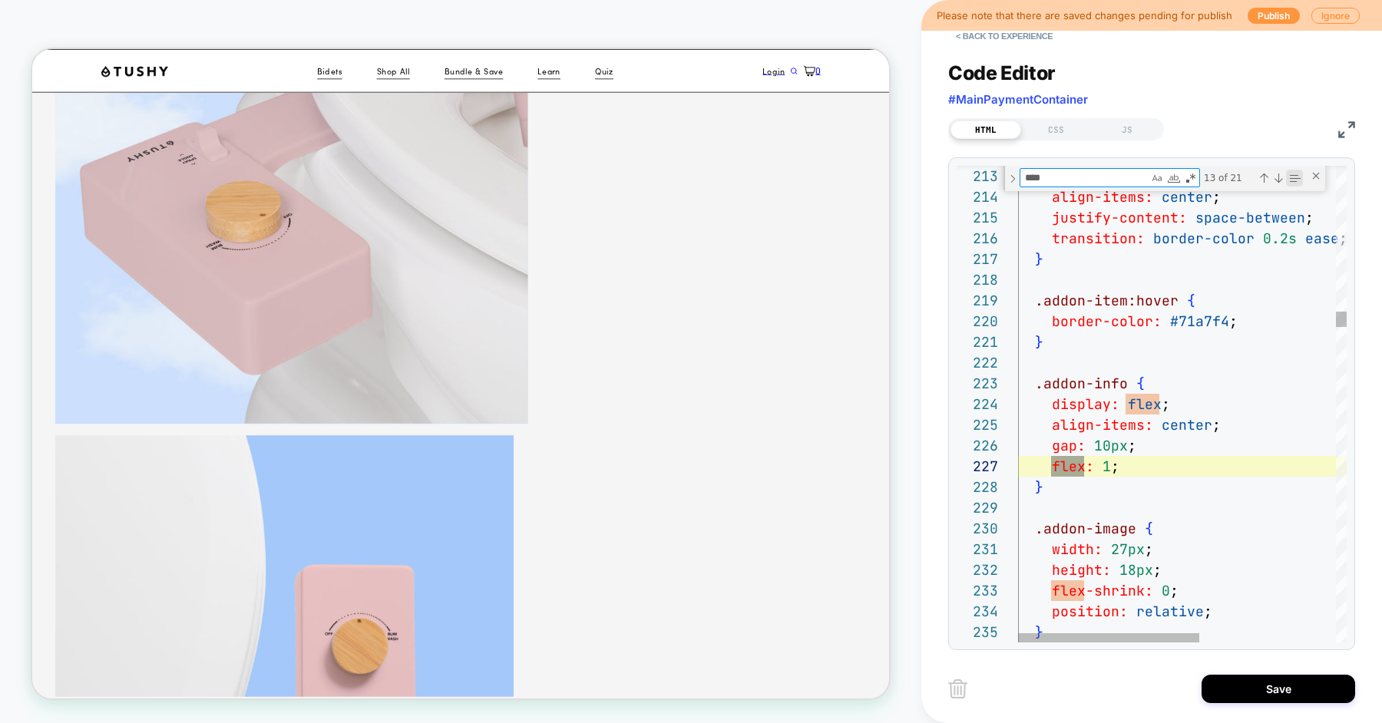
scroll to position [207, 66]
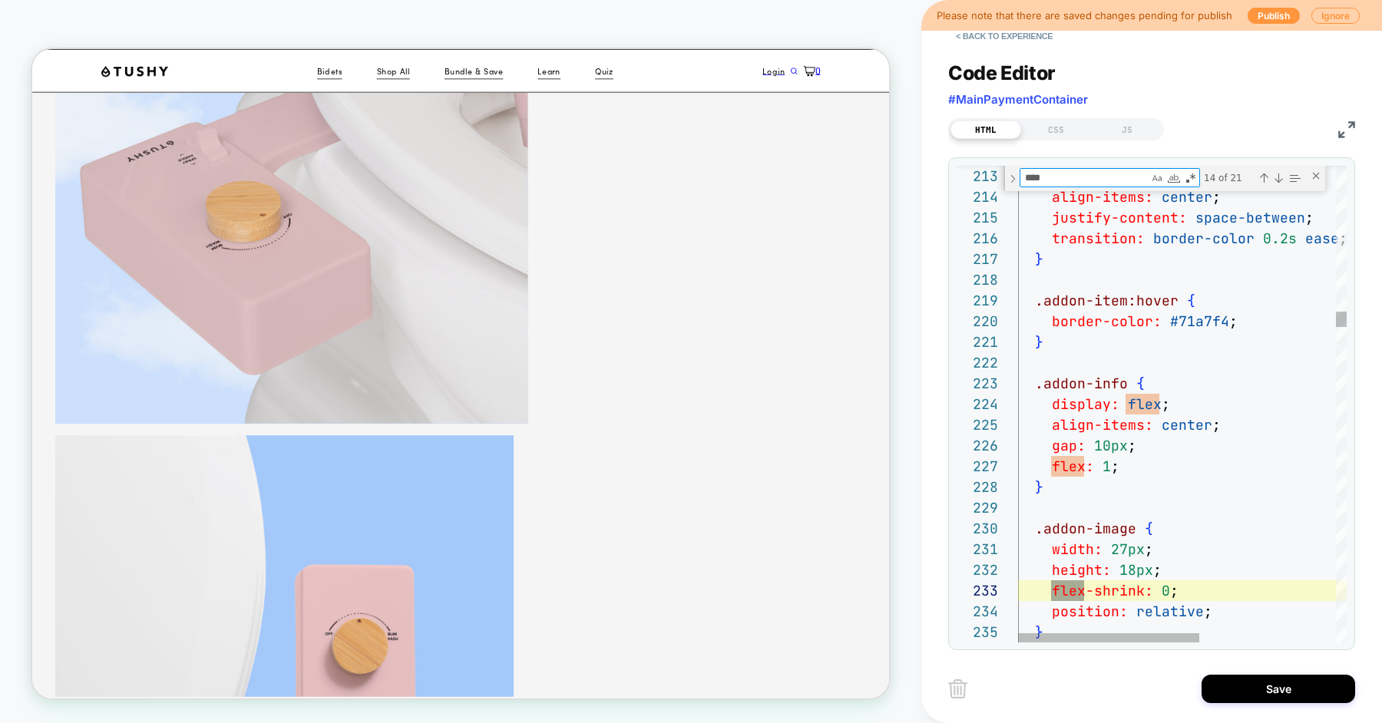
type textarea "**********"
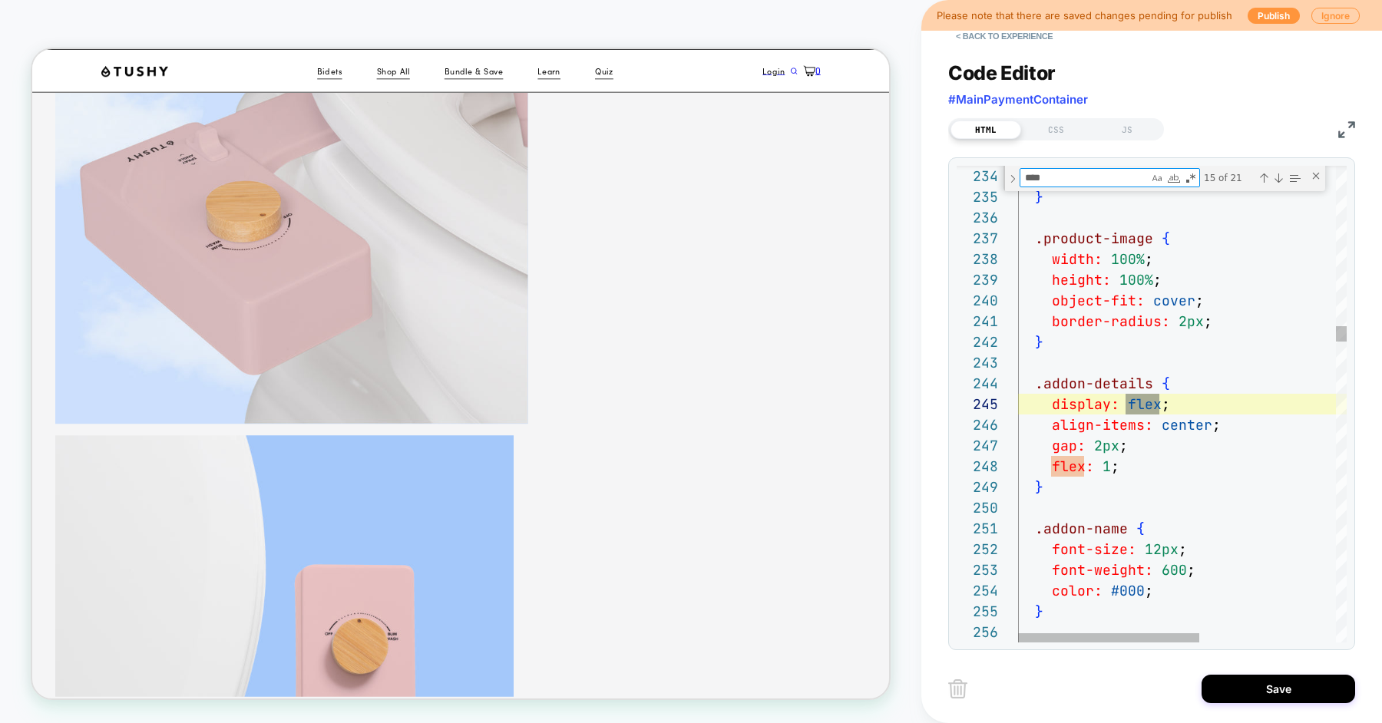
type textarea "****"
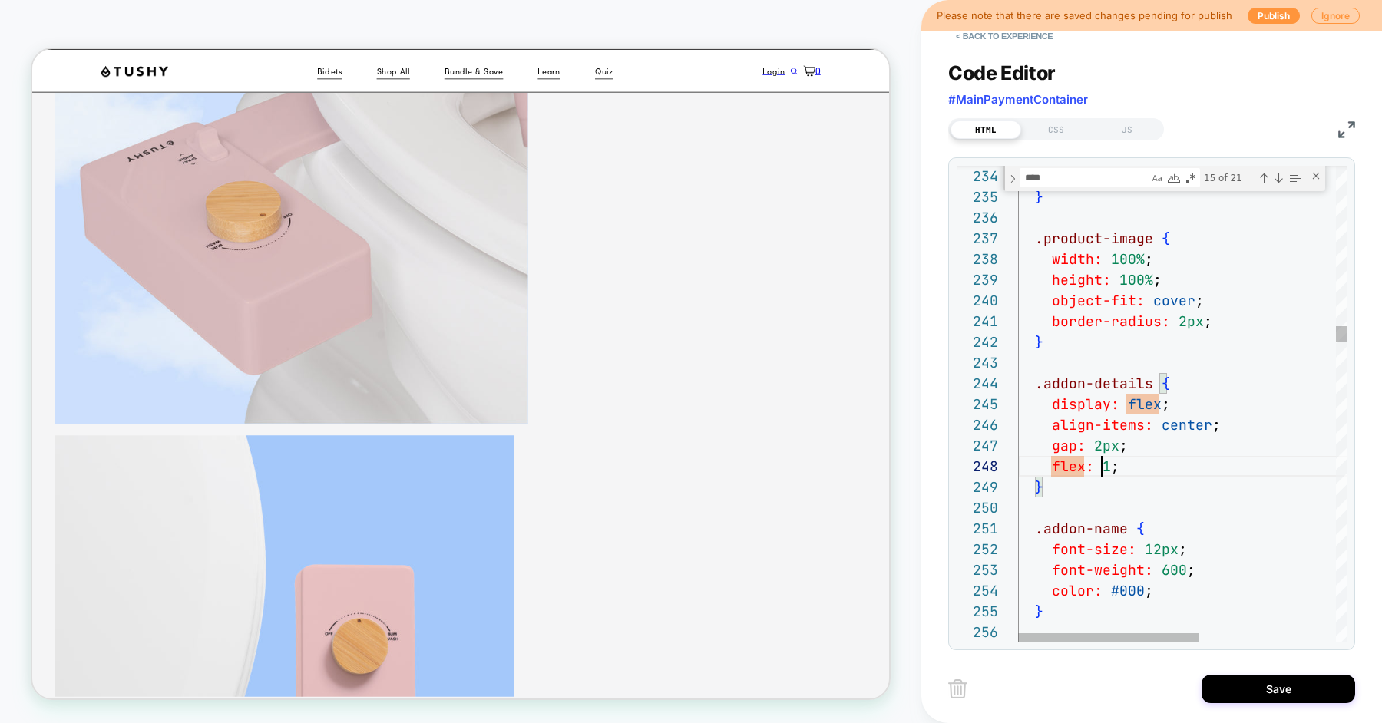
click at [1111, 180] on textarea "****" at bounding box center [1084, 178] width 128 height 18
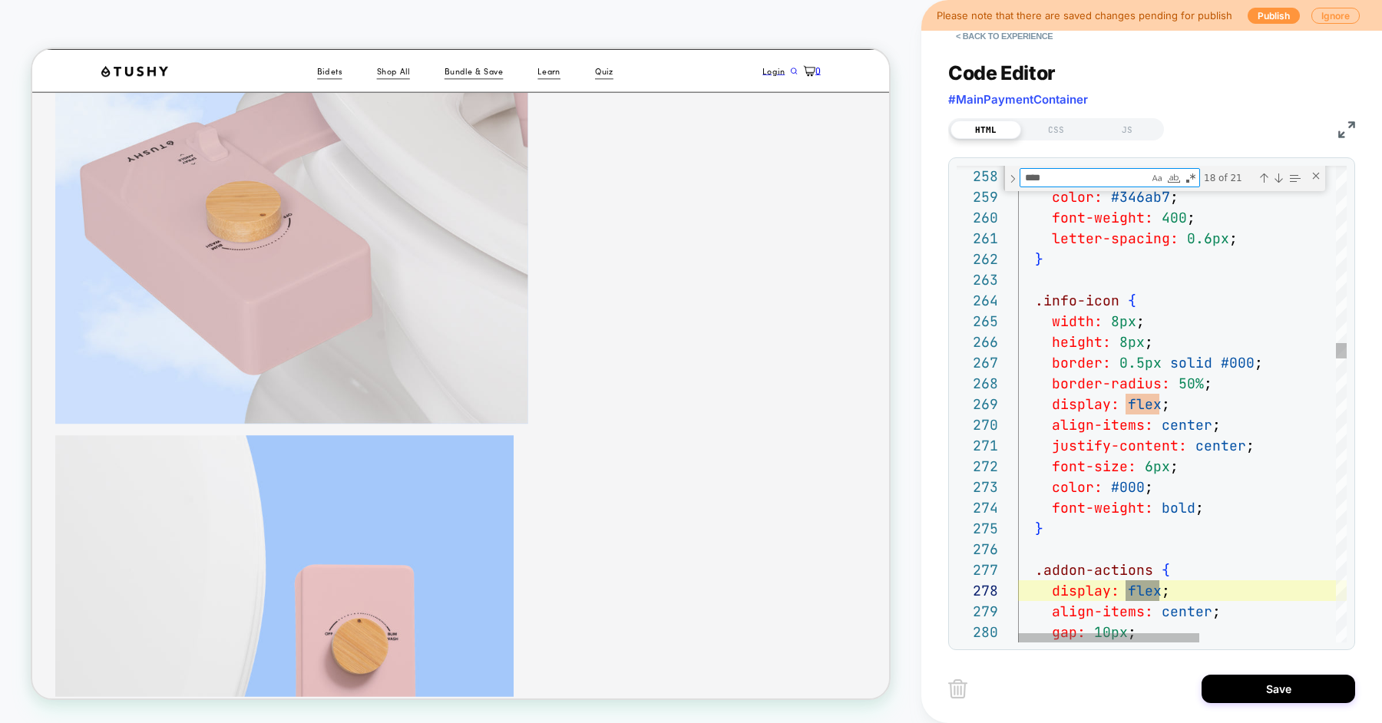
type textarea "**********"
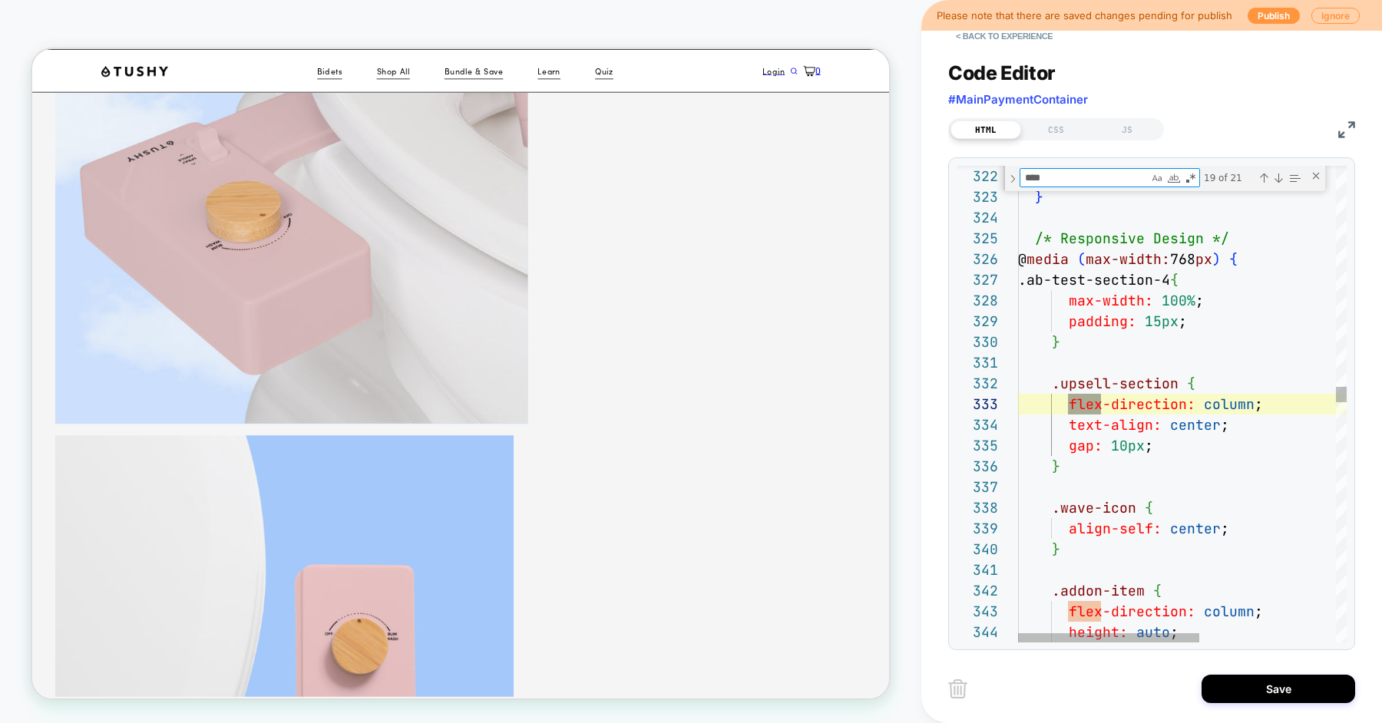
scroll to position [207, 83]
click at [1321, 177] on div "Close (Escape)" at bounding box center [1316, 176] width 12 height 12
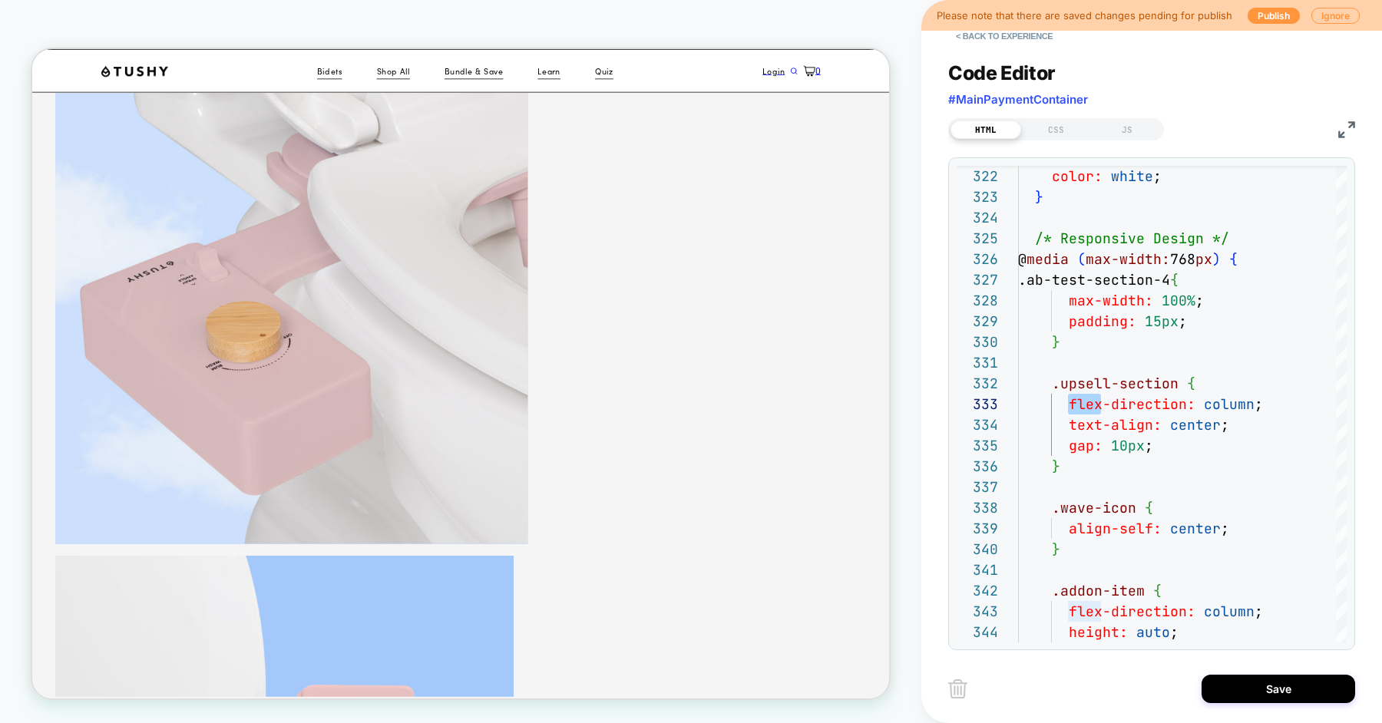
scroll to position [229, 0]
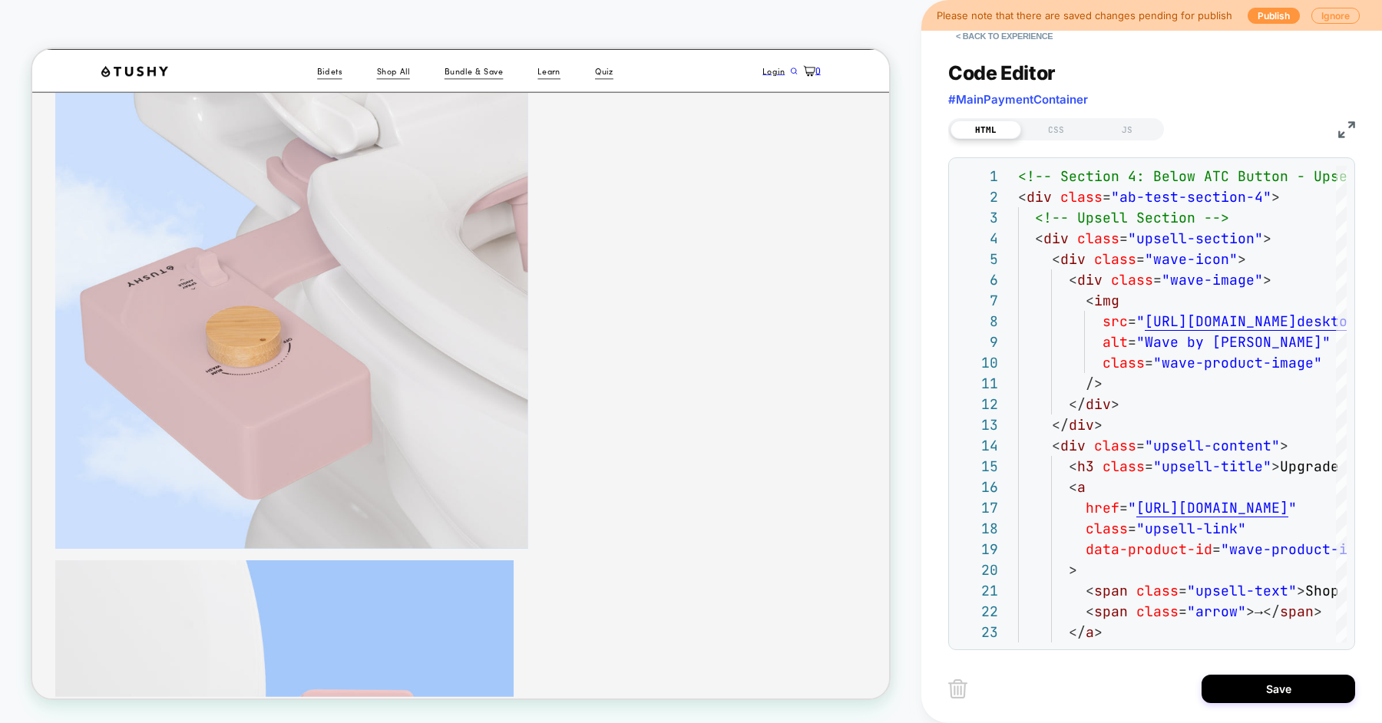
click at [1254, 679] on button "Save" at bounding box center [1279, 689] width 154 height 28
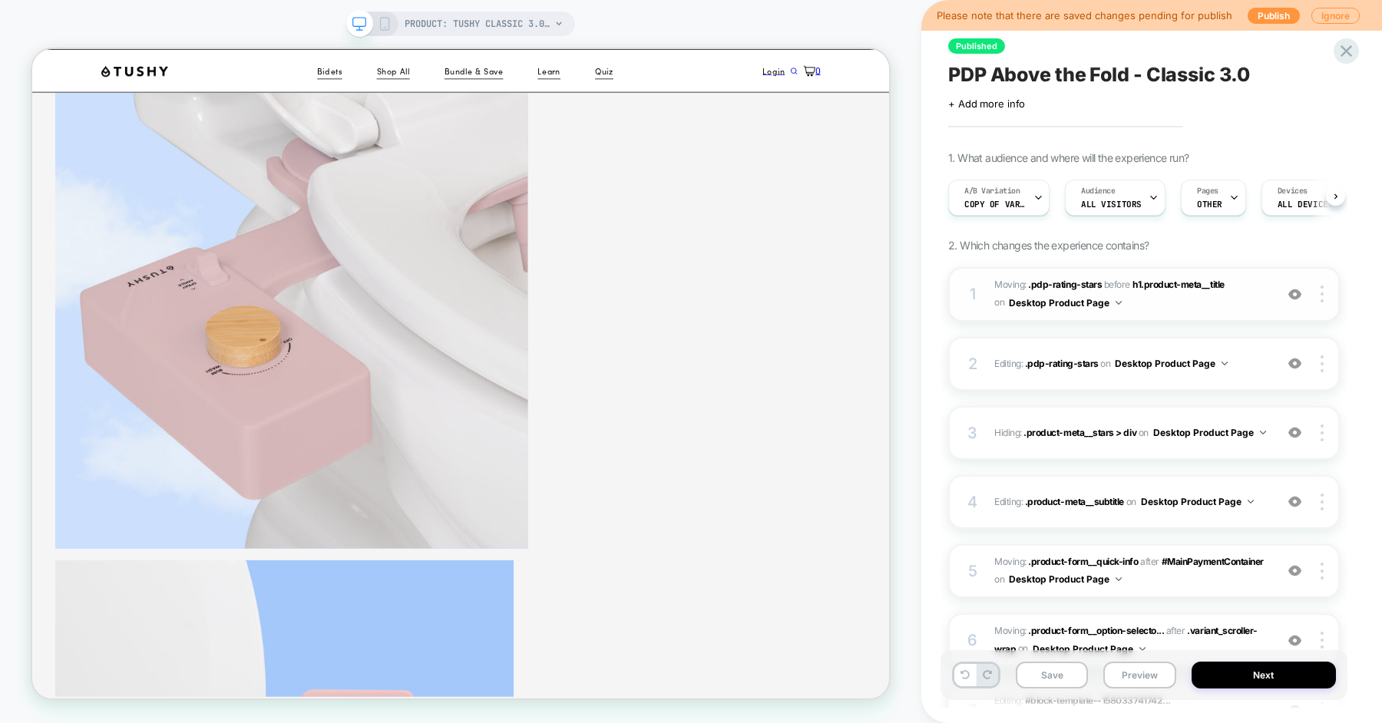
scroll to position [0, 1]
click at [1050, 675] on button "Save" at bounding box center [1052, 675] width 72 height 27
click at [1130, 678] on button "Preview" at bounding box center [1139, 675] width 72 height 27
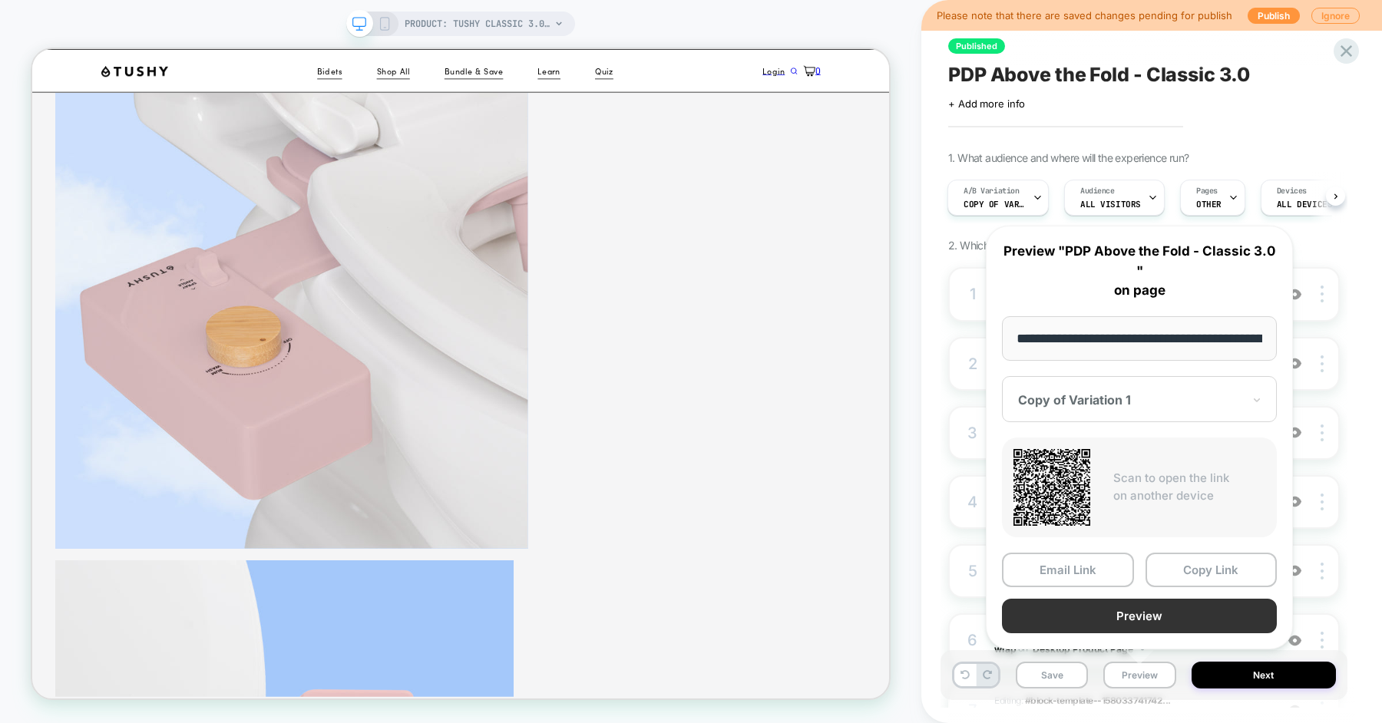
scroll to position [0, 216]
click at [1141, 620] on button "Preview" at bounding box center [1139, 615] width 275 height 35
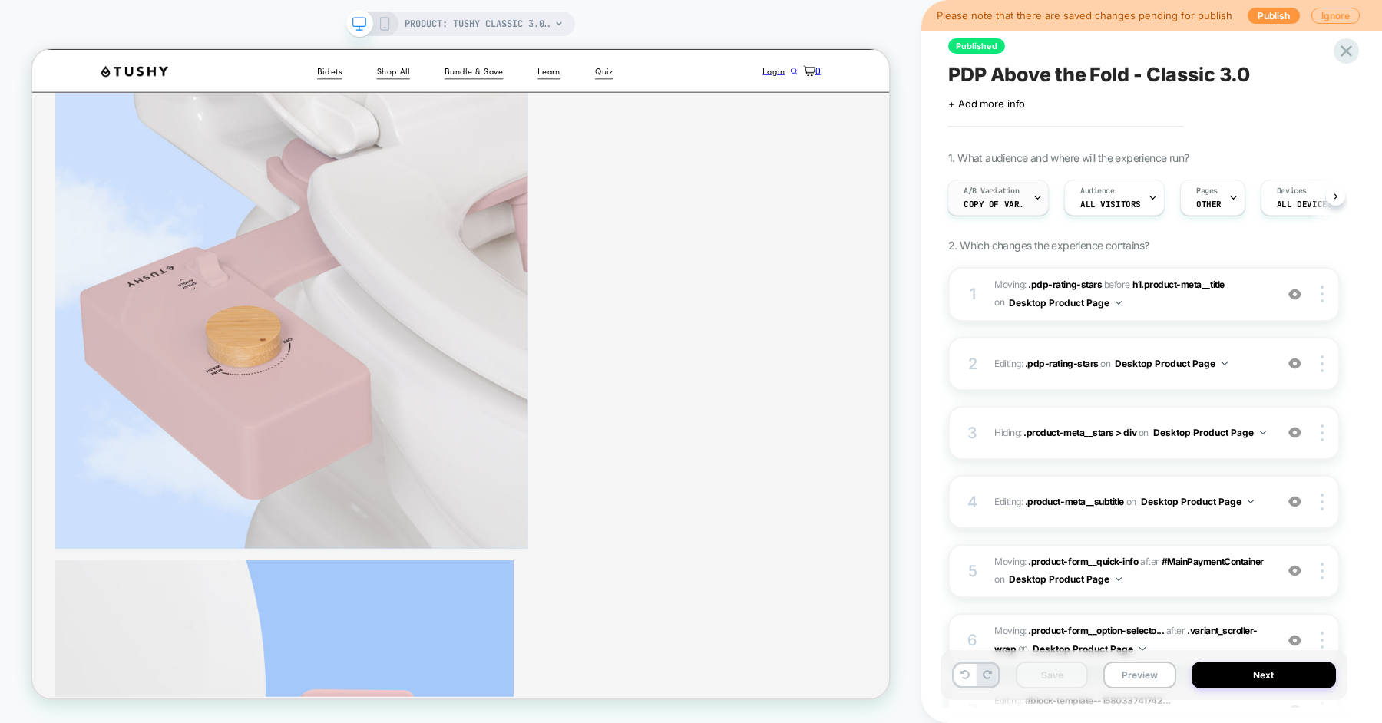
click at [1002, 195] on span "A/B Variation" at bounding box center [992, 191] width 56 height 11
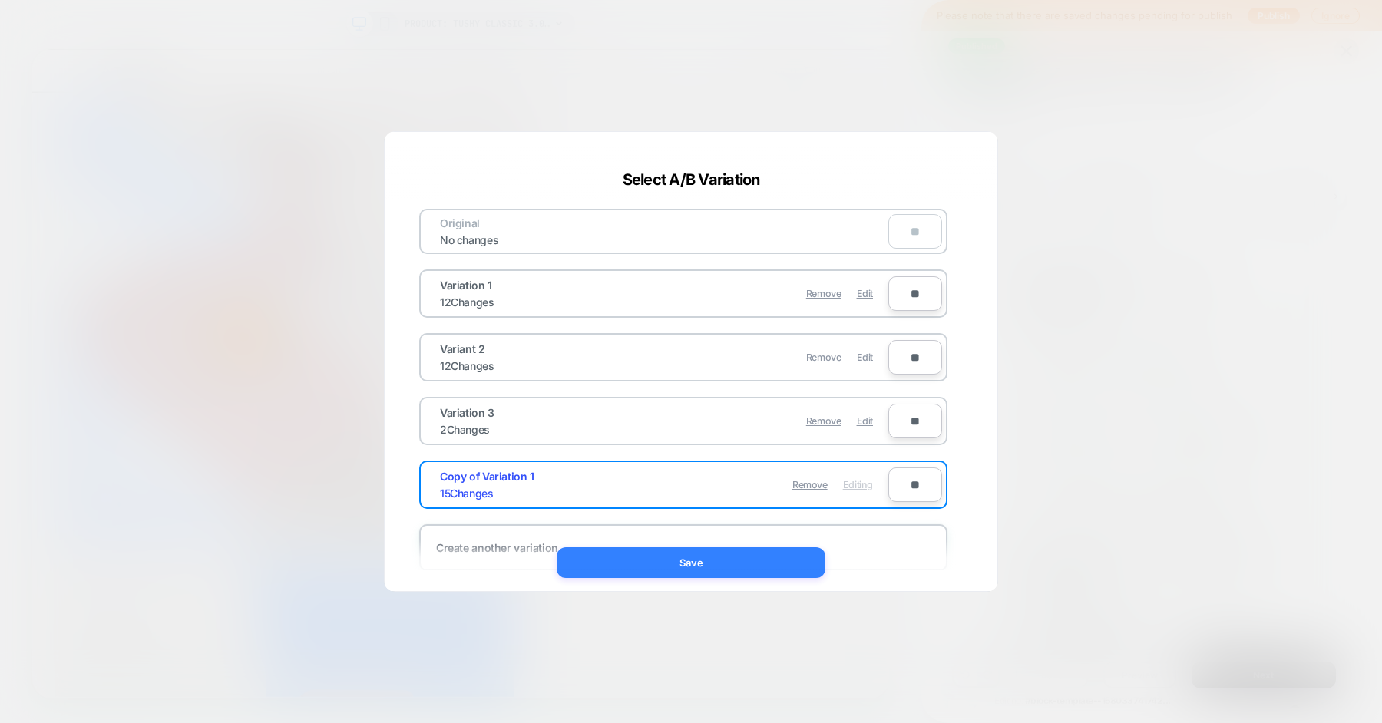
click at [871, 289] on span "Edit" at bounding box center [865, 294] width 16 height 12
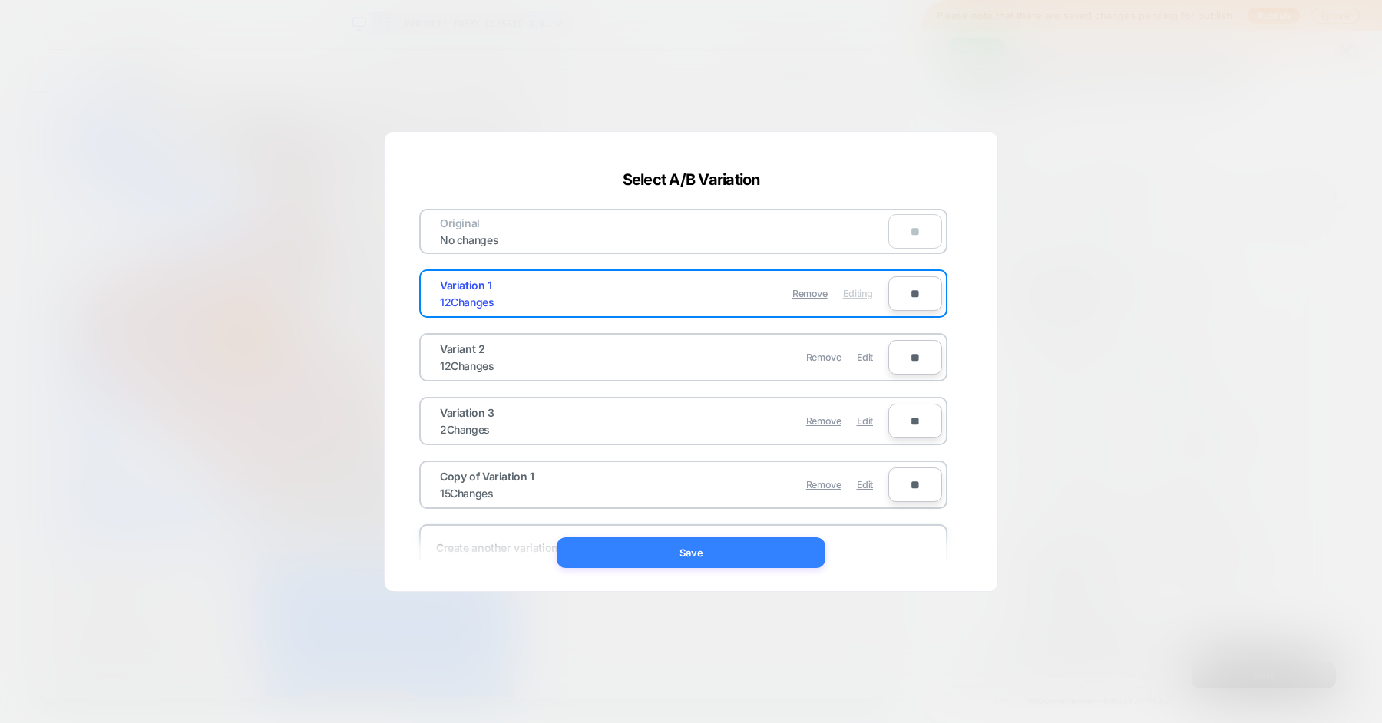
click at [711, 565] on button "Save" at bounding box center [691, 552] width 269 height 31
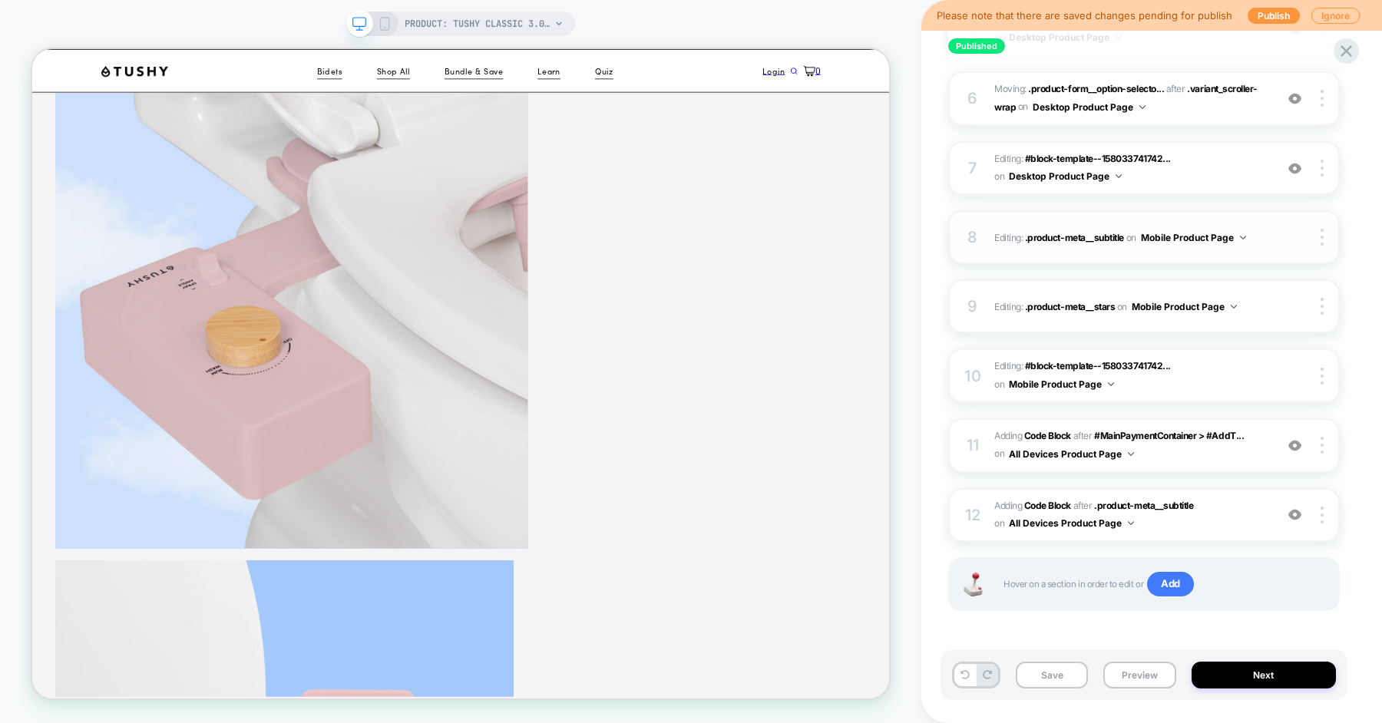
scroll to position [543, 0]
click at [1202, 455] on span "Adding Code Block AFTER #MainPaymentContainer > #AddT... #MainPaymentContainer …" at bounding box center [1130, 445] width 273 height 36
click at [1201, 455] on span "Adding Code Block AFTER #MainPaymentContainer > #AddT... #MainPaymentContainer …" at bounding box center [1130, 445] width 273 height 36
click at [1158, 448] on span "Adding Code Block AFTER #MainPaymentContainer > #AddT... #MainPaymentContainer …" at bounding box center [1130, 445] width 273 height 36
click at [1153, 446] on span "Adding Code Block AFTER #MainPaymentContainer > #AddT... #MainPaymentContainer …" at bounding box center [1130, 445] width 273 height 36
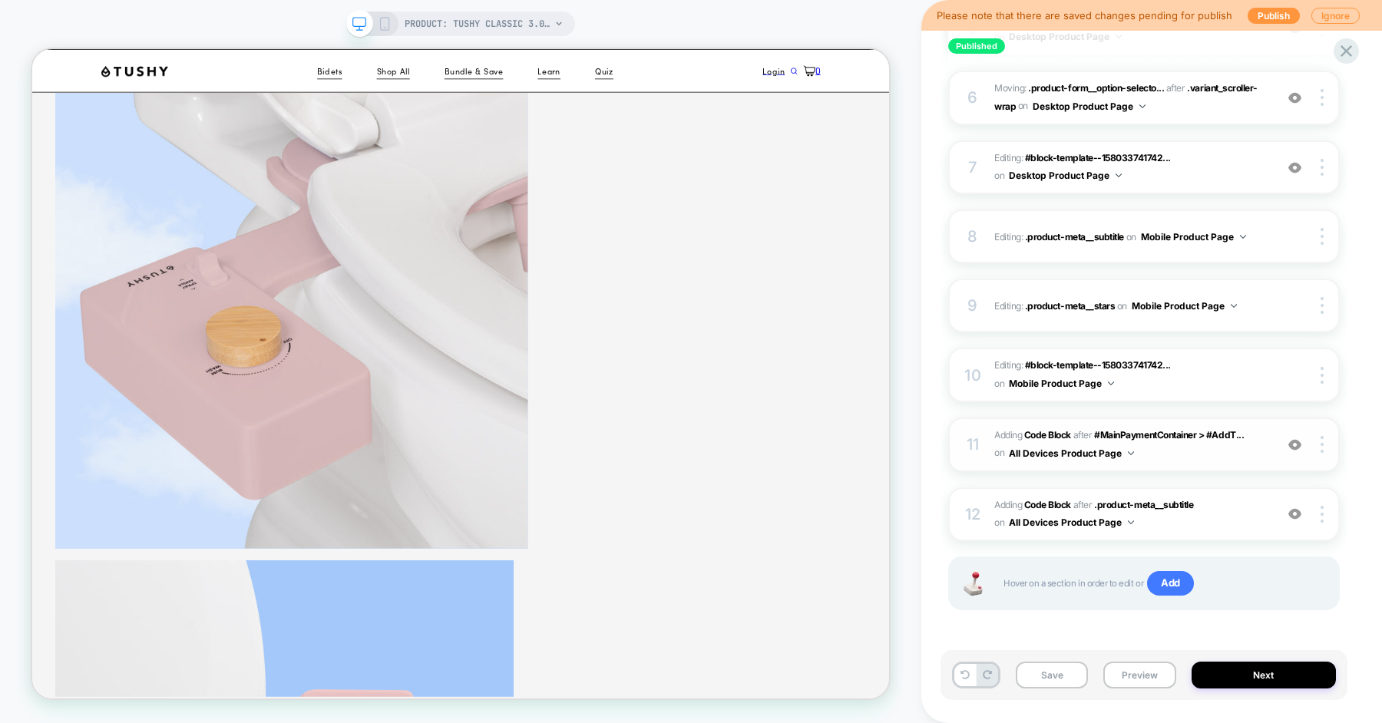
click at [986, 441] on div "11 Adding Code Block AFTER #MainPaymentContainer > #AddT... #MainPaymentContain…" at bounding box center [1144, 445] width 392 height 55
click at [1219, 517] on span "Adding Code Block AFTER .product-meta__subtitle .product-meta__subtitle on All …" at bounding box center [1130, 515] width 273 height 36
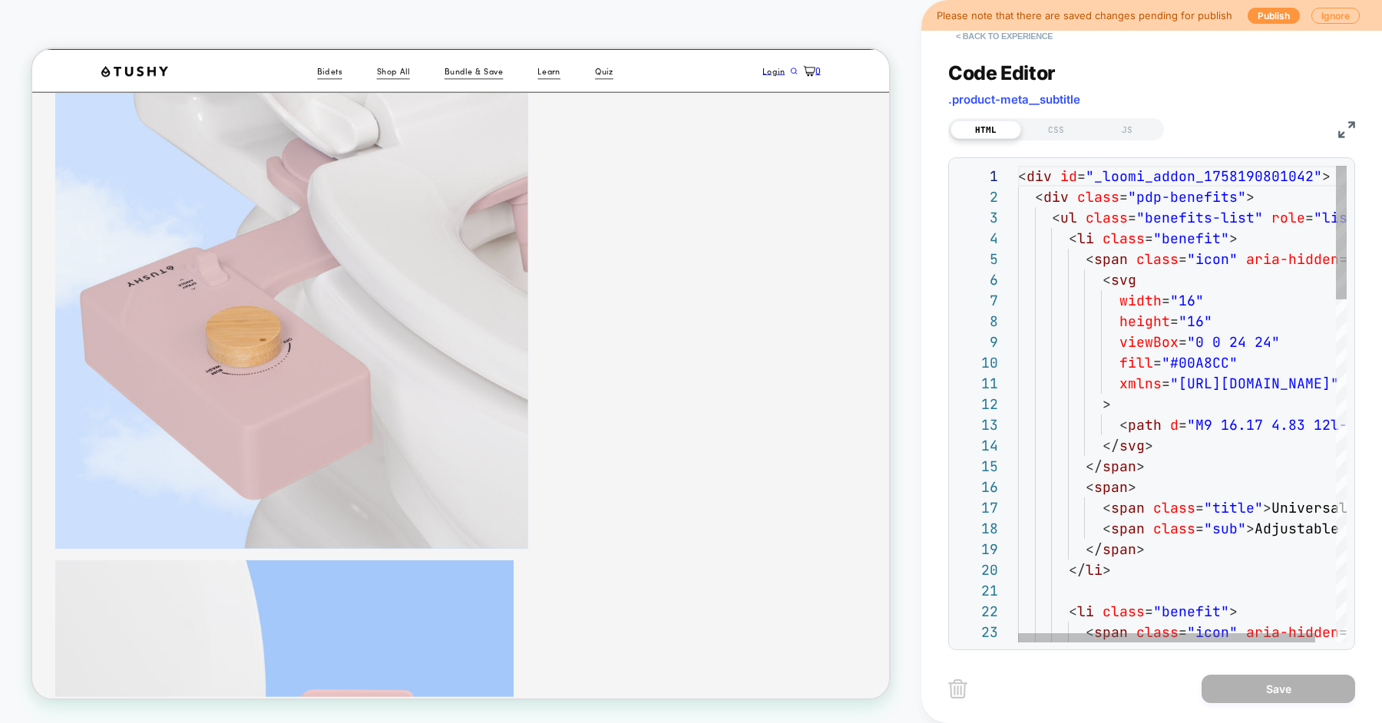
scroll to position [207, 0]
click at [1017, 39] on button "< Back to experience" at bounding box center [1004, 36] width 112 height 25
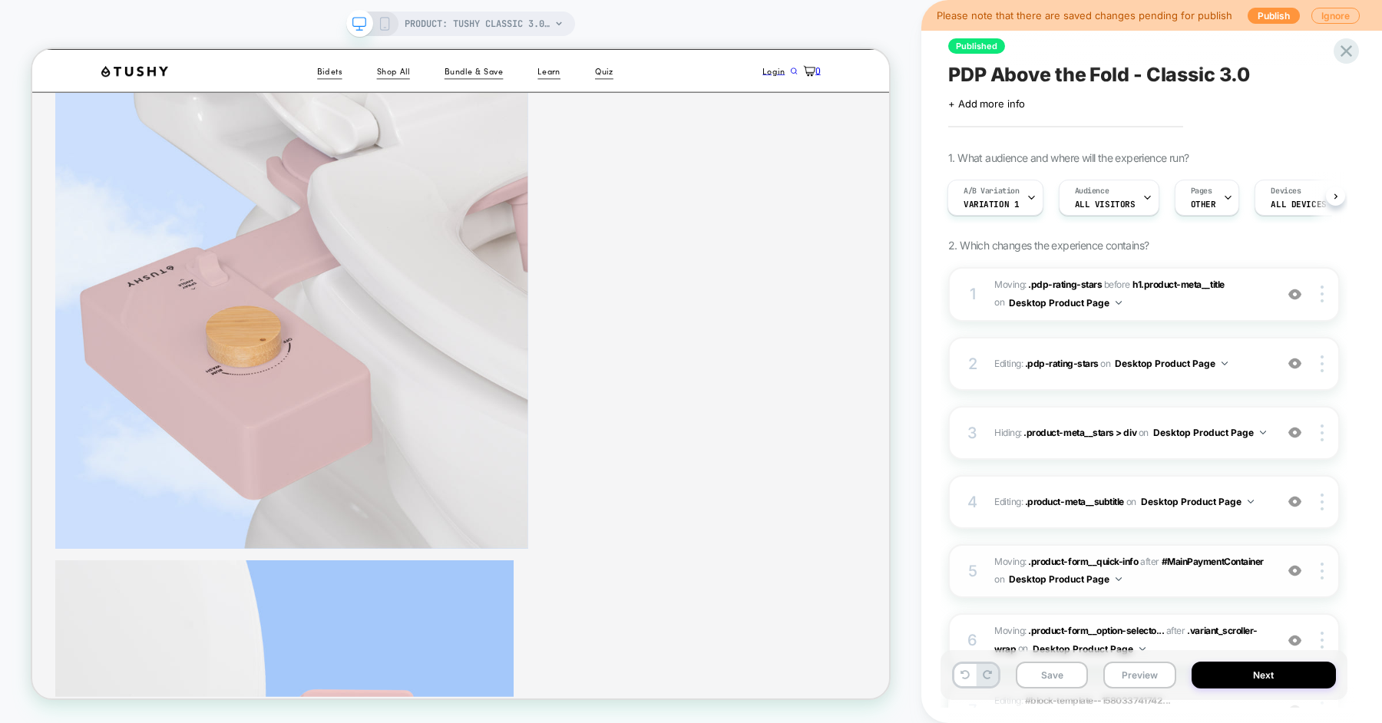
scroll to position [543, 0]
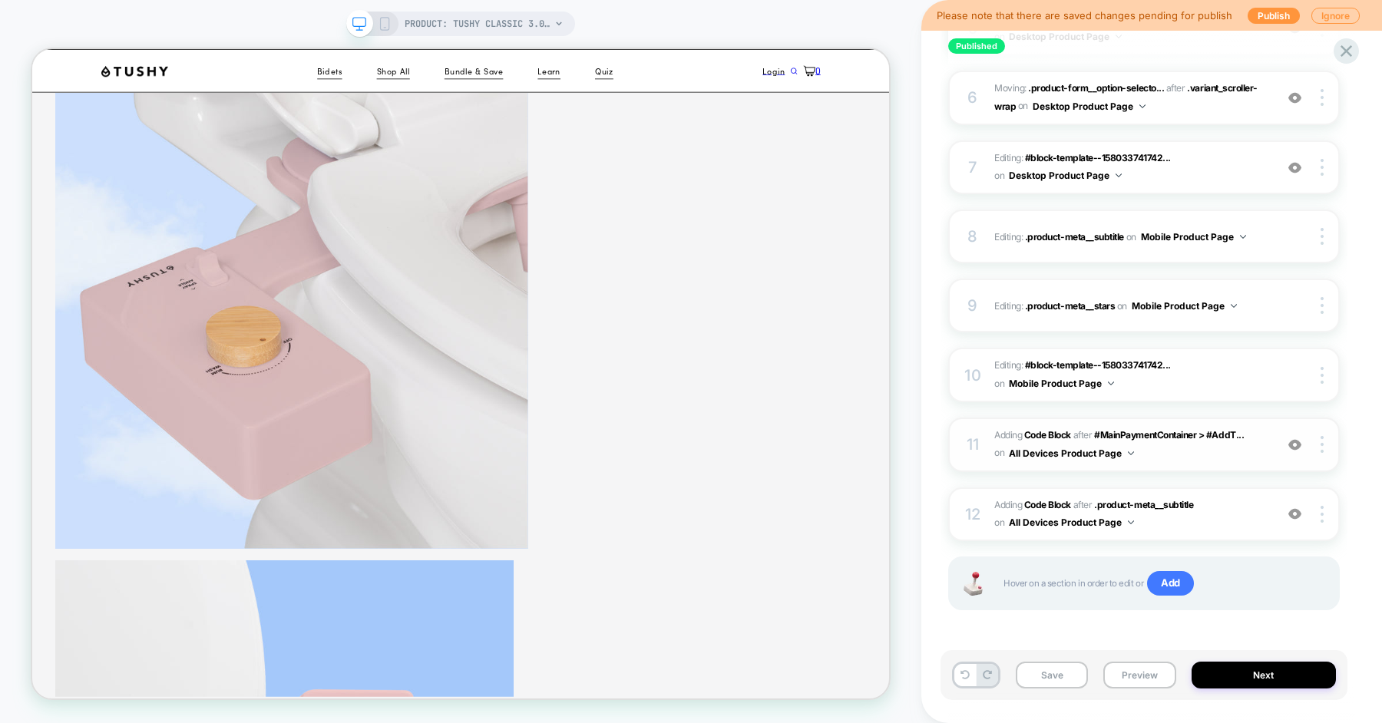
click at [1246, 448] on span "Adding Code Block AFTER #MainPaymentContainer > #AddT... #MainPaymentContainer …" at bounding box center [1130, 445] width 273 height 36
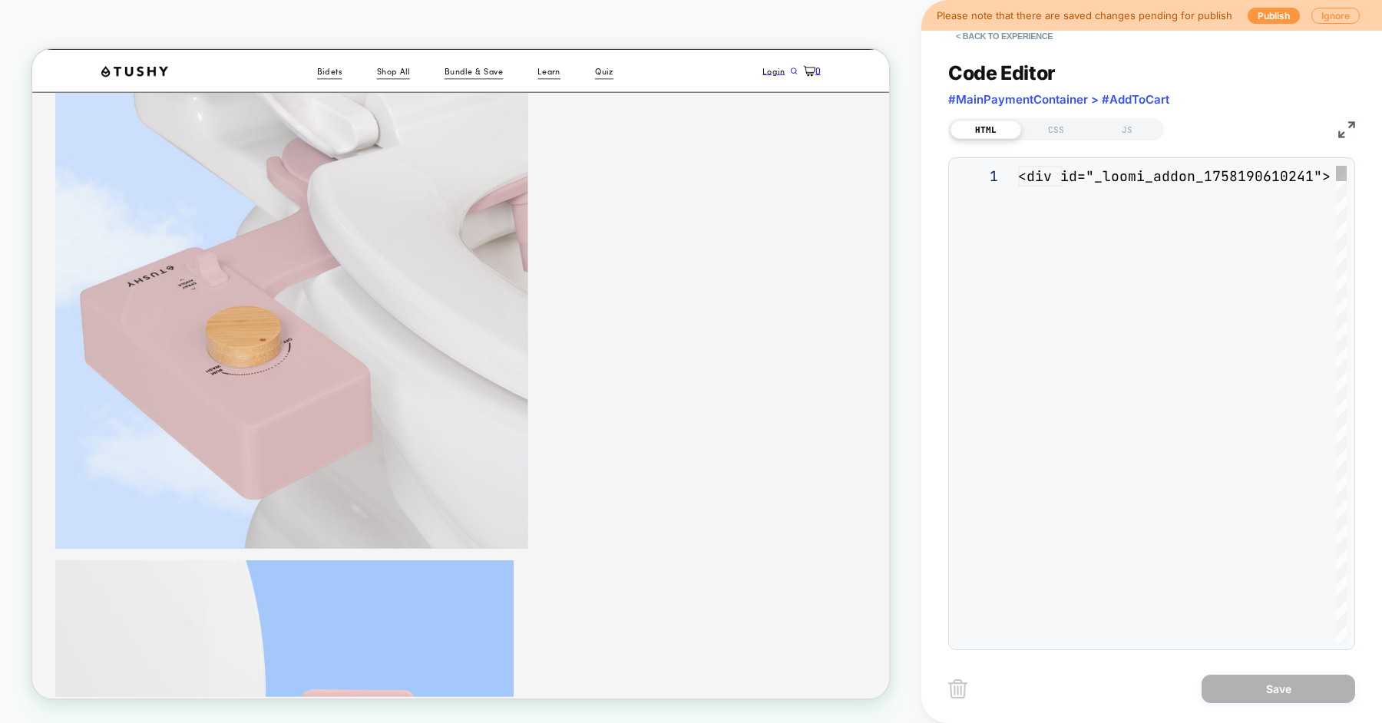
scroll to position [207, 0]
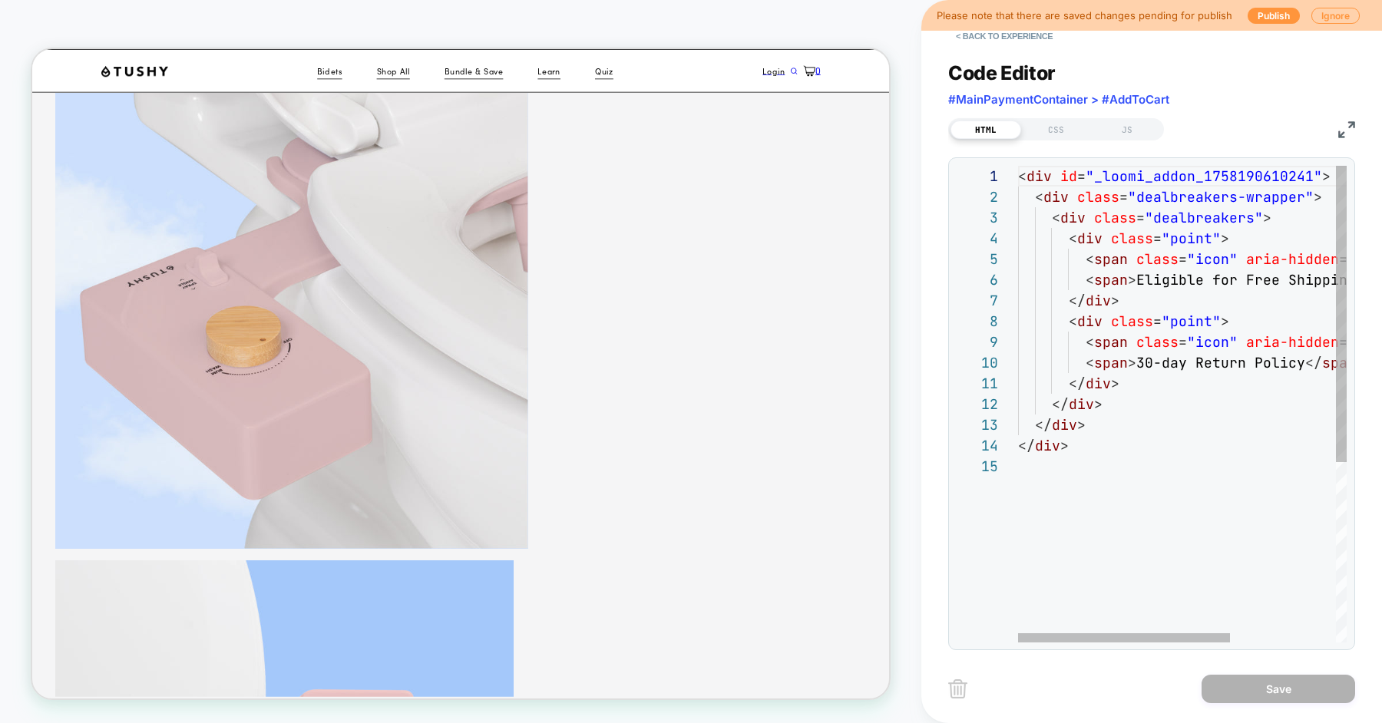
click at [1175, 345] on div "< div id = "_loomi_addon_1758190610241" > < div class = "dealbreakers-wrapper" …" at bounding box center [1263, 549] width 491 height 767
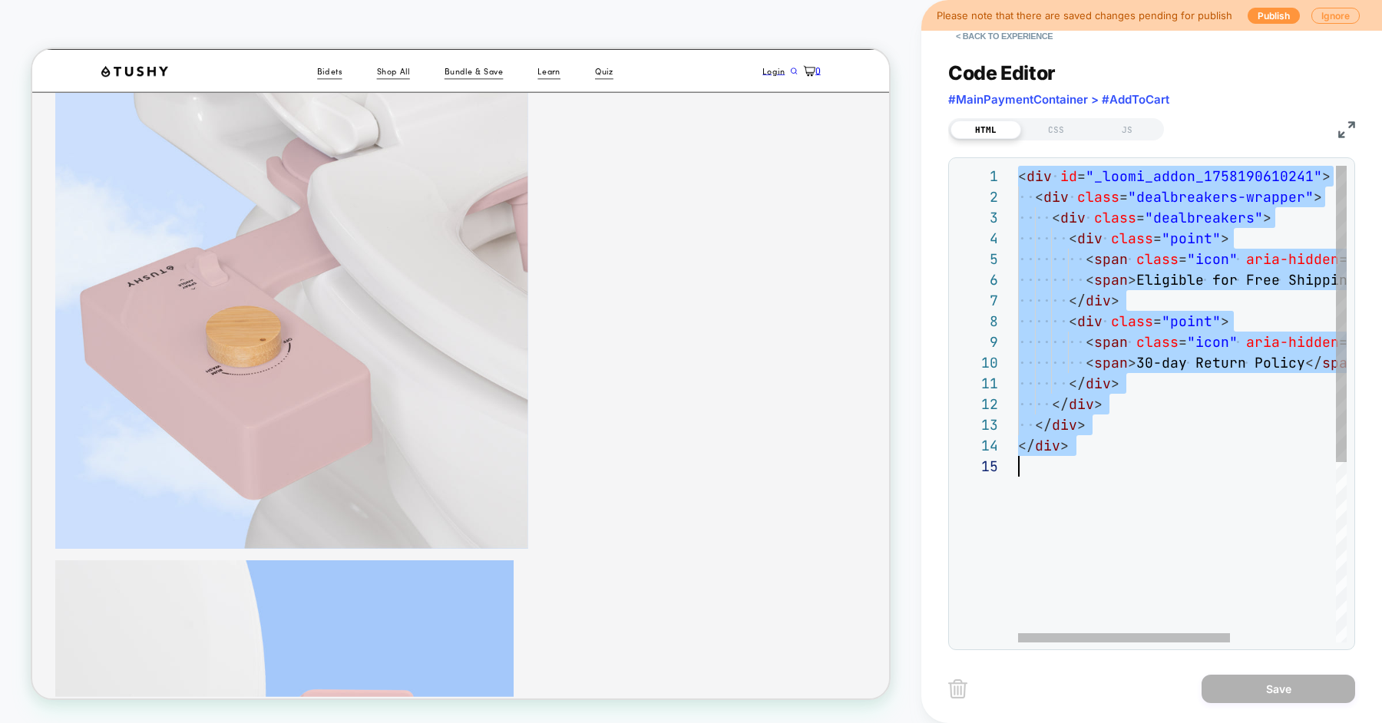
scroll to position [0, 0]
click at [1119, 187] on div "< div id = "_loomi_addon_1758190610241" > < div class = "dealbreakers-wrapper" …" at bounding box center [1263, 549] width 491 height 767
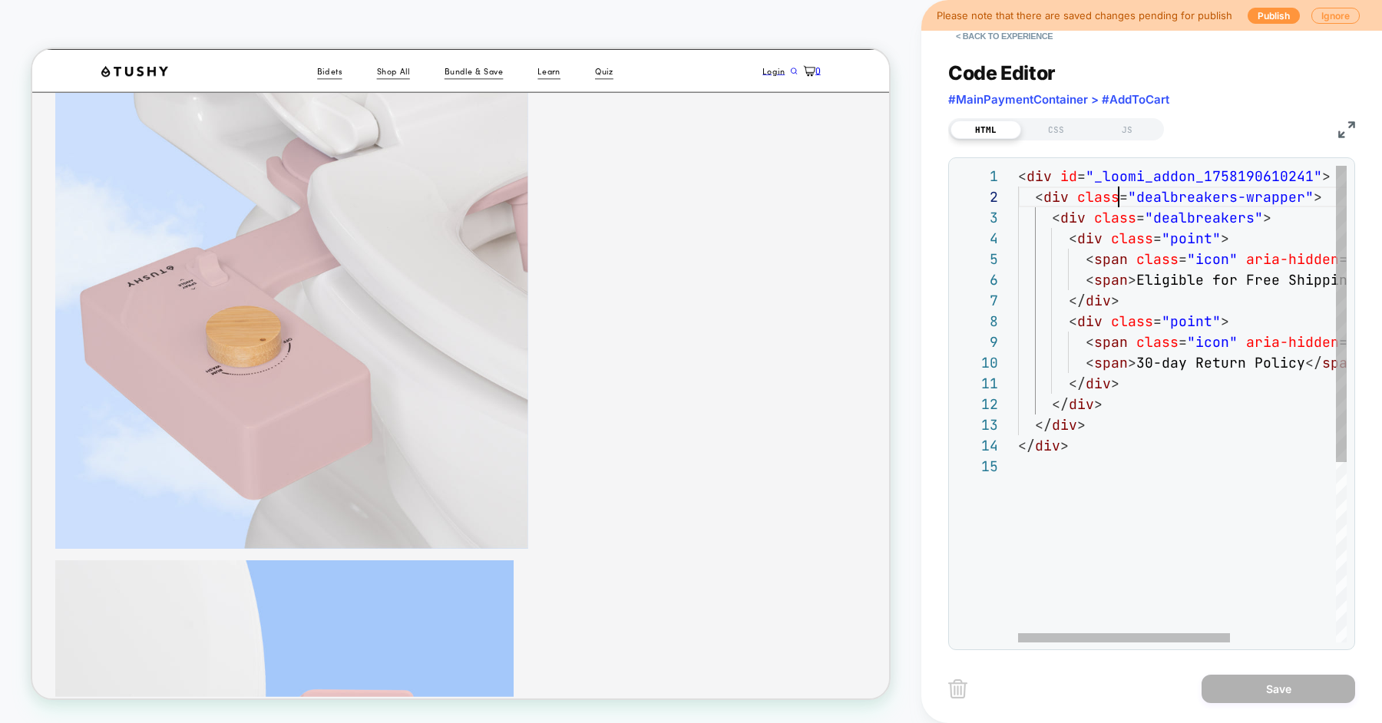
scroll to position [20, 100]
click at [1119, 187] on div "< div id = "_loomi_addon_1758190610241" > < div class = "dealbreakers-wrapper" …" at bounding box center [1263, 549] width 491 height 767
click at [1102, 424] on div "< div id = "_loomi_addon_1758190610241" > < div class = "dealbreakers-wrapper" …" at bounding box center [1263, 549] width 491 height 767
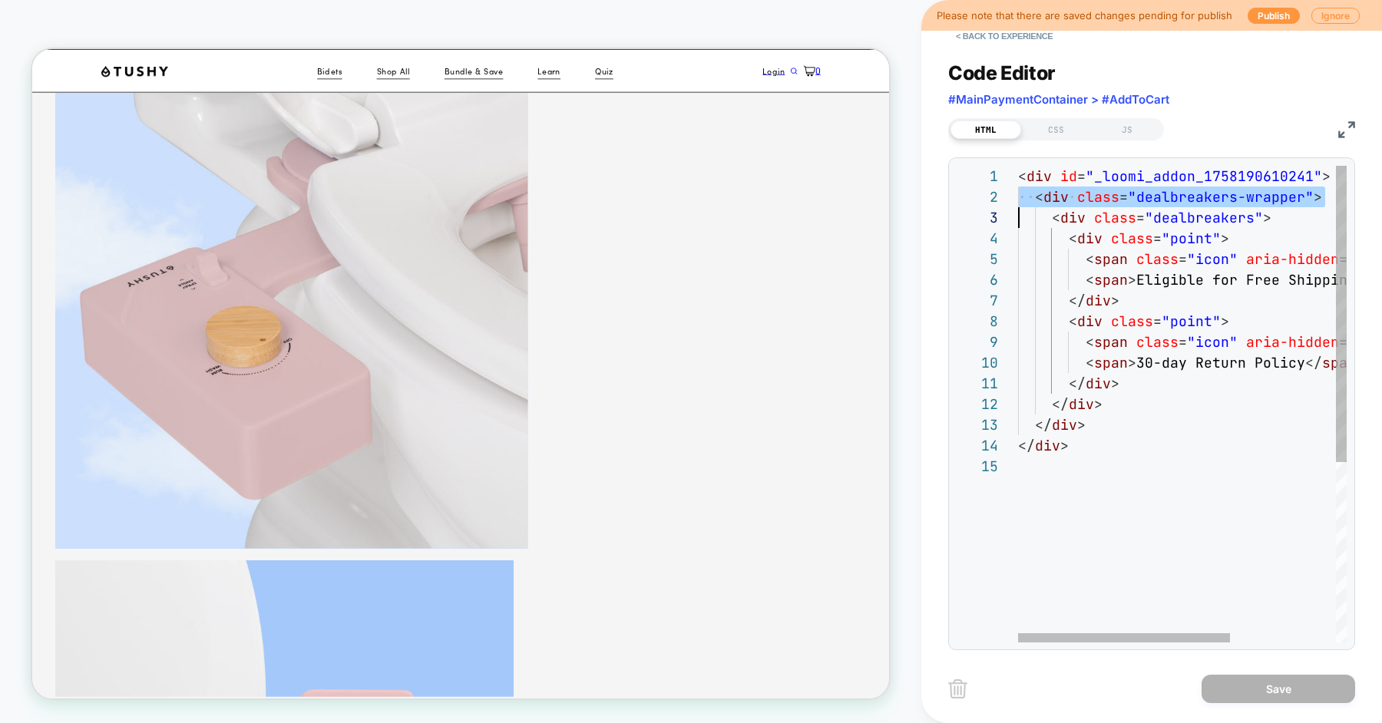
type textarea "**********"
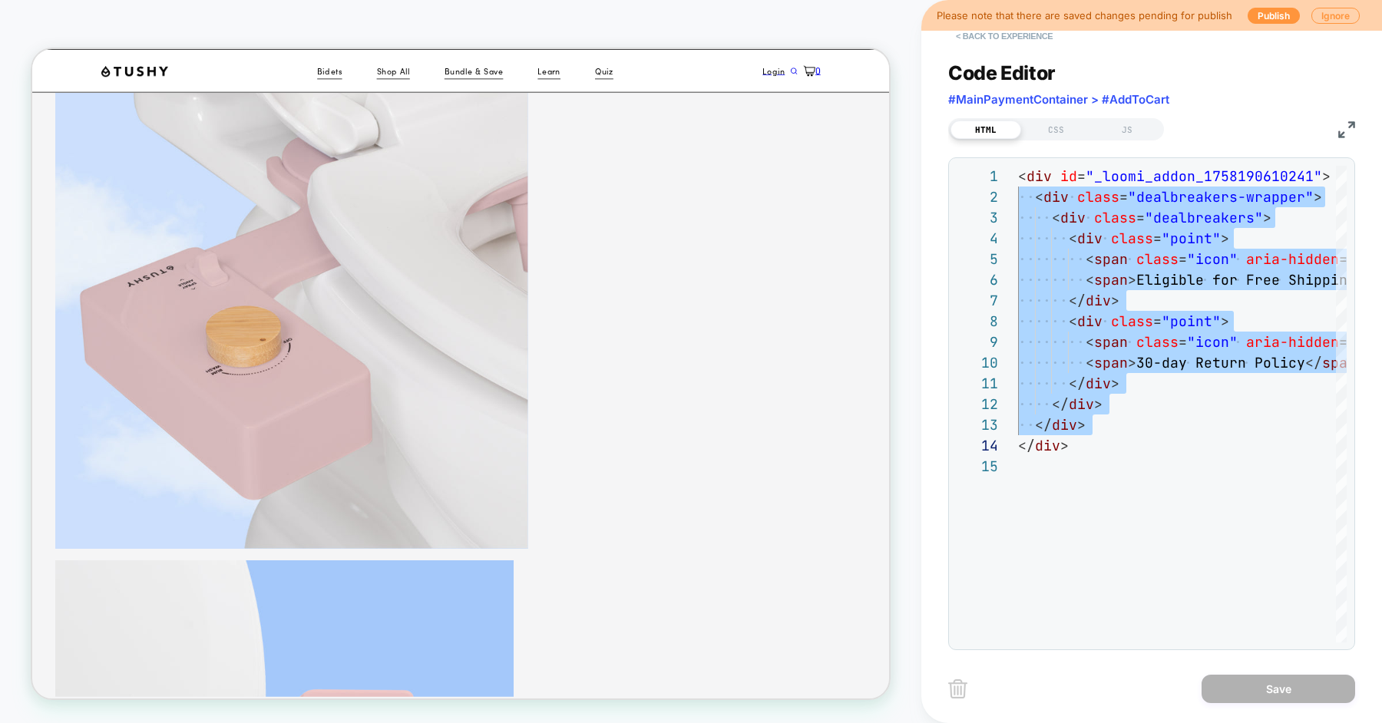
click at [1005, 38] on button "< Back to experience" at bounding box center [1004, 36] width 112 height 25
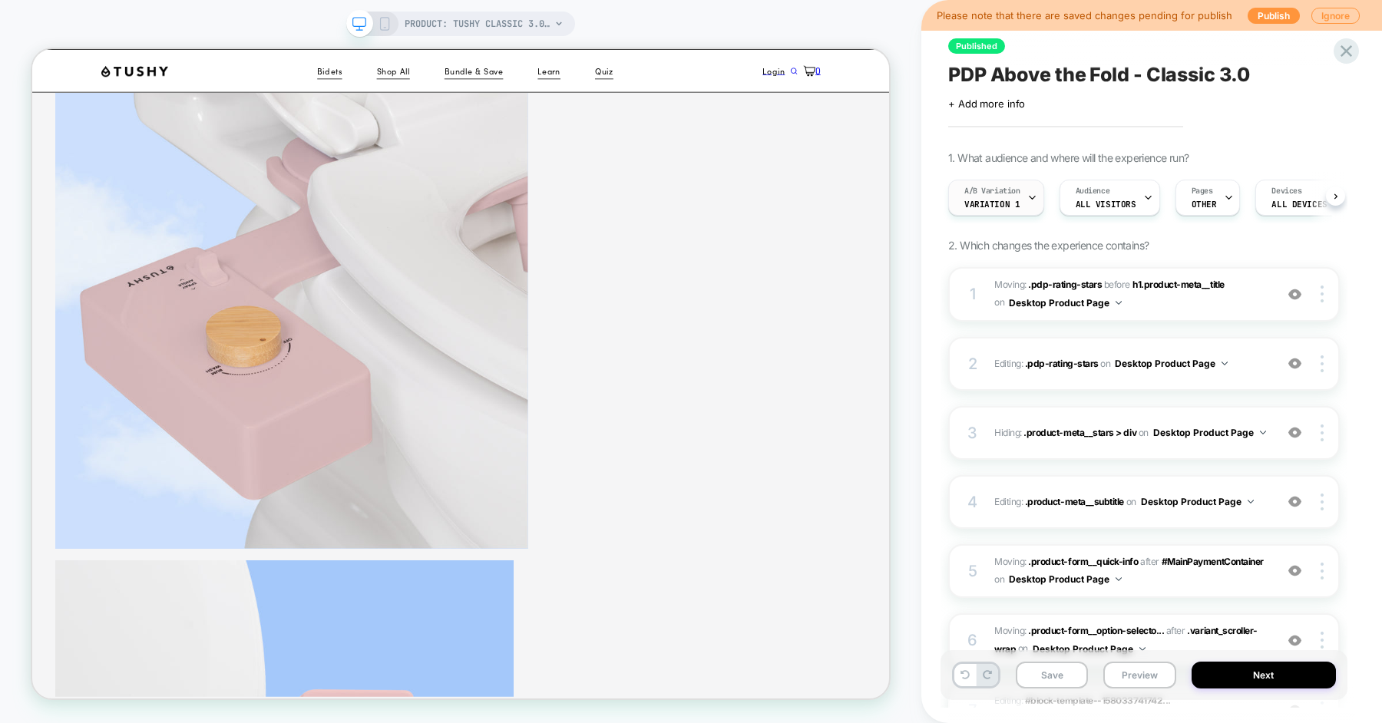
click at [1014, 204] on span "Variation 1" at bounding box center [991, 204] width 55 height 11
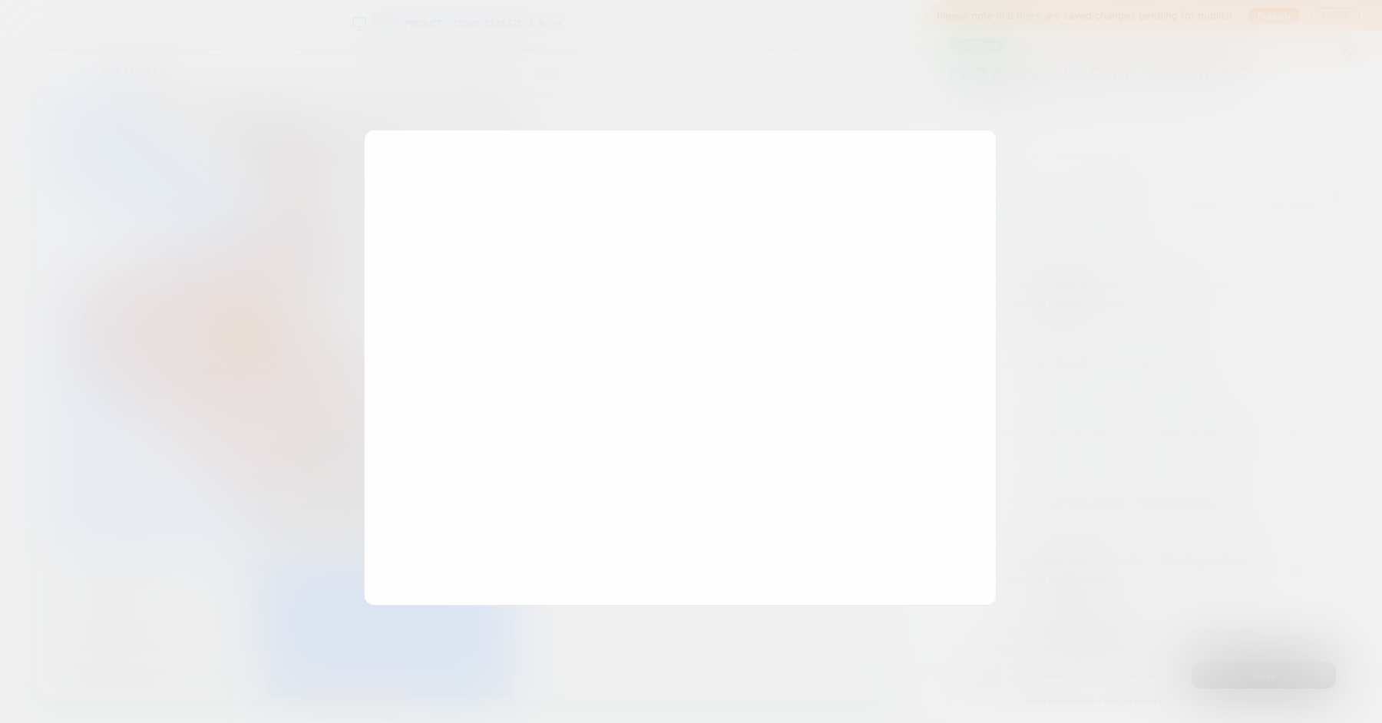
scroll to position [0, 1]
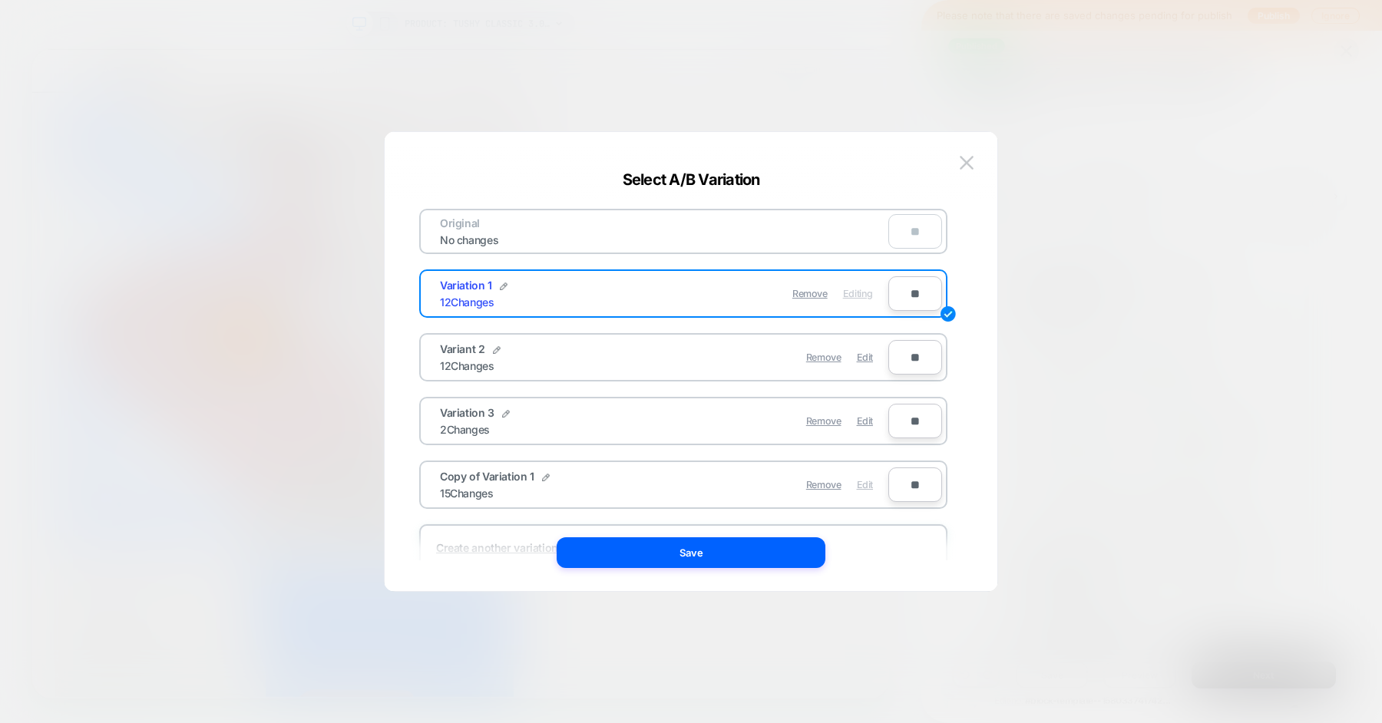
click at [859, 481] on span "Edit" at bounding box center [865, 485] width 16 height 12
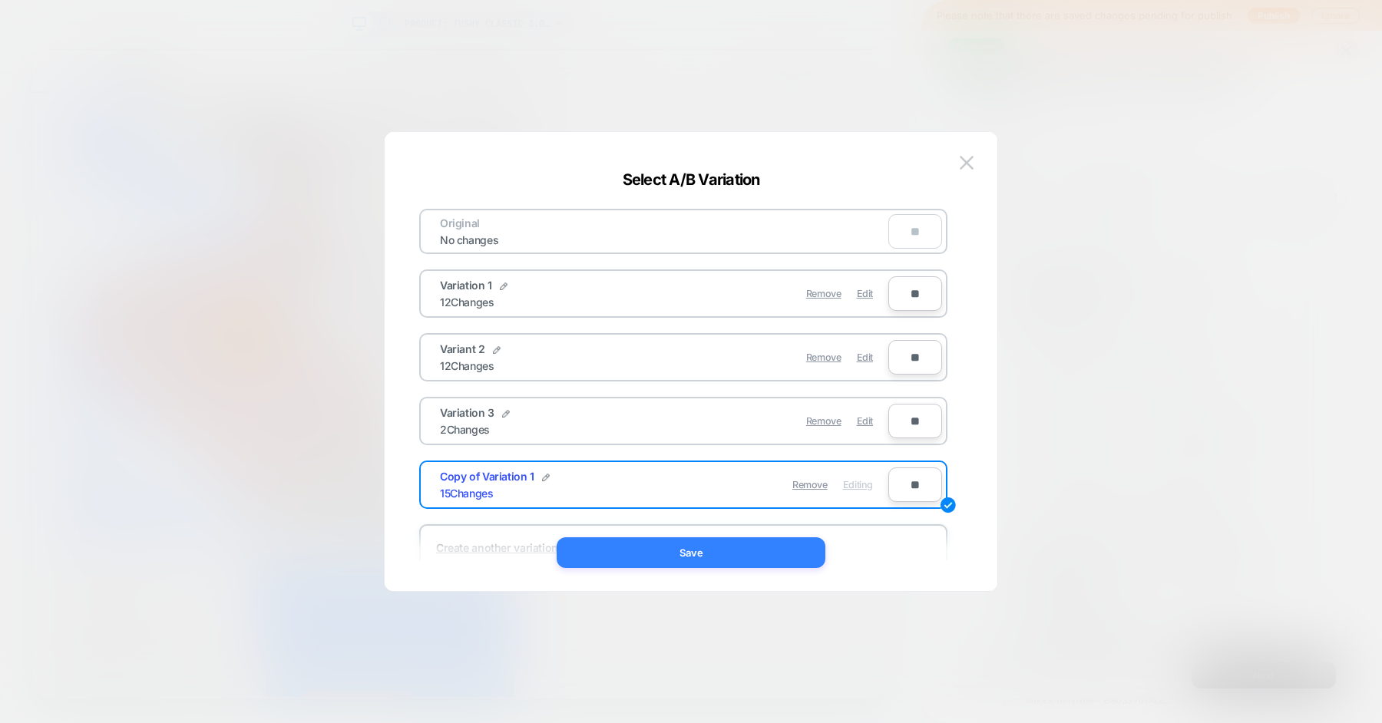
click at [739, 548] on button "Save" at bounding box center [691, 552] width 269 height 31
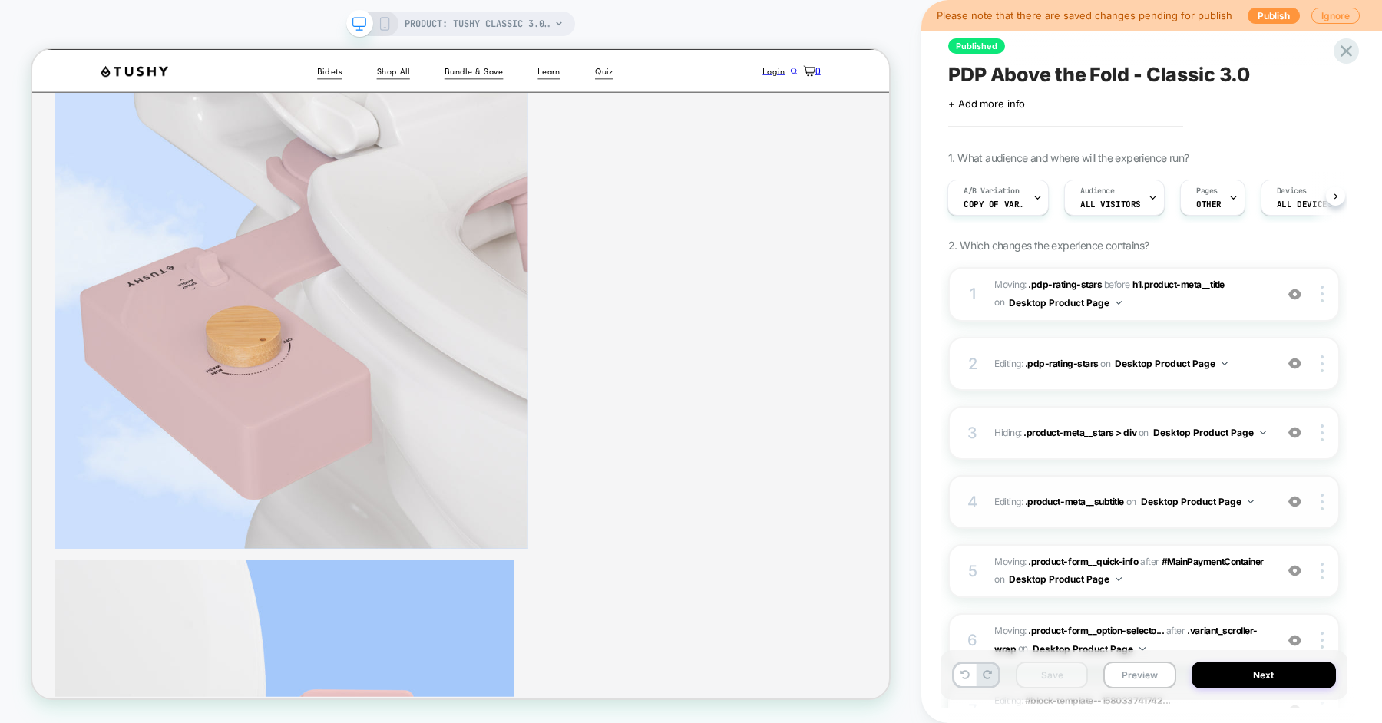
scroll to position [751, 0]
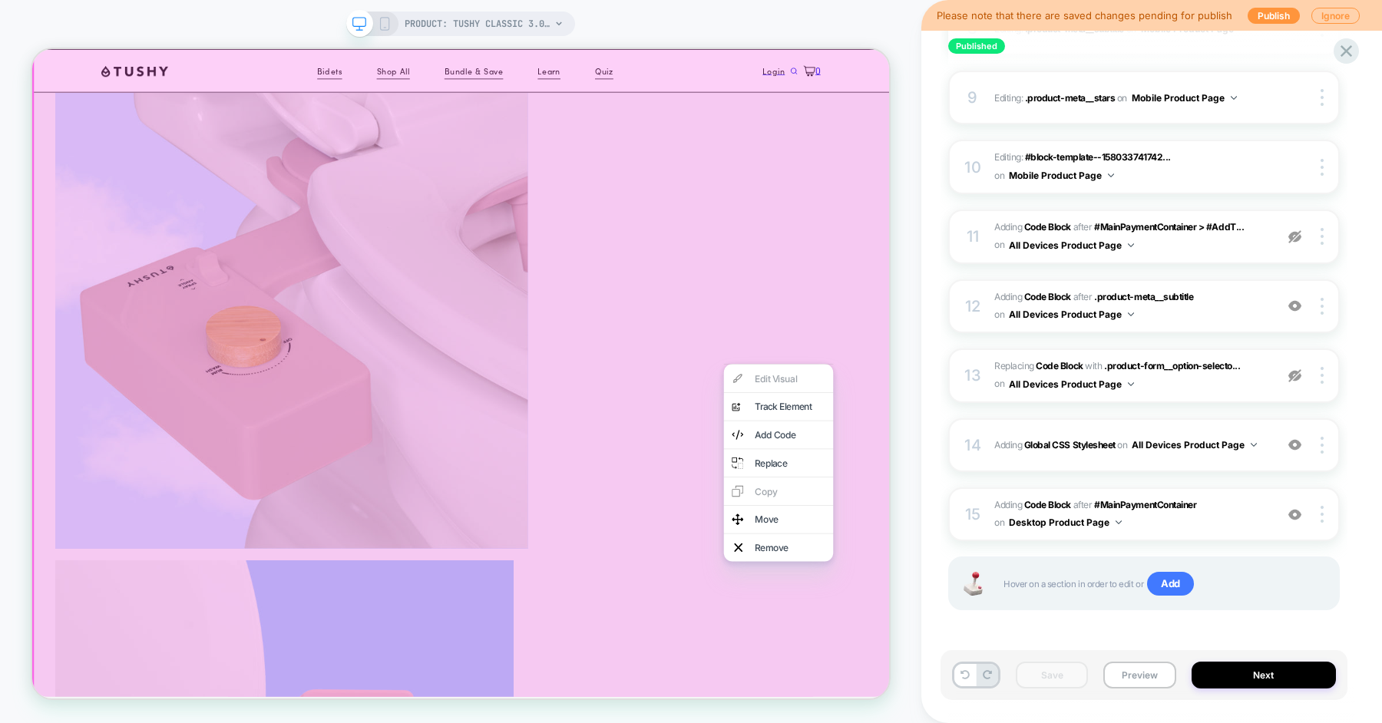
click at [916, 299] on div "PRODUCT: TUSHY Classic 3.0 [affordable bidet] PRODUCT: TUSHY Classic 3.0 [affor…" at bounding box center [460, 361] width 921 height 693
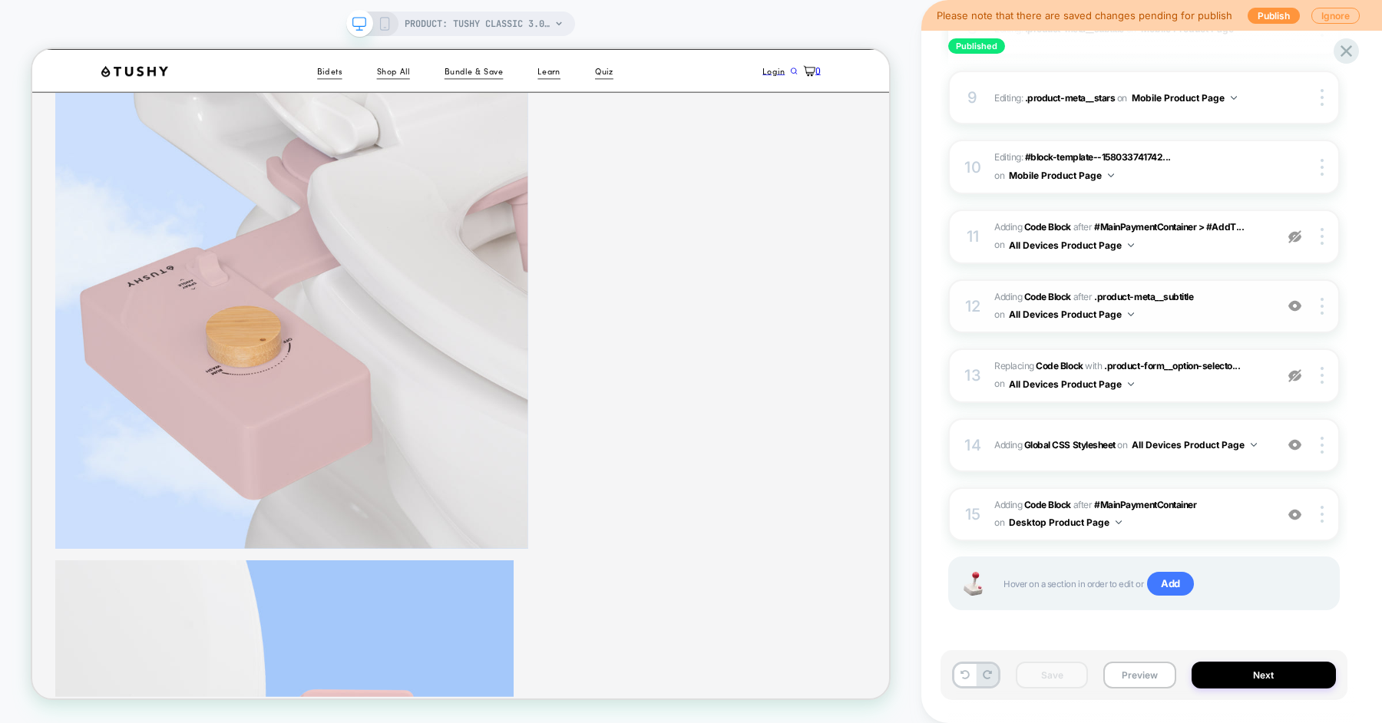
click at [949, 323] on div "12 Adding Code Block AFTER .product-meta__subtitle .product-meta__subtitle on A…" at bounding box center [1144, 306] width 392 height 55
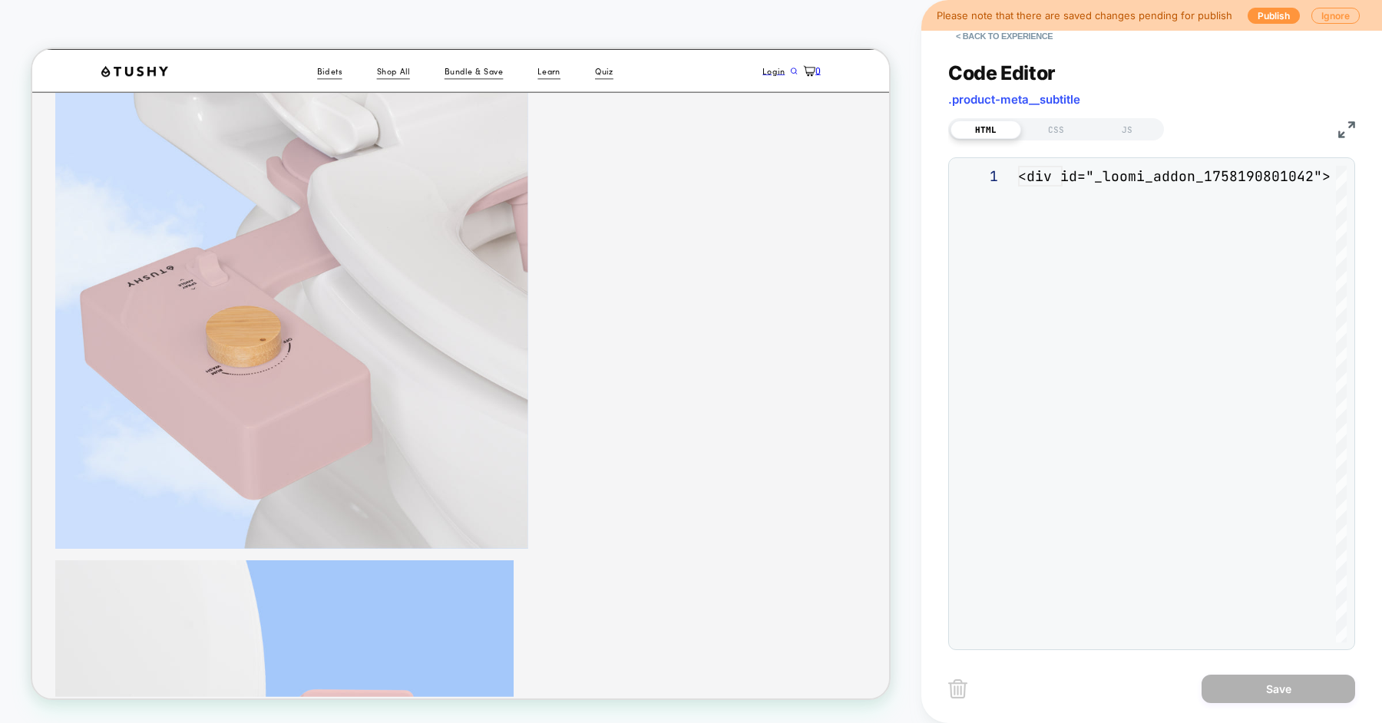
scroll to position [207, 0]
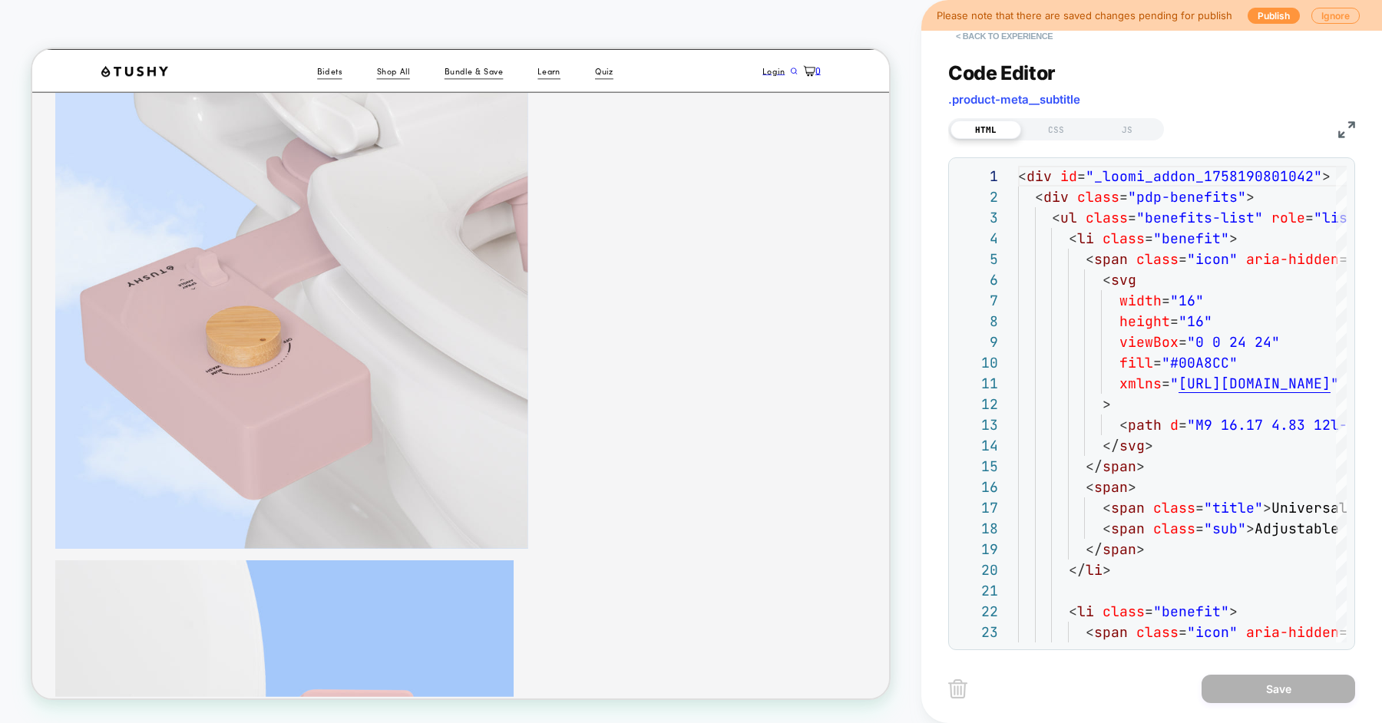
click at [998, 38] on button "< Back to experience" at bounding box center [1004, 36] width 112 height 25
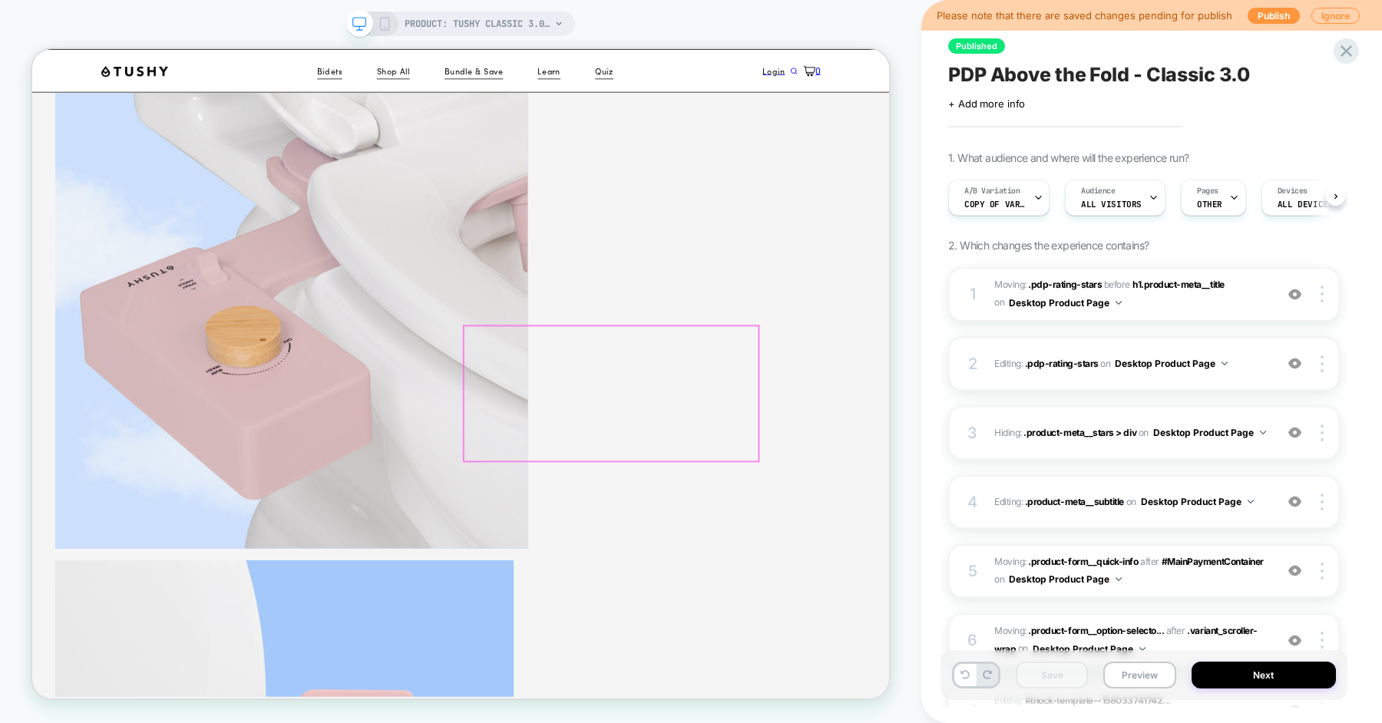
scroll to position [0, 1]
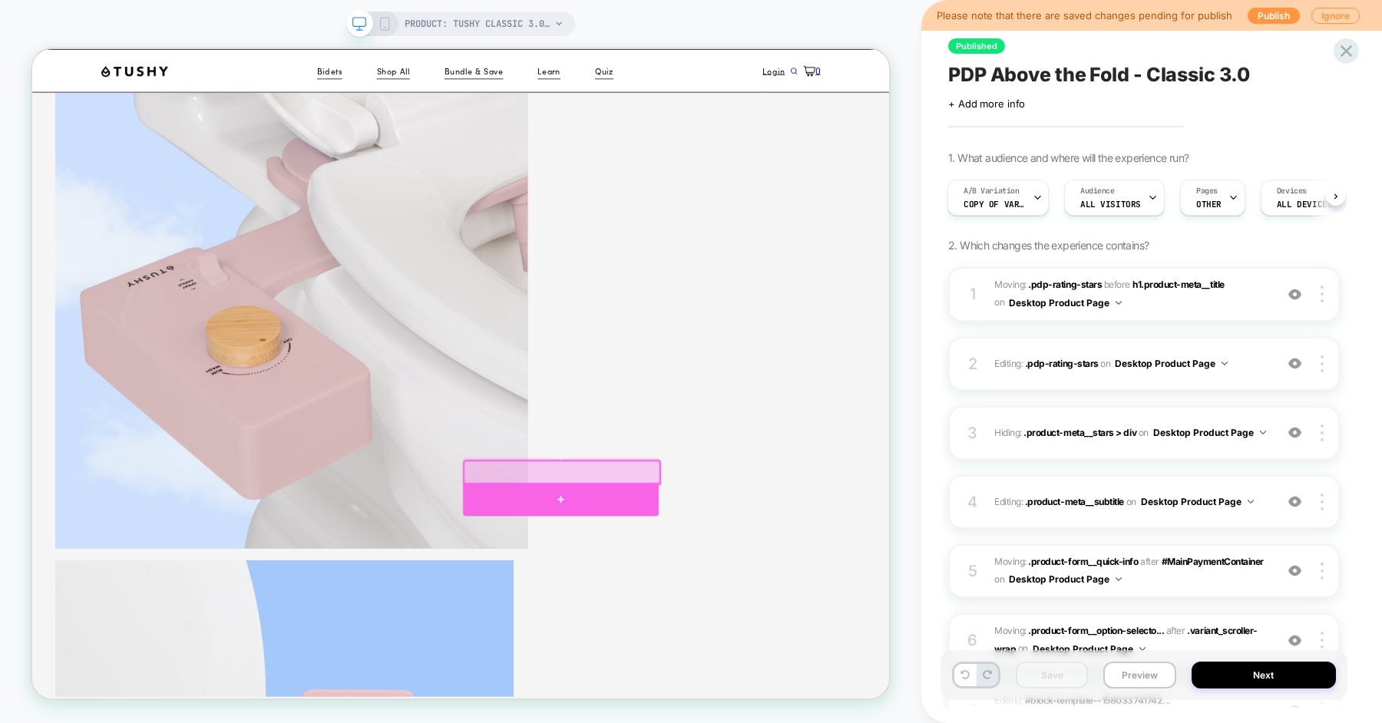
click at [849, 647] on div at bounding box center [737, 650] width 261 height 45
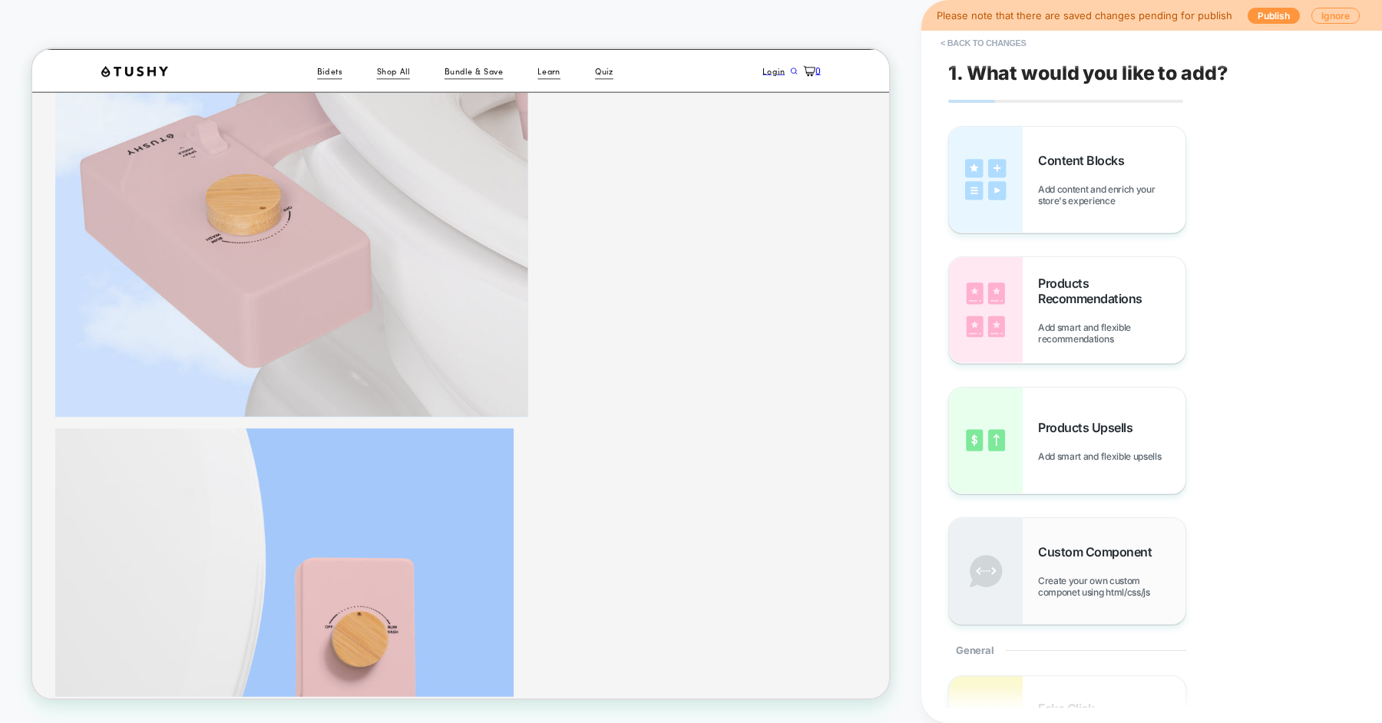
click at [1116, 556] on span "Custom Component" at bounding box center [1098, 551] width 121 height 15
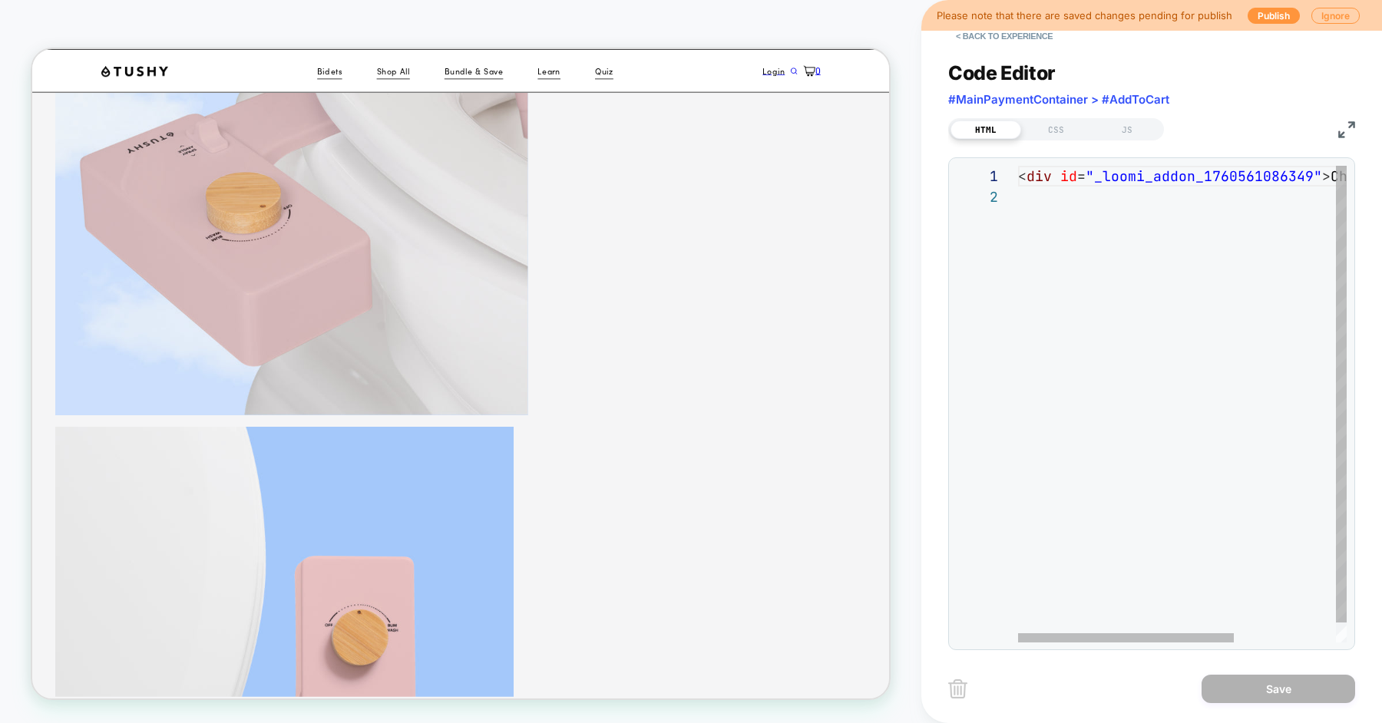
click at [1095, 339] on div "< div id = "_loomi_addon_1760561086349" > Change Me! </ div >" at bounding box center [1259, 415] width 483 height 498
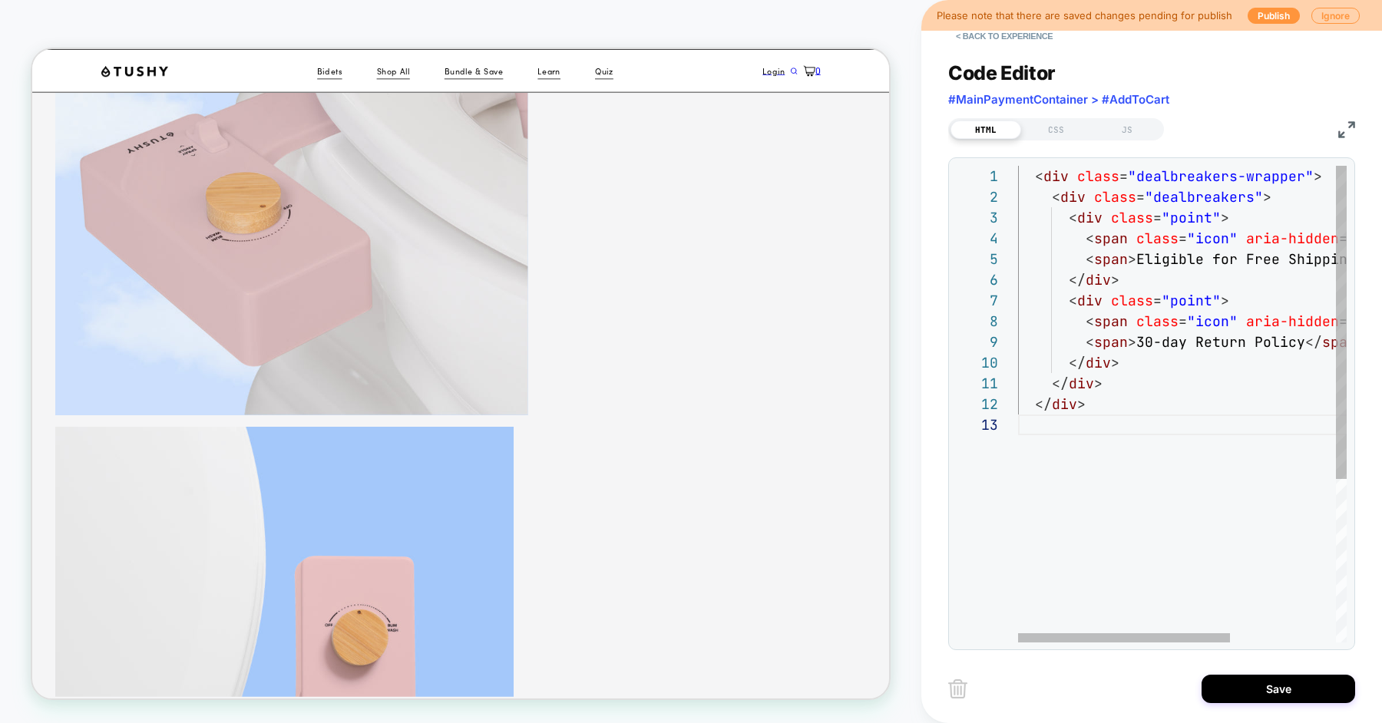
click at [1149, 283] on div "< div class = "dealbreakers-wrapper" > < div class = "dealbreakers" > < div cla…" at bounding box center [1263, 529] width 491 height 726
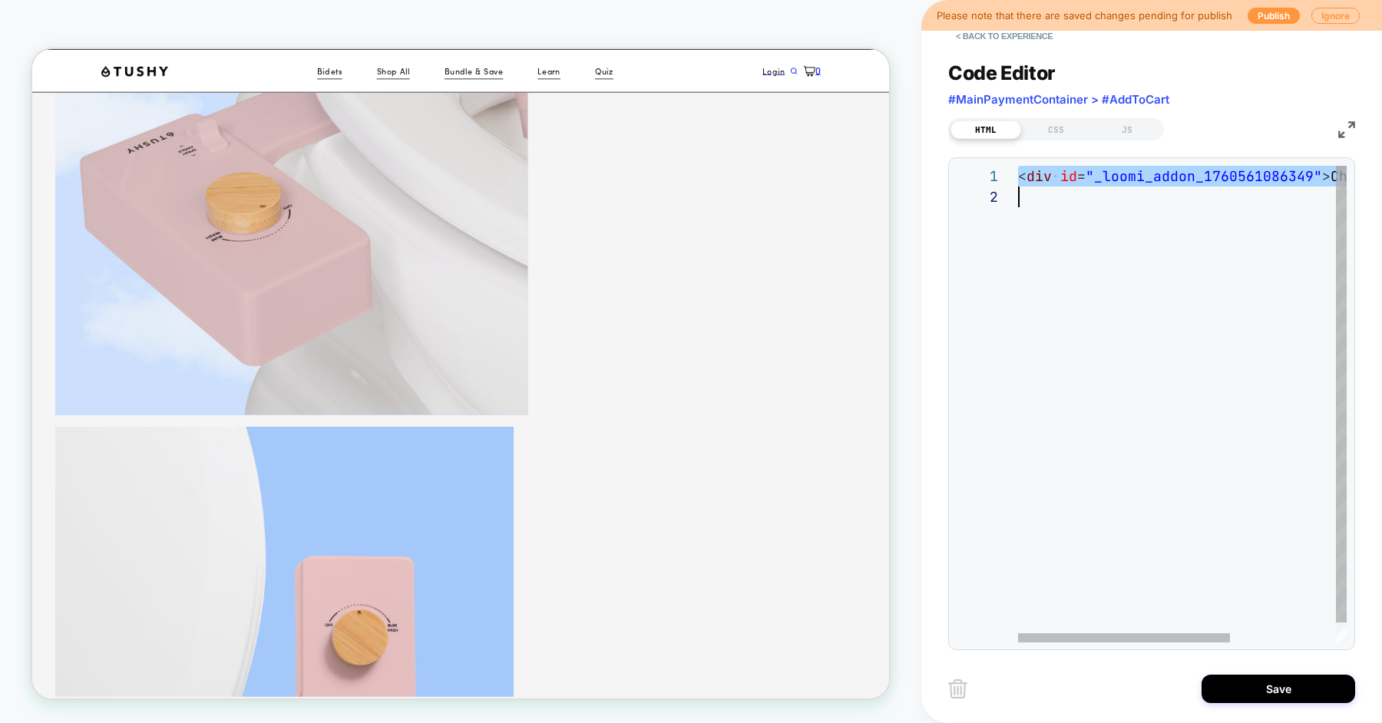
scroll to position [0, 0]
click at [1149, 283] on div "< div id = "_loomi_addon_1760561086349" > Change Me! </ div >" at bounding box center [1263, 415] width 491 height 498
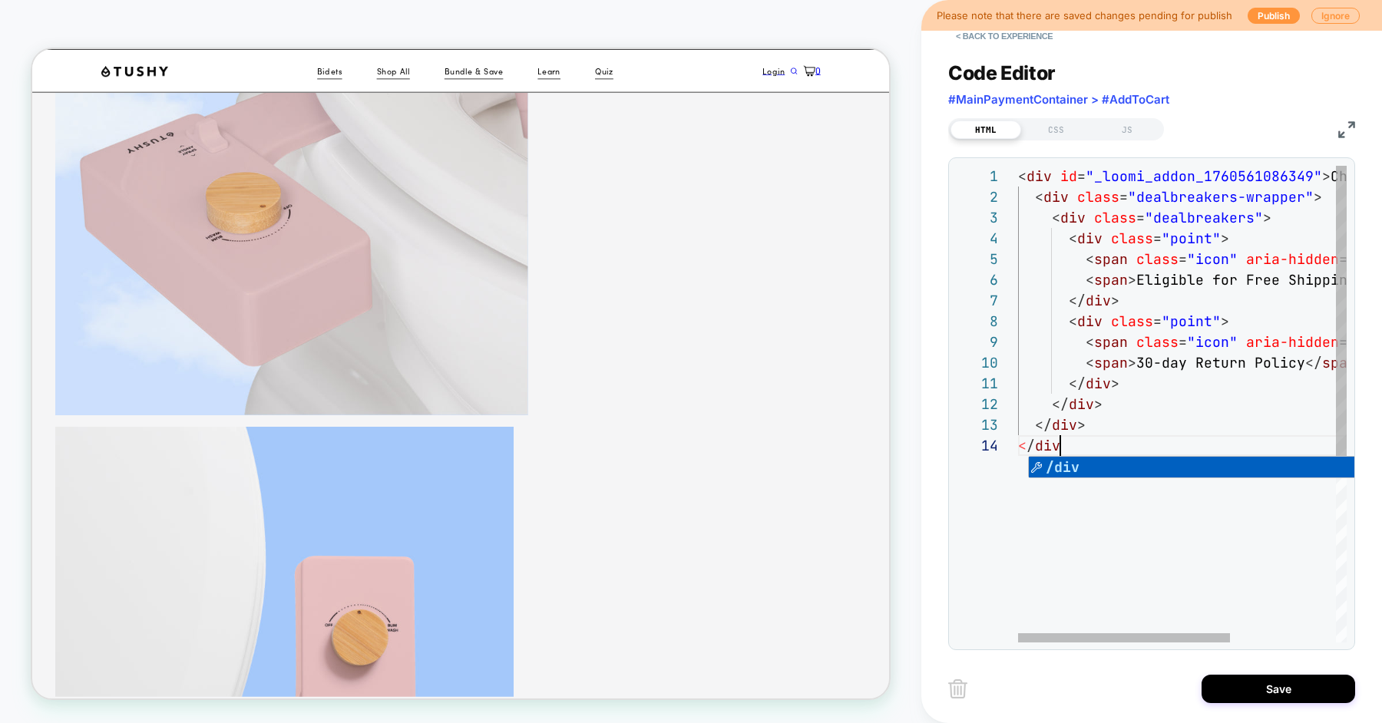
scroll to position [62, 50]
click at [1163, 286] on div "< div id = "_loomi_addon_1760561086349" > Change Me! </ div > < div class = "de…" at bounding box center [1263, 539] width 491 height 746
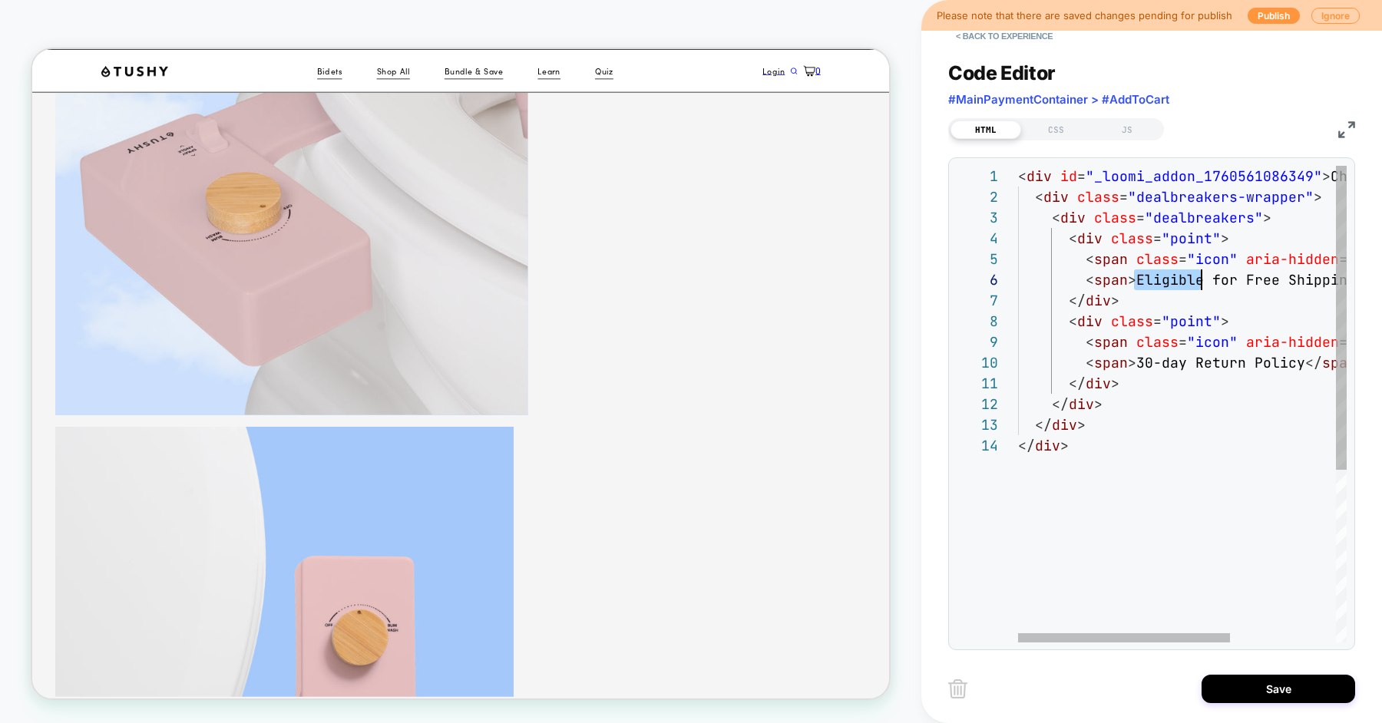
scroll to position [104, 183]
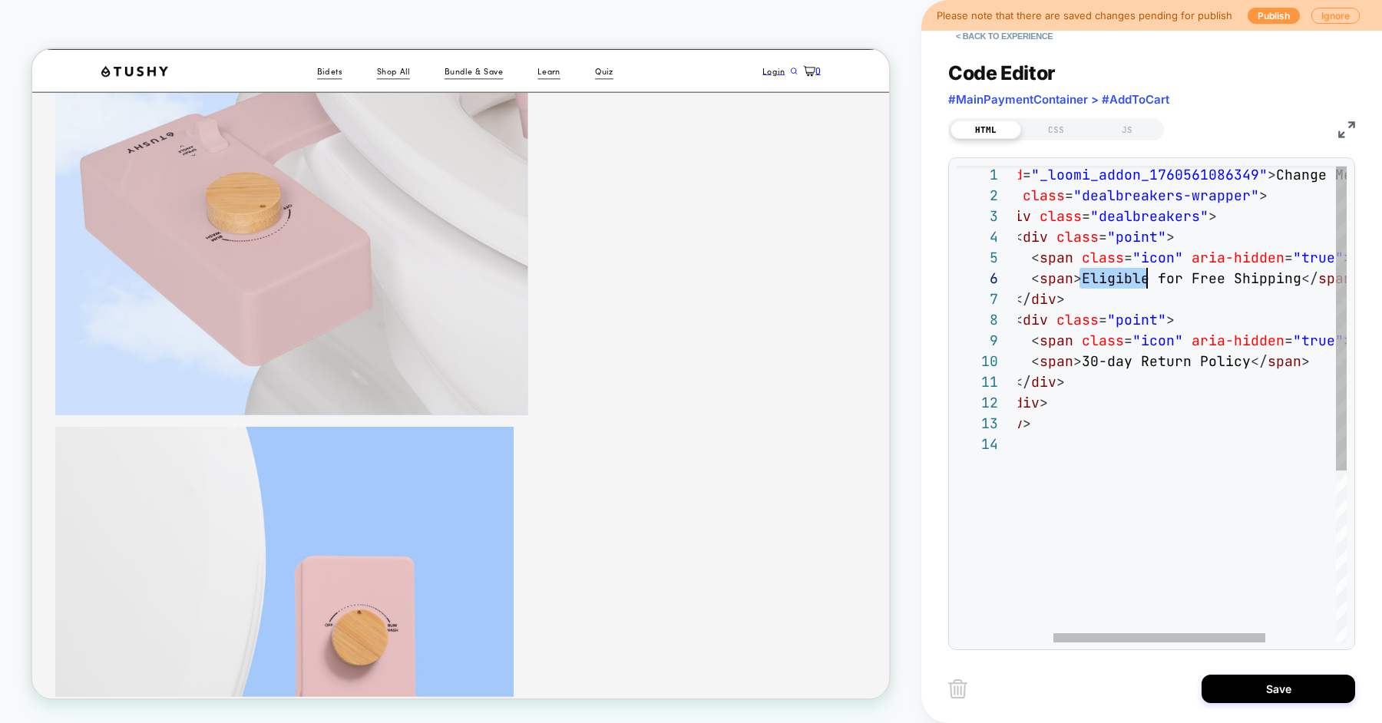
click at [1247, 281] on div "< div id = "_loomi_addon_1760561086349" > Change Me! </ div > < div class = "de…" at bounding box center [1209, 537] width 491 height 746
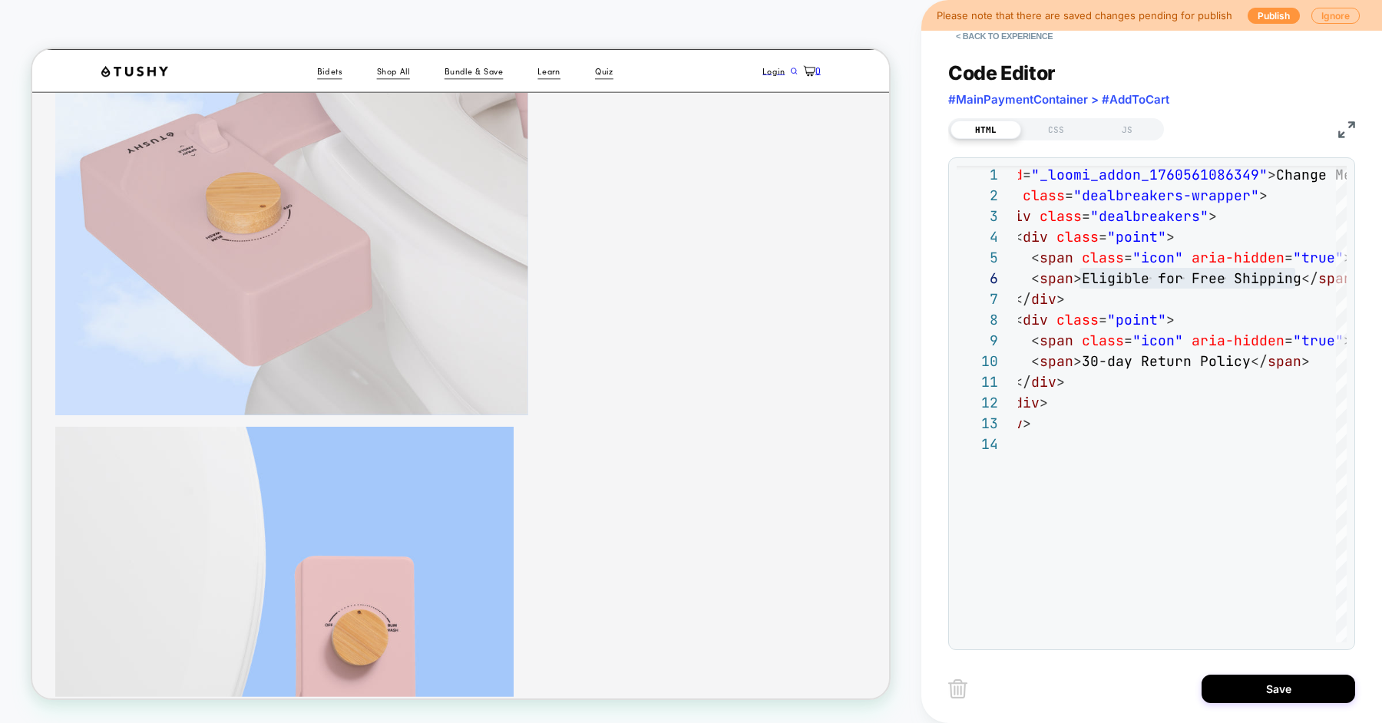
click at [1083, 237] on div "< div id = "_loomi_addon_1760561086349" > Change Me! </ div > < div class = "de…" at bounding box center [1209, 537] width 491 height 746
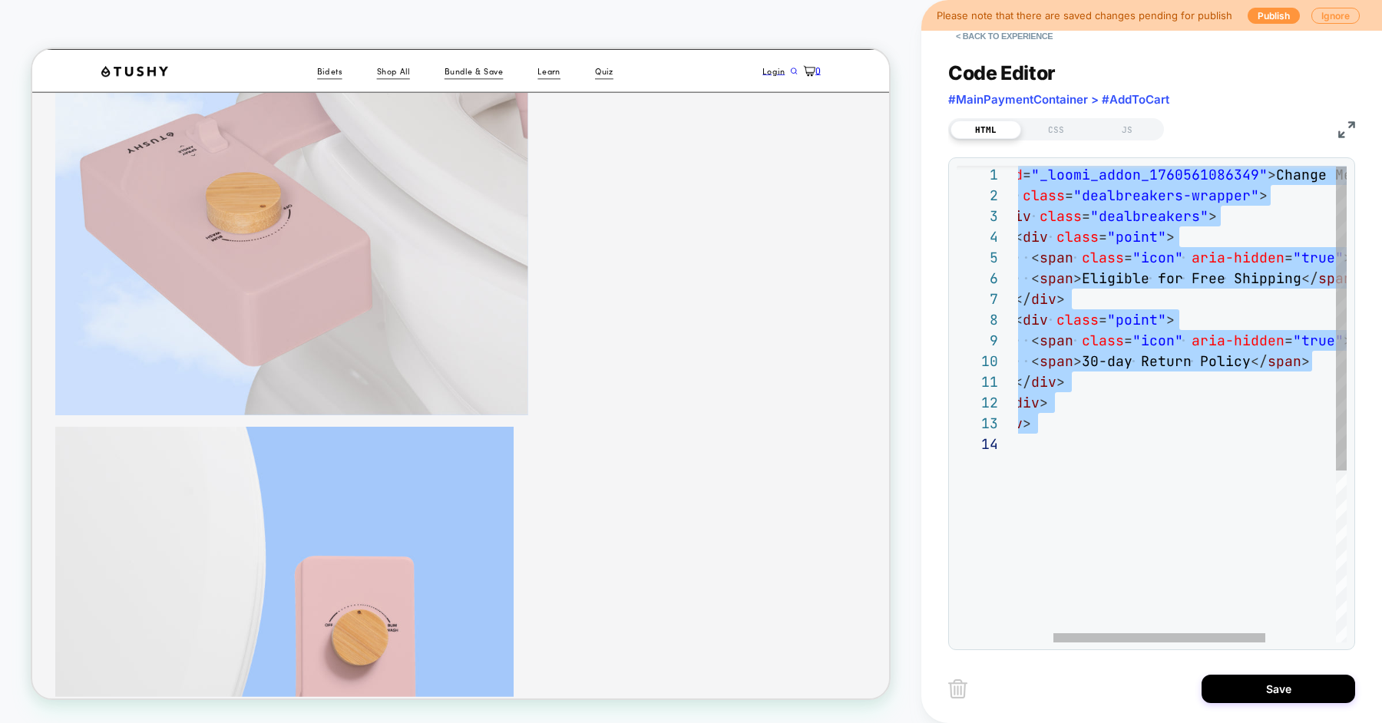
scroll to position [0, 48]
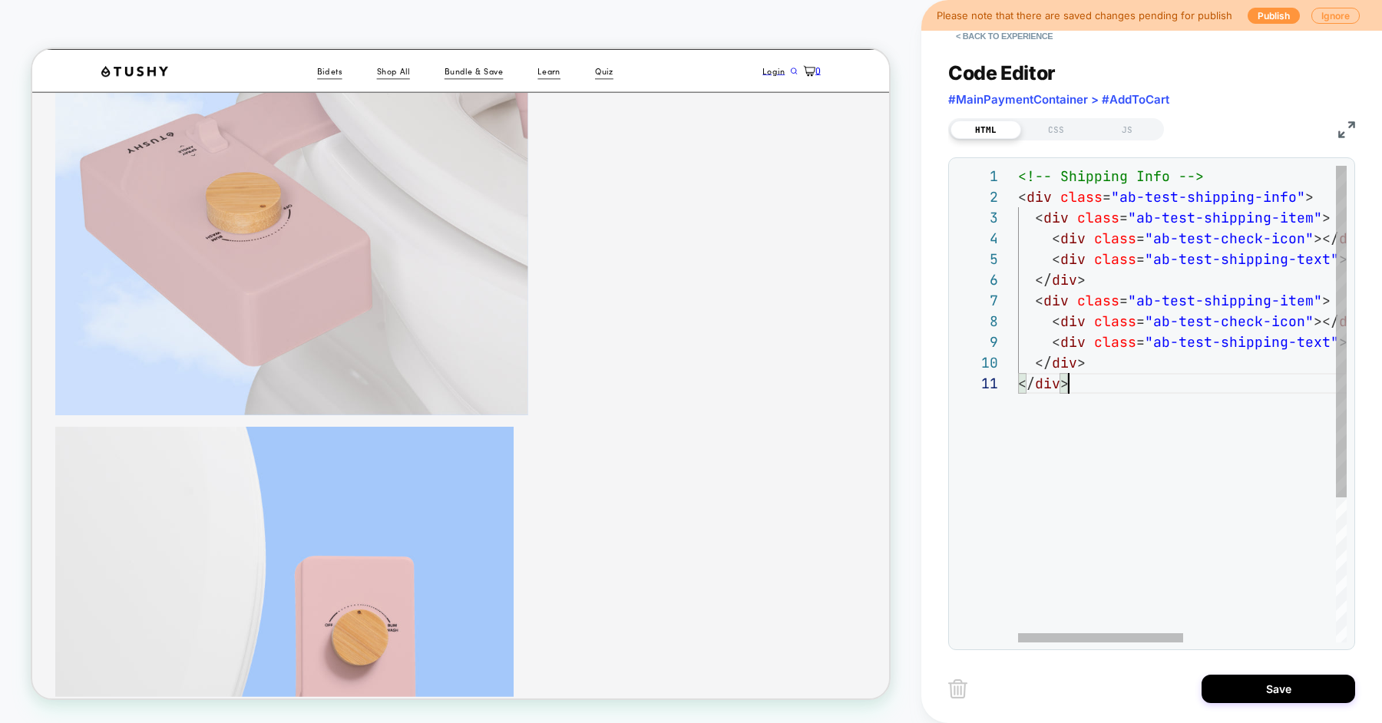
click at [1126, 200] on div "<!-- Shipping Info --> < div class = "ab-test-shipping-info" > < div class = "a…" at bounding box center [1334, 508] width 633 height 684
click at [1281, 194] on div "<!-- Shipping Info --> < div class = "ab-test-shipping-info" > < div class = "a…" at bounding box center [1334, 508] width 633 height 684
click at [1143, 216] on div "<!-- Shipping Info --> < div class = "ab-test-shipping-info" > < div class = "a…" at bounding box center [1334, 508] width 633 height 684
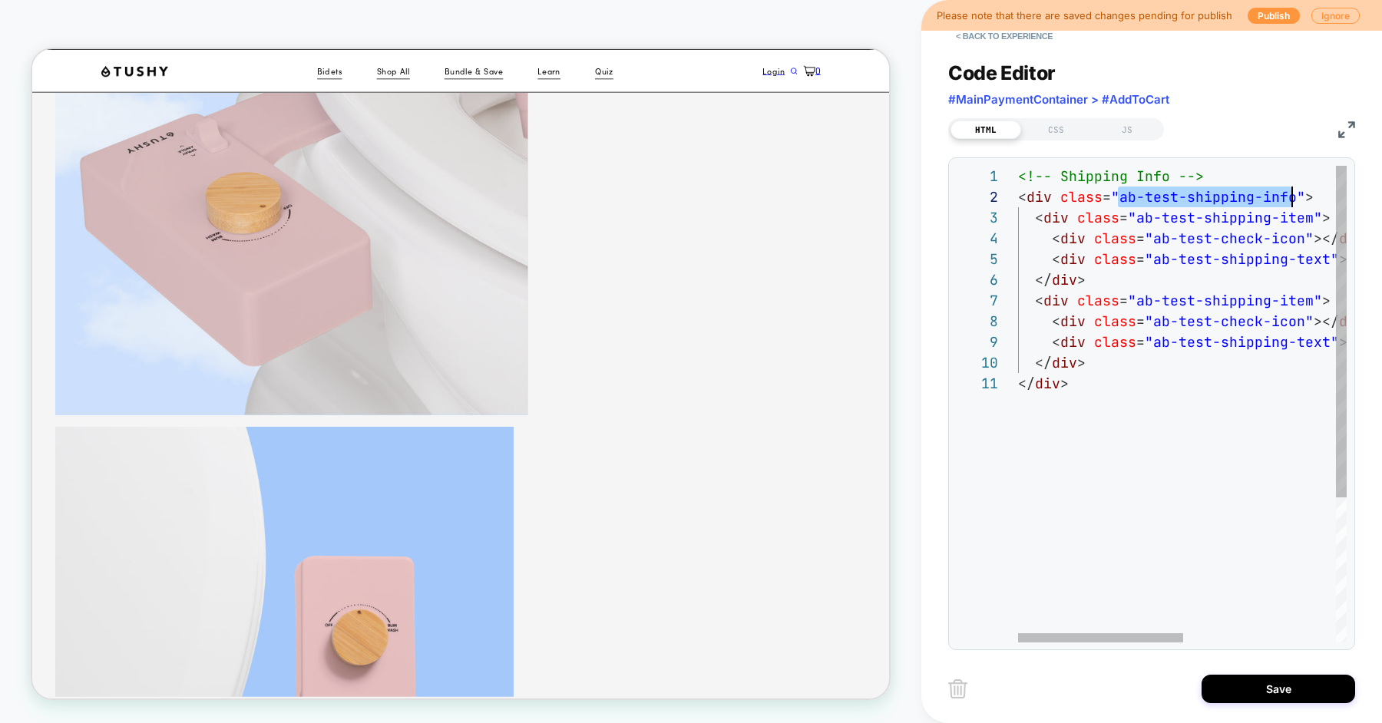
click at [1143, 216] on div "<!-- Shipping Info --> < div class = "ab-test-shipping-info" > < div class = "a…" at bounding box center [1334, 508] width 633 height 684
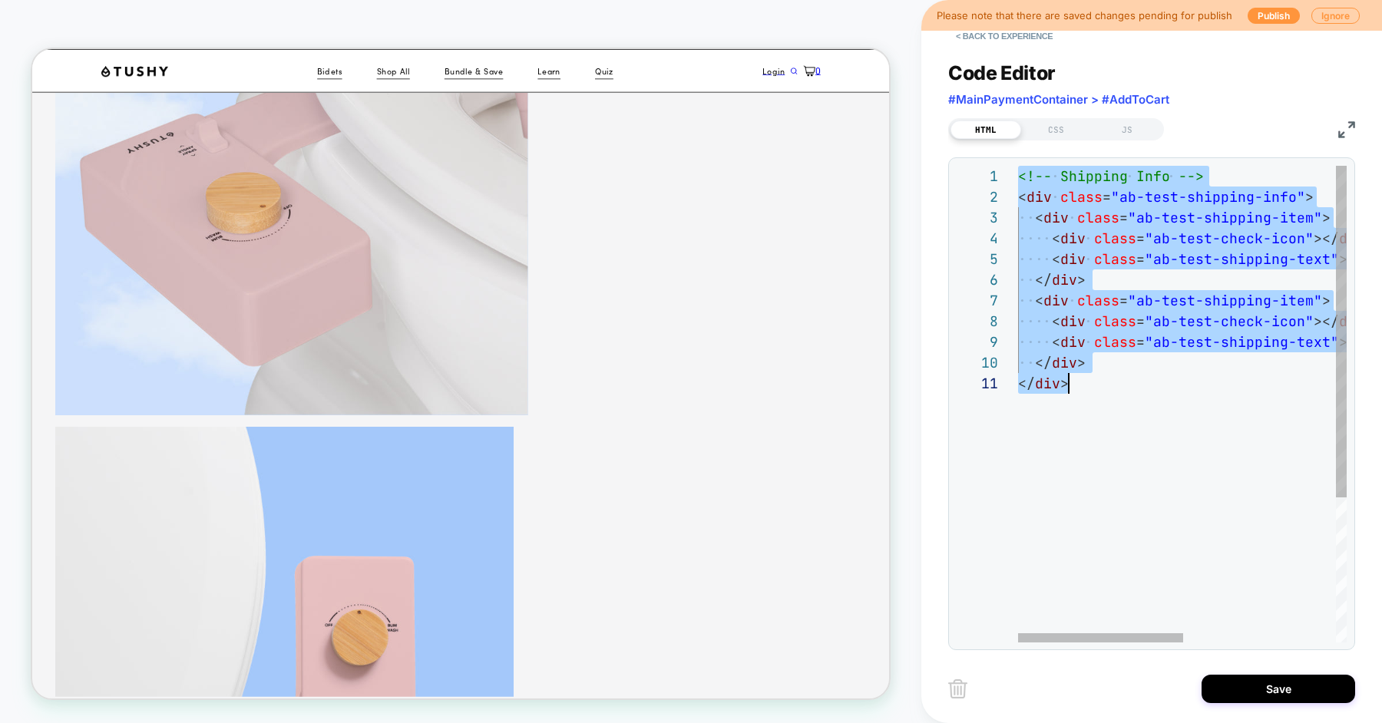
click at [1051, 538] on div "<!-- Shipping Info --> < div class = "ab-test-shipping-info" > < div class = "a…" at bounding box center [1334, 508] width 633 height 684
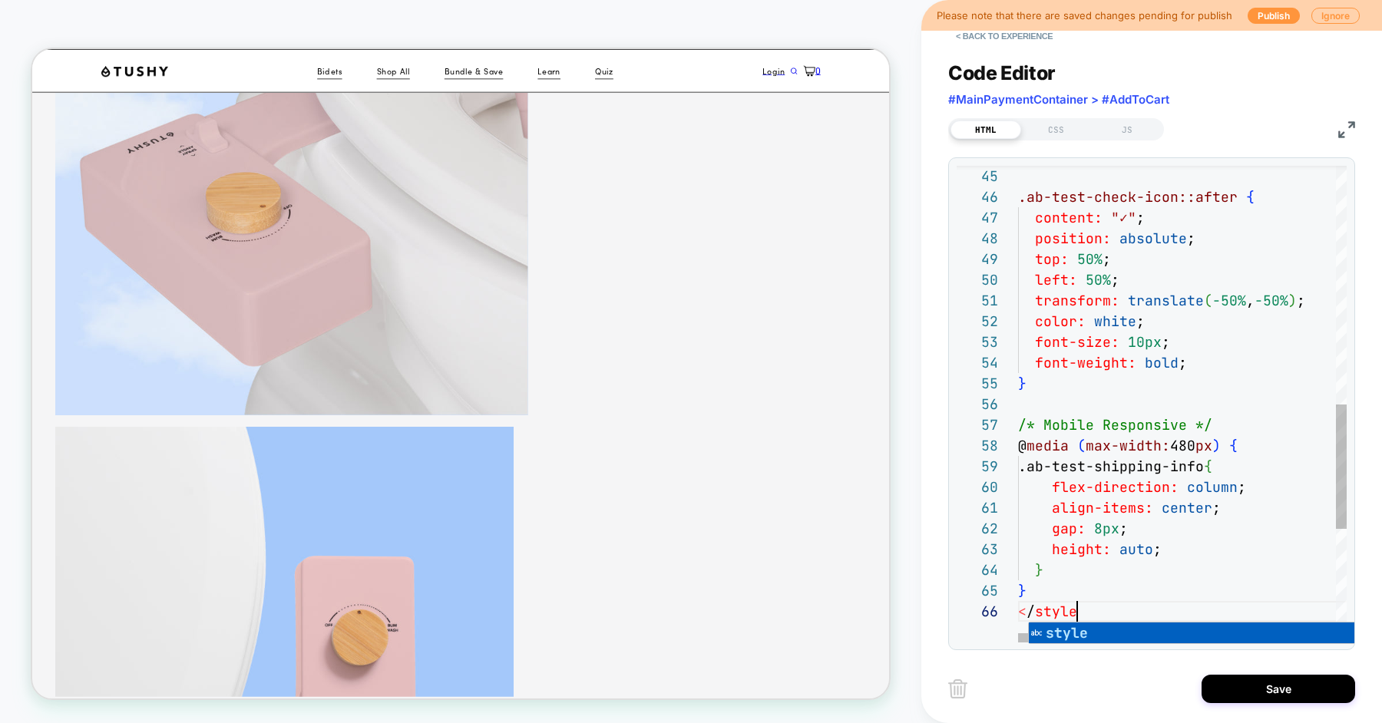
scroll to position [104, 66]
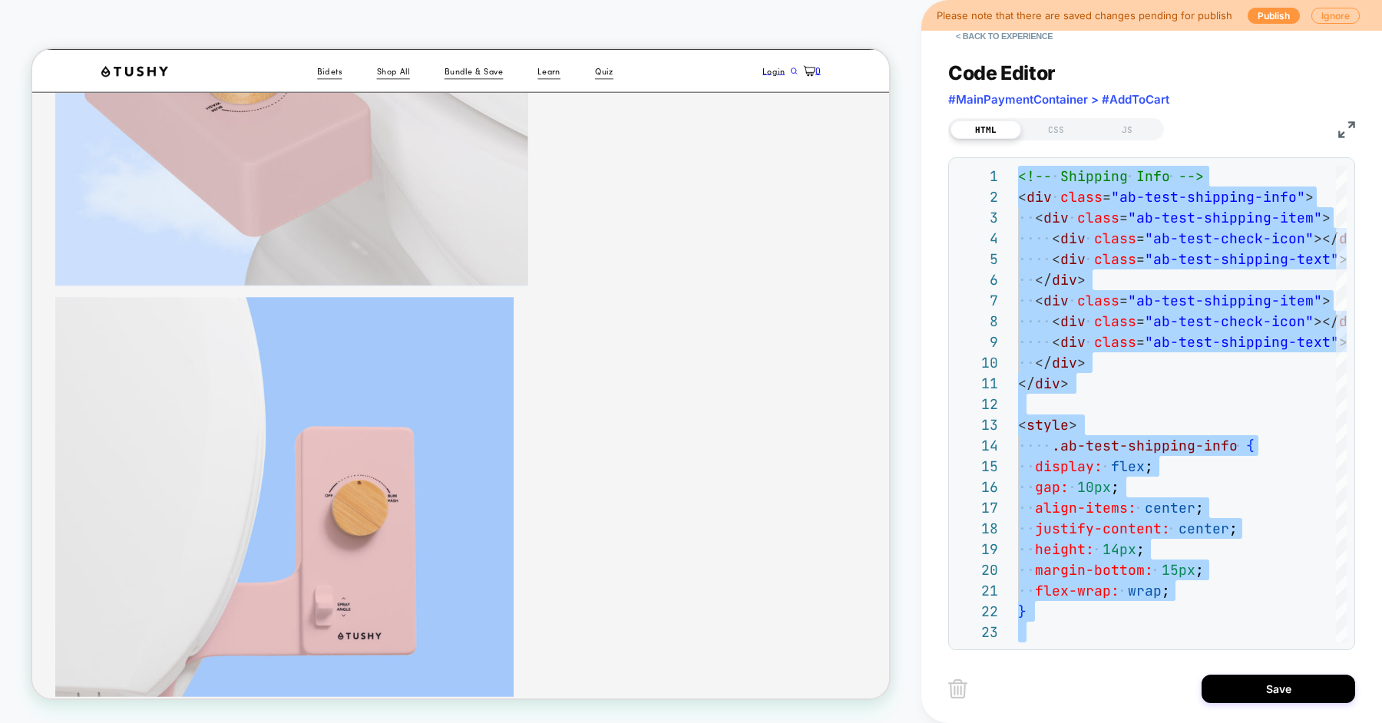
scroll to position [547, 0]
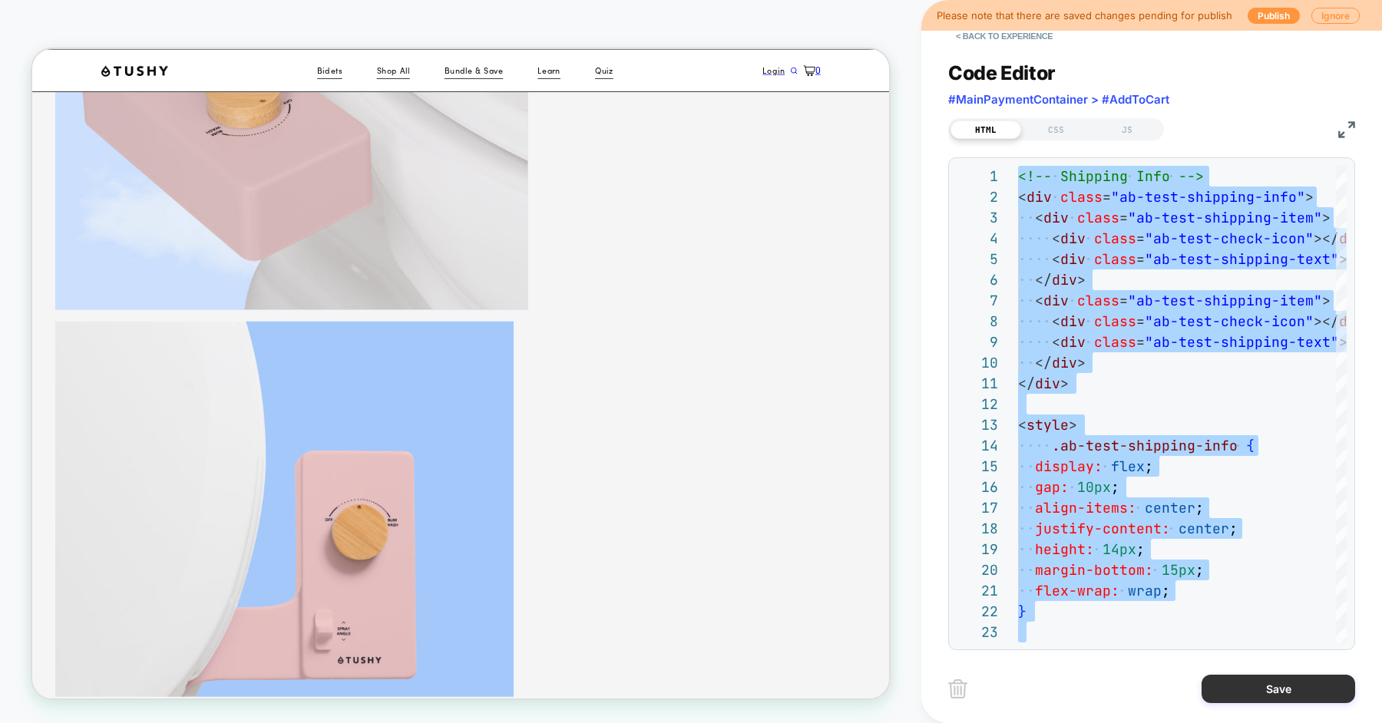
type textarea "**********"
click at [1225, 683] on button "Save" at bounding box center [1279, 689] width 154 height 28
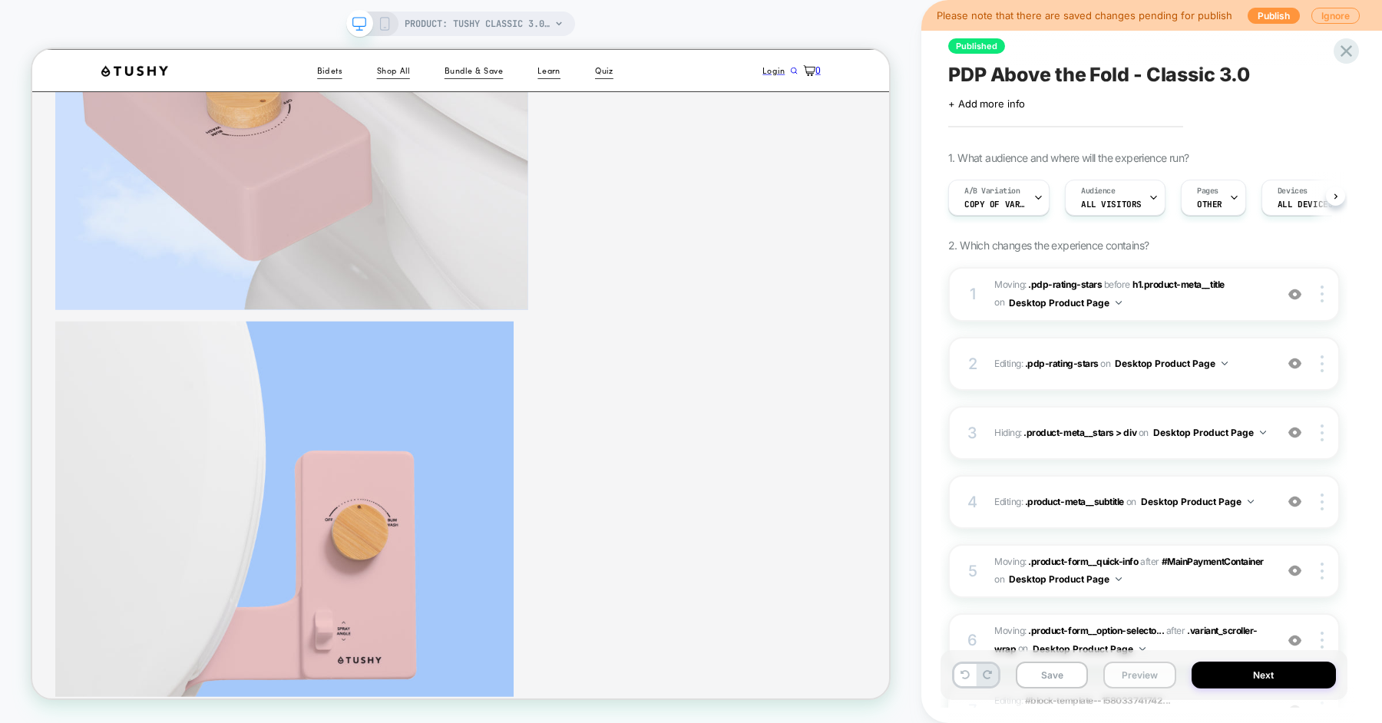
scroll to position [0, 1]
click at [1135, 672] on button "Preview" at bounding box center [1139, 675] width 72 height 27
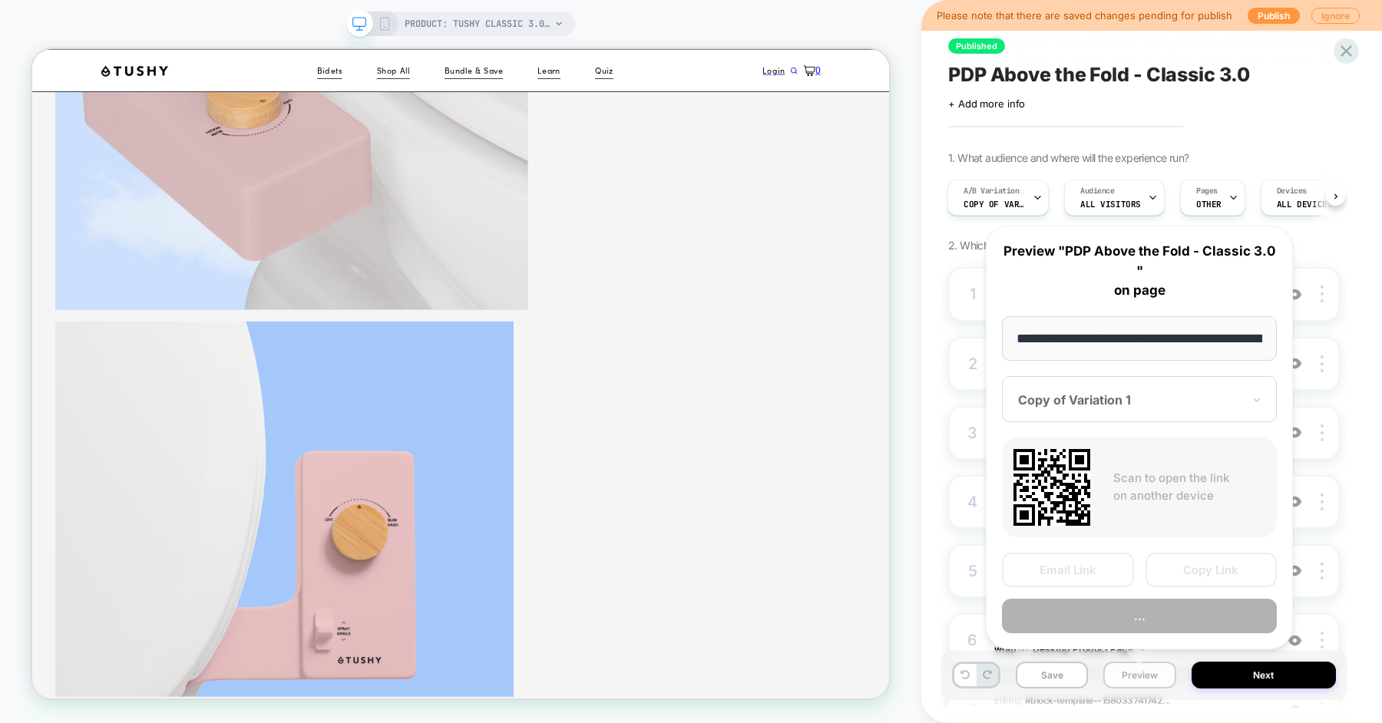
scroll to position [0, 216]
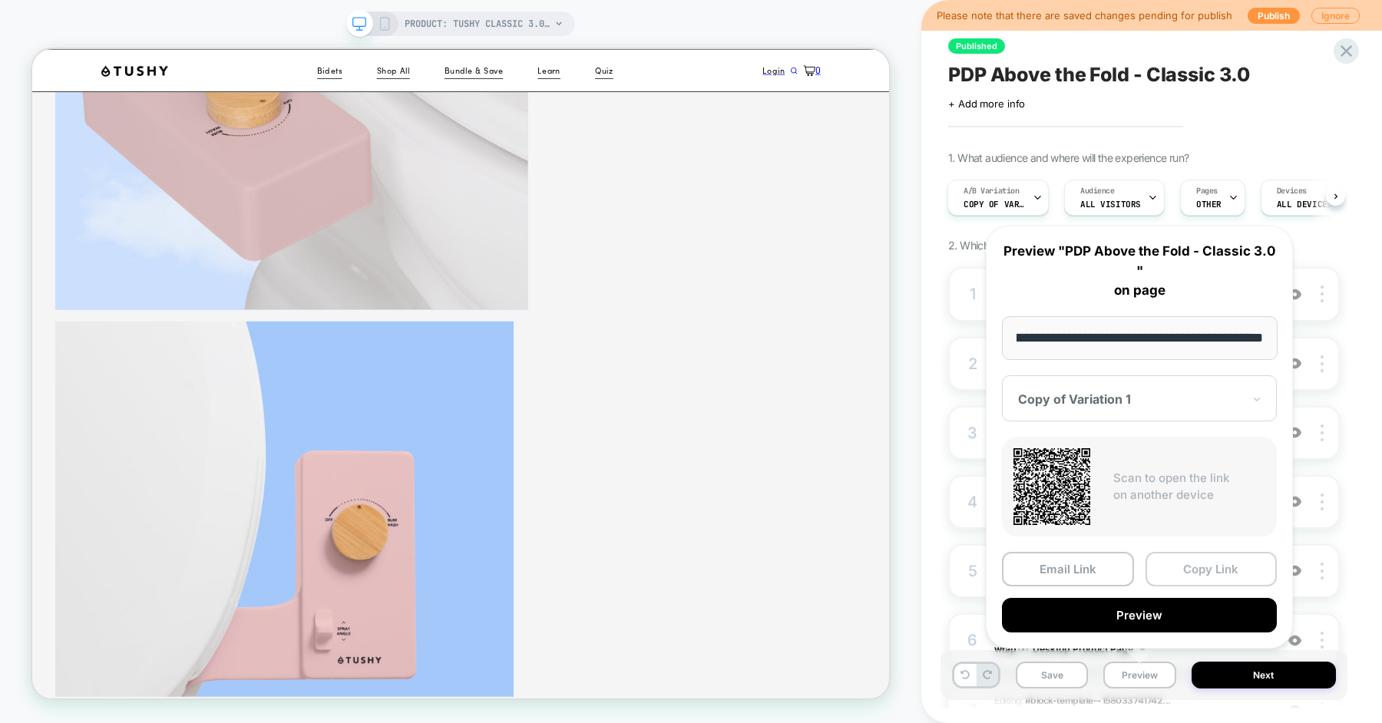
click at [1179, 572] on button "Copy Link" at bounding box center [1212, 569] width 132 height 35
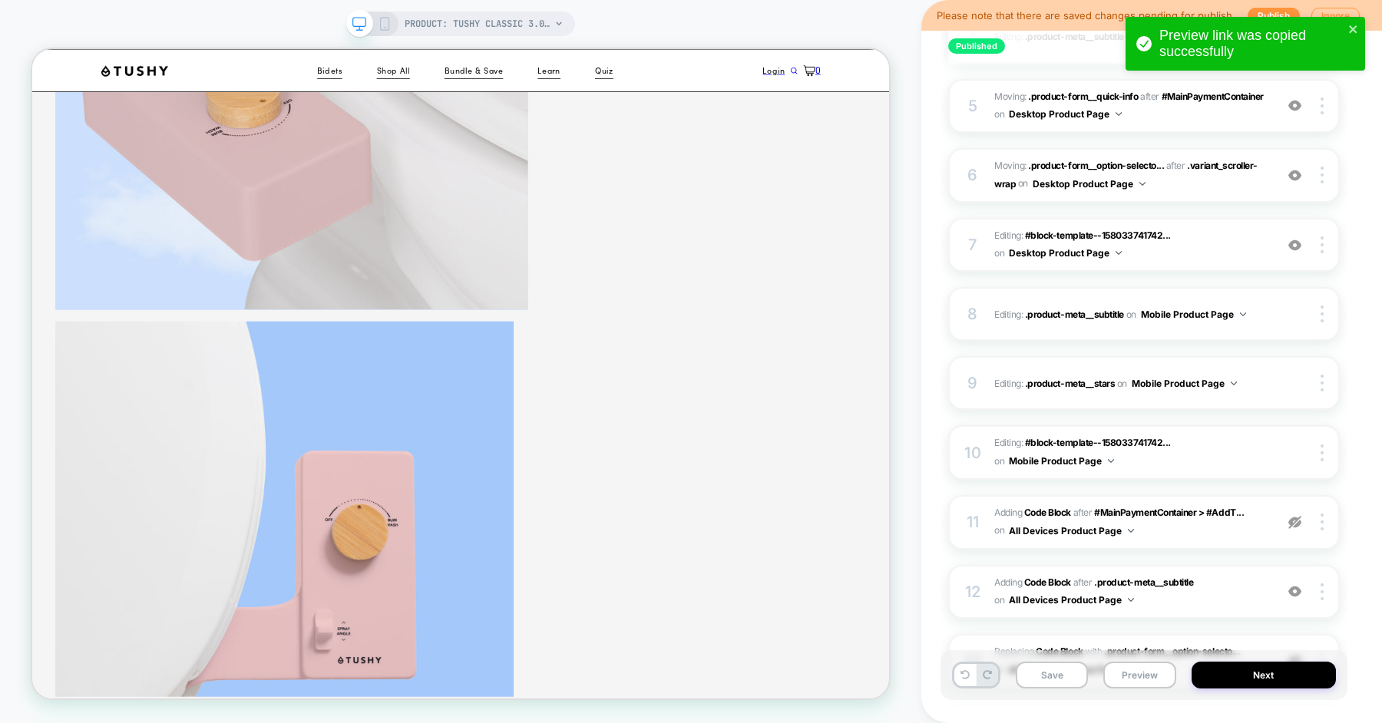
scroll to position [820, 0]
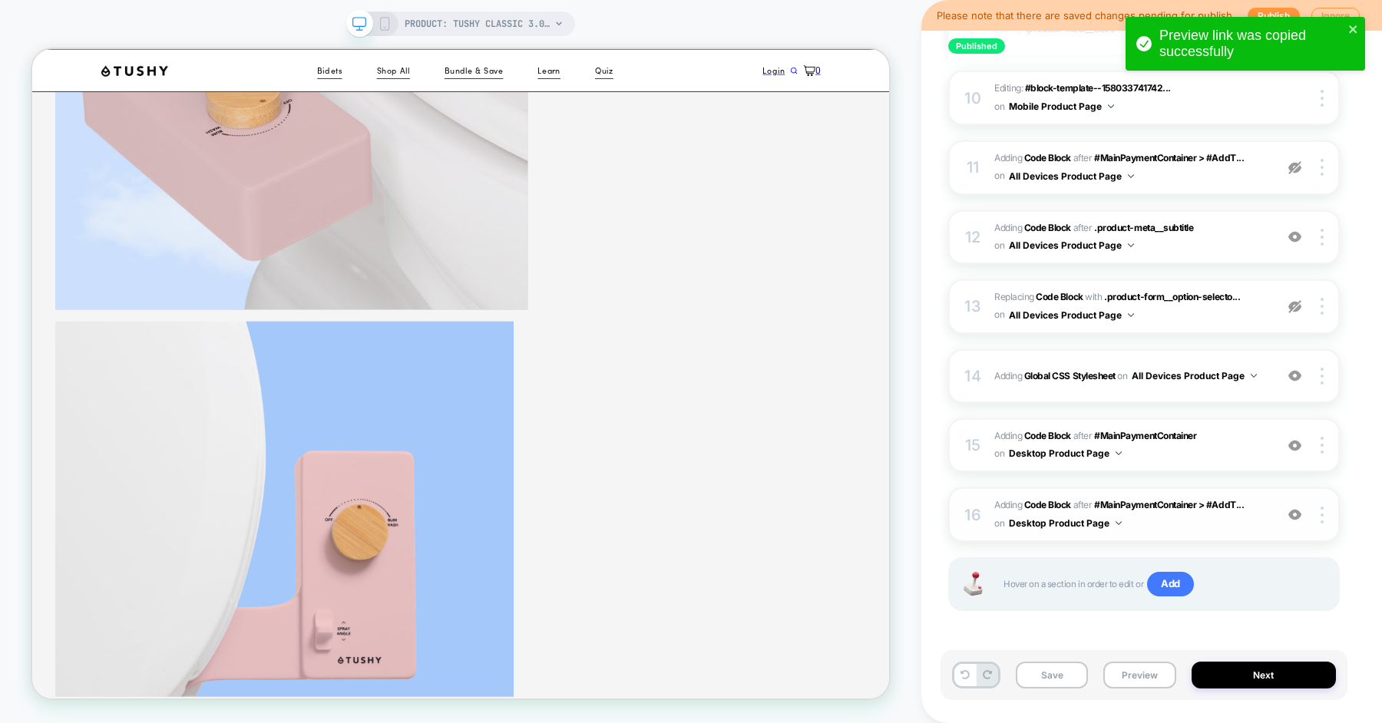
click at [1181, 521] on span "Adding Code Block AFTER #MainPaymentContainer > #AddT... #MainPaymentContainer …" at bounding box center [1130, 515] width 273 height 36
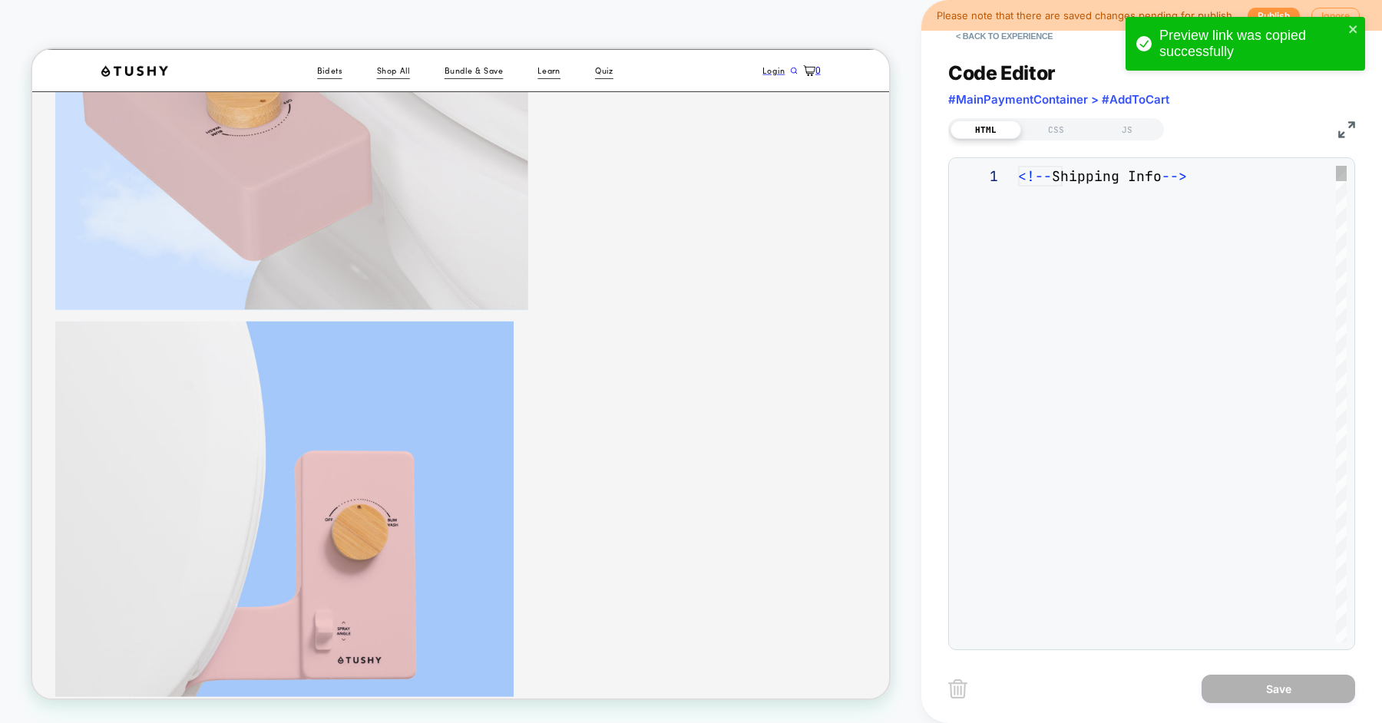
scroll to position [207, 0]
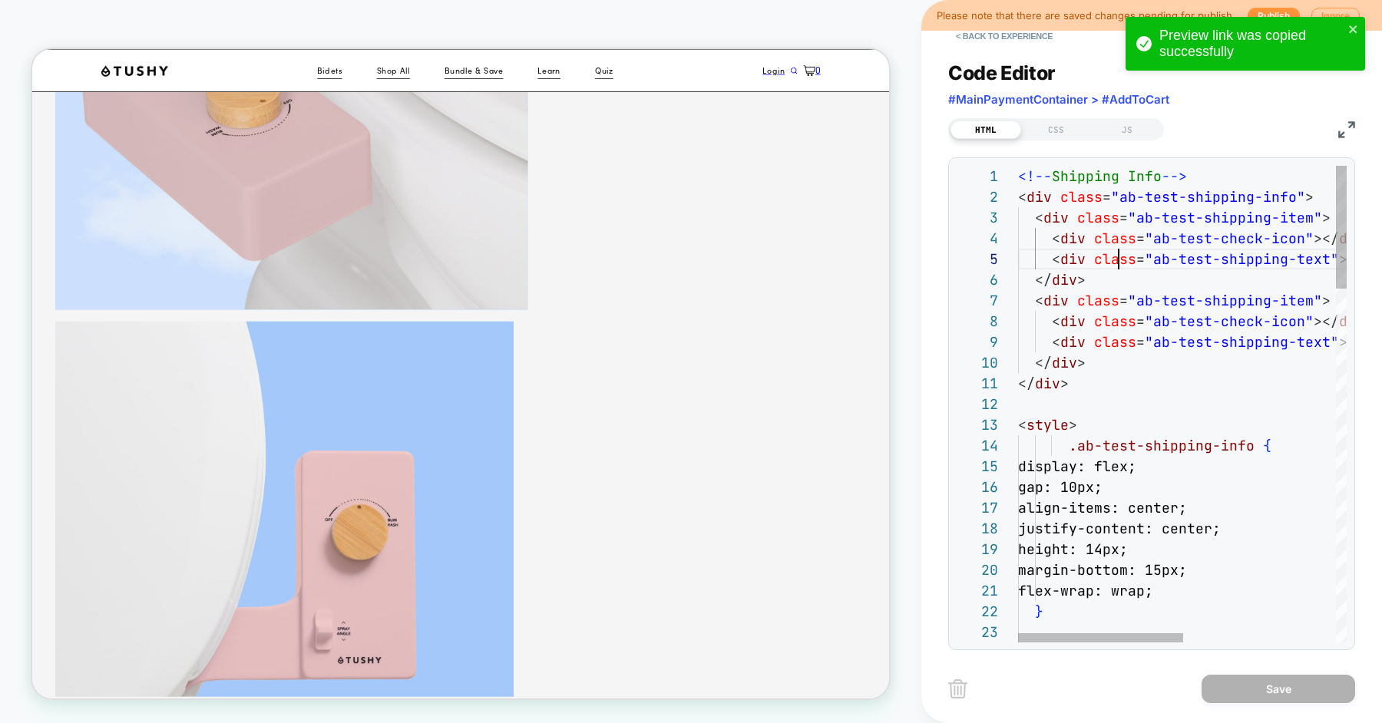
scroll to position [83, 100]
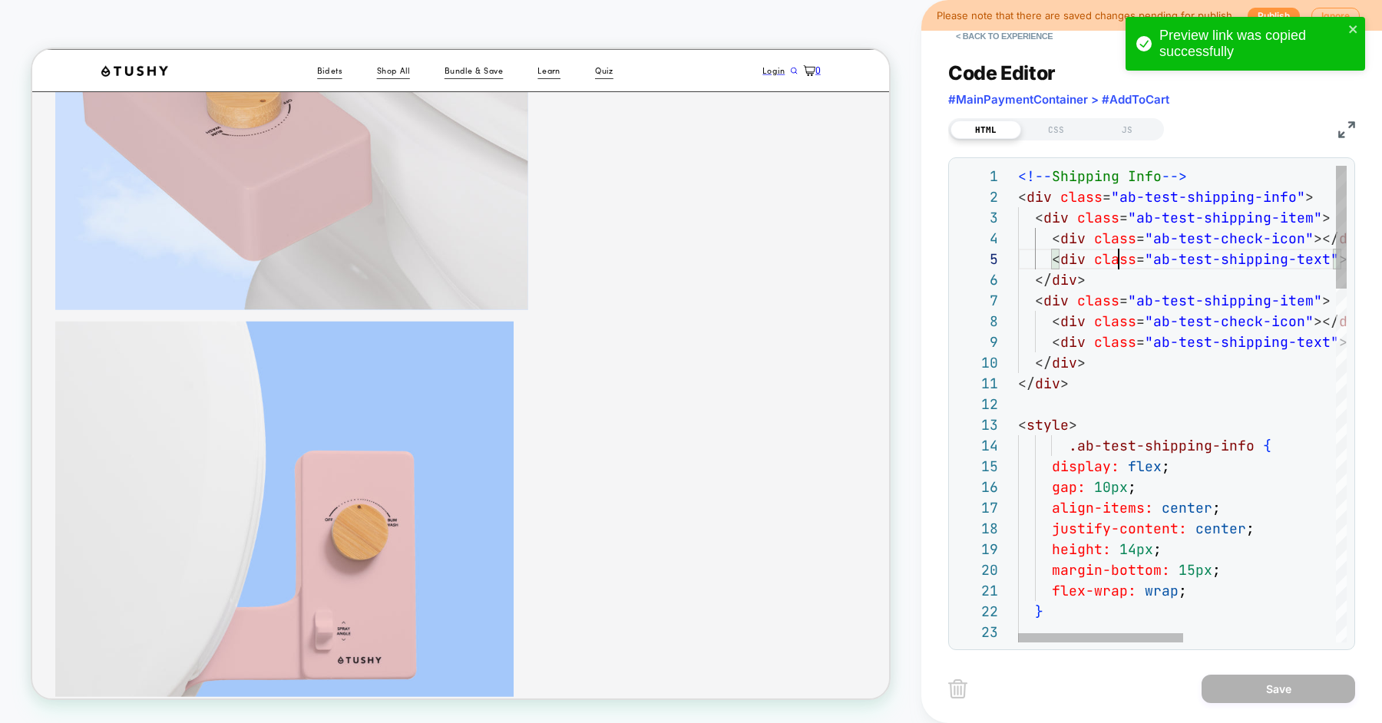
type textarea "**********"
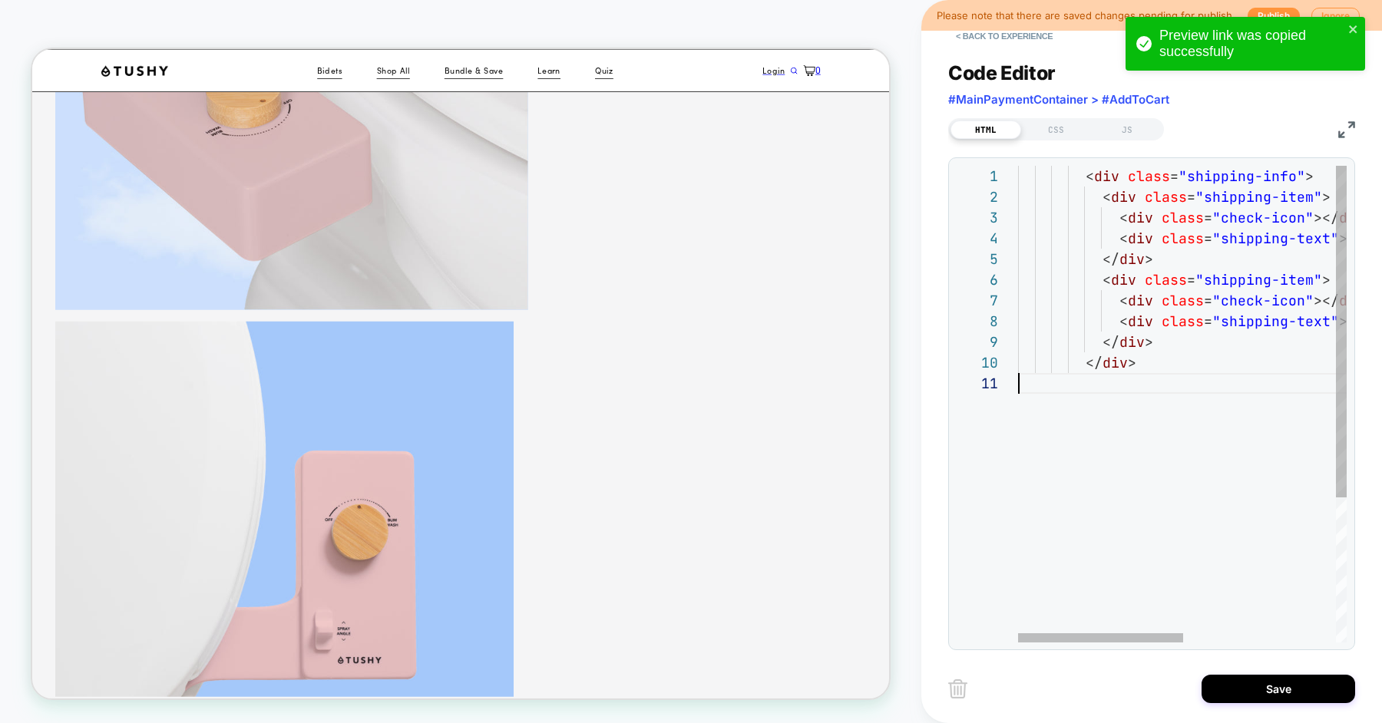
scroll to position [0, 0]
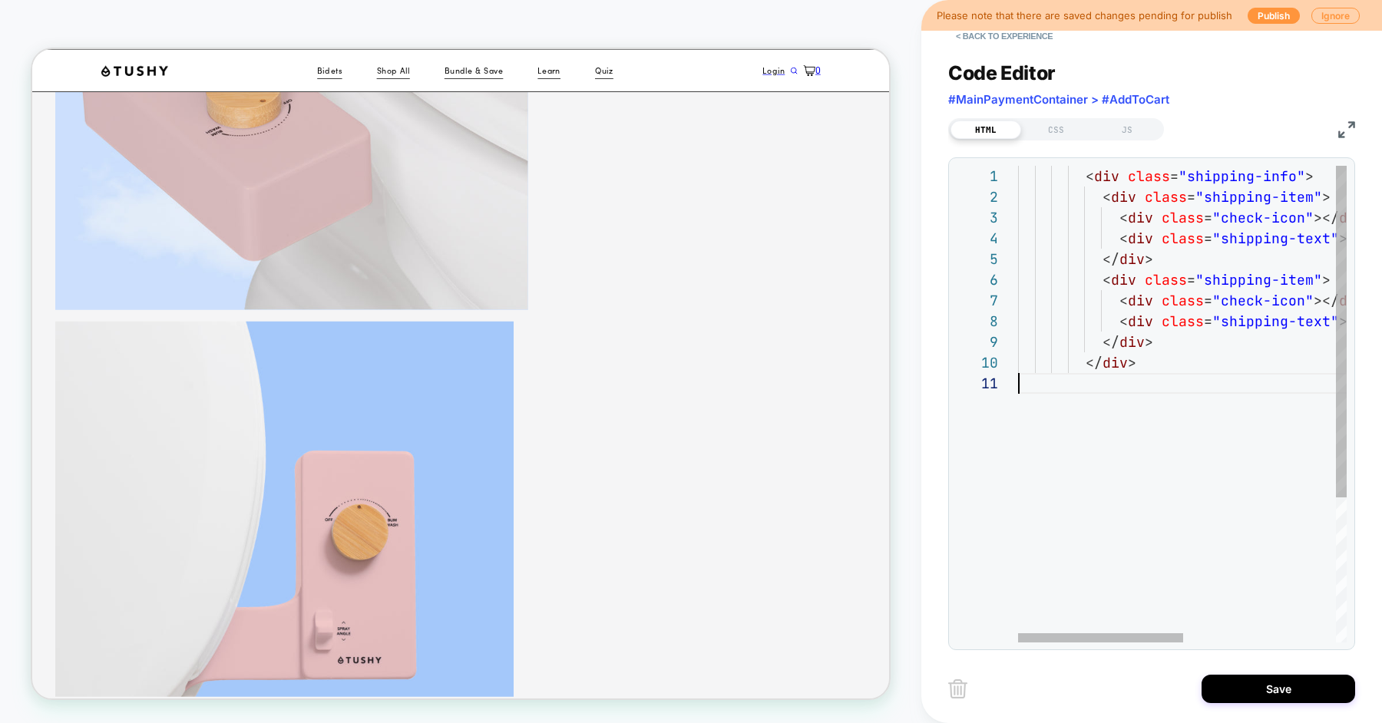
click at [1104, 284] on div "< div class = "shipping-info" > < div class = "shipping-item" > < div class = "…" at bounding box center [1334, 508] width 633 height 684
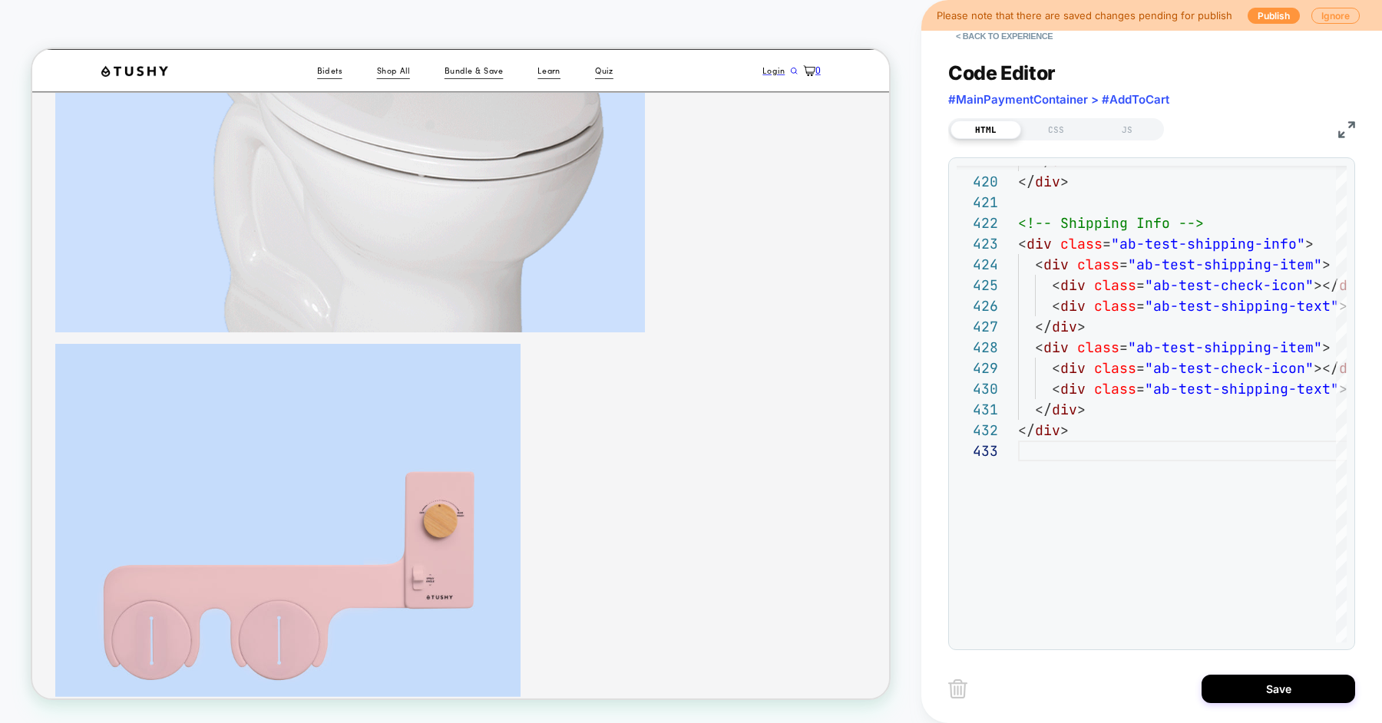
scroll to position [2747, 0]
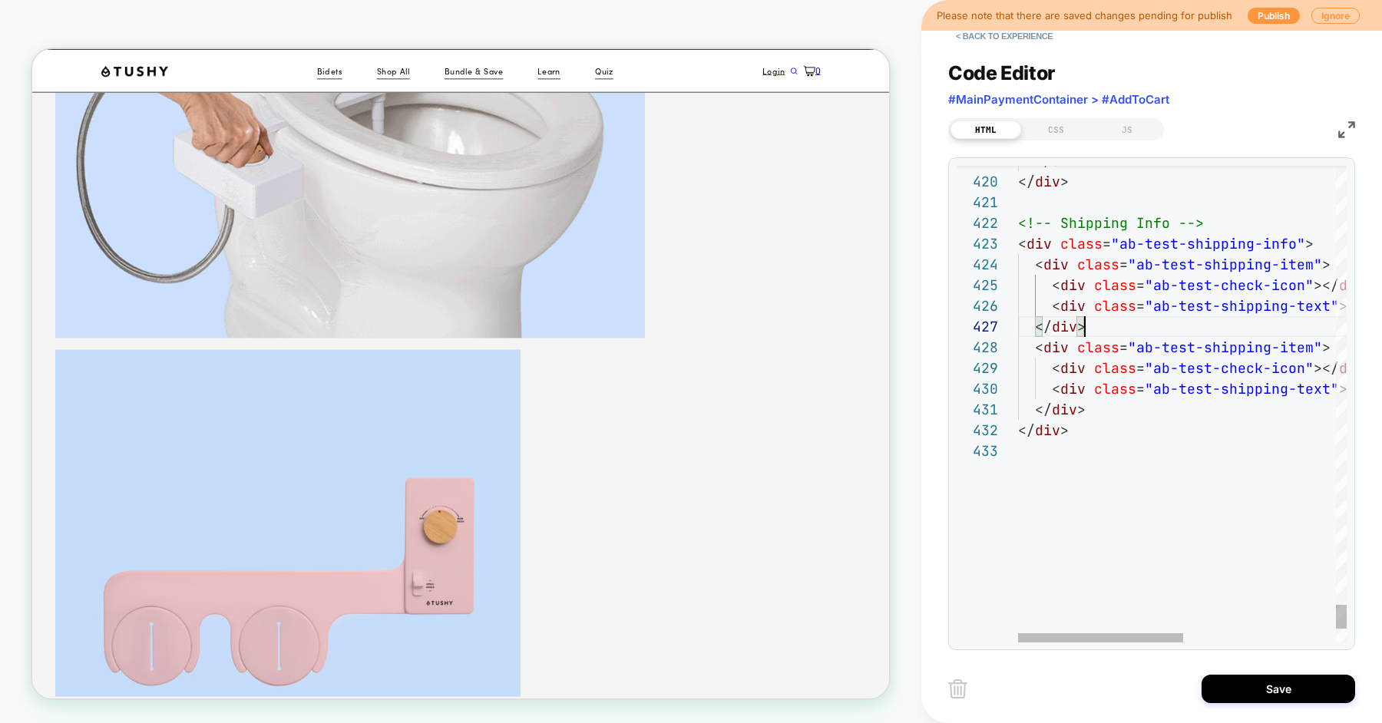
scroll to position [0, 0]
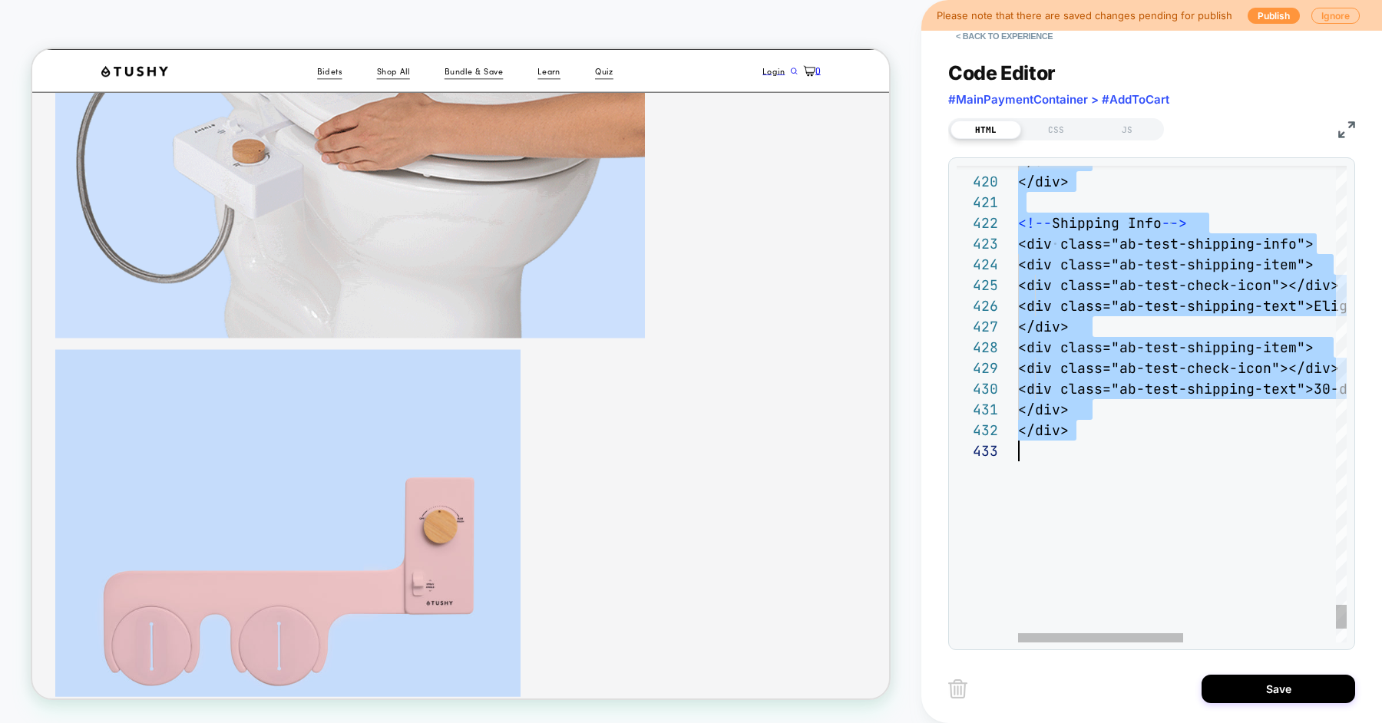
type textarea "**********"
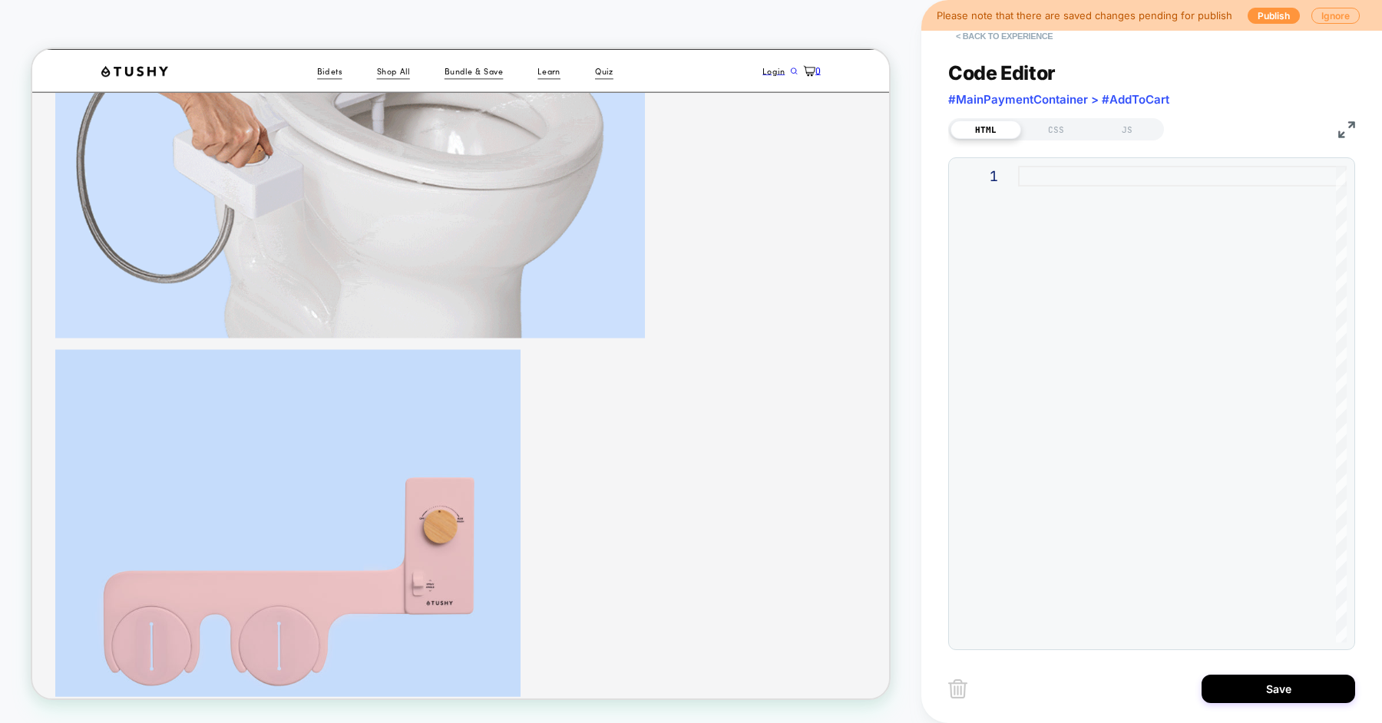
click at [1009, 35] on button "< Back to experience" at bounding box center [1004, 36] width 112 height 25
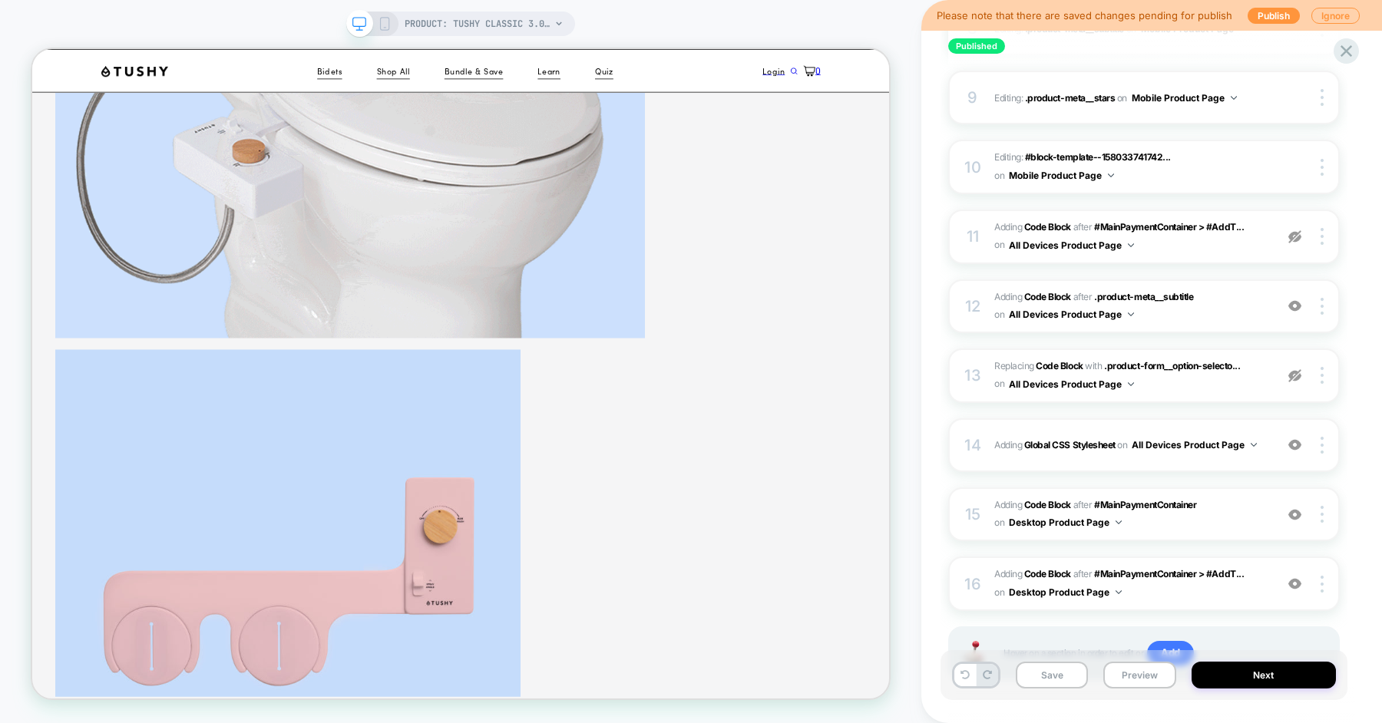
scroll to position [820, 0]
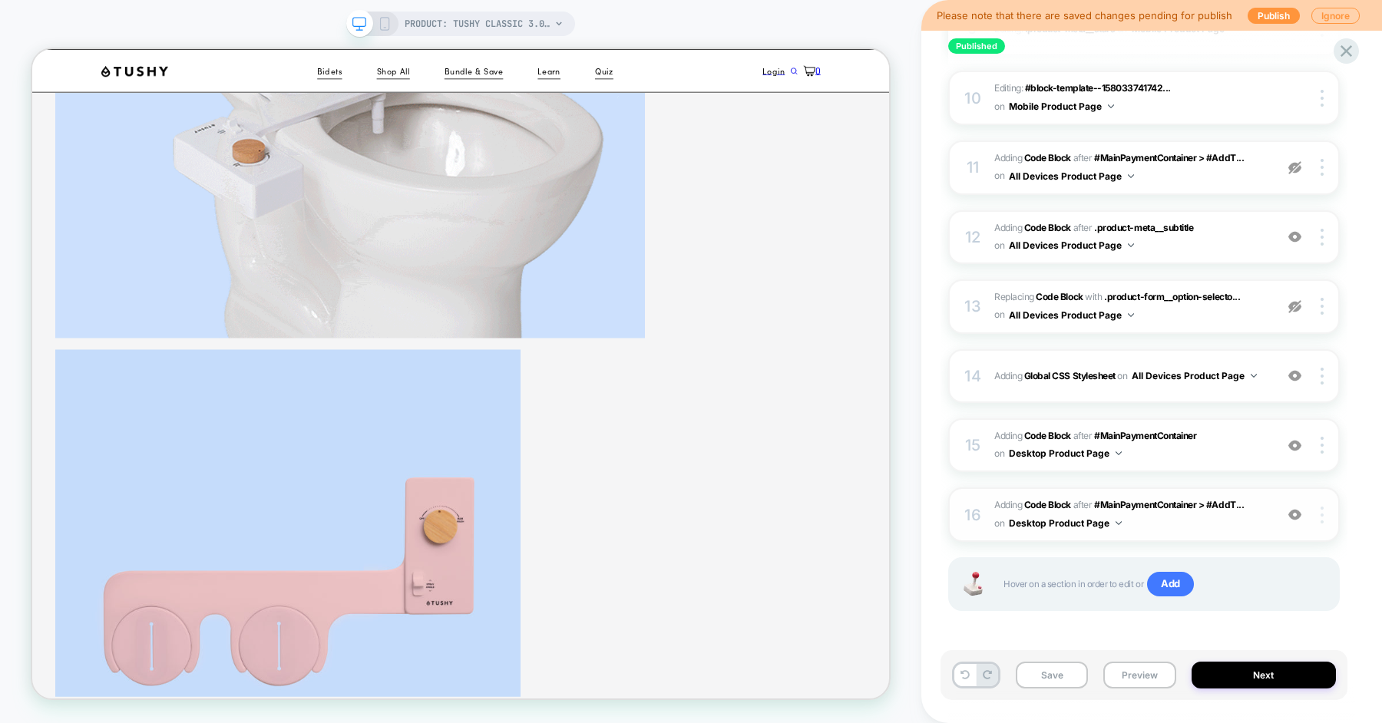
click at [1321, 507] on img at bounding box center [1322, 515] width 3 height 17
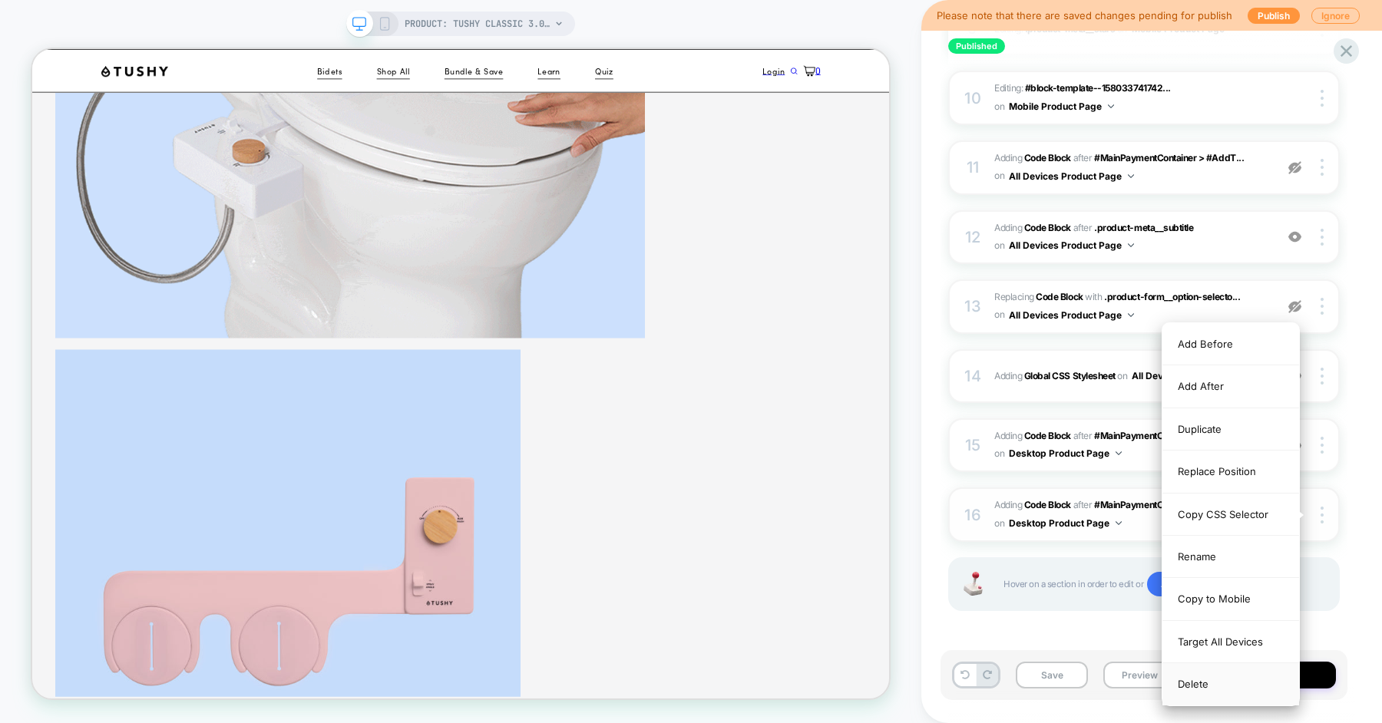
click at [1204, 679] on div "Delete" at bounding box center [1230, 683] width 137 height 41
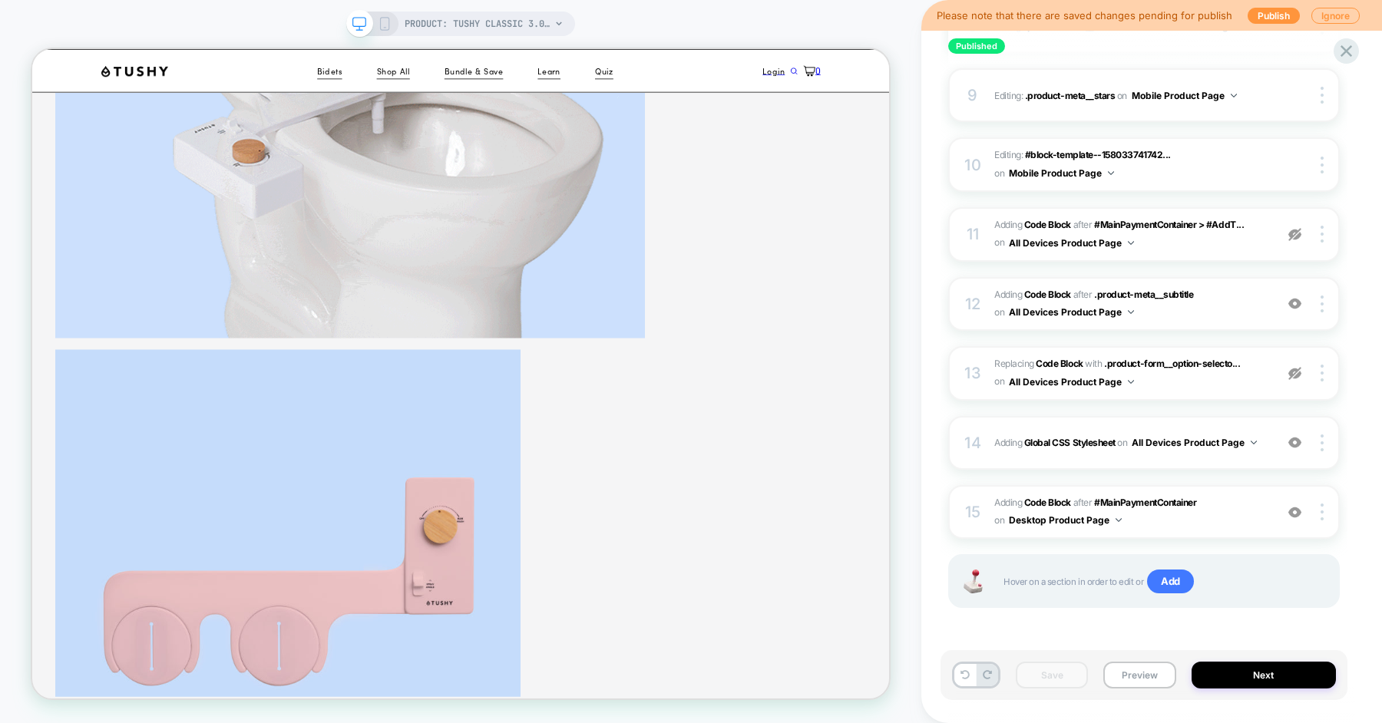
scroll to position [751, 0]
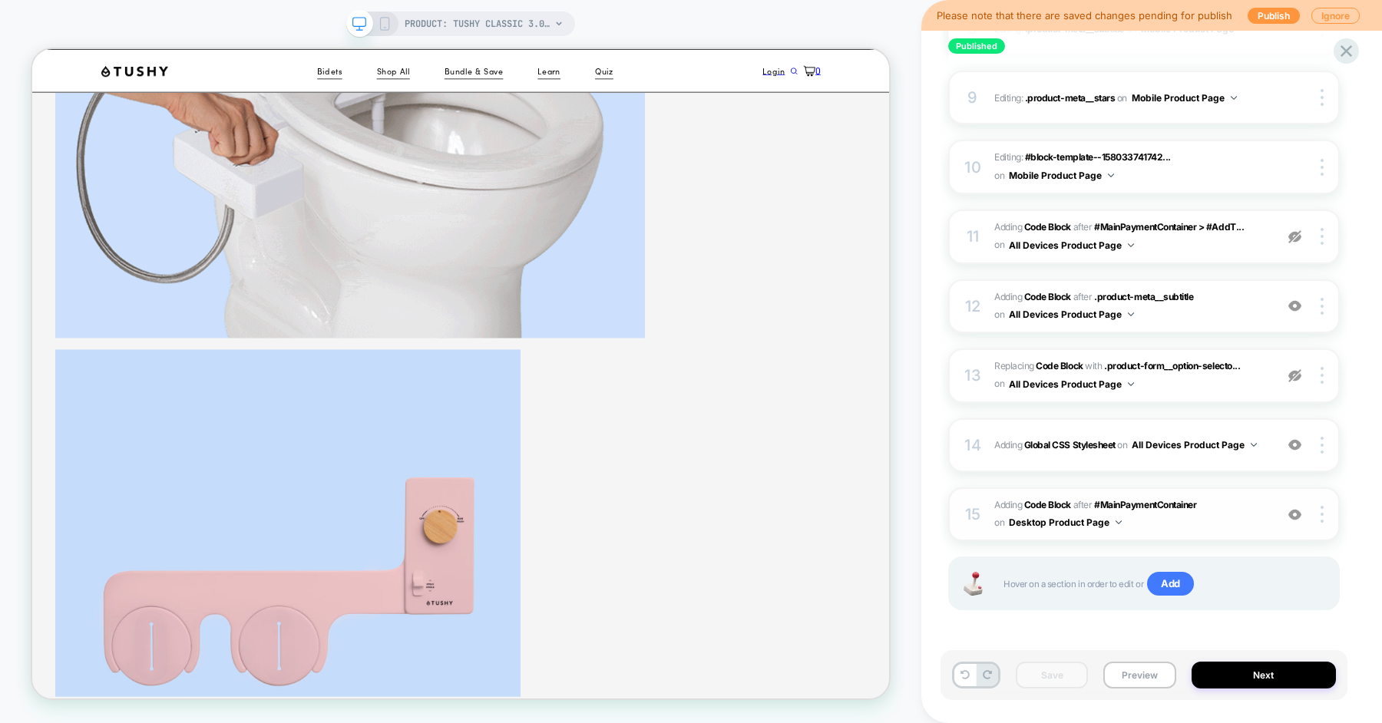
click at [1157, 520] on span "Adding Code Block AFTER #MainPaymentContainer #MainPaymentContainer on Desktop …" at bounding box center [1130, 515] width 273 height 36
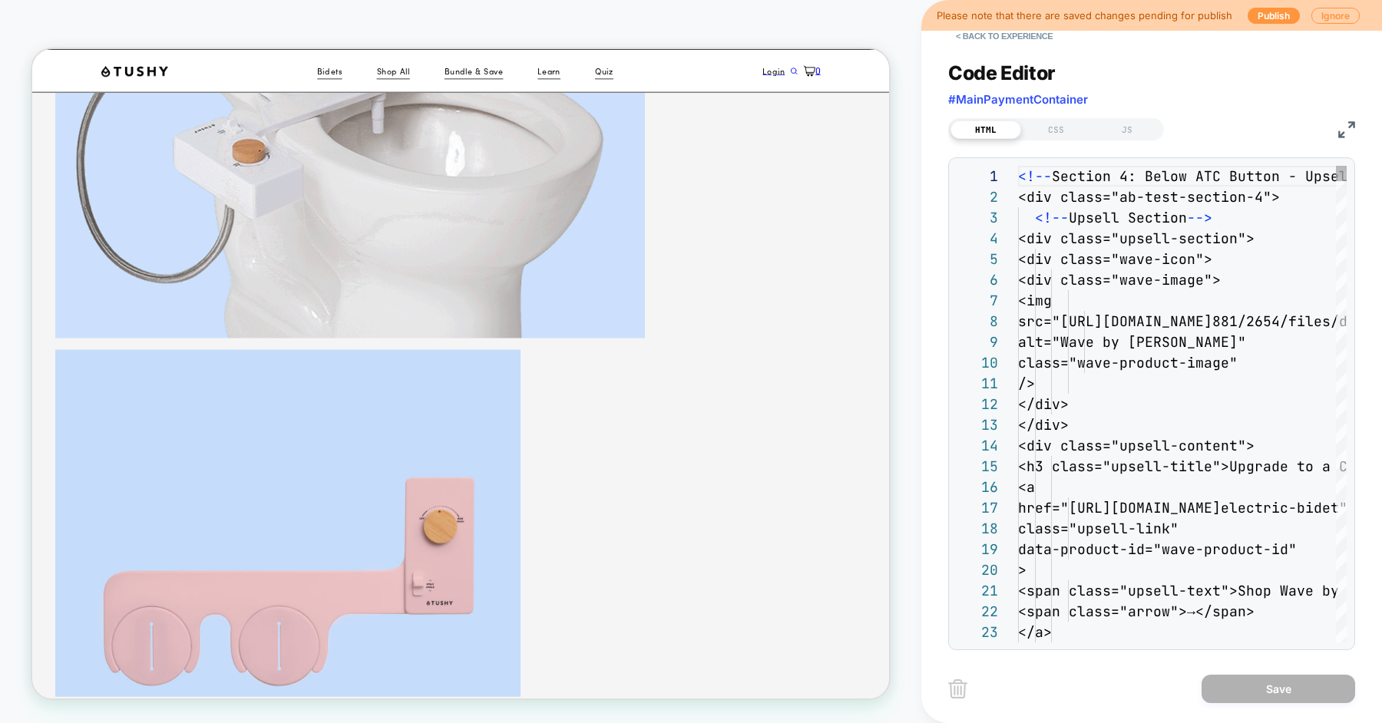
scroll to position [207, 0]
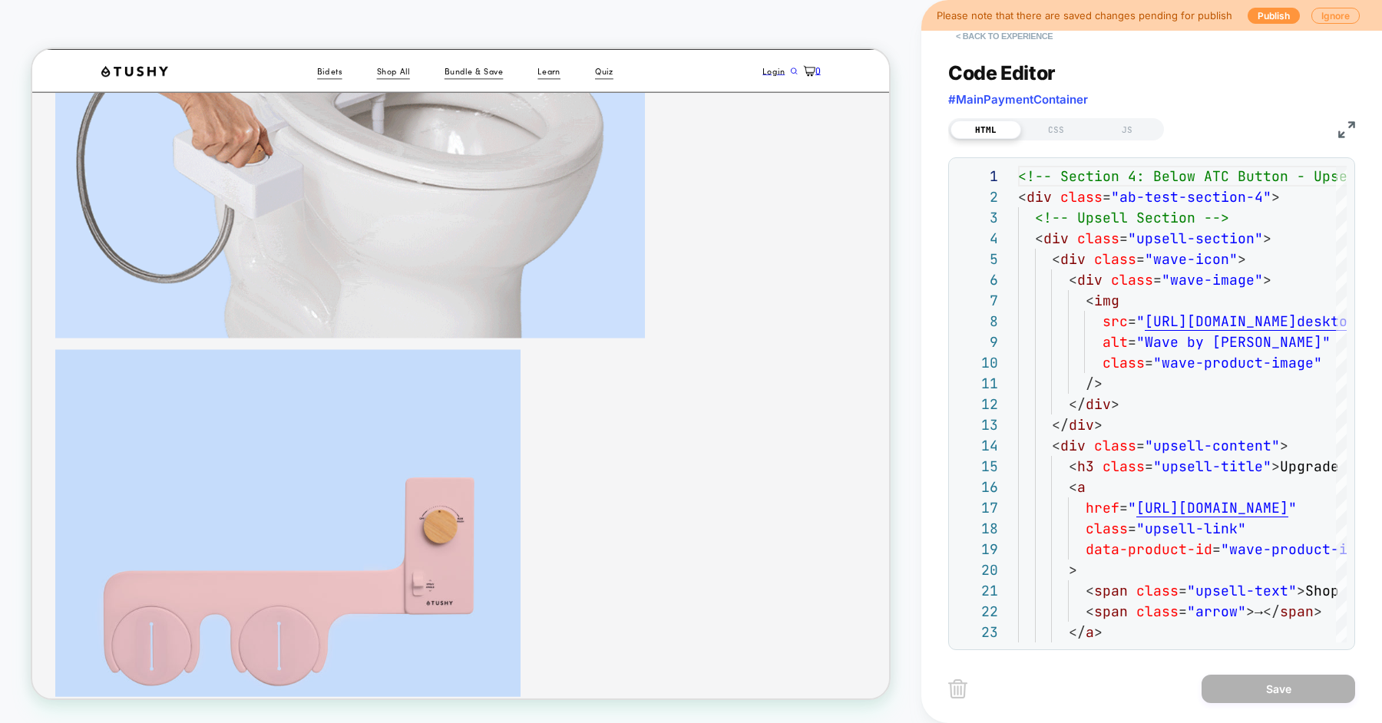
click at [1030, 41] on button "< Back to experience" at bounding box center [1004, 36] width 112 height 25
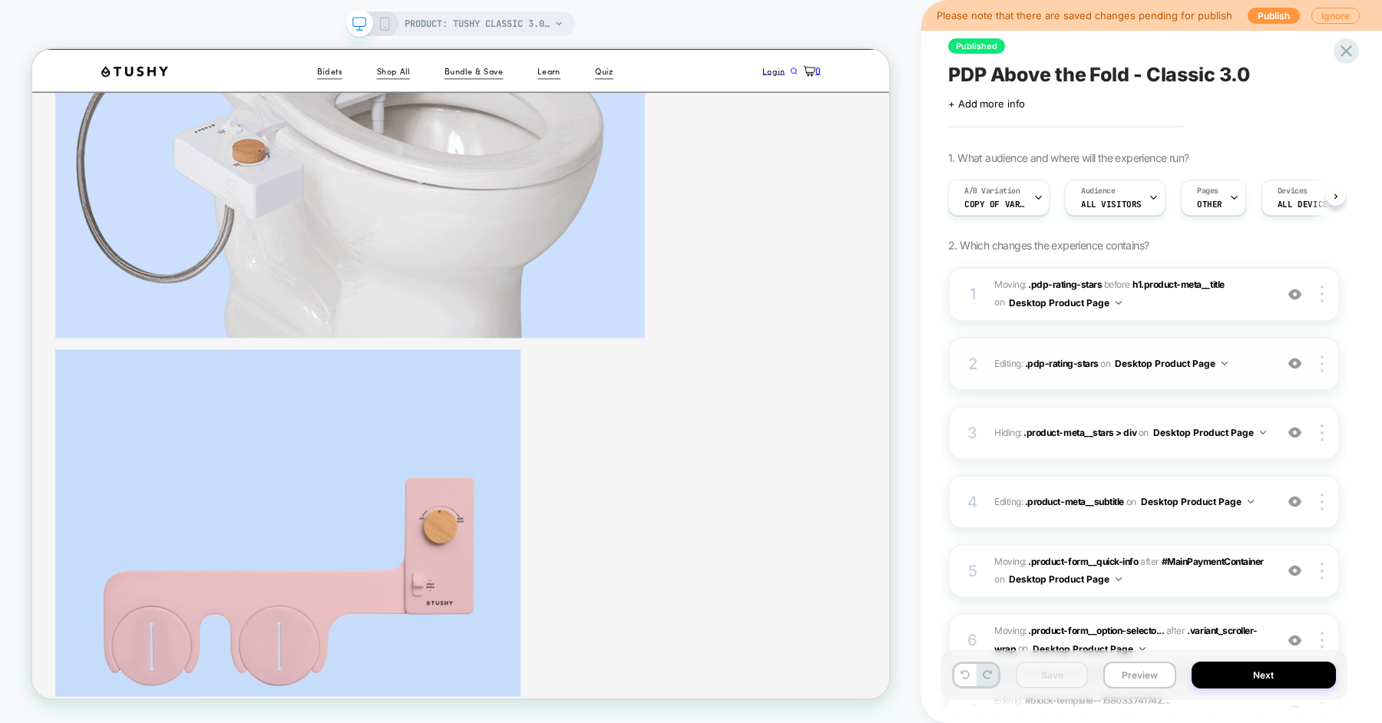
scroll to position [0, 1]
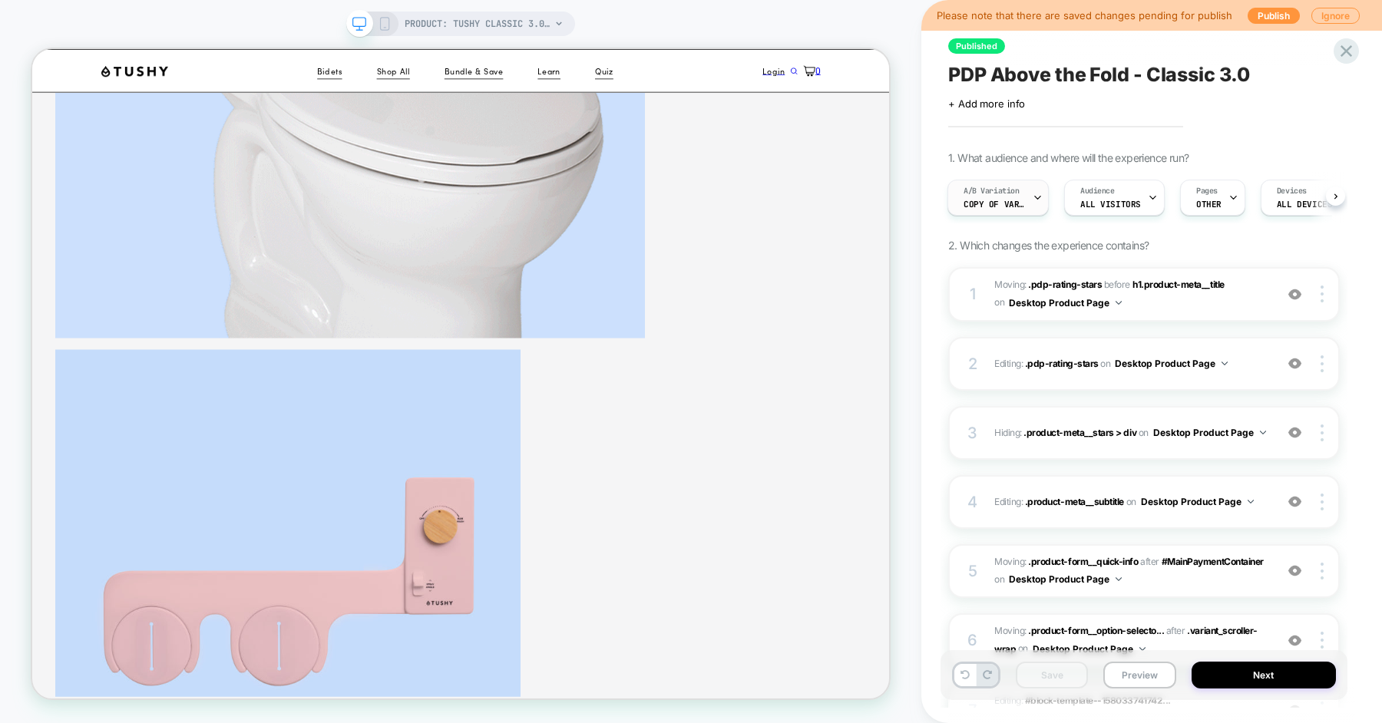
click at [1017, 198] on div "A/B Variation Copy of Variation 1" at bounding box center [994, 197] width 92 height 35
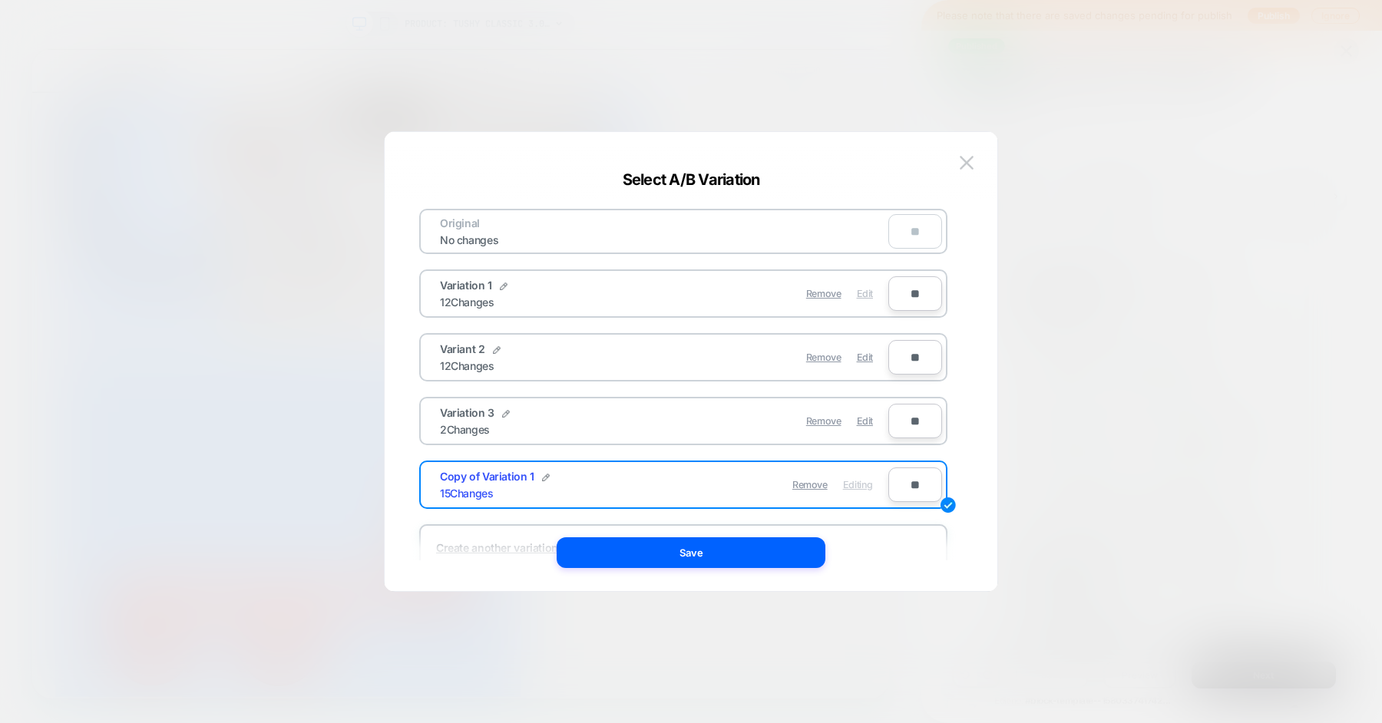
click at [862, 290] on span "Edit" at bounding box center [865, 294] width 16 height 12
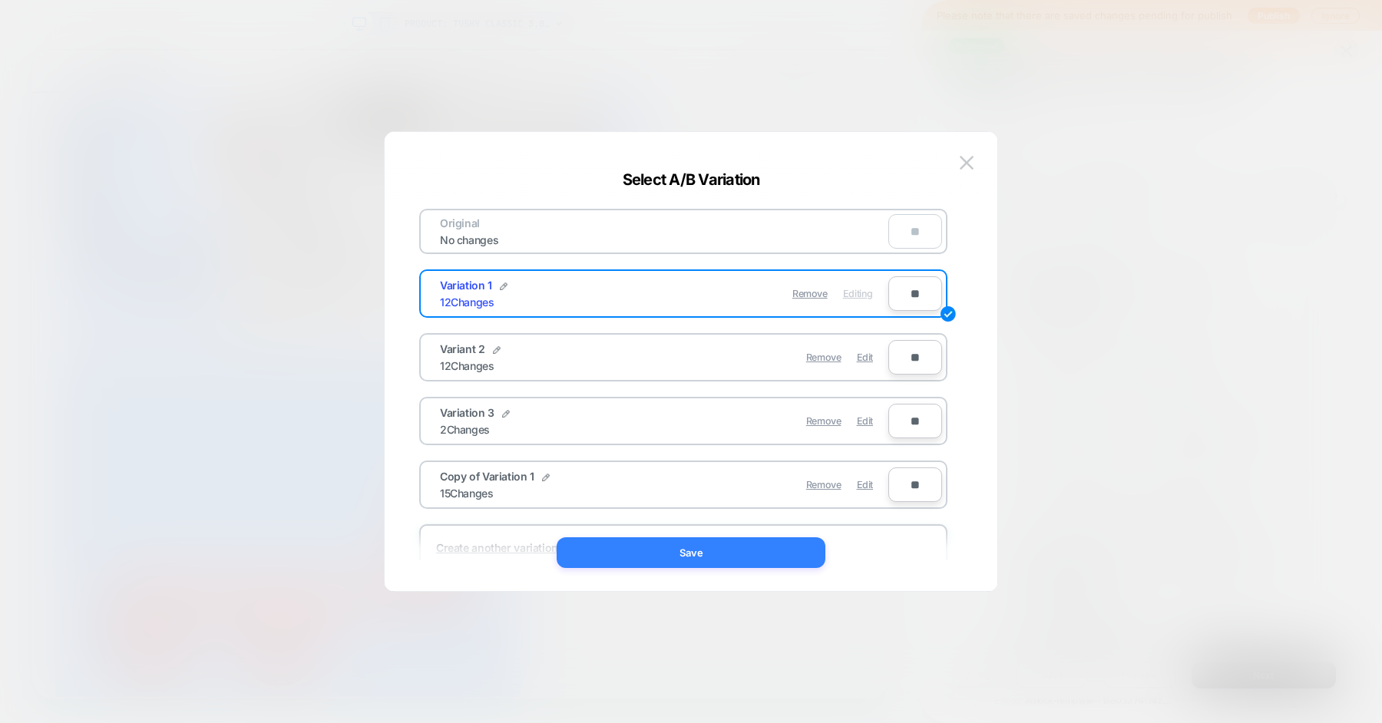
click at [709, 544] on button "Save" at bounding box center [691, 552] width 269 height 31
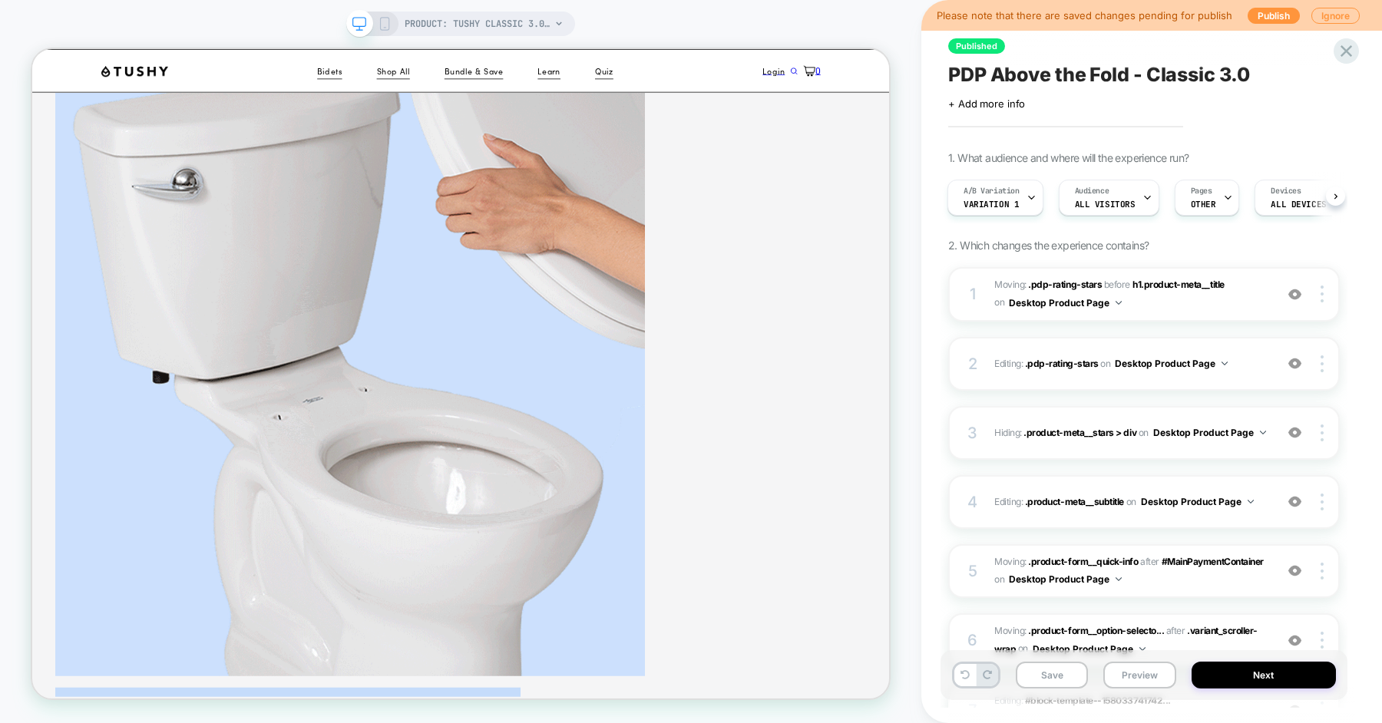
scroll to position [519, 0]
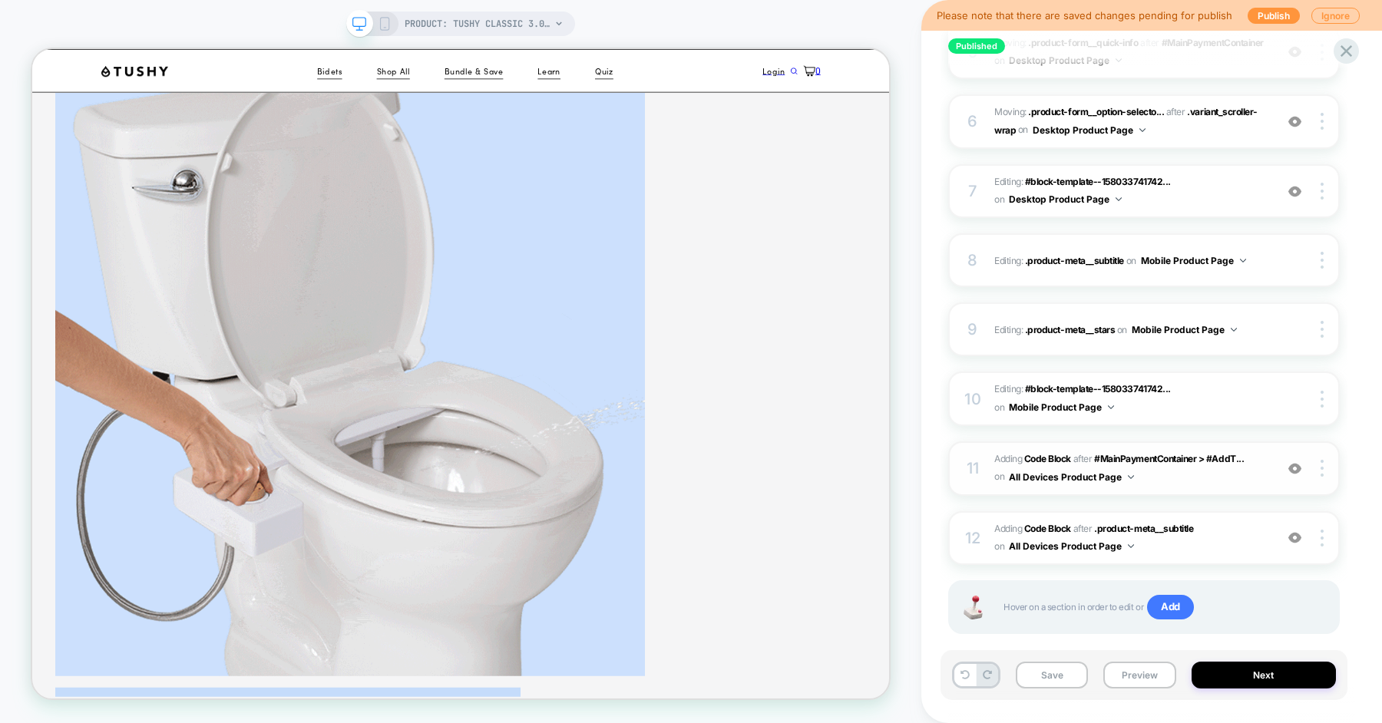
click at [1226, 481] on span "Adding Code Block AFTER #MainPaymentContainer > #AddT... #MainPaymentContainer …" at bounding box center [1130, 469] width 273 height 36
click at [1209, 544] on span "Adding Code Block AFTER .product-meta__subtitle .product-meta__subtitle on All …" at bounding box center [1130, 539] width 273 height 36
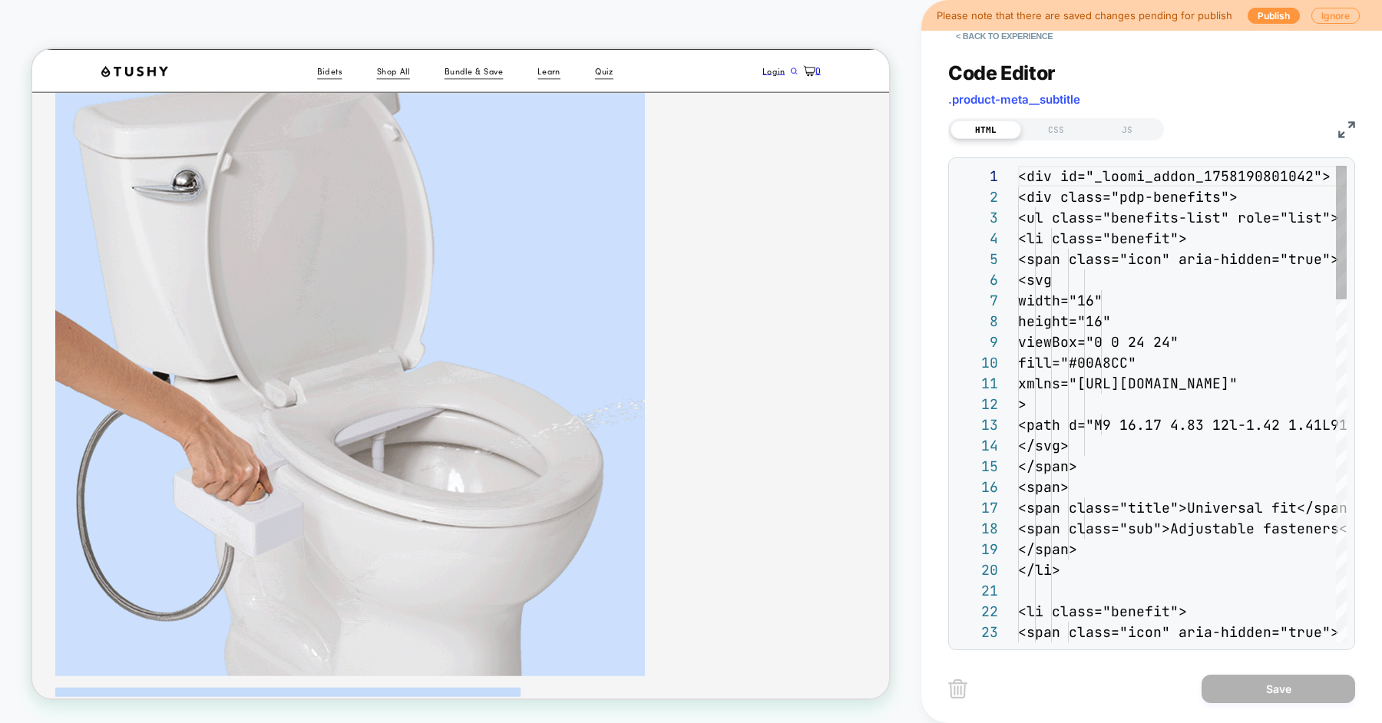
scroll to position [207, 0]
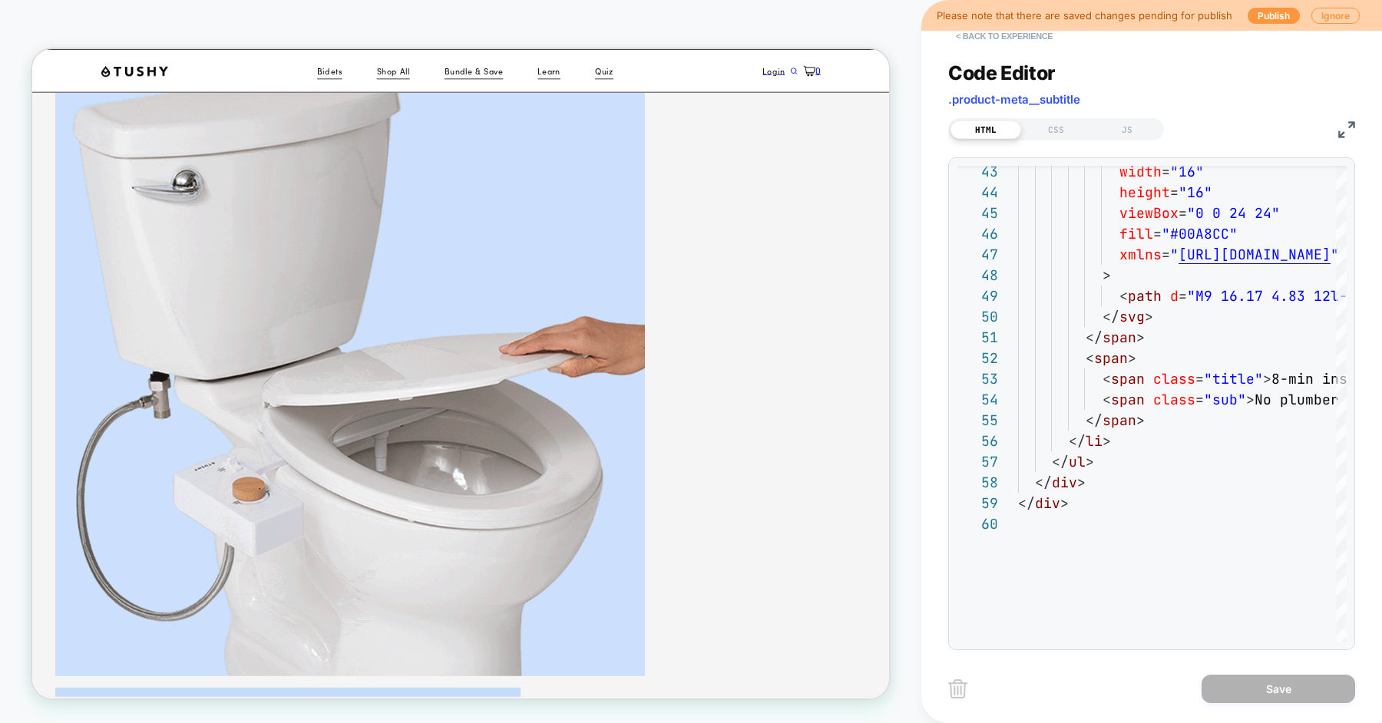
click at [1020, 35] on button "< Back to experience" at bounding box center [1004, 36] width 112 height 25
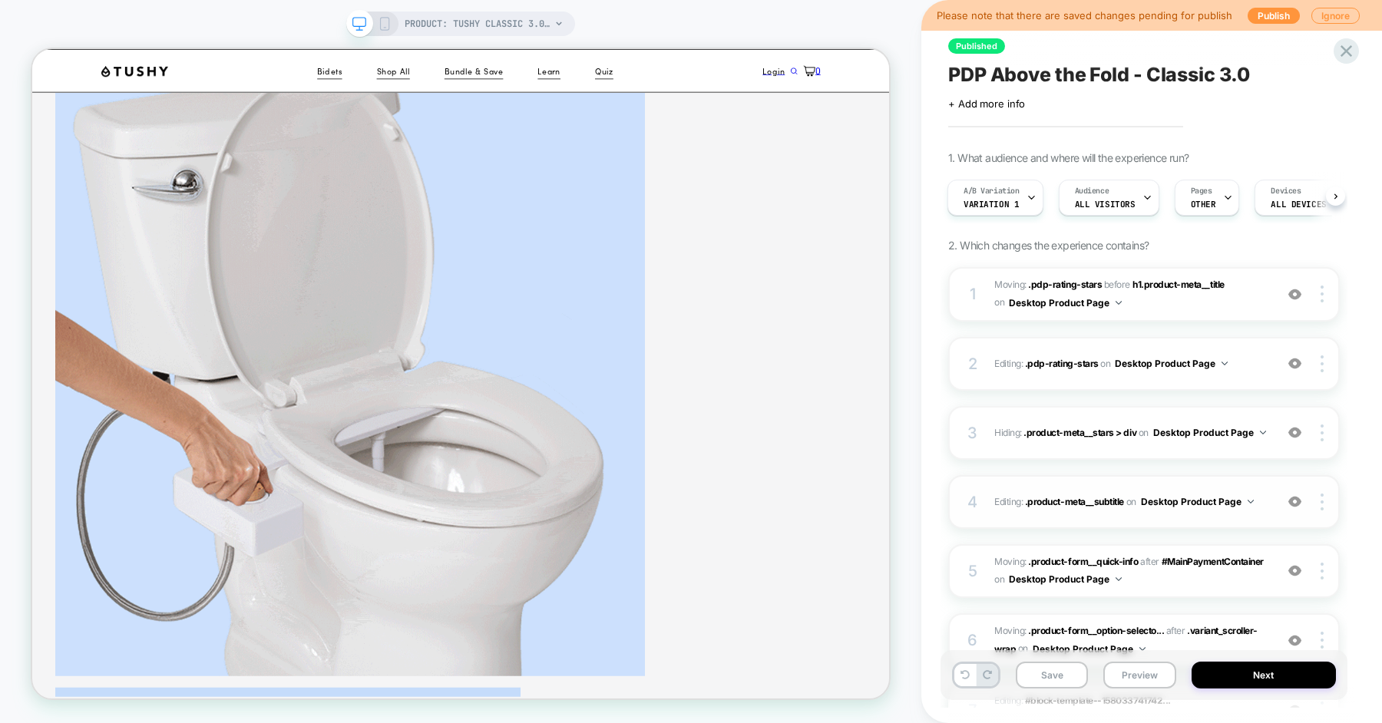
scroll to position [543, 0]
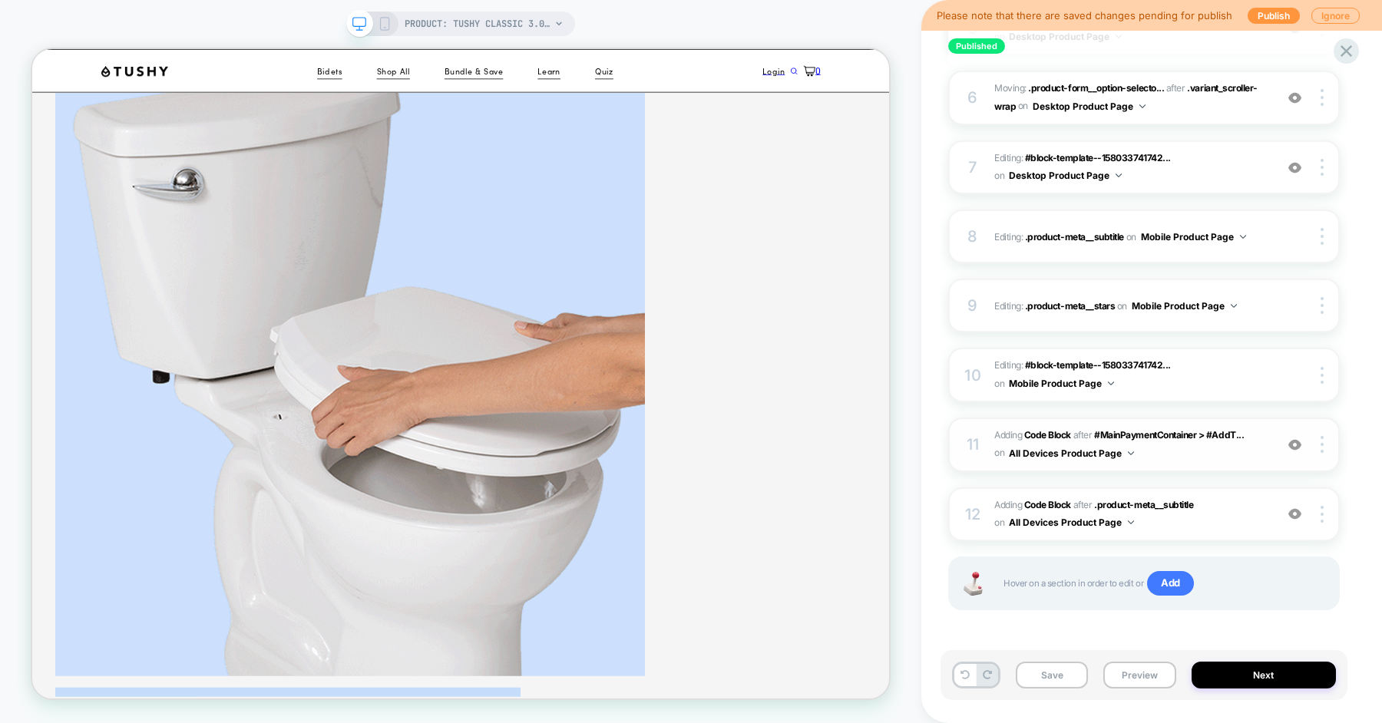
click at [1214, 453] on span "Adding Code Block AFTER #MainPaymentContainer > #AddT... #MainPaymentContainer …" at bounding box center [1130, 445] width 273 height 36
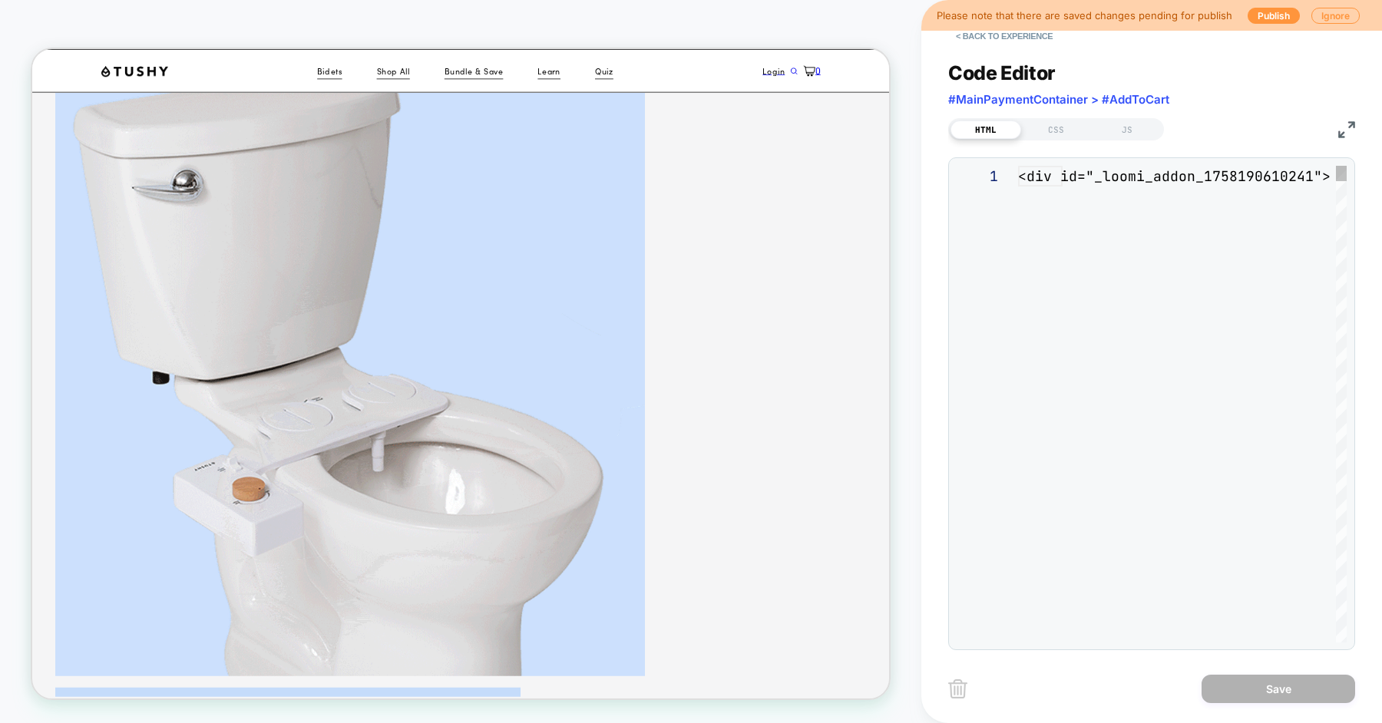
scroll to position [207, 0]
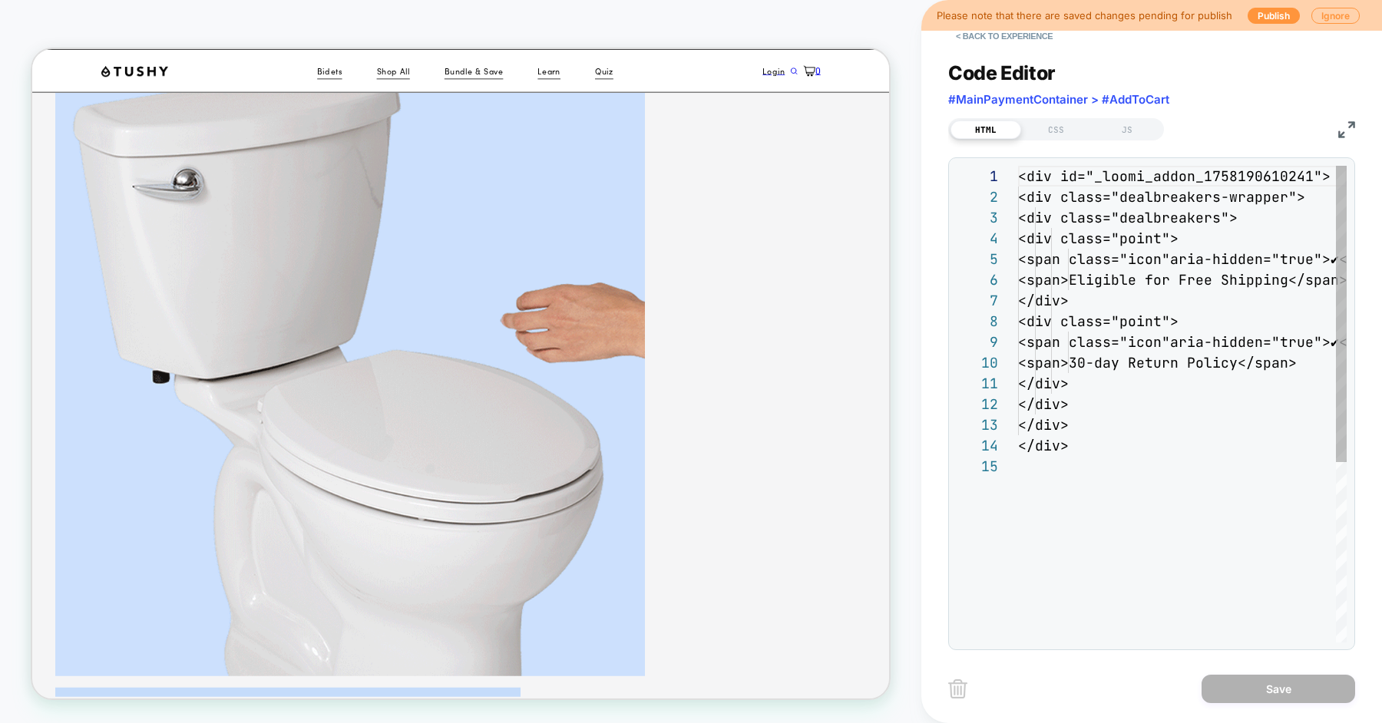
click at [1164, 354] on div "<div id="_loomi_addon_1758190610241"> <div class="dealbreakers-wrapper"> <div c…" at bounding box center [1182, 549] width 329 height 767
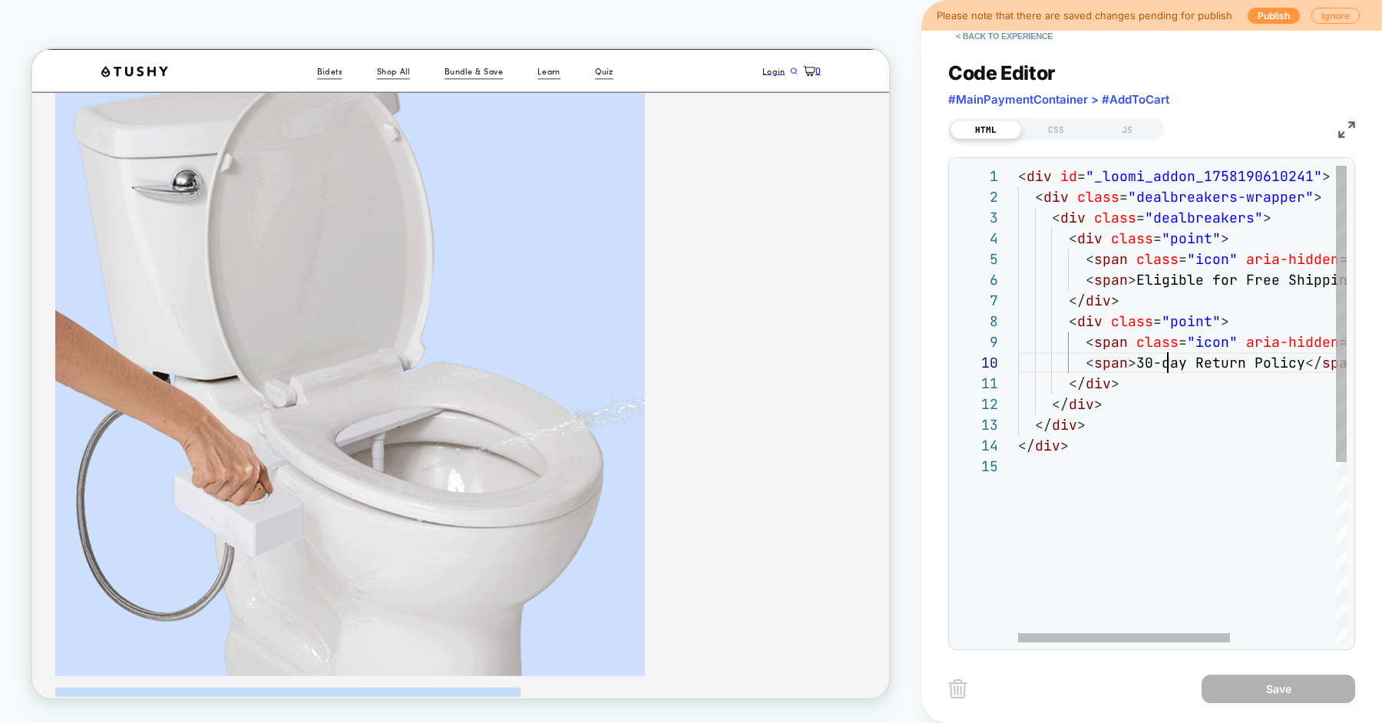
type textarea "**********"
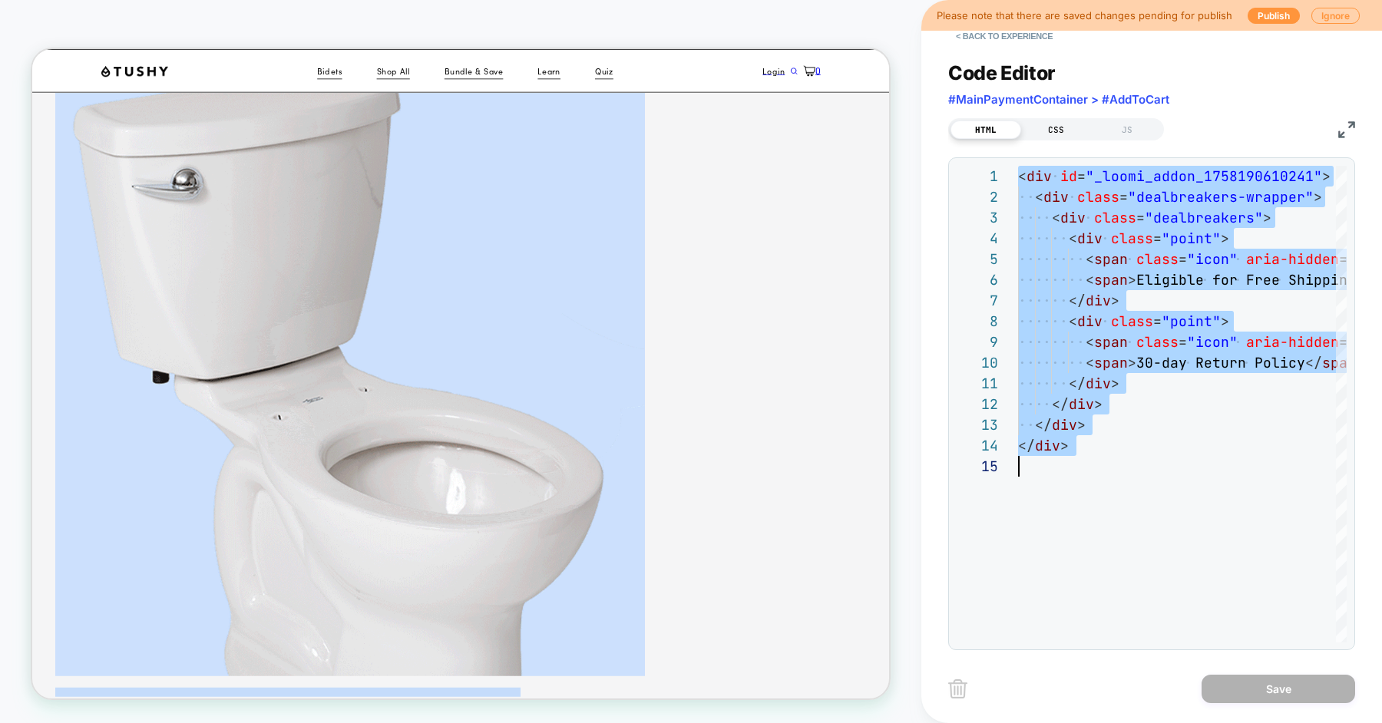
click at [1063, 131] on div "CSS" at bounding box center [1056, 130] width 71 height 18
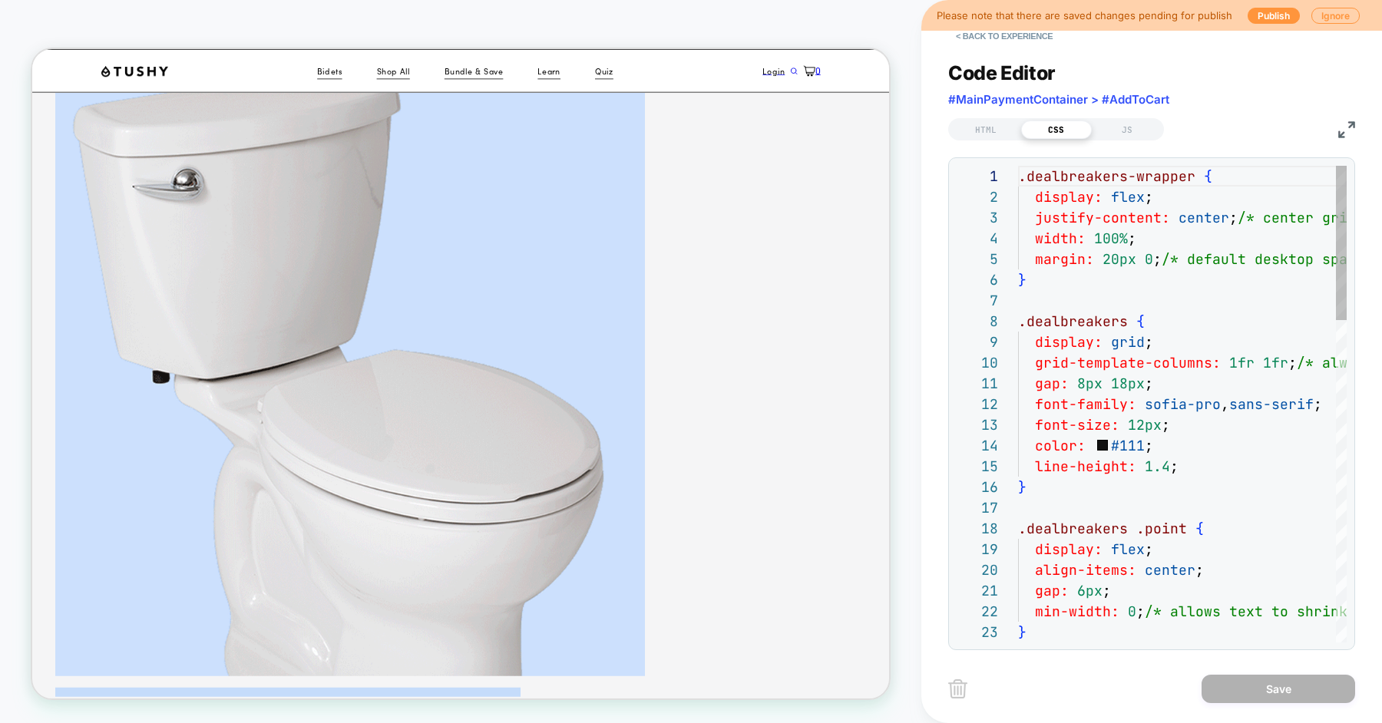
scroll to position [207, 0]
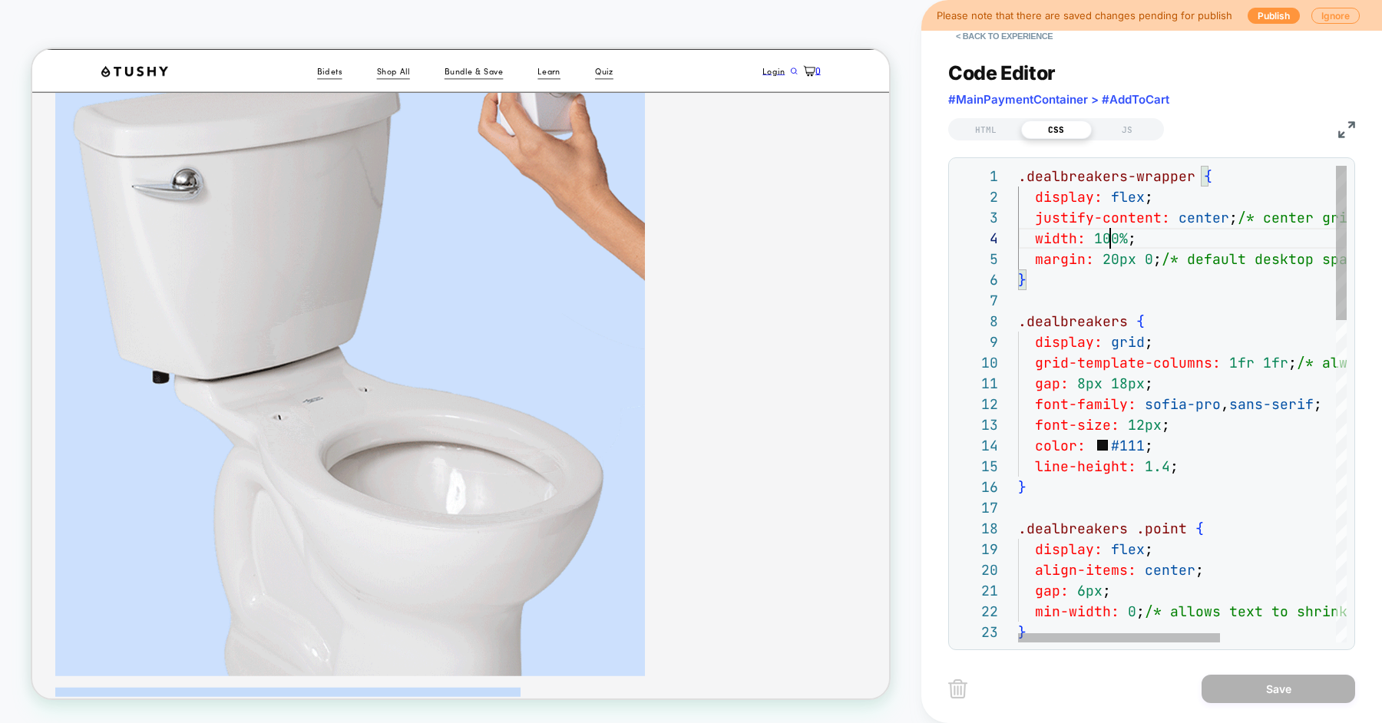
scroll to position [62, 91]
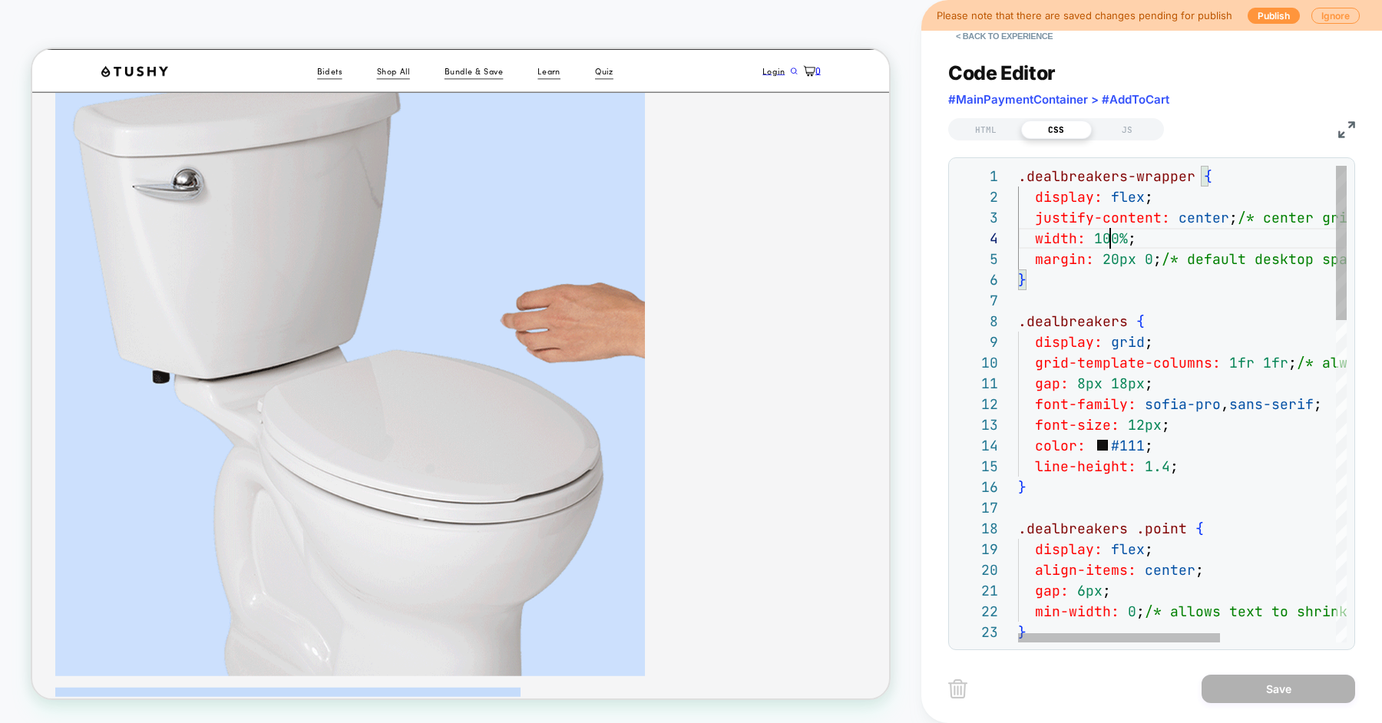
type textarea "**********"
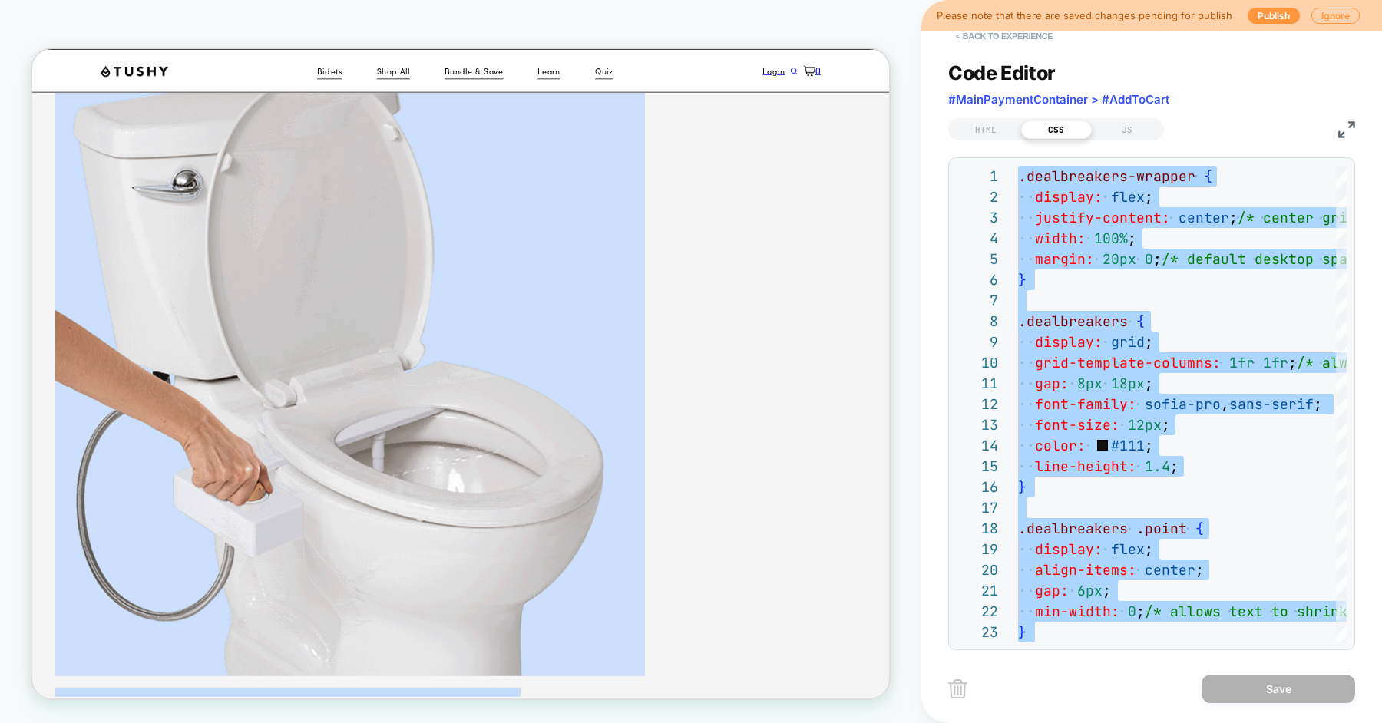
click at [1016, 41] on button "< Back to experience" at bounding box center [1004, 36] width 112 height 25
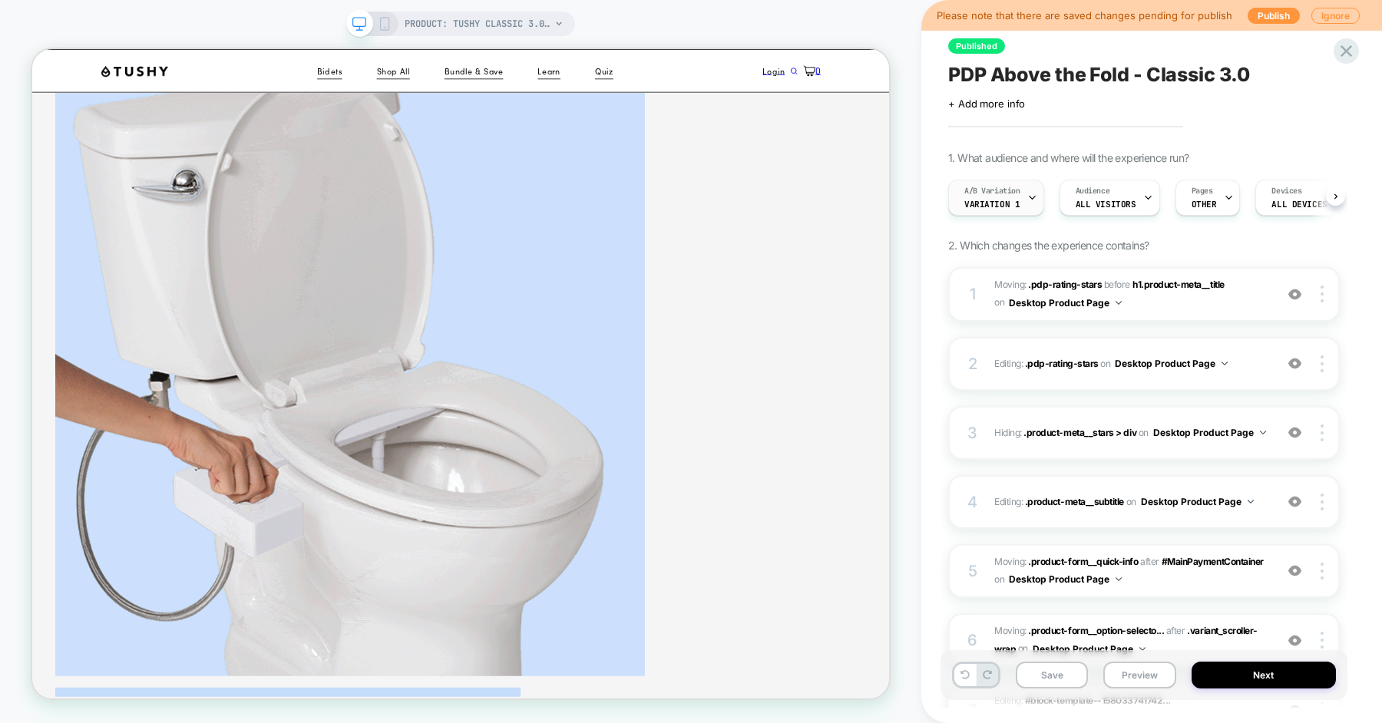
scroll to position [0, 1]
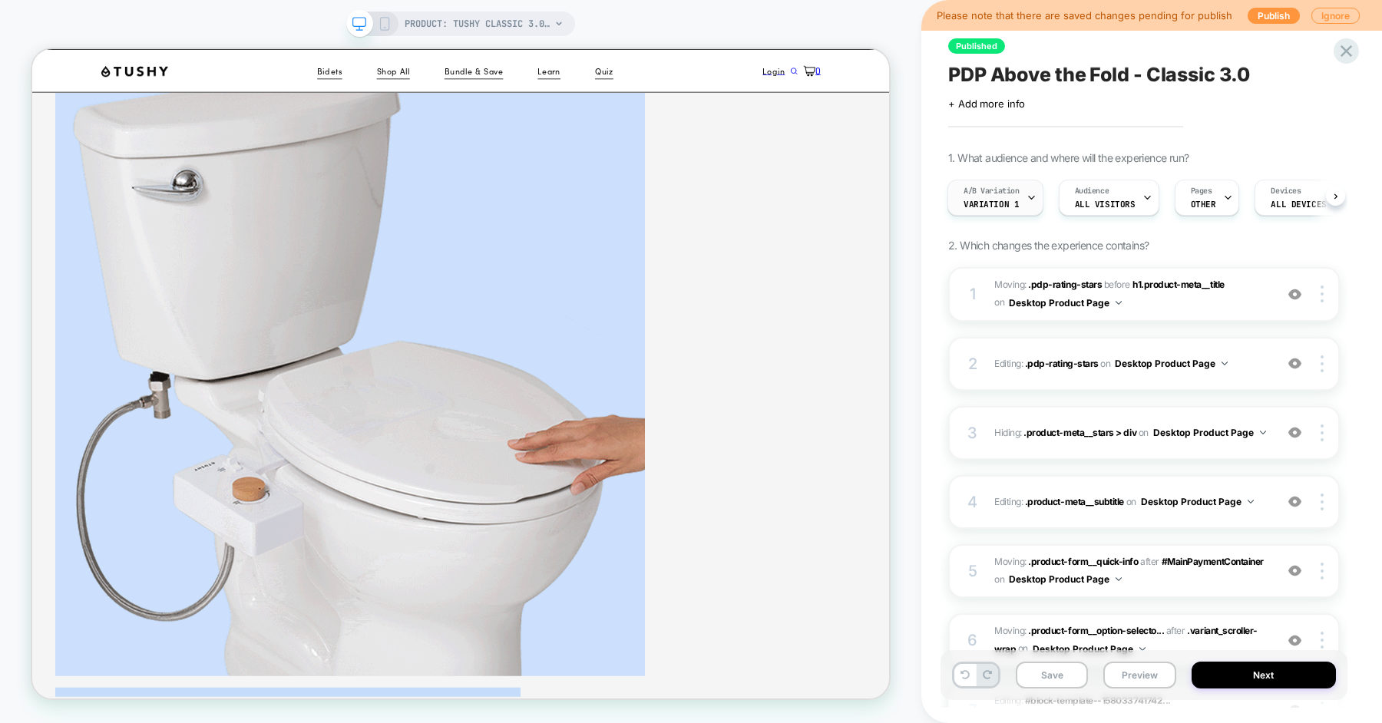
click at [1017, 192] on span "A/B Variation" at bounding box center [992, 191] width 56 height 11
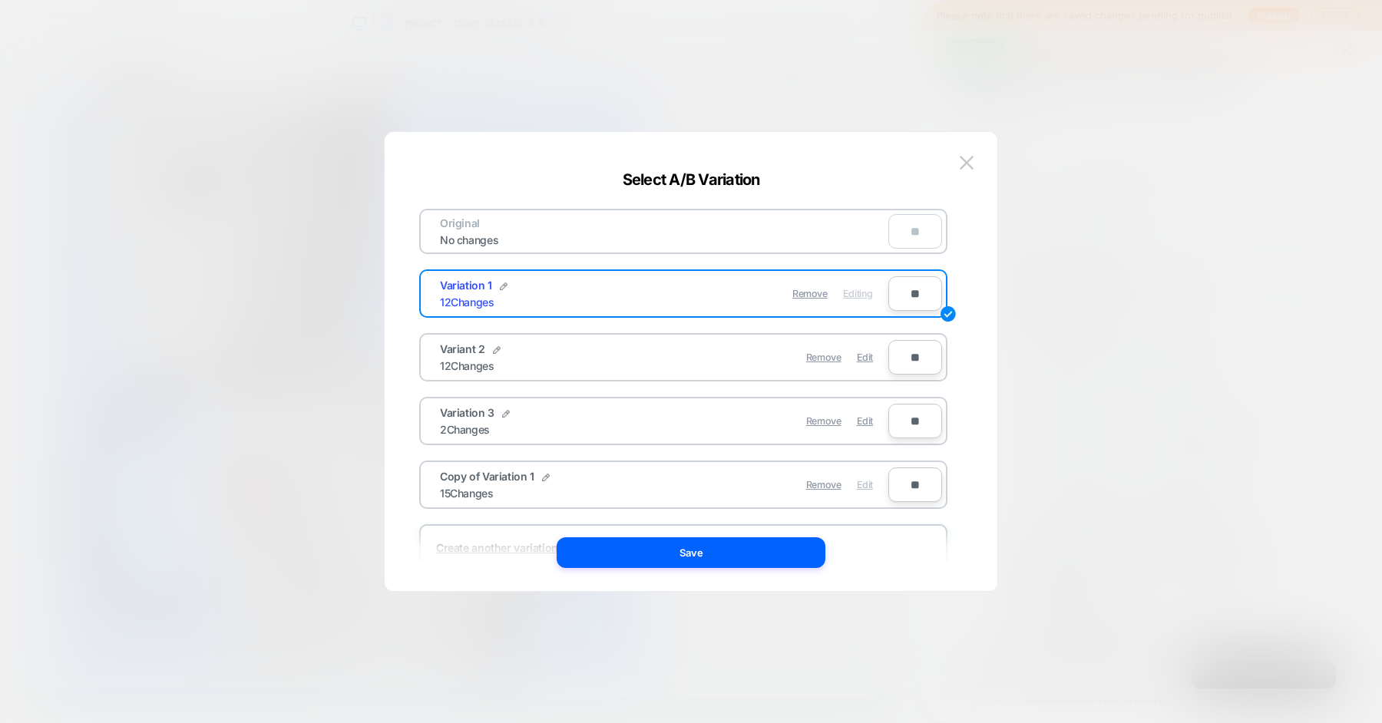
click at [861, 483] on span "Edit" at bounding box center [865, 485] width 16 height 12
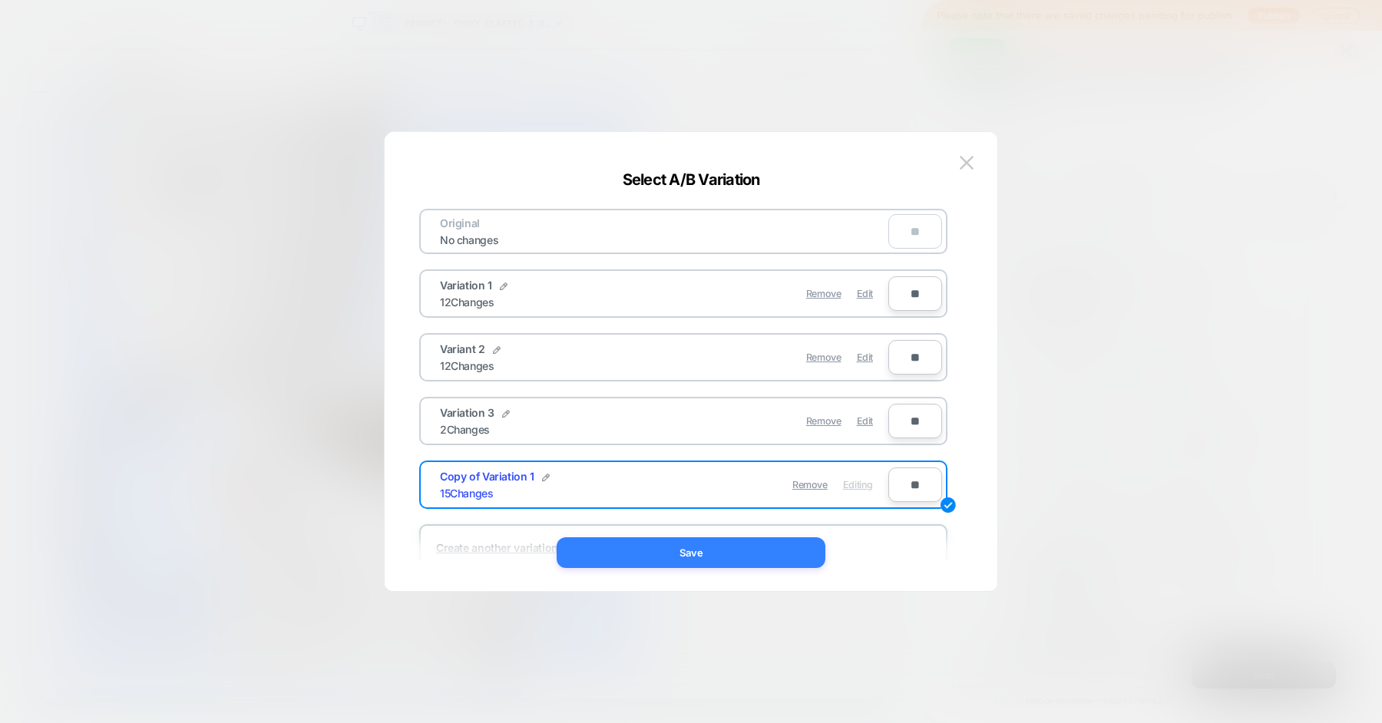
click at [756, 556] on button "Save" at bounding box center [691, 552] width 269 height 31
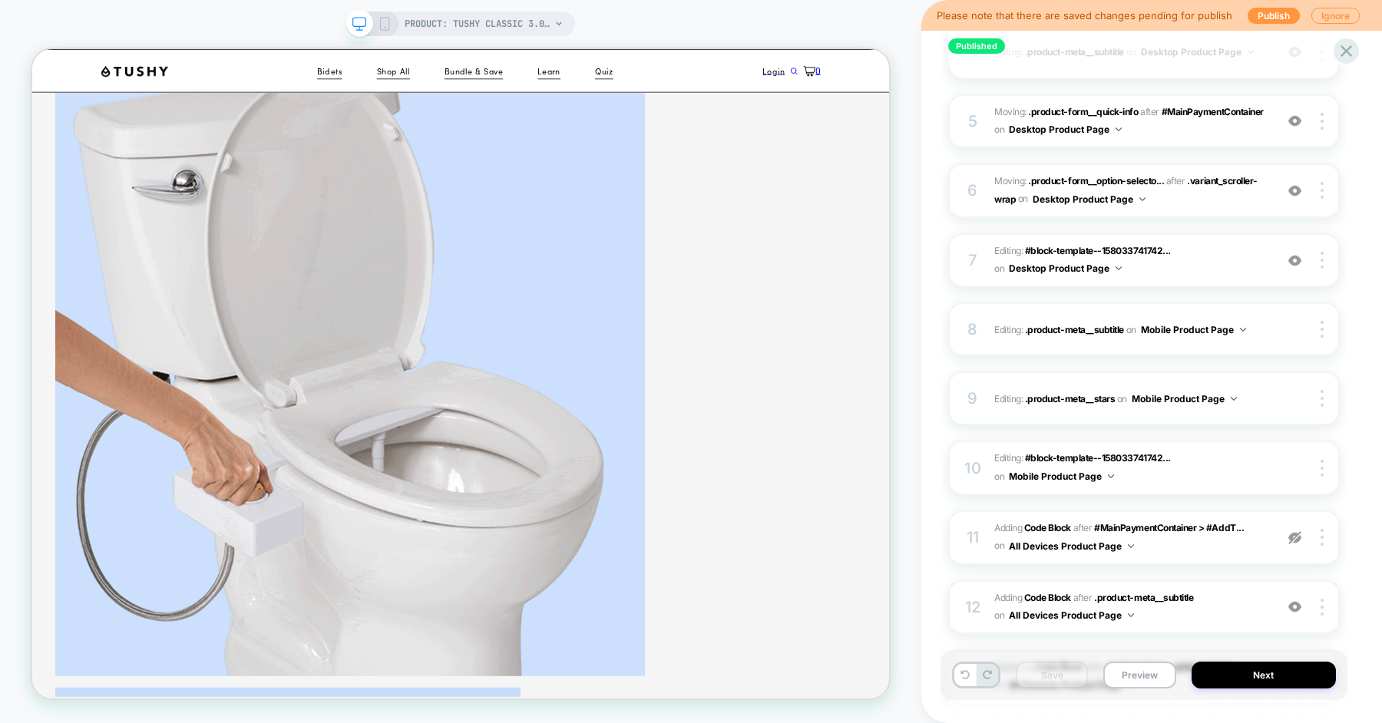
scroll to position [751, 0]
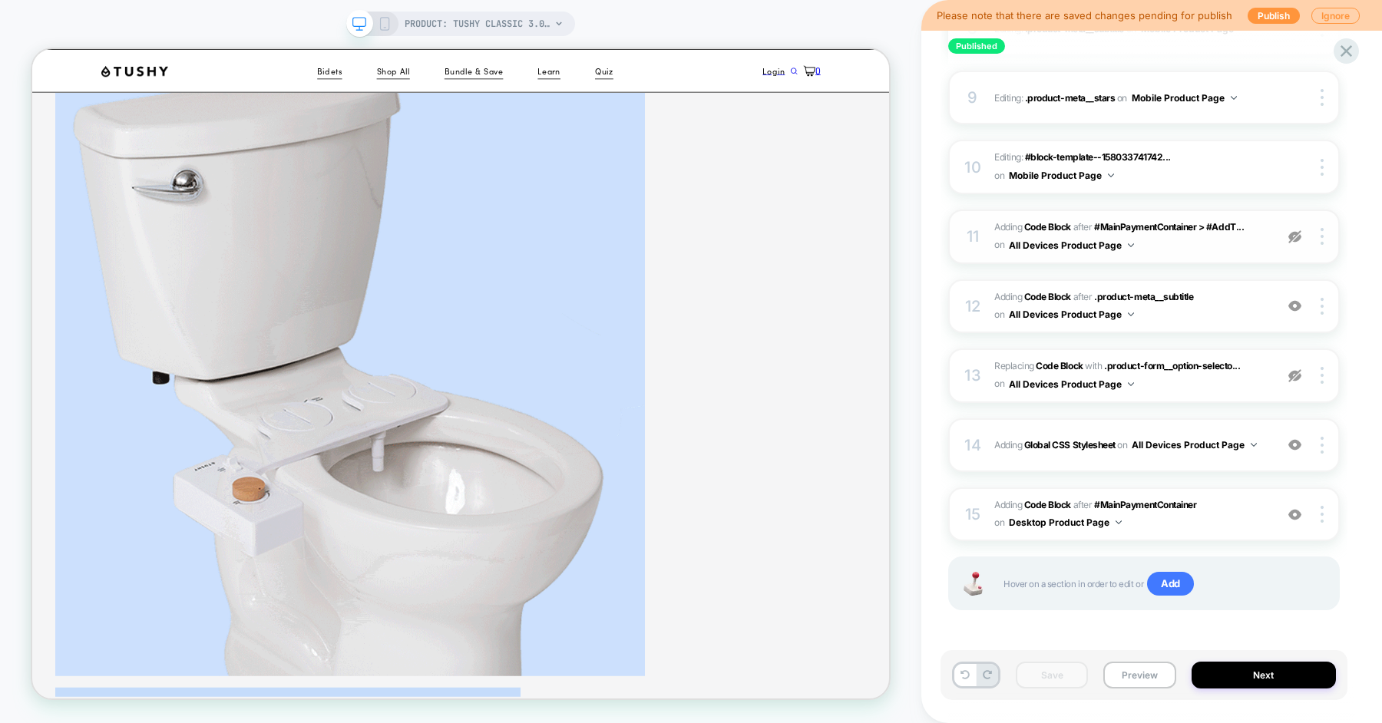
click at [1232, 241] on span "Adding Code Block AFTER #MainPaymentContainer > #AddT... #MainPaymentContainer …" at bounding box center [1130, 237] width 273 height 36
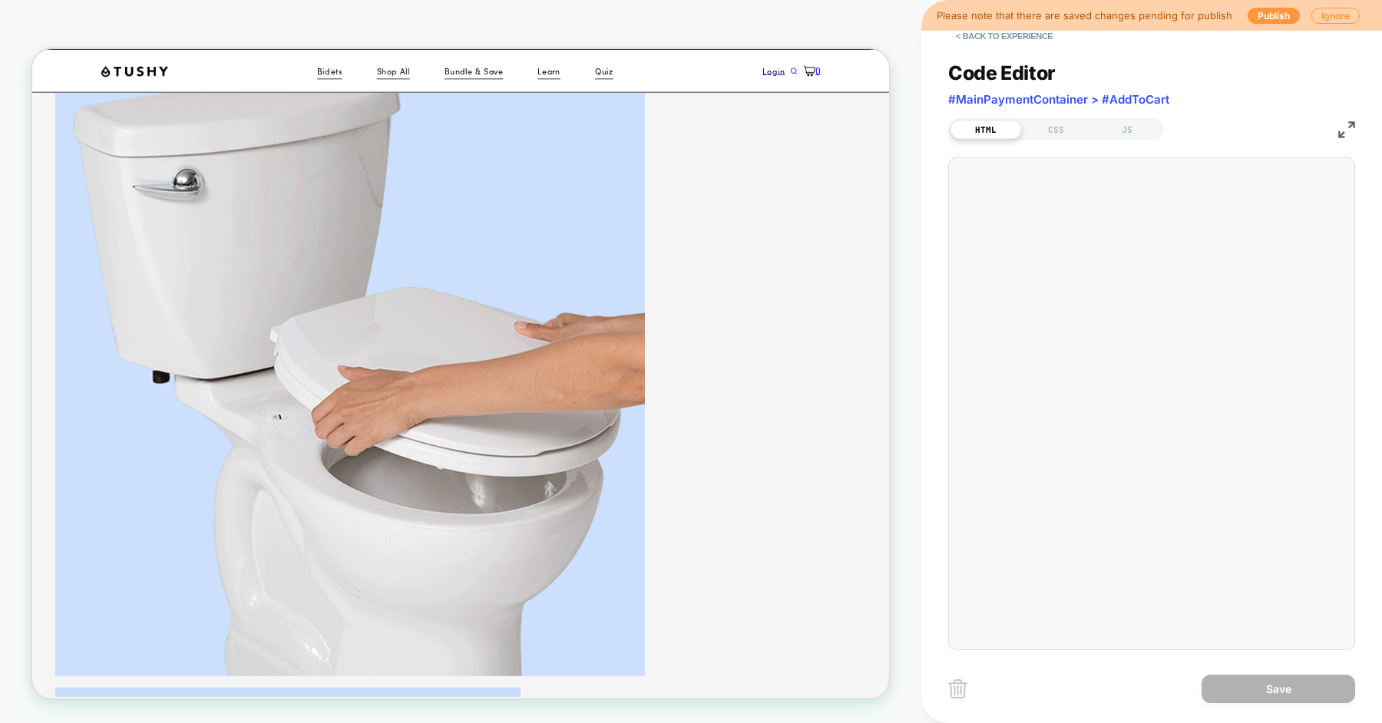
scroll to position [207, 0]
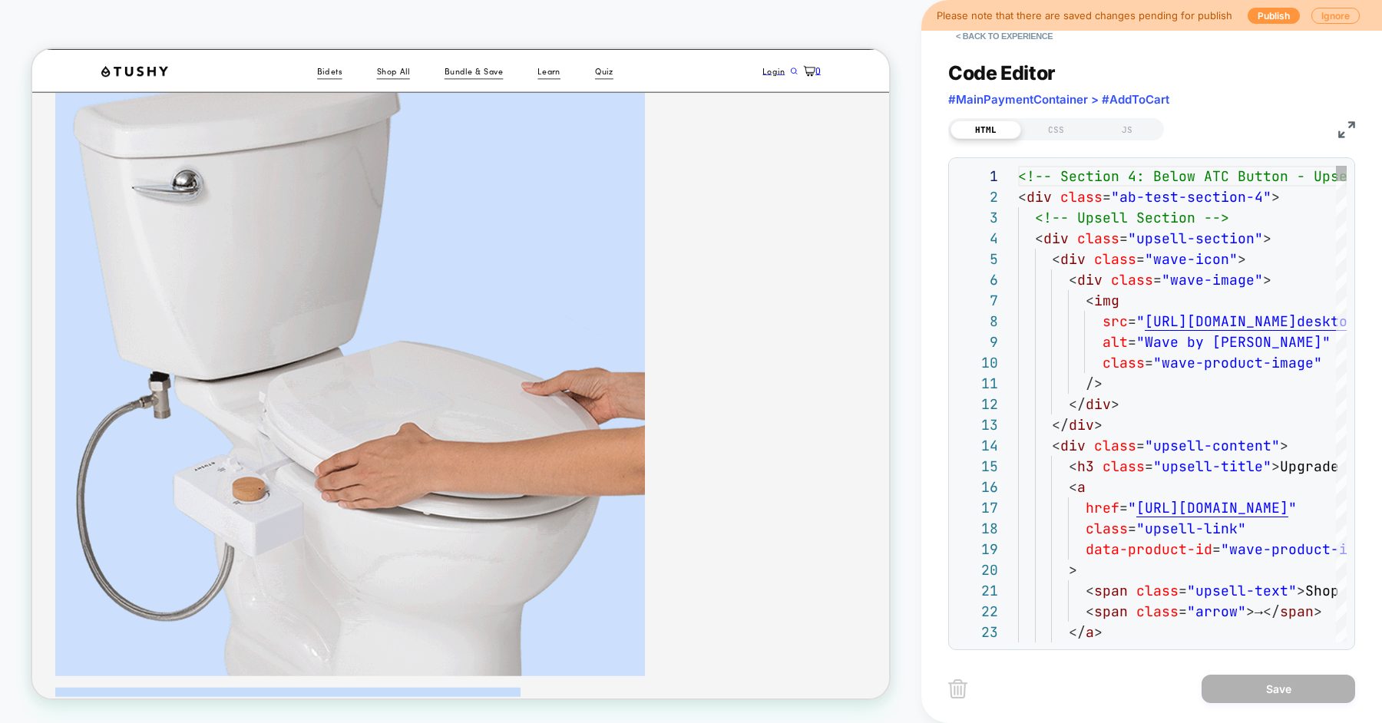
scroll to position [83, 91]
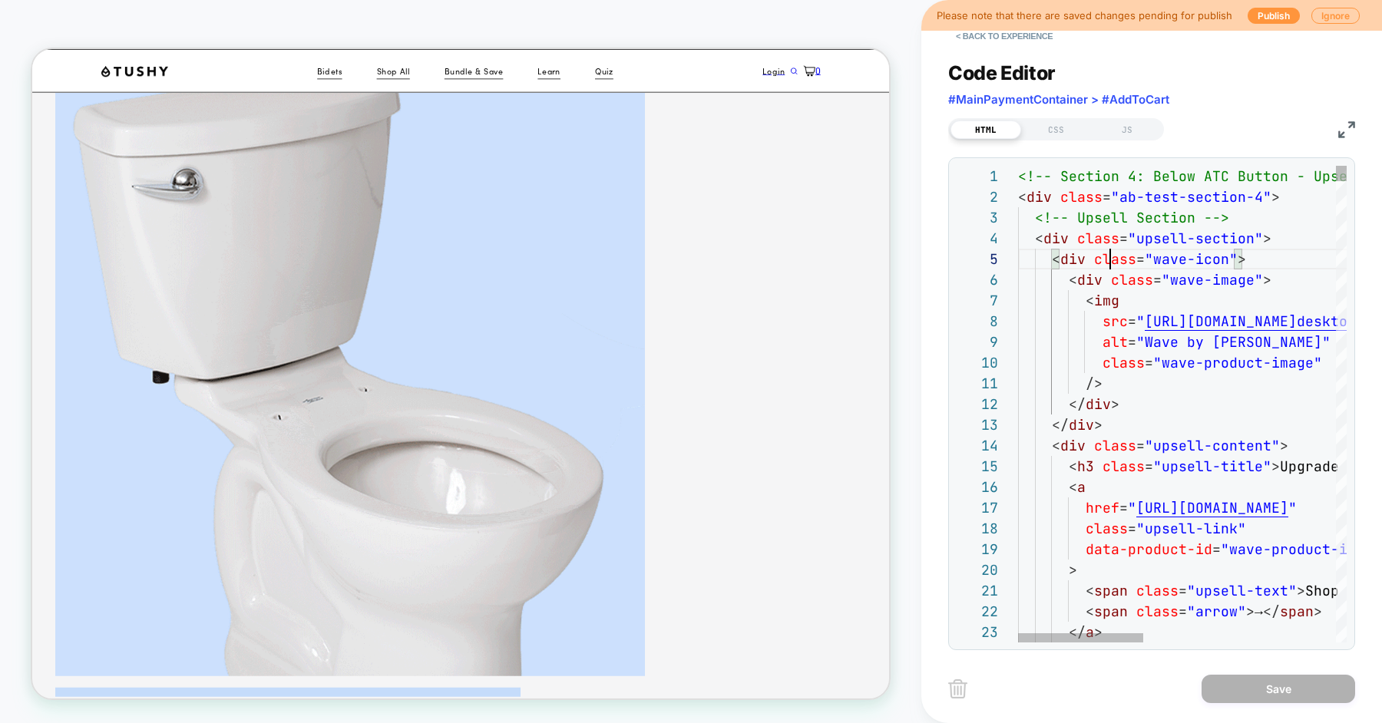
type textarea "**********"
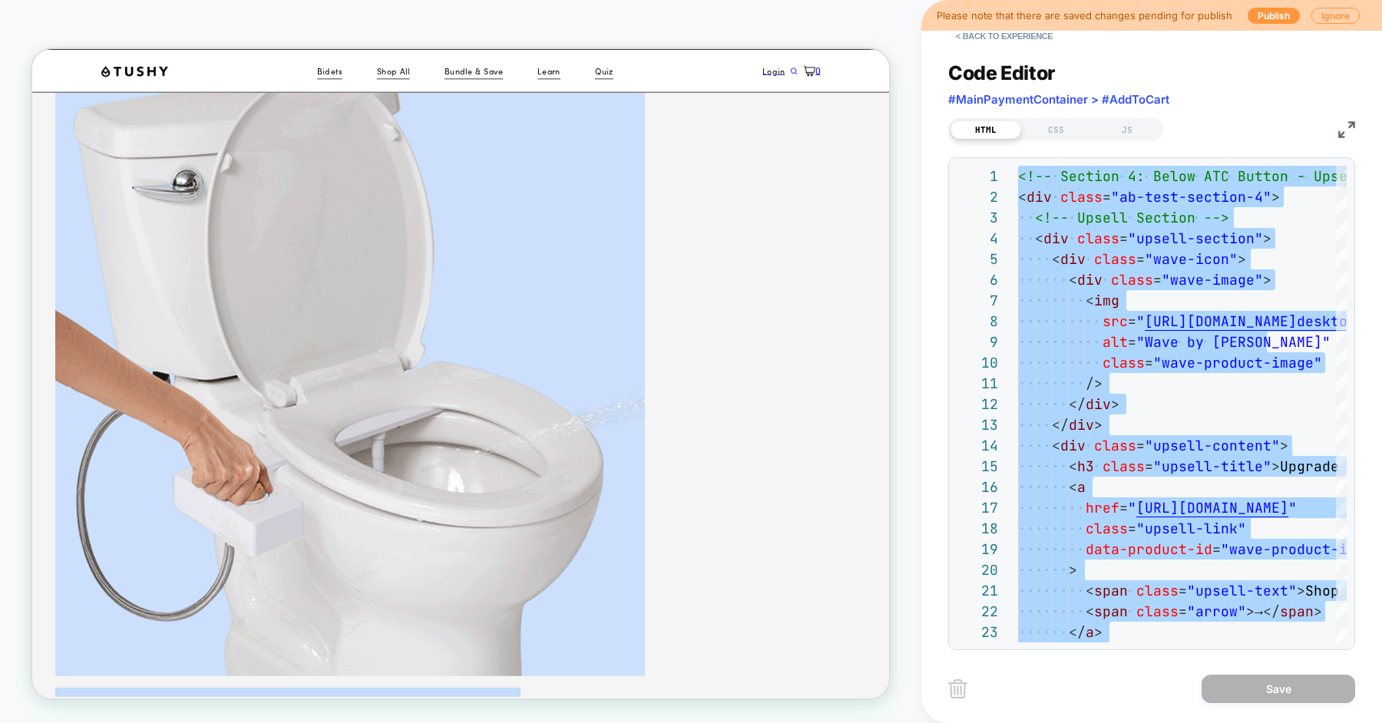
click at [1053, 118] on div "HTML CSS JS" at bounding box center [1056, 129] width 216 height 22
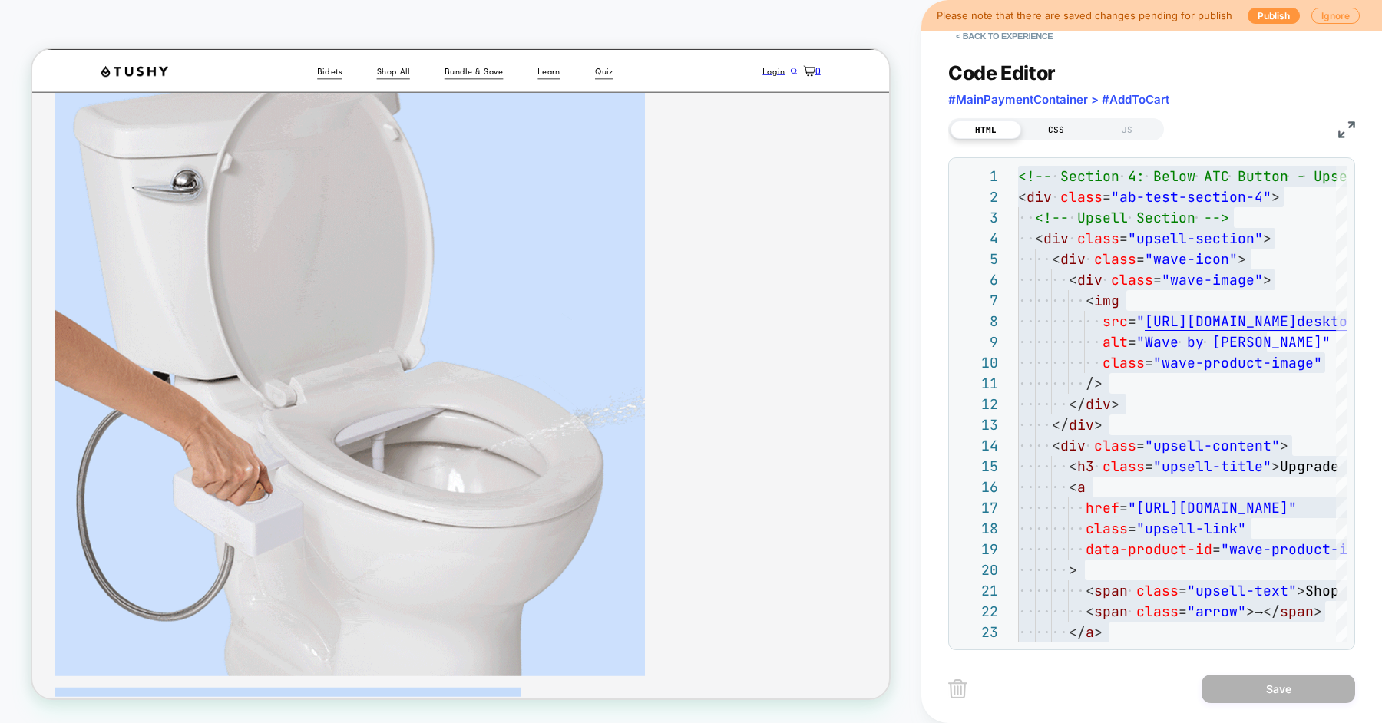
click at [1053, 125] on div "CSS" at bounding box center [1056, 130] width 71 height 18
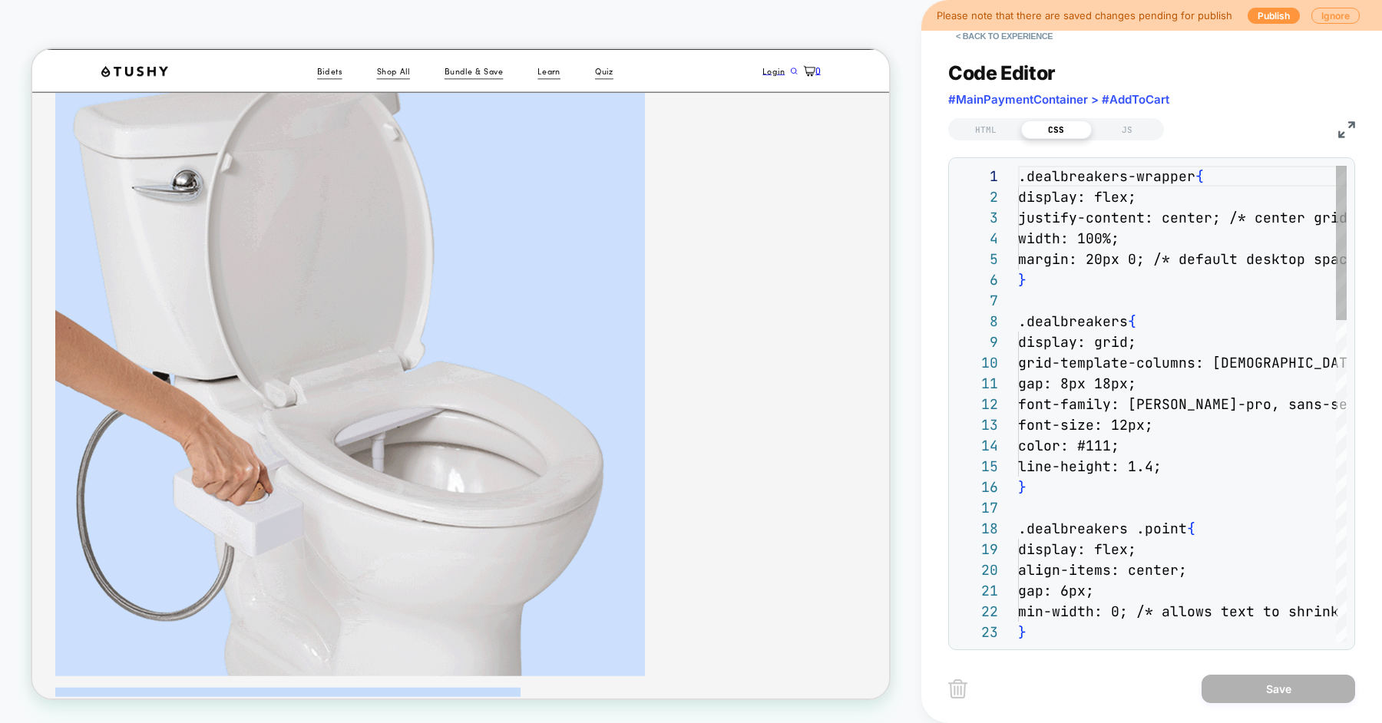
scroll to position [207, 0]
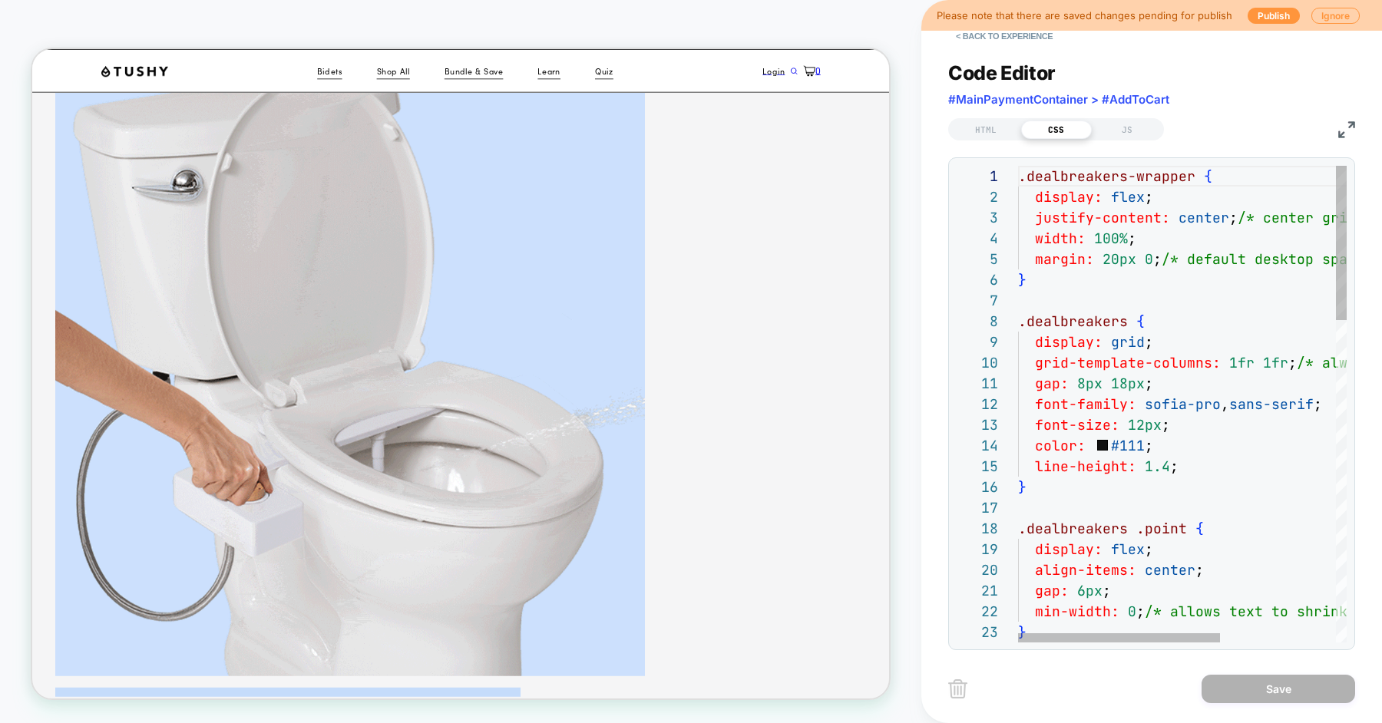
scroll to position [104, 8]
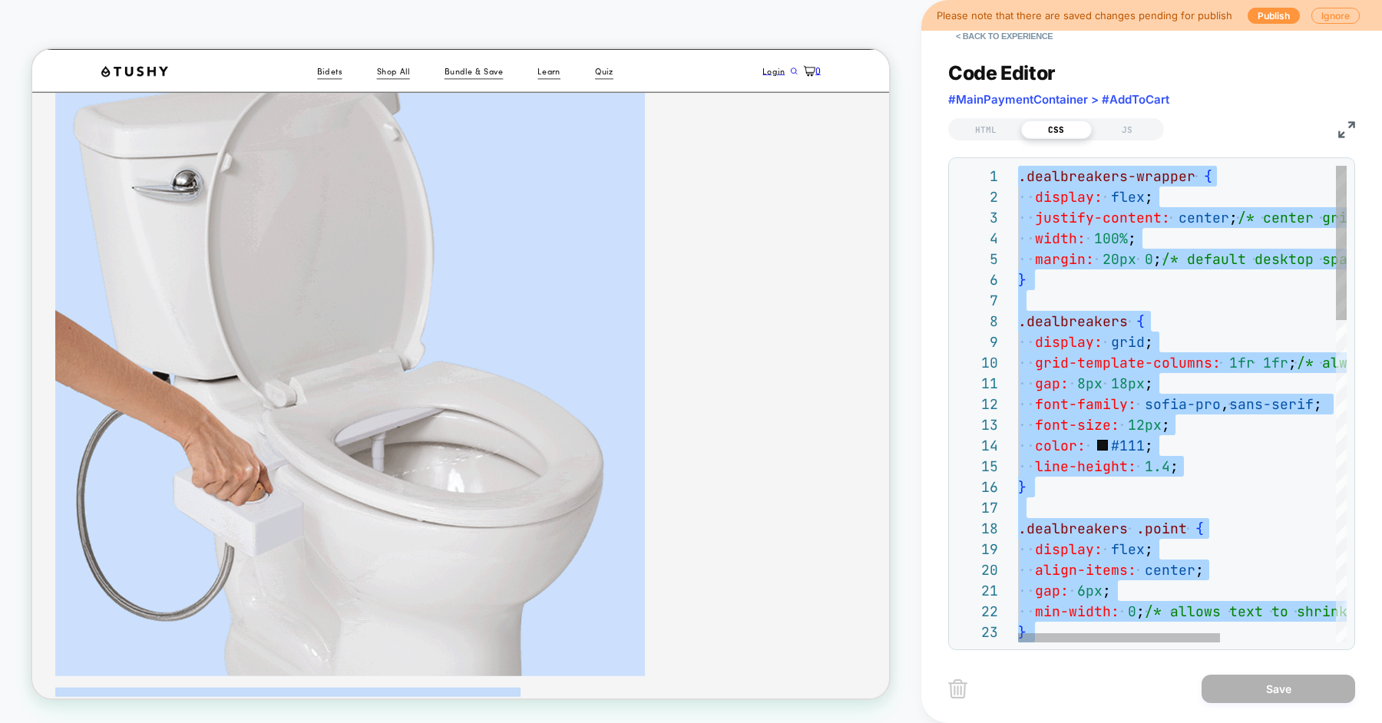
type textarea "**********"
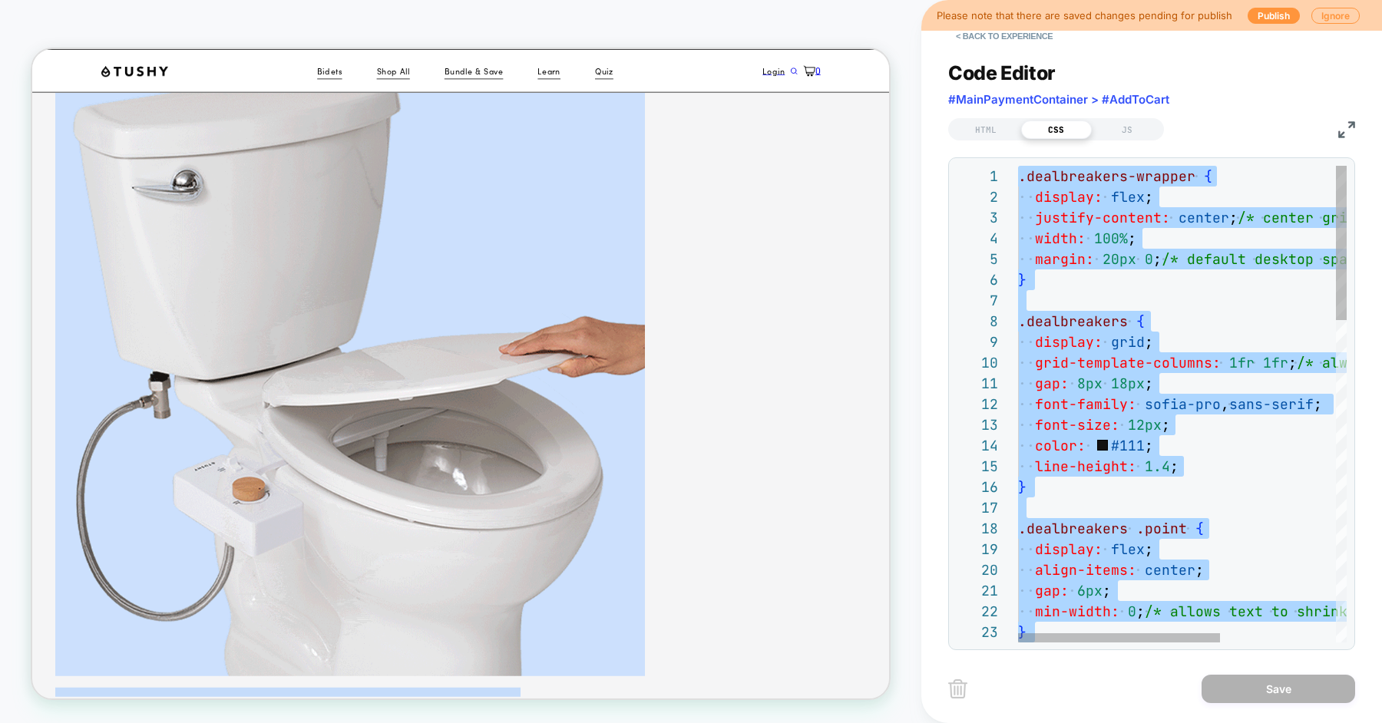
scroll to position [166, 0]
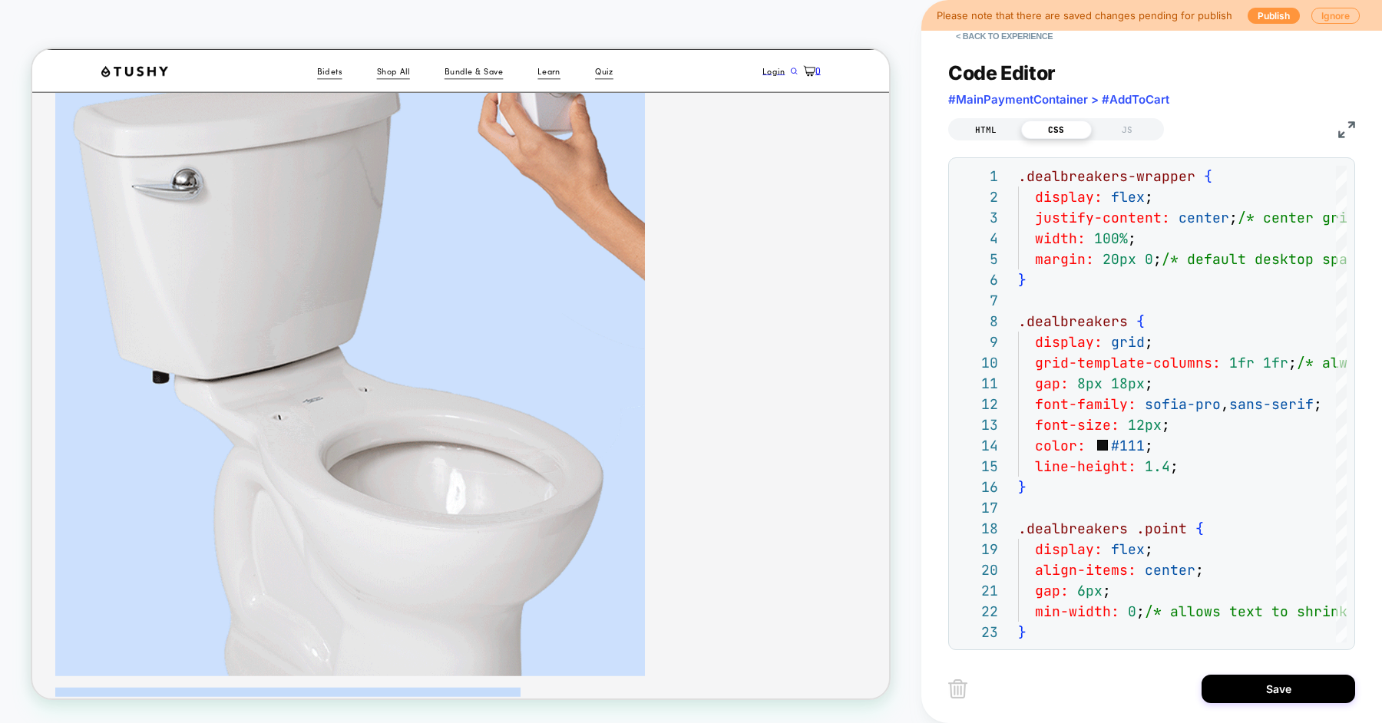
click at [975, 131] on div "HTML" at bounding box center [986, 130] width 71 height 18
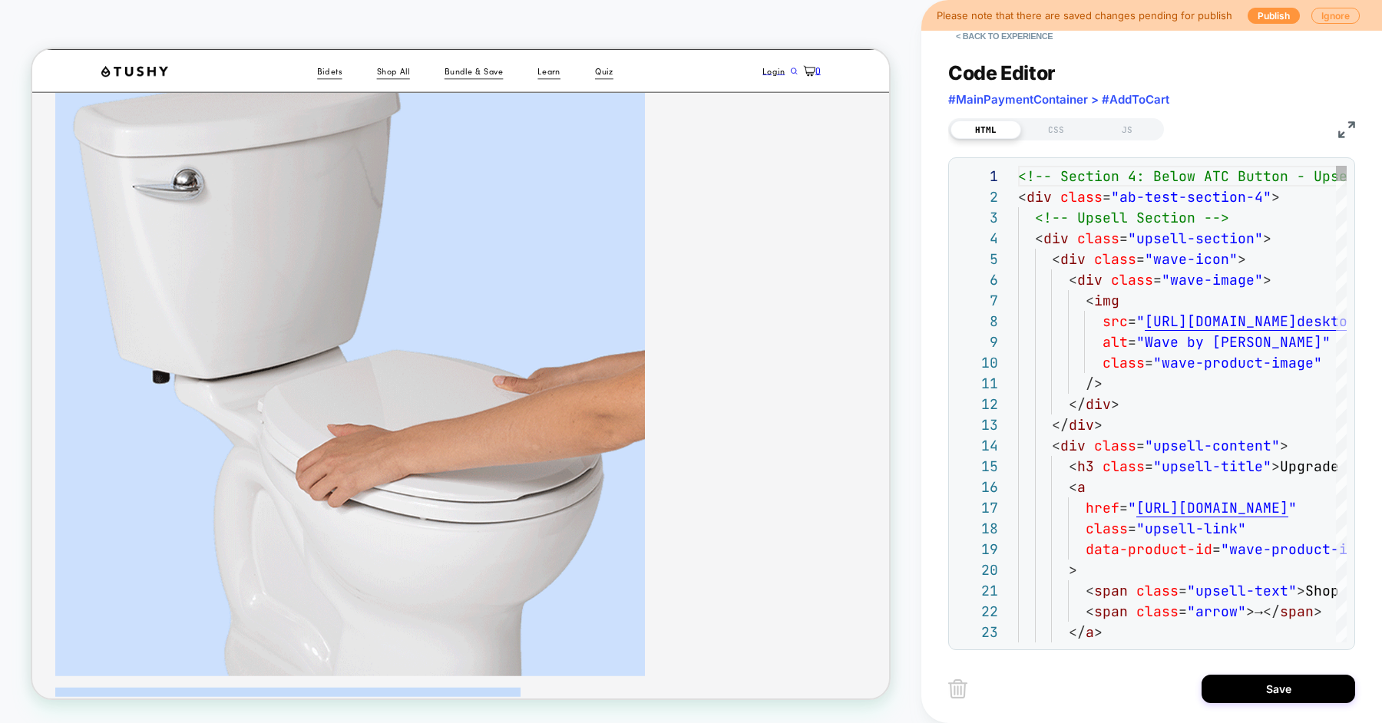
scroll to position [207, 0]
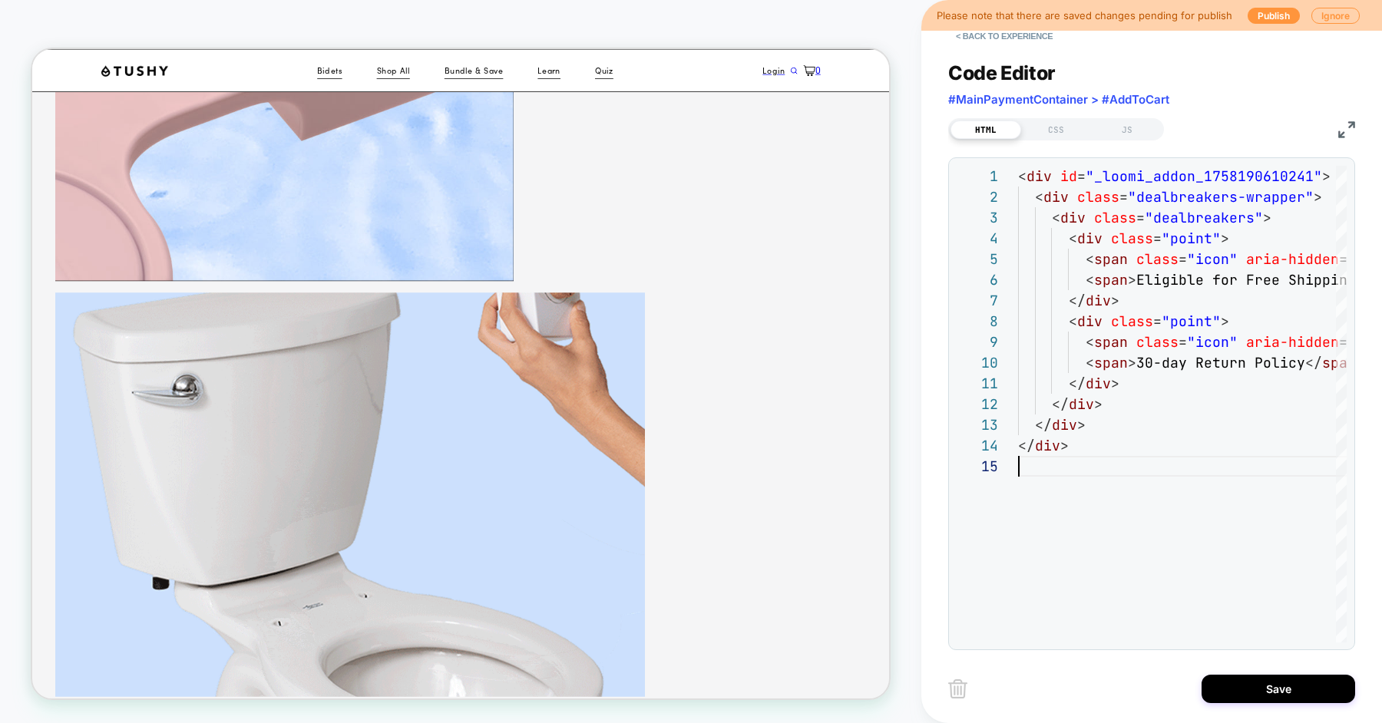
scroll to position [1978, 0]
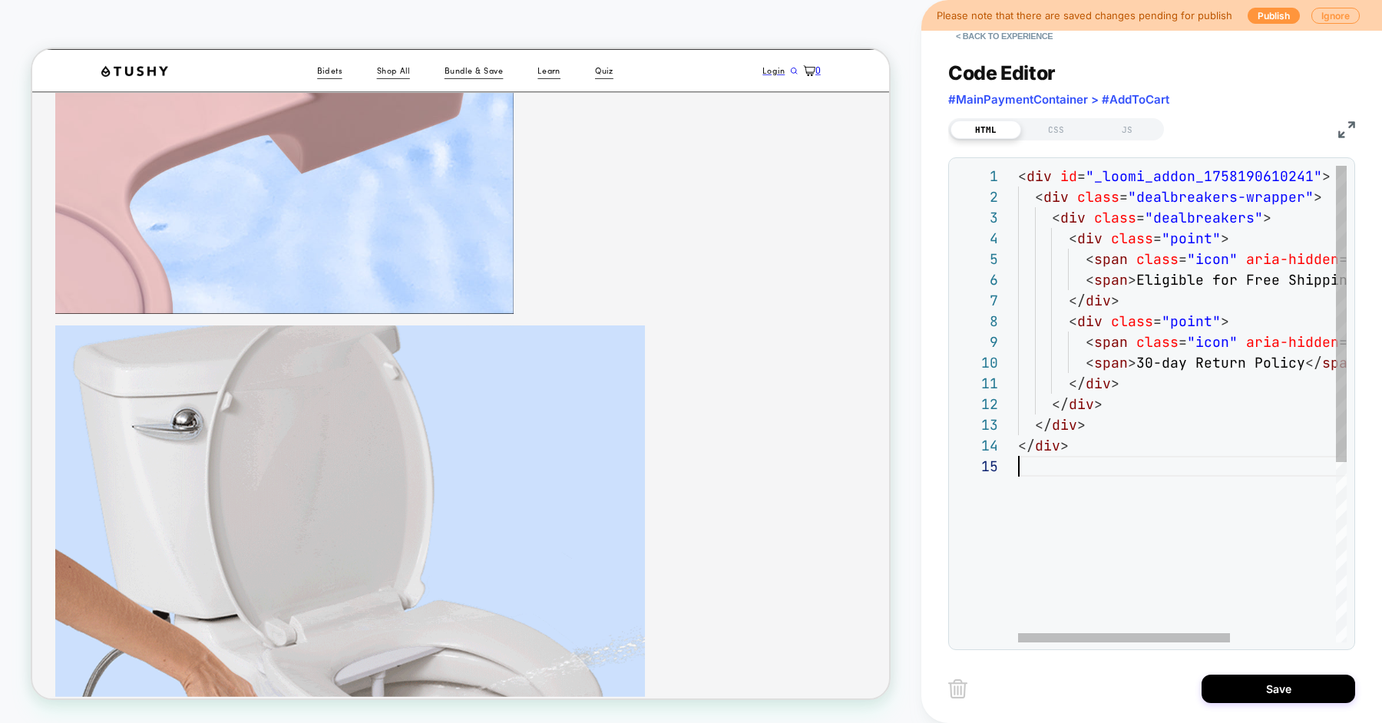
click at [1092, 175] on div "< div id = "_loomi_addon_1758190610241" > < div class = "dealbreakers-wrapper" …" at bounding box center [1263, 549] width 491 height 767
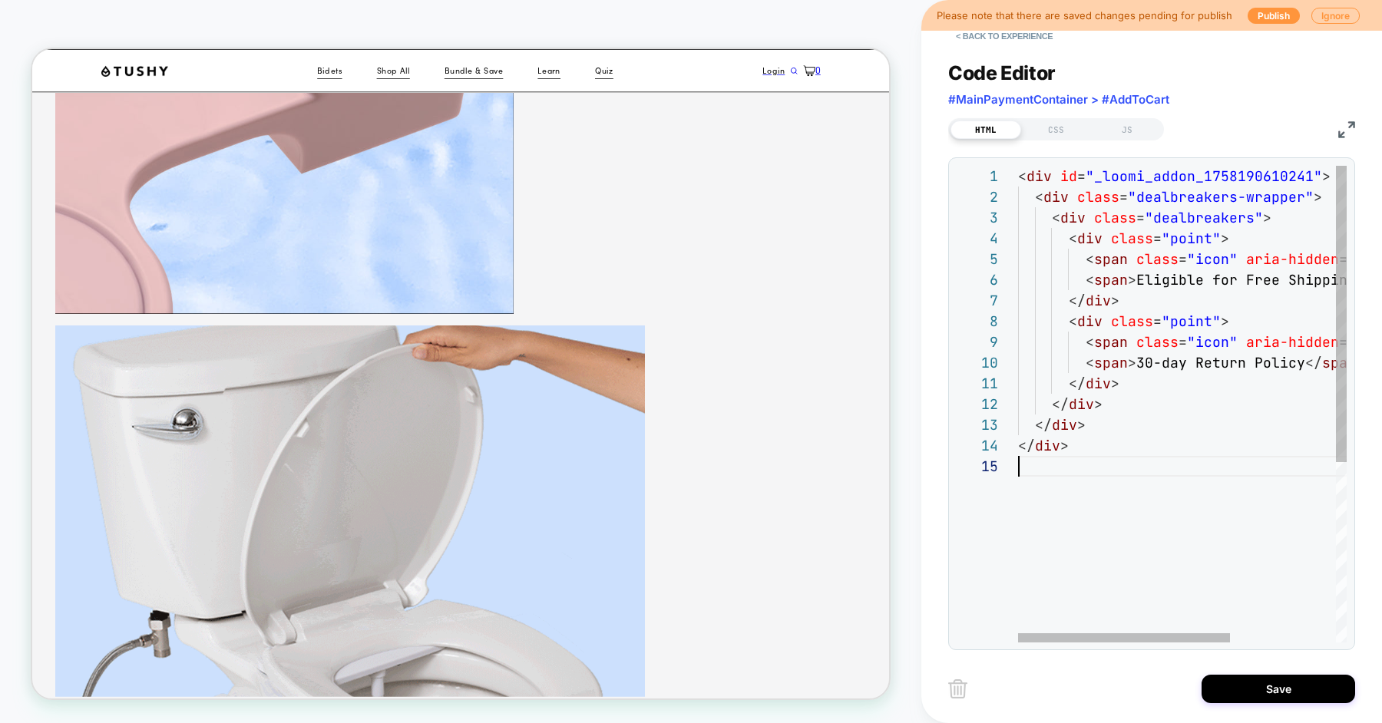
type textarea "**********"
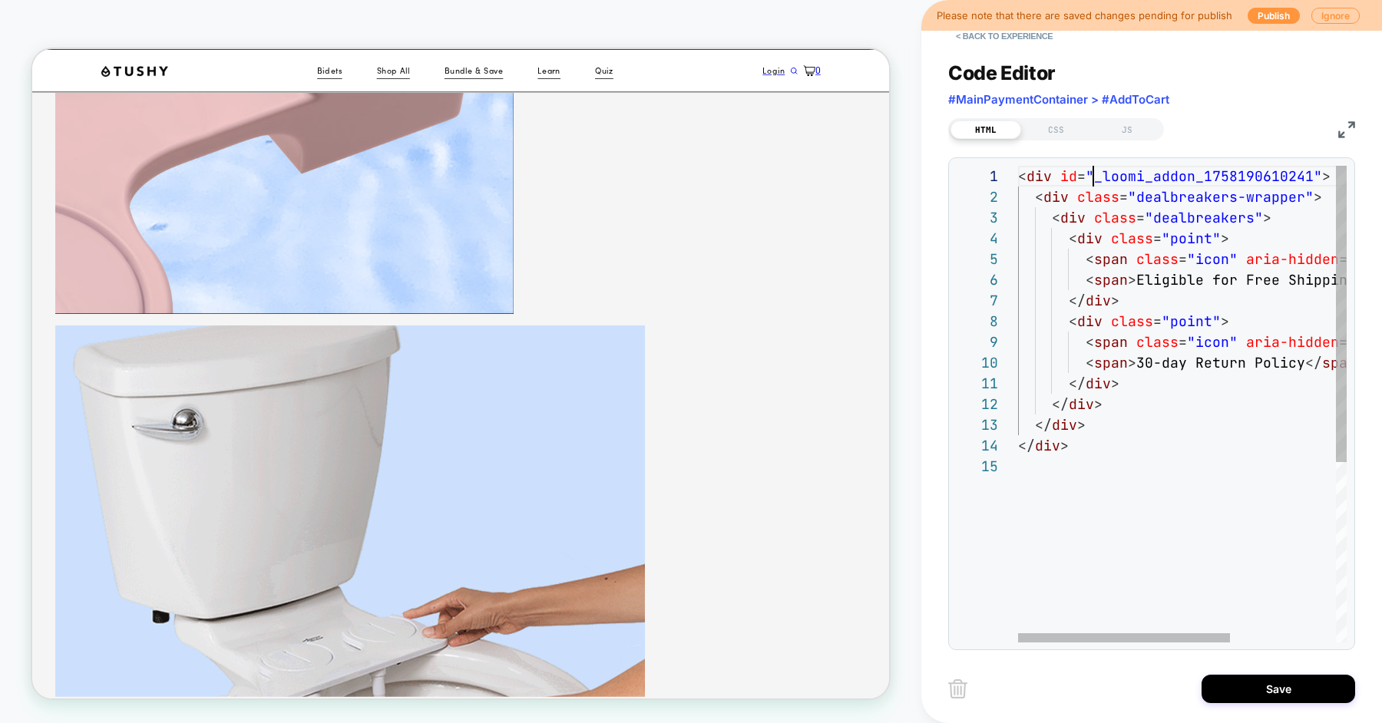
scroll to position [0, 74]
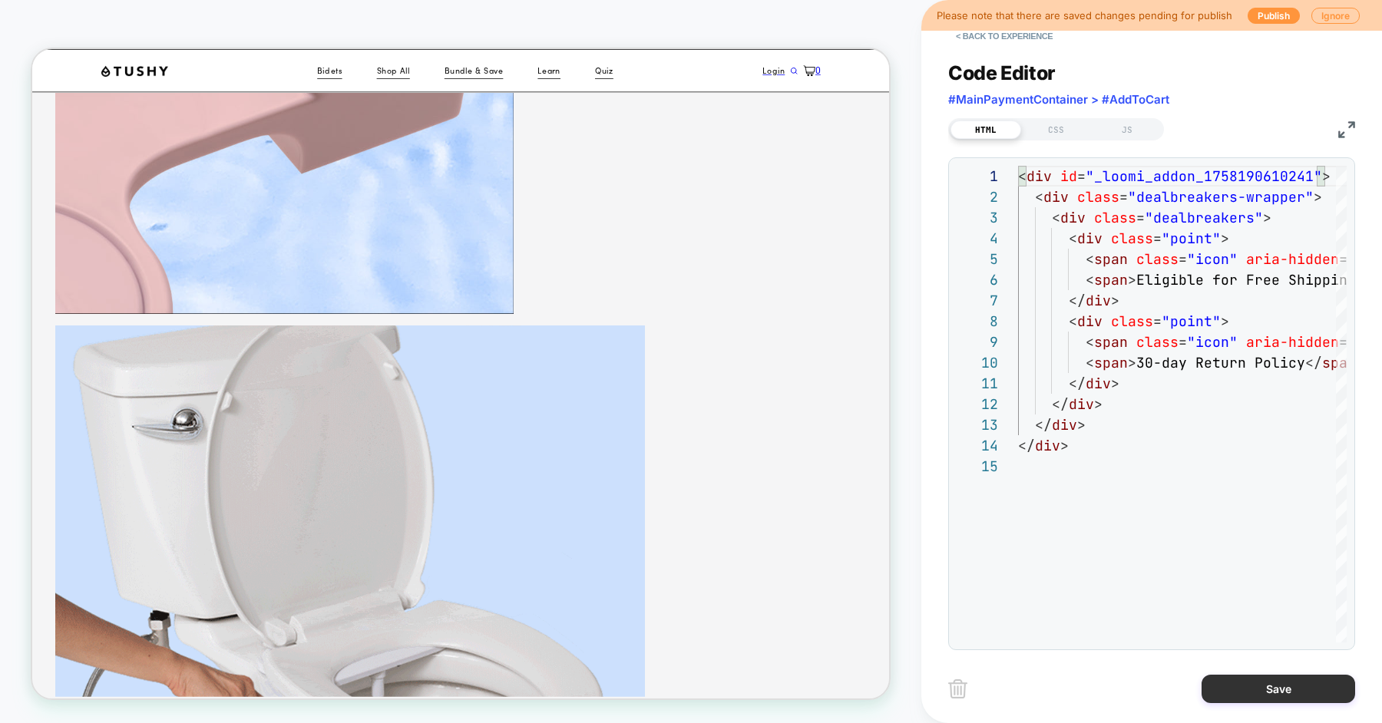
click at [1231, 678] on button "Save" at bounding box center [1279, 689] width 154 height 28
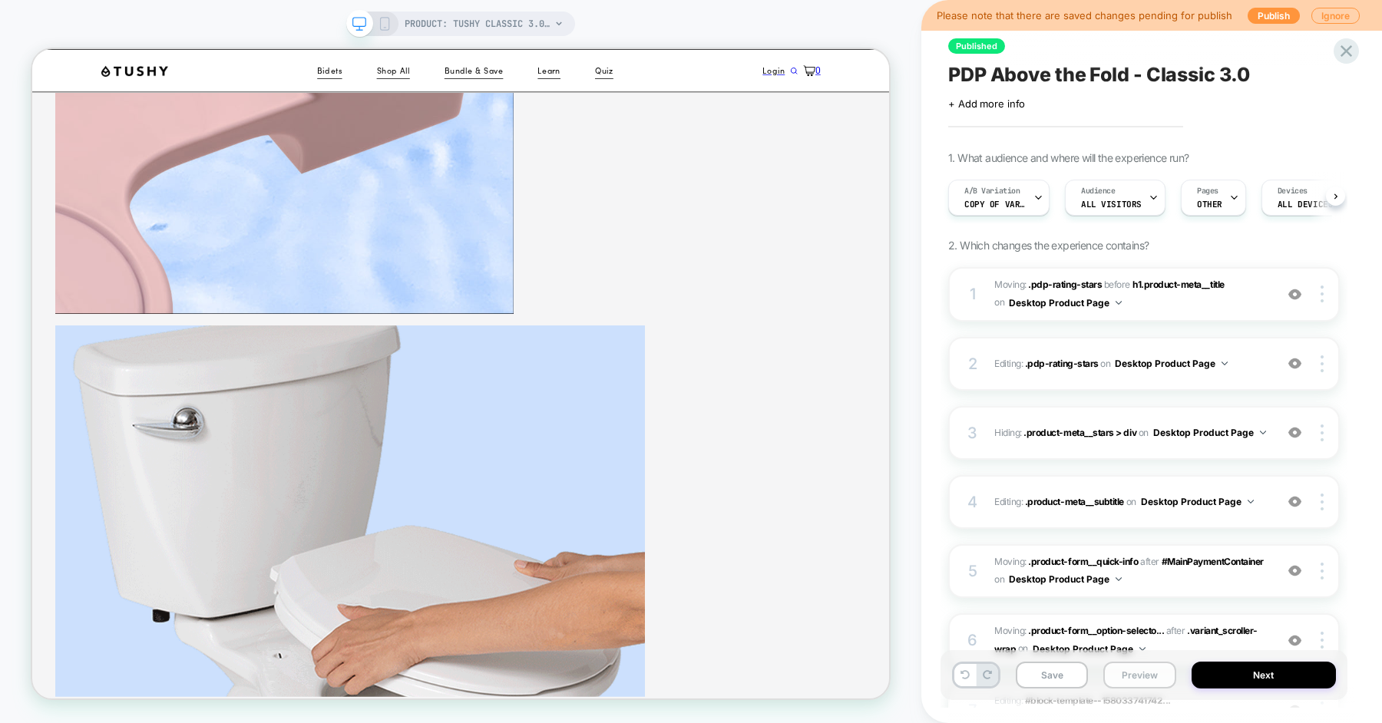
click at [1139, 687] on button "Preview" at bounding box center [1139, 675] width 72 height 27
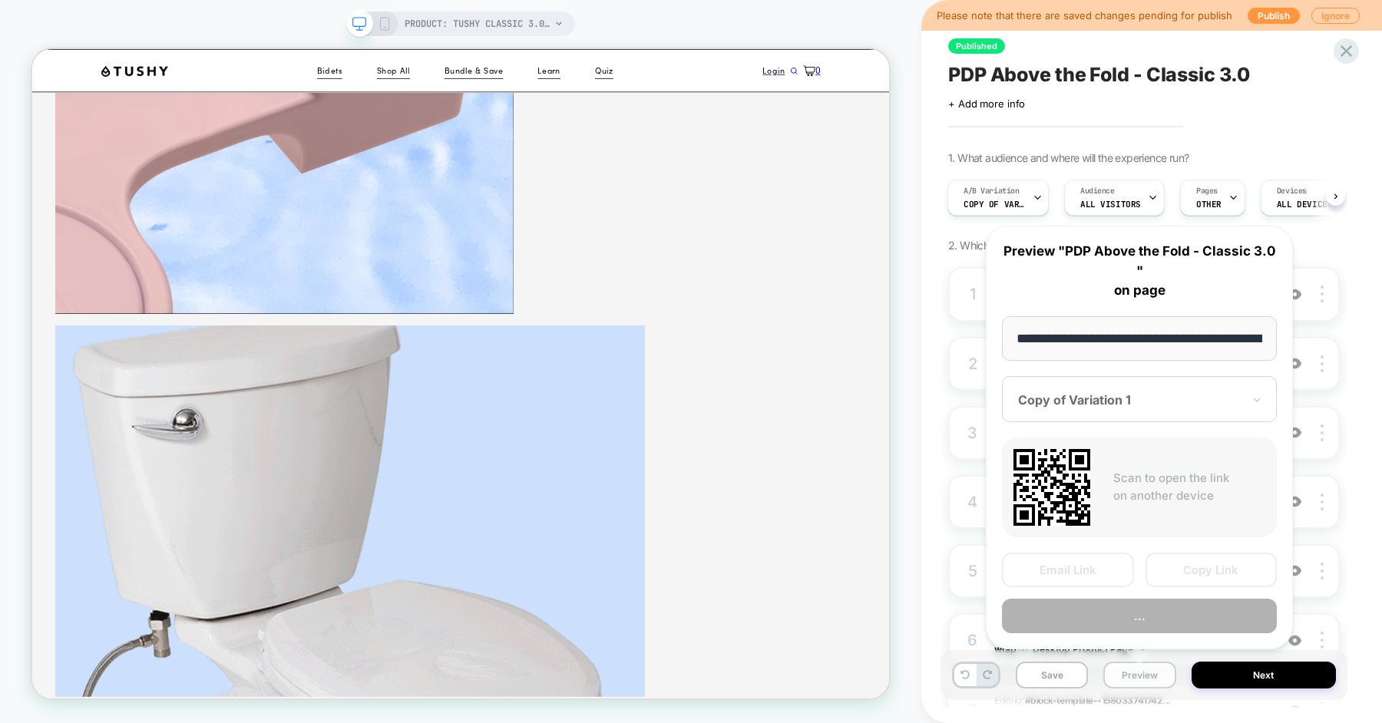
scroll to position [0, 216]
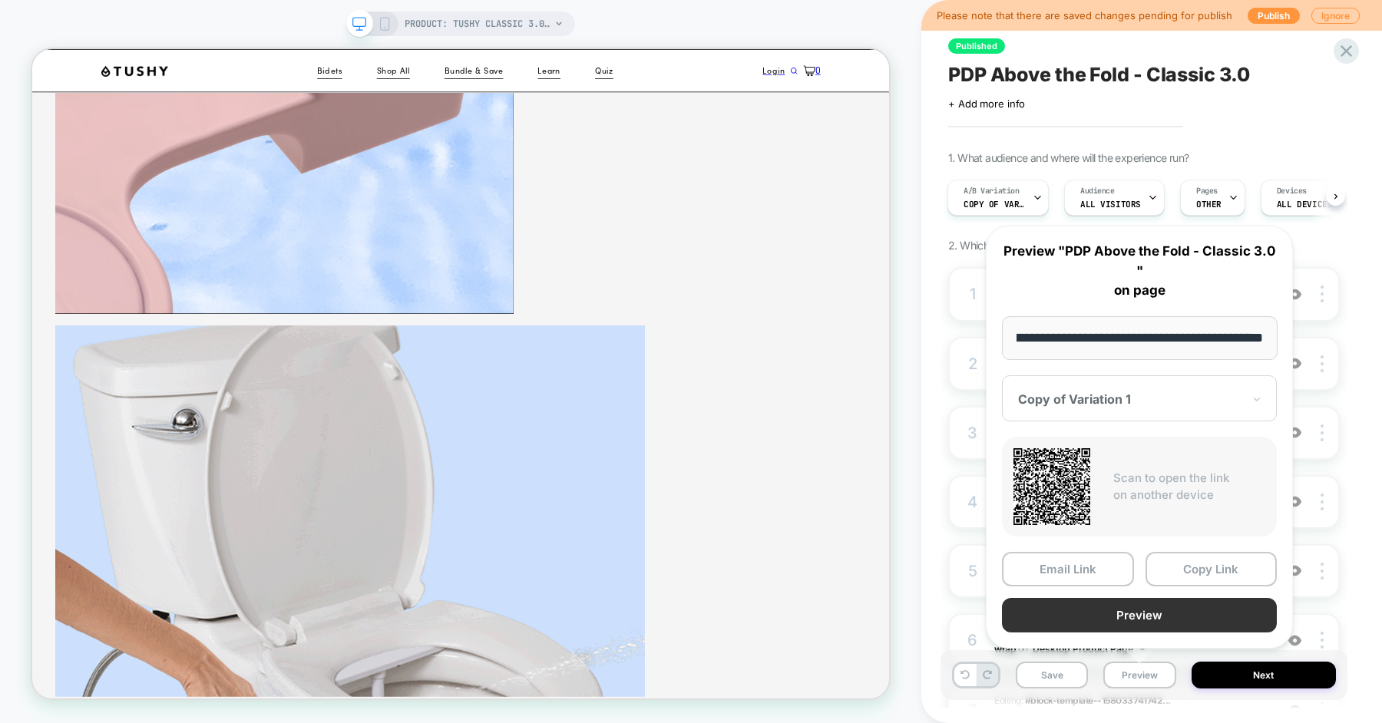
click at [1164, 611] on button "Preview" at bounding box center [1139, 615] width 275 height 35
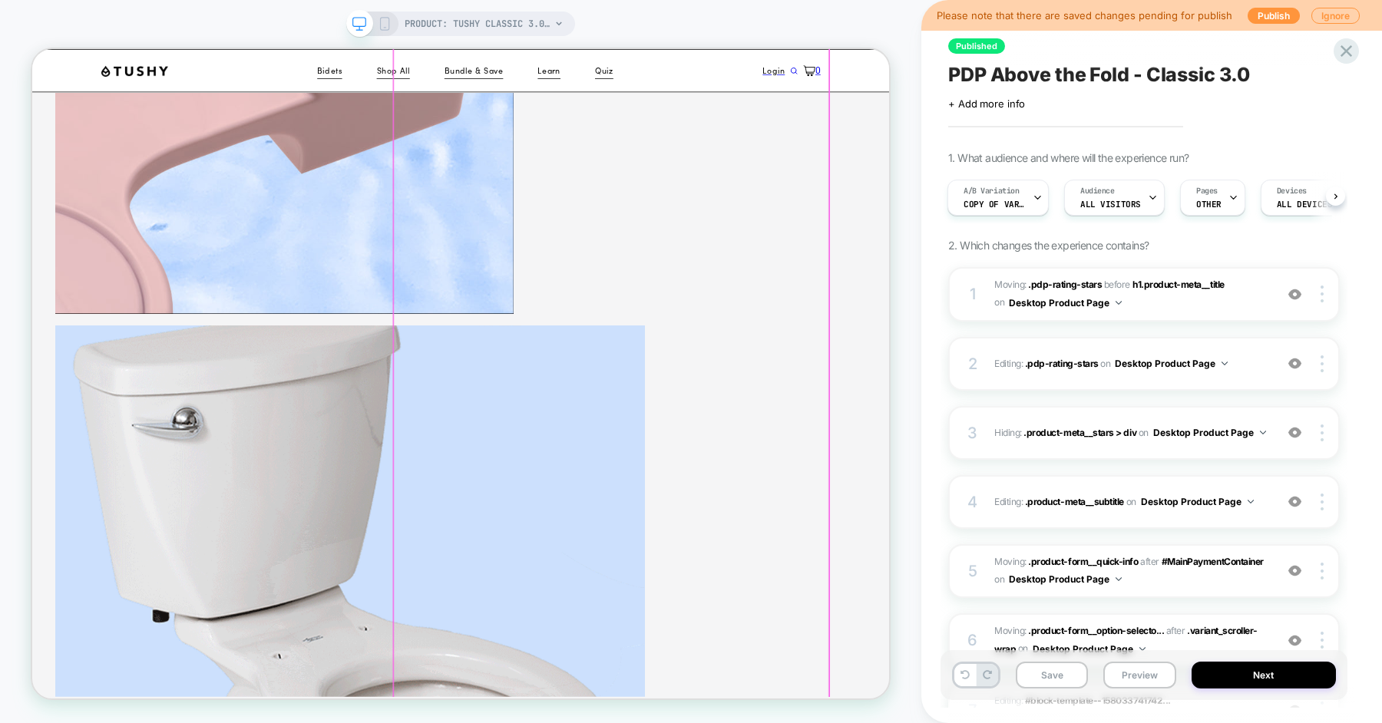
click at [1041, 667] on button "Save" at bounding box center [1052, 675] width 72 height 27
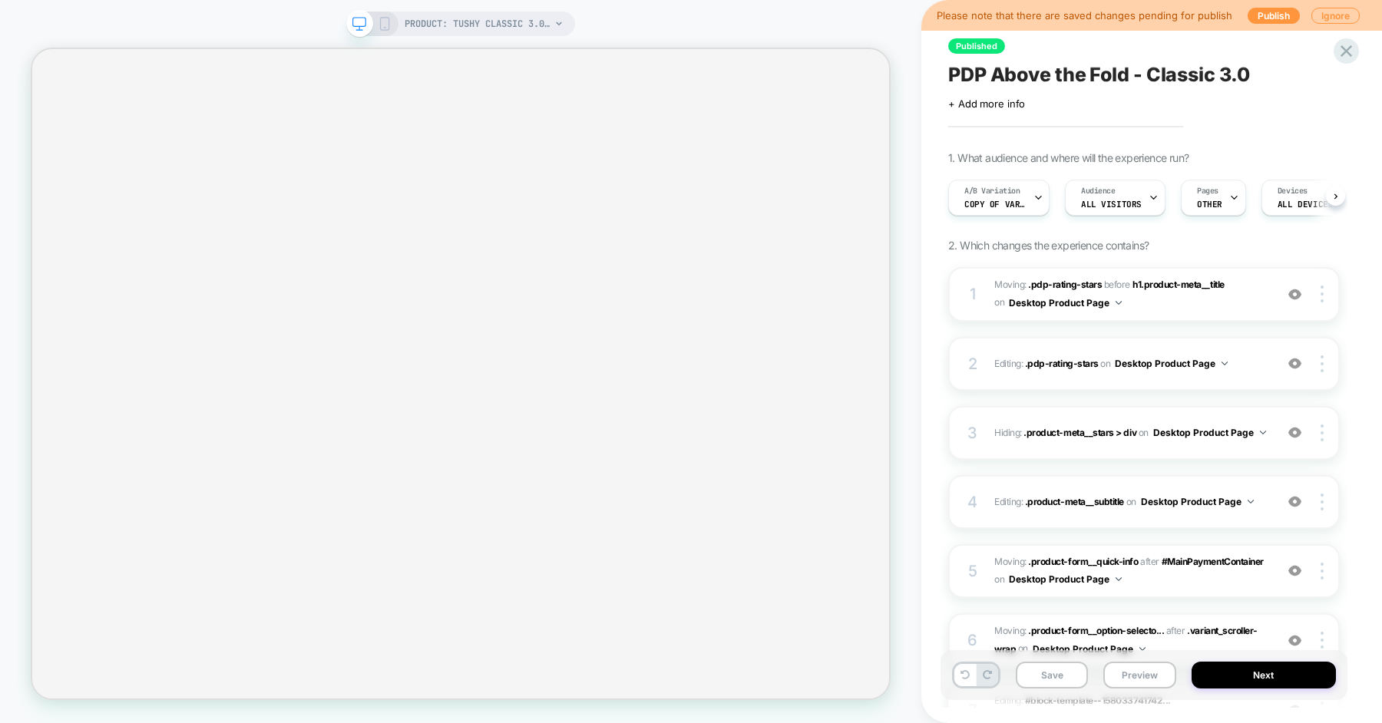
scroll to position [0, 1]
click at [934, 310] on div "Published PDP Above the Fold - Classic 3.0 Click to edit experience details + A…" at bounding box center [1151, 361] width 461 height 723
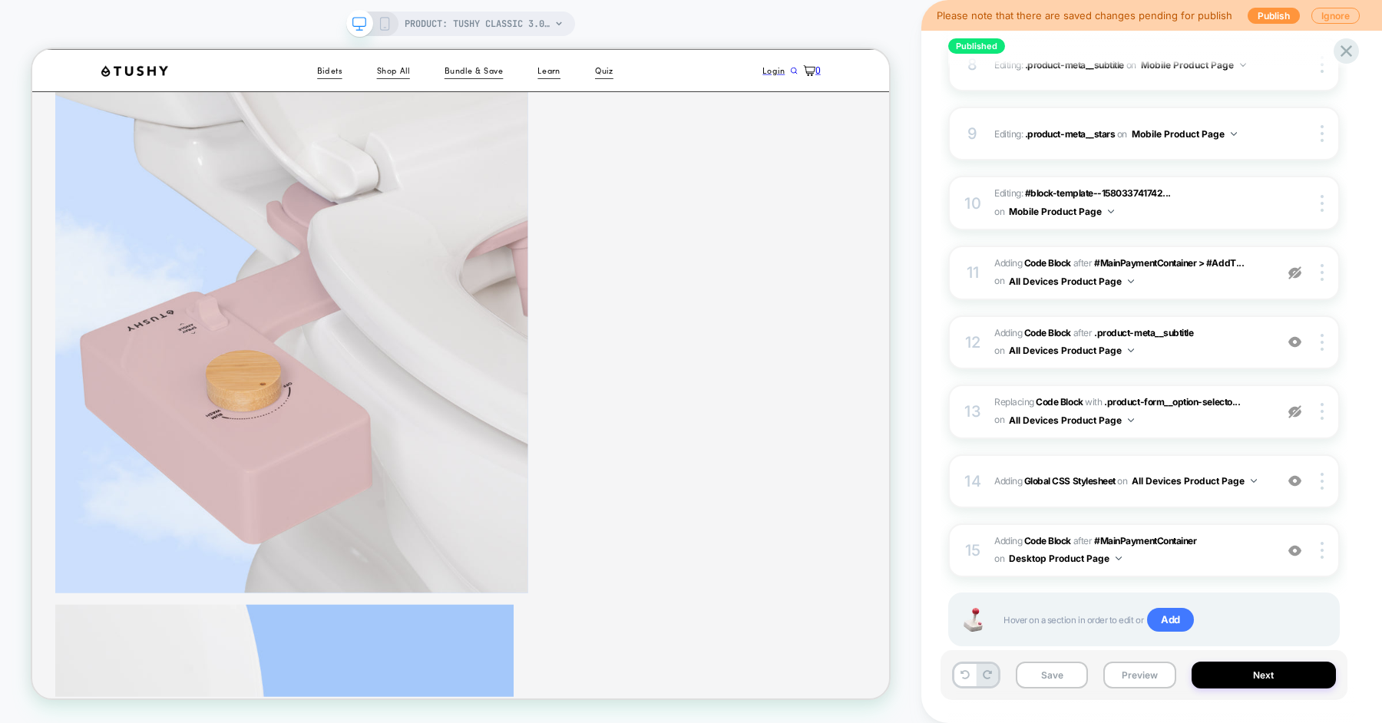
scroll to position [751, 0]
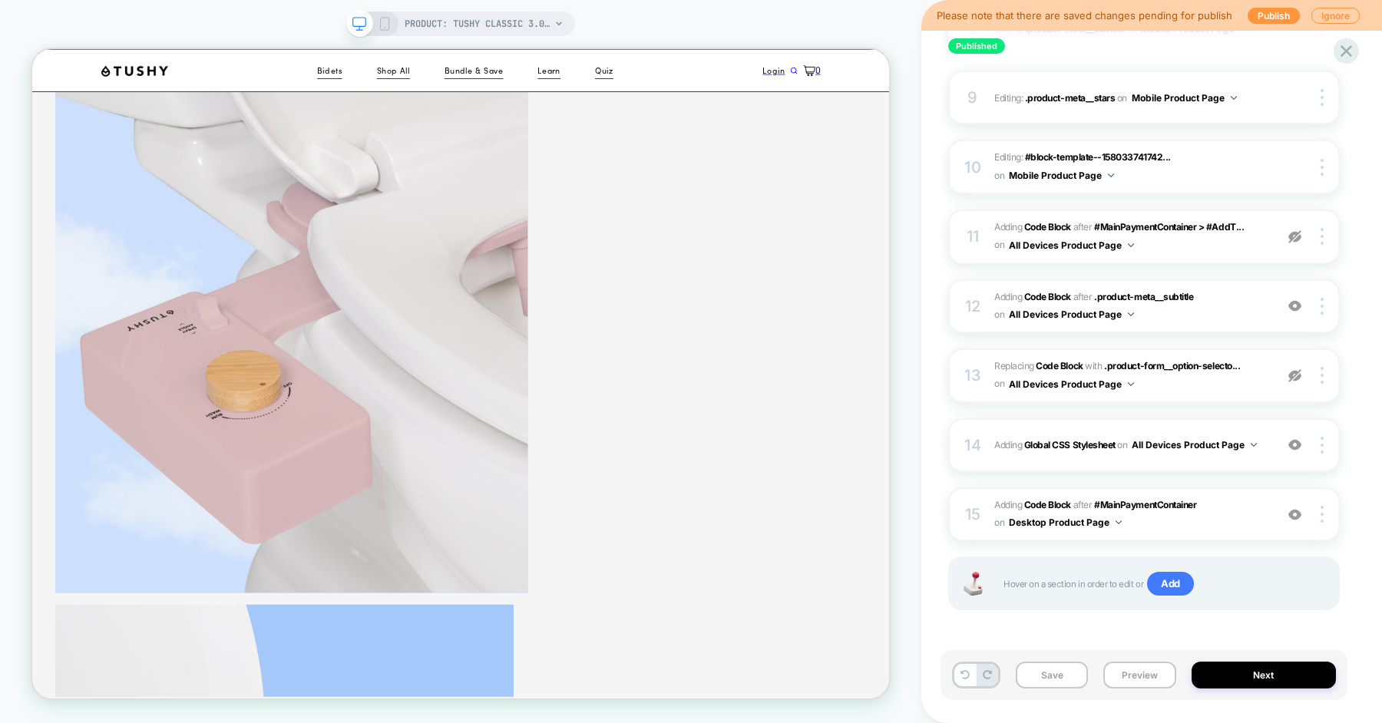
click at [1072, 361] on b "Code Block" at bounding box center [1059, 366] width 47 height 12
click at [1298, 237] on img at bounding box center [1294, 236] width 13 height 13
click at [1201, 240] on span "Adding Code Block AFTER #MainPaymentContainer > #AddT... #MainPaymentContainer …" at bounding box center [1130, 237] width 273 height 36
click at [1222, 308] on span "Adding Code Block AFTER .product-meta__subtitle .product-meta__subtitle on All …" at bounding box center [1130, 307] width 273 height 36
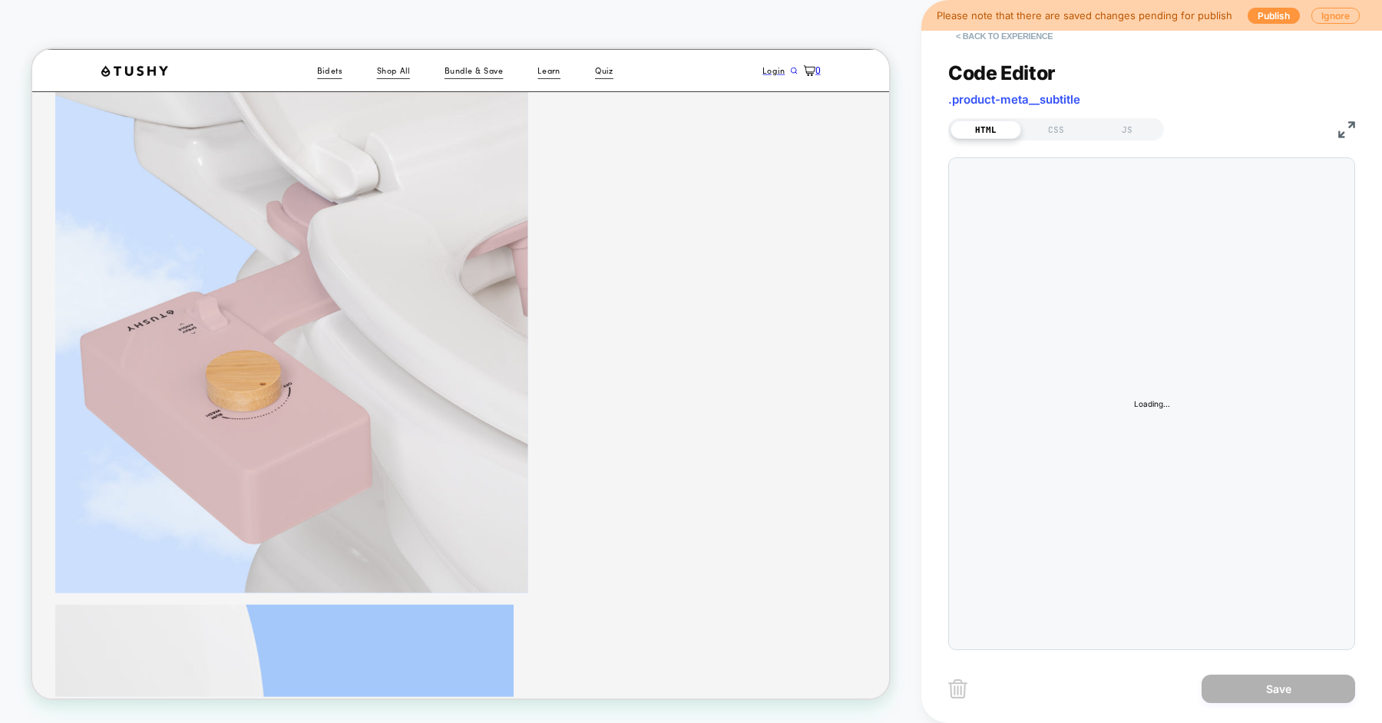
click at [1034, 38] on button "< Back to experience" at bounding box center [1004, 36] width 112 height 25
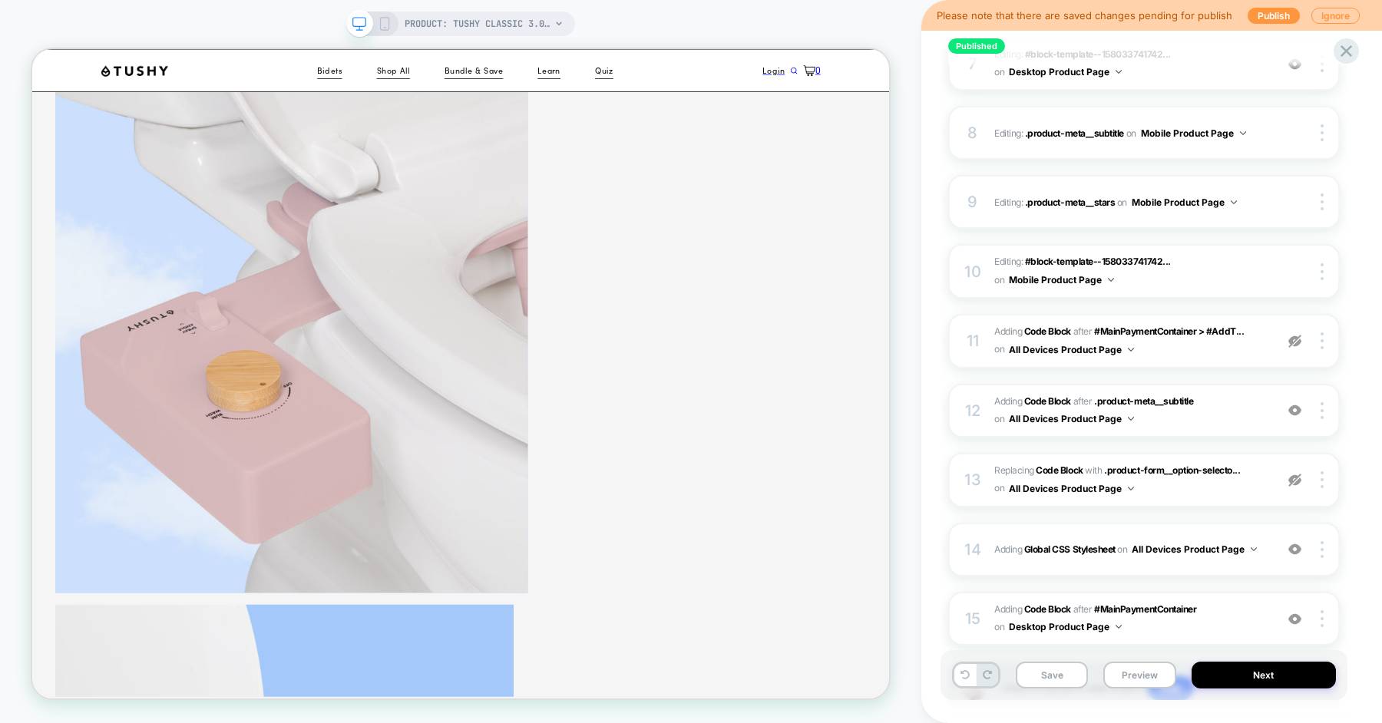
scroll to position [660, 0]
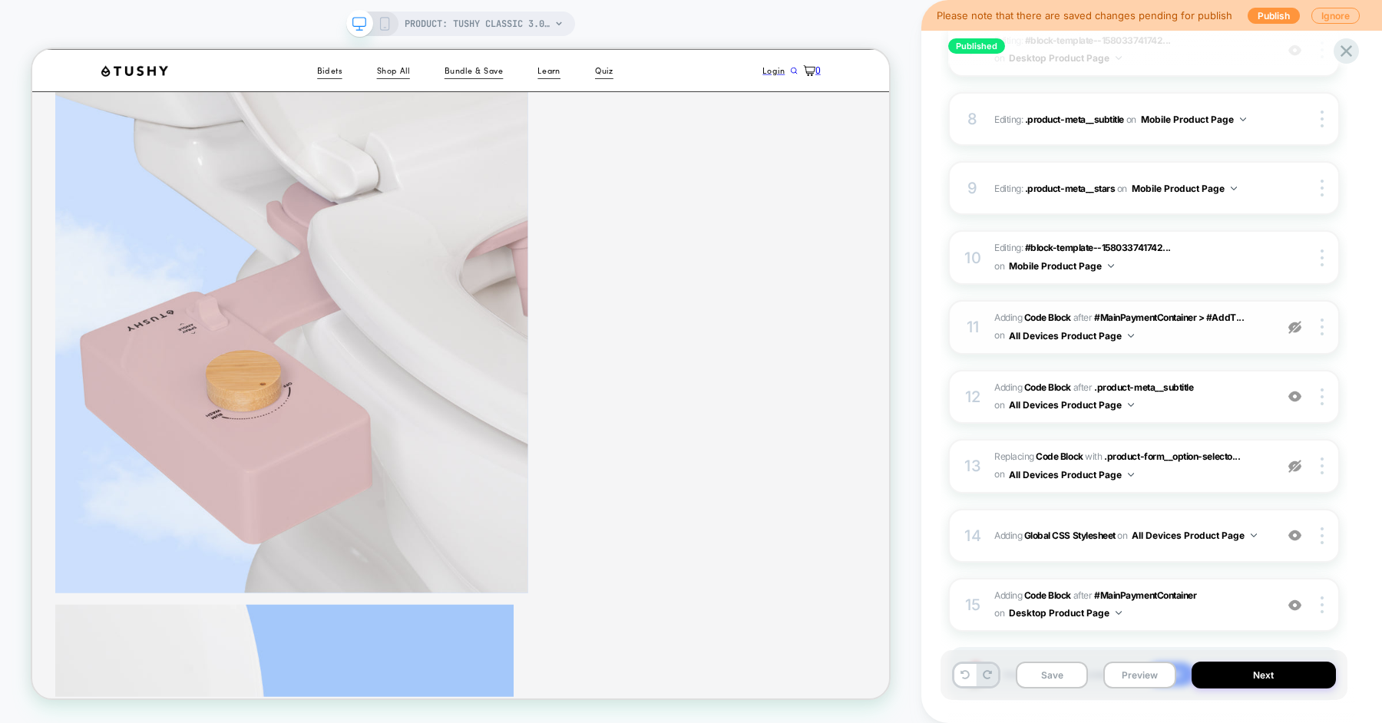
click at [1183, 332] on span "Adding Code Block AFTER #MainPaymentContainer > #AddT... #MainPaymentContainer …" at bounding box center [1130, 327] width 273 height 36
click at [1296, 327] on img at bounding box center [1294, 327] width 13 height 13
click at [1182, 336] on span "Adding Code Block AFTER #MainPaymentContainer > #AddT... #MainPaymentContainer …" at bounding box center [1130, 327] width 273 height 36
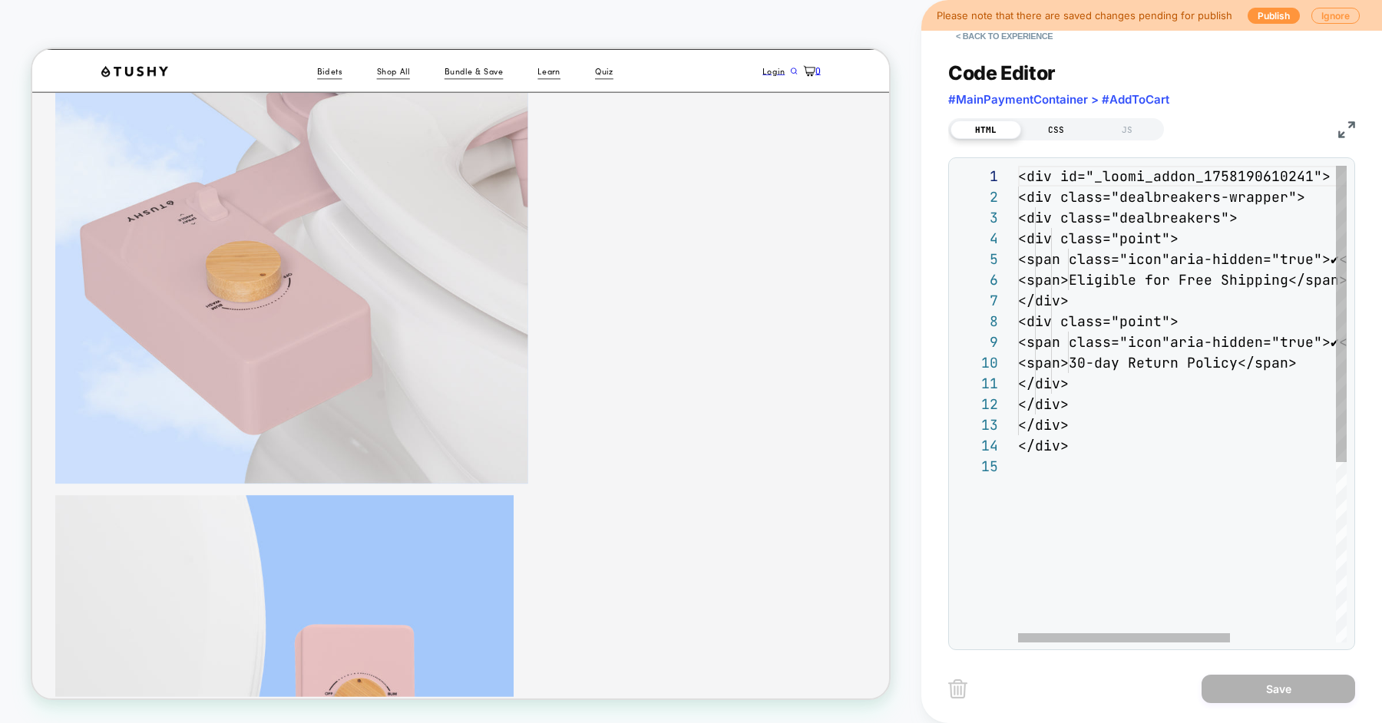
scroll to position [207, 0]
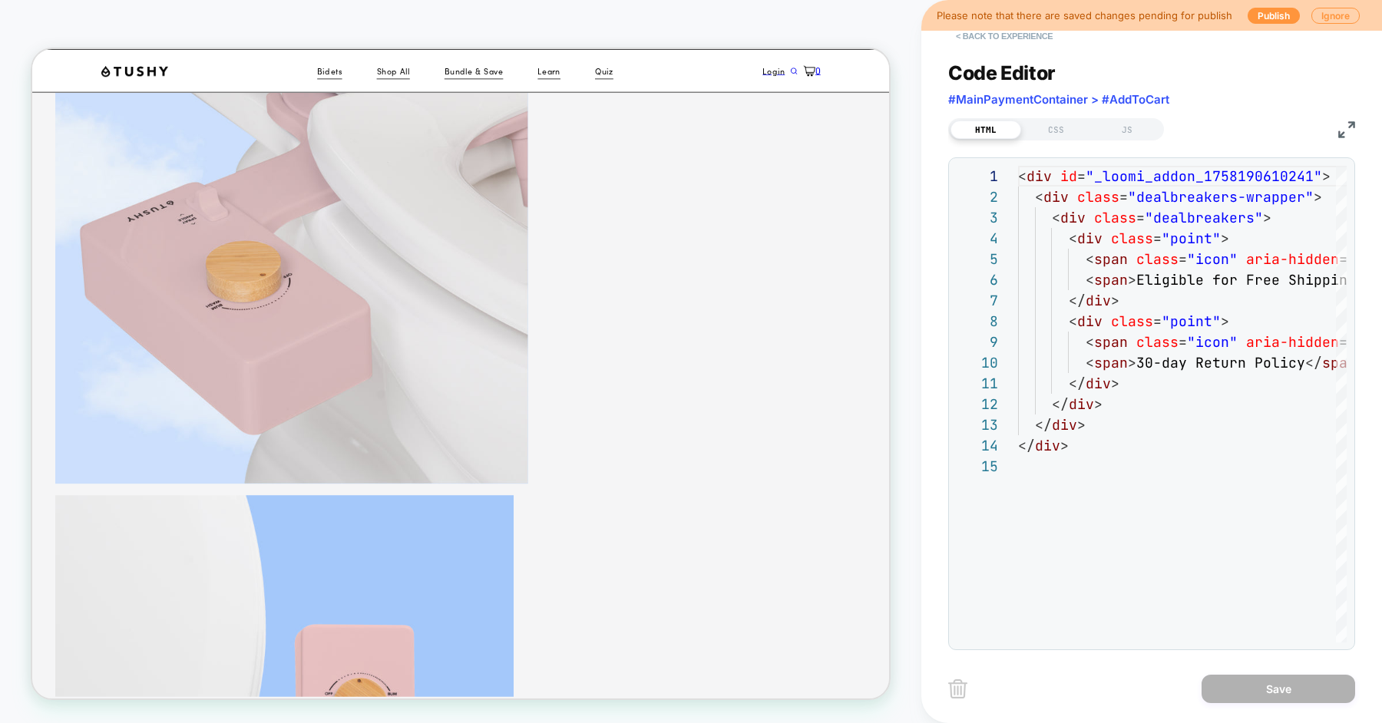
click at [1027, 40] on button "< Back to experience" at bounding box center [1004, 36] width 112 height 25
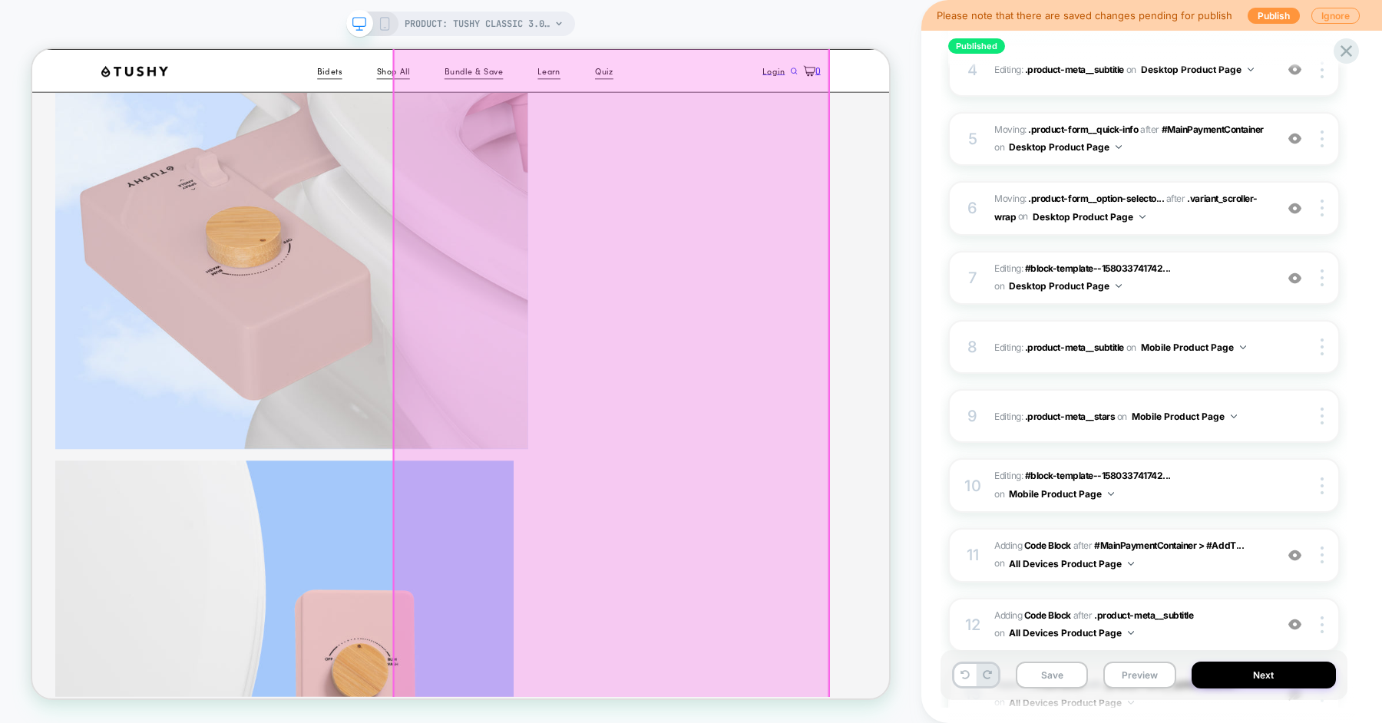
scroll to position [343, 0]
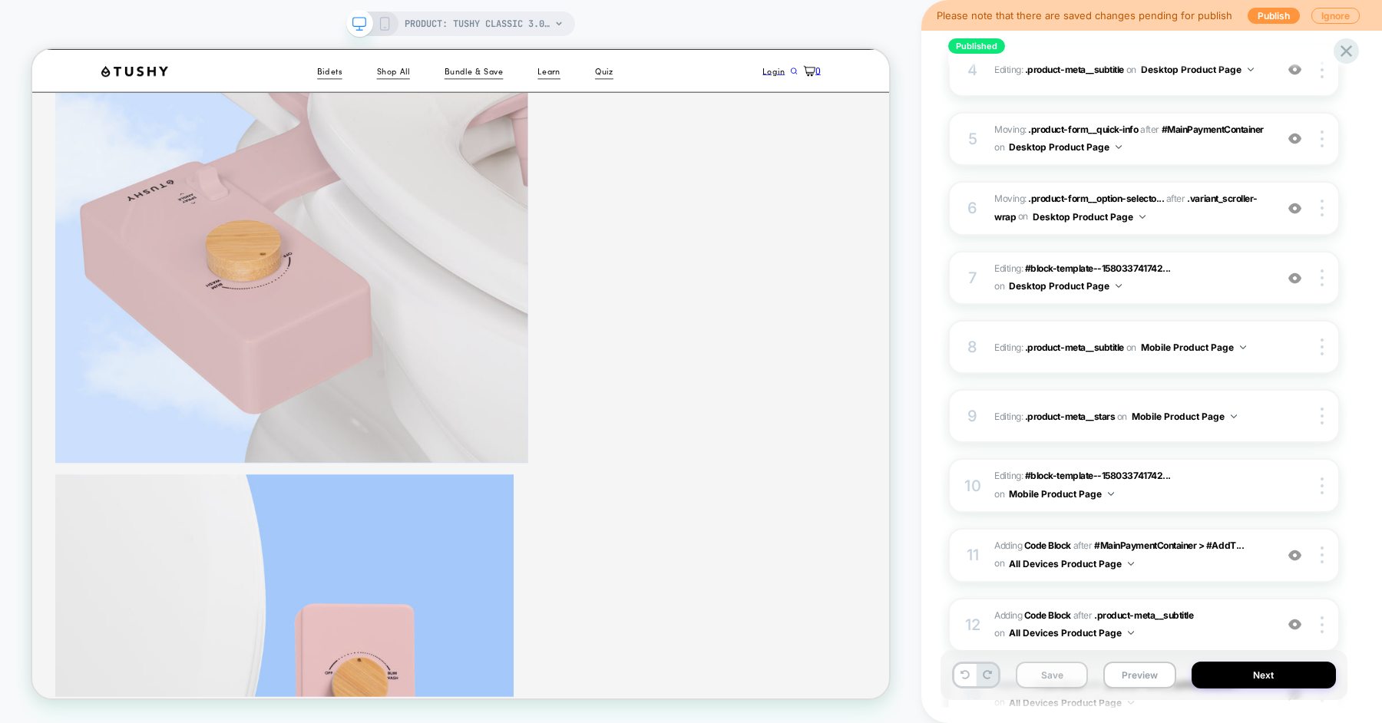
click at [1060, 676] on button "Save" at bounding box center [1052, 675] width 72 height 27
click at [1119, 679] on button "Preview" at bounding box center [1139, 675] width 72 height 27
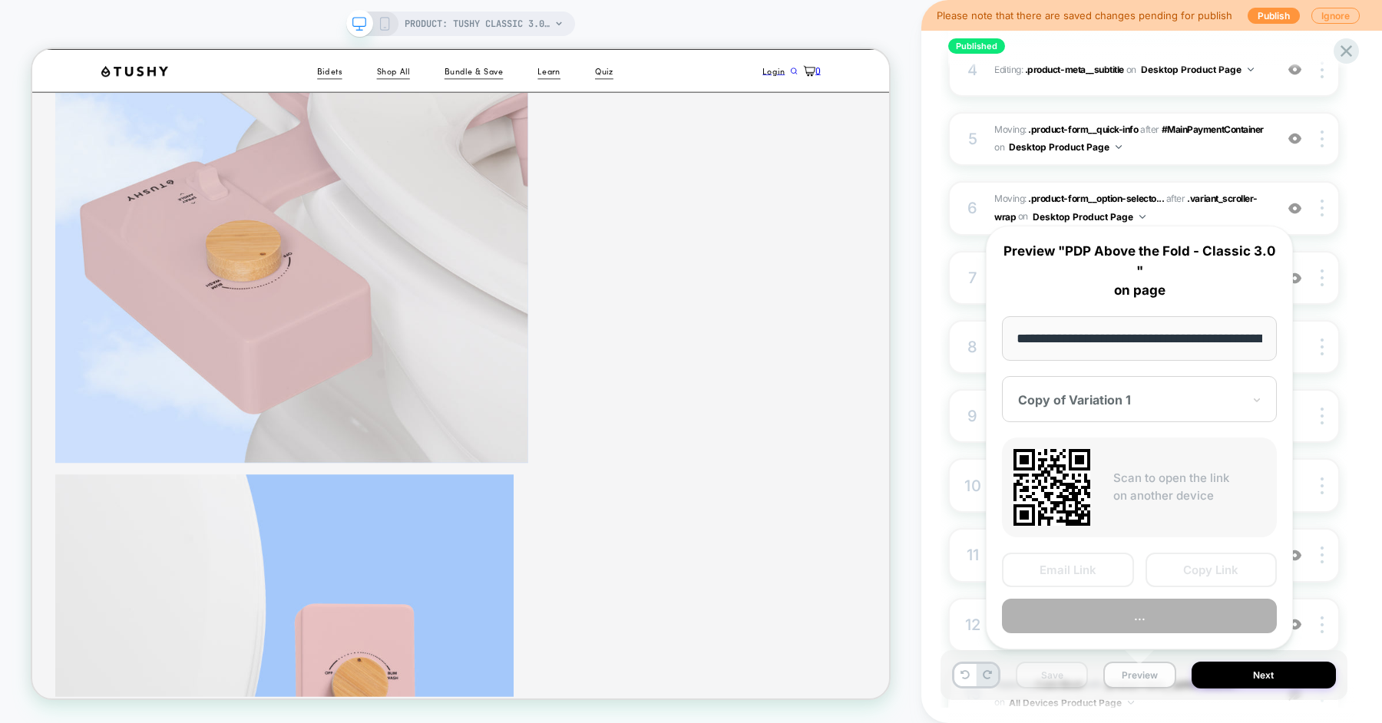
scroll to position [0, 216]
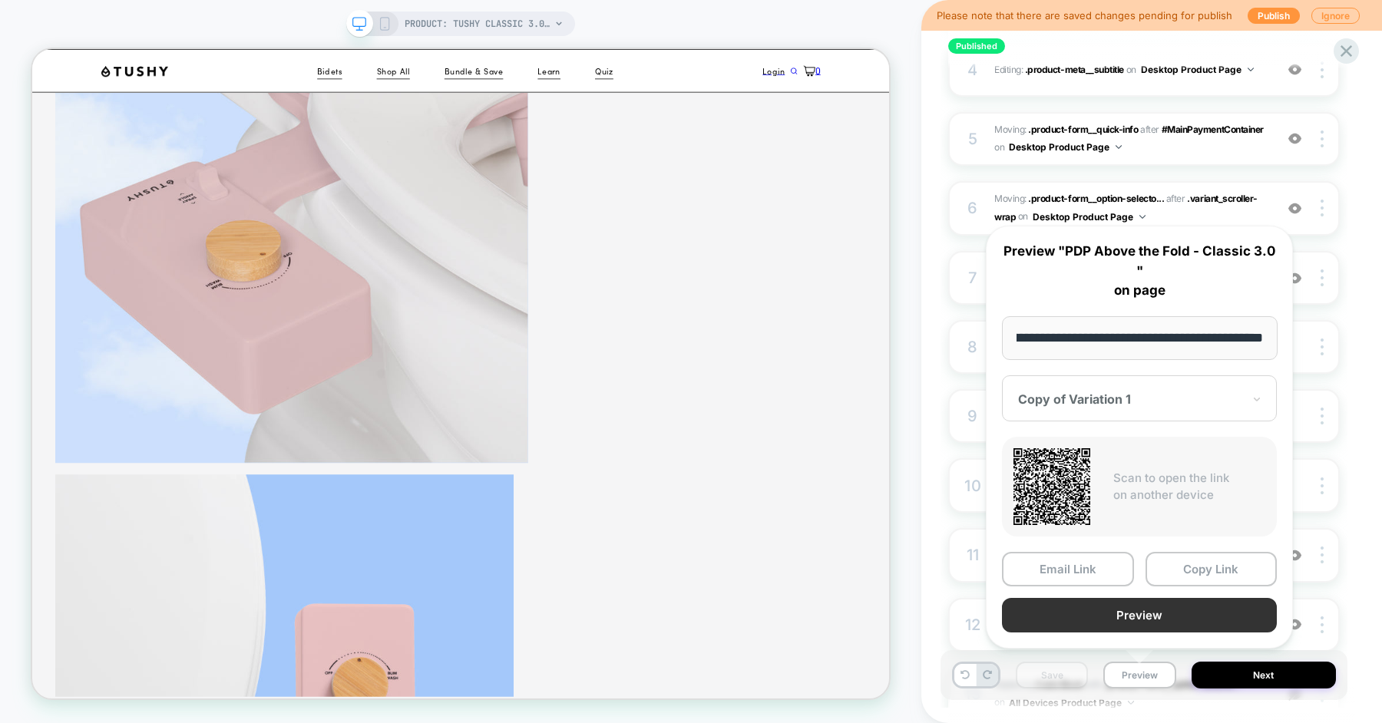
click at [1141, 622] on button "Preview" at bounding box center [1139, 615] width 275 height 35
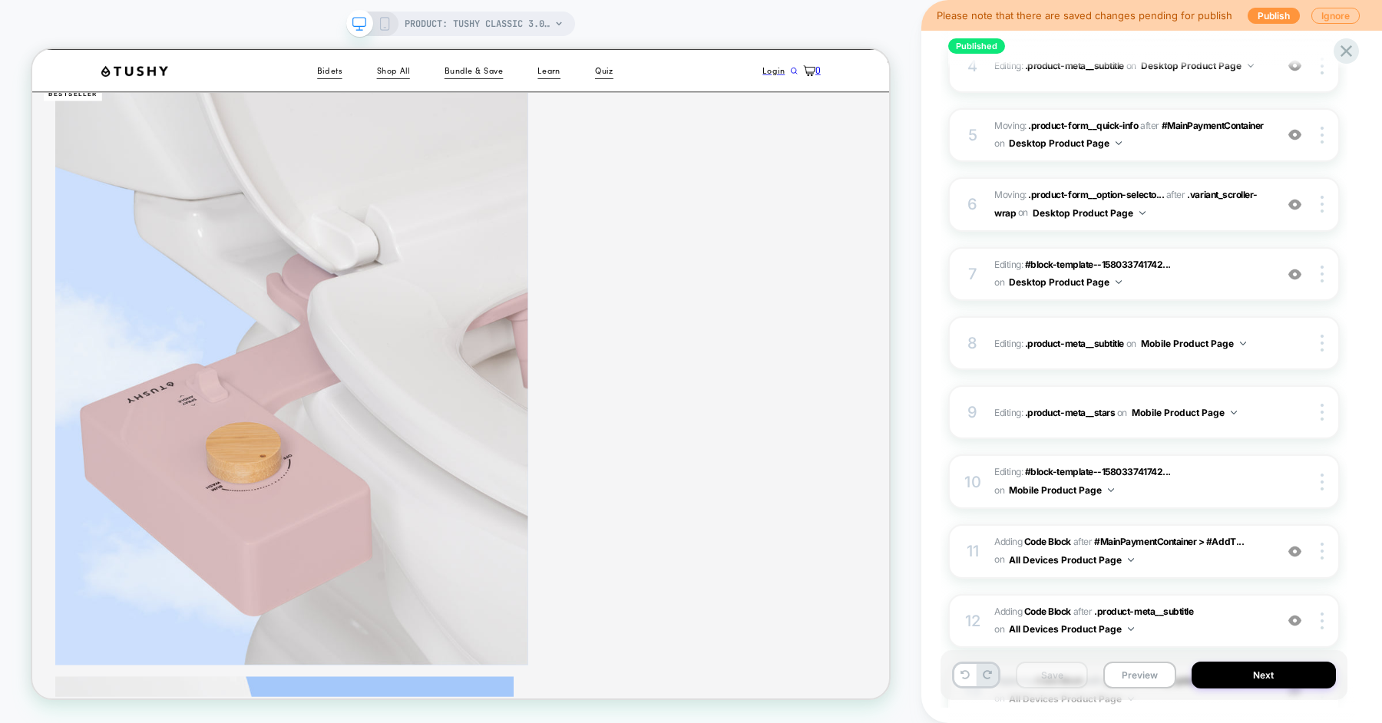
scroll to position [608, 0]
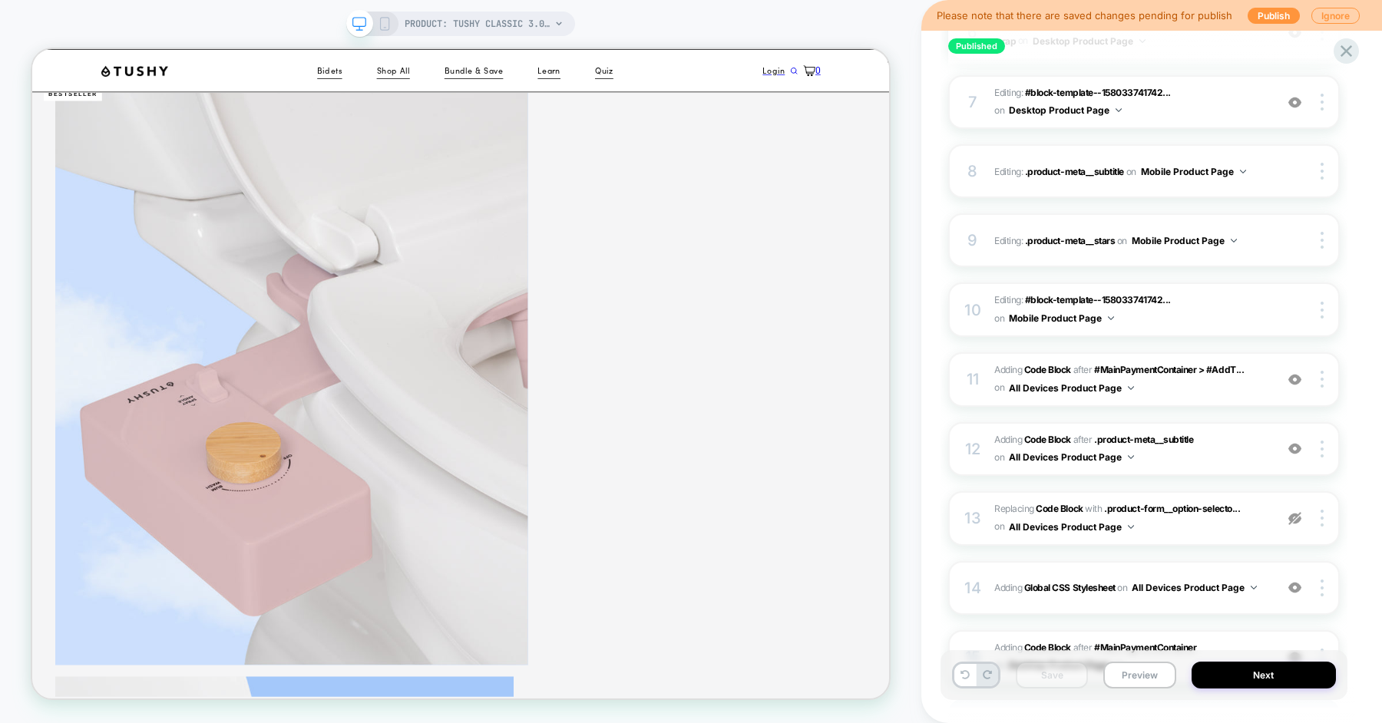
click at [386, 28] on icon at bounding box center [385, 24] width 14 height 14
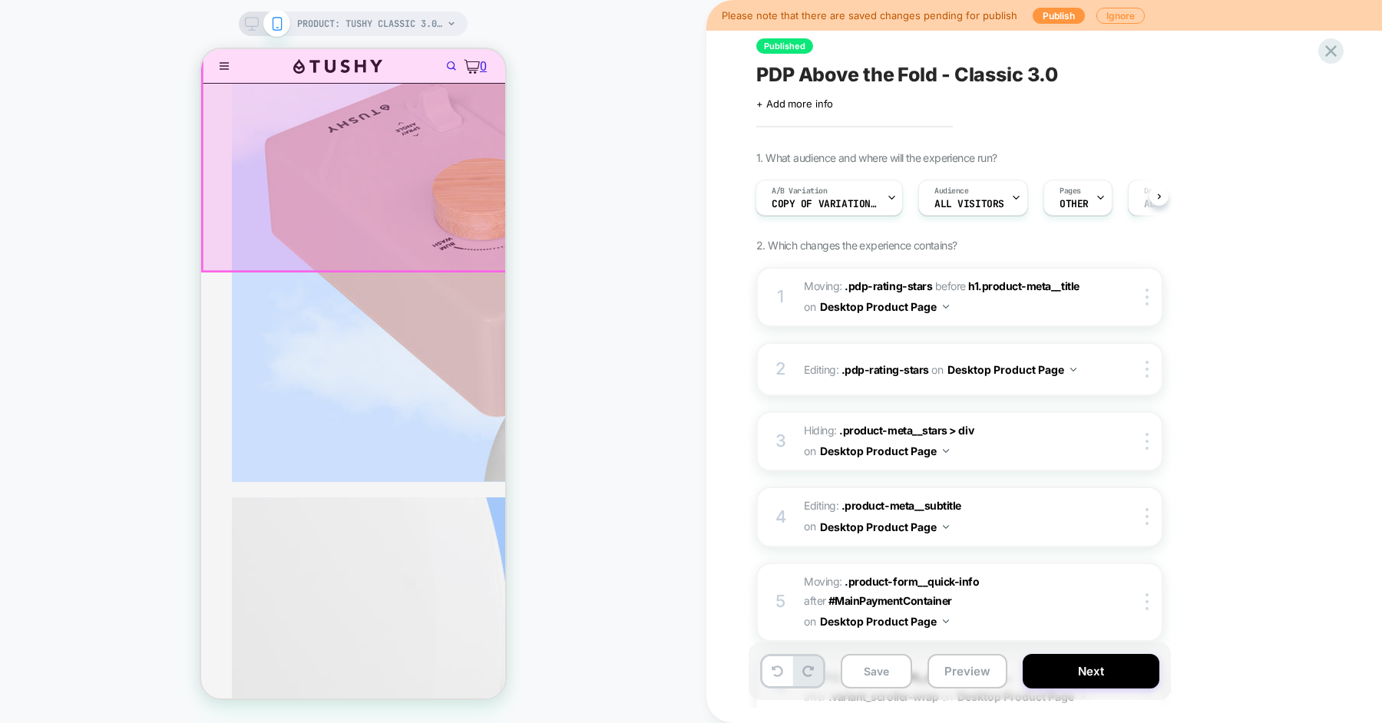
scroll to position [438, 0]
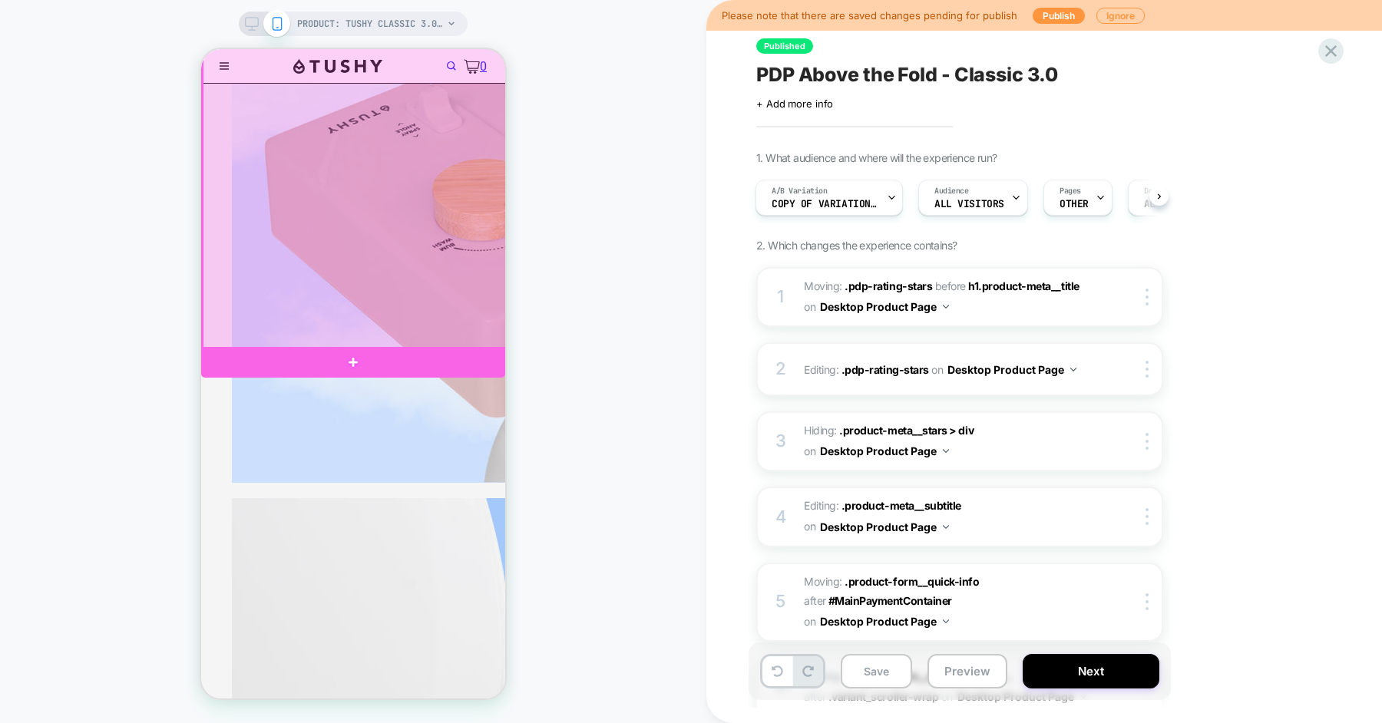
click at [419, 276] on div at bounding box center [355, 183] width 304 height 332
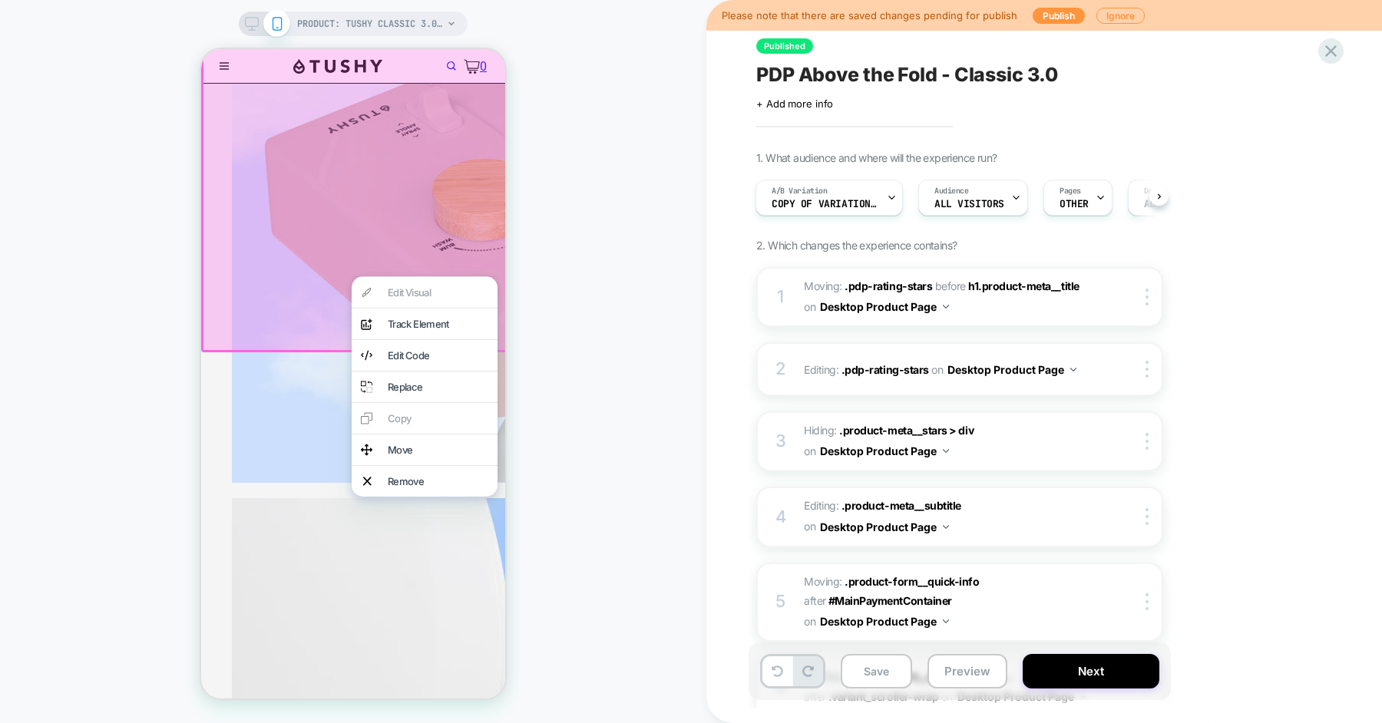
click at [556, 174] on div "PRODUCT: TUSHY Classic 3.0 [affordable bidet] PRODUCT: TUSHY Classic 3.0 [affor…" at bounding box center [353, 361] width 706 height 693
click at [402, 182] on div at bounding box center [355, 183] width 309 height 337
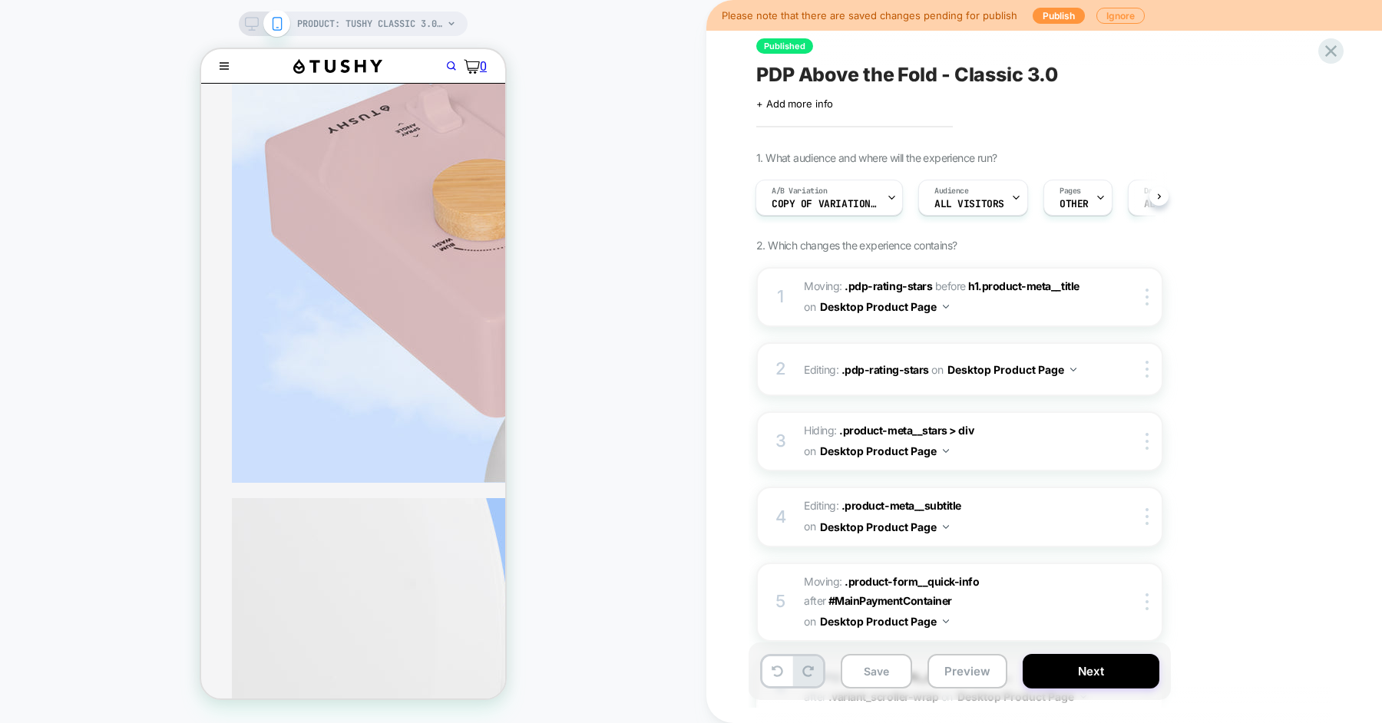
scroll to position [845, 0]
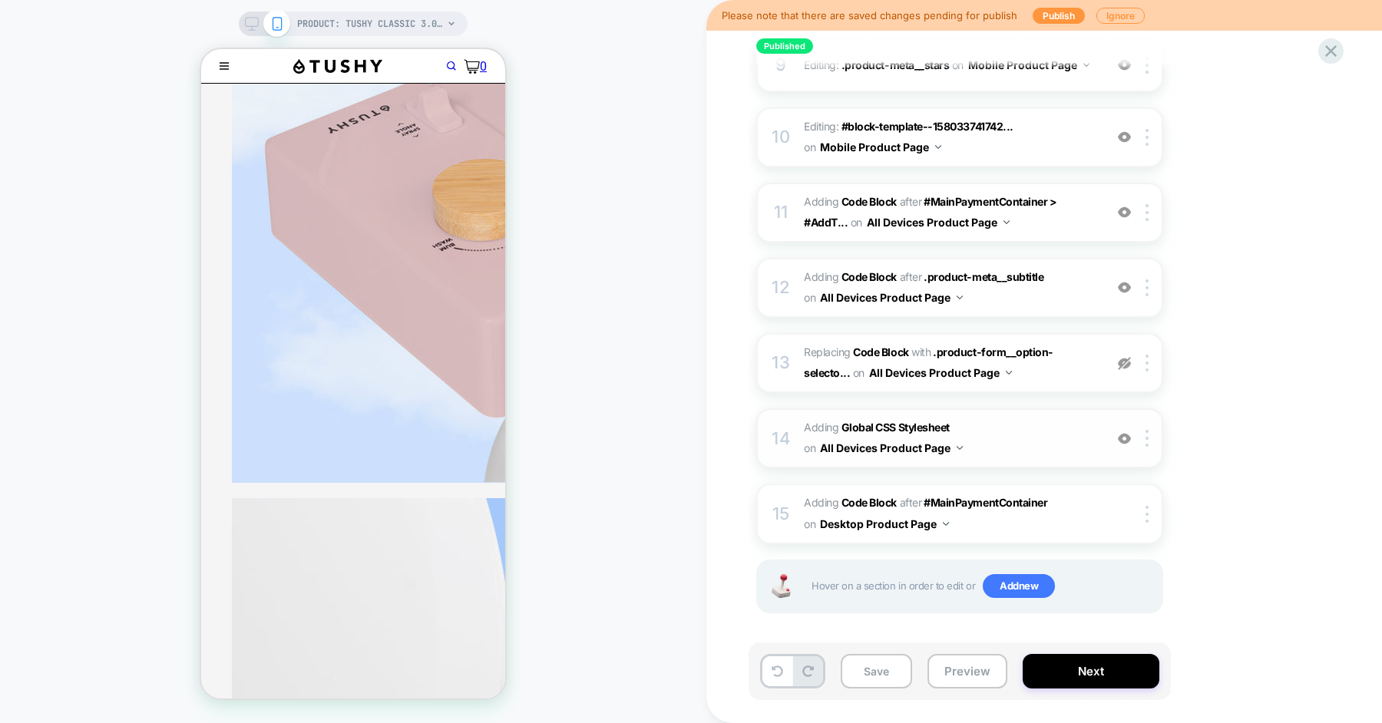
click at [1032, 443] on span "Adding Global CSS Stylesheet on All Devices Product Page" at bounding box center [950, 438] width 293 height 41
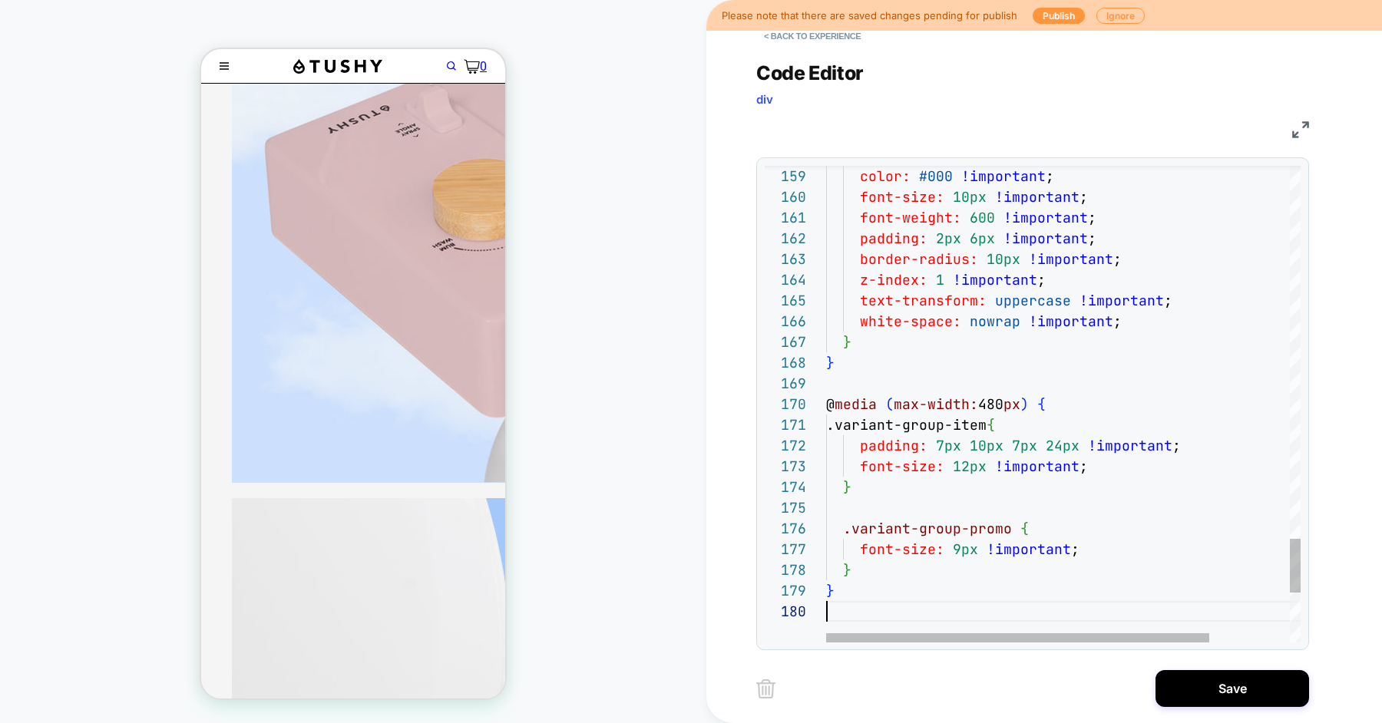
scroll to position [187, 0]
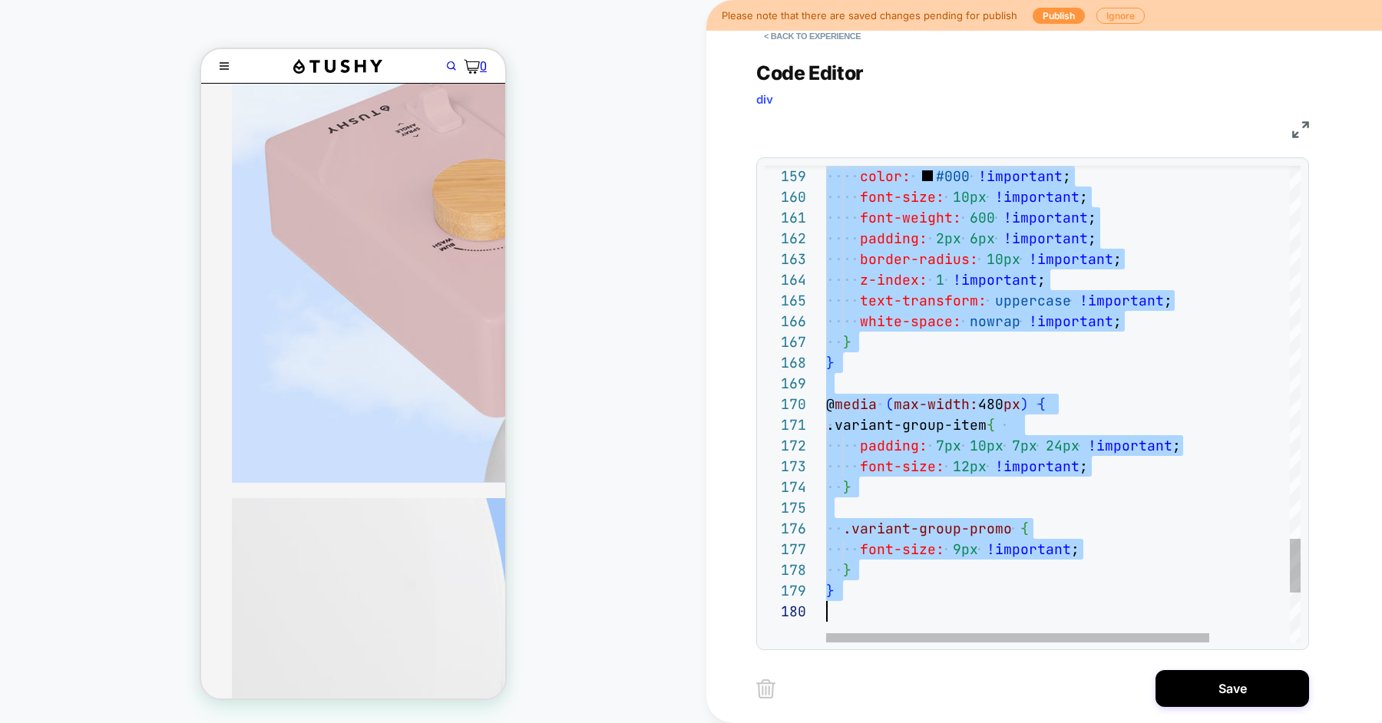
scroll to position [41, 0]
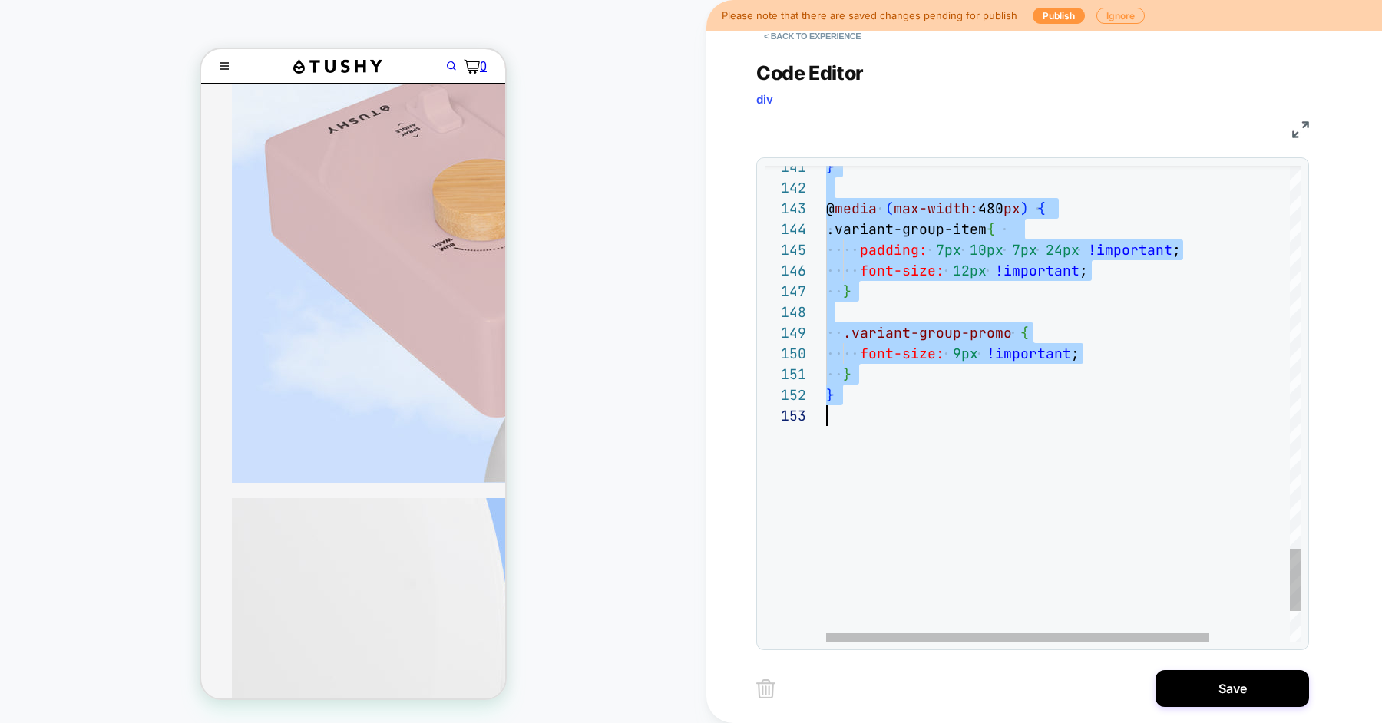
type textarea "*"
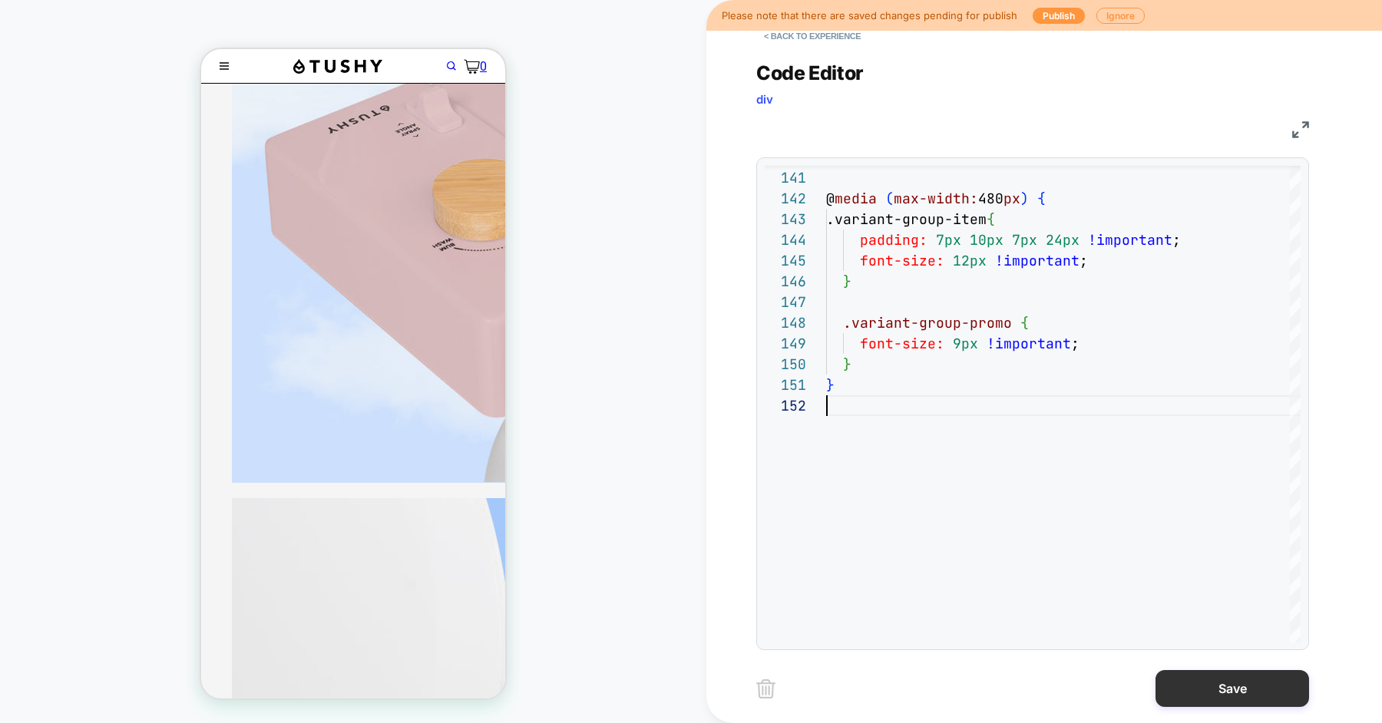
click at [1182, 684] on button "Save" at bounding box center [1233, 688] width 154 height 37
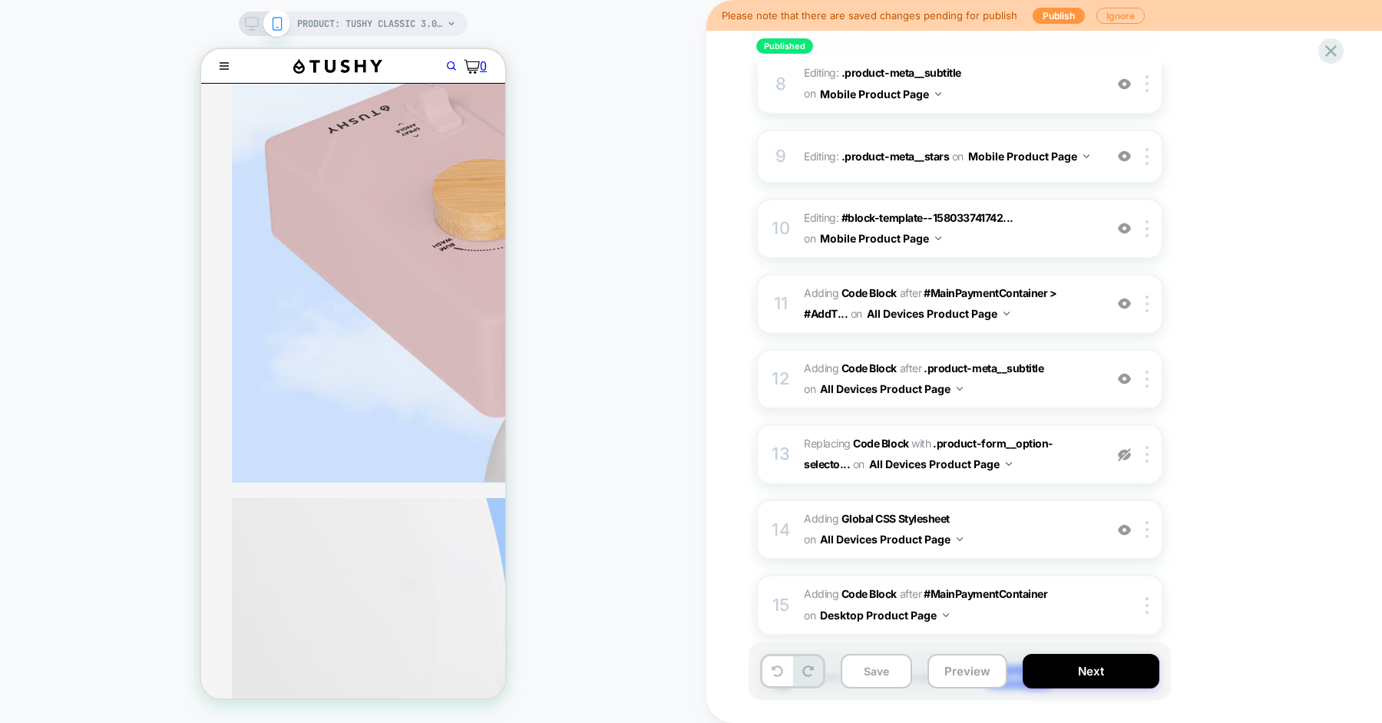
scroll to position [845, 0]
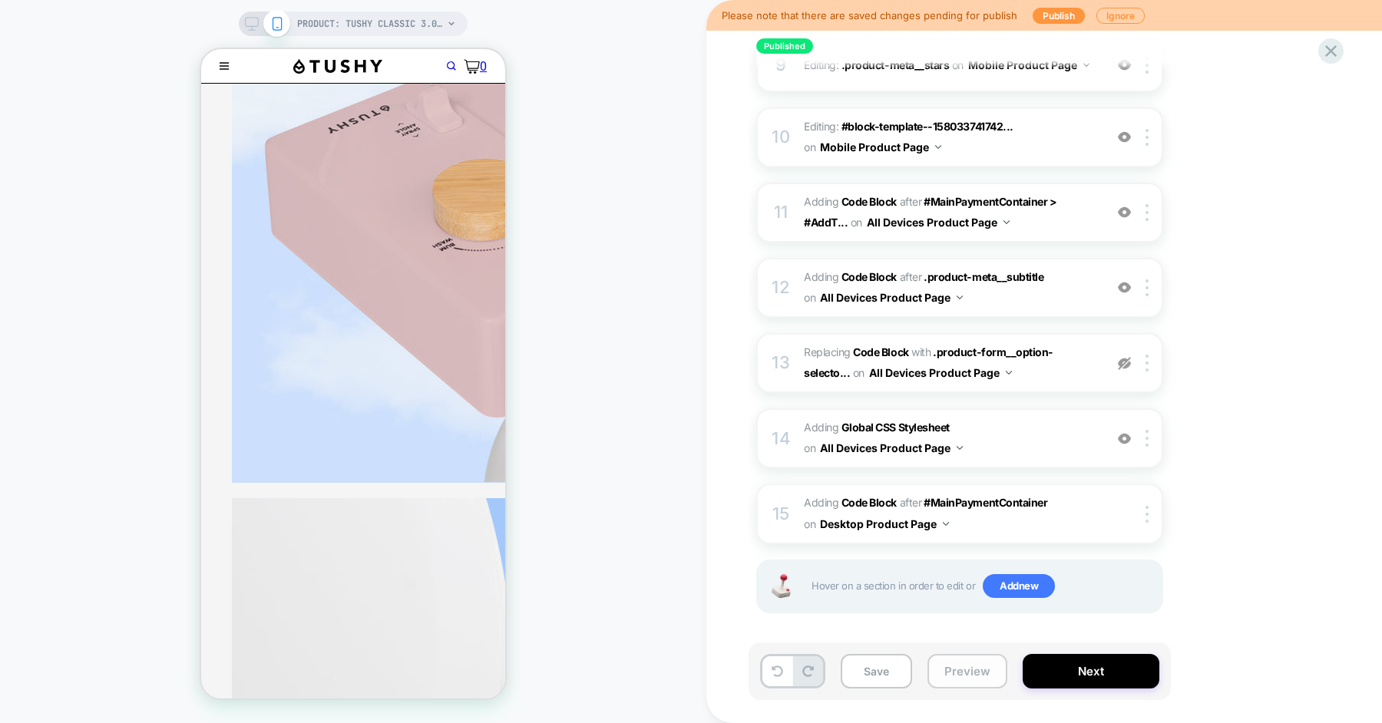
click at [946, 681] on button "Preview" at bounding box center [967, 671] width 80 height 35
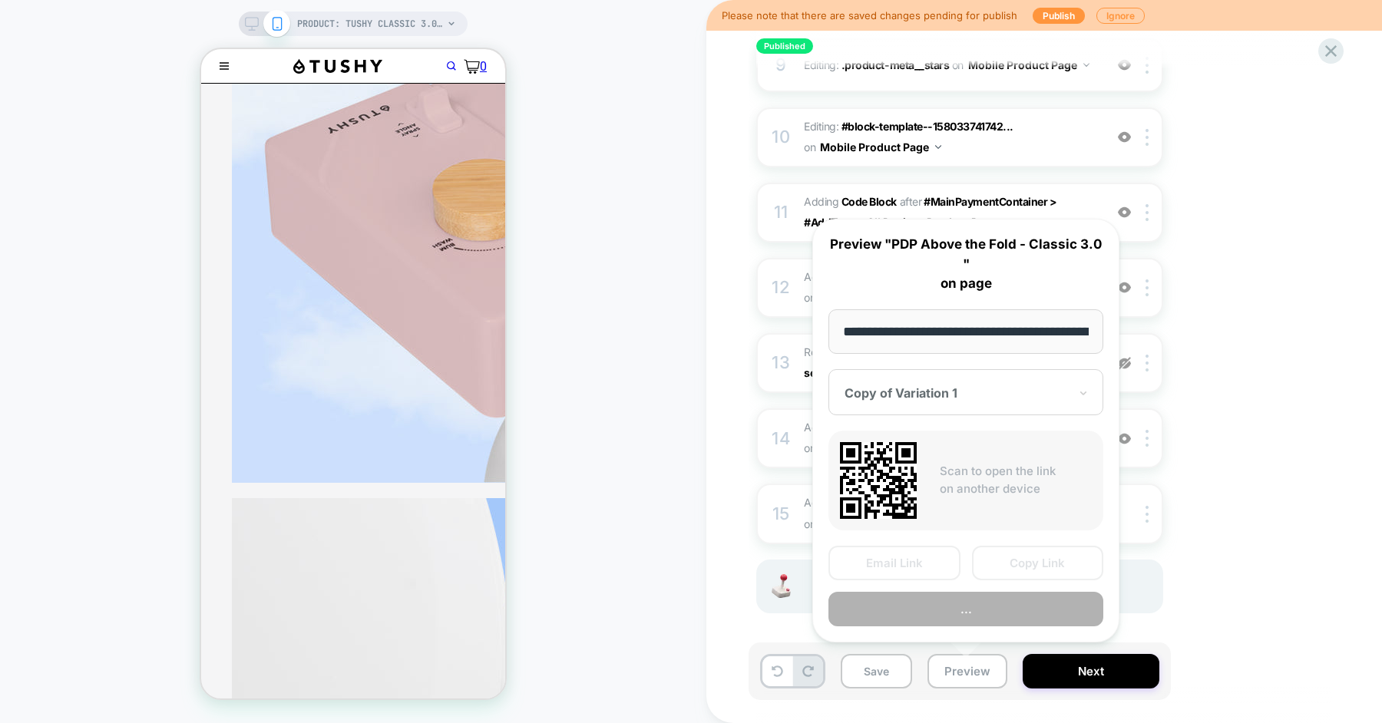
scroll to position [0, 216]
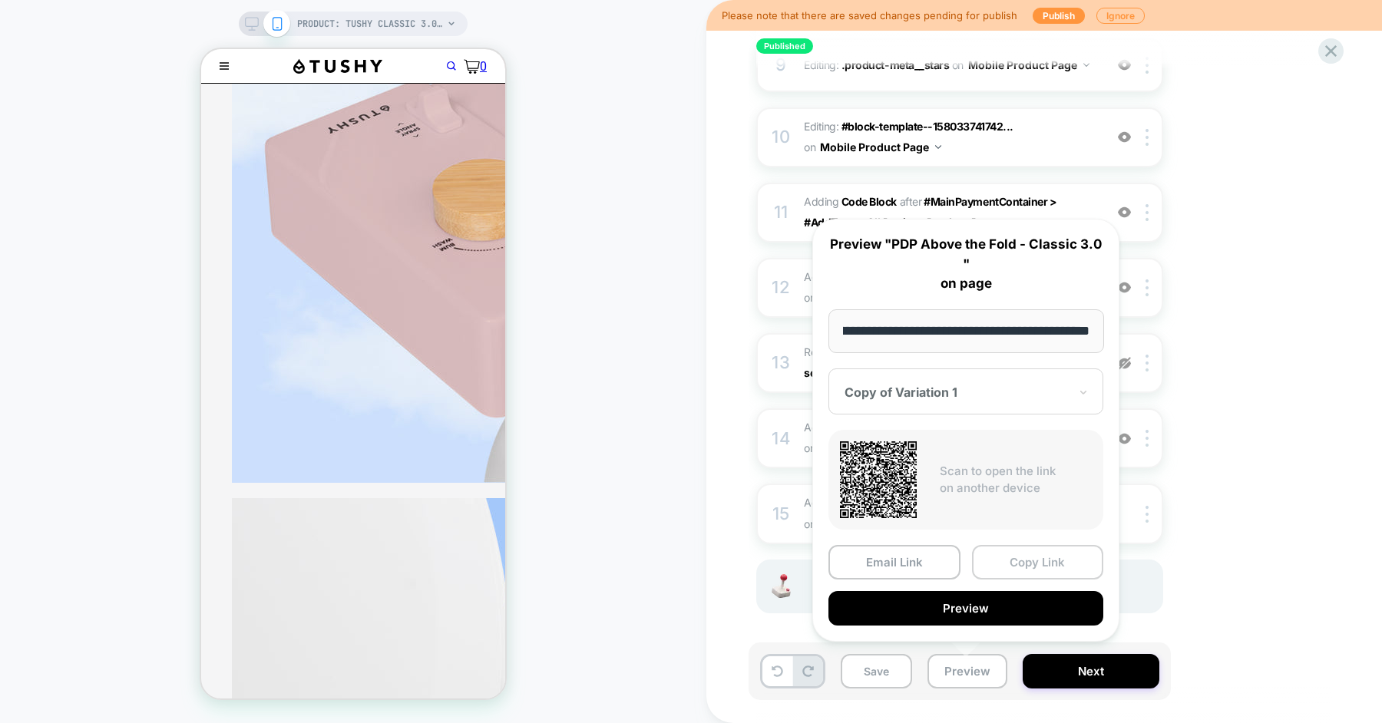
click at [1057, 563] on button "Copy Link" at bounding box center [1038, 562] width 132 height 35
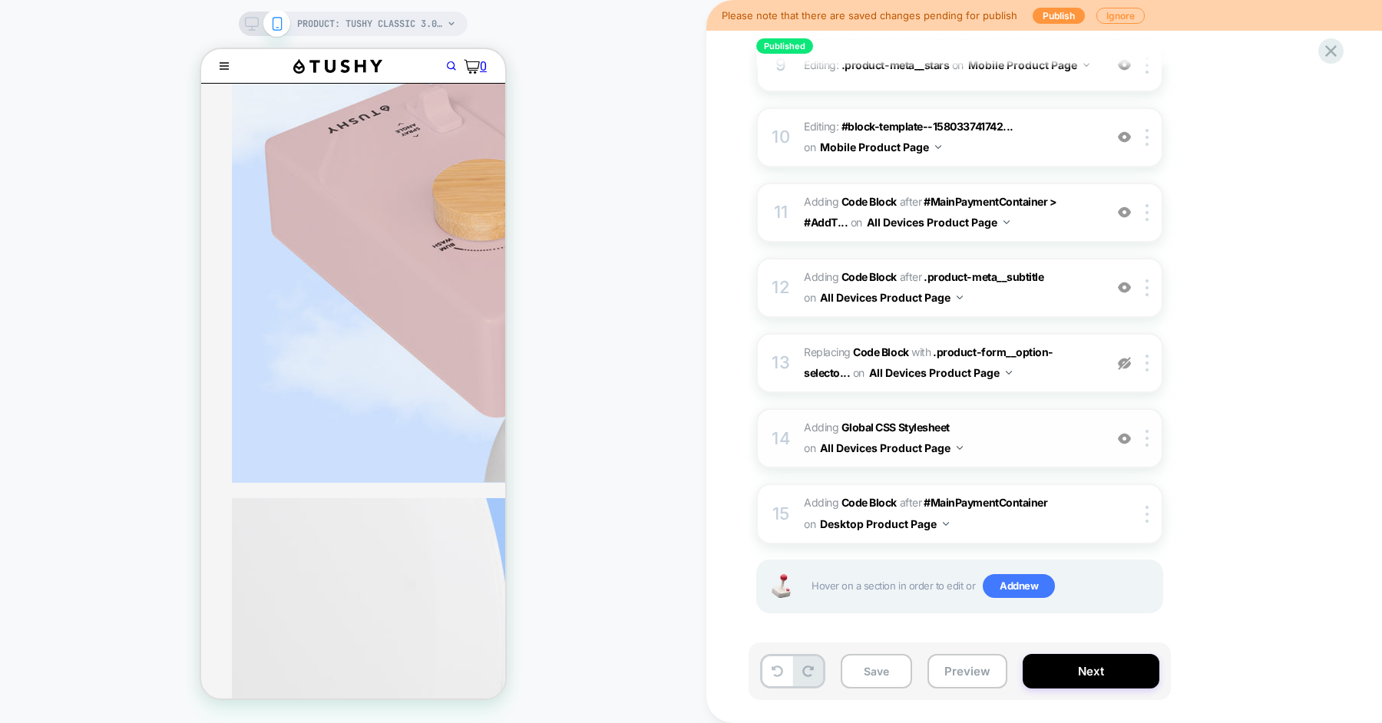
click at [1019, 433] on span "Adding Global CSS Stylesheet on All Devices Product Page" at bounding box center [950, 438] width 293 height 41
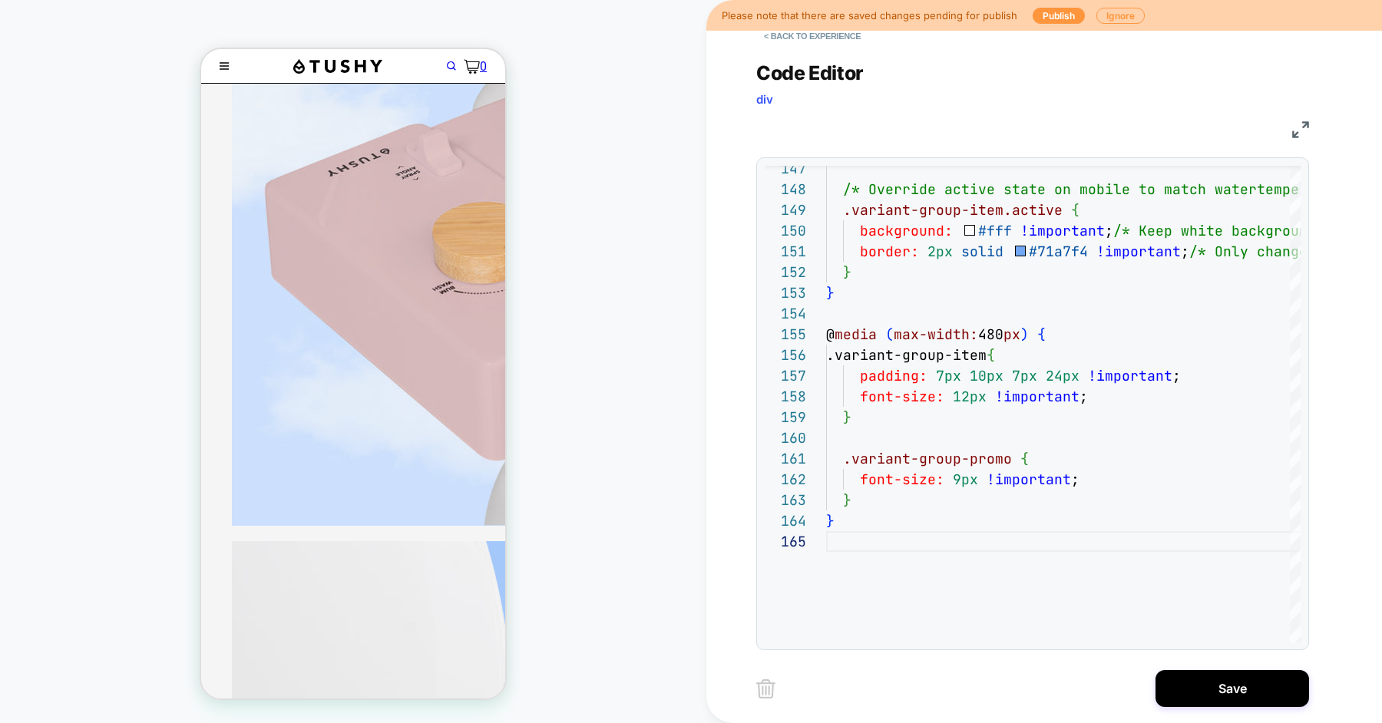
scroll to position [392, 0]
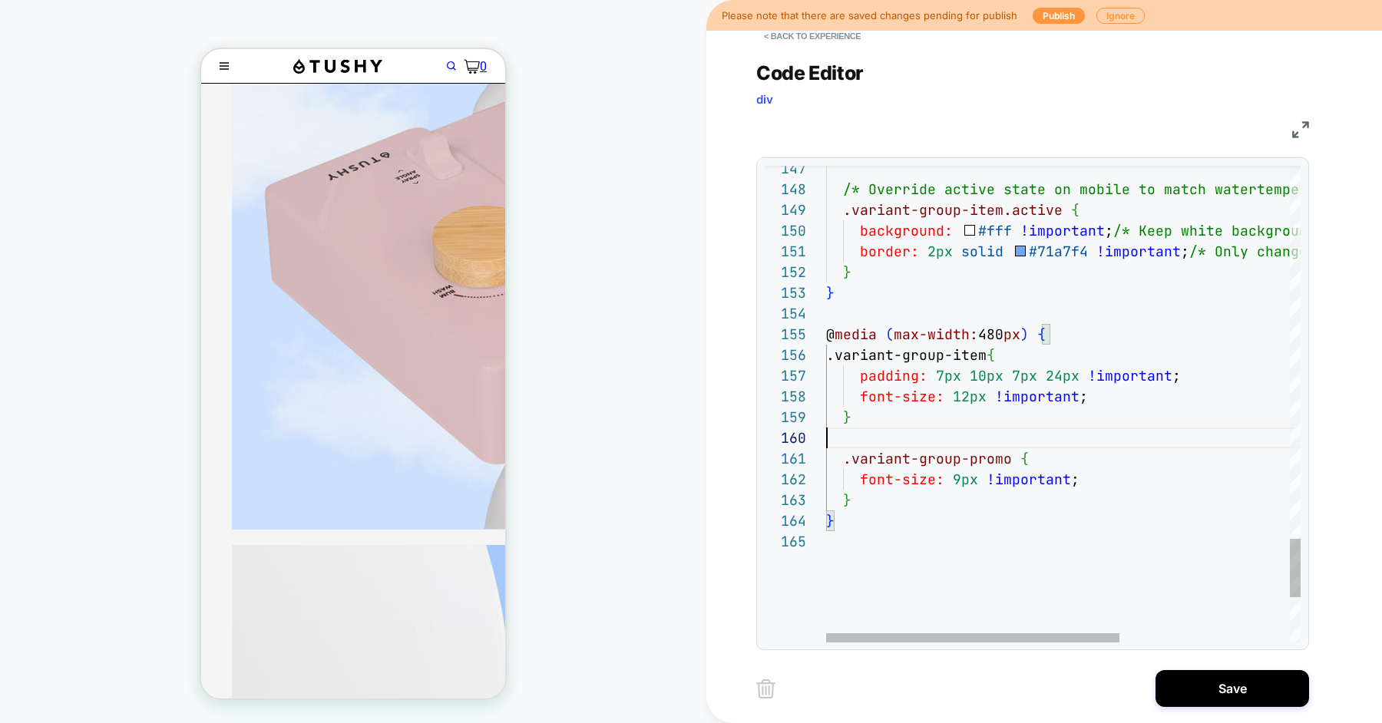
scroll to position [0, 0]
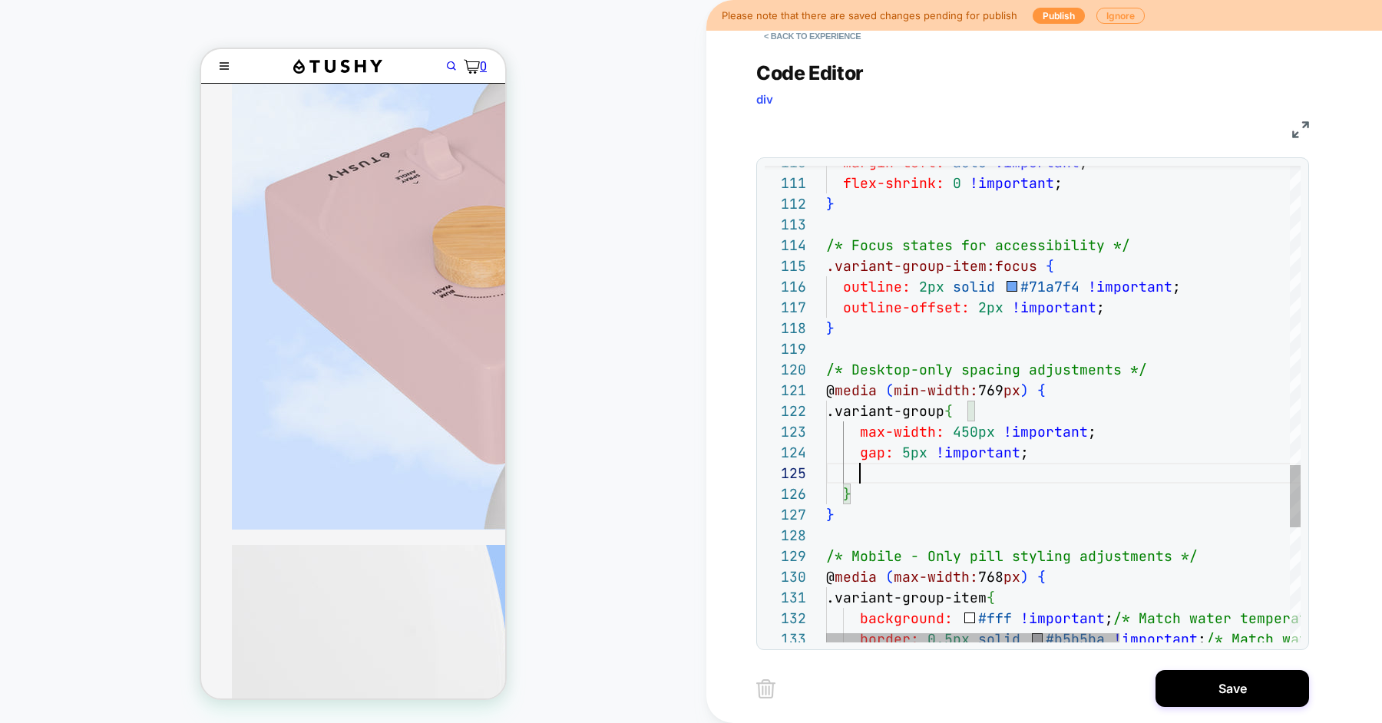
scroll to position [144, 116]
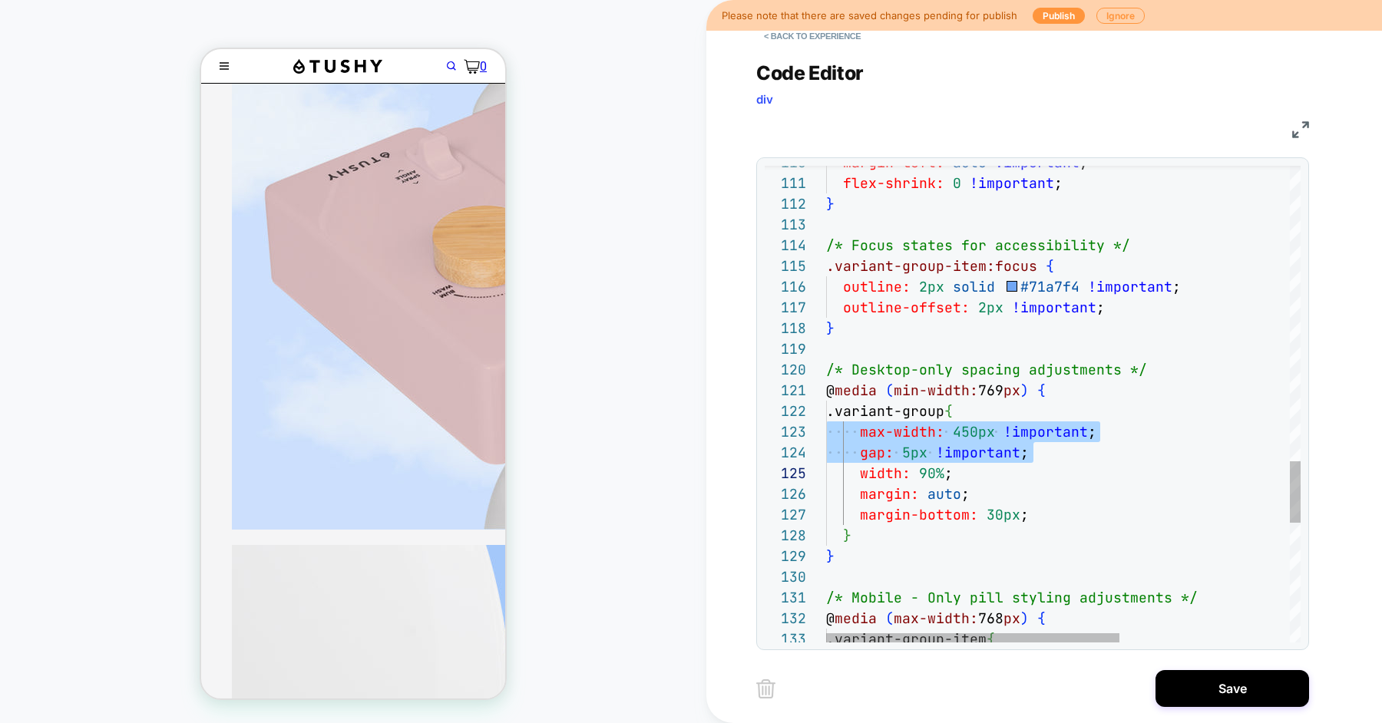
type textarea "**********"
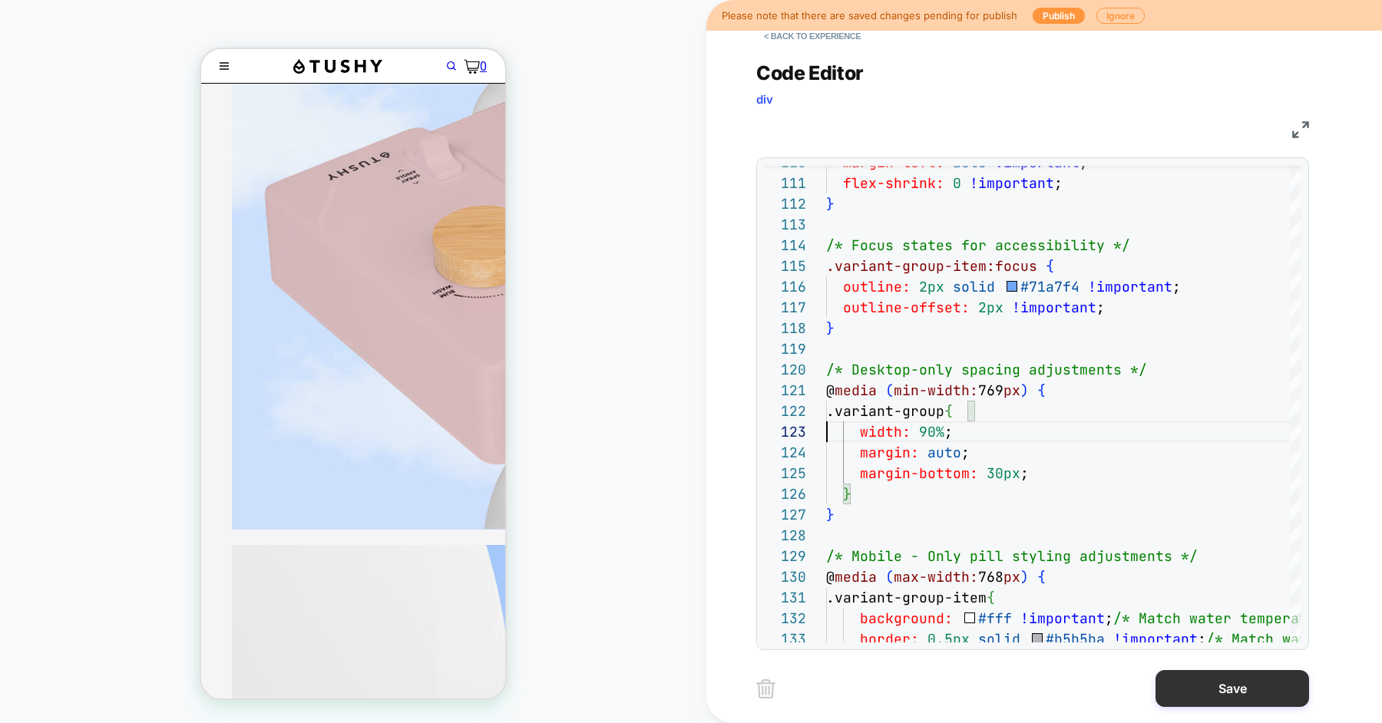
click at [1189, 694] on button "Save" at bounding box center [1233, 688] width 154 height 37
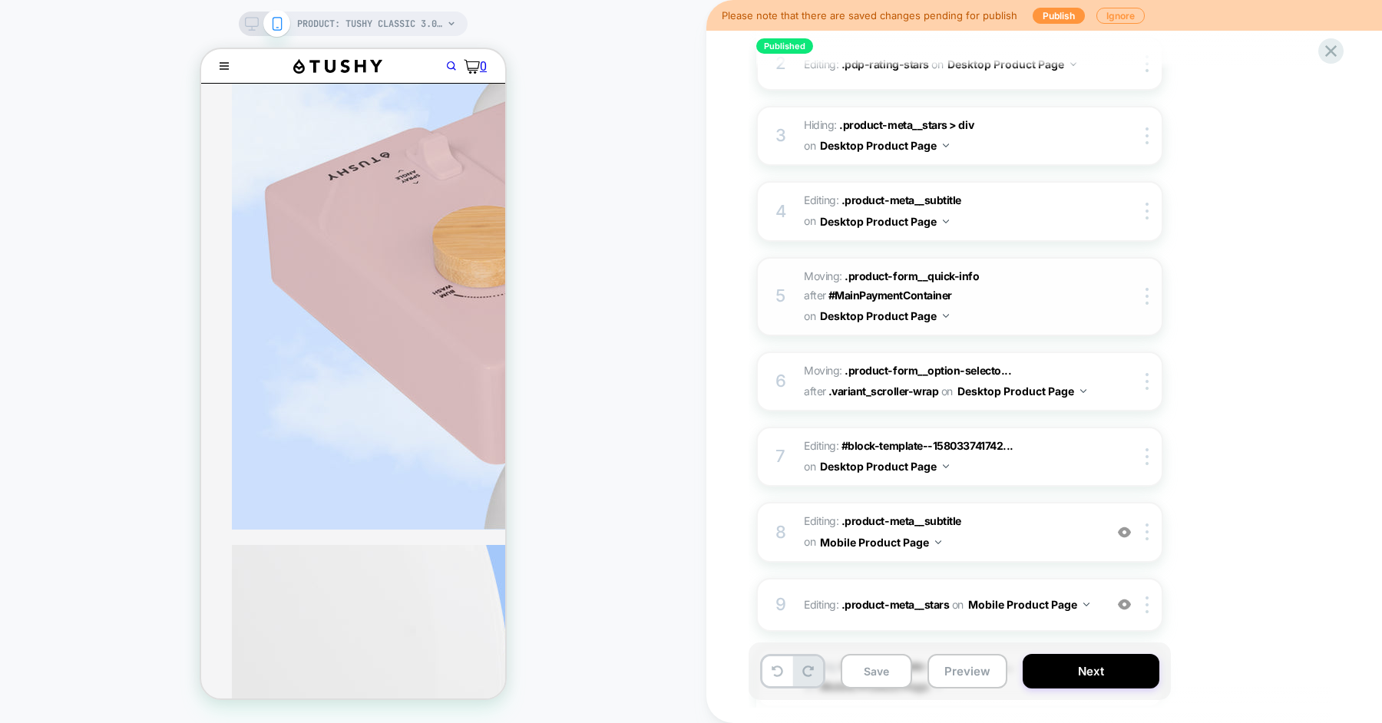
scroll to position [845, 0]
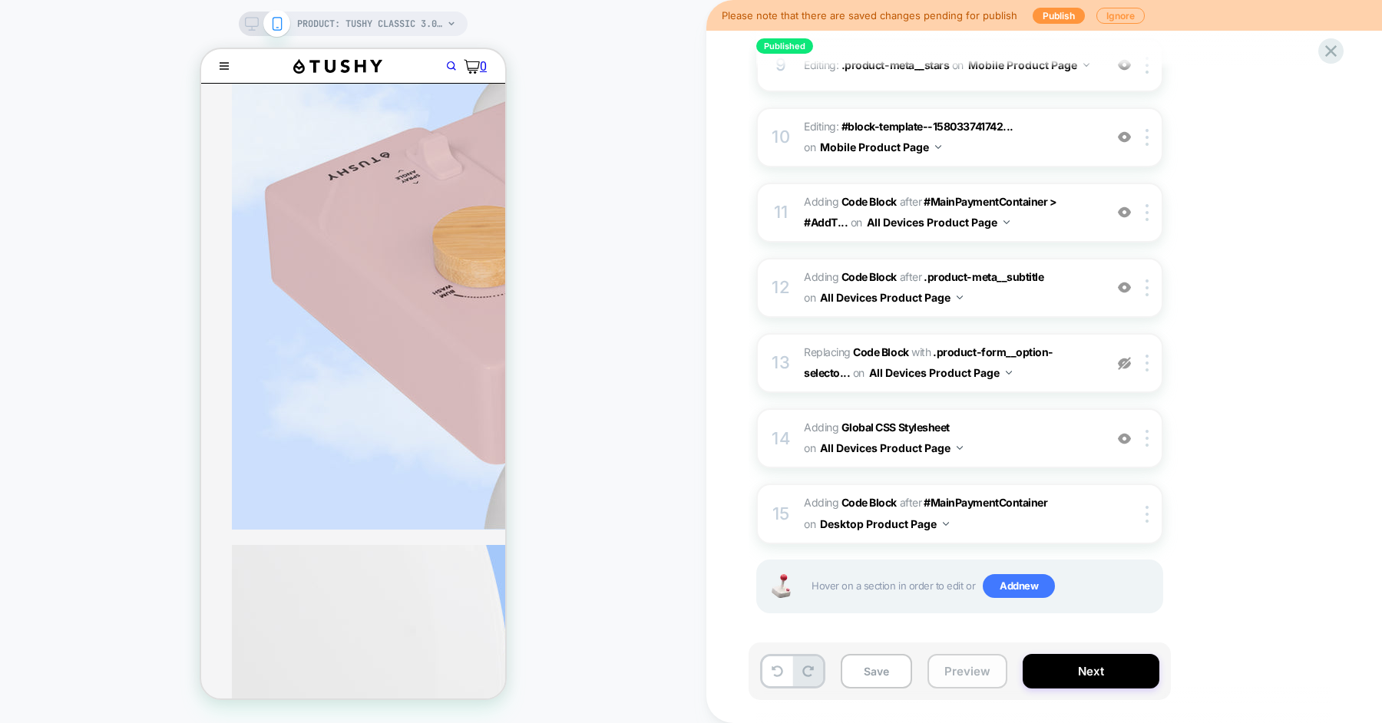
click at [949, 662] on button "Preview" at bounding box center [967, 671] width 80 height 35
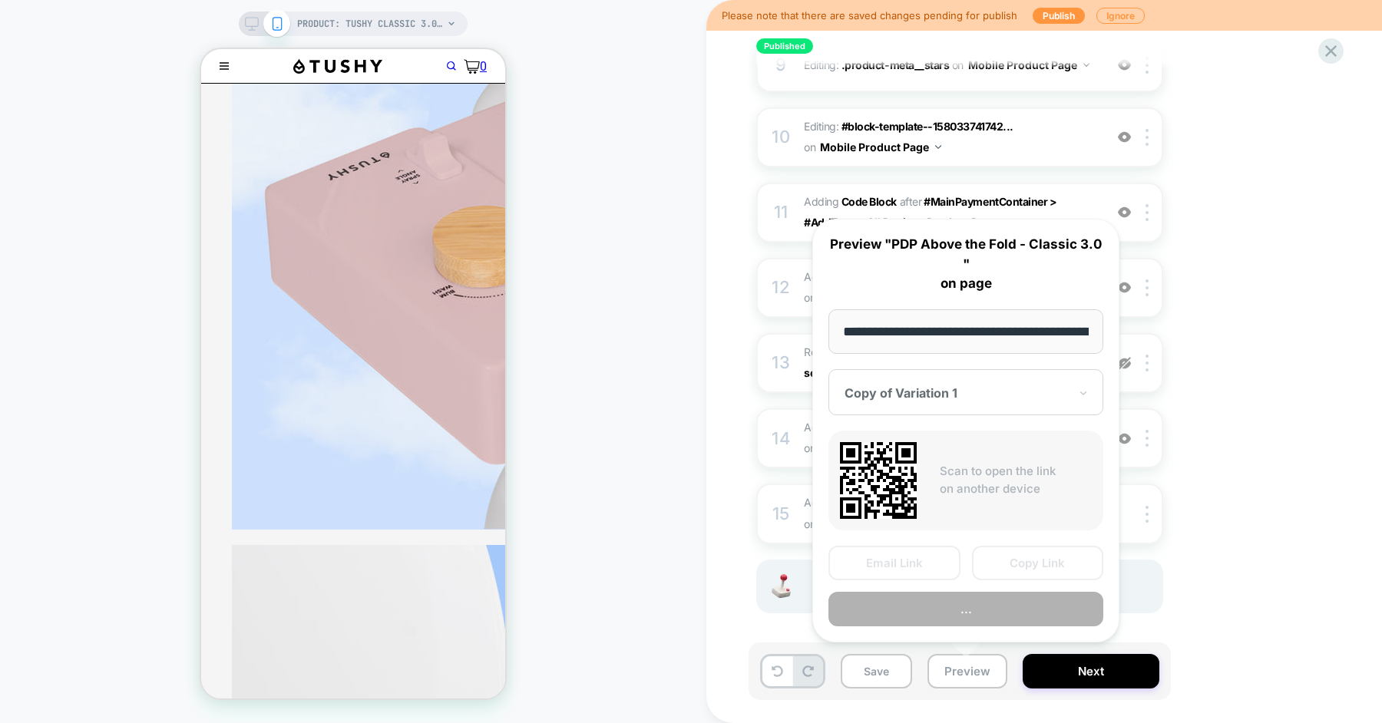
scroll to position [0, 216]
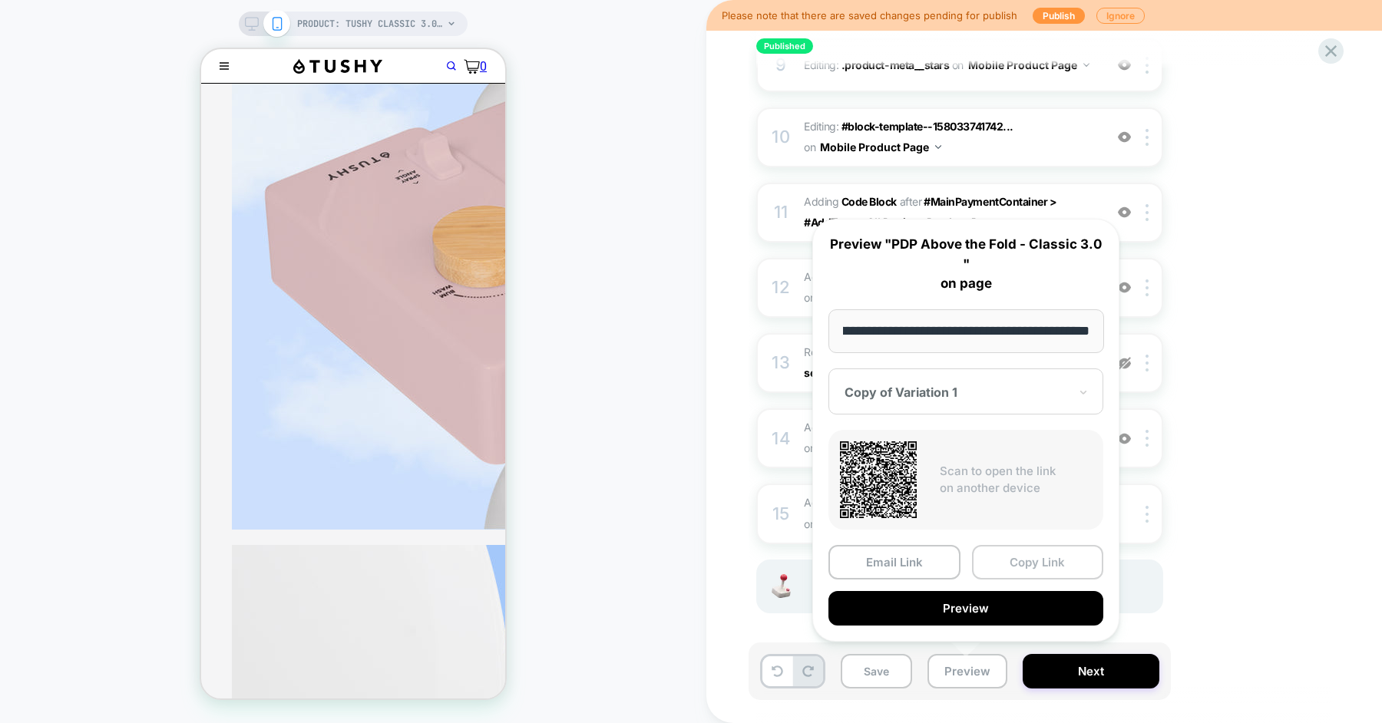
click at [1000, 562] on button "Copy Link" at bounding box center [1038, 562] width 132 height 35
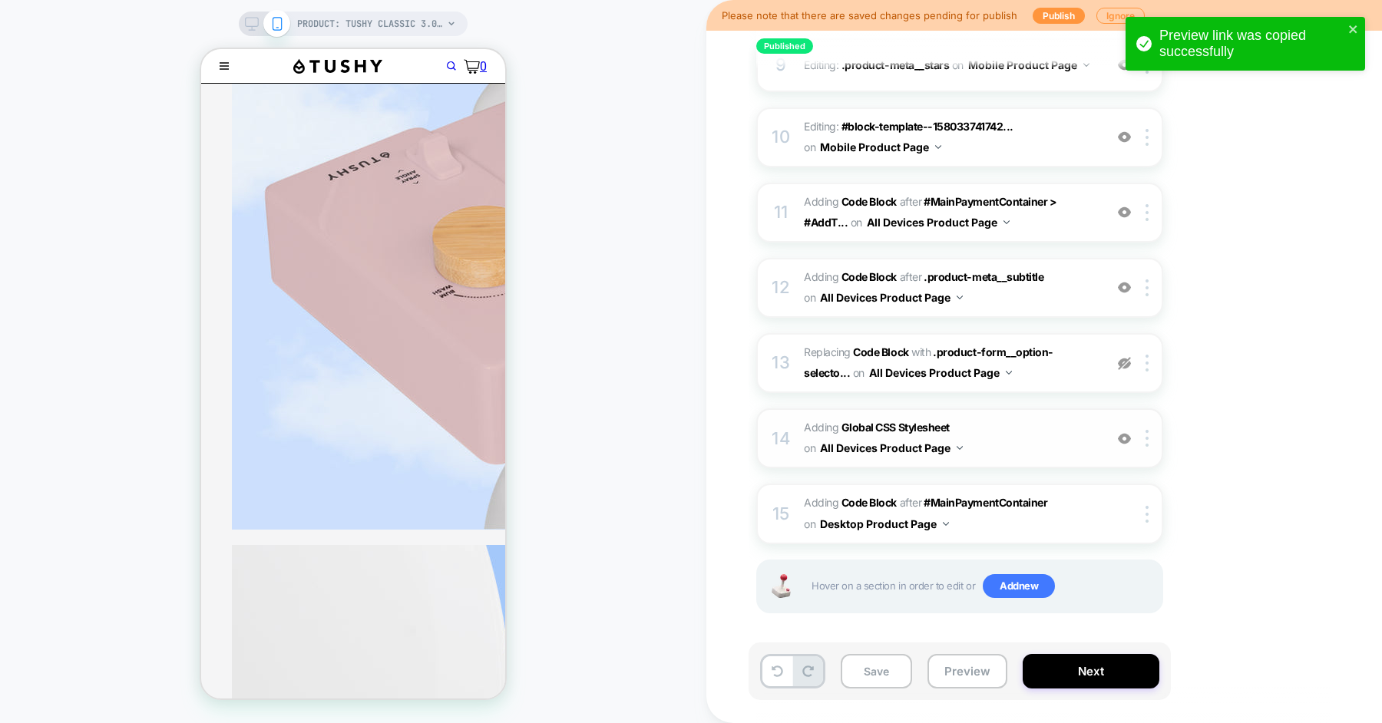
click at [1007, 438] on span "Adding Global CSS Stylesheet on All Devices Product Page" at bounding box center [950, 438] width 293 height 41
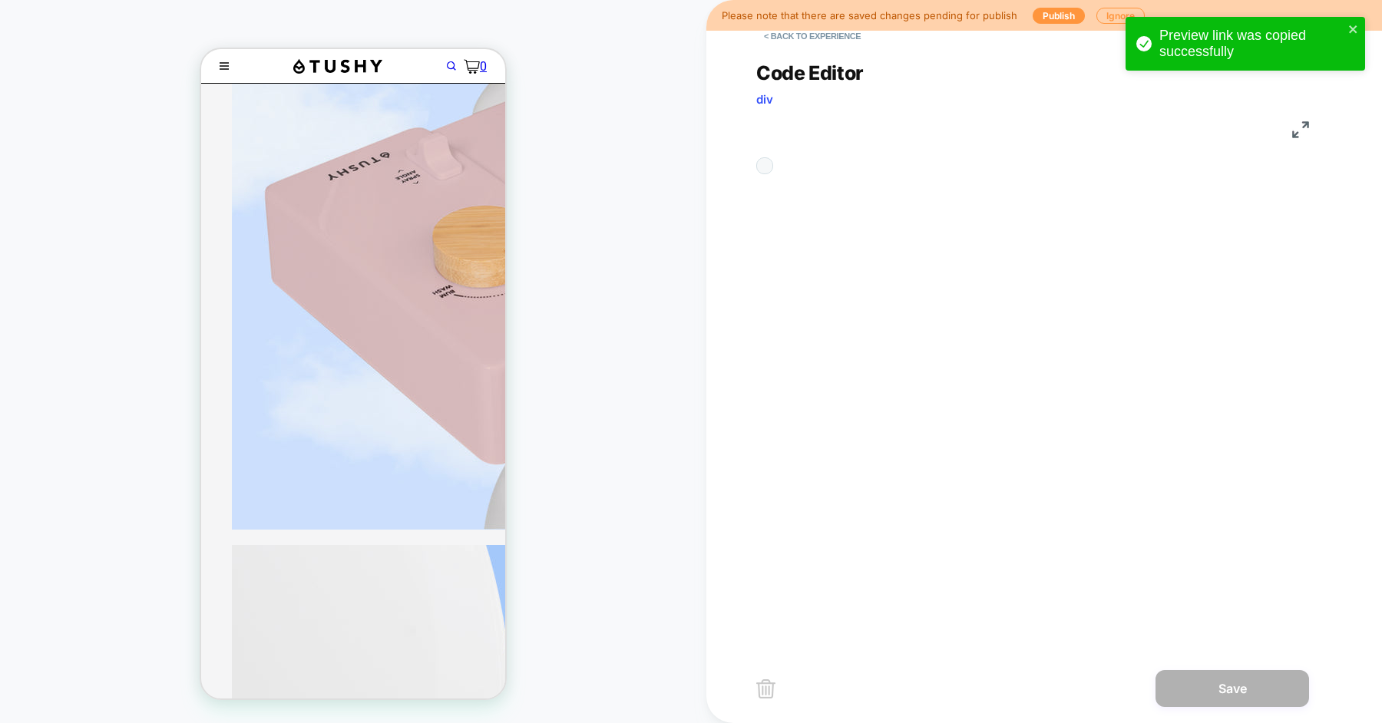
scroll to position [207, 0]
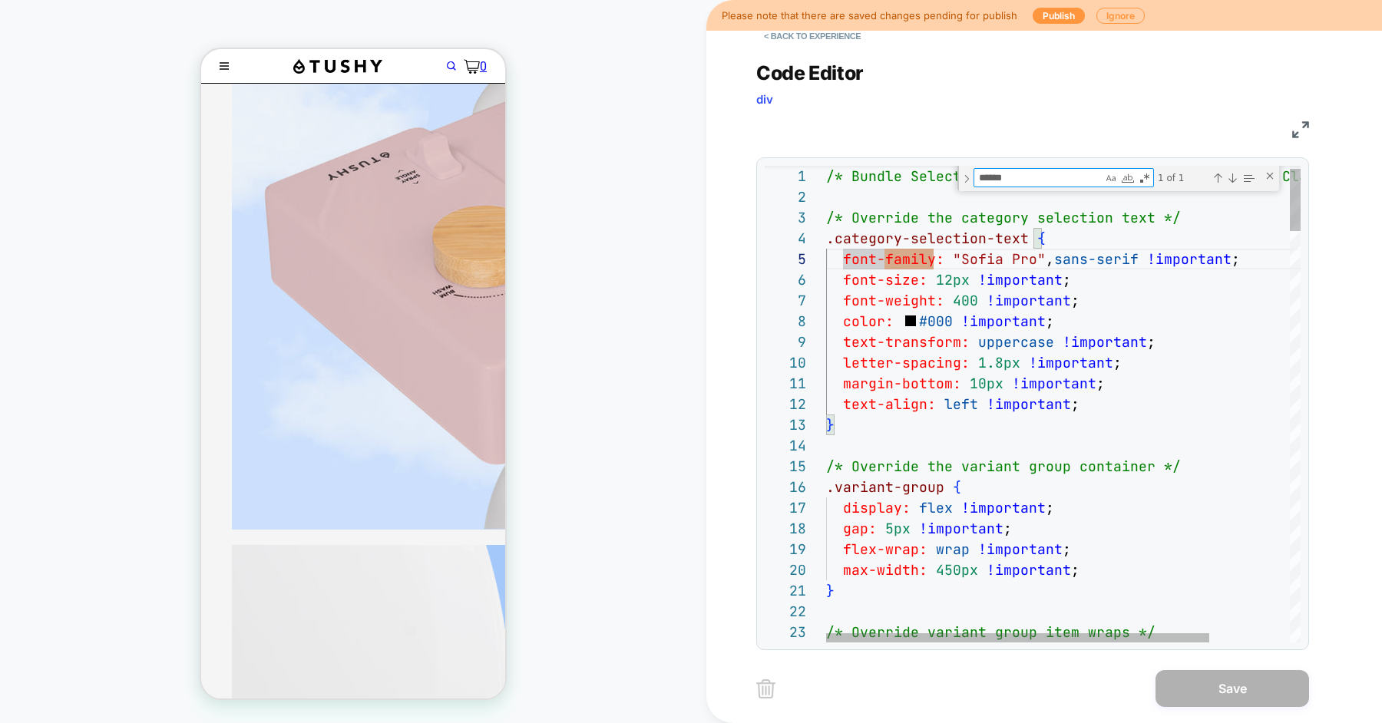
type textarea "*********"
type textarea "**********"
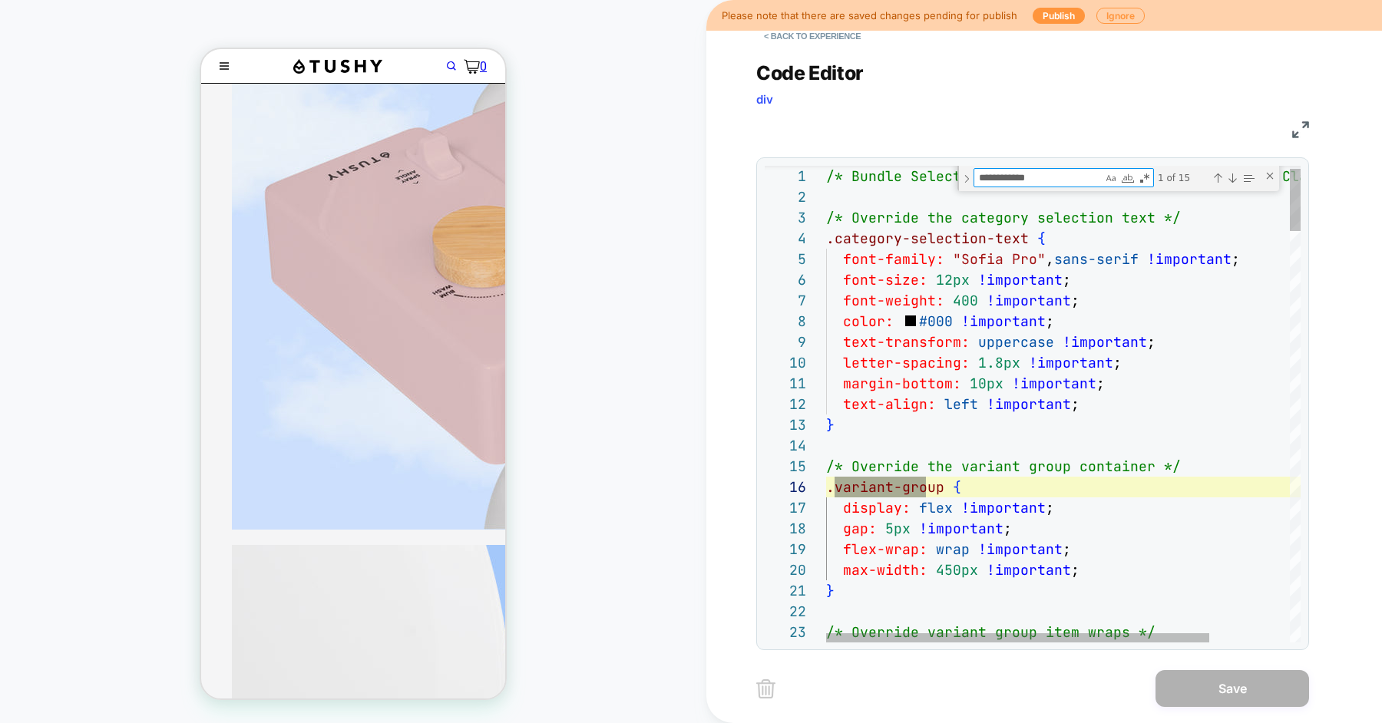
type textarea "**********"
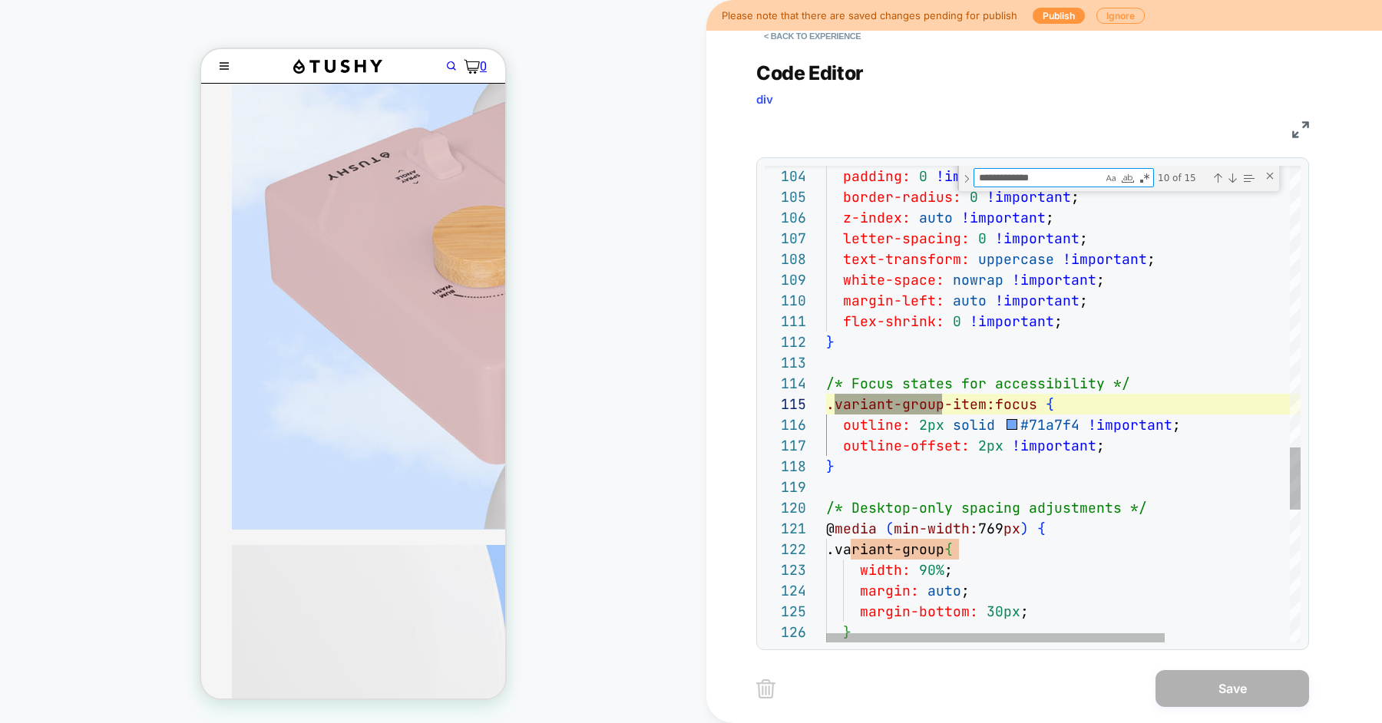
type textarea "**********"
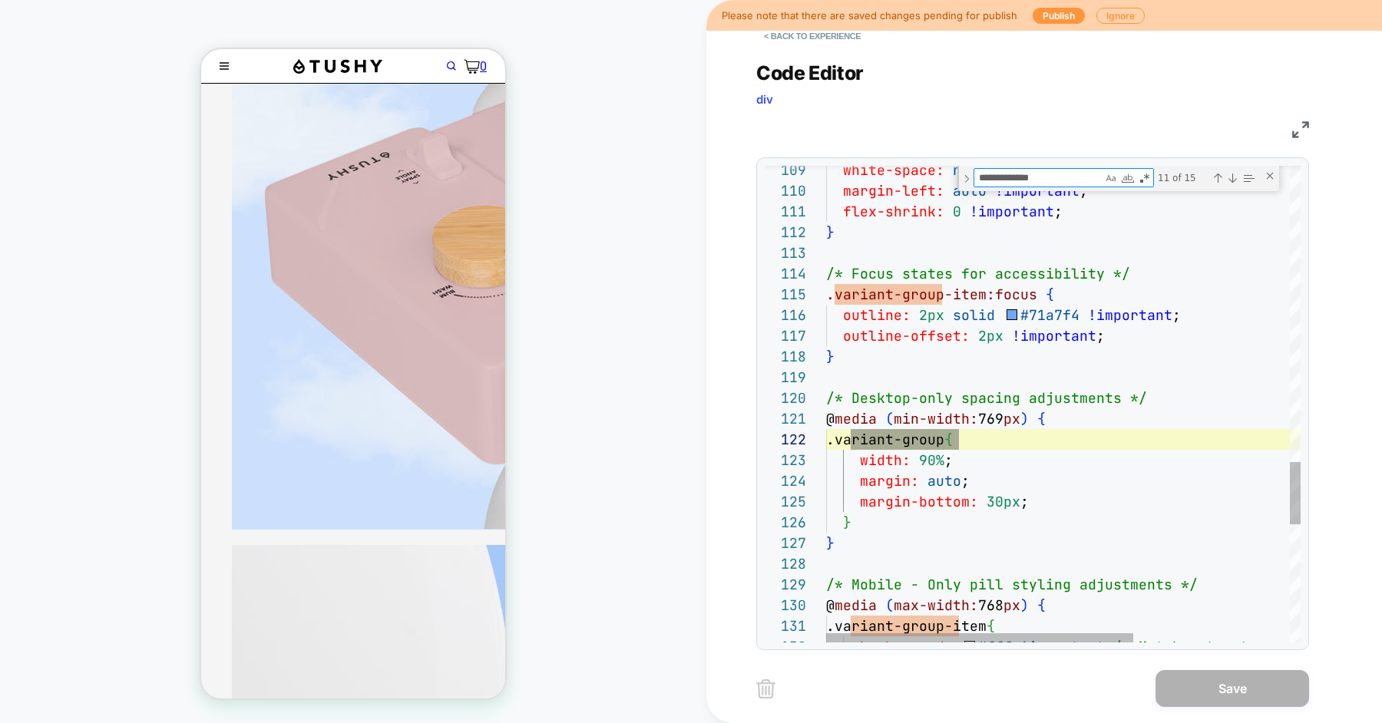
type textarea "**********"
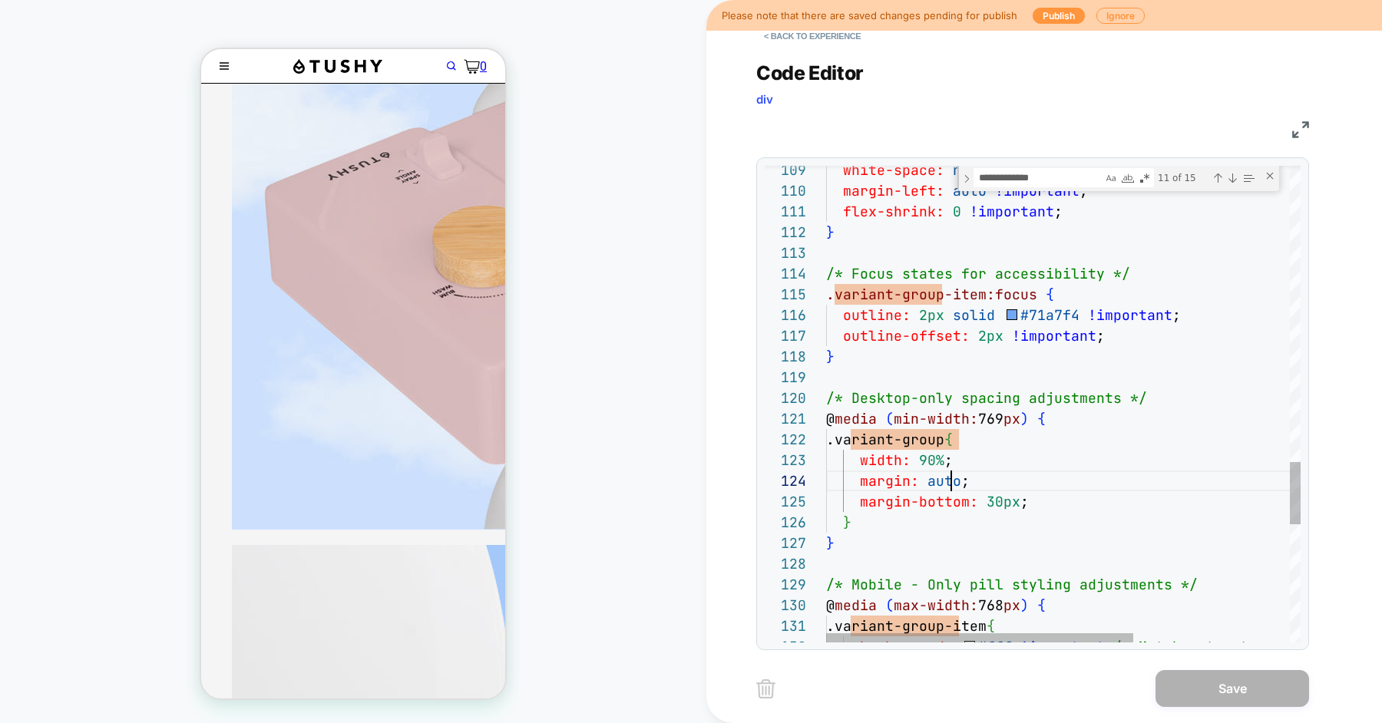
scroll to position [62, 124]
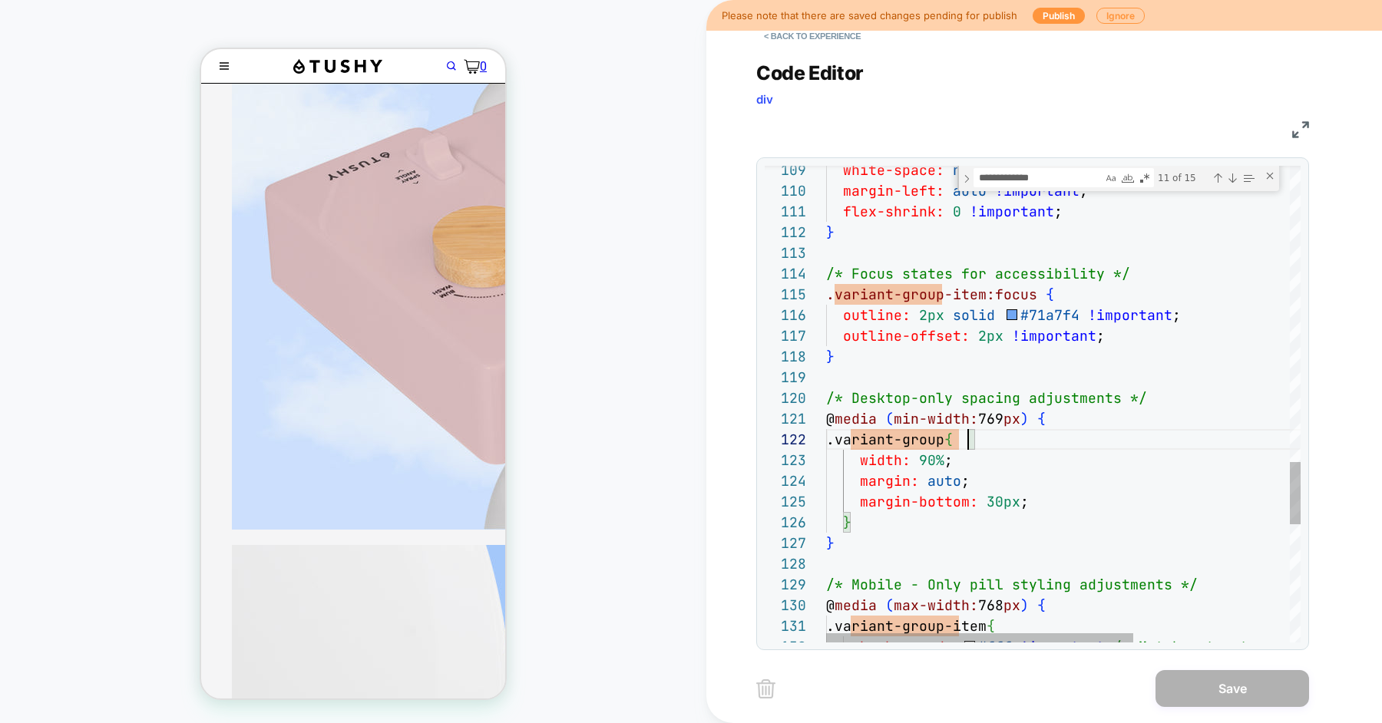
scroll to position [20, 141]
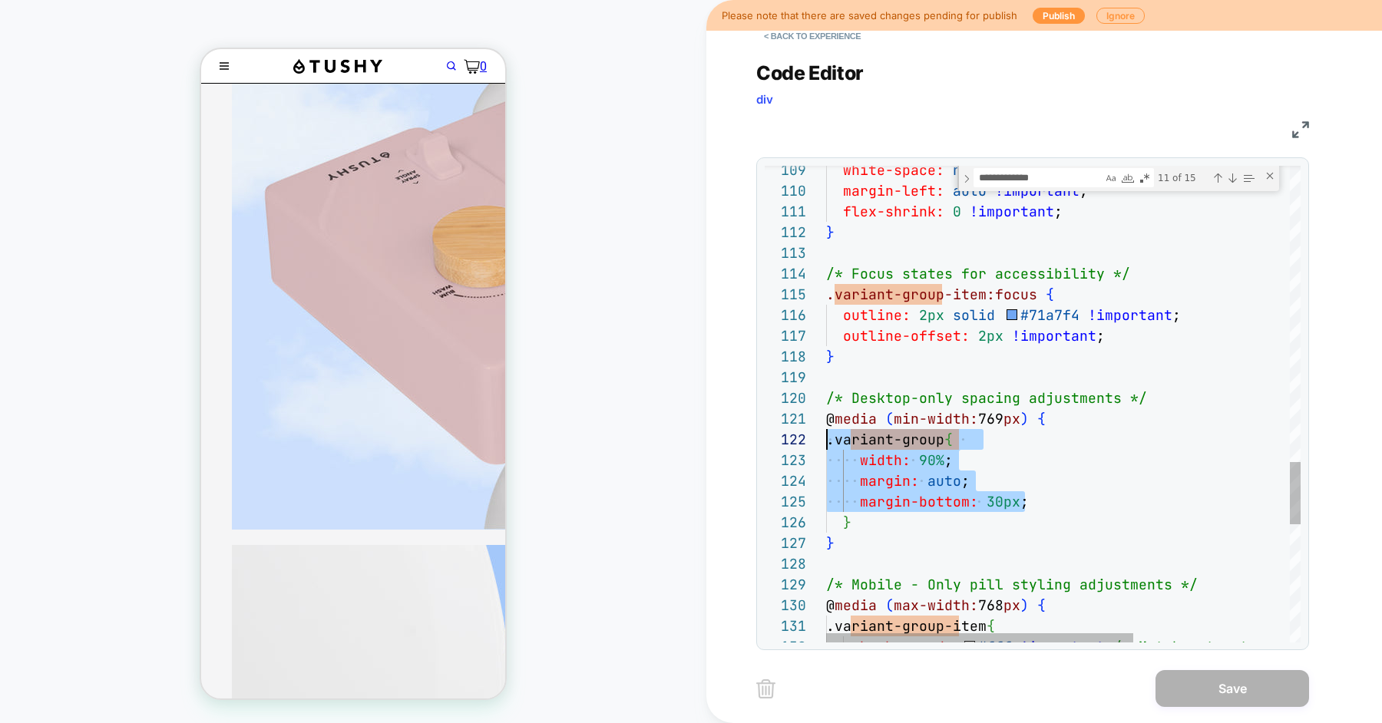
scroll to position [41, 0]
drag, startPoint x: 1037, startPoint y: 506, endPoint x: 794, endPoint y: 458, distance: 247.4
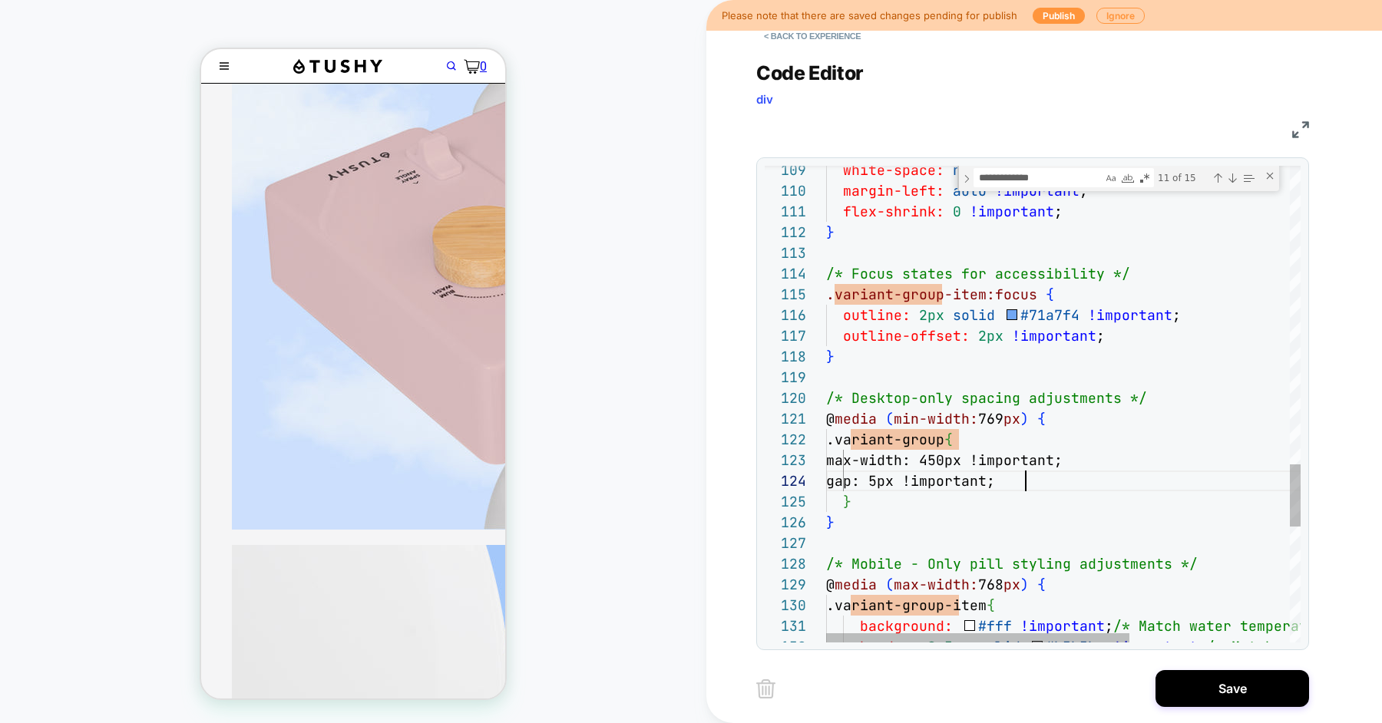
scroll to position [62, 198]
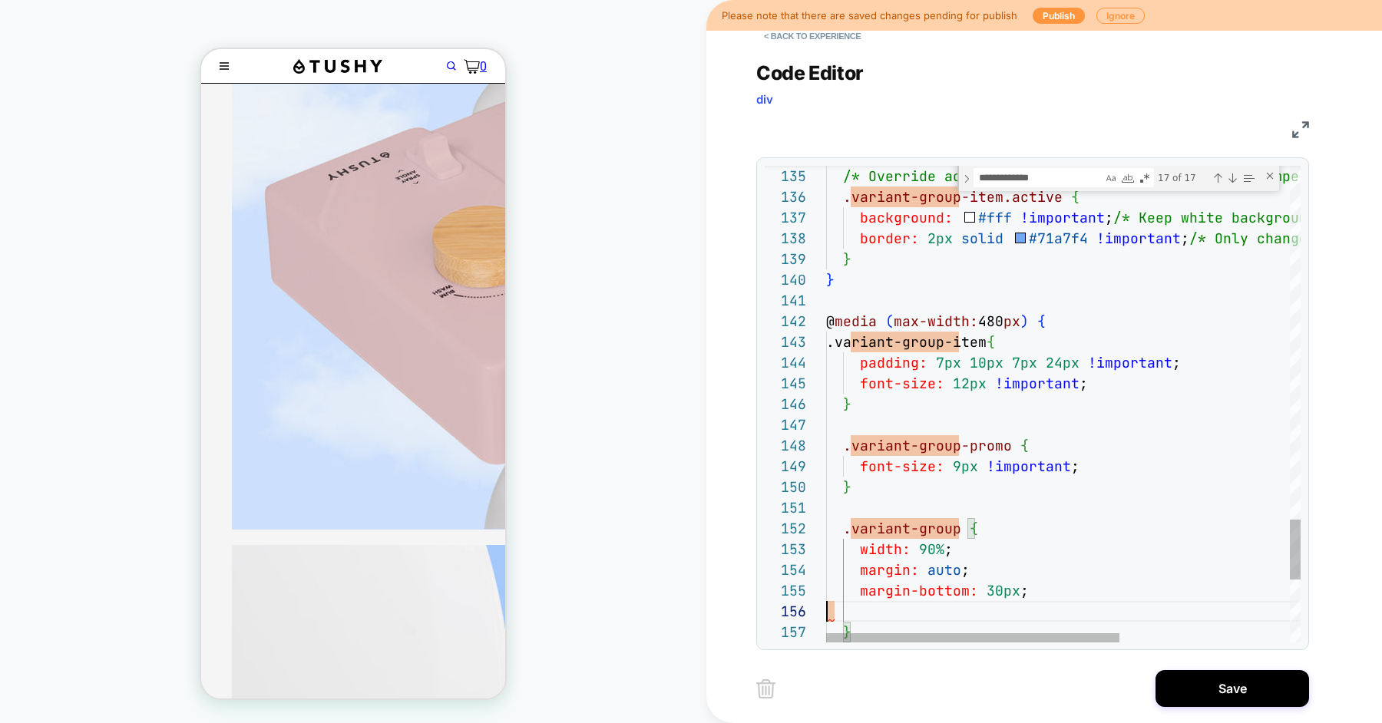
scroll to position [83, 198]
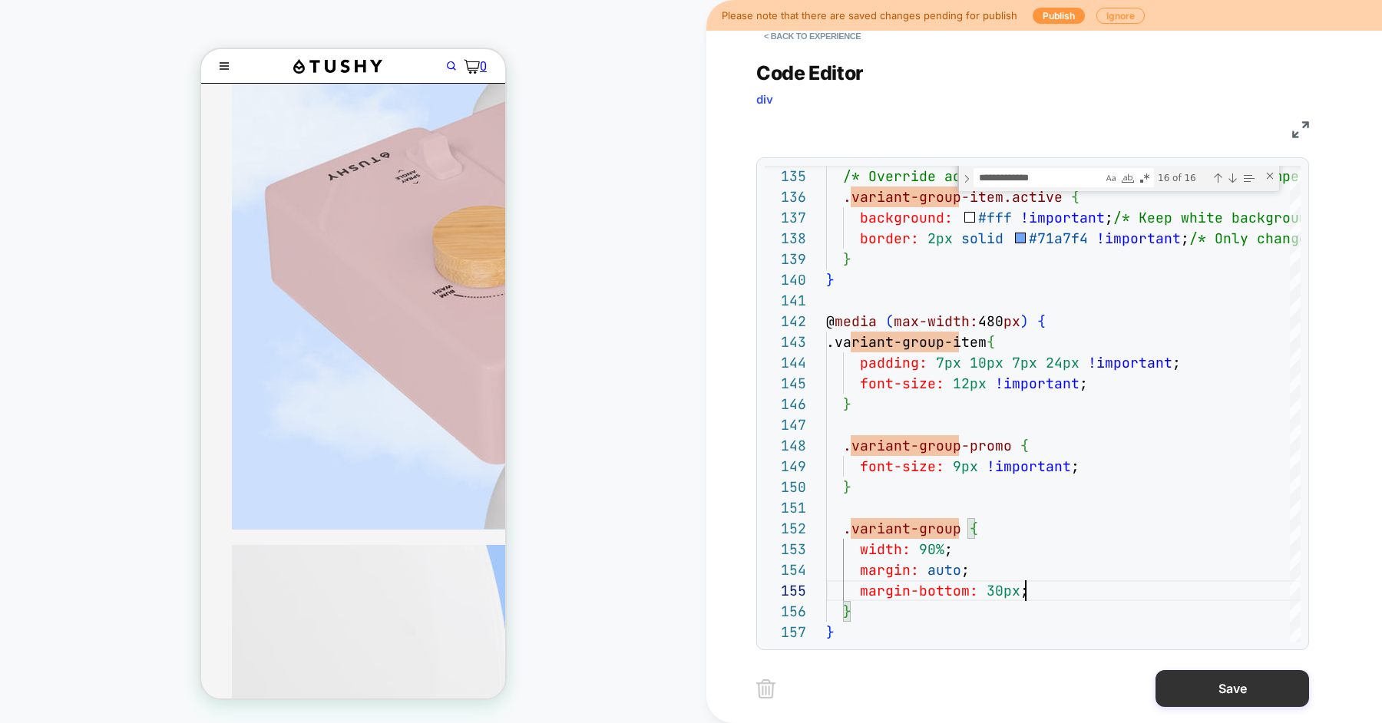
type textarea "**********"
click at [1174, 690] on button "Save" at bounding box center [1233, 688] width 154 height 37
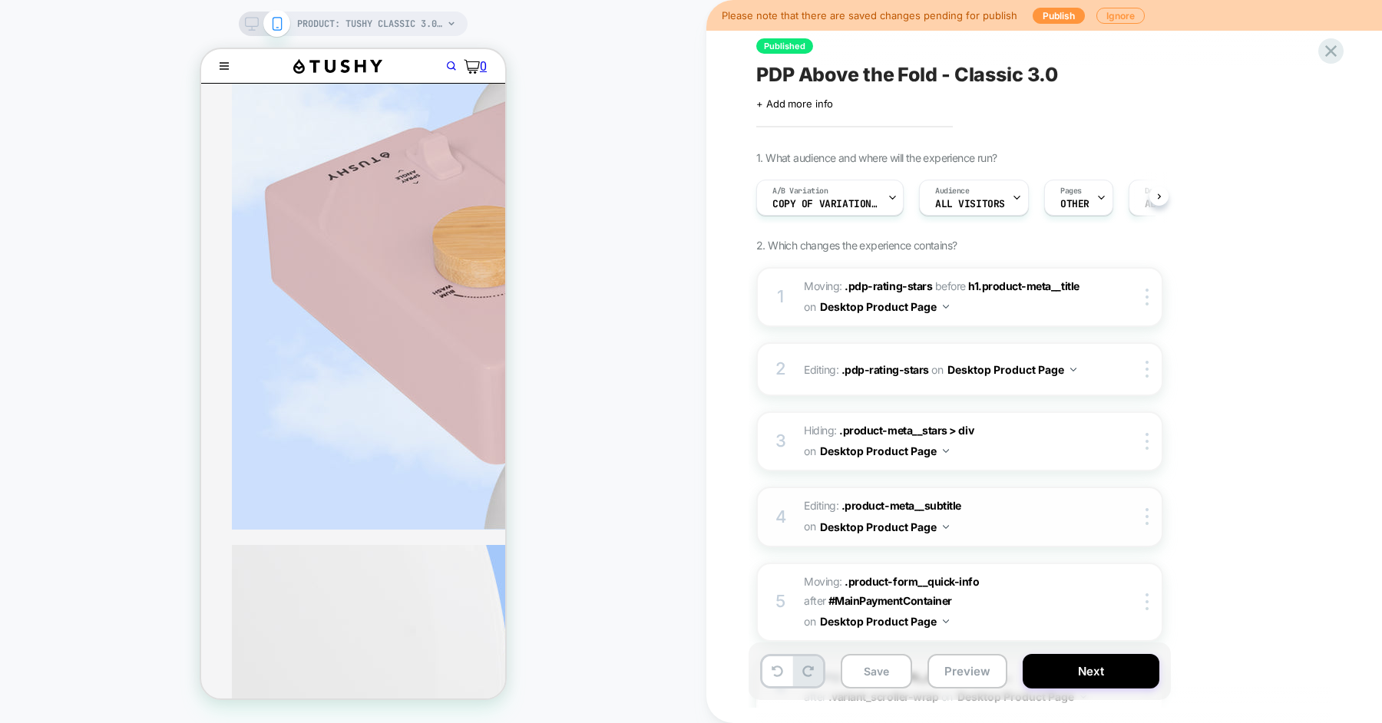
scroll to position [0, 1]
click at [865, 666] on button "Save" at bounding box center [876, 671] width 71 height 35
click at [953, 666] on button "Preview" at bounding box center [967, 671] width 80 height 35
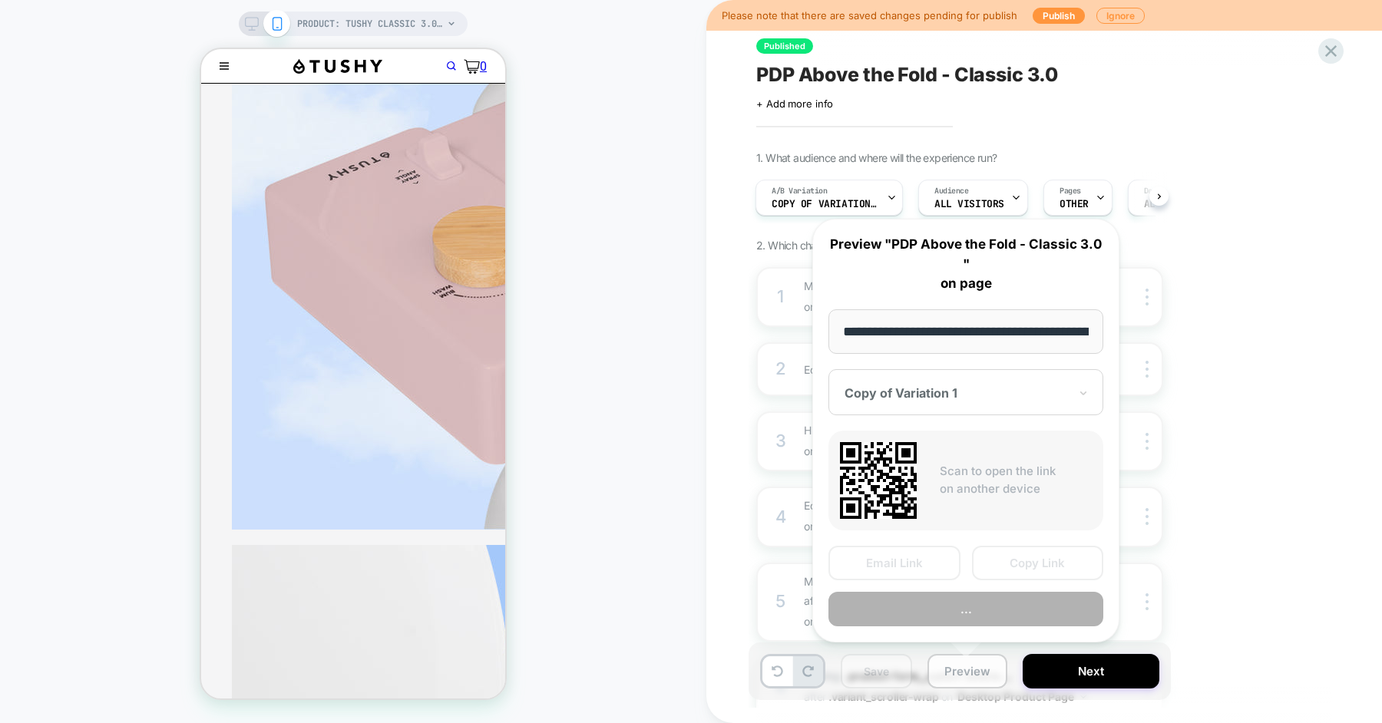
scroll to position [0, 216]
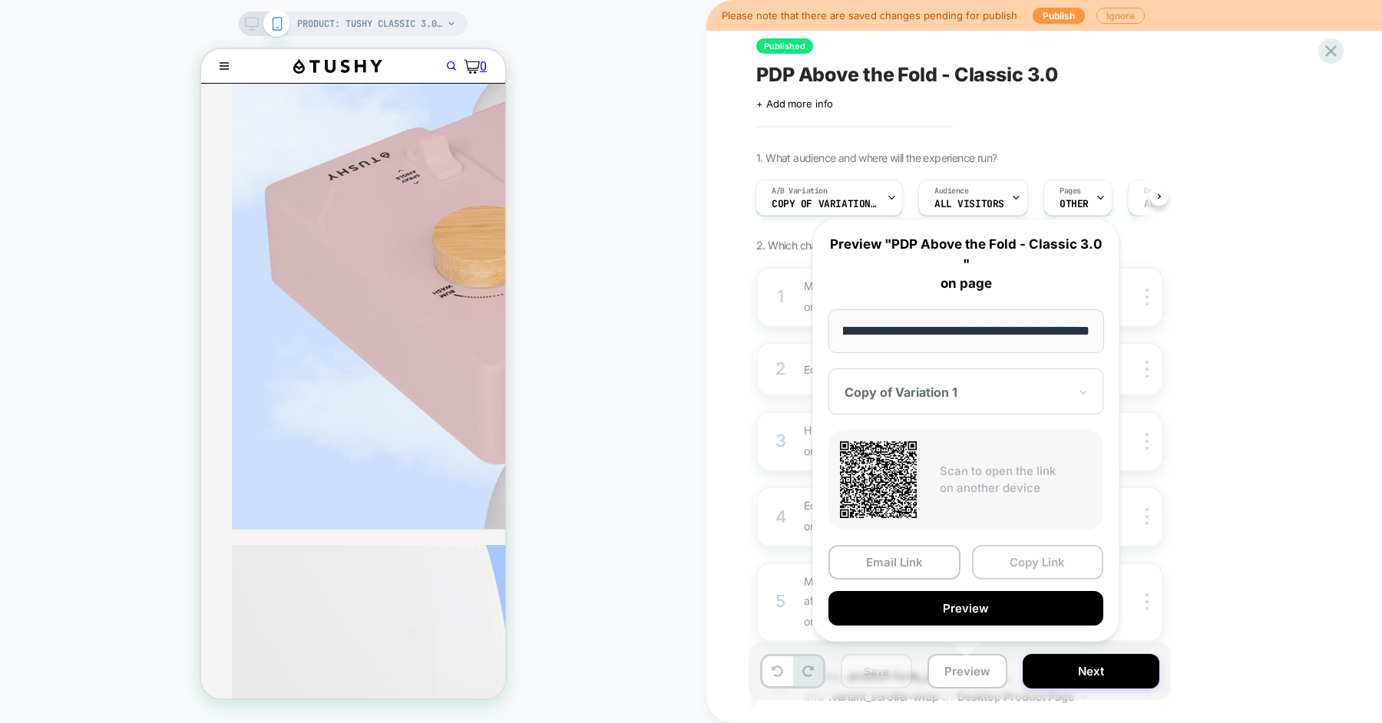
click at [1001, 557] on button "Copy Link" at bounding box center [1038, 562] width 132 height 35
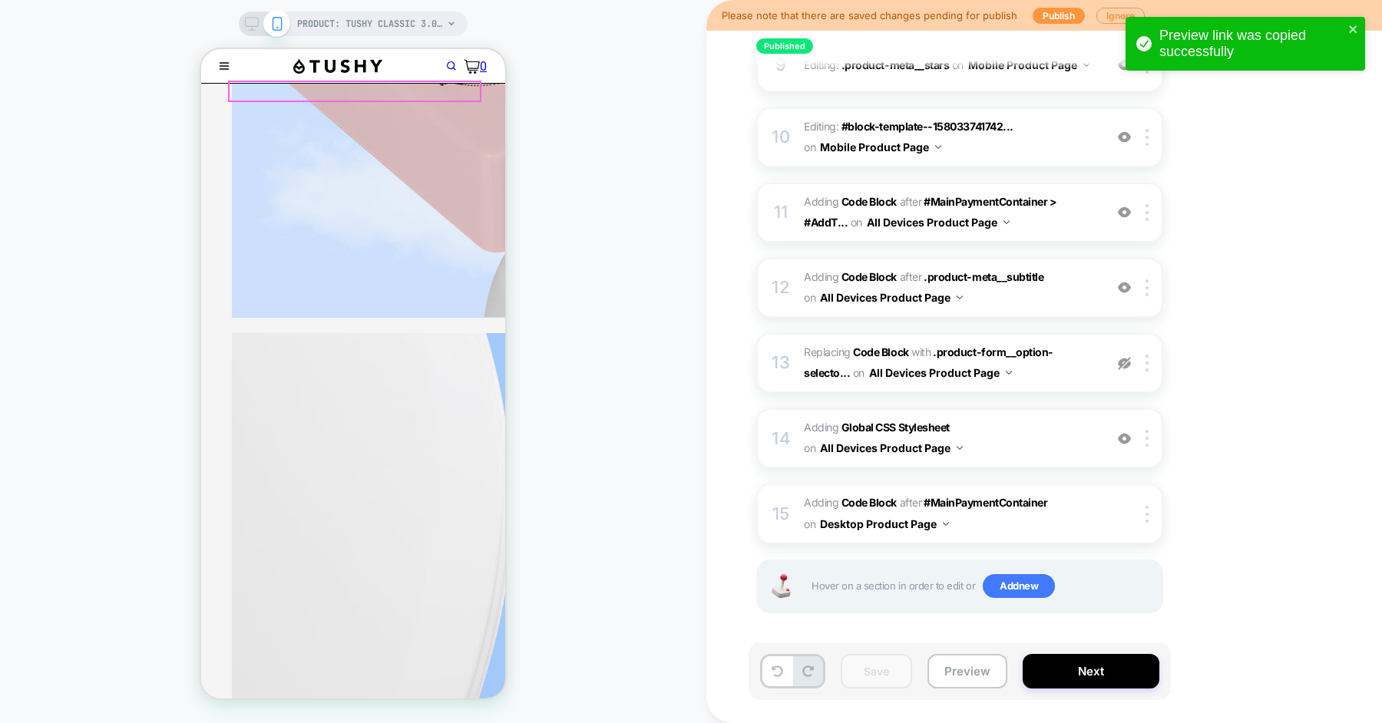
scroll to position [611, 0]
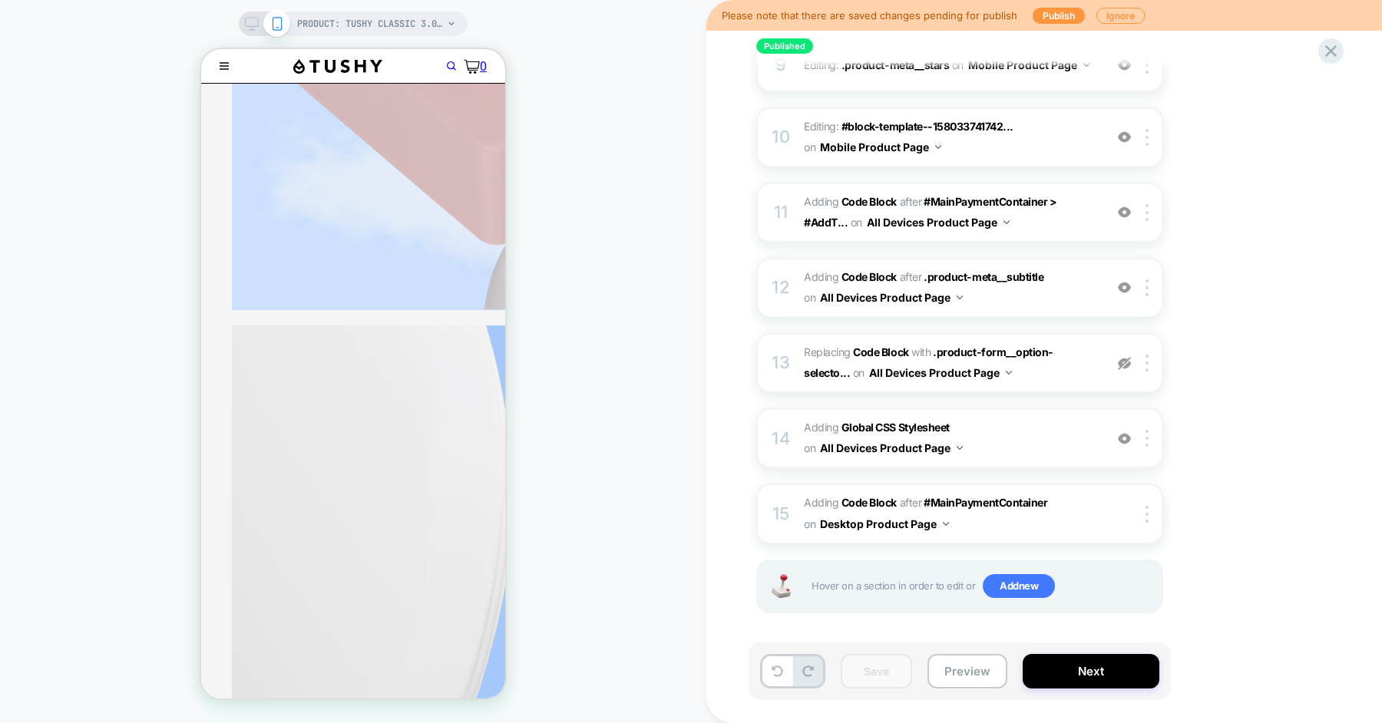
click at [938, 519] on button "Desktop Product Page" at bounding box center [884, 524] width 129 height 22
click at [1143, 508] on div at bounding box center [1149, 514] width 25 height 17
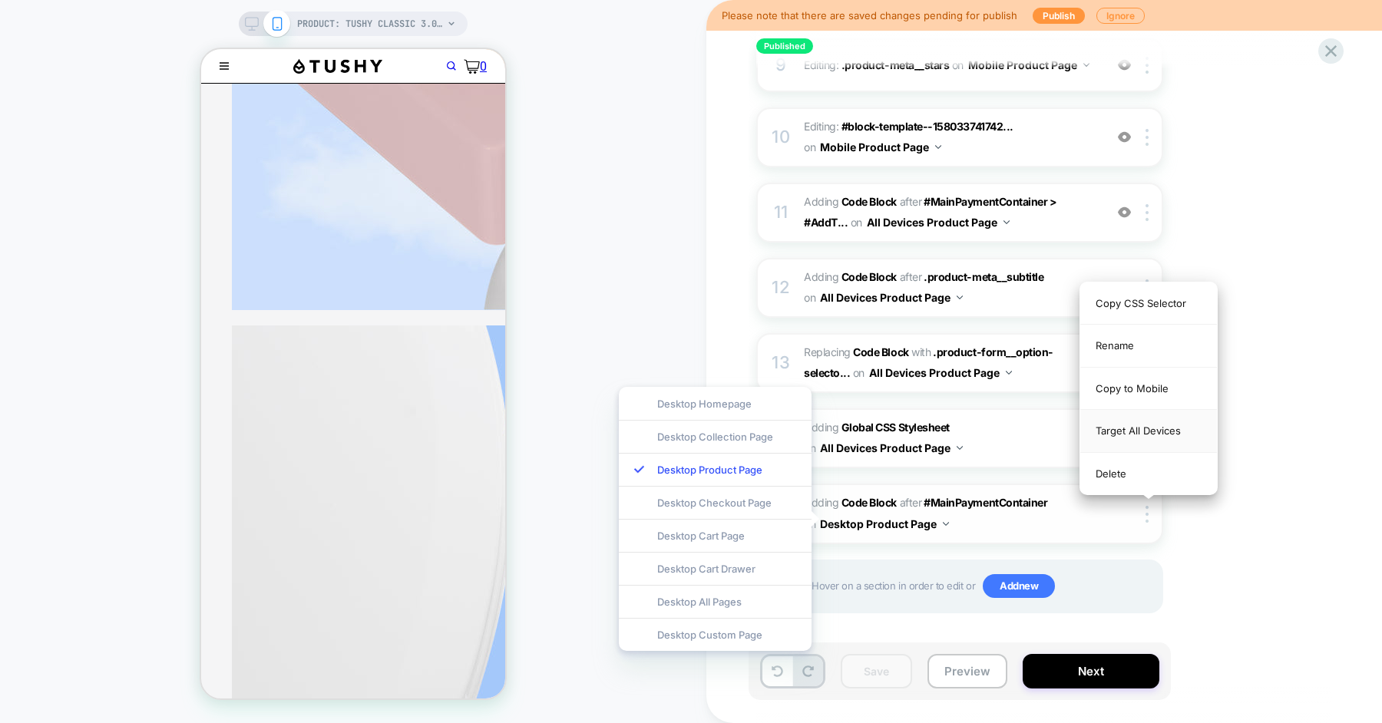
click at [1176, 435] on div "Target All Devices" at bounding box center [1148, 431] width 137 height 42
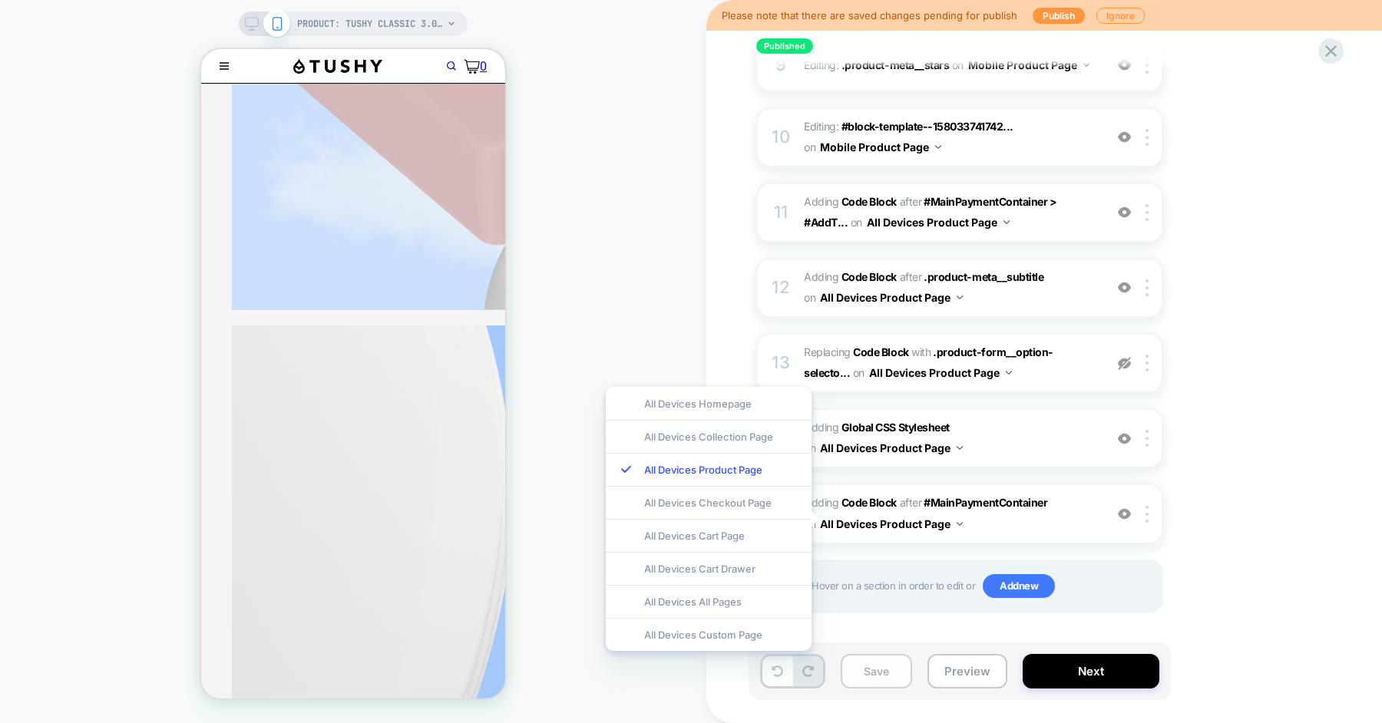
click at [885, 669] on button "Save" at bounding box center [876, 671] width 71 height 35
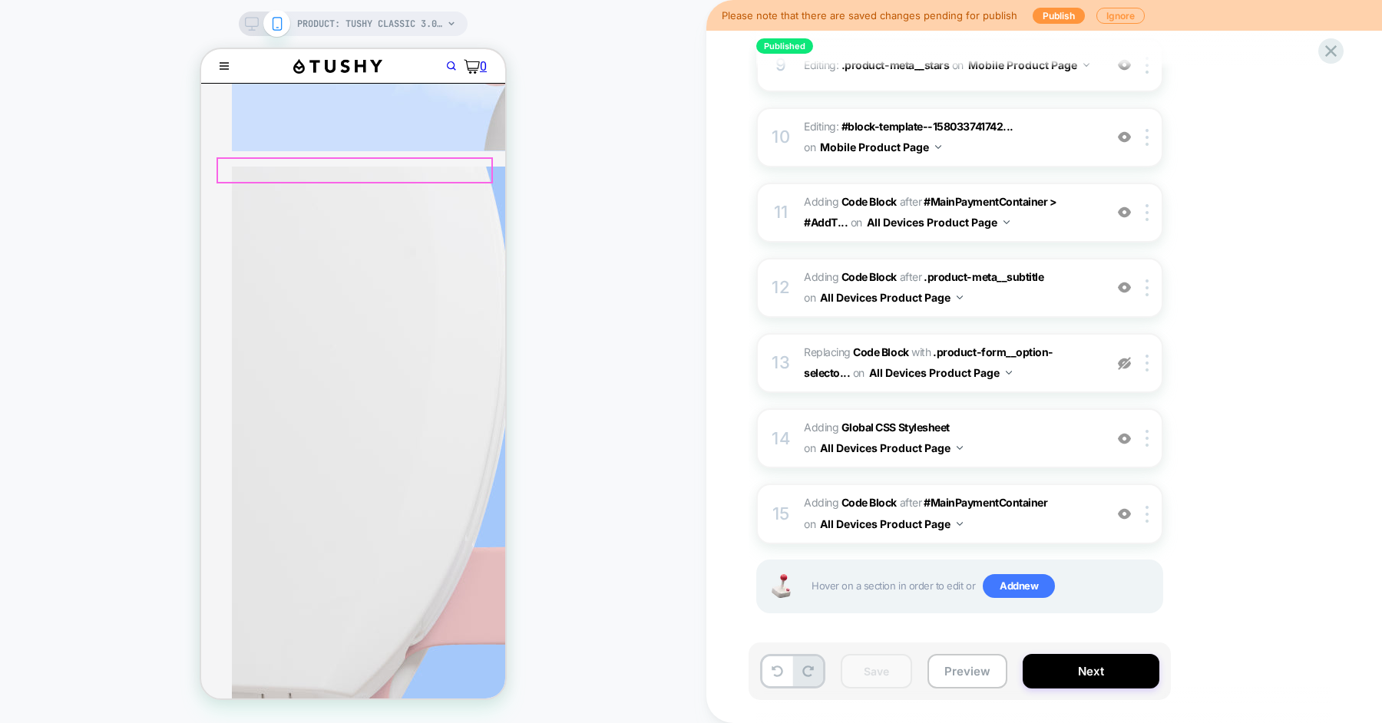
scroll to position [691, 0]
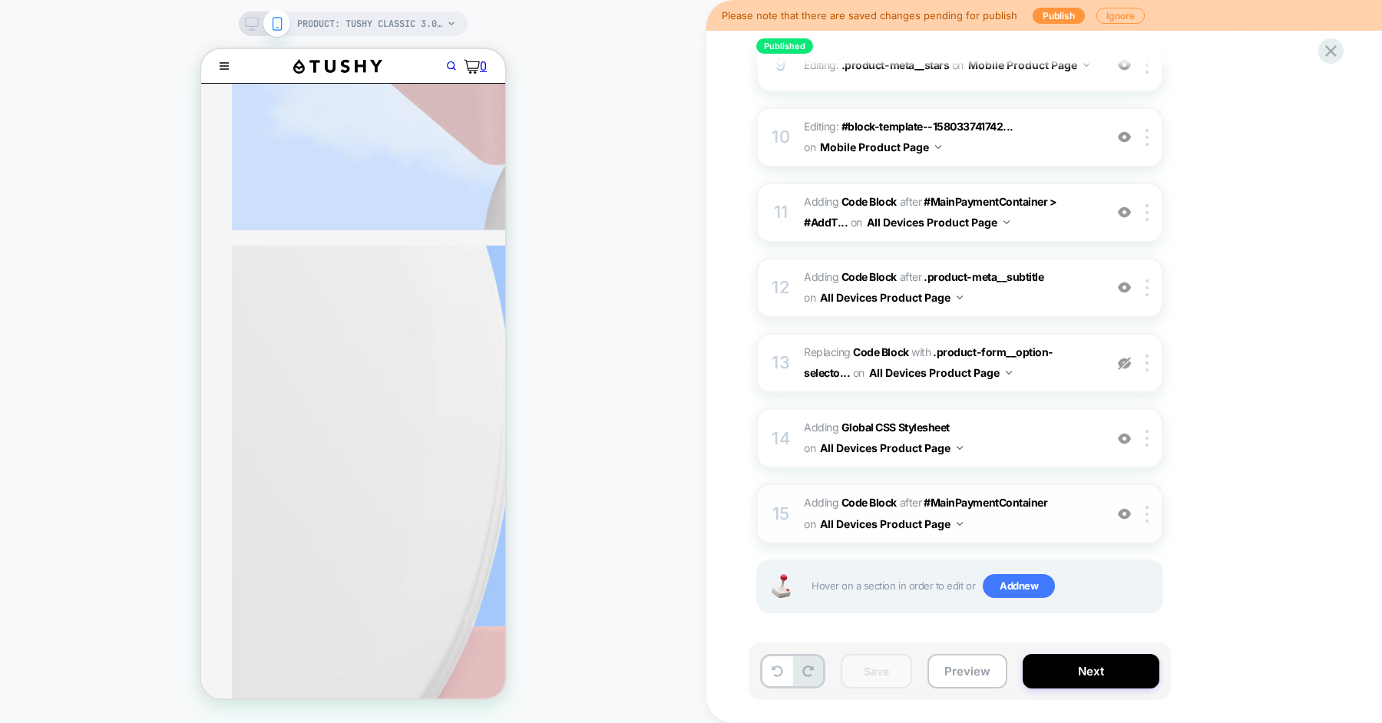
click at [1022, 524] on span "Adding Code Block AFTER #MainPaymentContainer #MainPaymentContainer on All Devi…" at bounding box center [950, 513] width 293 height 41
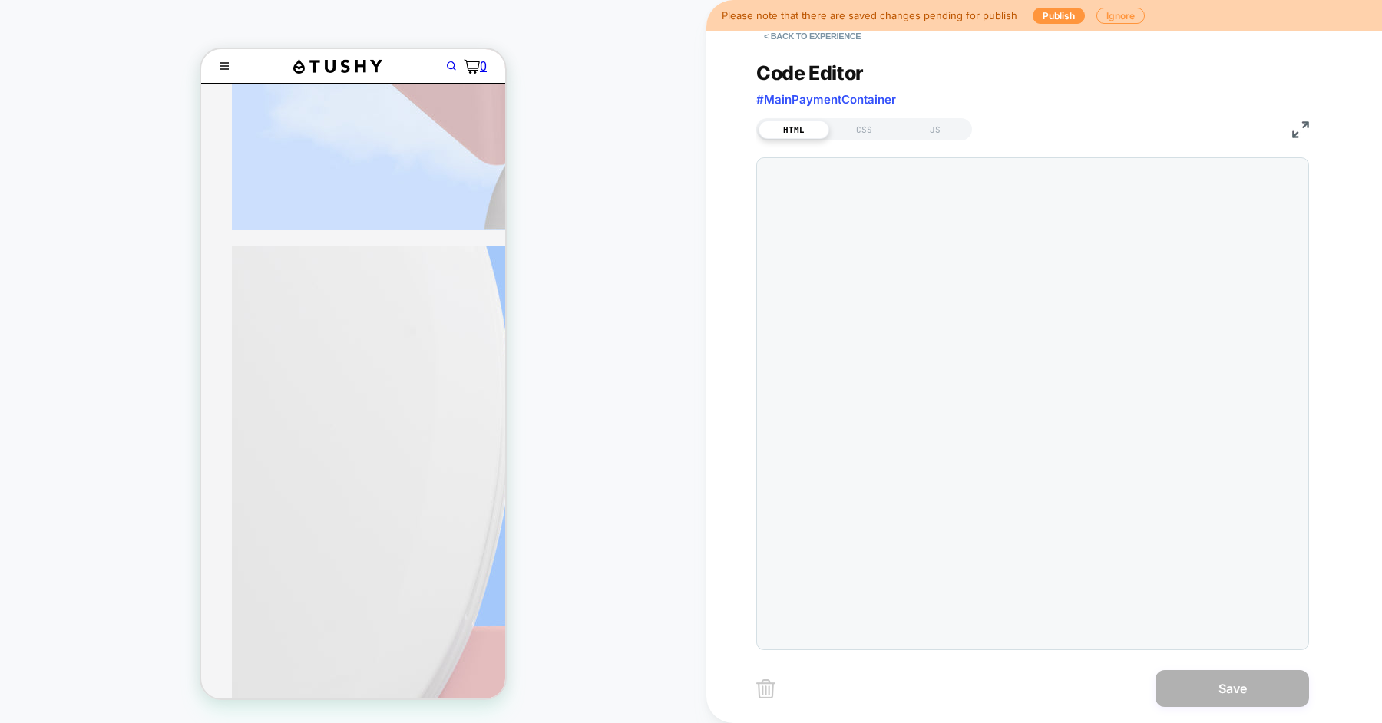
scroll to position [207, 0]
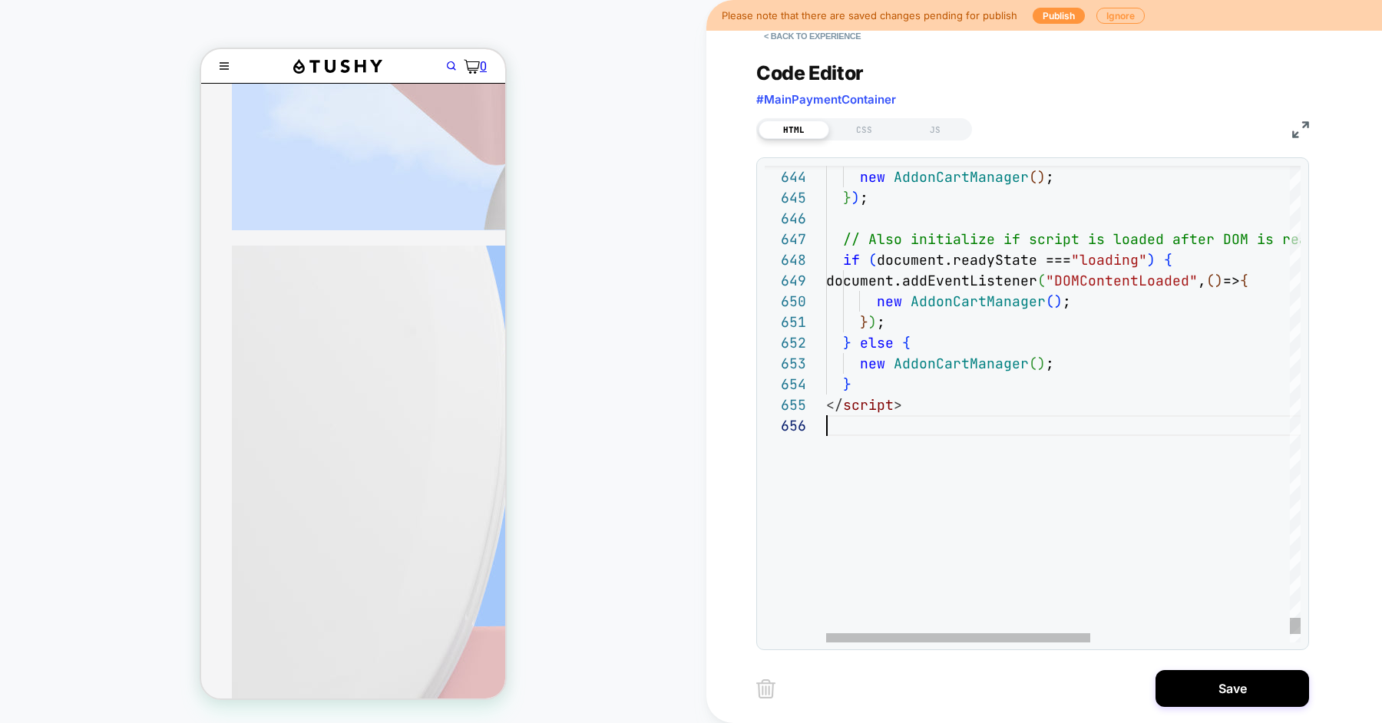
scroll to position [0, 0]
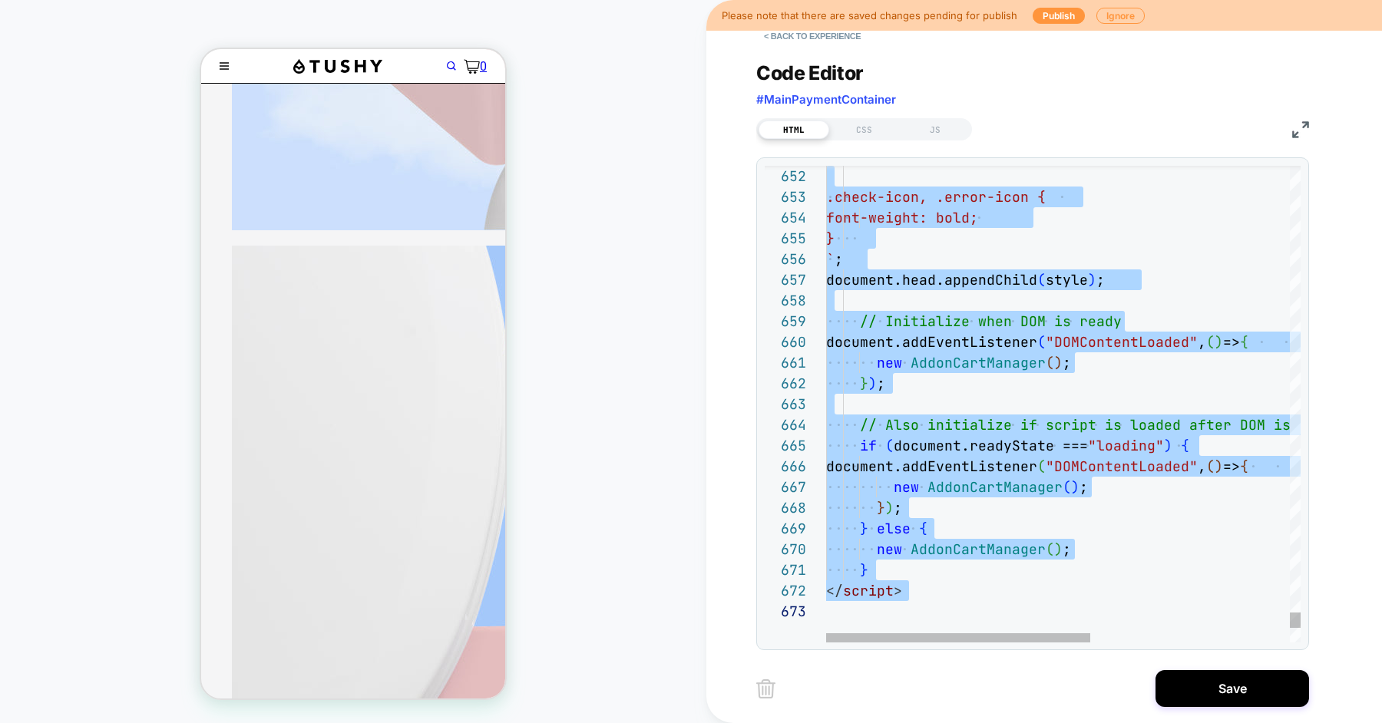
type textarea "**********"
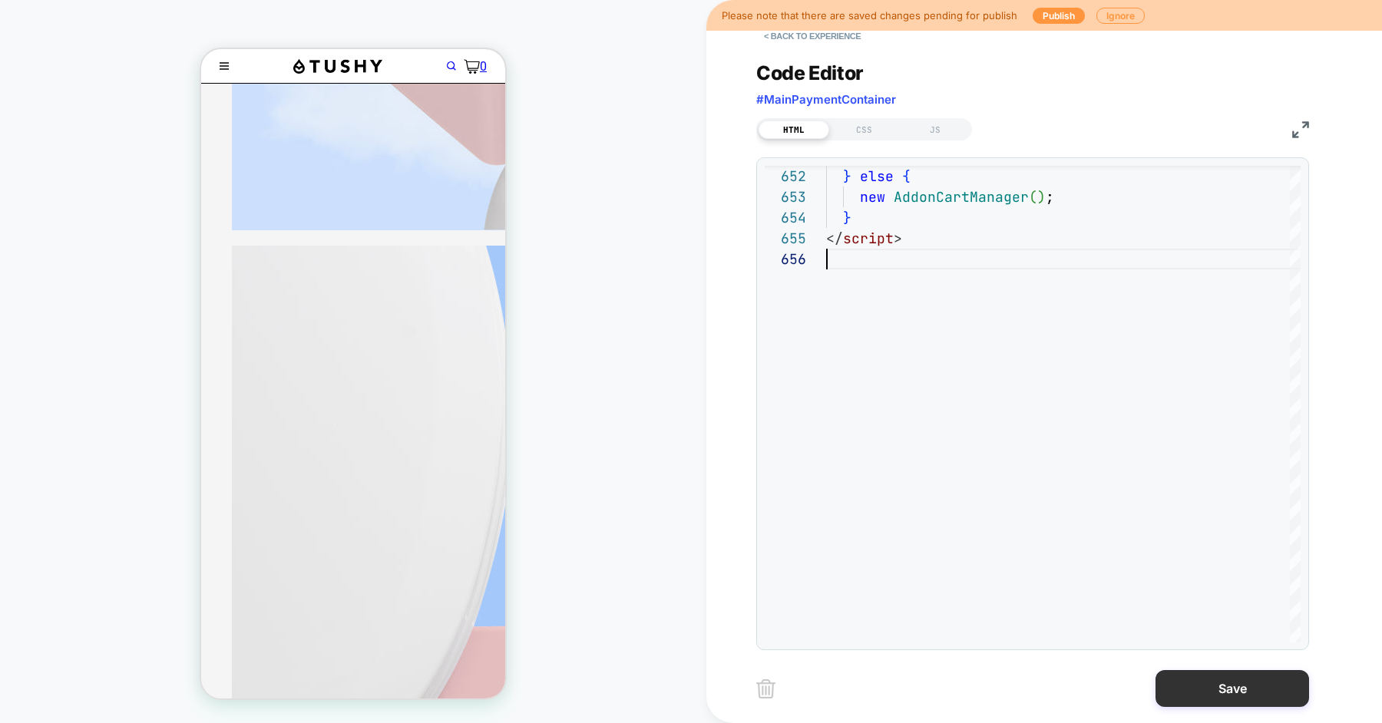
click at [1204, 695] on button "Save" at bounding box center [1233, 688] width 154 height 37
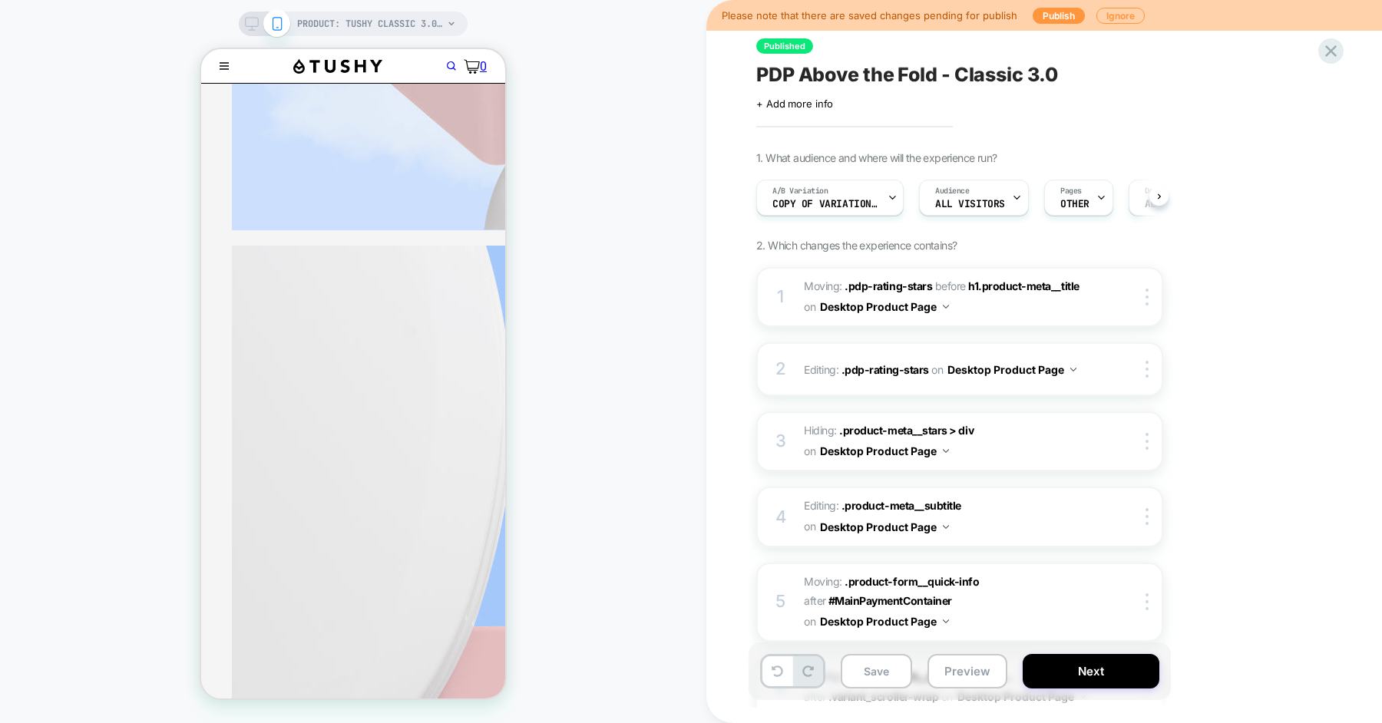
scroll to position [0, 1]
click at [964, 679] on button "Preview" at bounding box center [967, 671] width 80 height 35
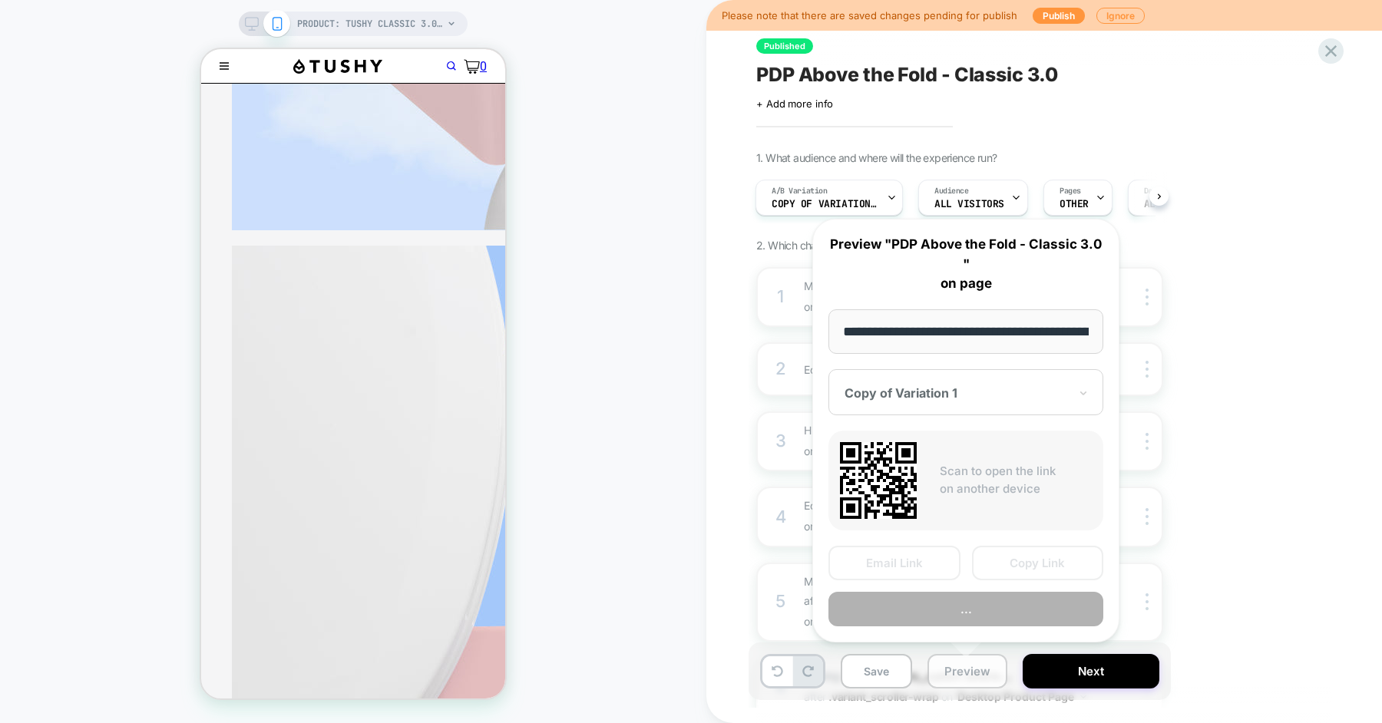
scroll to position [0, 216]
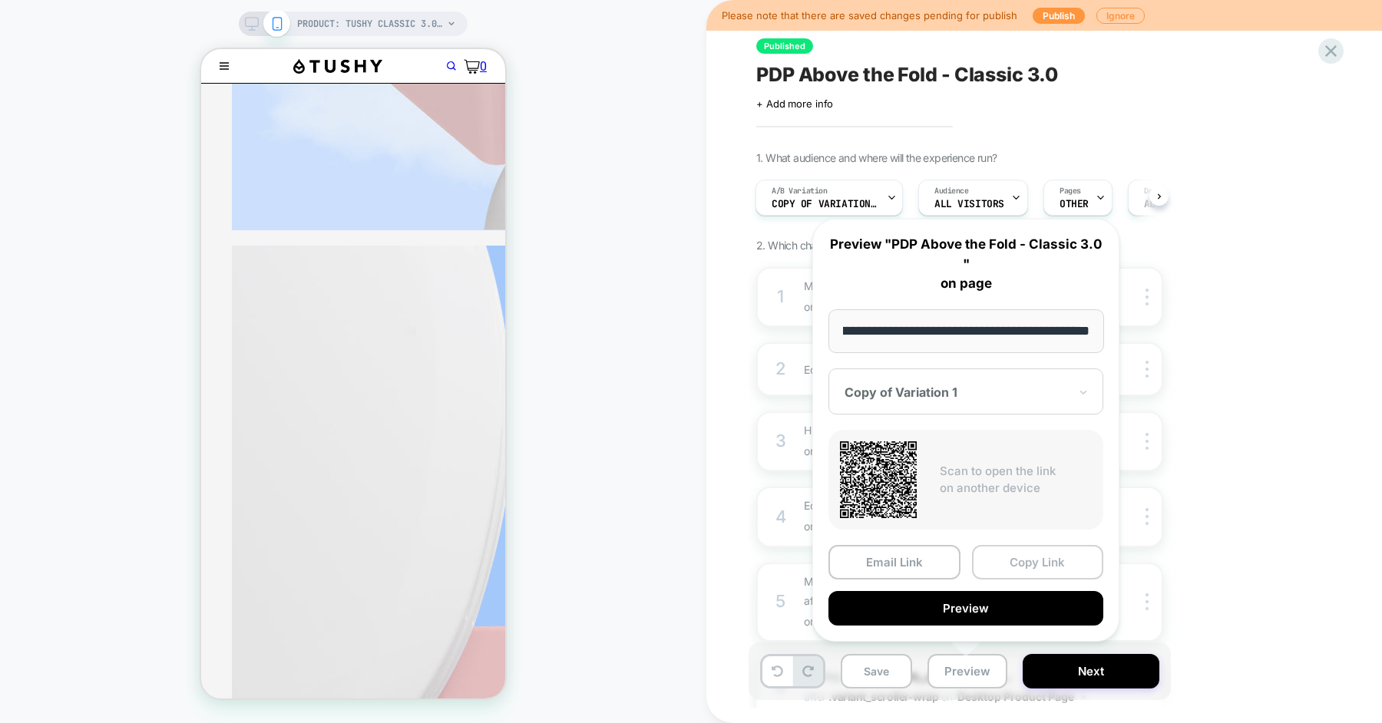
click at [1056, 553] on button "Copy Link" at bounding box center [1038, 562] width 132 height 35
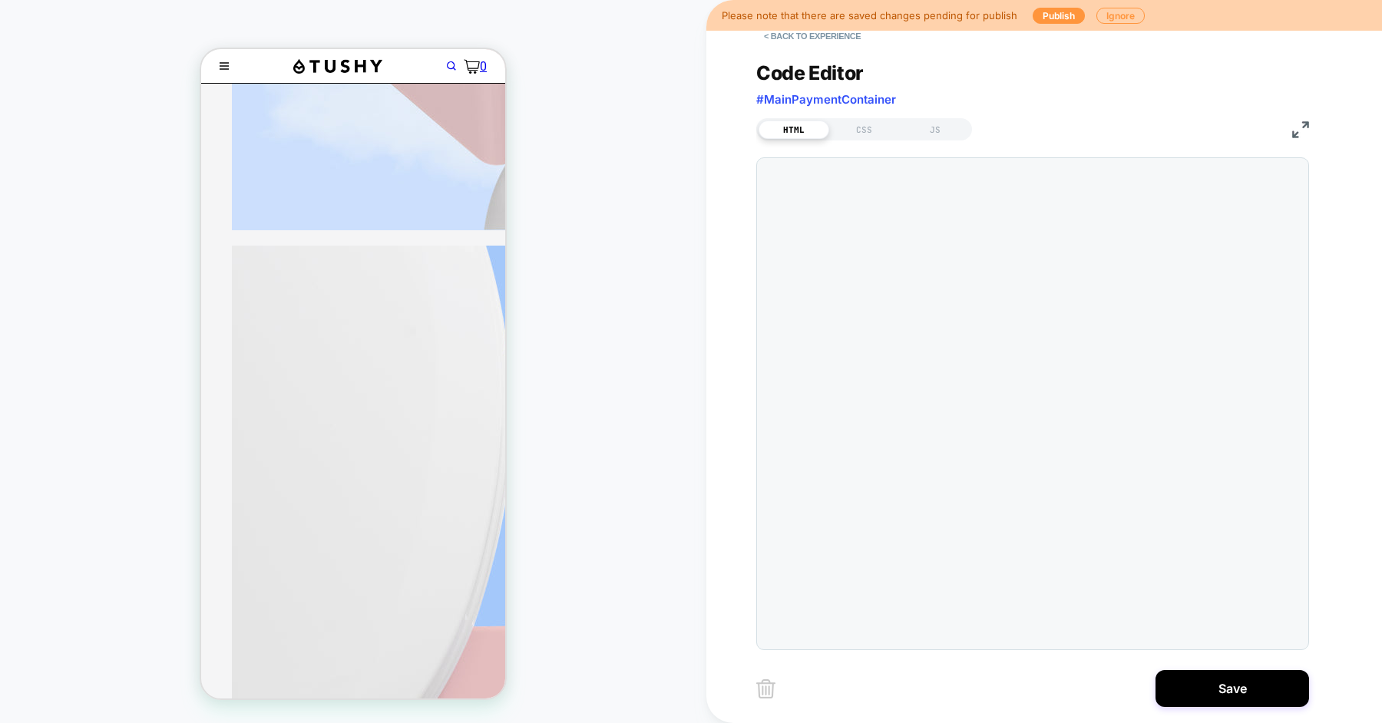
type textarea "**********"
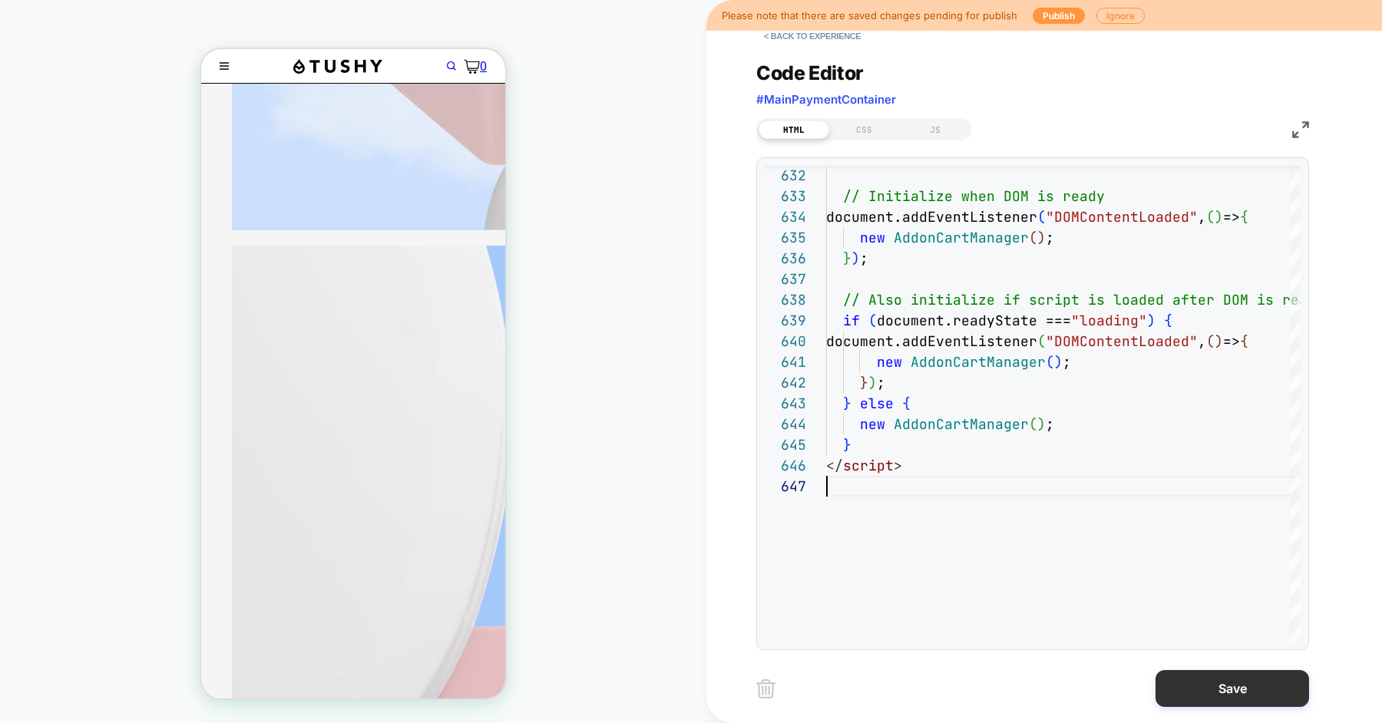
click at [1182, 682] on button "Save" at bounding box center [1233, 688] width 154 height 37
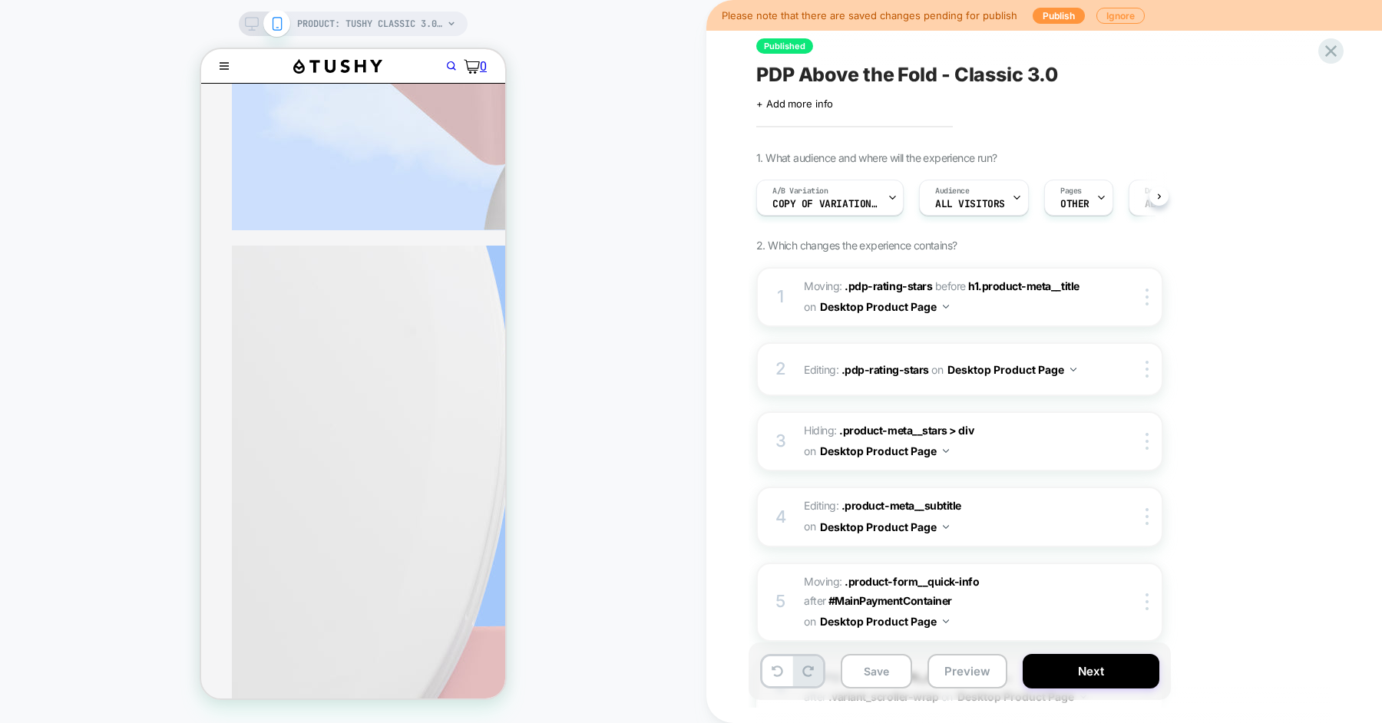
scroll to position [0, 1]
click at [960, 673] on button "Preview" at bounding box center [967, 671] width 80 height 35
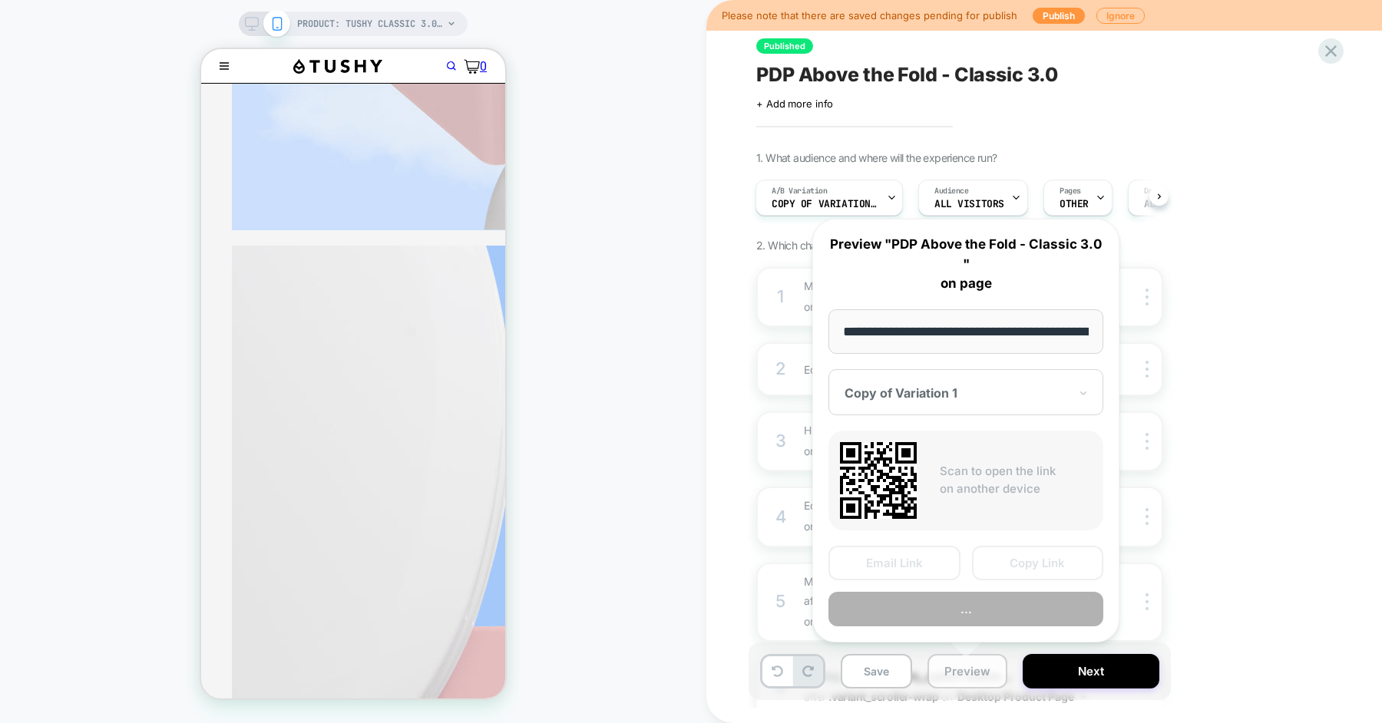
scroll to position [0, 216]
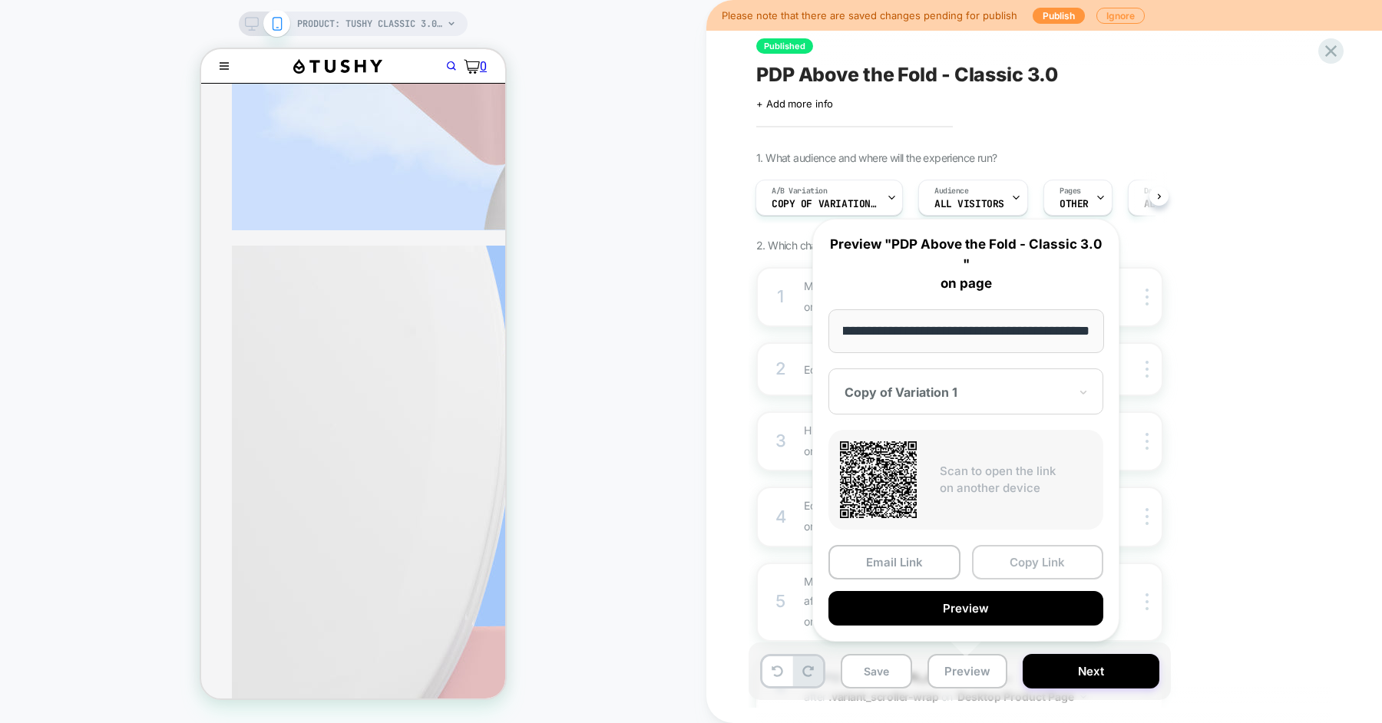
click at [1017, 570] on button "Copy Link" at bounding box center [1038, 562] width 132 height 35
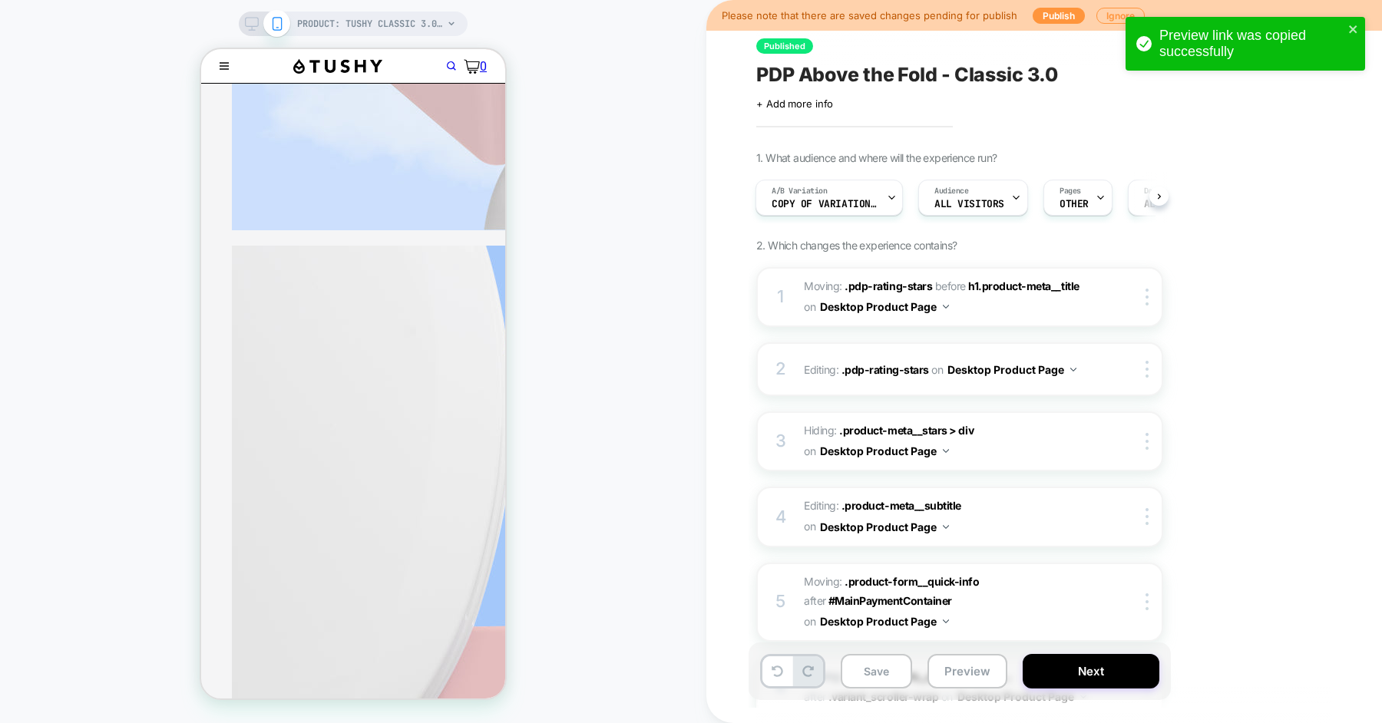
scroll to position [845, 0]
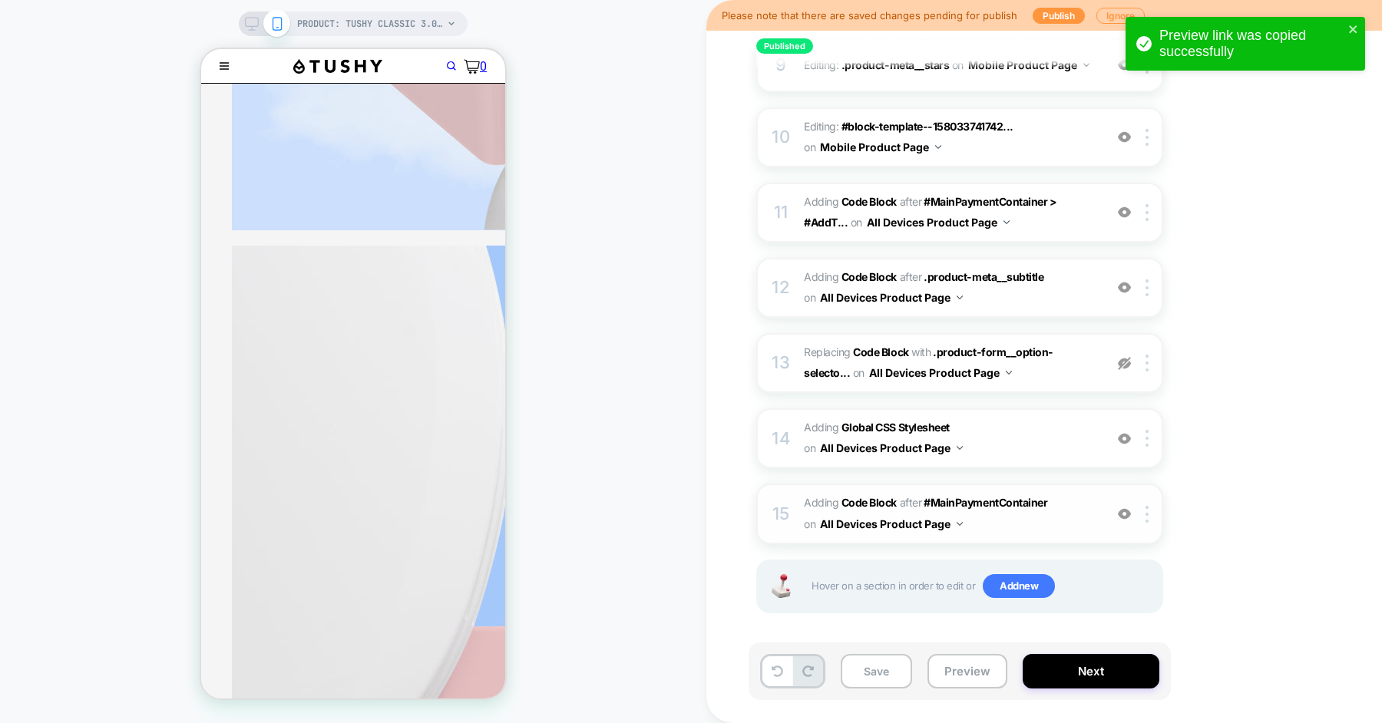
click at [1021, 525] on span "Adding Code Block AFTER #MainPaymentContainer #MainPaymentContainer on All Devi…" at bounding box center [950, 513] width 293 height 41
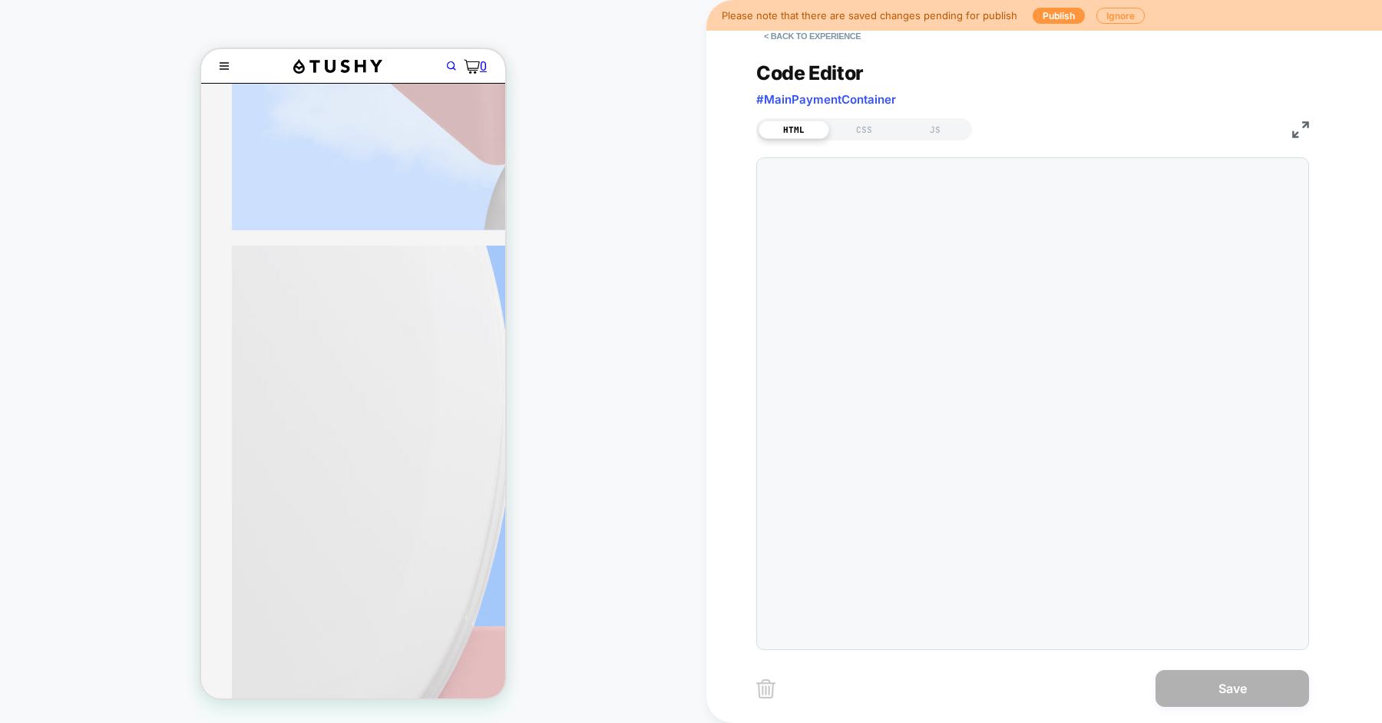
scroll to position [207, 0]
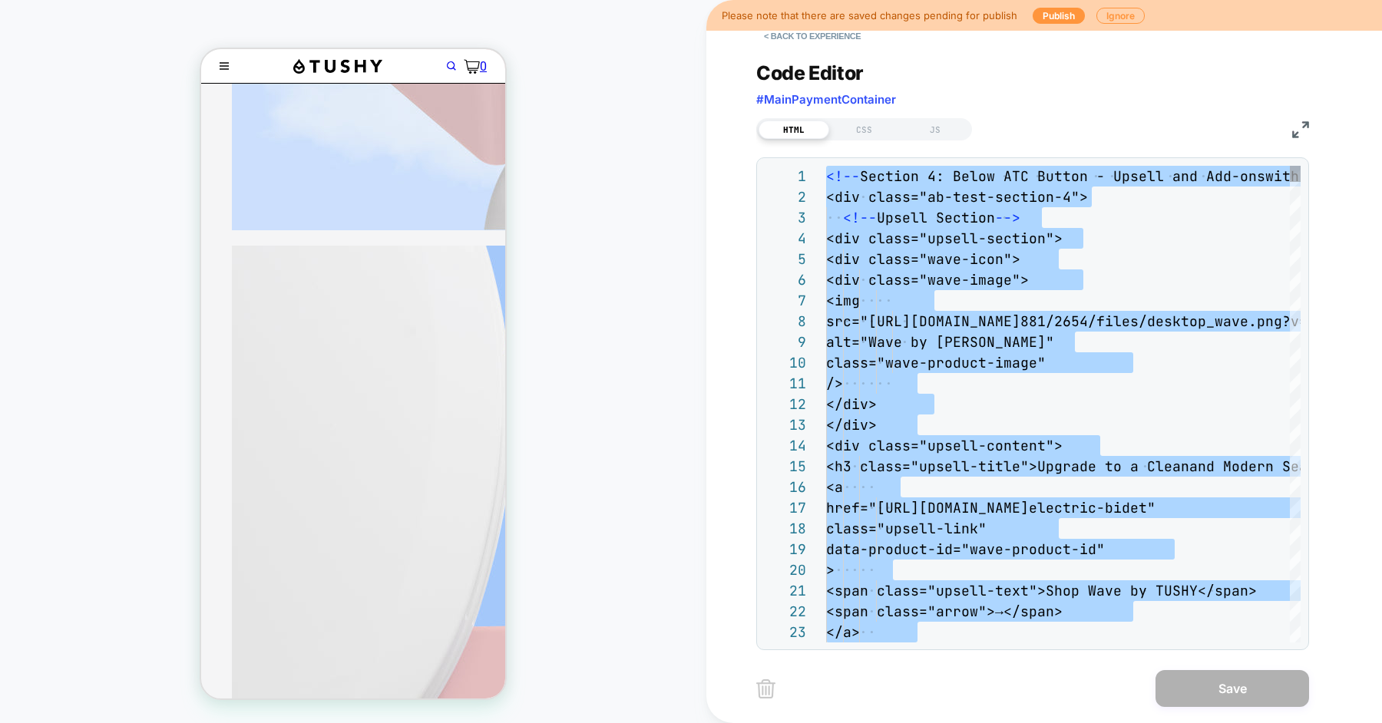
type textarea "**********"
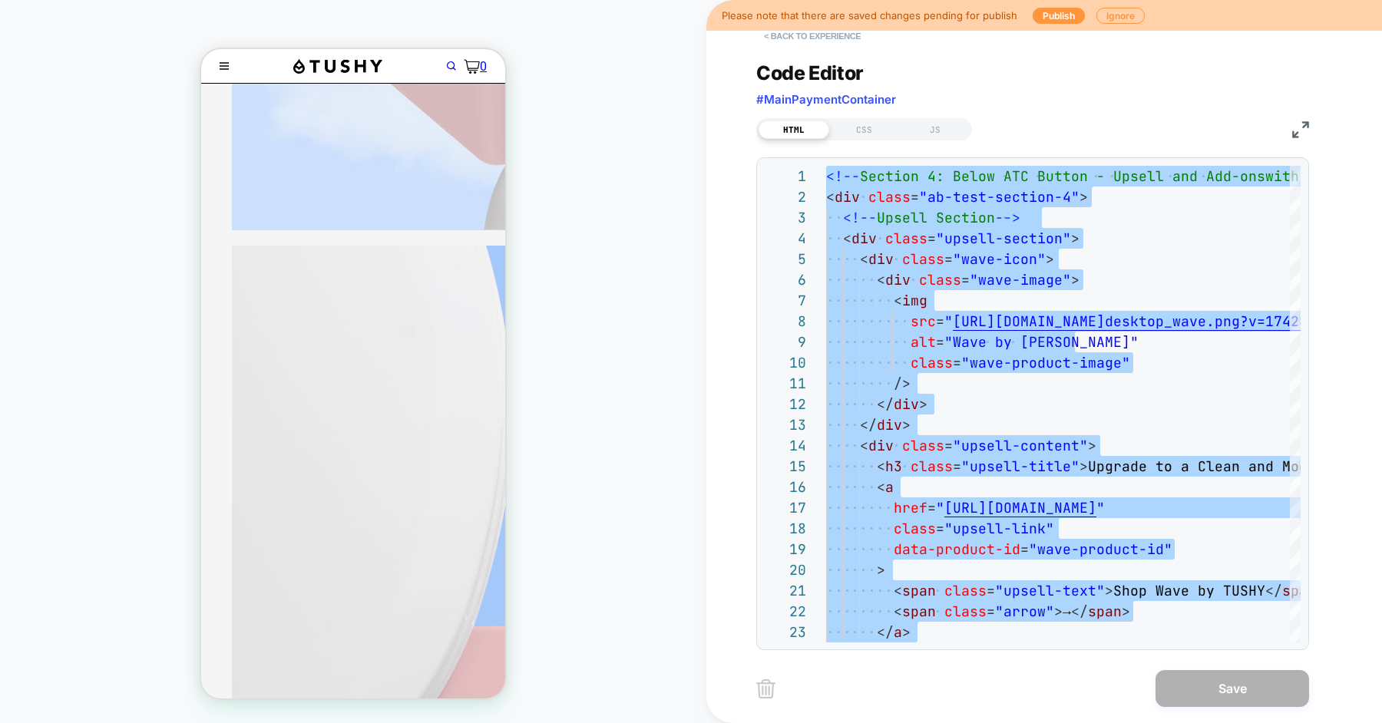
click at [810, 37] on button "< Back to experience" at bounding box center [812, 36] width 112 height 25
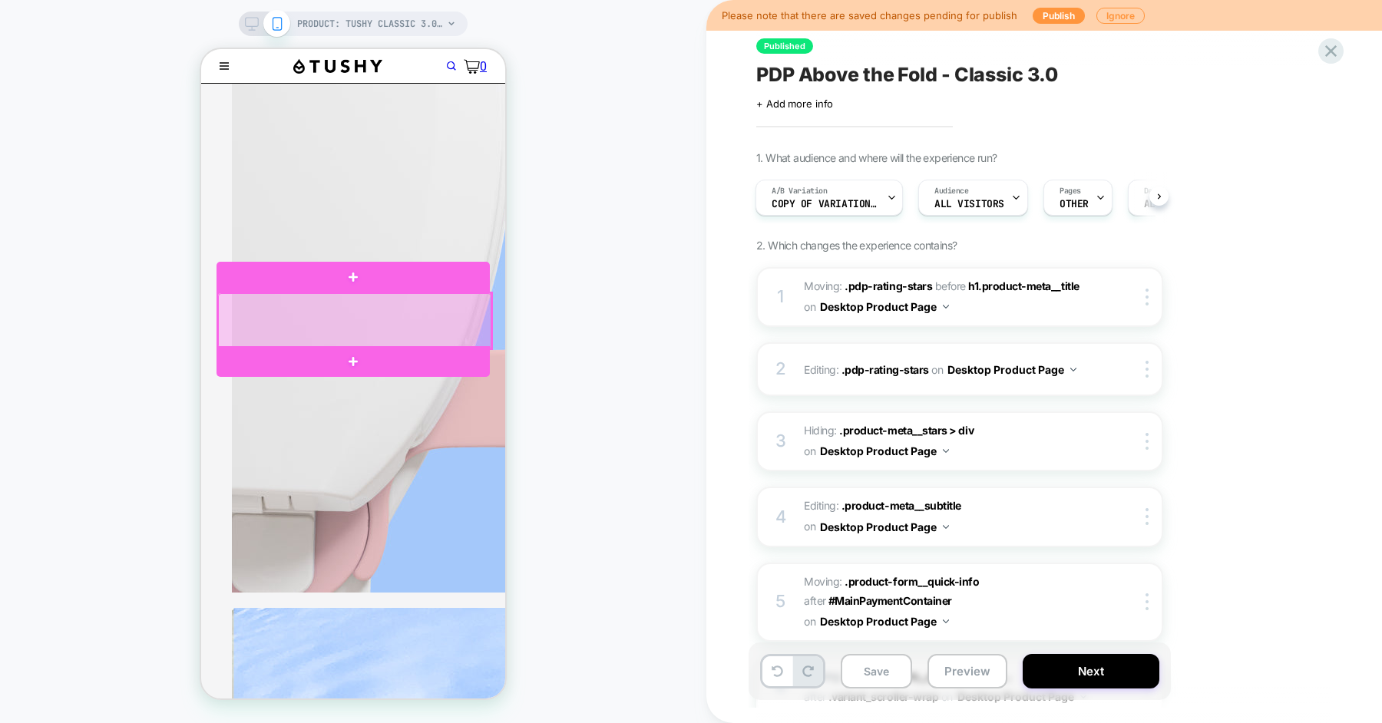
scroll to position [964, 0]
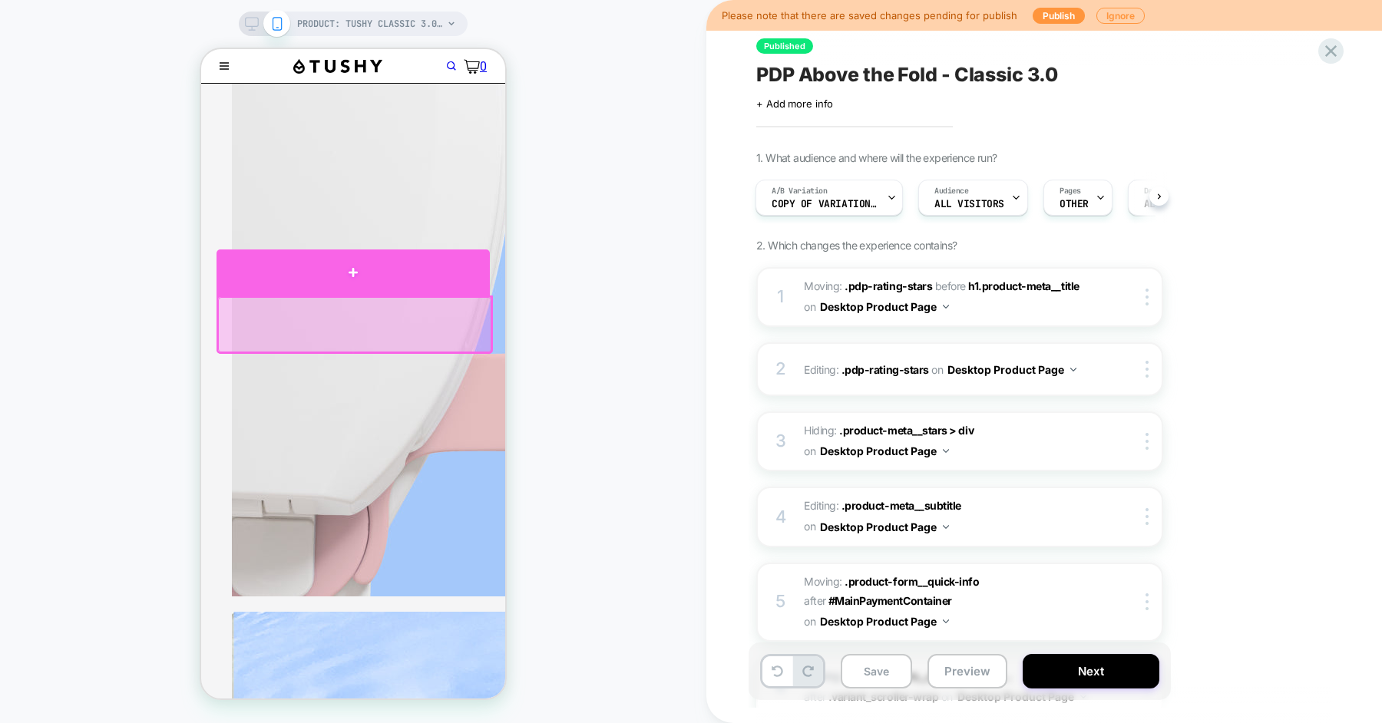
click at [397, 274] on div at bounding box center [353, 273] width 273 height 46
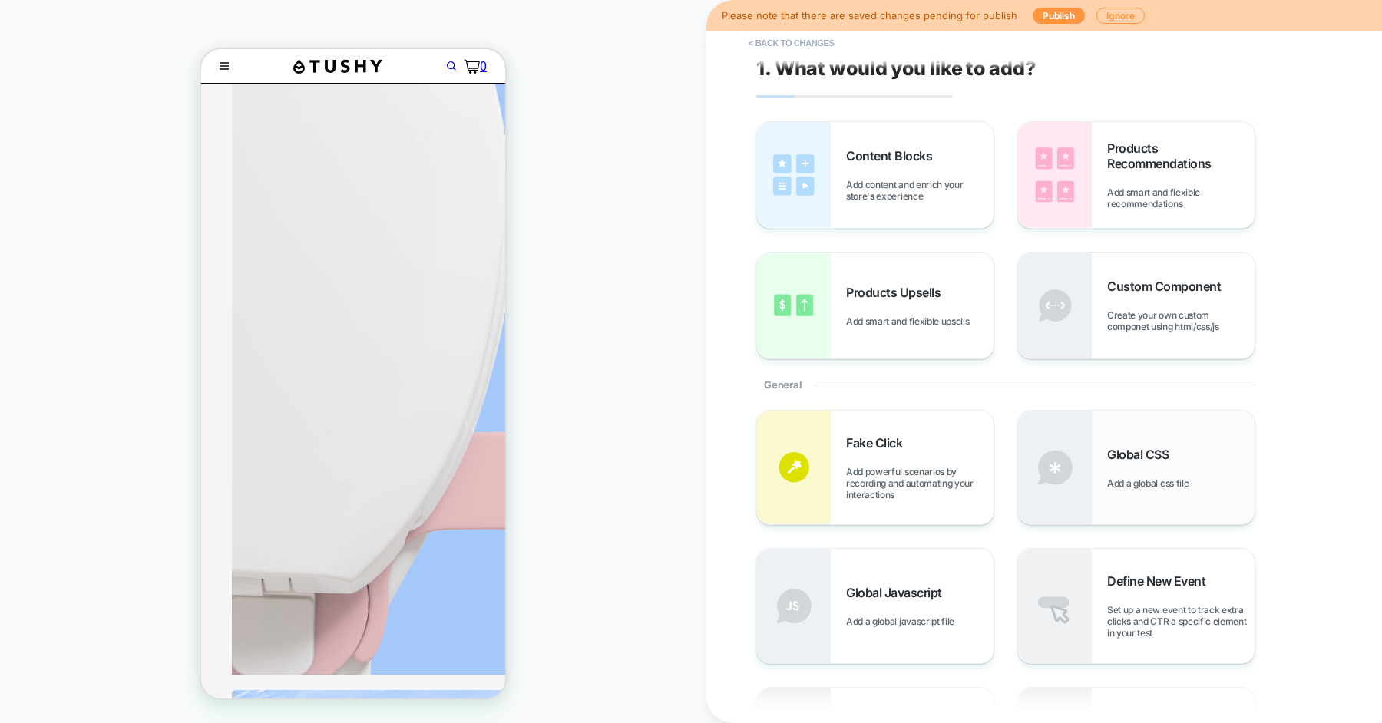
scroll to position [2, 0]
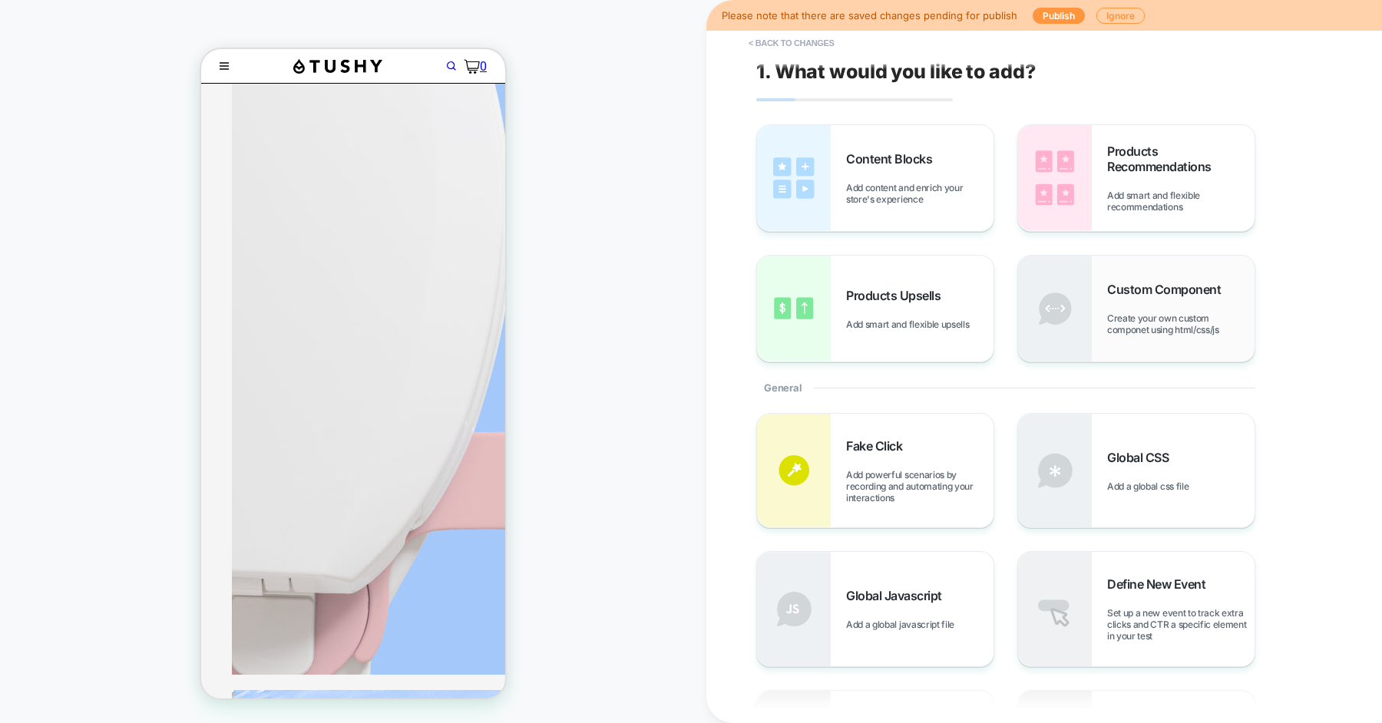
click at [1143, 306] on div "Custom Component Create your own custom componet using html/css/js" at bounding box center [1180, 309] width 147 height 54
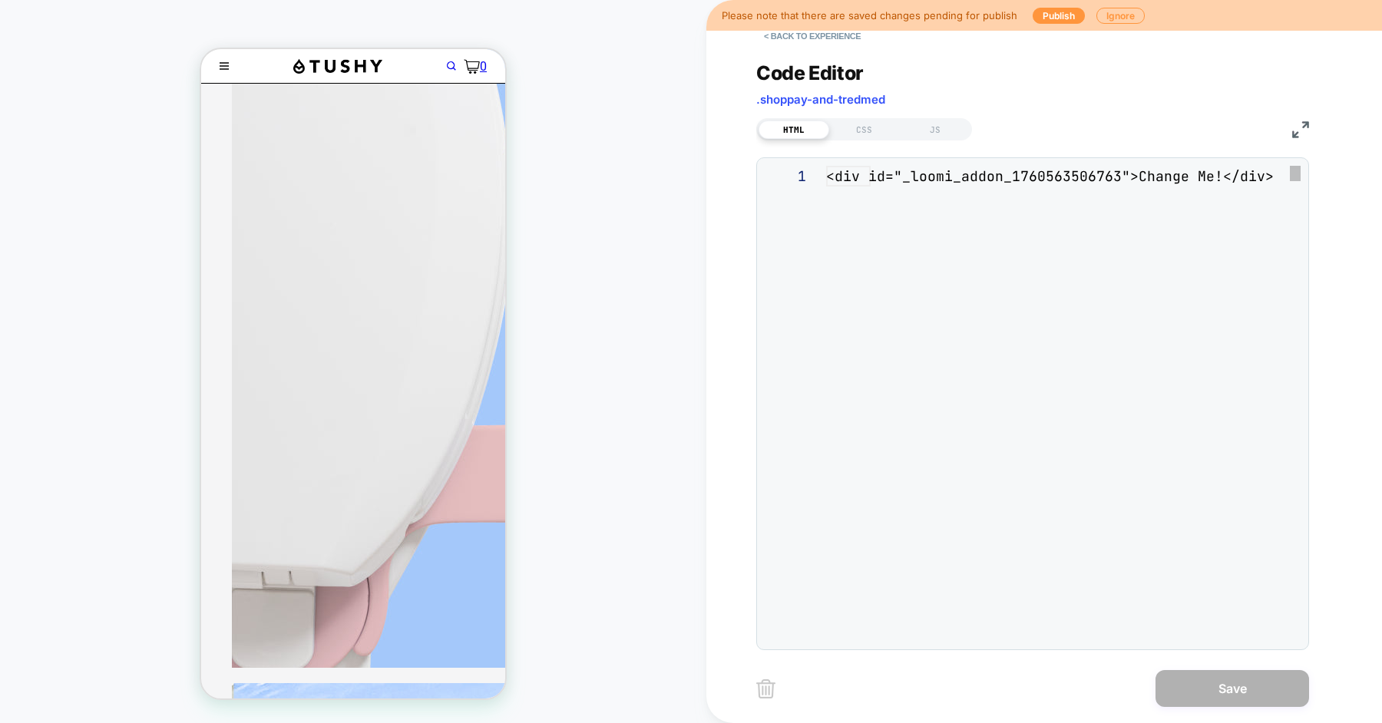
scroll to position [20, 0]
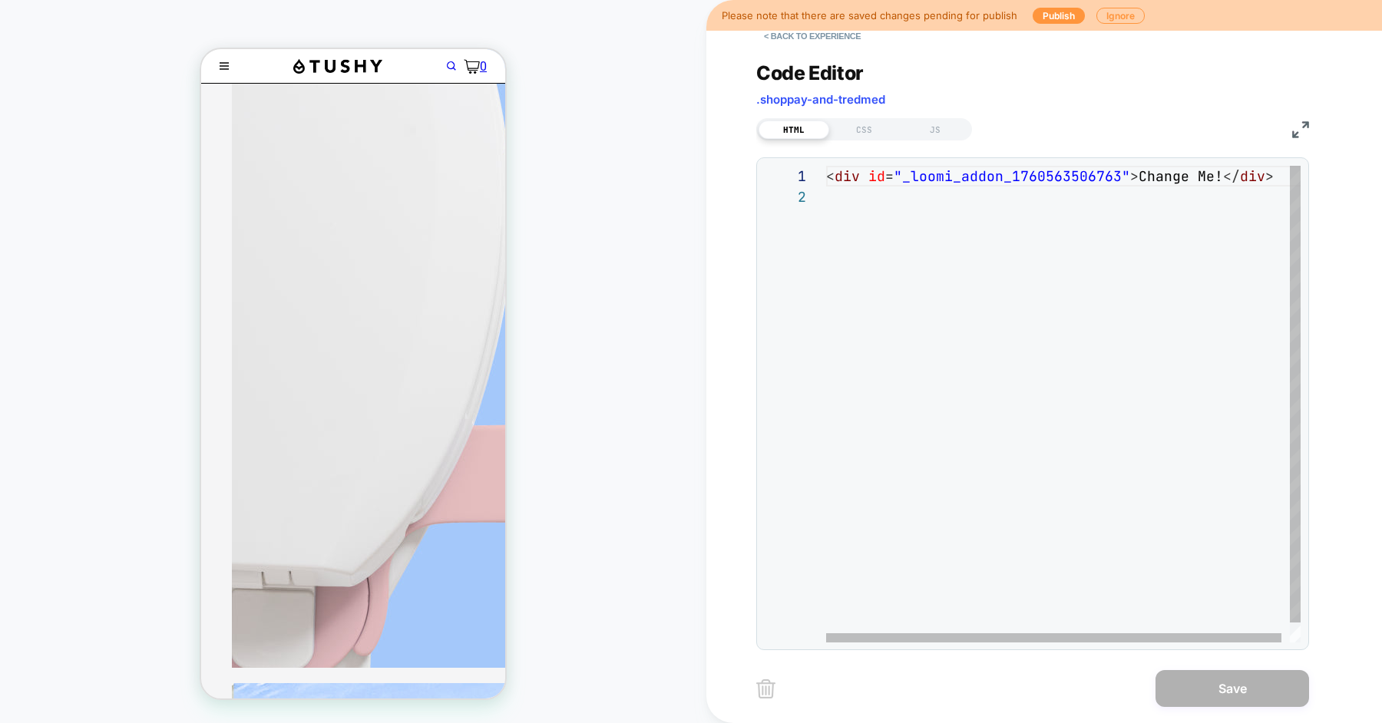
click at [1000, 297] on div "< div id = "_loomi_addon_1760563506763" > Change Me! </ div >" at bounding box center [1067, 415] width 483 height 498
type textarea "**********"
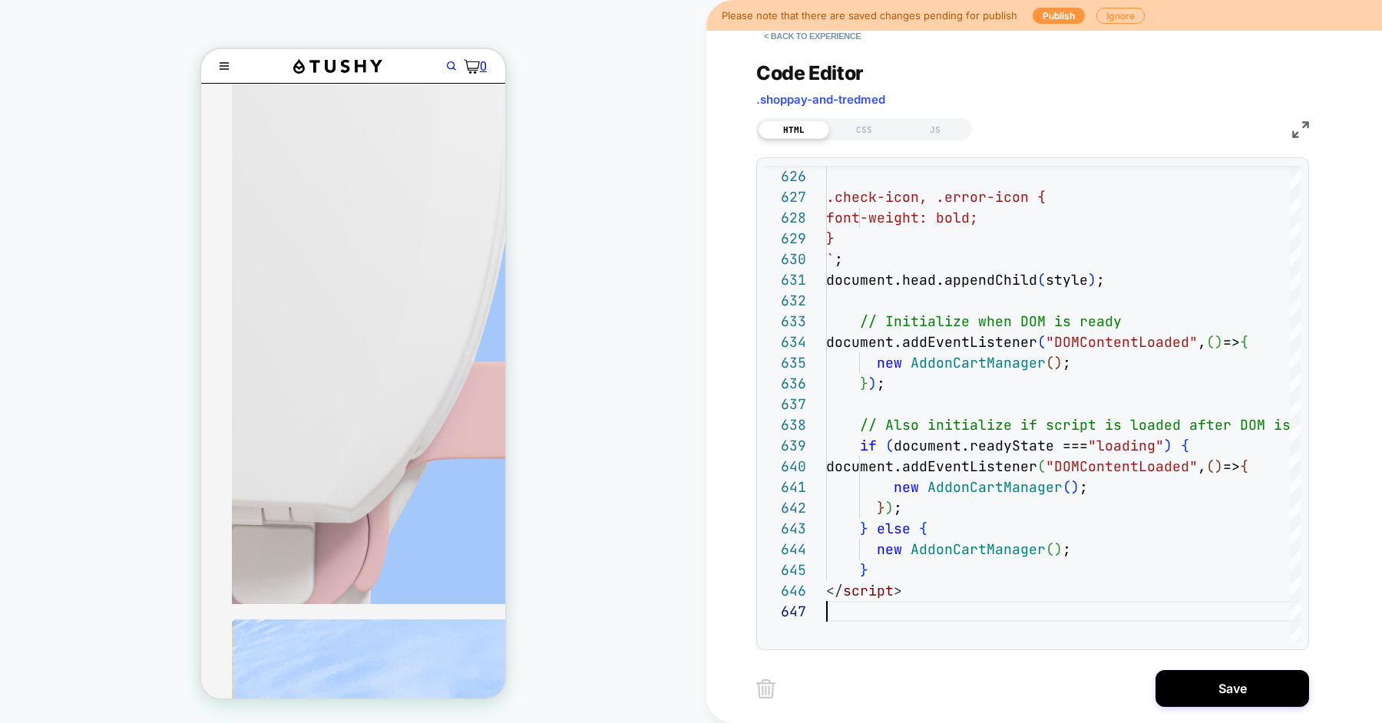
scroll to position [957, 0]
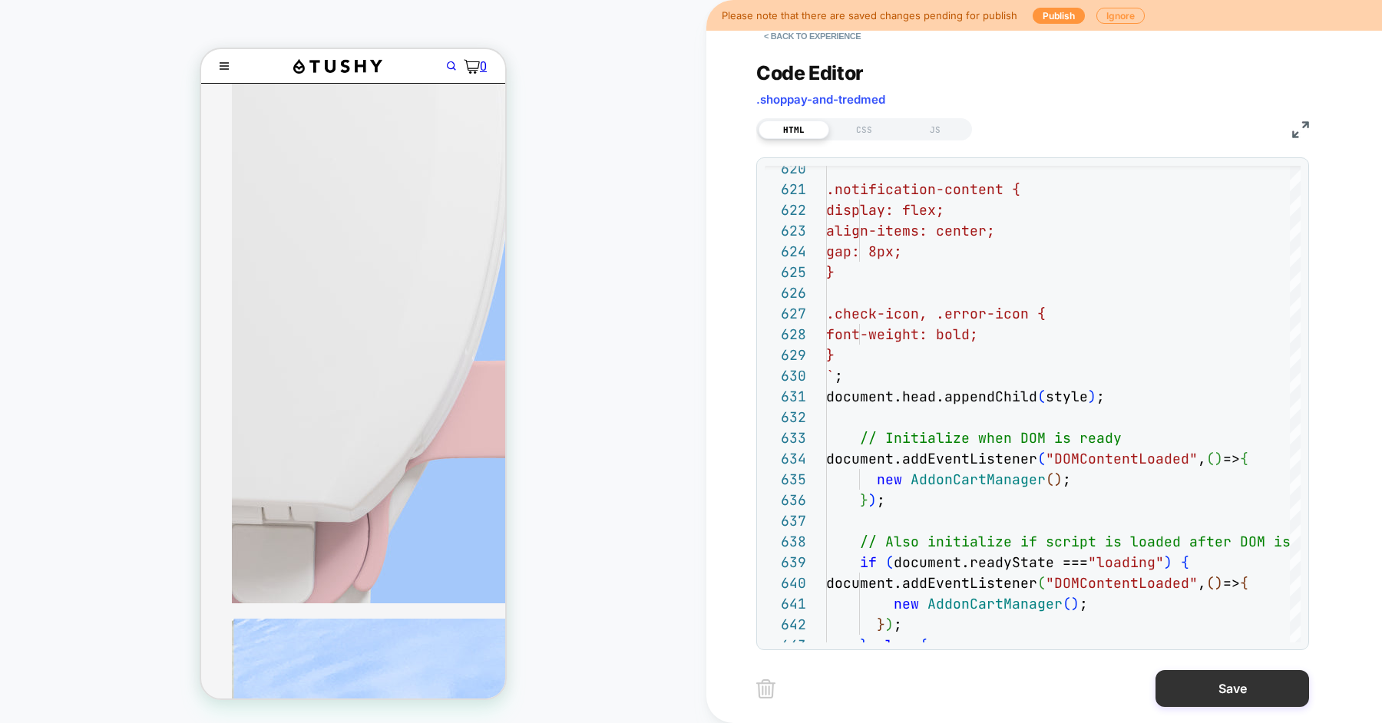
click at [1177, 698] on button "Save" at bounding box center [1233, 688] width 154 height 37
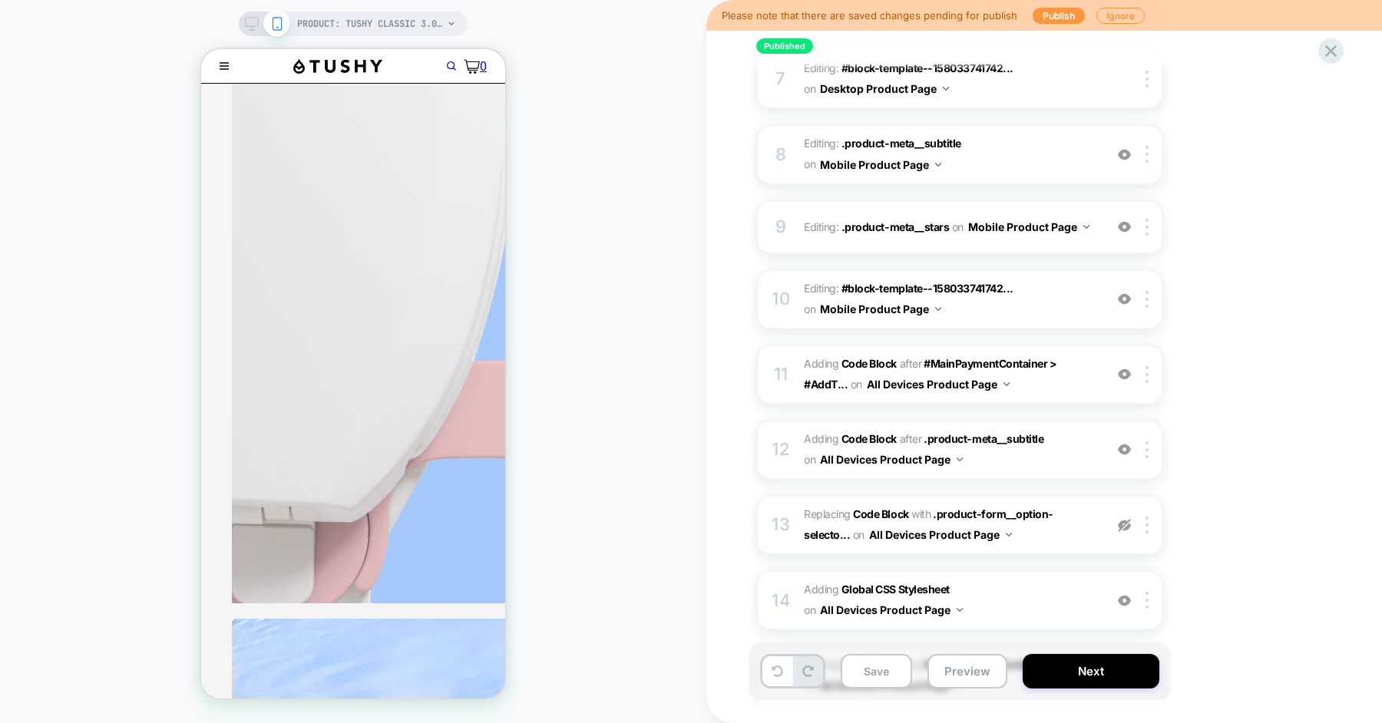
scroll to position [921, 0]
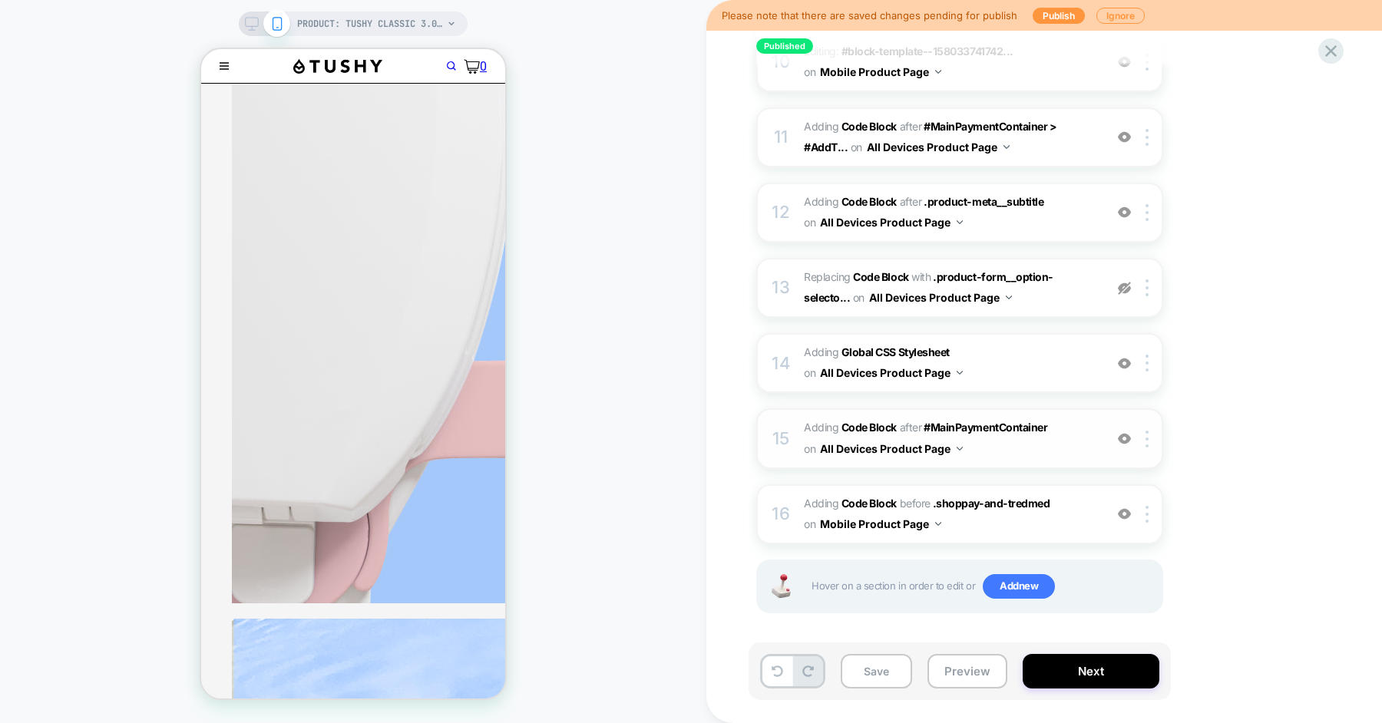
click at [1122, 436] on img at bounding box center [1124, 438] width 13 height 13
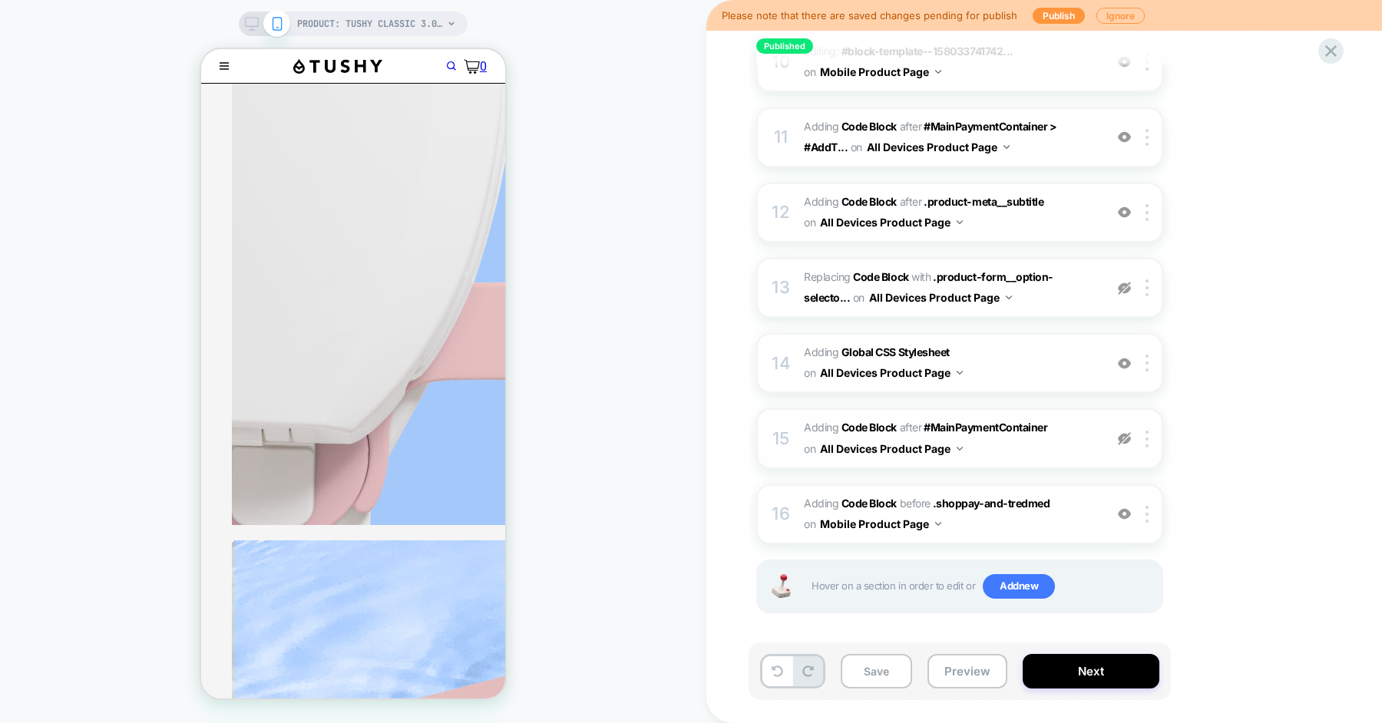
scroll to position [884, 0]
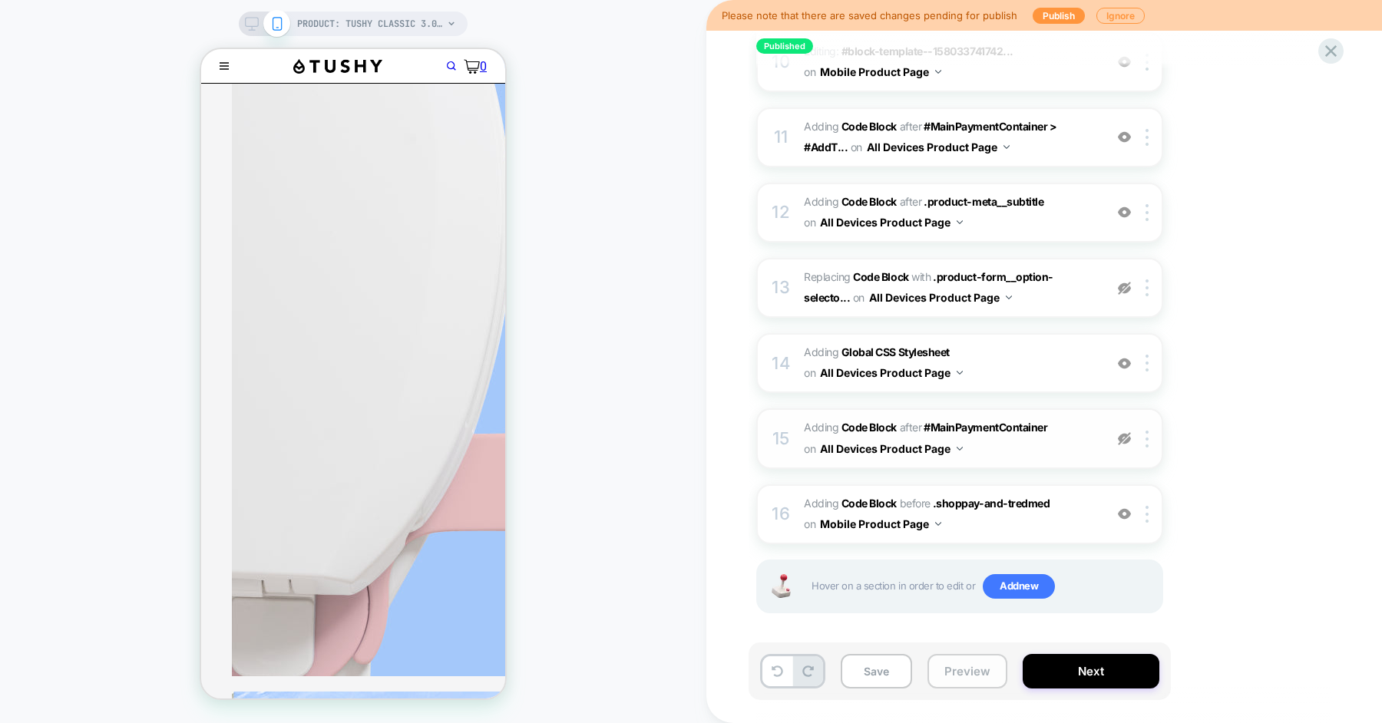
click at [961, 664] on button "Preview" at bounding box center [967, 671] width 80 height 35
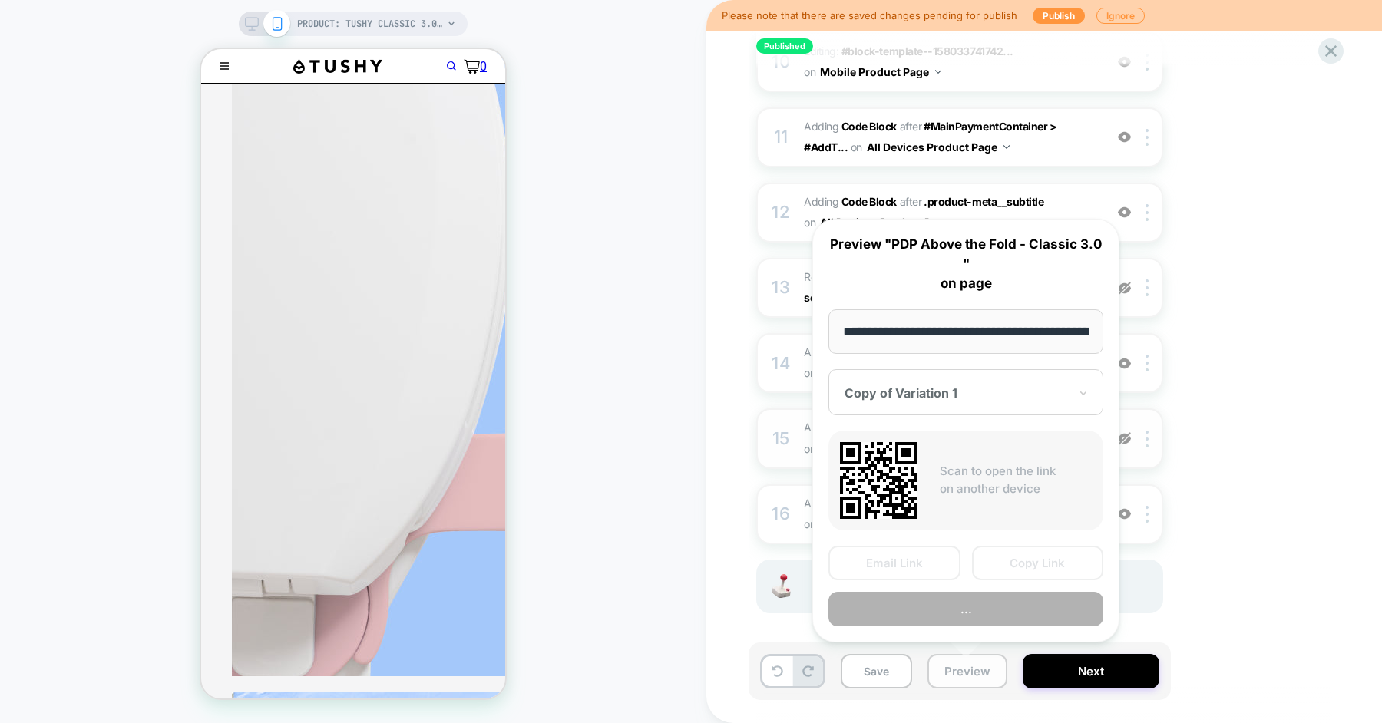
scroll to position [0, 216]
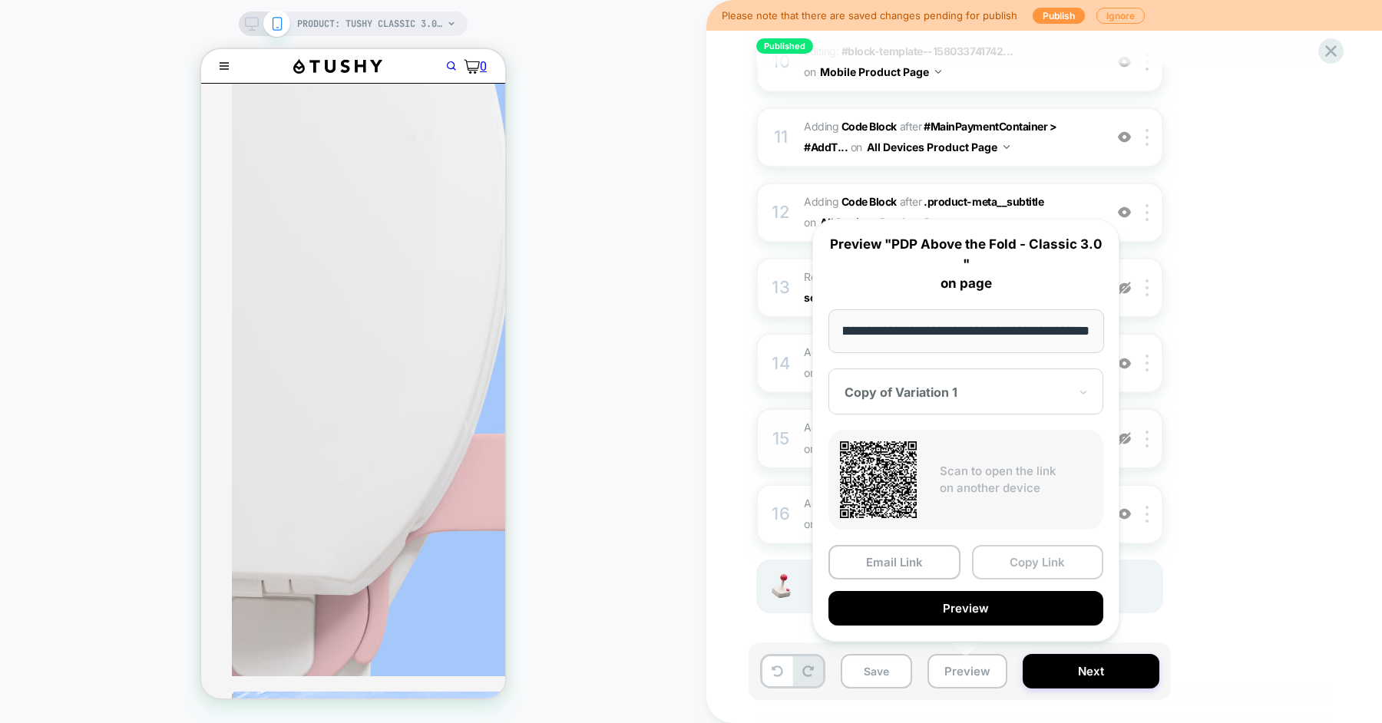
click at [1001, 577] on button "Copy Link" at bounding box center [1038, 562] width 132 height 35
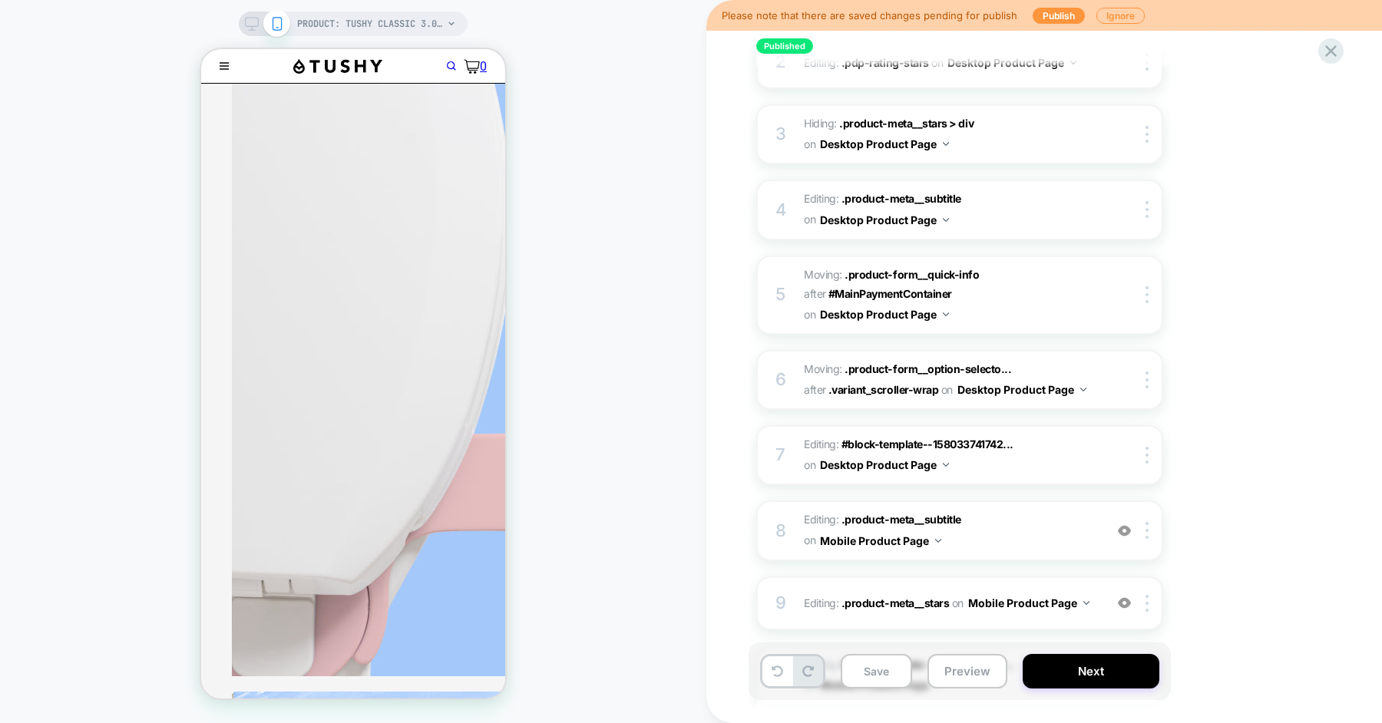
scroll to position [299, 0]
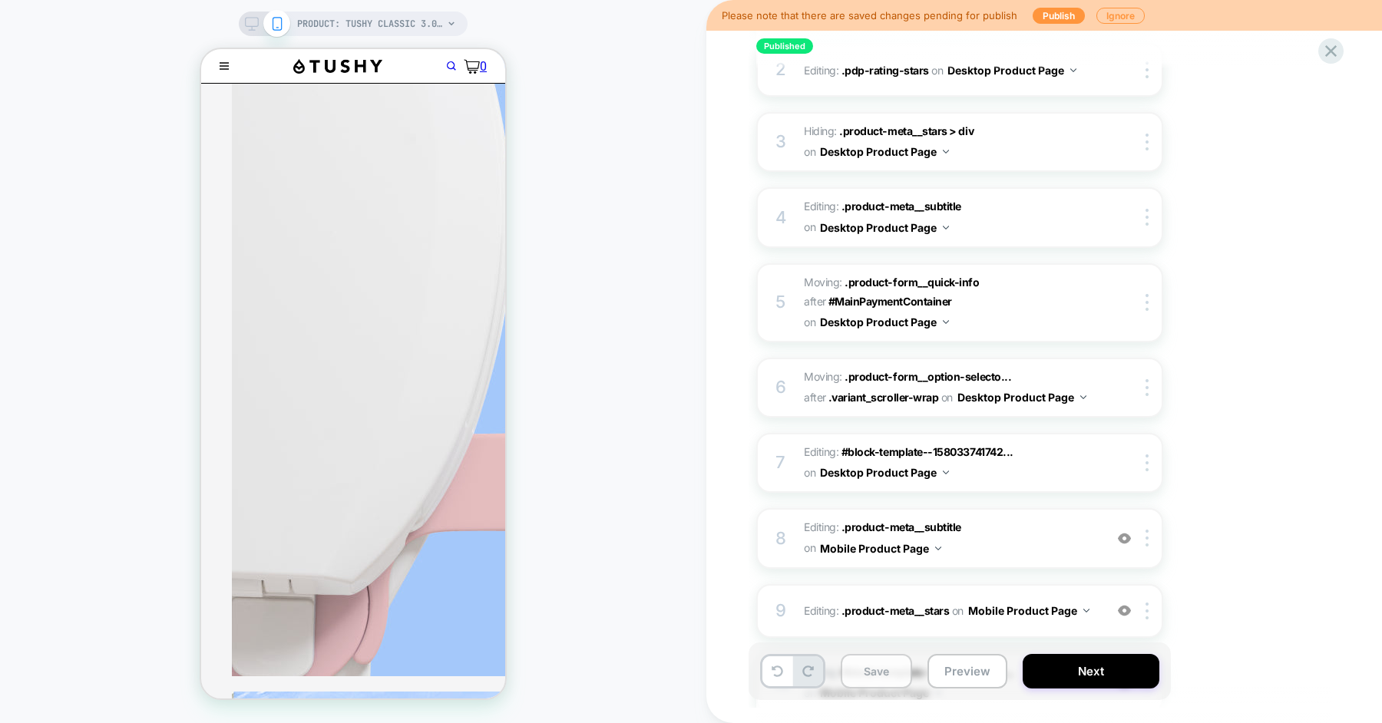
click at [886, 661] on button "Save" at bounding box center [876, 671] width 71 height 35
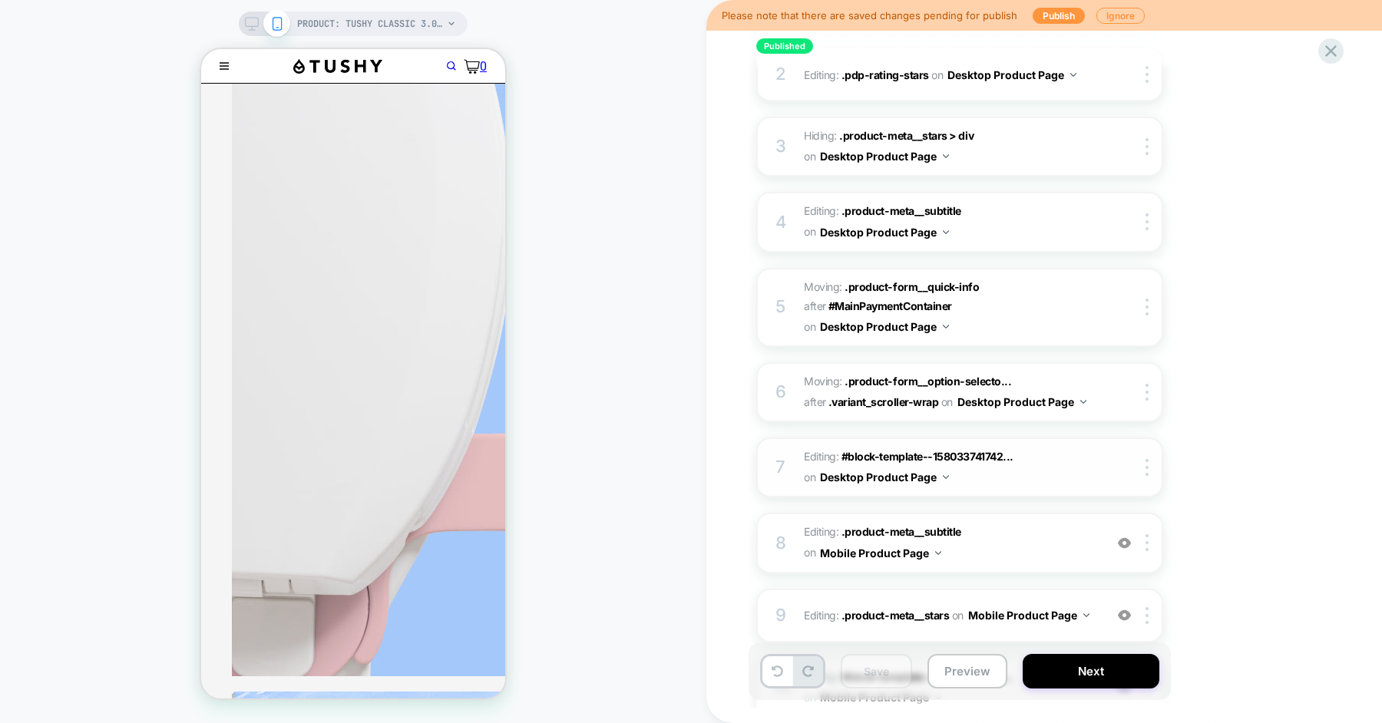
scroll to position [258, 0]
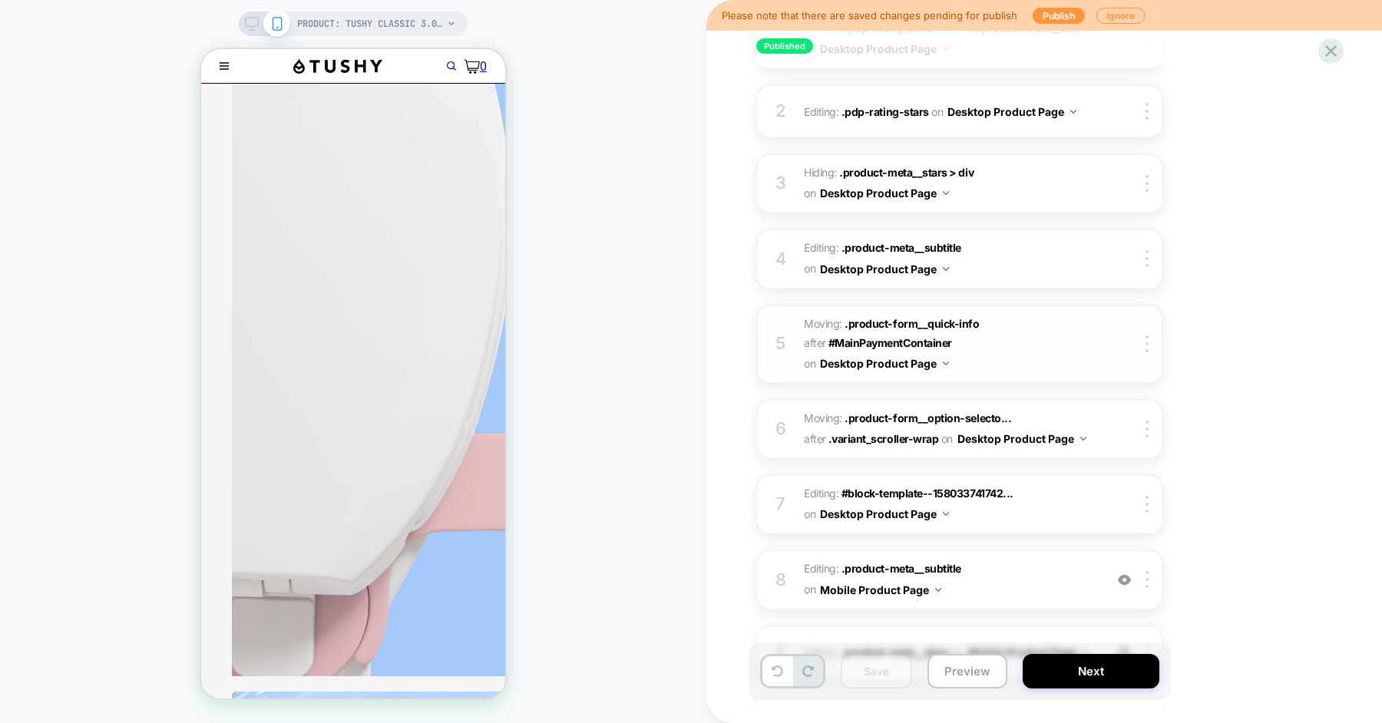
click at [1013, 352] on span "Moving: .product-form__quick-info .product-form__quick-info after #MainPaymentC…" at bounding box center [950, 344] width 293 height 61
click at [1144, 340] on div at bounding box center [1149, 344] width 25 height 17
click at [1040, 322] on span "Moving: .product-form__quick-info .product-form__quick-info after #MainPaymentC…" at bounding box center [950, 344] width 293 height 61
click at [919, 362] on button "Desktop Product Page" at bounding box center [884, 363] width 129 height 22
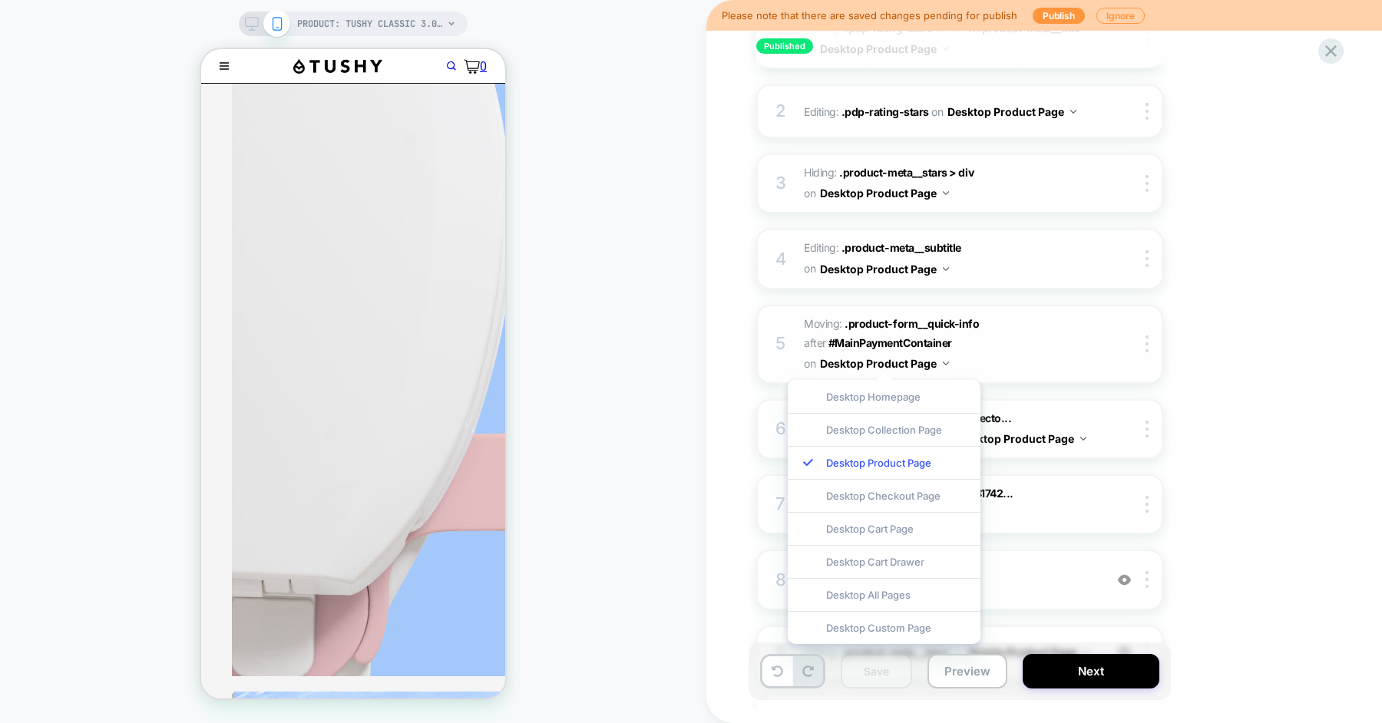
click at [1013, 362] on span "Moving: .product-form__quick-info .product-form__quick-info after #MainPaymentC…" at bounding box center [950, 344] width 293 height 61
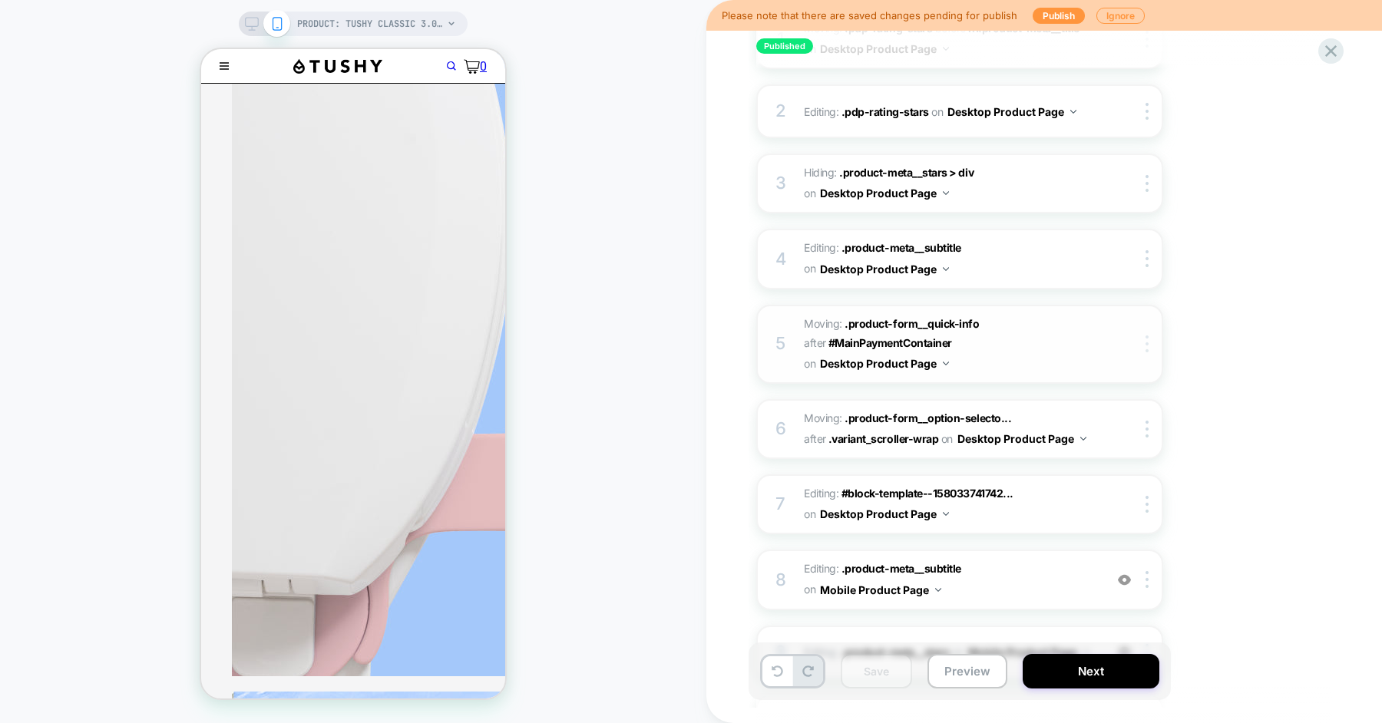
click at [1149, 345] on div at bounding box center [1149, 344] width 25 height 17
click at [1037, 340] on span "Moving: .product-form__quick-info .product-form__quick-info after #MainPaymentC…" at bounding box center [950, 344] width 293 height 61
